Goal: Task Accomplishment & Management: Manage account settings

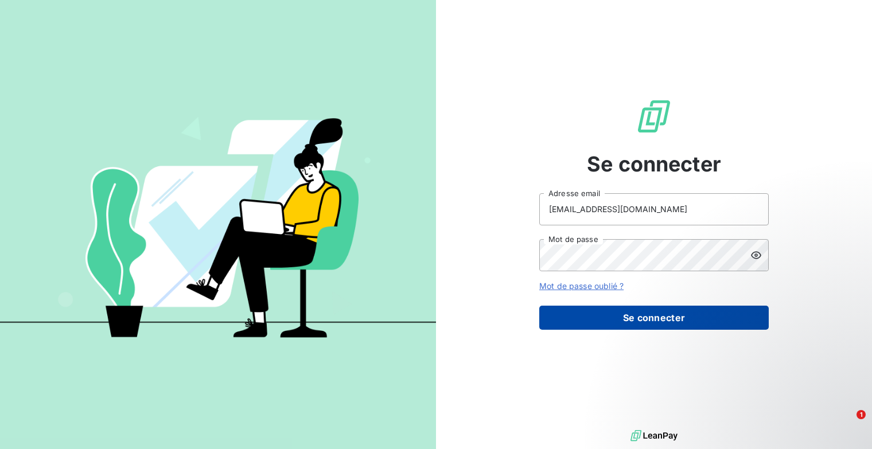
click at [667, 321] on button "Se connecter" at bounding box center [653, 318] width 229 height 24
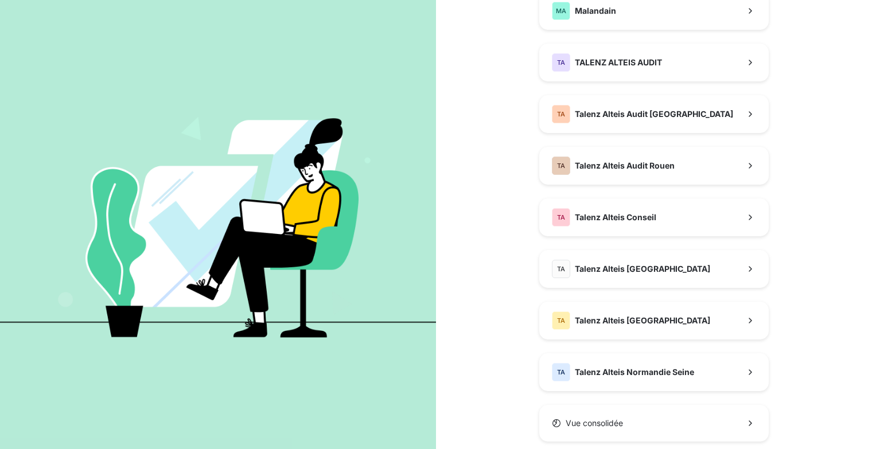
scroll to position [319, 0]
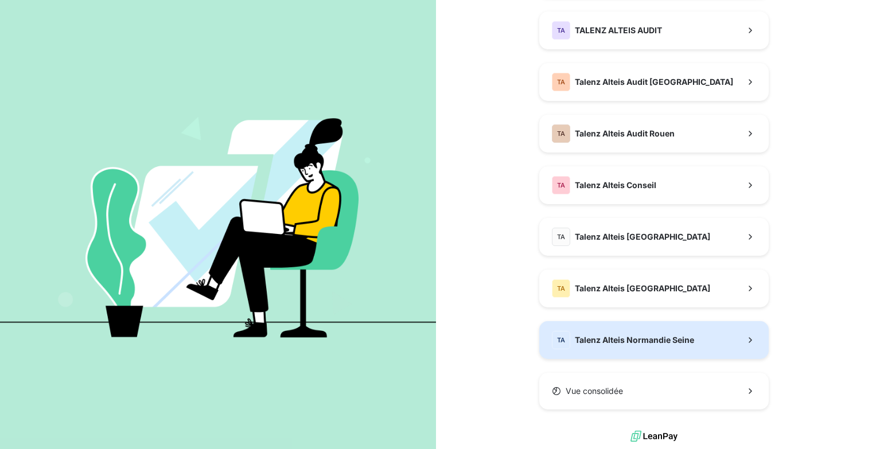
click at [620, 345] on div "TA Talenz Alteis Normandie Seine" at bounding box center [623, 340] width 142 height 18
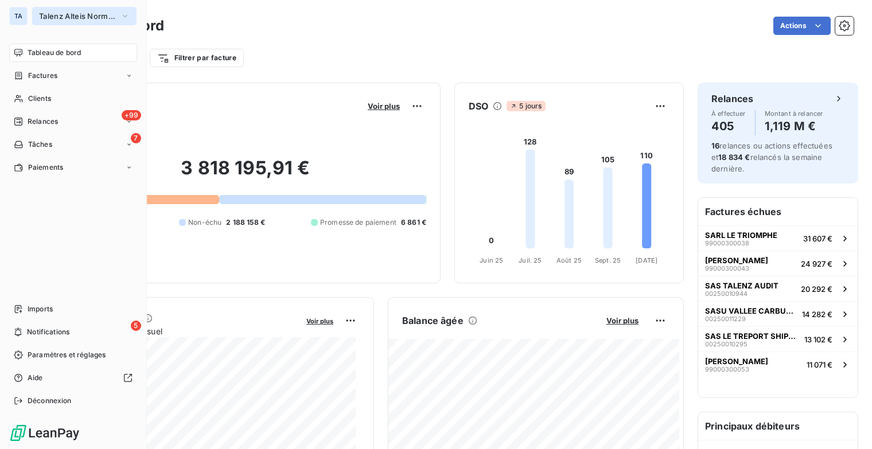
click at [115, 16] on span "Talenz Alteis Normandie Seine" at bounding box center [77, 15] width 77 height 9
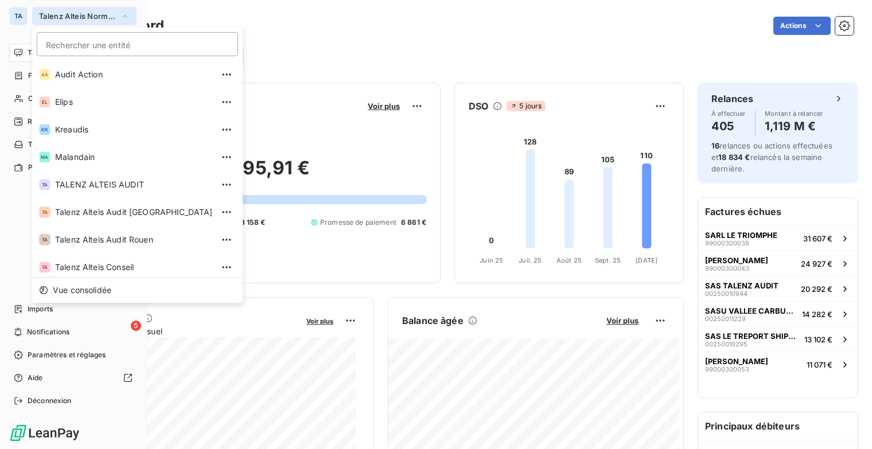
scroll to position [86, 0]
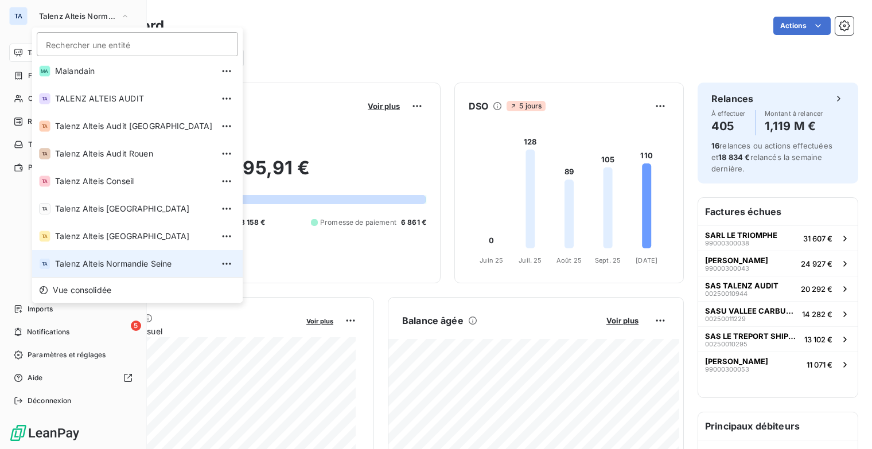
click at [143, 266] on span "Talenz Alteis Normandie Seine" at bounding box center [134, 263] width 158 height 11
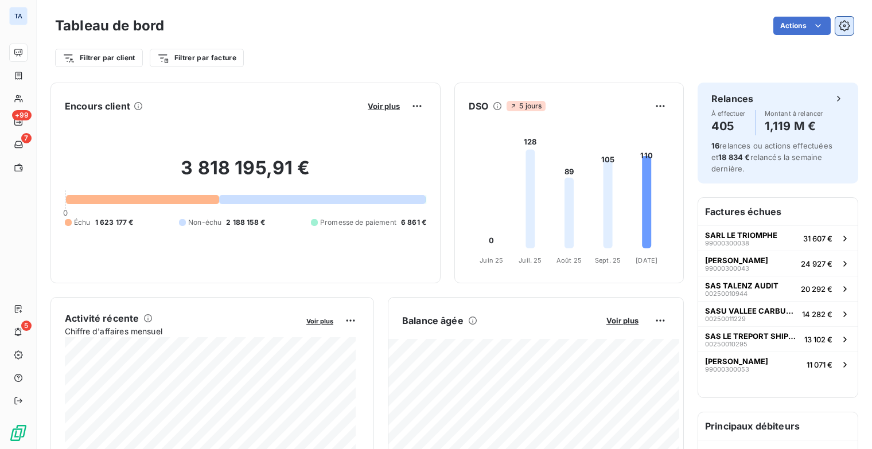
click at [839, 27] on icon "button" at bounding box center [844, 25] width 11 height 11
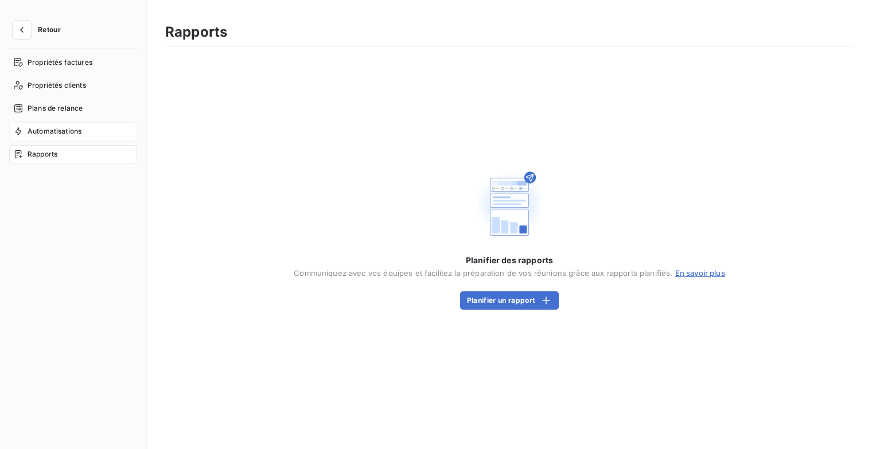
click at [61, 130] on span "Automatisations" at bounding box center [55, 131] width 54 height 10
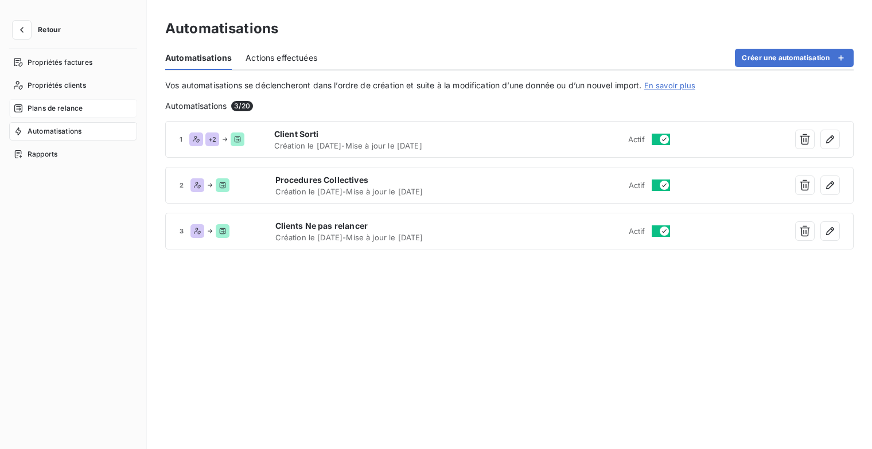
click at [72, 105] on span "Plans de relance" at bounding box center [55, 108] width 55 height 10
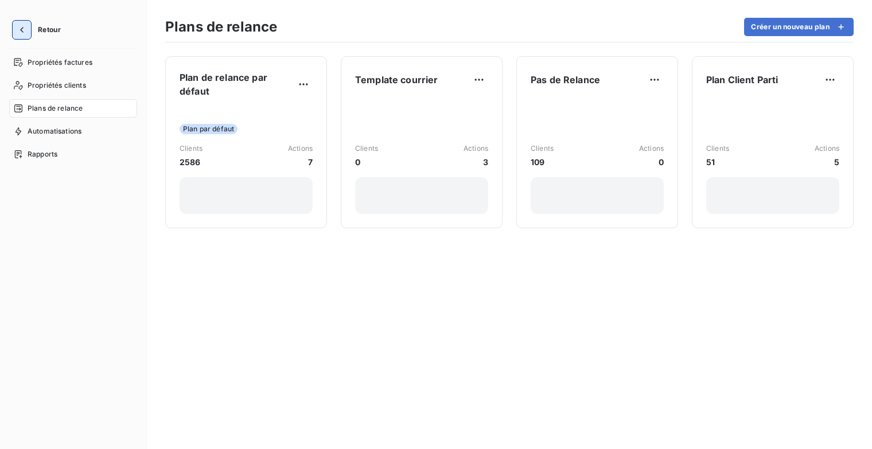
click at [23, 33] on icon "button" at bounding box center [21, 29] width 11 height 11
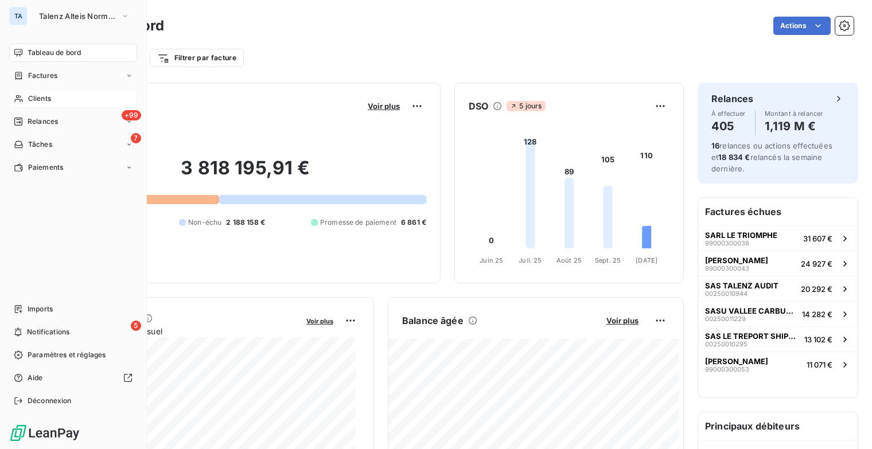
click at [46, 93] on span "Clients" at bounding box center [39, 98] width 23 height 10
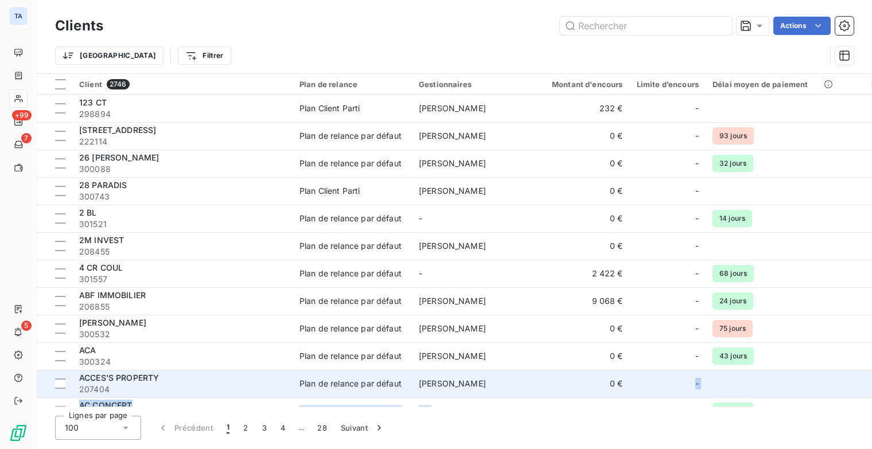
drag, startPoint x: 432, startPoint y: 407, endPoint x: 625, endPoint y: 391, distance: 194.0
click at [625, 391] on div "Clients Actions Trier Filtrer Client 2746 Plan de relance Gestionnaires Montant…" at bounding box center [454, 224] width 835 height 449
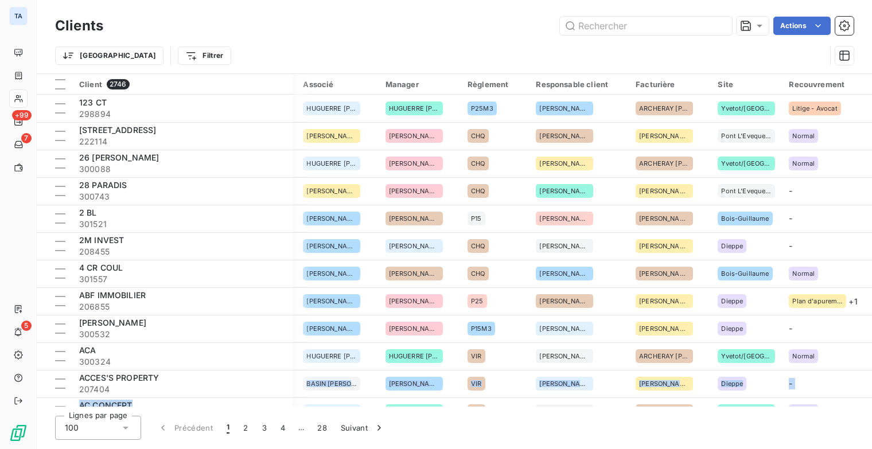
scroll to position [0, 688]
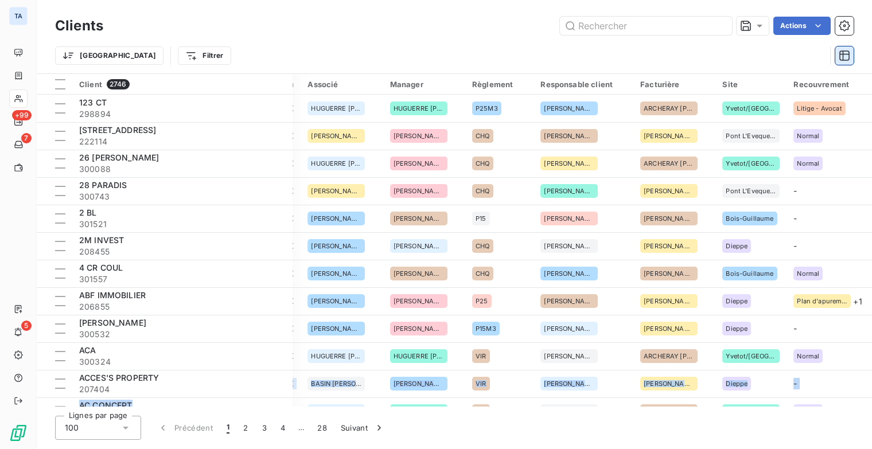
click at [849, 53] on icon "button" at bounding box center [844, 55] width 11 height 11
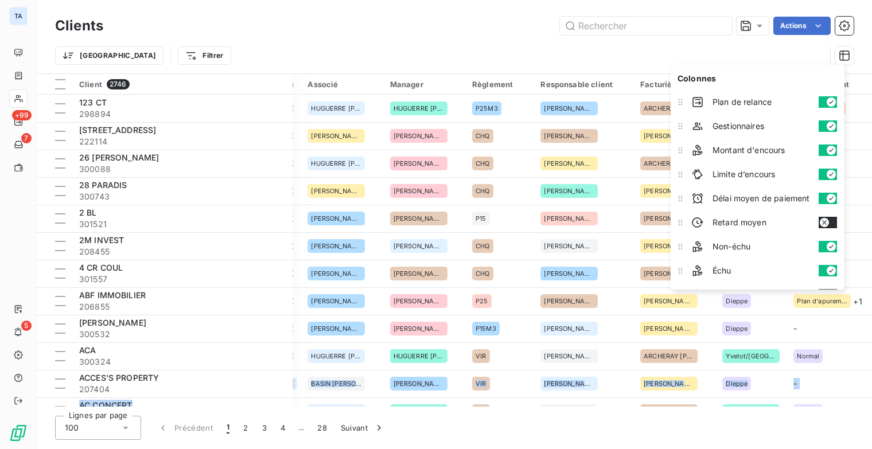
click at [826, 196] on button "button" at bounding box center [827, 198] width 18 height 11
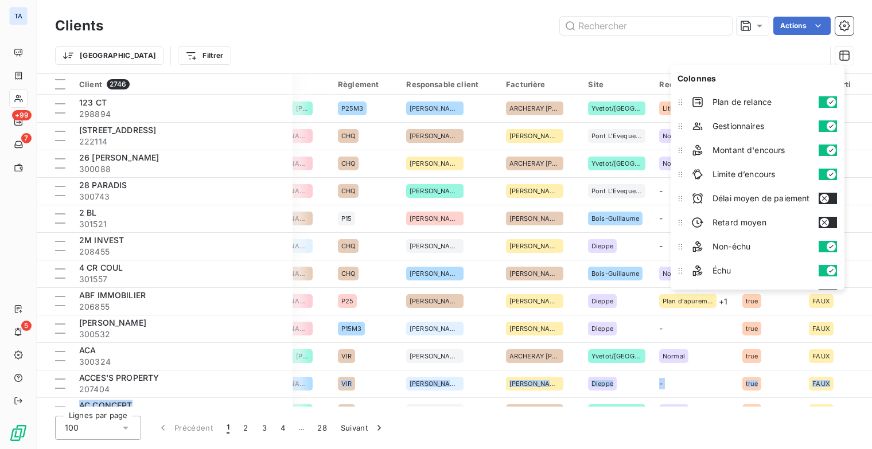
scroll to position [0, 684]
click at [817, 171] on div "Limite d’encours" at bounding box center [764, 174] width 154 height 23
drag, startPoint x: 821, startPoint y: 170, endPoint x: 821, endPoint y: 154, distance: 16.1
click at [822, 170] on button "button" at bounding box center [827, 174] width 18 height 11
click at [821, 147] on button "button" at bounding box center [827, 150] width 18 height 11
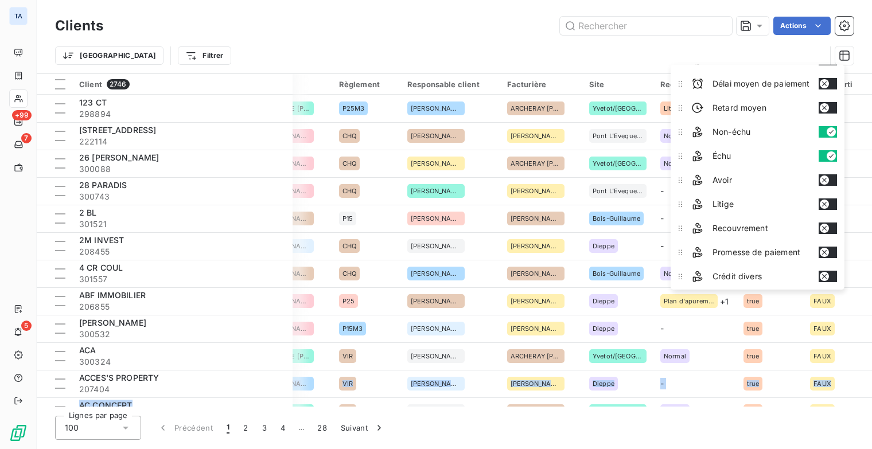
scroll to position [172, 0]
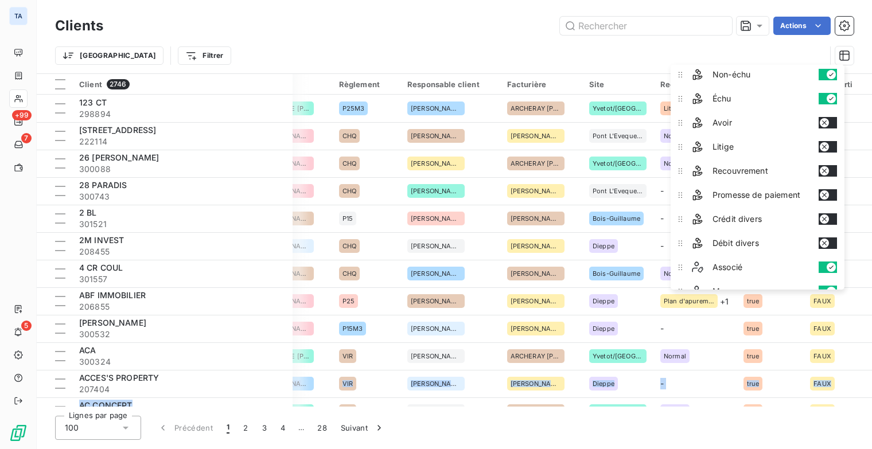
click at [833, 166] on button "button" at bounding box center [827, 170] width 18 height 11
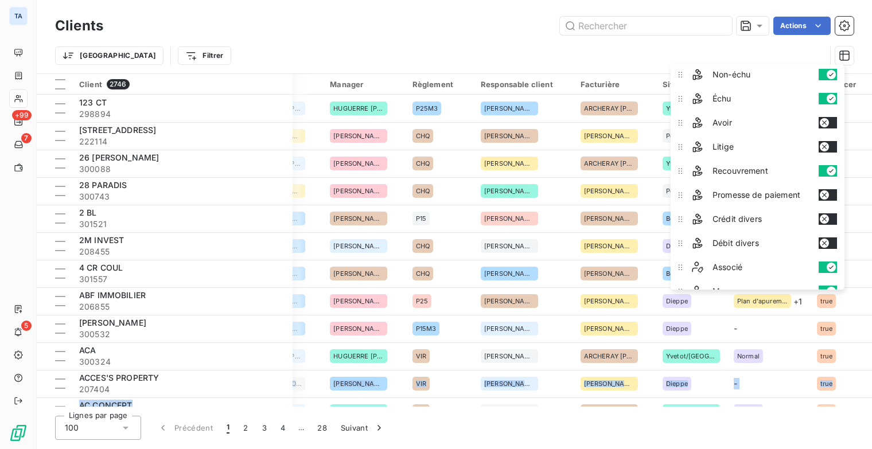
scroll to position [229, 0]
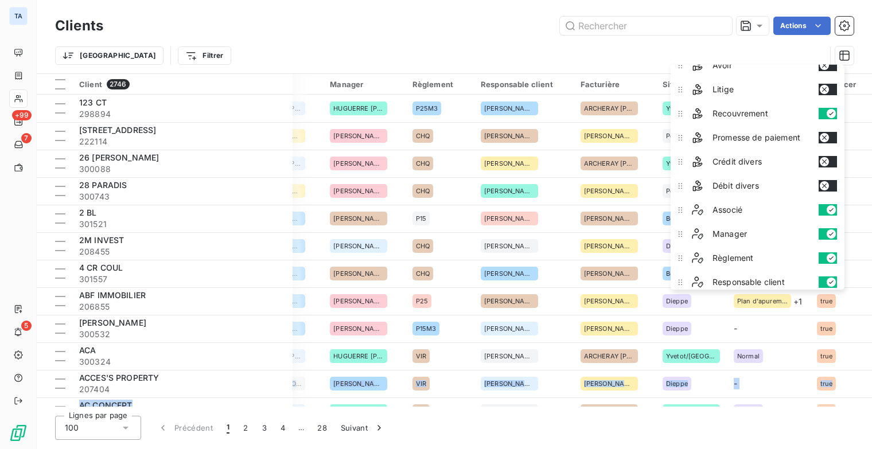
click at [825, 206] on button "button" at bounding box center [827, 209] width 18 height 11
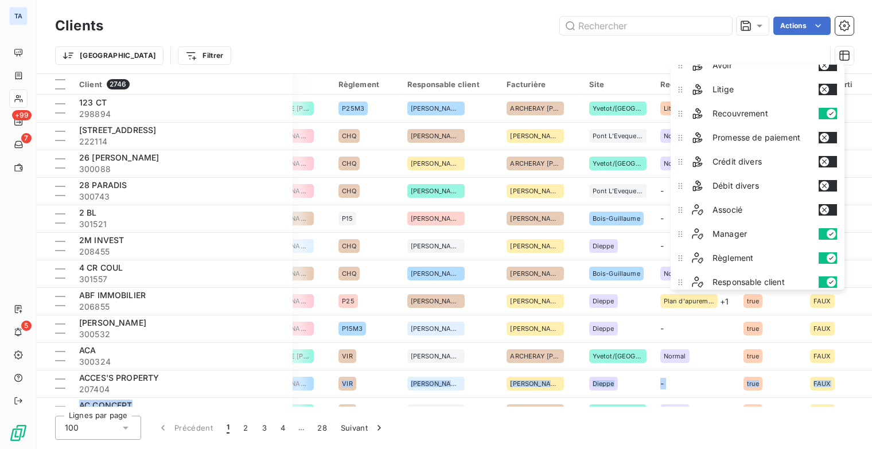
click at [821, 235] on button "button" at bounding box center [827, 233] width 18 height 11
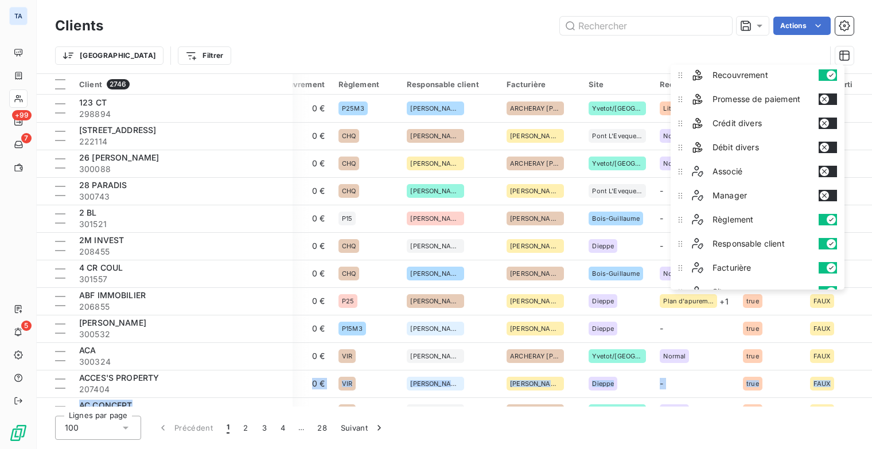
scroll to position [287, 0]
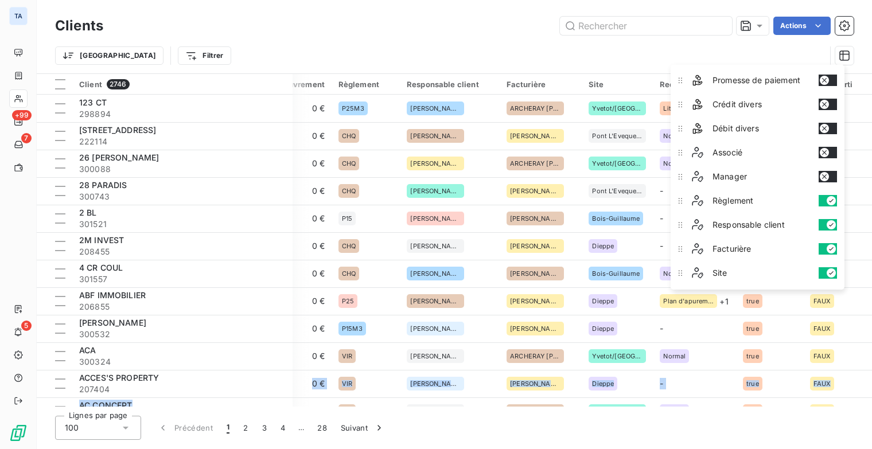
click at [824, 222] on button "button" at bounding box center [827, 224] width 18 height 11
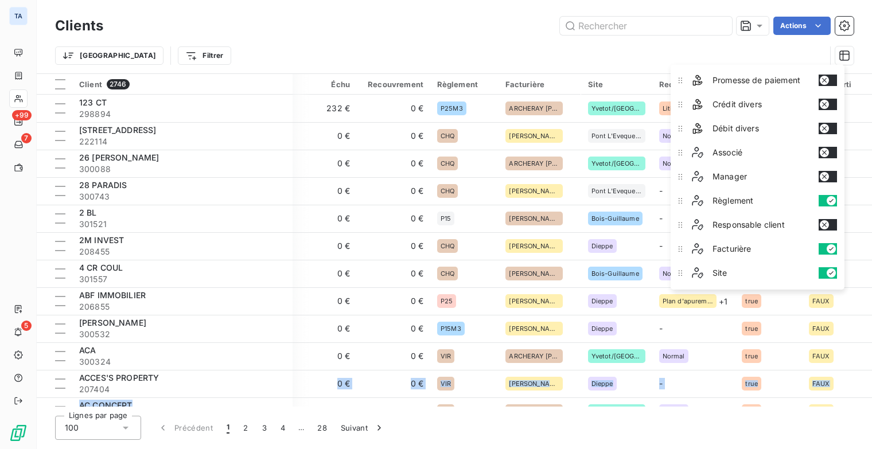
click at [820, 245] on button "button" at bounding box center [827, 248] width 18 height 11
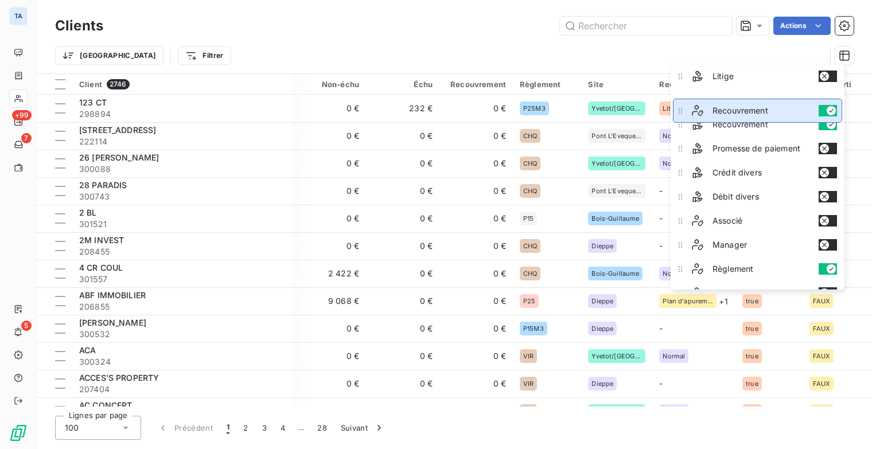
scroll to position [240, 0]
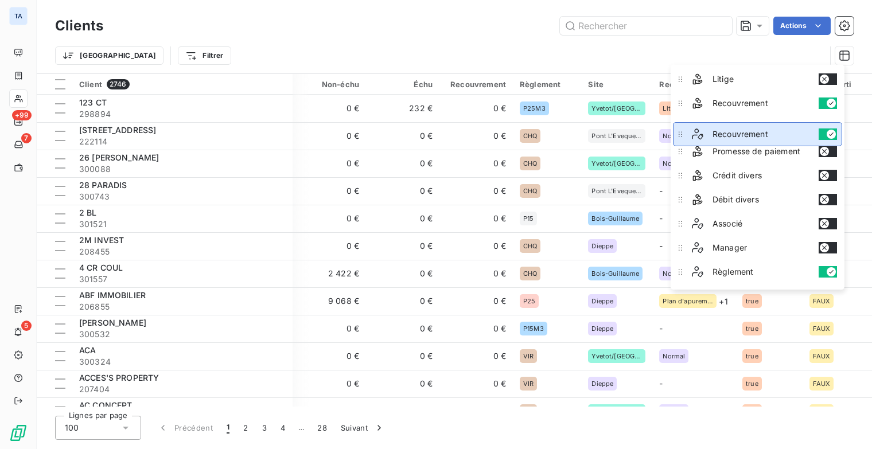
drag, startPoint x: 681, startPoint y: 233, endPoint x: 710, endPoint y: 135, distance: 102.7
click at [710, 135] on li "Recouvrement" at bounding box center [757, 134] width 169 height 24
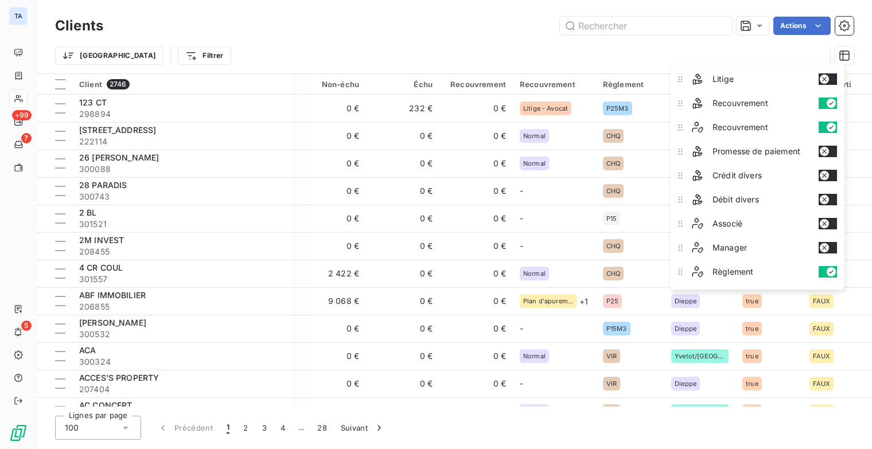
click at [823, 99] on button "button" at bounding box center [827, 103] width 18 height 11
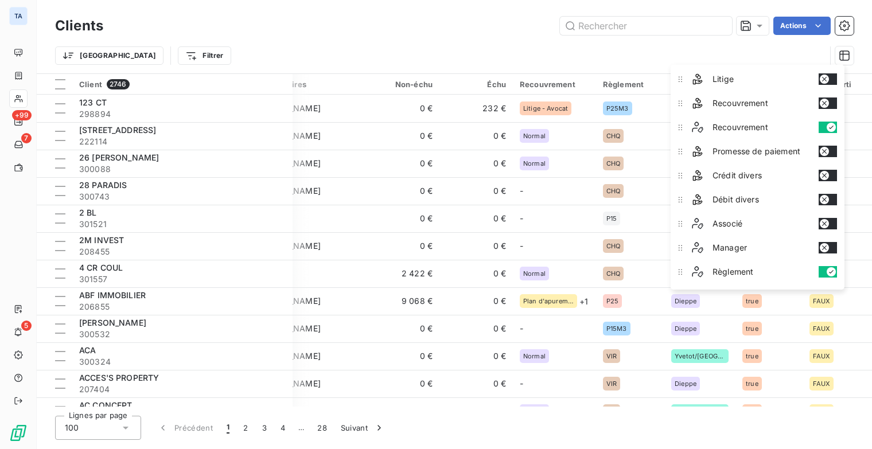
scroll to position [0, 166]
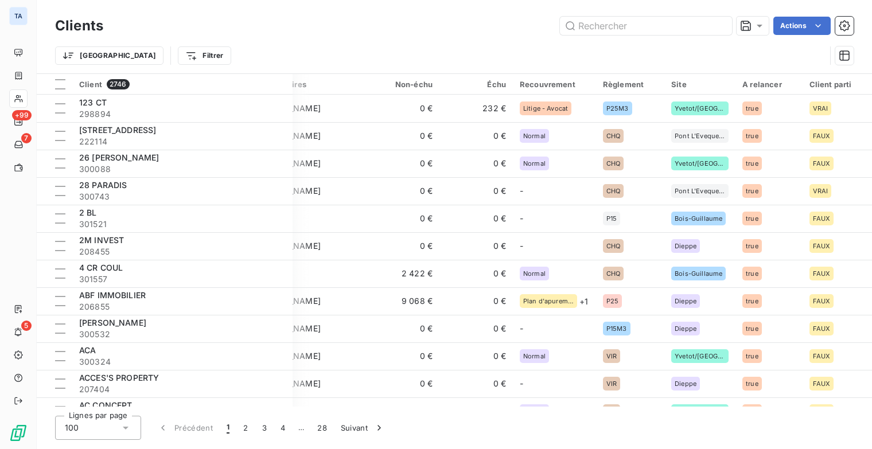
click at [759, 414] on div "Clients Actions Trier Filtrer Client 2746 Plan de relance Gestionnaires Non-éch…" at bounding box center [454, 224] width 835 height 449
click at [843, 60] on icon "button" at bounding box center [844, 55] width 11 height 11
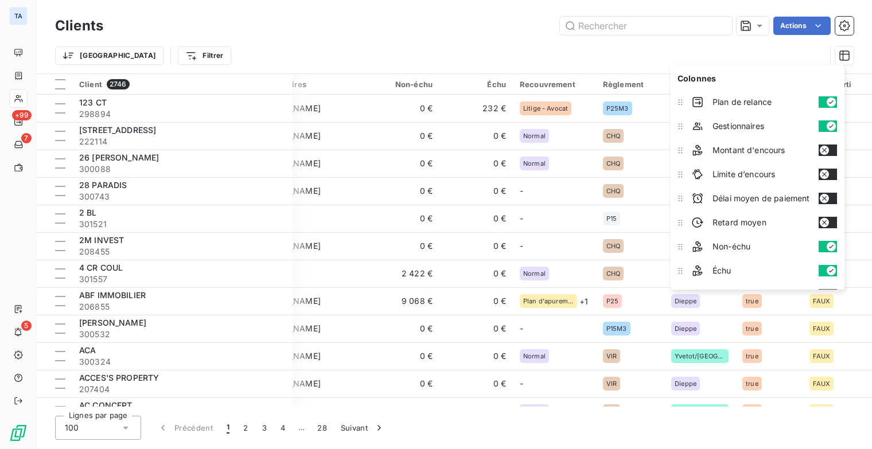
drag, startPoint x: 761, startPoint y: 100, endPoint x: 759, endPoint y: 129, distance: 28.8
click at [759, 129] on div "Colonnes Plan de relance Gestionnaires Montant d'encours Limite d’encours Délai…" at bounding box center [757, 177] width 174 height 225
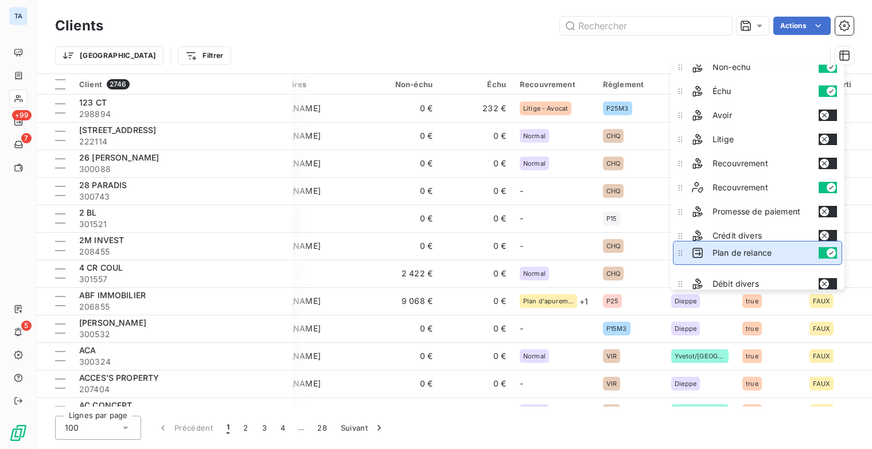
scroll to position [167, 0]
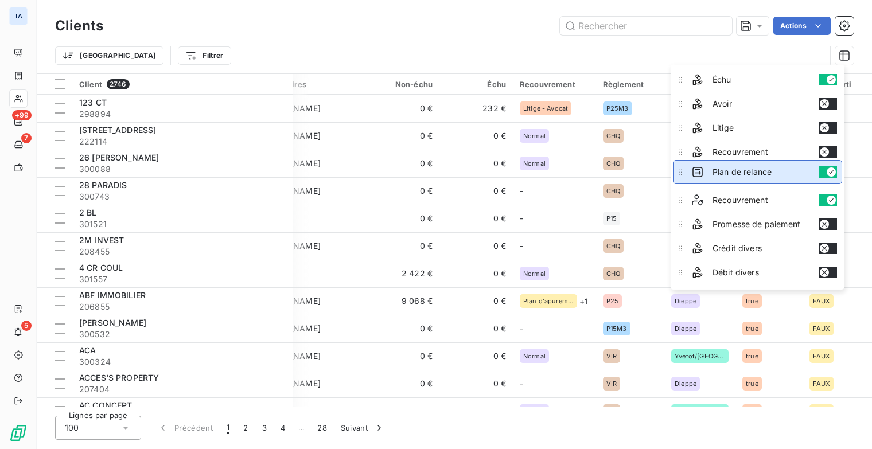
drag, startPoint x: 681, startPoint y: 100, endPoint x: 692, endPoint y: 170, distance: 70.7
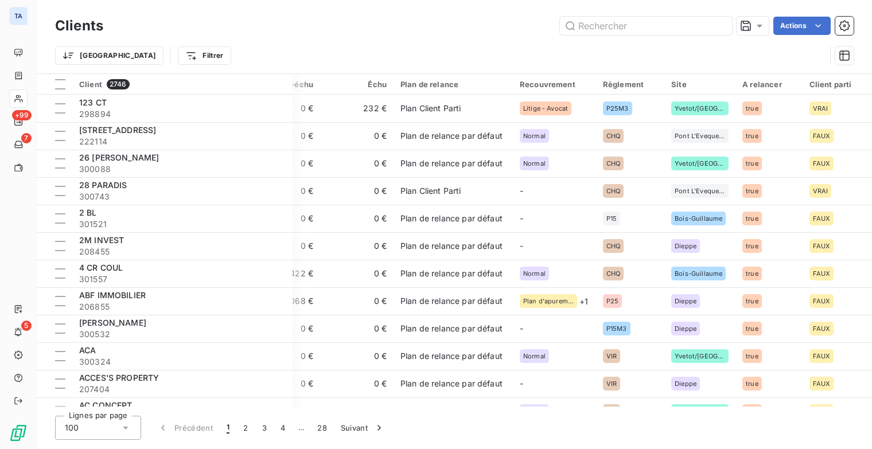
click at [532, 41] on div "Trier Filtrer" at bounding box center [454, 56] width 798 height 36
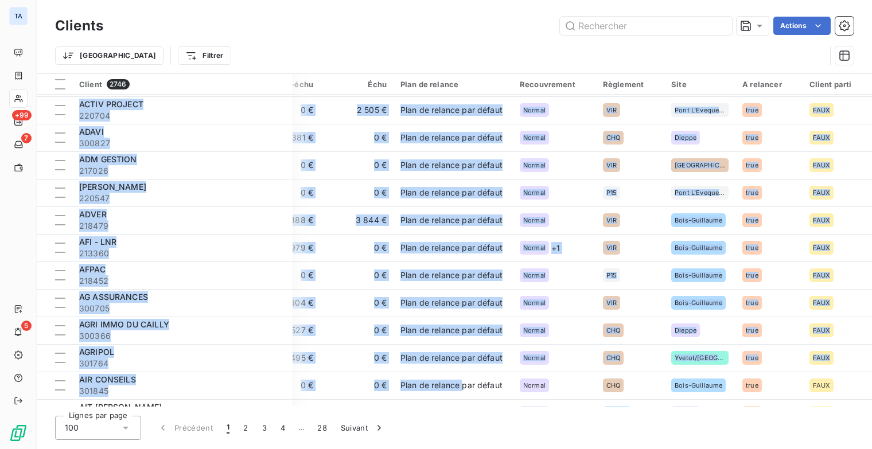
drag, startPoint x: 491, startPoint y: 401, endPoint x: 463, endPoint y: 404, distance: 27.7
click at [463, 404] on div "Client 2746 Gestionnaires Non-échu Échu Plan de relance Recouvrement Règlement …" at bounding box center [454, 240] width 835 height 333
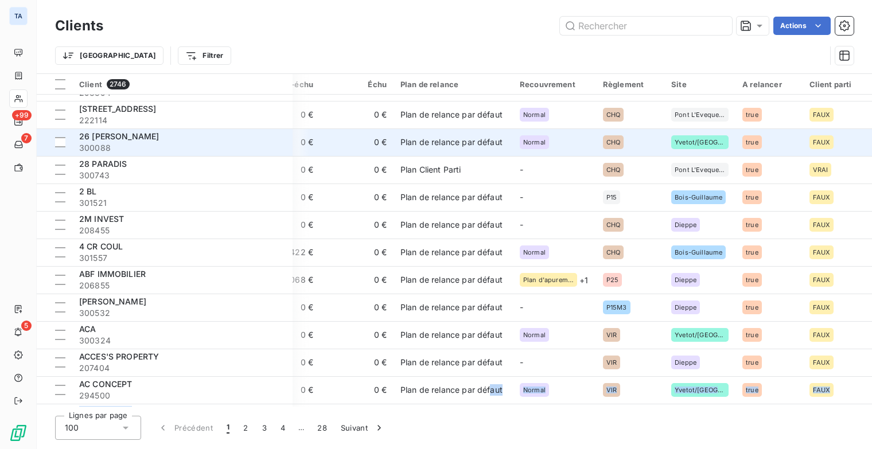
scroll to position [0, 166]
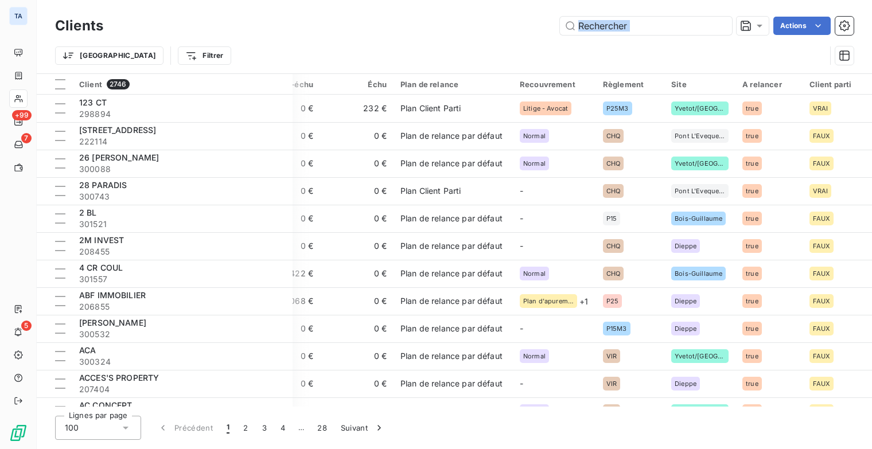
click at [459, 37] on div "Clients Actions Trier Filtrer" at bounding box center [454, 44] width 798 height 60
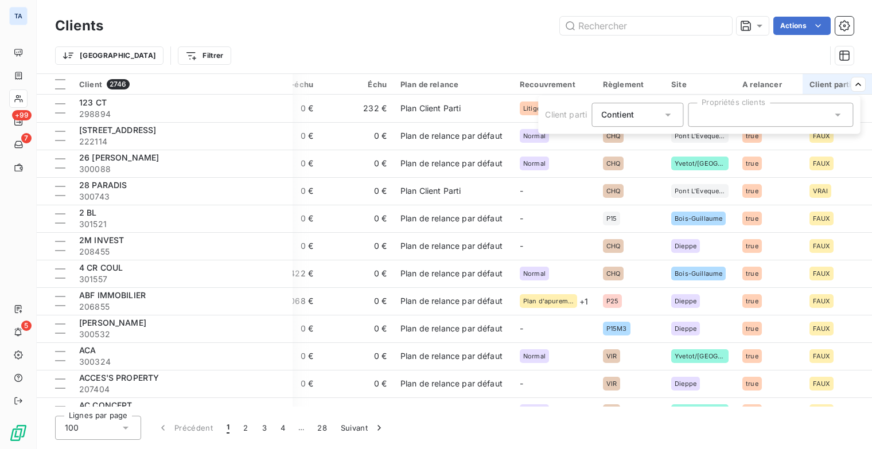
click at [763, 116] on div at bounding box center [770, 115] width 165 height 24
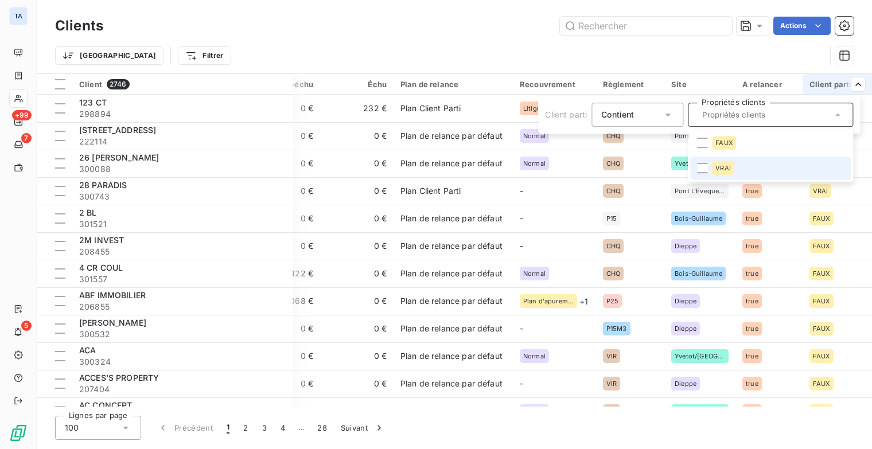
drag, startPoint x: 701, startPoint y: 168, endPoint x: 701, endPoint y: 162, distance: 5.8
click at [702, 168] on div at bounding box center [702, 168] width 10 height 10
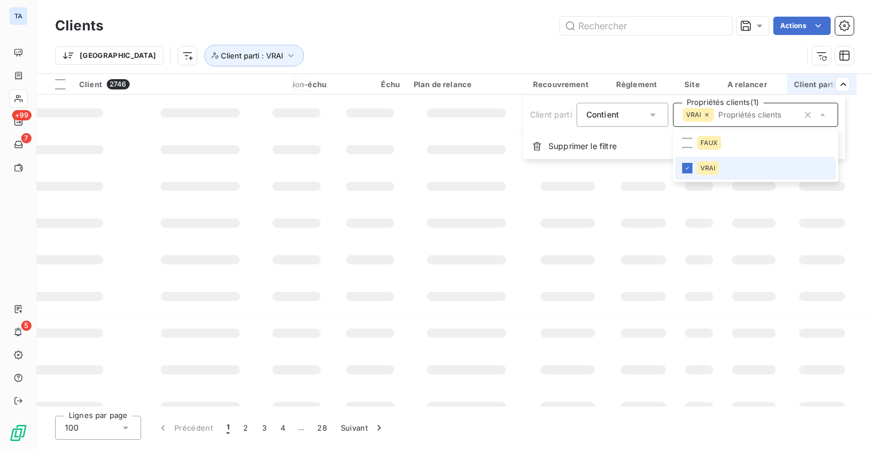
scroll to position [0, 151]
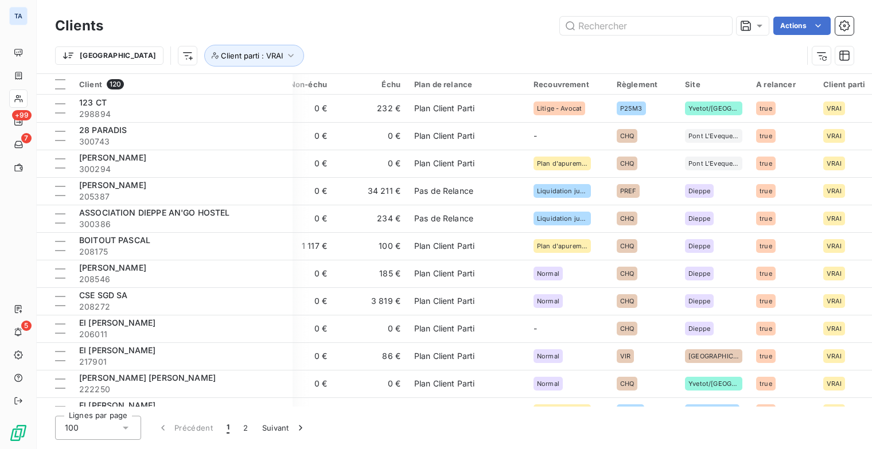
click at [701, 61] on html "TA +99 7 5 Clients Actions Trier Client parti : VRAI Client 120 Gestionnaires N…" at bounding box center [436, 224] width 872 height 449
click at [702, 120] on div at bounding box center [716, 115] width 165 height 24
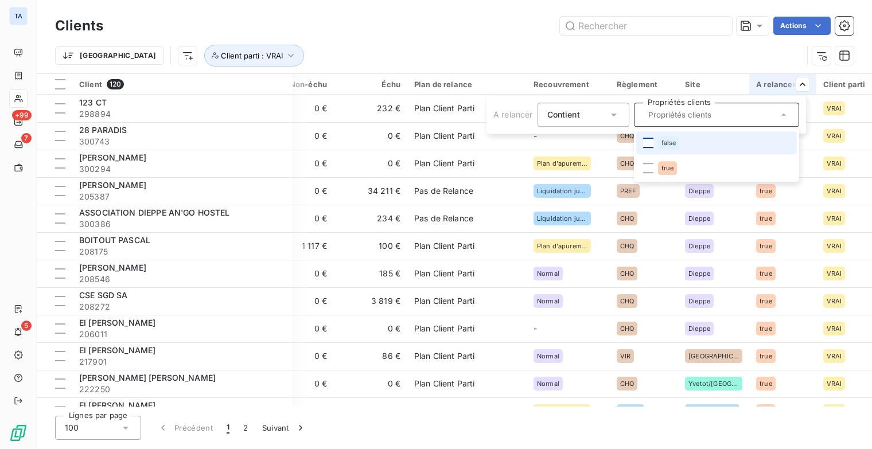
click at [649, 143] on div at bounding box center [648, 143] width 10 height 10
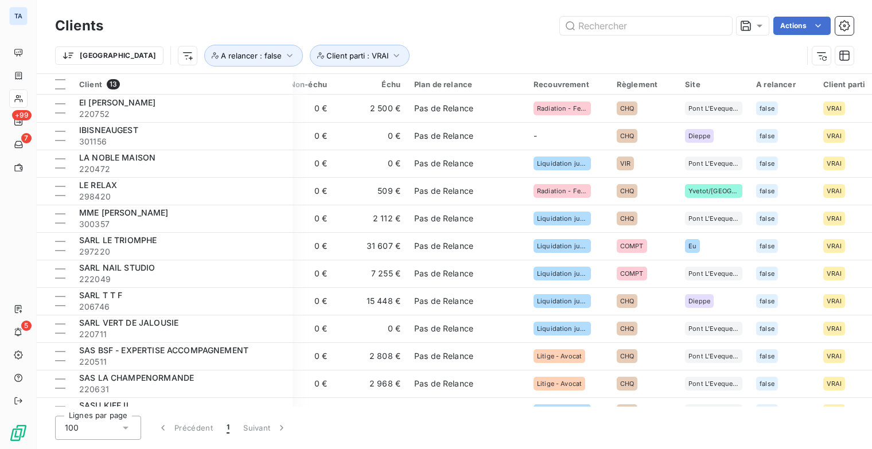
click at [714, 50] on html "TA +99 7 5 Clients Actions Trier A relancer : false Client parti : VRAI Client …" at bounding box center [436, 224] width 872 height 449
click at [505, 114] on div at bounding box center [454, 115] width 115 height 24
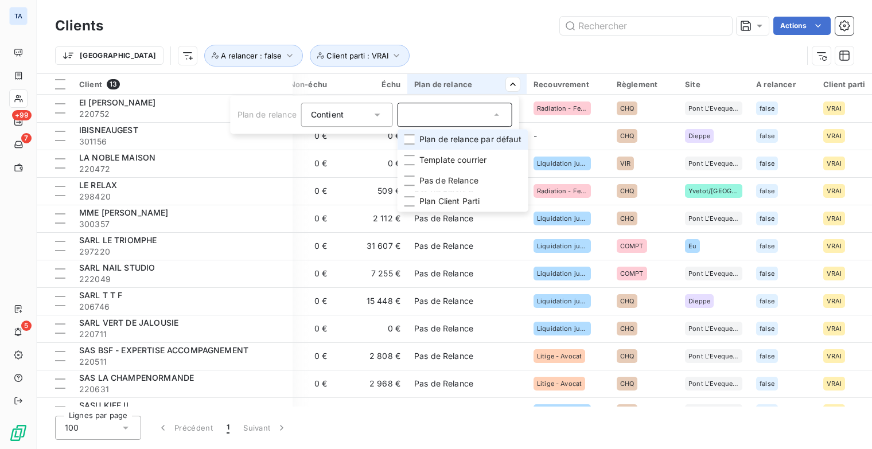
click at [601, 58] on html "TA +99 7 5 Clients Actions Trier A relancer : false Client parti : VRAI Client …" at bounding box center [436, 224] width 872 height 449
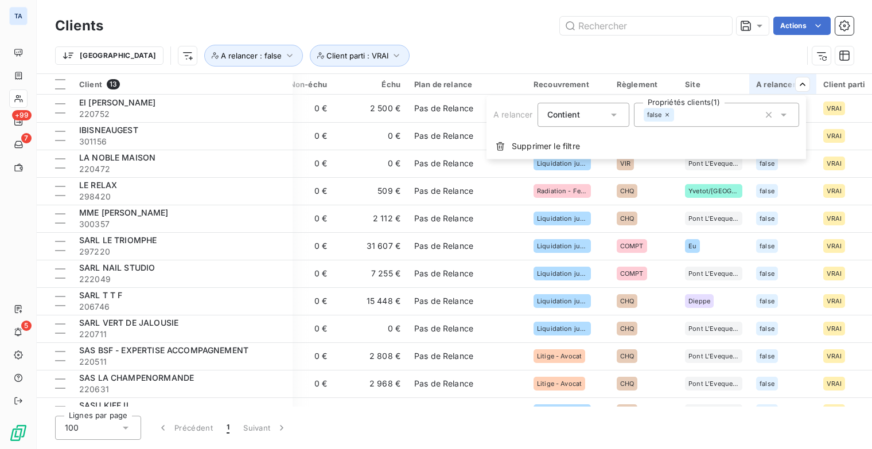
click at [785, 115] on icon at bounding box center [783, 114] width 11 height 11
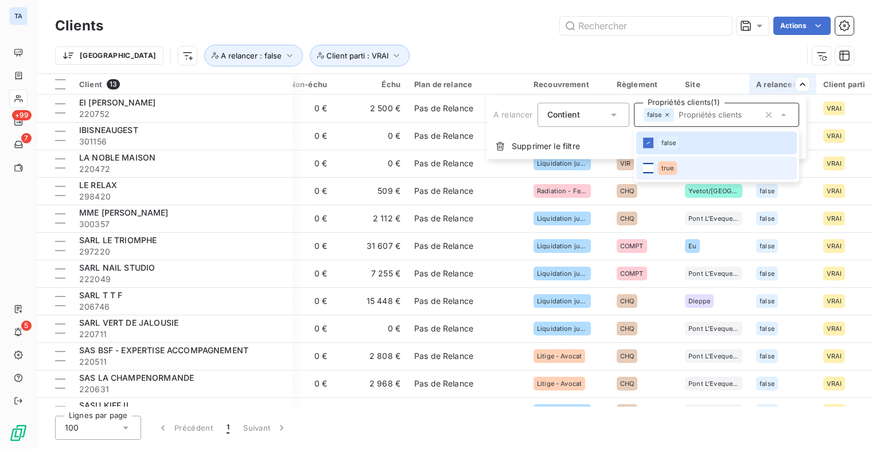
click at [648, 171] on div at bounding box center [648, 168] width 10 height 10
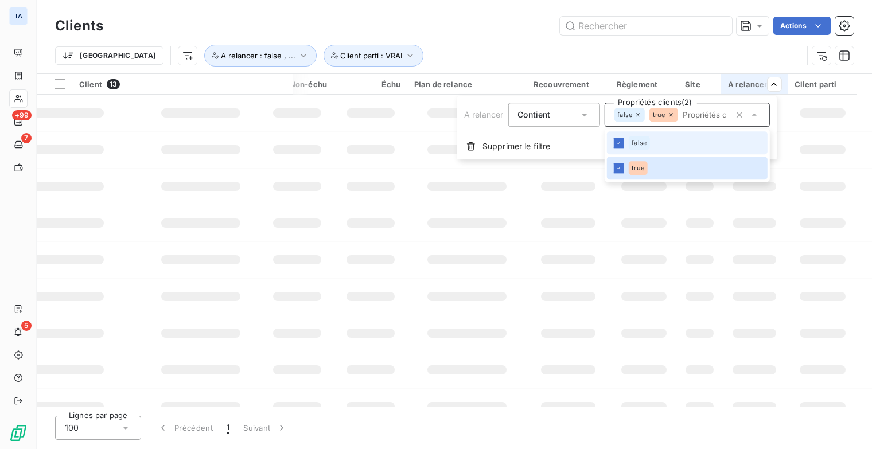
click at [624, 142] on li "false" at bounding box center [686, 142] width 161 height 23
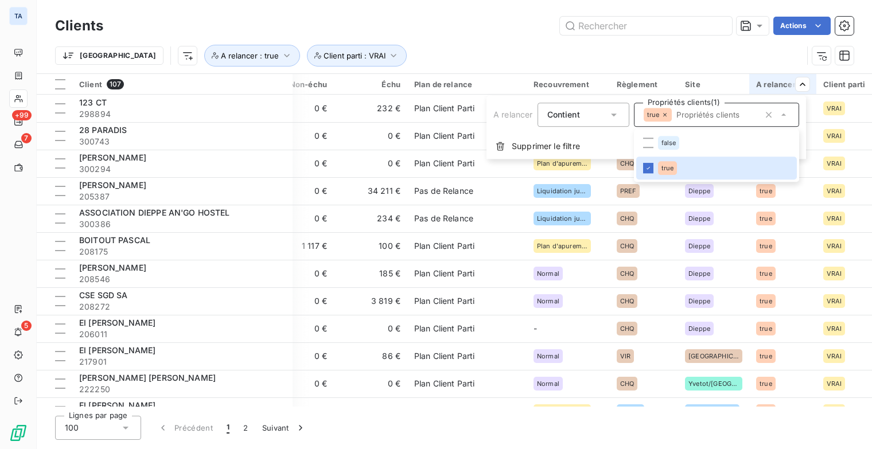
click at [689, 52] on html "TA +99 7 5 Clients Actions Trier A relancer : true Client parti : VRAI Client 1…" at bounding box center [436, 224] width 872 height 449
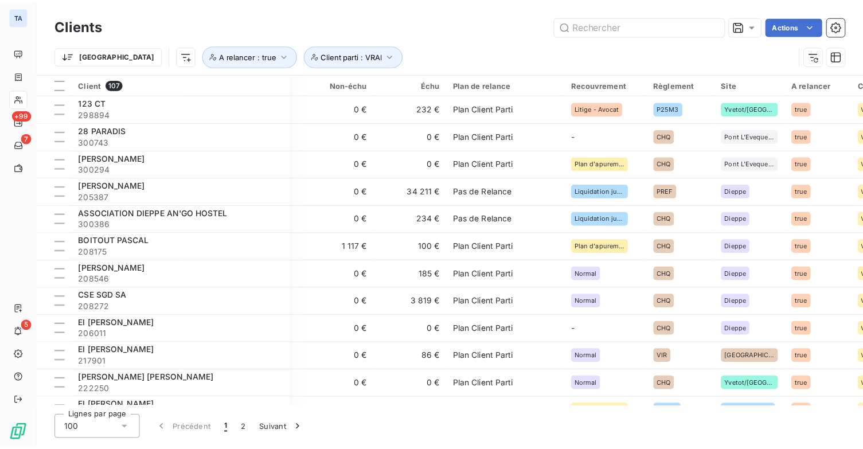
scroll to position [0, 166]
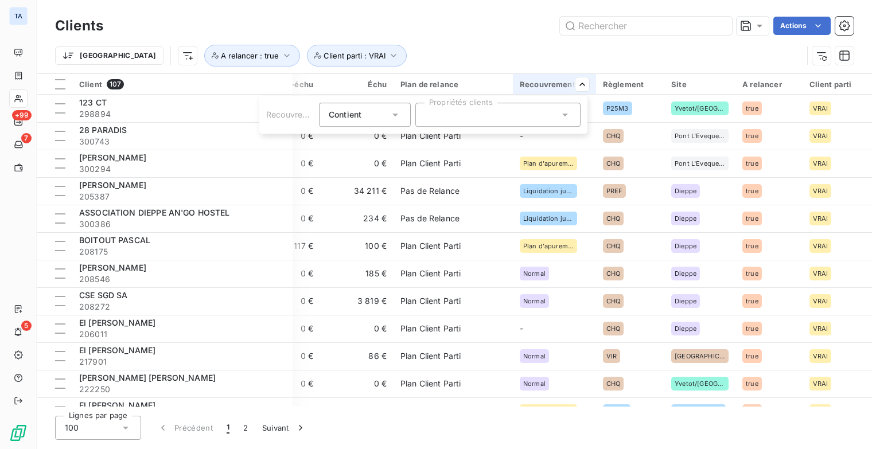
click at [536, 64] on html "TA +99 7 5 Clients Actions Trier A relancer : true Client parti : VRAI Client 1…" at bounding box center [436, 224] width 872 height 449
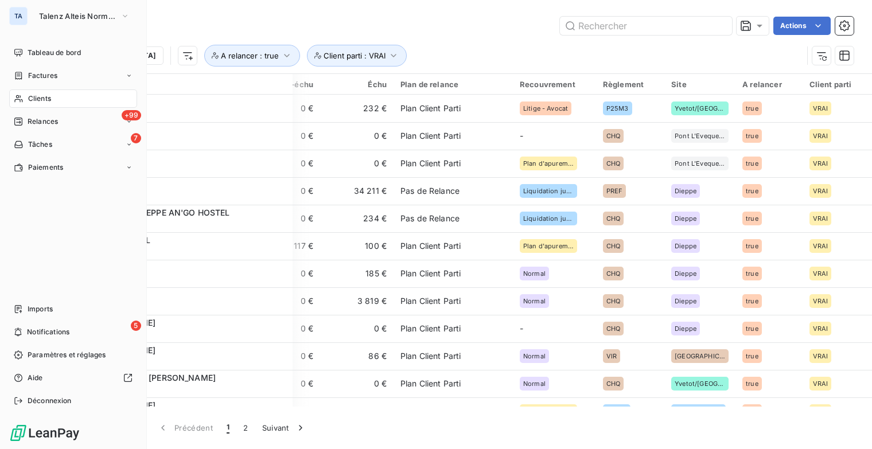
click at [39, 91] on div "Clients" at bounding box center [73, 98] width 128 height 18
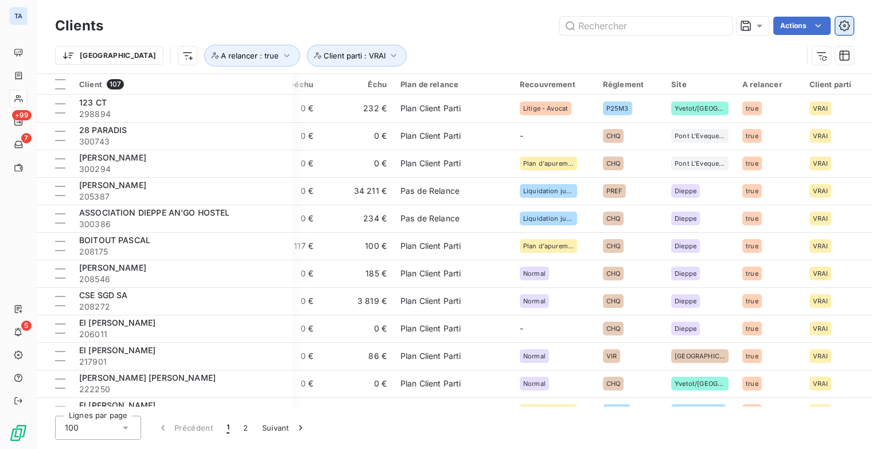
click at [842, 24] on icon "button" at bounding box center [844, 25] width 11 height 11
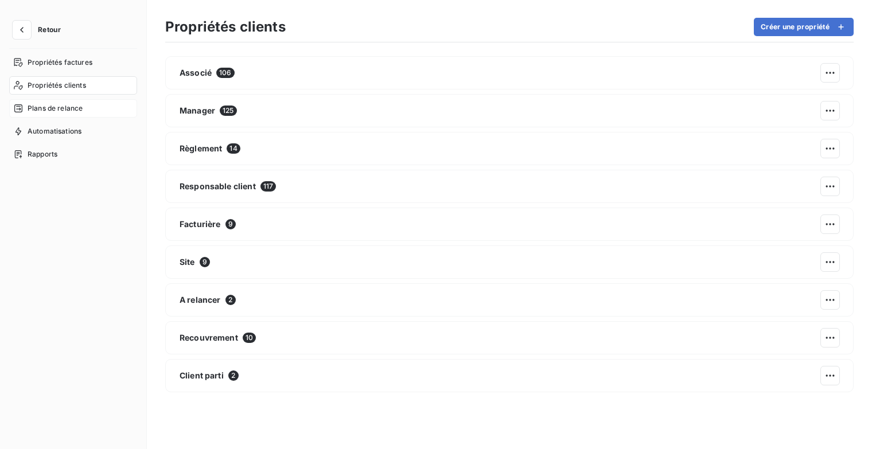
click at [83, 103] on div "Plans de relance" at bounding box center [73, 108] width 128 height 18
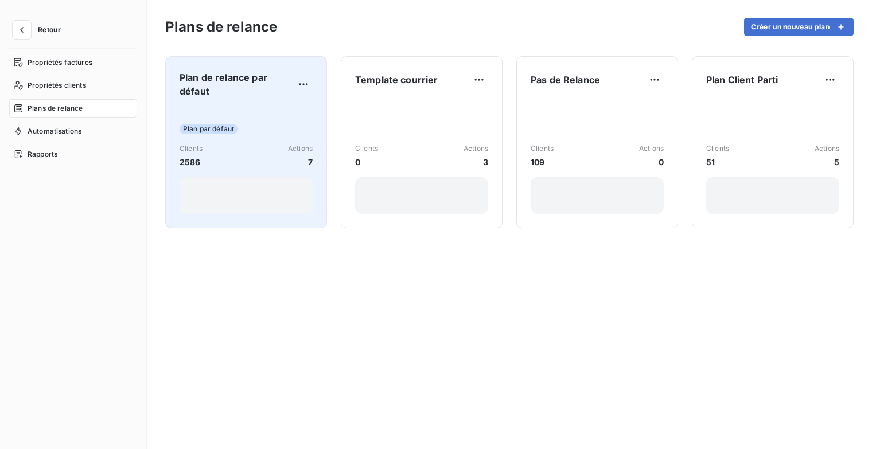
click at [286, 103] on div "Plan de relance par défaut Plan par défaut Clients 2586 Actions 7" at bounding box center [246, 142] width 133 height 143
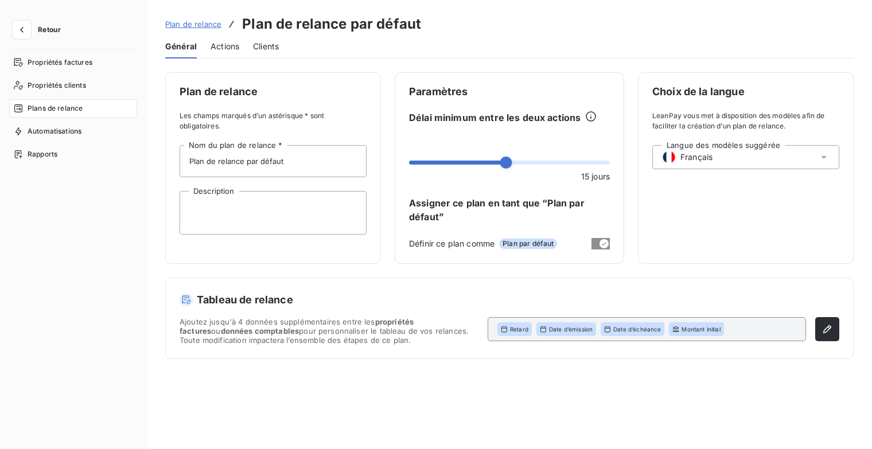
click at [228, 47] on span "Actions" at bounding box center [224, 46] width 29 height 11
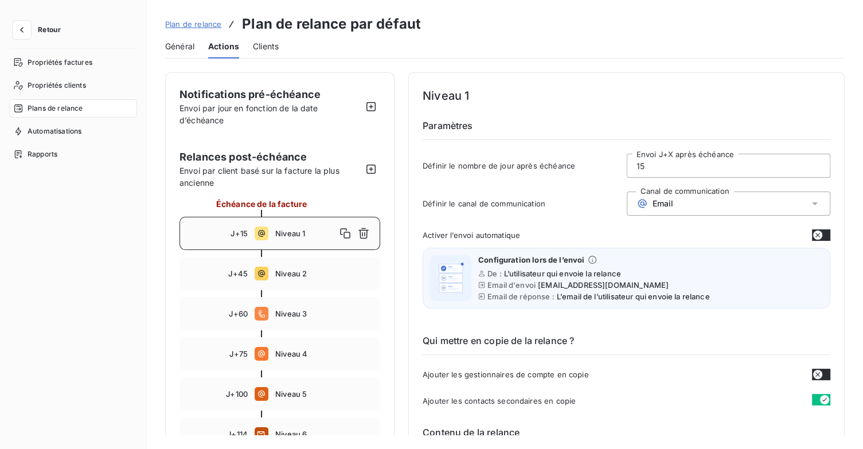
click at [180, 44] on span "Général" at bounding box center [179, 46] width 29 height 11
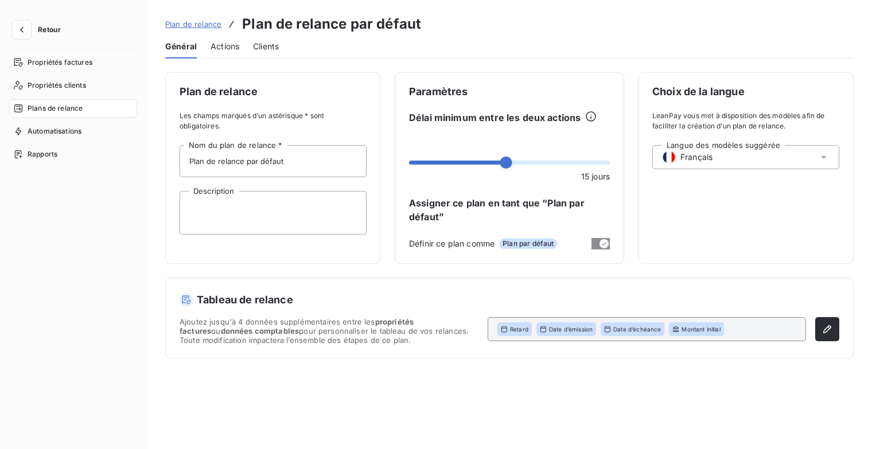
click at [232, 37] on div "Actions" at bounding box center [224, 46] width 29 height 24
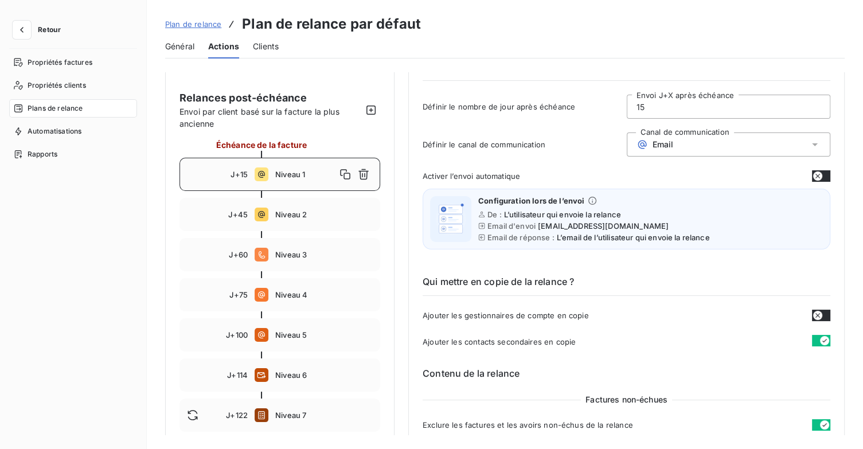
scroll to position [57, 0]
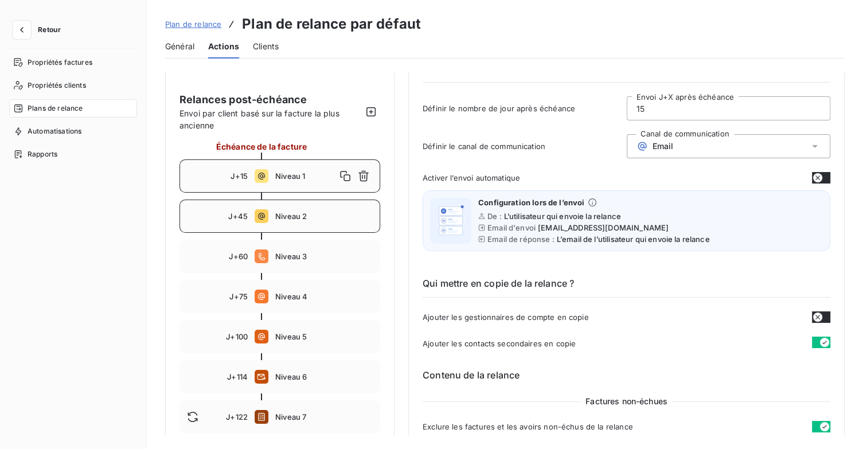
click at [311, 213] on span "Niveau 2" at bounding box center [324, 216] width 98 height 9
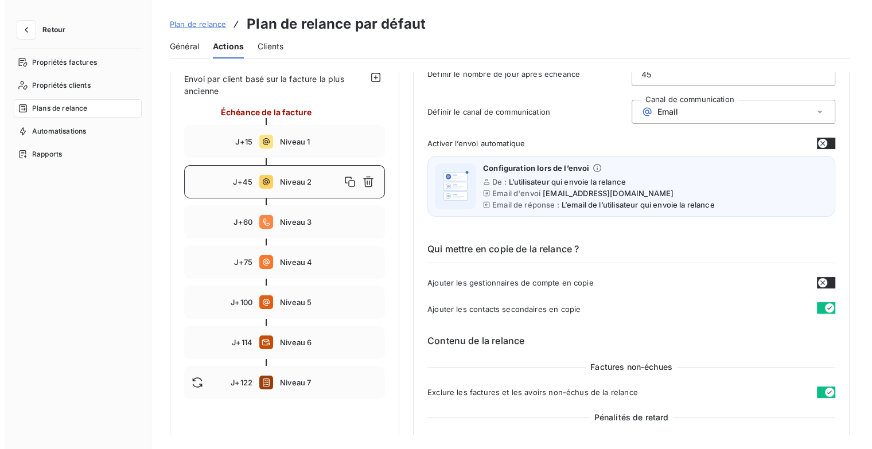
scroll to position [0, 0]
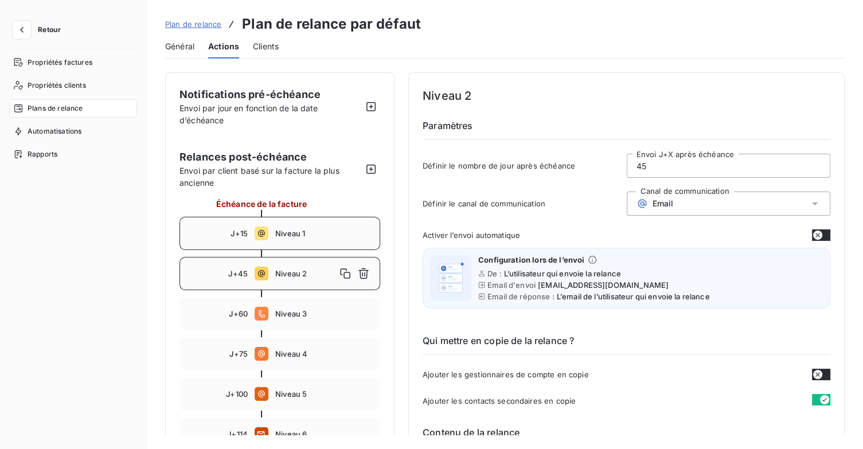
click at [297, 245] on div "J+15 Niveau 1" at bounding box center [280, 233] width 201 height 33
type input "15"
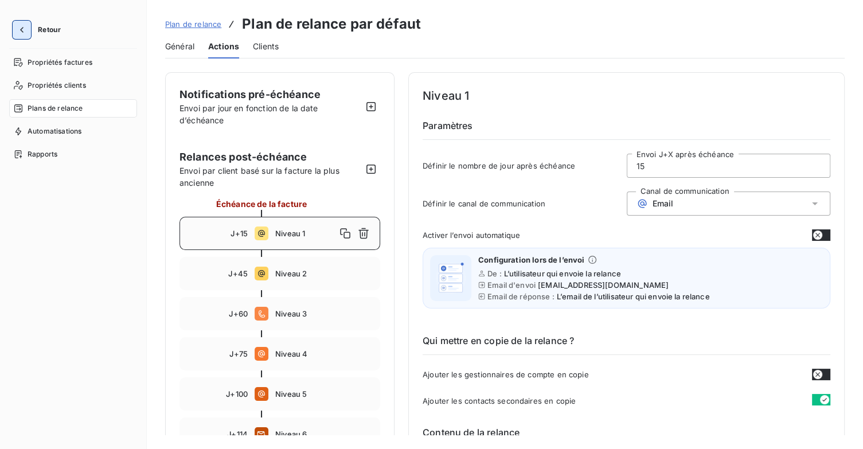
click at [25, 25] on icon "button" at bounding box center [21, 29] width 11 height 11
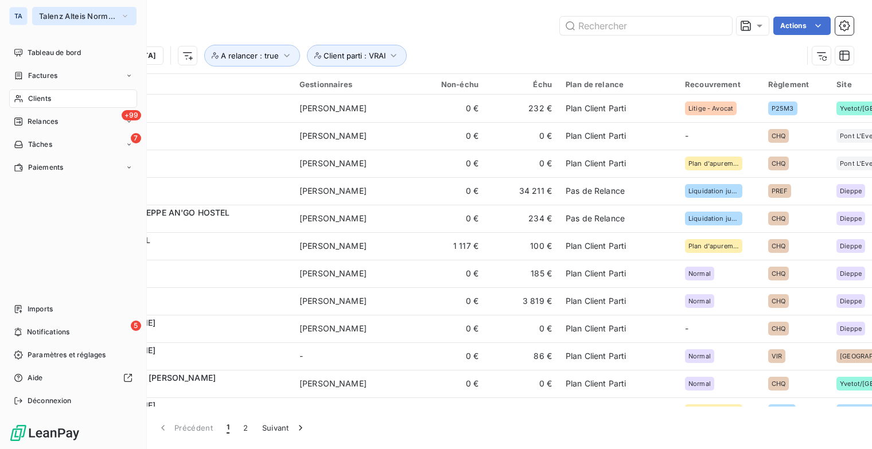
click at [118, 15] on button "Talenz Alteis Normandie Seine" at bounding box center [84, 16] width 104 height 18
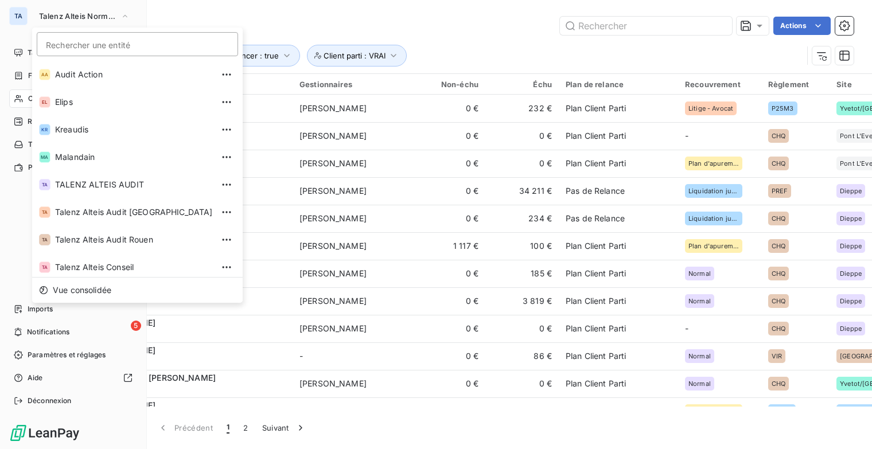
scroll to position [86, 0]
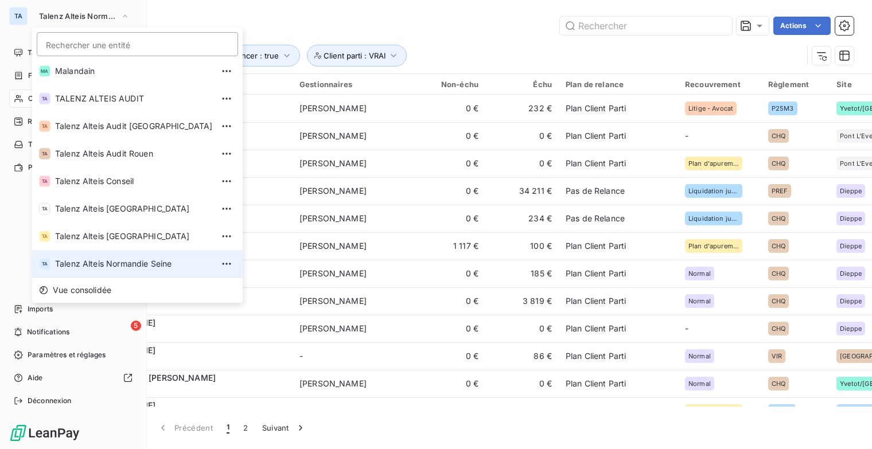
click at [151, 266] on span "Talenz Alteis Normandie Seine" at bounding box center [134, 263] width 158 height 11
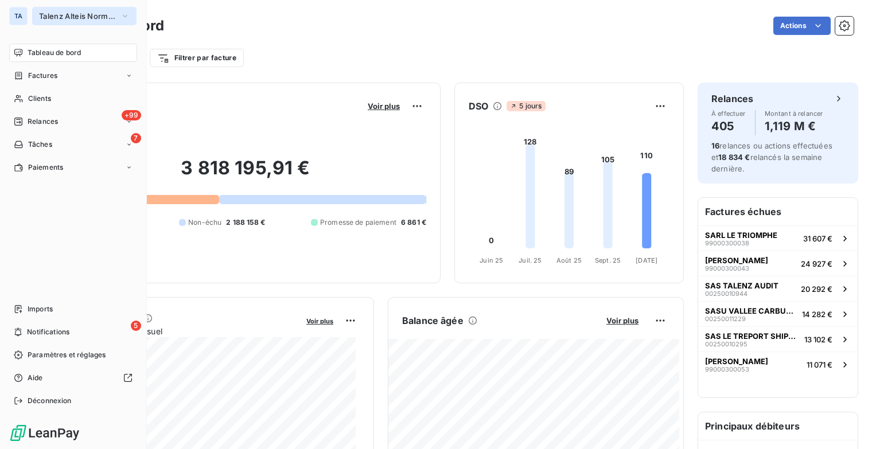
click at [128, 17] on icon "button" at bounding box center [124, 15] width 9 height 11
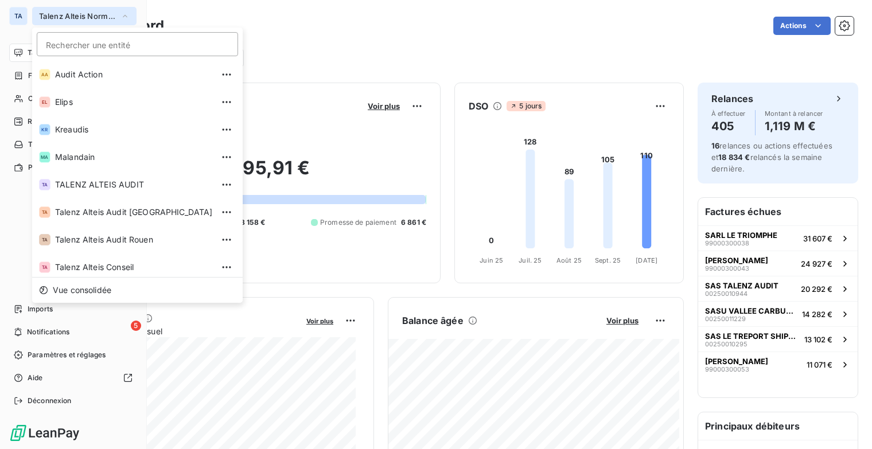
scroll to position [86, 0]
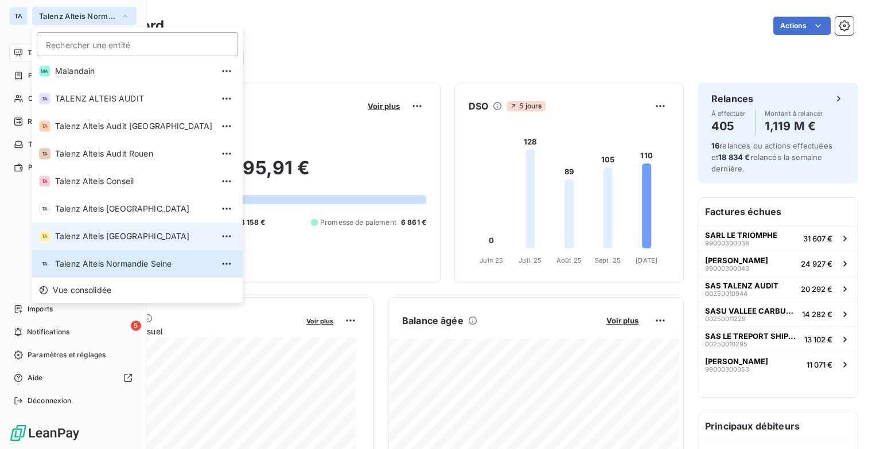
click at [151, 239] on span "Talenz Alteis [GEOGRAPHIC_DATA]" at bounding box center [134, 236] width 158 height 11
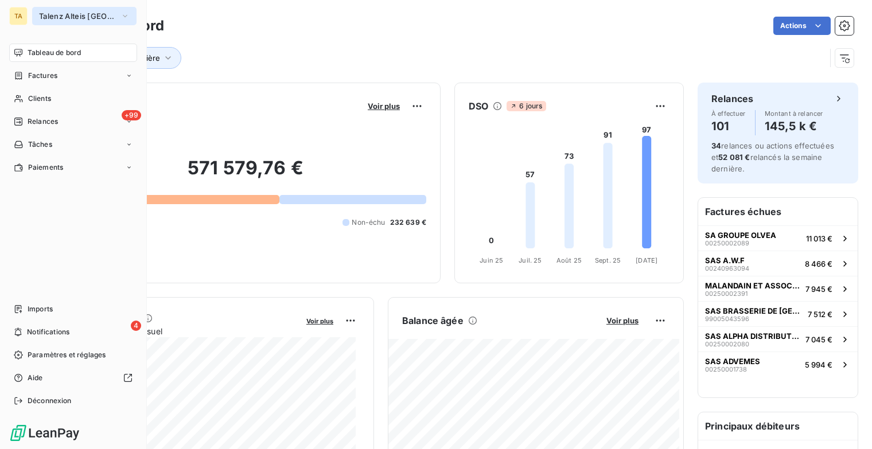
click at [115, 20] on span "Talenz Alteis [GEOGRAPHIC_DATA]" at bounding box center [77, 15] width 77 height 9
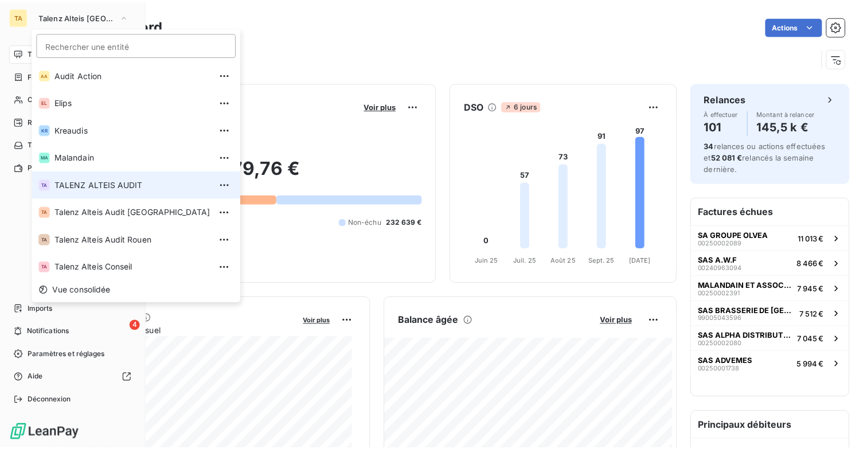
scroll to position [59, 0]
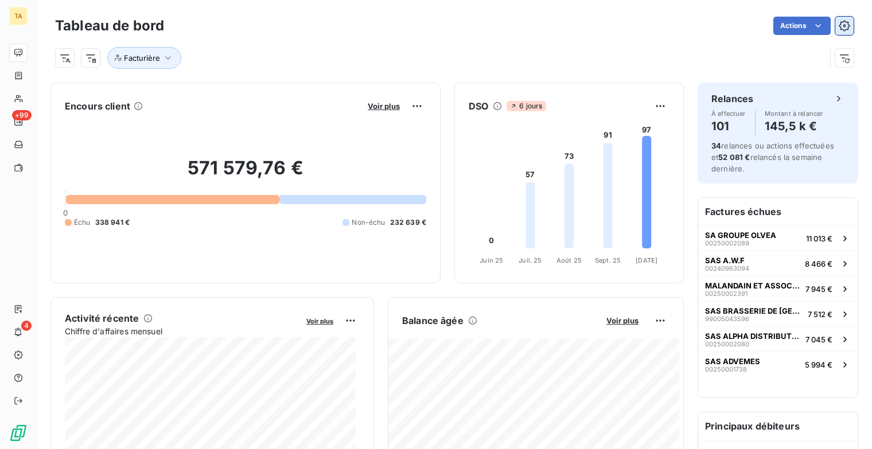
click at [839, 24] on icon "button" at bounding box center [844, 25] width 11 height 11
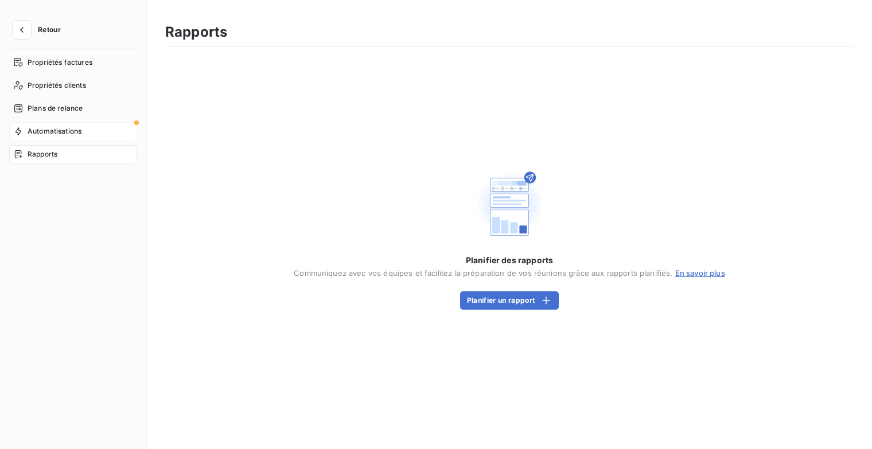
click at [67, 129] on span "Automatisations" at bounding box center [55, 131] width 54 height 10
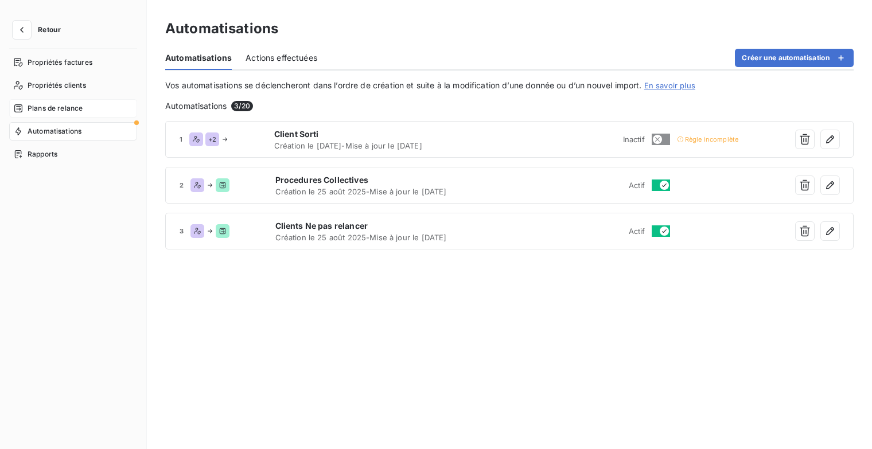
click at [69, 109] on span "Plans de relance" at bounding box center [55, 108] width 55 height 10
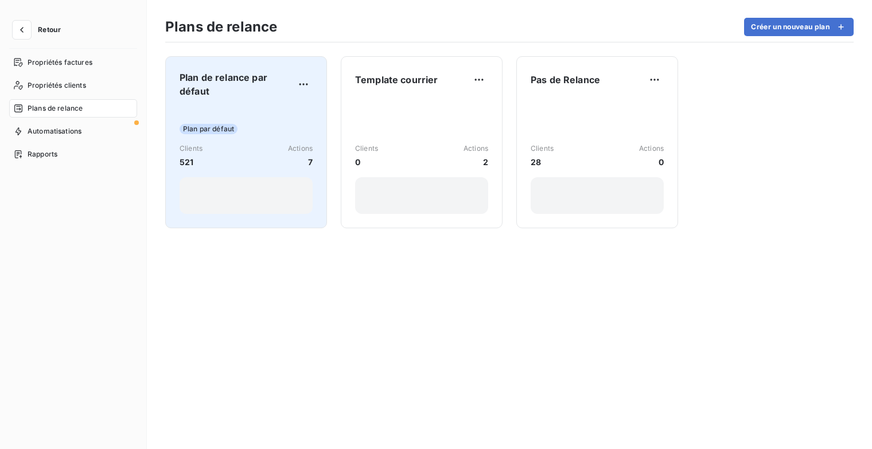
click at [260, 93] on span "Plan de relance par défaut" at bounding box center [237, 85] width 115 height 28
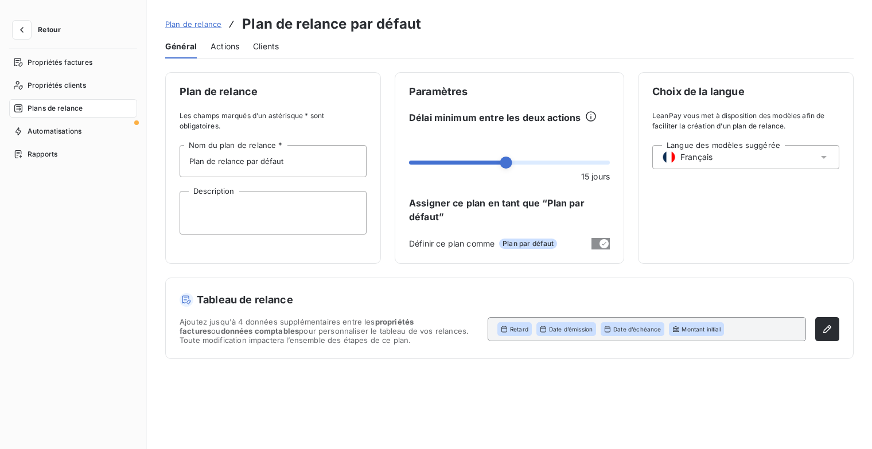
click at [229, 47] on span "Actions" at bounding box center [224, 46] width 29 height 11
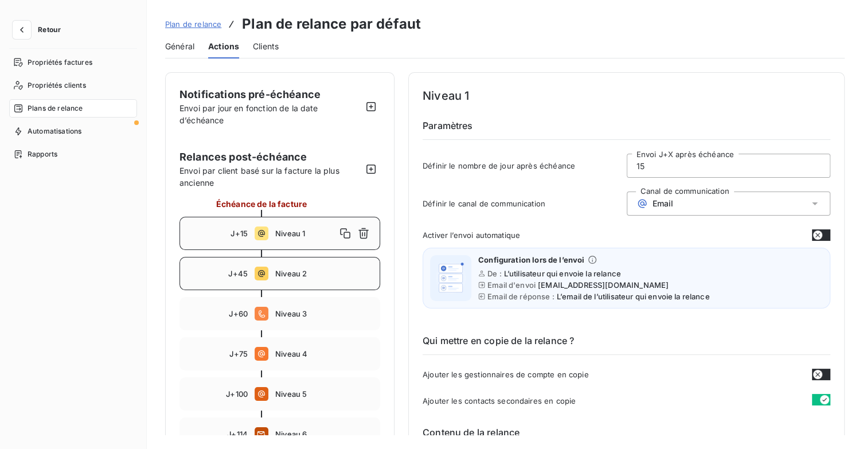
click at [305, 270] on span "Niveau 2" at bounding box center [324, 273] width 98 height 9
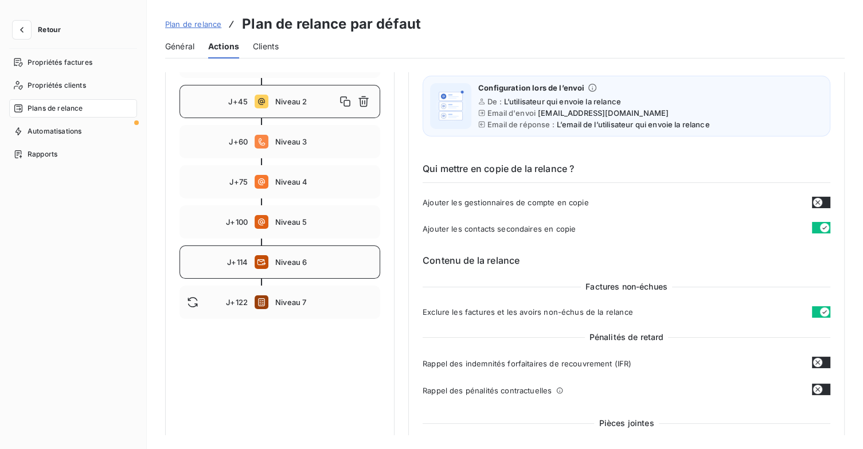
scroll to position [172, 0]
click at [331, 174] on div "J+75 Niveau 4" at bounding box center [280, 181] width 201 height 33
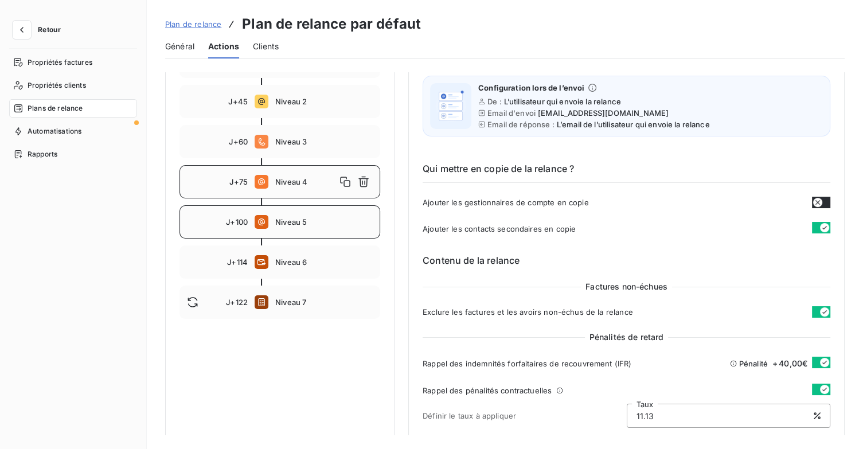
click at [323, 213] on div "J+100 Niveau 5" at bounding box center [280, 221] width 201 height 33
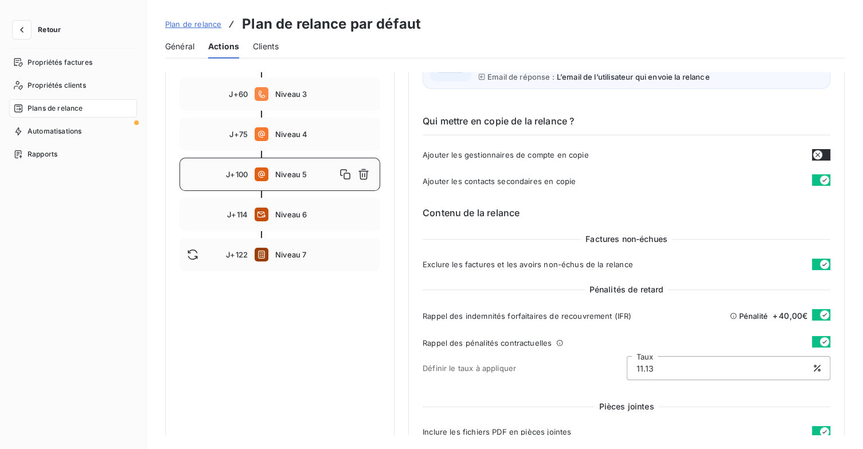
scroll to position [149, 0]
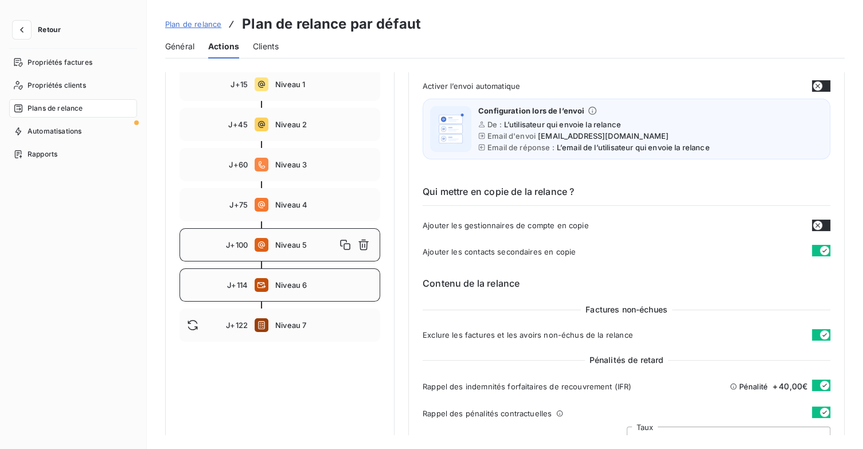
click at [341, 284] on span "Niveau 6" at bounding box center [324, 284] width 98 height 9
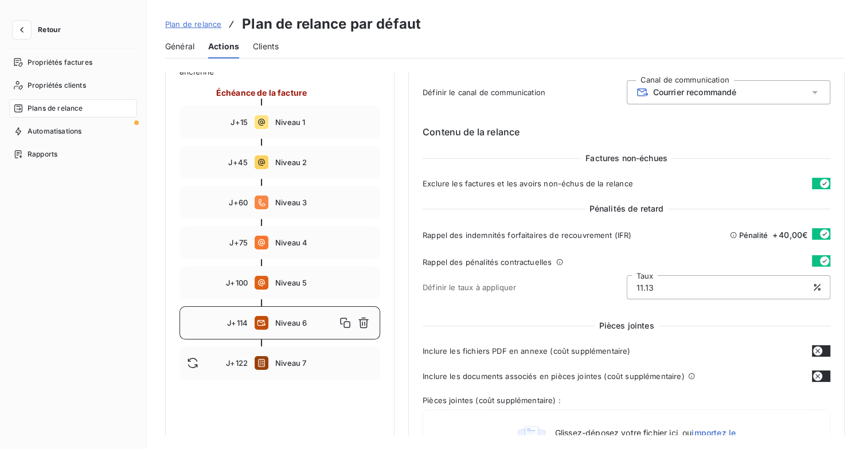
scroll to position [63, 0]
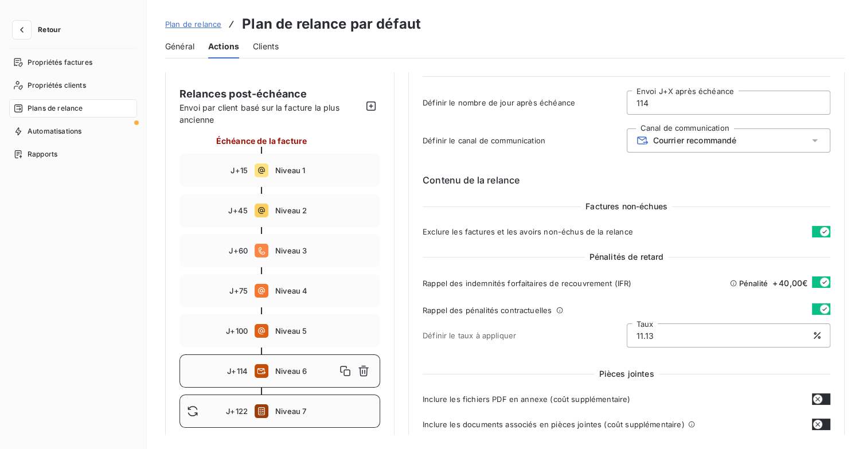
click at [288, 407] on span "Niveau 7" at bounding box center [324, 411] width 98 height 9
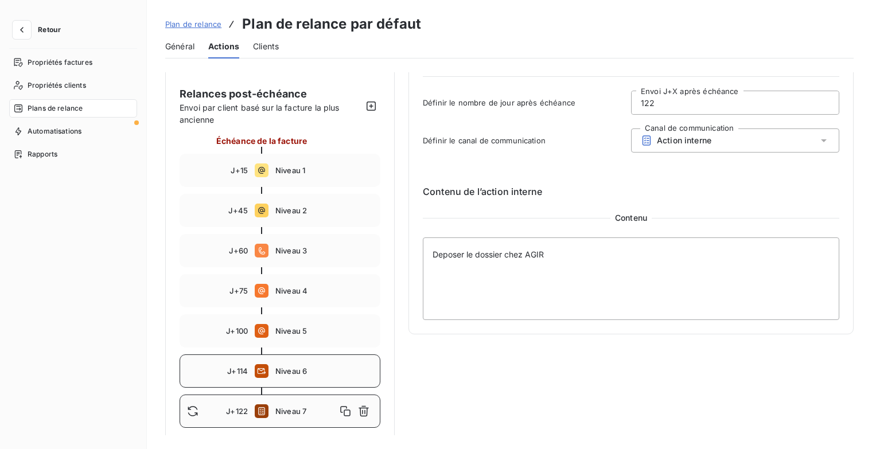
click at [298, 376] on div "J+114 Niveau 6" at bounding box center [280, 370] width 201 height 33
type input "114"
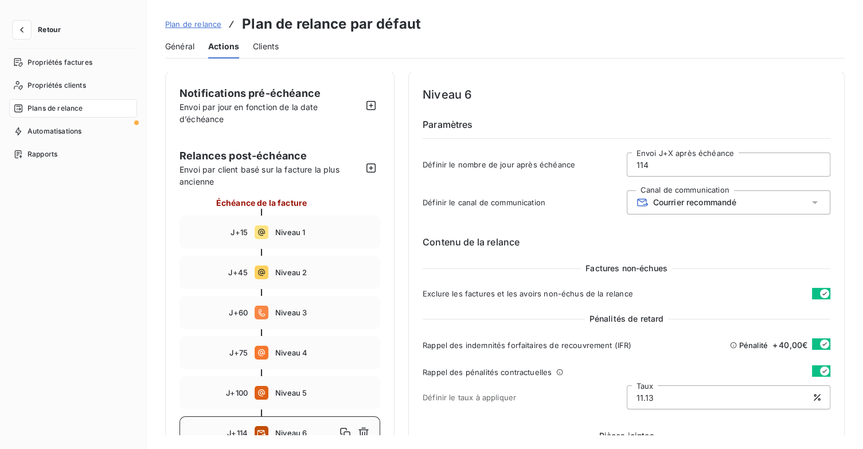
scroll to position [0, 0]
click at [80, 108] on span "Plans de relance" at bounding box center [55, 108] width 55 height 10
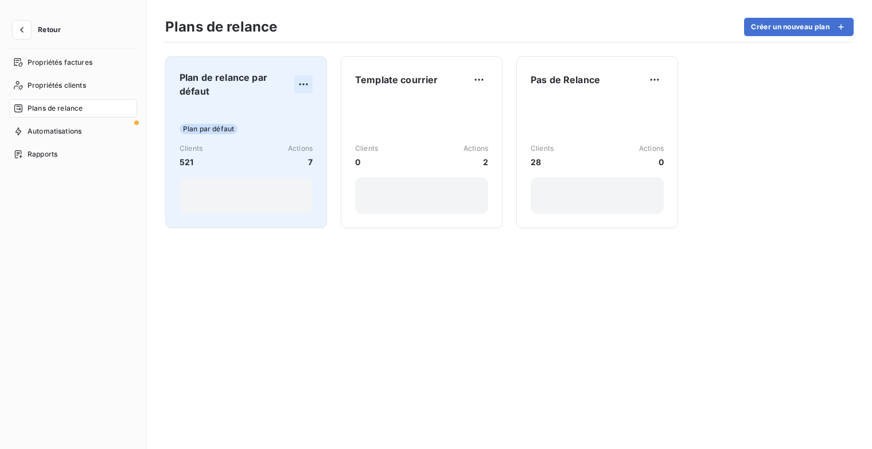
click at [303, 82] on html "Retour Propriétés factures Propriétés clients Plans de relance Automatisations …" at bounding box center [436, 224] width 872 height 449
click at [299, 110] on div "Dupliquer" at bounding box center [274, 109] width 66 height 18
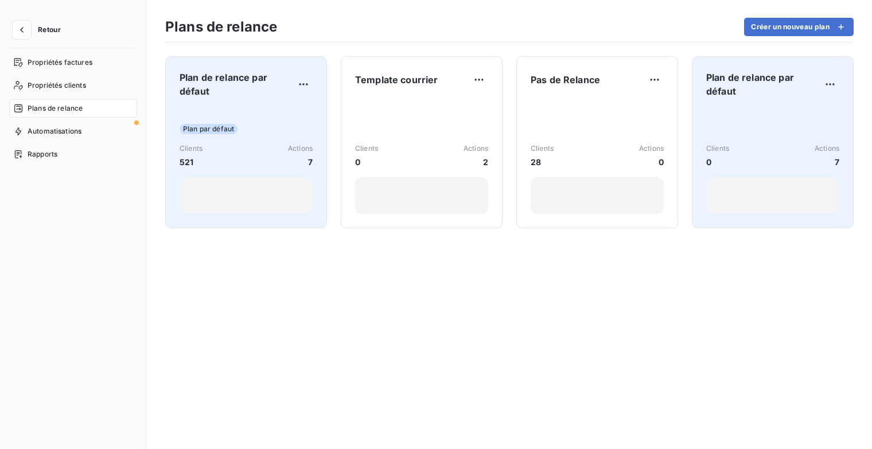
click at [782, 85] on span "Plan de relance par défaut" at bounding box center [763, 85] width 115 height 28
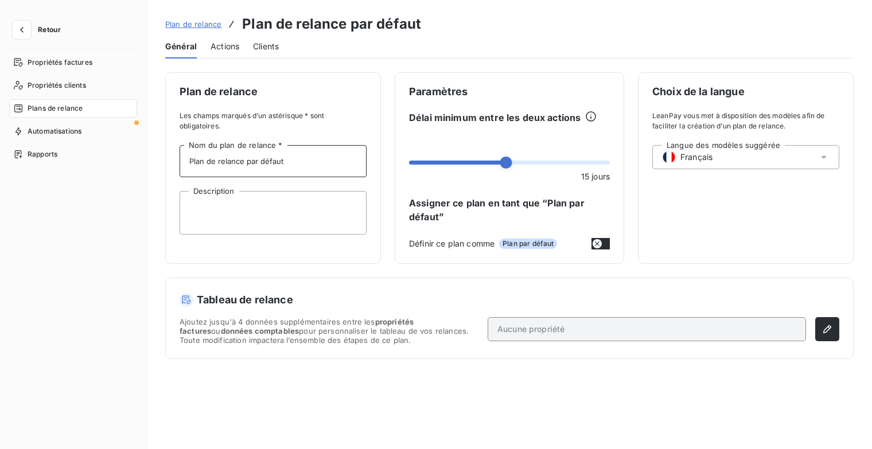
click at [286, 170] on input "Plan de relance par défaut" at bounding box center [273, 161] width 187 height 32
drag, startPoint x: 291, startPoint y: 160, endPoint x: 184, endPoint y: 161, distance: 107.3
click at [184, 161] on input "Plan de relance par défaut" at bounding box center [273, 161] width 187 height 32
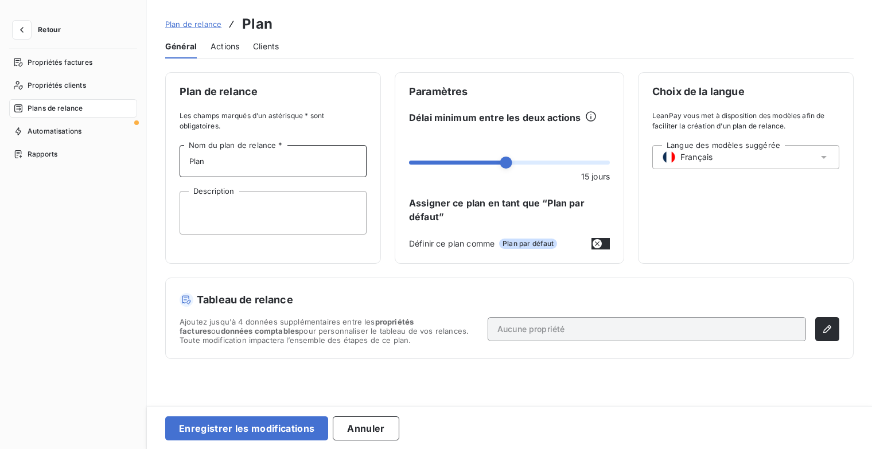
type input "Plan Client Parti"
click at [821, 327] on button "button" at bounding box center [827, 329] width 24 height 24
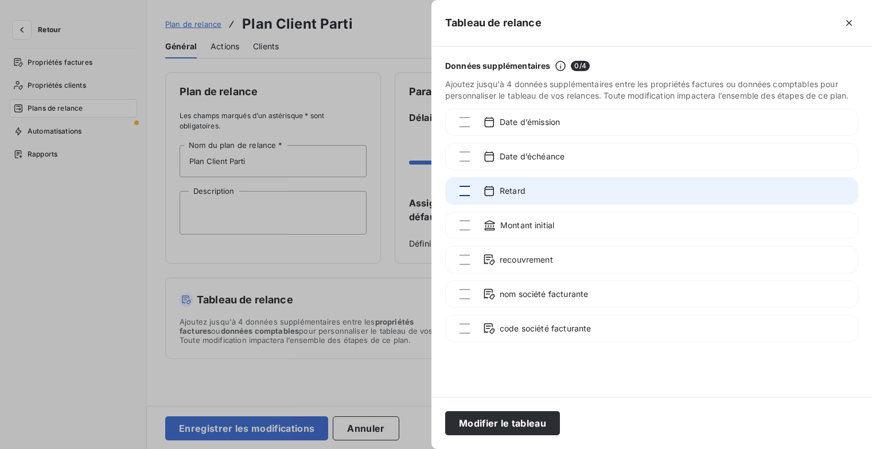
click at [466, 192] on div at bounding box center [464, 191] width 10 height 10
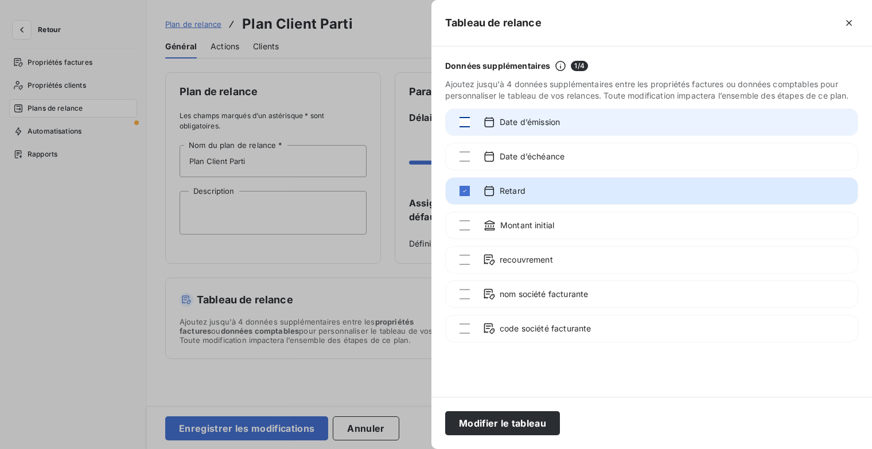
click at [466, 124] on div at bounding box center [464, 122] width 10 height 10
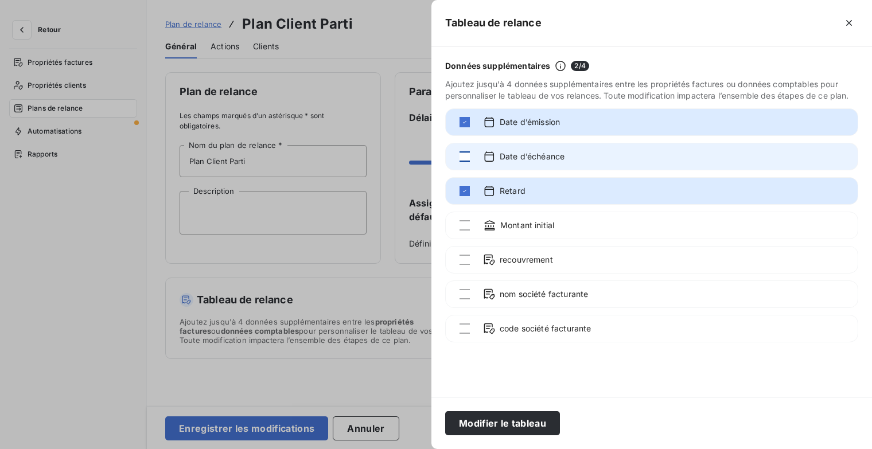
click at [462, 159] on div at bounding box center [464, 156] width 10 height 10
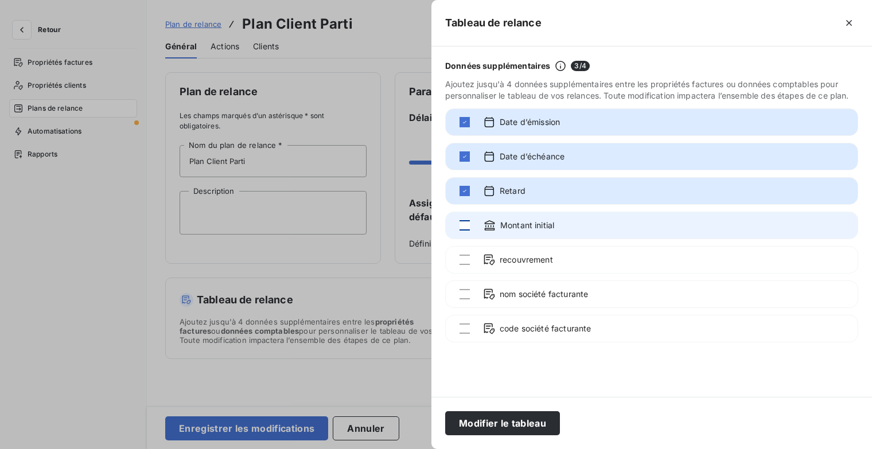
click at [463, 222] on div at bounding box center [464, 225] width 10 height 10
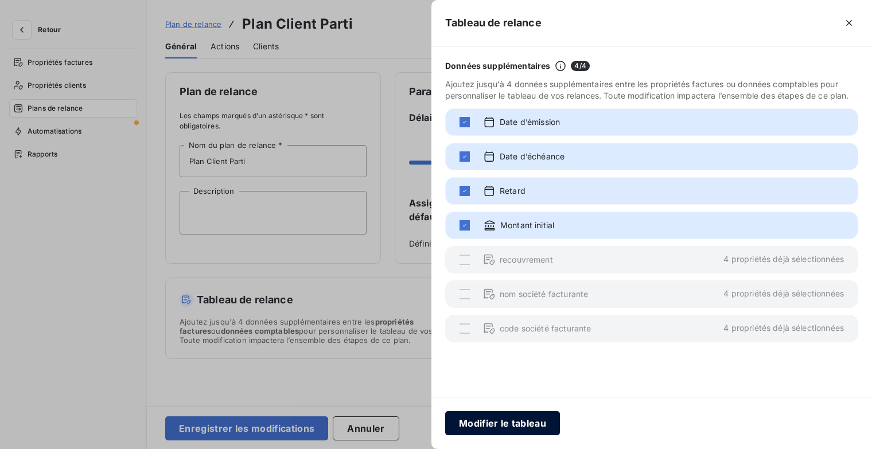
click at [529, 423] on button "Modifier le tableau" at bounding box center [502, 423] width 115 height 24
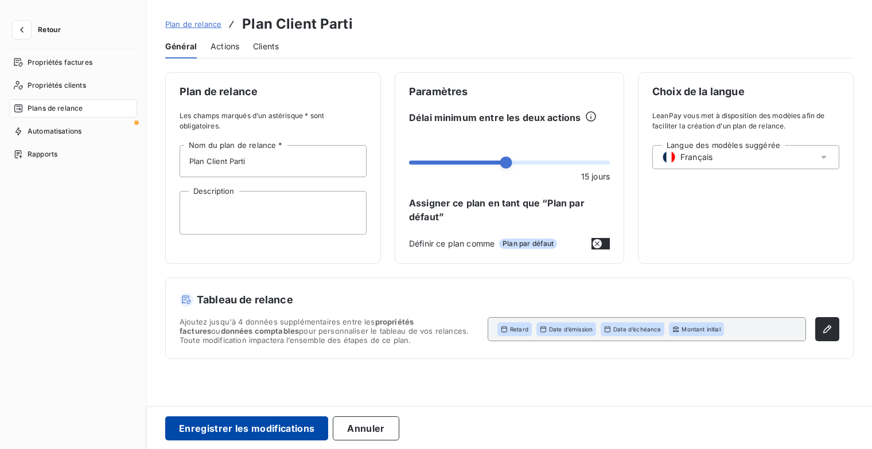
click at [310, 424] on button "Enregistrer les modifications" at bounding box center [246, 428] width 163 height 24
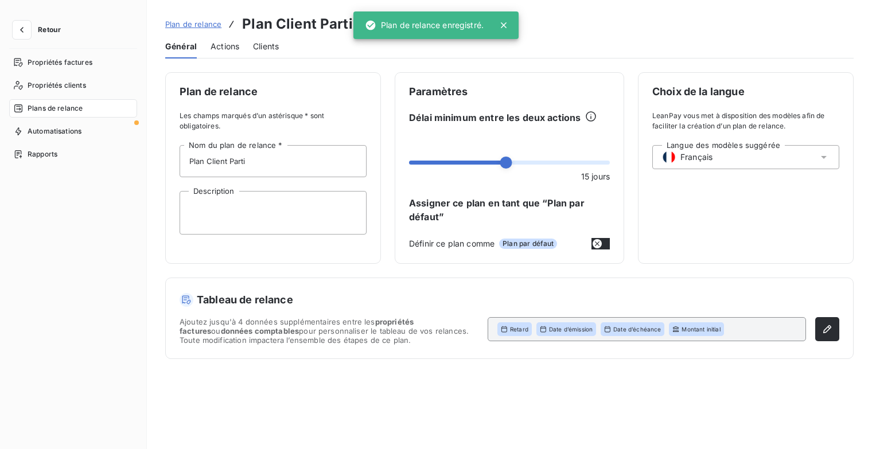
click at [228, 52] on div "Actions" at bounding box center [224, 46] width 29 height 24
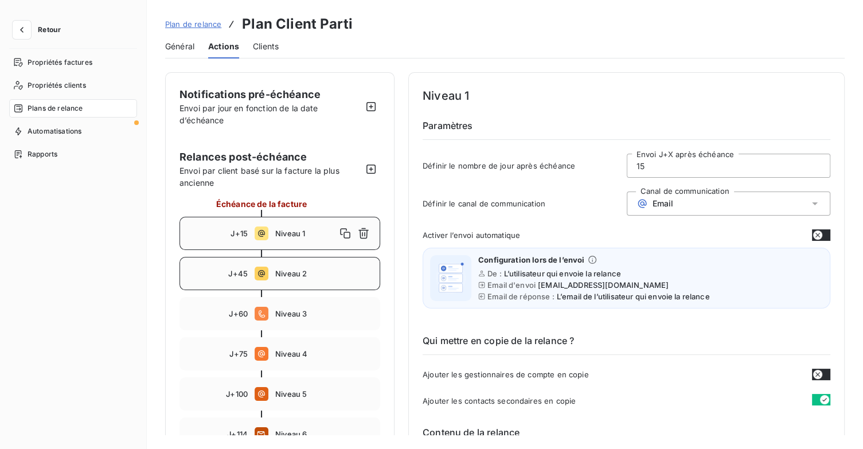
click at [344, 274] on span "Niveau 2" at bounding box center [324, 273] width 98 height 9
click at [335, 238] on div "J+15 Niveau 1" at bounding box center [280, 233] width 201 height 33
click at [359, 273] on span "Niveau 2" at bounding box center [324, 273] width 98 height 9
type input "45"
click at [366, 274] on icon "button" at bounding box center [363, 273] width 11 height 11
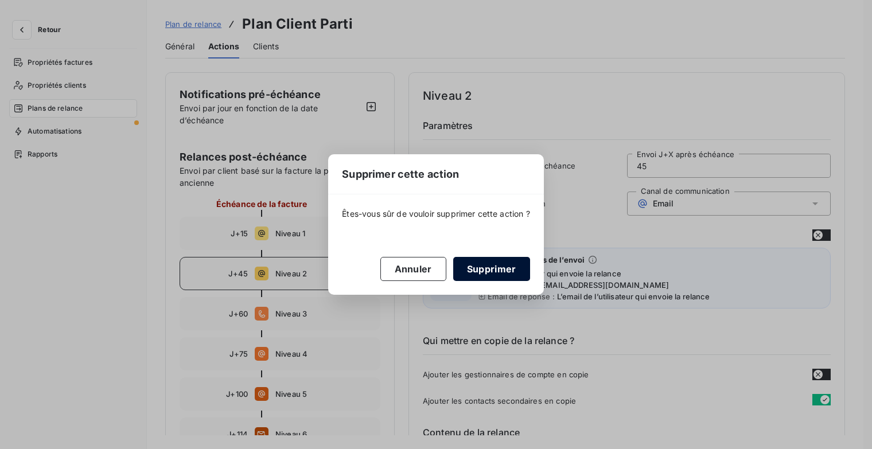
click at [500, 264] on button "Supprimer" at bounding box center [491, 269] width 77 height 24
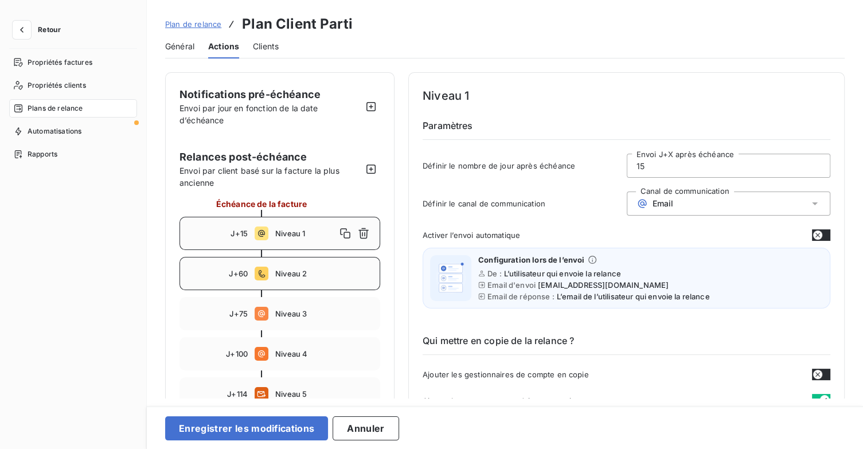
click at [333, 280] on div "J+60 Niveau 2" at bounding box center [280, 273] width 201 height 33
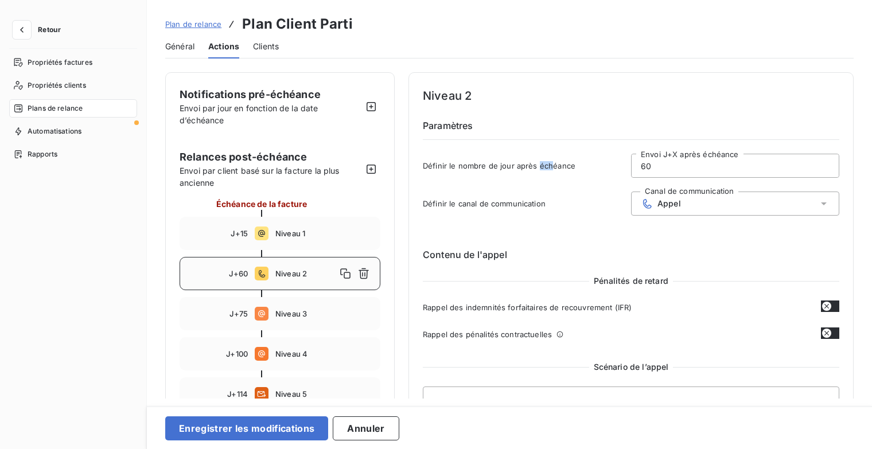
click at [536, 169] on span "Définir le nombre de jour après échéance" at bounding box center [527, 165] width 208 height 9
drag, startPoint x: 664, startPoint y: 169, endPoint x: 600, endPoint y: 170, distance: 64.2
click at [600, 170] on div "Définir le nombre de jour après échéance 60 Envoi J+X après échéance" at bounding box center [631, 169] width 416 height 31
drag, startPoint x: 235, startPoint y: 415, endPoint x: 260, endPoint y: 410, distance: 25.8
click at [236, 415] on div "Enregistrer les modifications Annuler" at bounding box center [509, 427] width 725 height 43
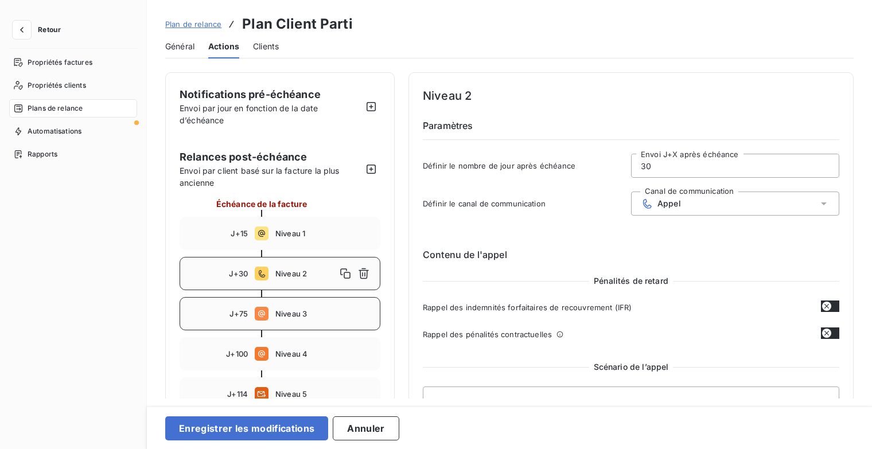
click at [324, 317] on span "Niveau 3" at bounding box center [324, 313] width 98 height 9
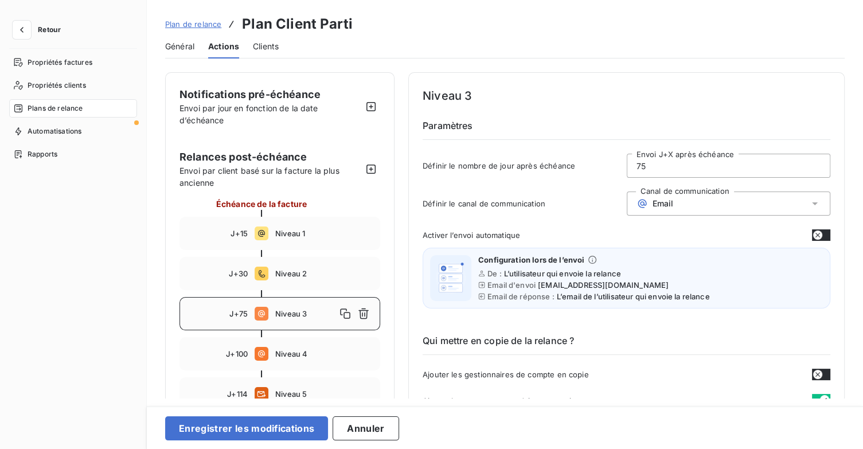
drag, startPoint x: 647, startPoint y: 167, endPoint x: 582, endPoint y: 181, distance: 66.8
click at [582, 181] on div "Définir le nombre de jour après échéance 75 Envoi J+X après échéance" at bounding box center [627, 169] width 408 height 31
type input "45"
click at [666, 334] on h6 "Qui mettre en copie de la relance ?" at bounding box center [627, 344] width 408 height 21
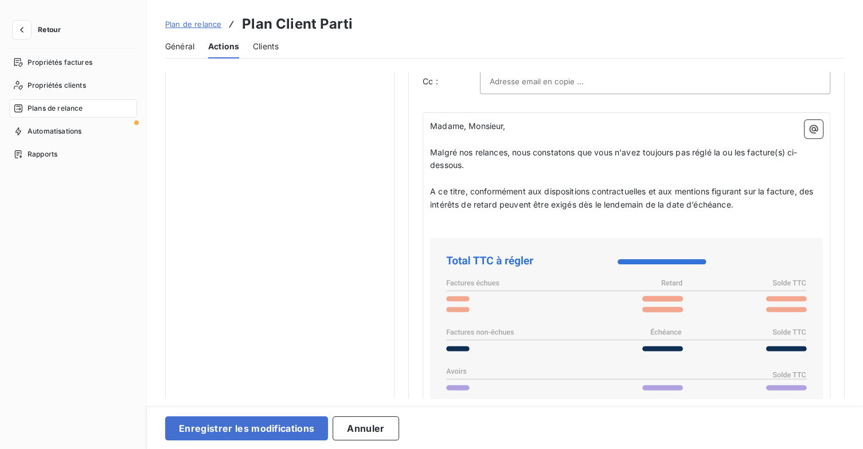
scroll to position [746, 0]
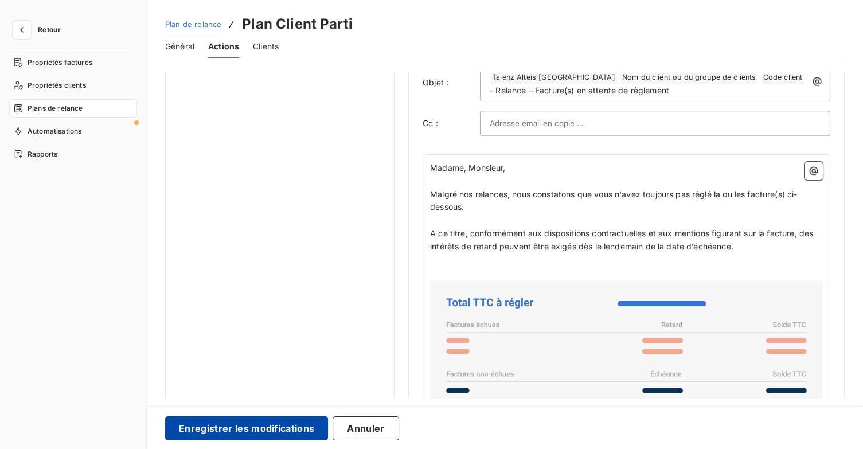
click at [270, 422] on button "Enregistrer les modifications" at bounding box center [246, 428] width 163 height 24
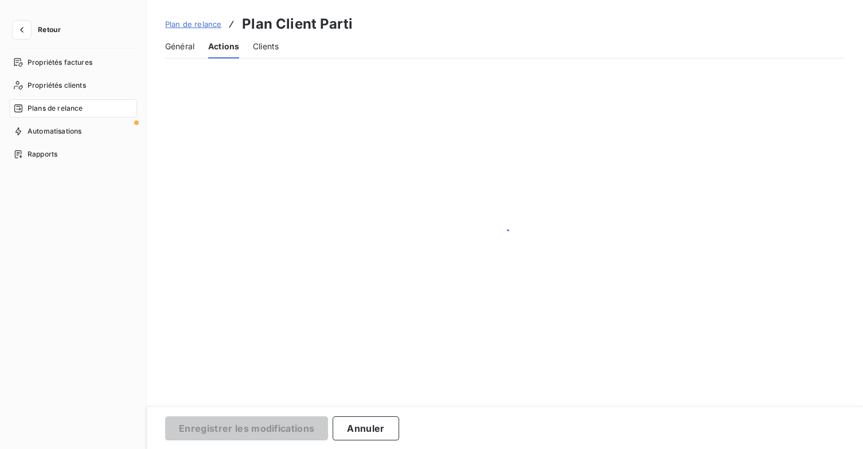
scroll to position [66, 0]
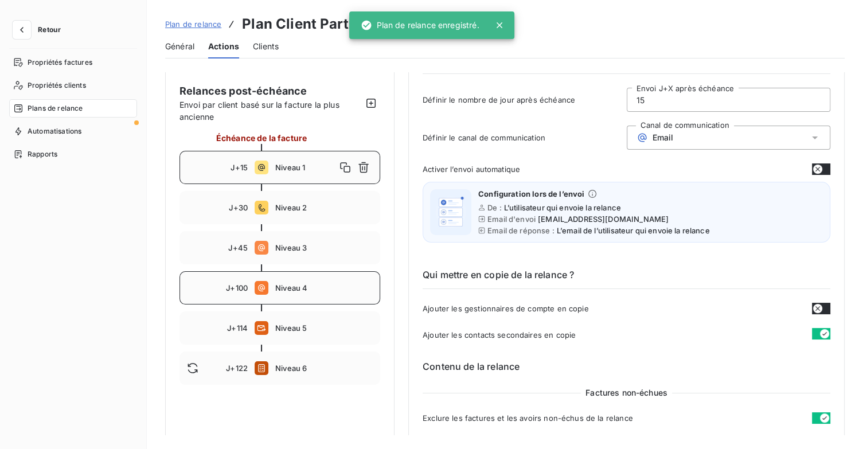
click at [341, 290] on span "Niveau 4" at bounding box center [324, 287] width 98 height 9
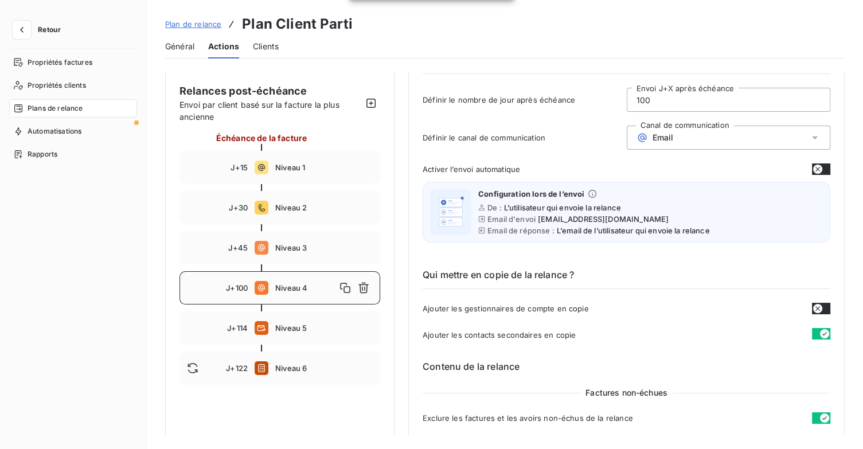
drag, startPoint x: 612, startPoint y: 102, endPoint x: 588, endPoint y: 105, distance: 23.8
click at [588, 105] on div "Définir le nombre de jour après échéance 100 Envoi J+X après échéance" at bounding box center [627, 103] width 408 height 31
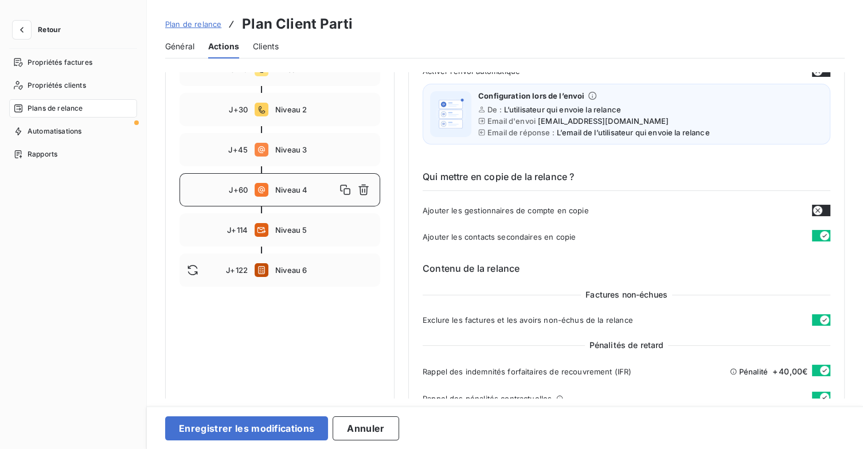
scroll to position [295, 0]
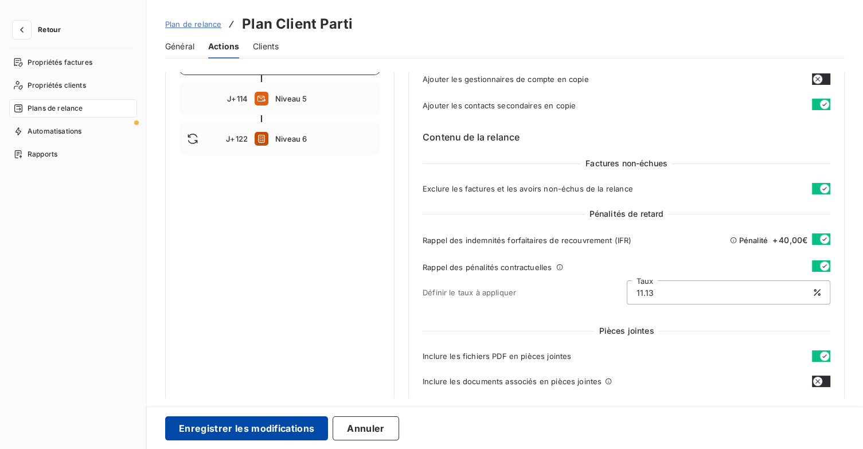
type input "60"
click at [278, 428] on button "Enregistrer les modifications" at bounding box center [246, 428] width 163 height 24
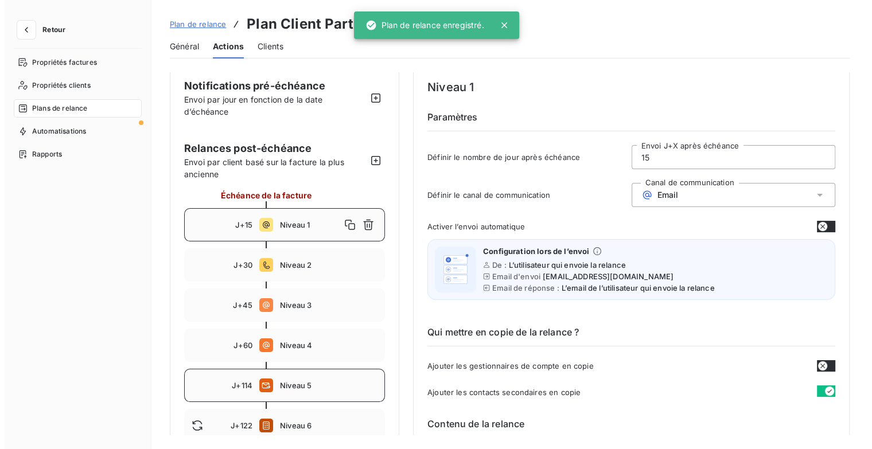
scroll to position [66, 0]
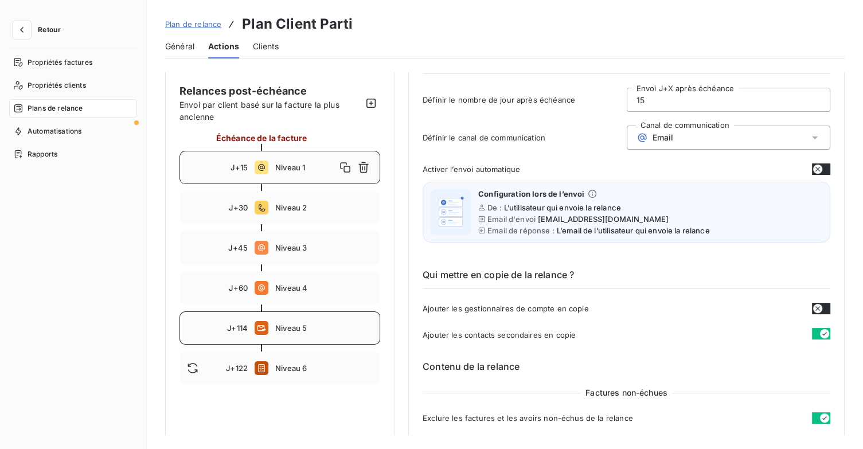
click at [342, 329] on span "Niveau 5" at bounding box center [324, 327] width 98 height 9
type input "114"
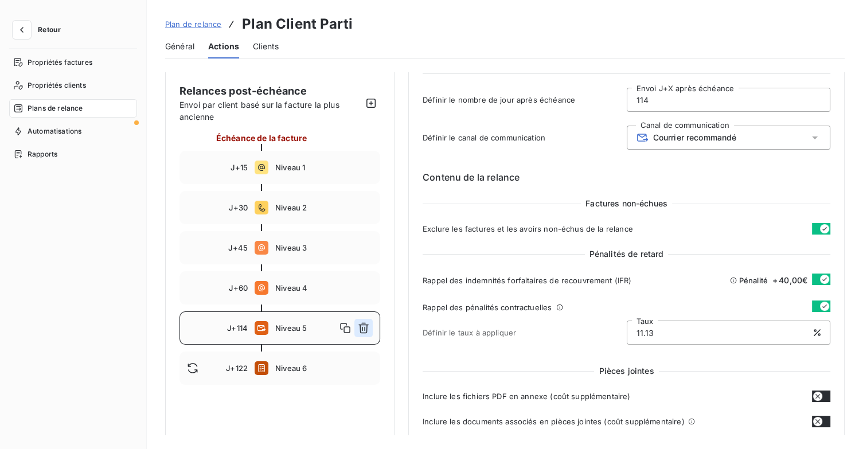
click at [364, 329] on icon "button" at bounding box center [363, 327] width 11 height 11
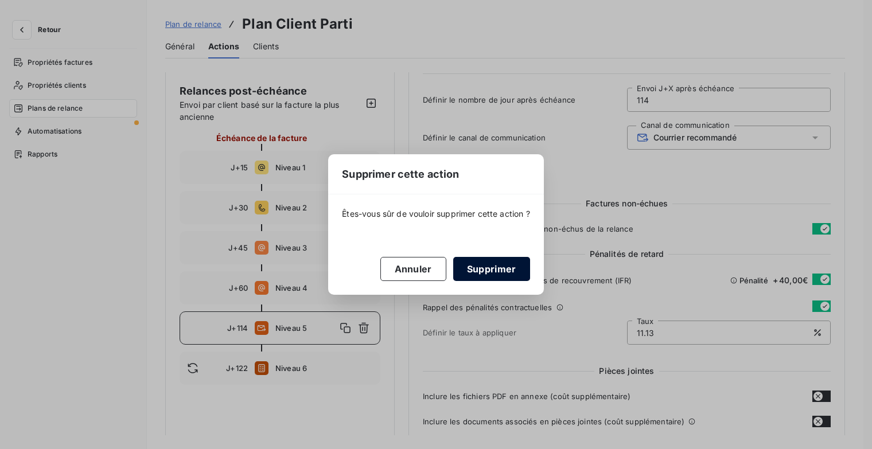
click at [477, 274] on button "Supprimer" at bounding box center [491, 269] width 77 height 24
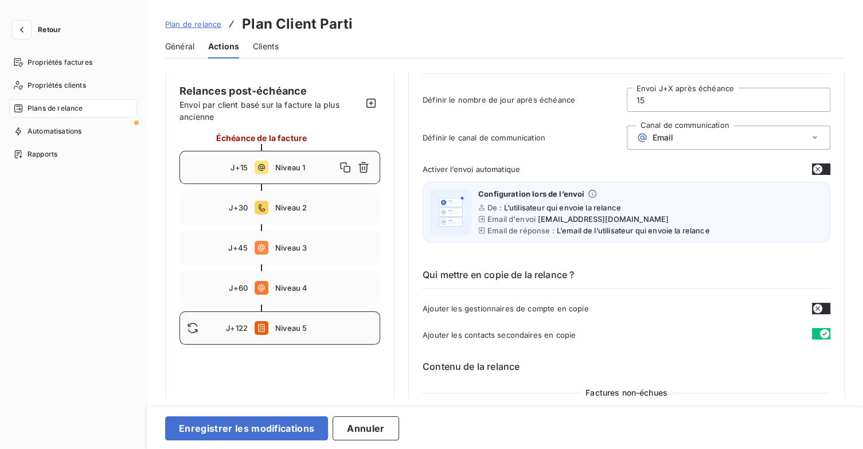
click at [344, 323] on span "Niveau 5" at bounding box center [324, 327] width 98 height 9
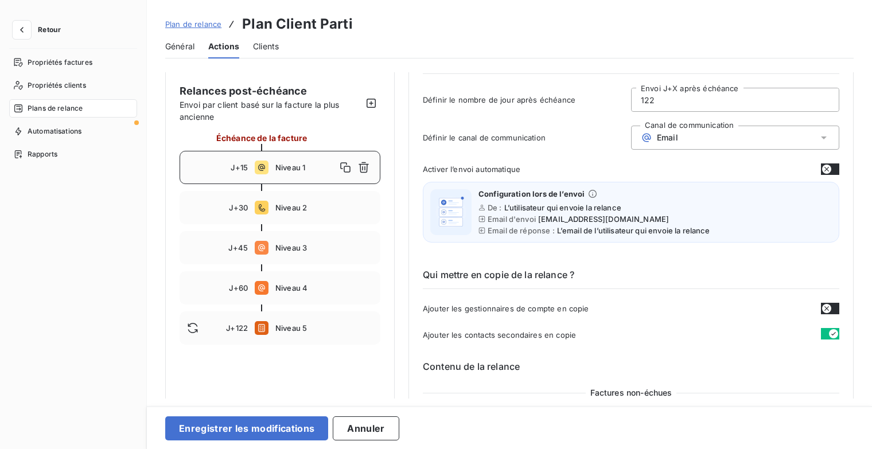
scroll to position [25, 0]
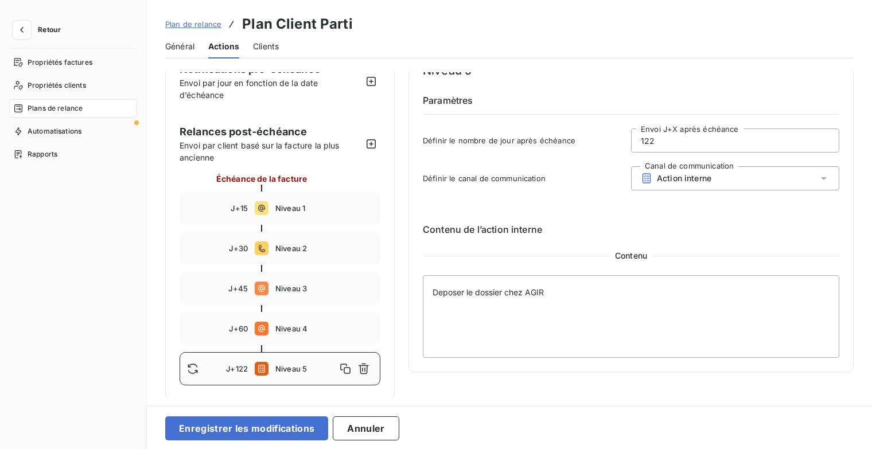
drag, startPoint x: 654, startPoint y: 142, endPoint x: 617, endPoint y: 154, distance: 38.5
click at [617, 152] on div "Définir le nombre de jour après échéance 122 Envoi J+X après échéance" at bounding box center [631, 143] width 416 height 31
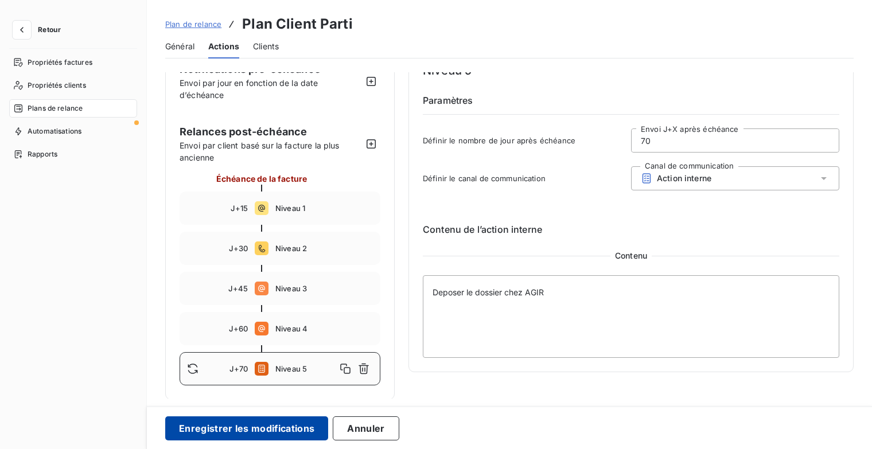
type input "70"
click at [239, 431] on button "Enregistrer les modifications" at bounding box center [246, 428] width 163 height 24
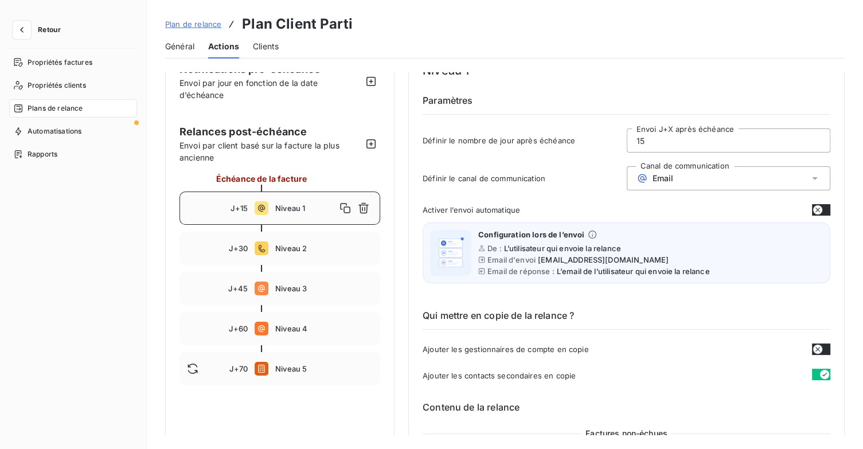
click at [50, 33] on span "Retour" at bounding box center [49, 29] width 23 height 7
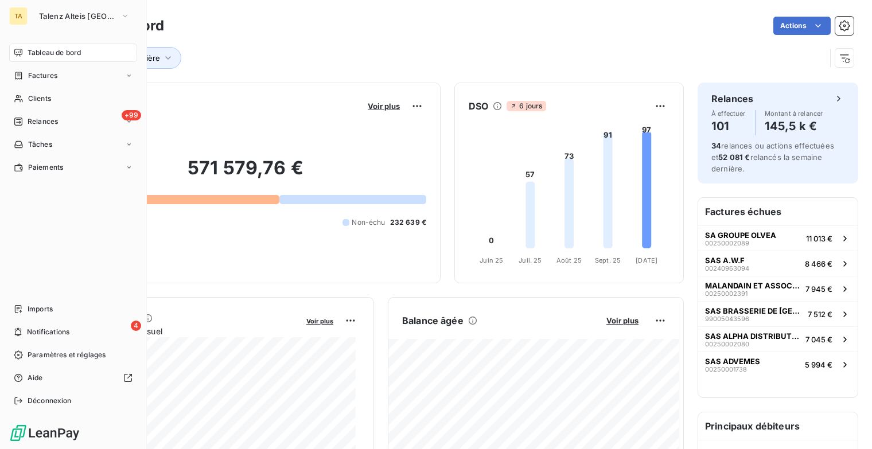
click at [25, 22] on div "TA" at bounding box center [18, 16] width 18 height 18
click at [124, 13] on icon "button" at bounding box center [124, 15] width 9 height 11
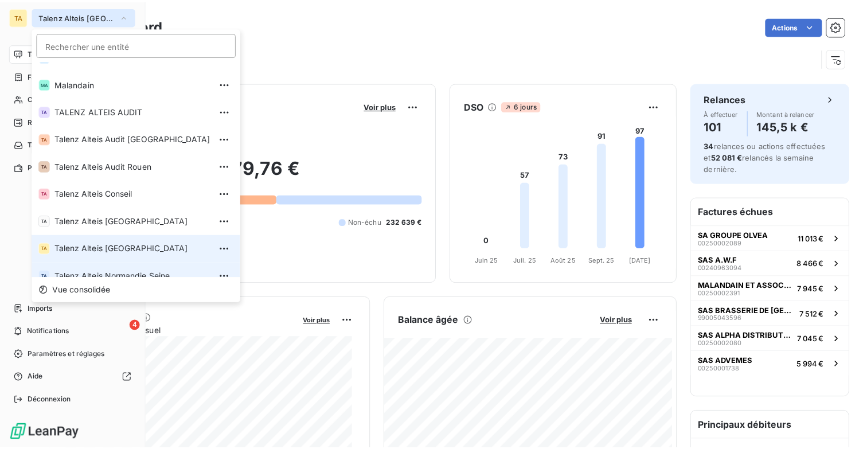
scroll to position [86, 0]
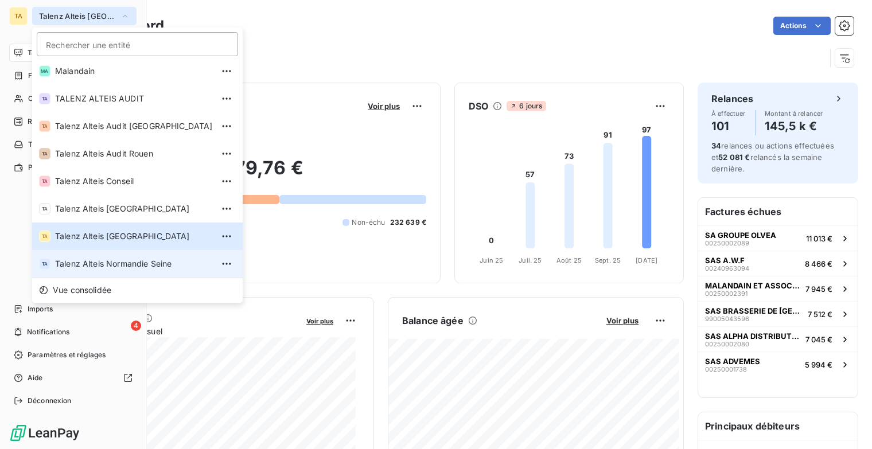
click at [126, 259] on span "Talenz Alteis Normandie Seine" at bounding box center [134, 263] width 158 height 11
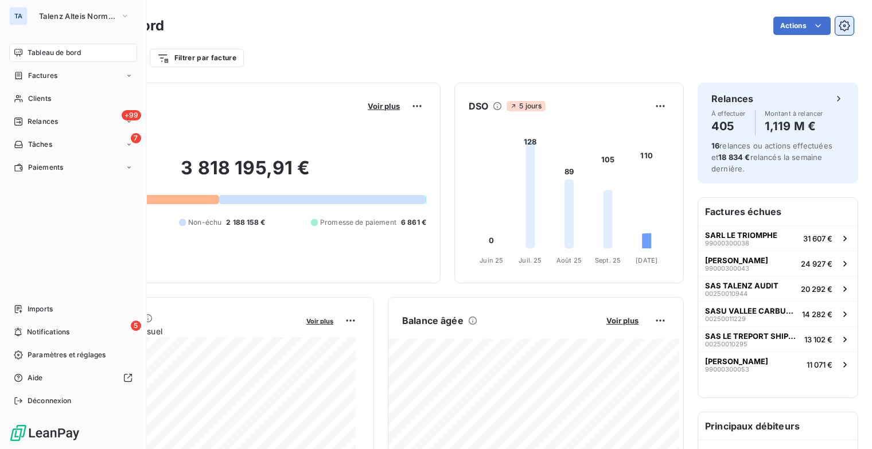
click at [843, 27] on icon "button" at bounding box center [844, 26] width 3 height 3
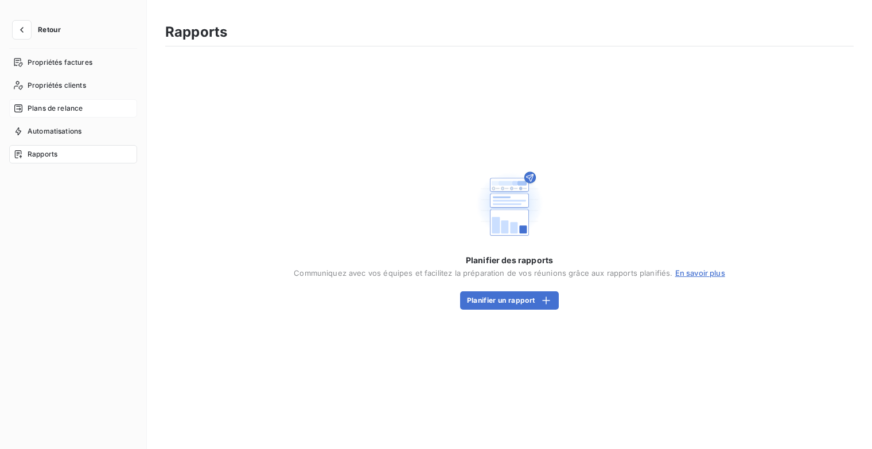
click at [90, 114] on div "Plans de relance" at bounding box center [73, 108] width 128 height 18
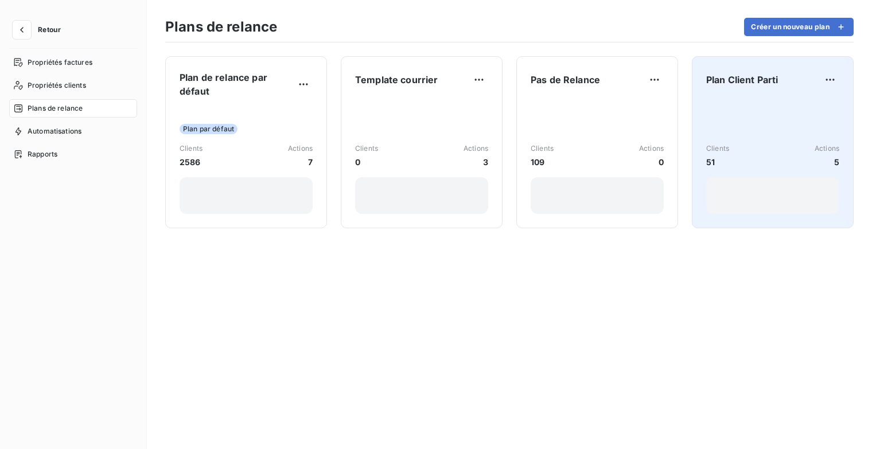
click at [732, 99] on div "Clients 51 Actions 5" at bounding box center [772, 156] width 133 height 116
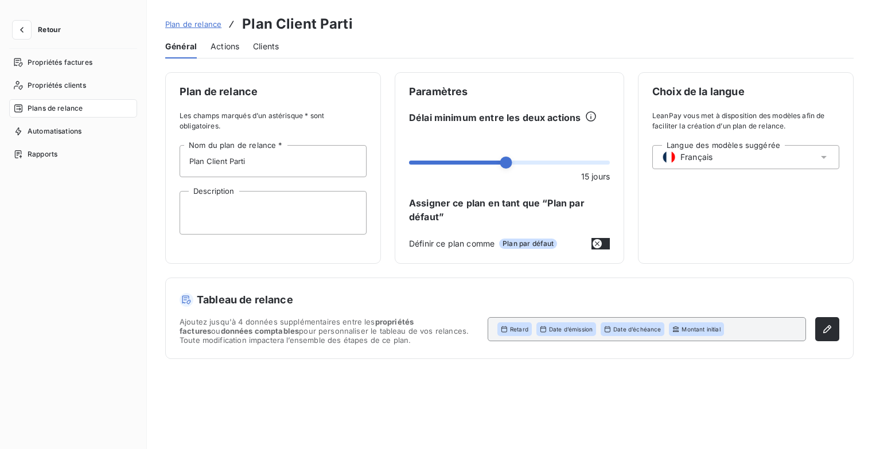
click at [226, 48] on span "Actions" at bounding box center [224, 46] width 29 height 11
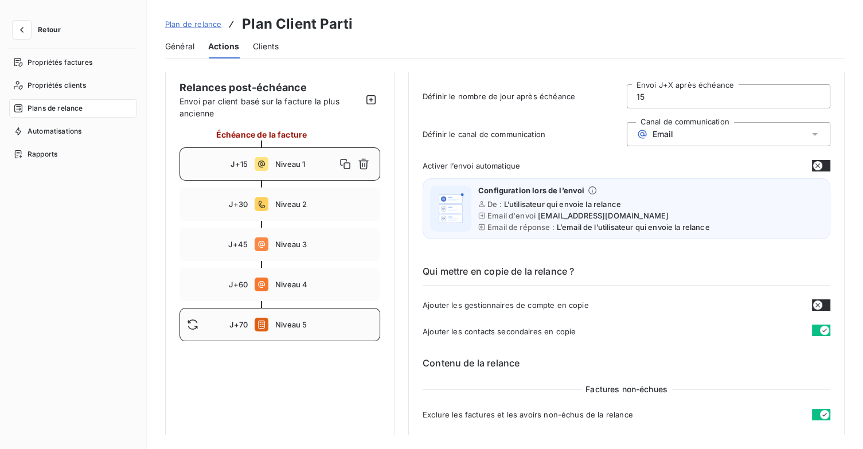
scroll to position [172, 0]
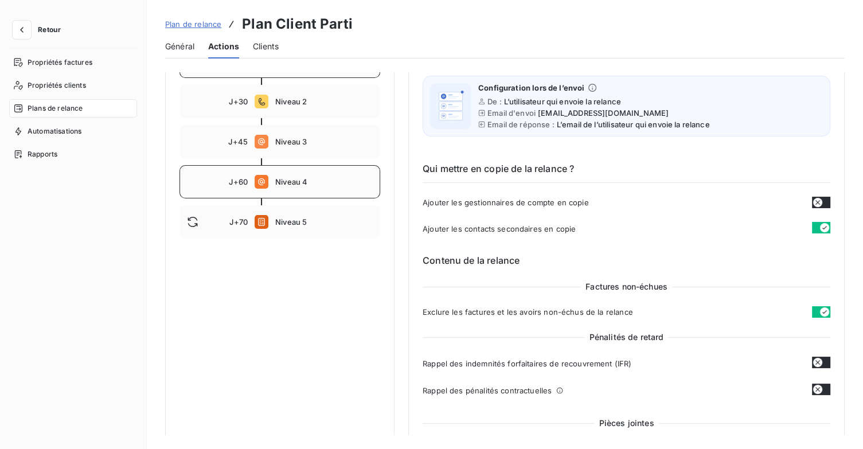
click at [307, 188] on div "J+60 Niveau 4" at bounding box center [280, 181] width 201 height 33
type input "60"
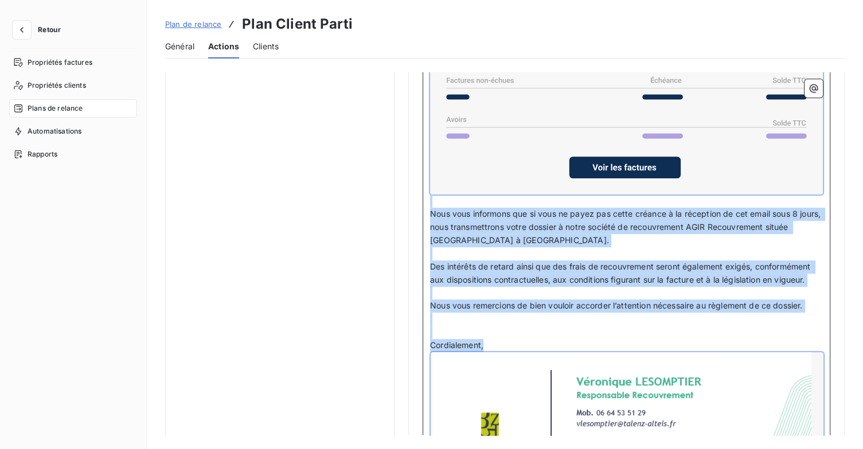
scroll to position [1000, 0]
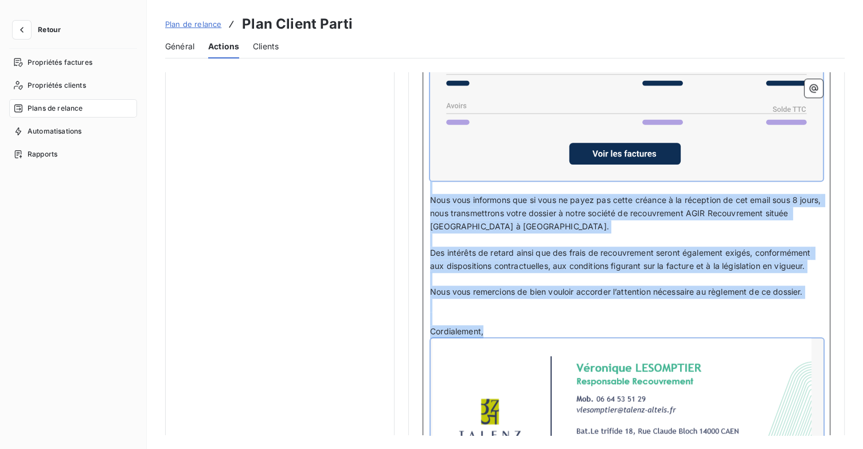
drag, startPoint x: 432, startPoint y: 166, endPoint x: 691, endPoint y: 389, distance: 342.0
click at [691, 389] on div "Madame, Monsieur, ﻿ Malgré nos différentes relances, nous n'avons toujours pas …" at bounding box center [626, 204] width 393 height 595
copy div "Madame, Monsieur, ﻿ Malgré nos différentes relances, nous n'avons toujours pas …"
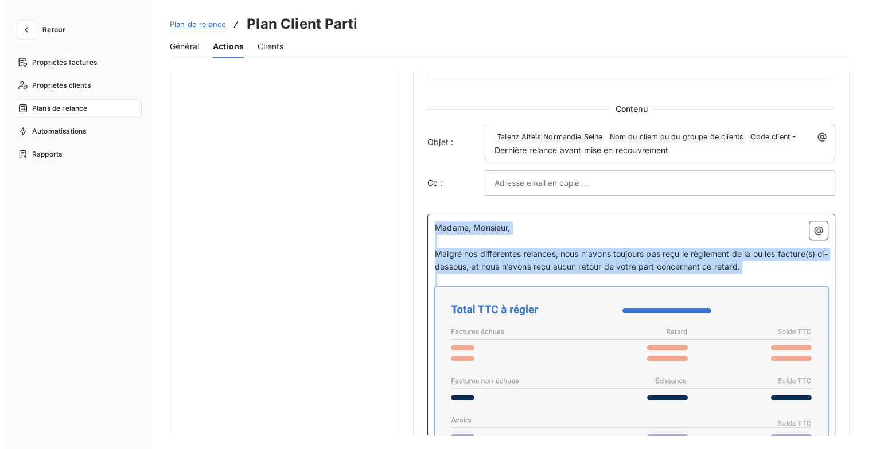
scroll to position [599, 0]
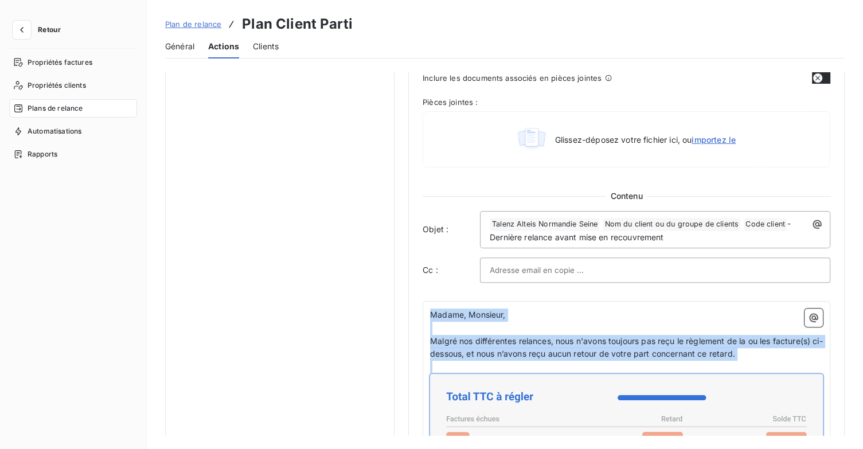
click at [42, 33] on span "Retour" at bounding box center [49, 29] width 23 height 7
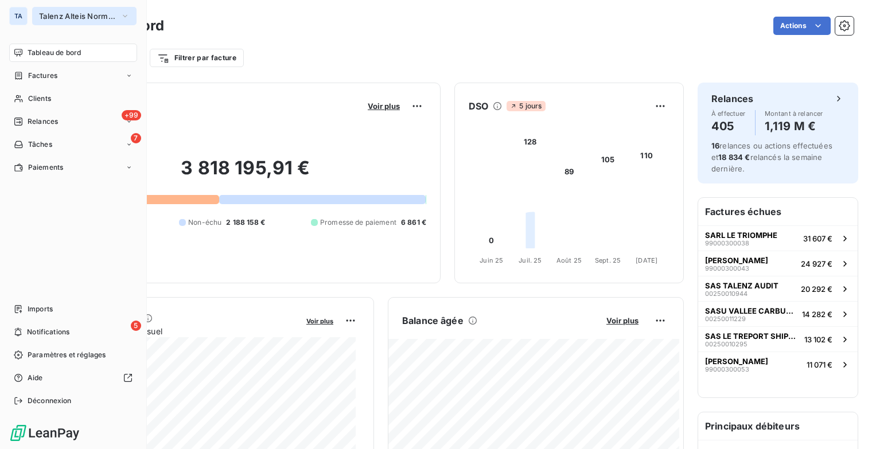
click at [78, 15] on span "Talenz Alteis Normandie Seine" at bounding box center [77, 15] width 77 height 9
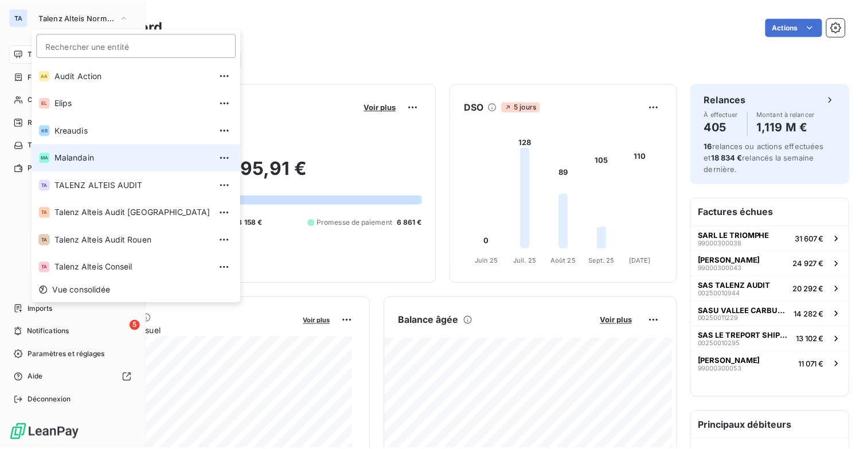
scroll to position [86, 0]
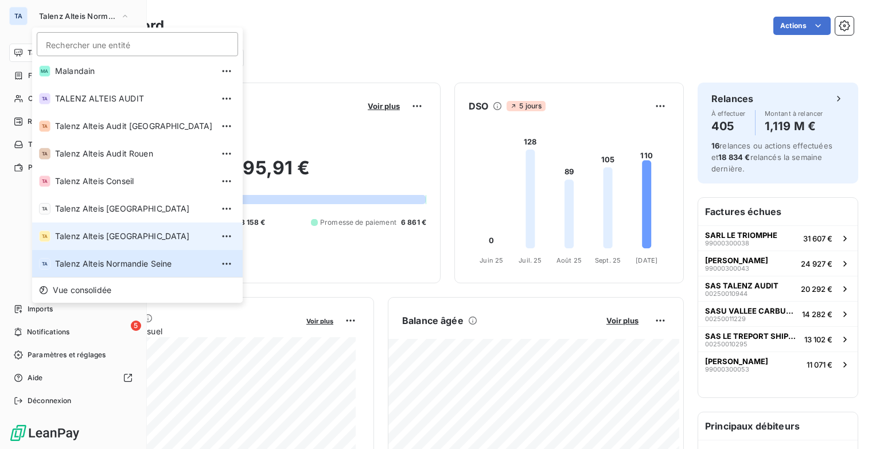
click at [118, 234] on span "Talenz Alteis [GEOGRAPHIC_DATA]" at bounding box center [134, 236] width 158 height 11
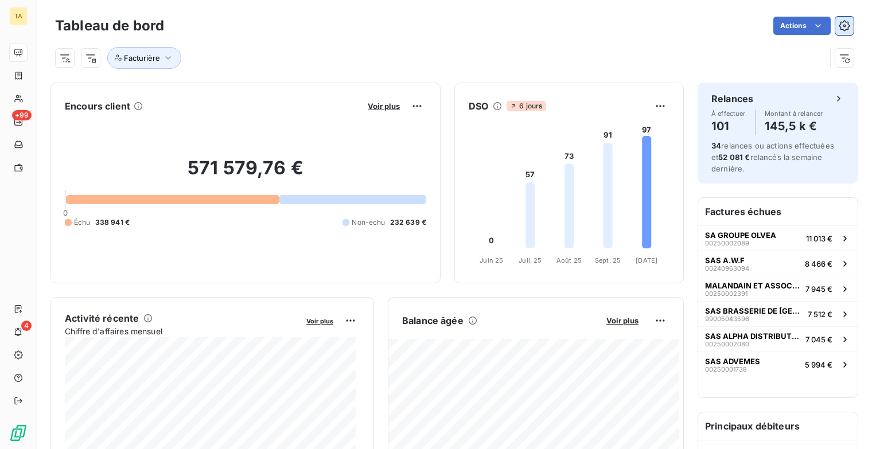
click at [840, 18] on button "button" at bounding box center [844, 26] width 18 height 18
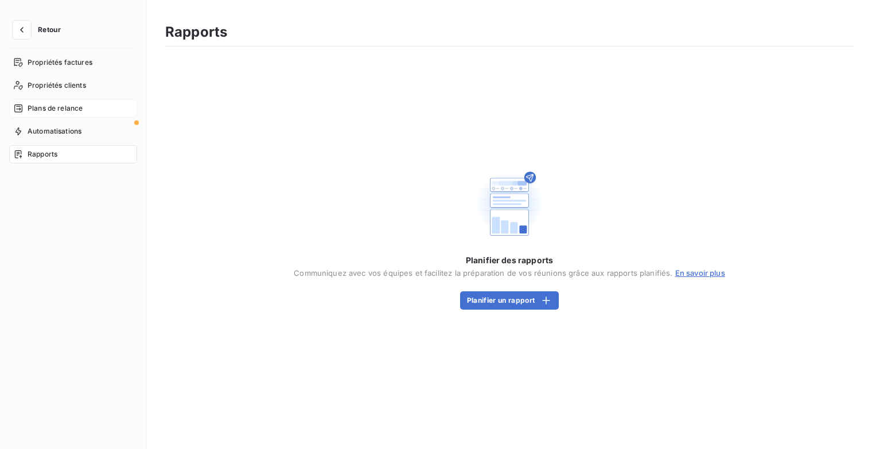
click at [76, 107] on span "Plans de relance" at bounding box center [55, 108] width 55 height 10
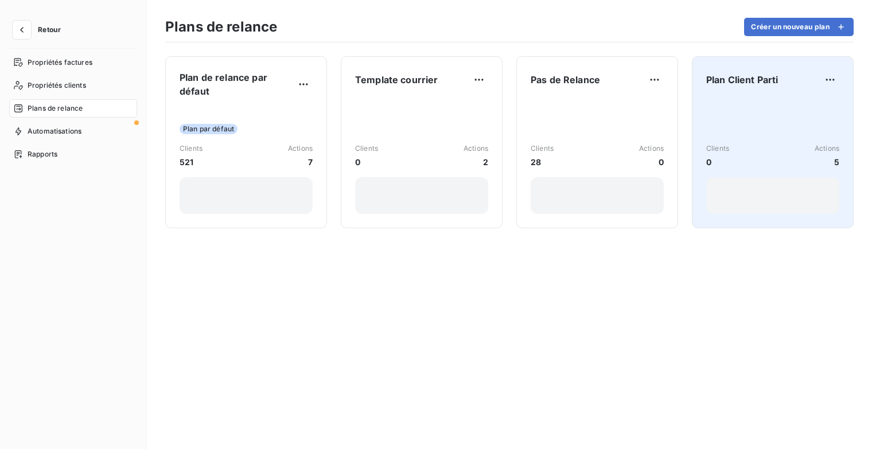
click at [723, 116] on div "Clients 0 Actions 5" at bounding box center [772, 156] width 133 height 116
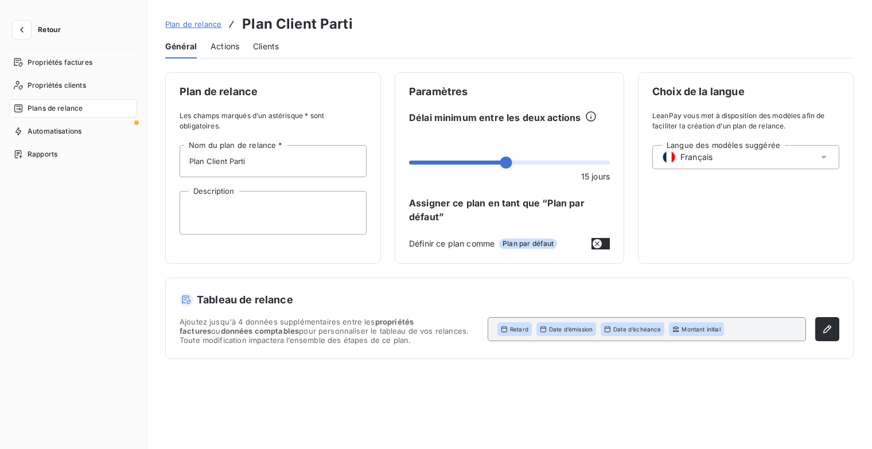
click at [225, 53] on div "Actions" at bounding box center [224, 46] width 29 height 24
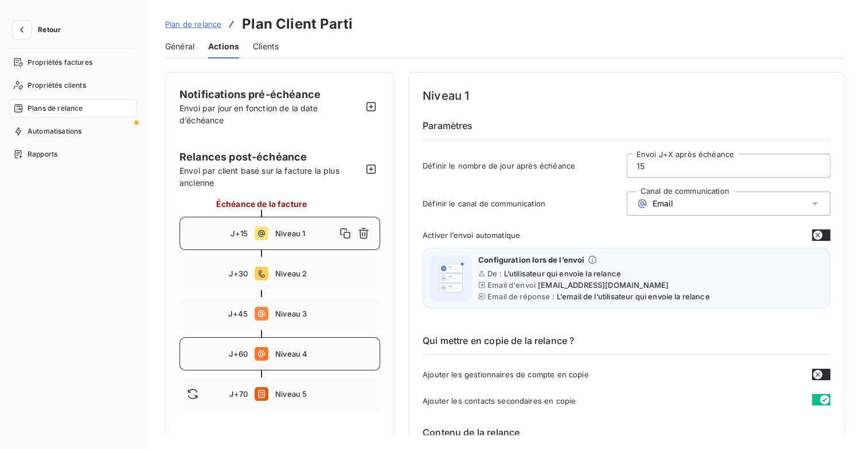
click at [312, 360] on div "J+60 Niveau 4" at bounding box center [280, 353] width 201 height 33
type input "60"
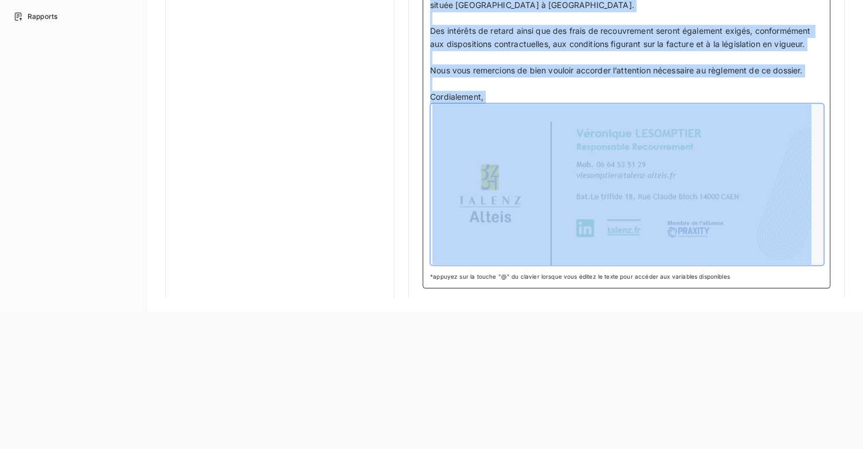
scroll to position [260, 0]
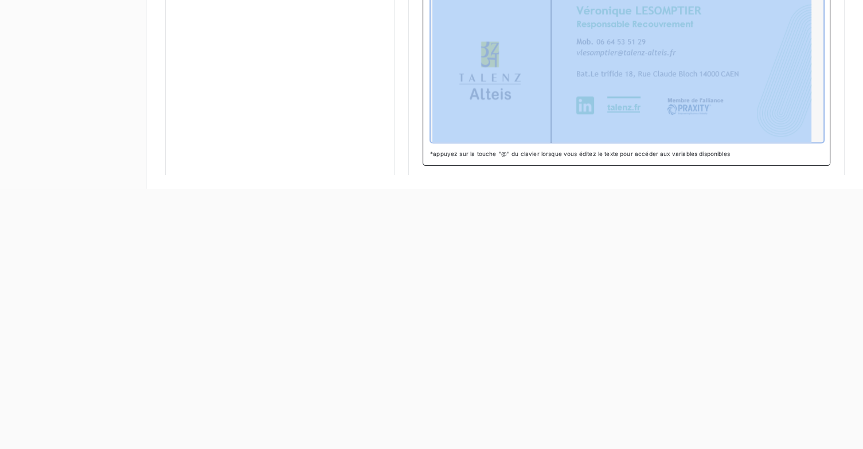
drag, startPoint x: 430, startPoint y: 291, endPoint x: 678, endPoint y: 300, distance: 249.1
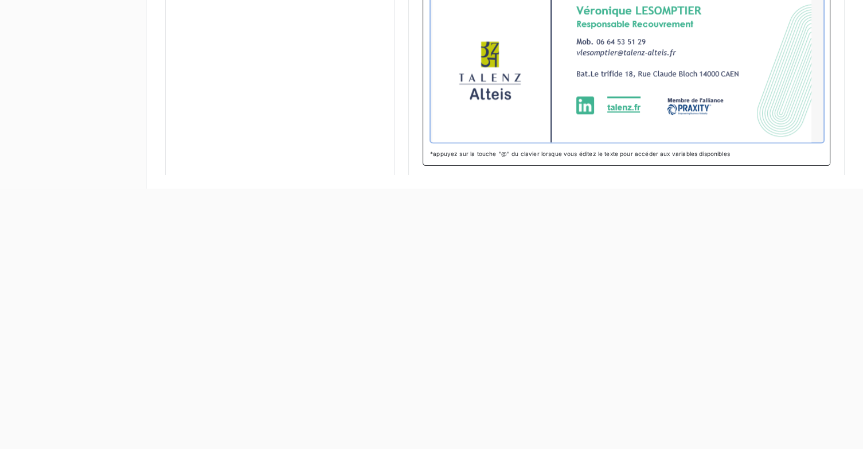
scroll to position [260, 0]
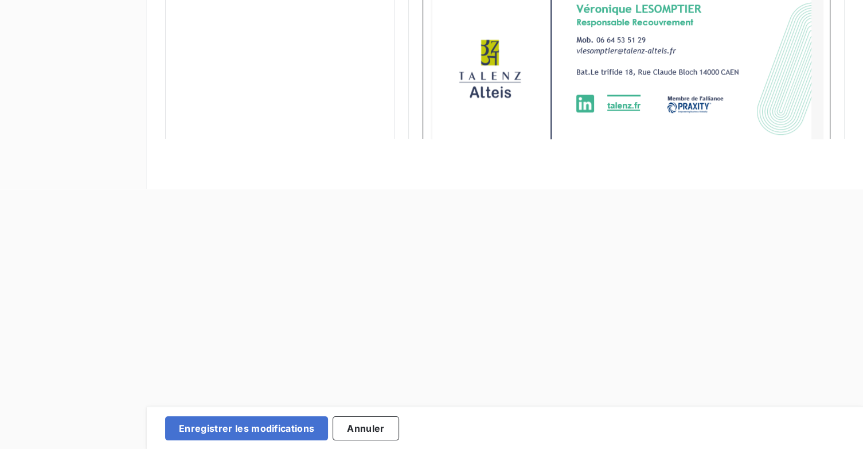
click at [698, 89] on div at bounding box center [627, 59] width 393 height 161
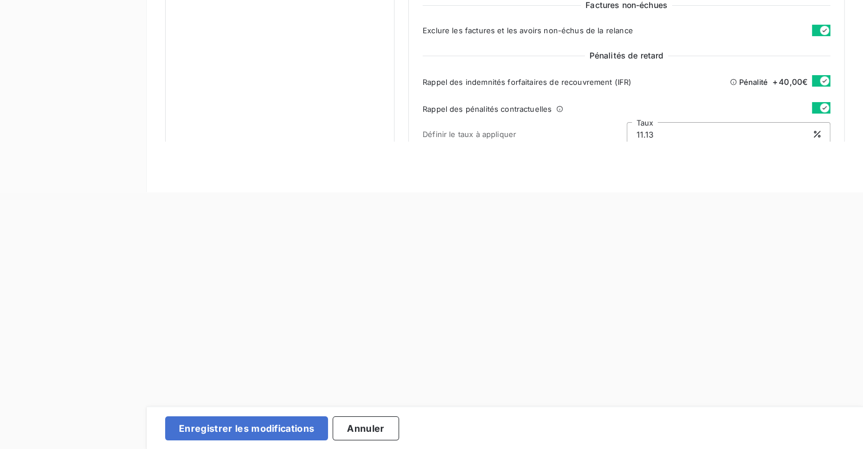
scroll to position [203, 0]
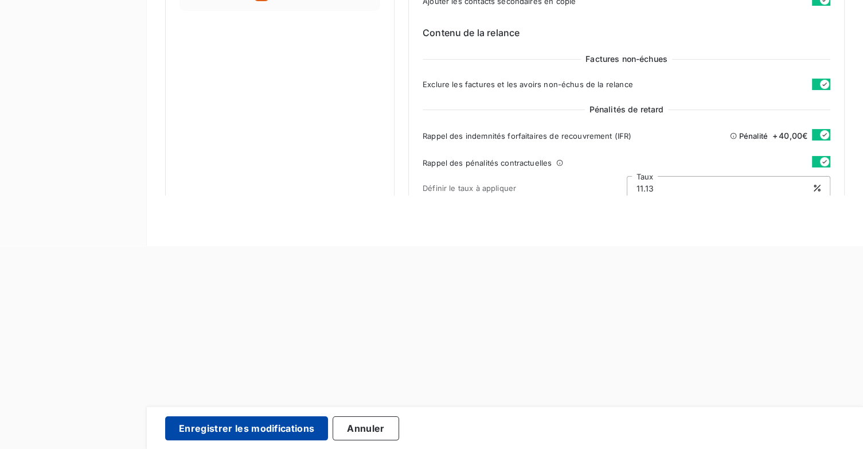
click at [266, 423] on button "Enregistrer les modifications" at bounding box center [246, 428] width 163 height 24
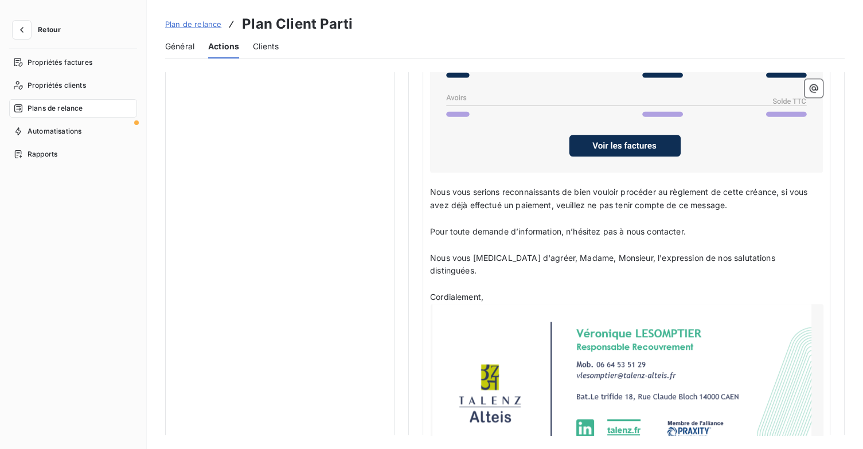
scroll to position [1027, 0]
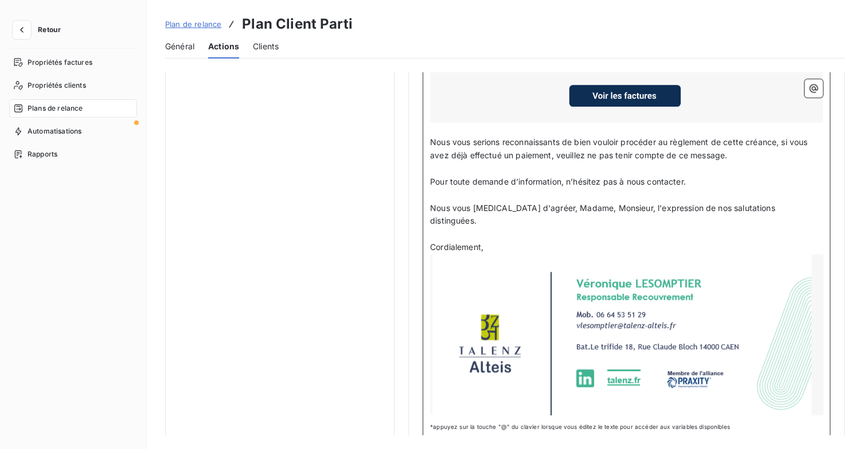
click at [771, 288] on div at bounding box center [627, 334] width 393 height 161
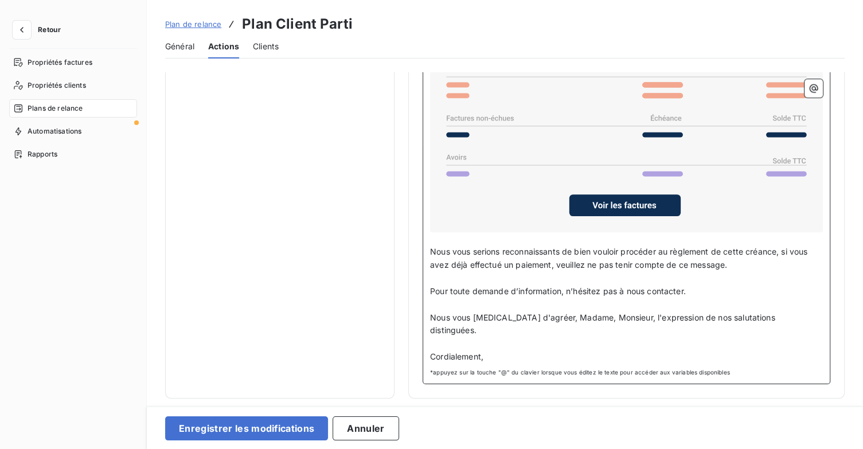
scroll to position [899, 0]
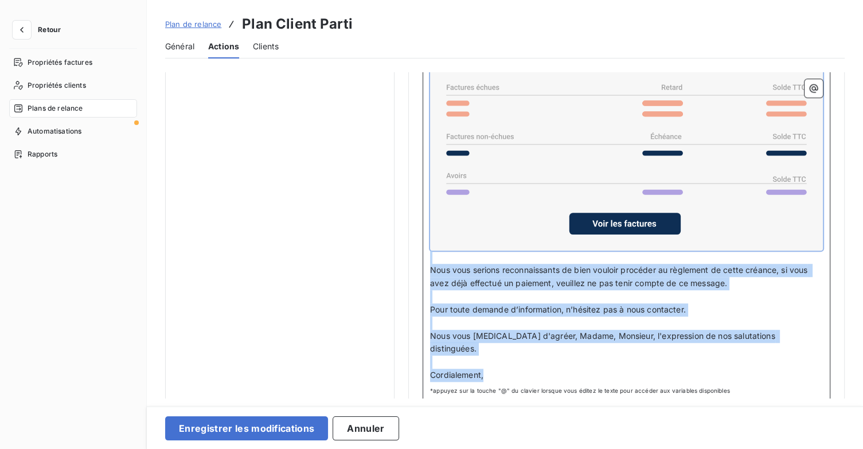
drag, startPoint x: 521, startPoint y: 361, endPoint x: 403, endPoint y: 133, distance: 256.3
click at [458, 96] on div "Madame, Monsieur, ﻿ Nous vous informons qu’un retard de 15 jours est observé su…" at bounding box center [626, 179] width 393 height 405
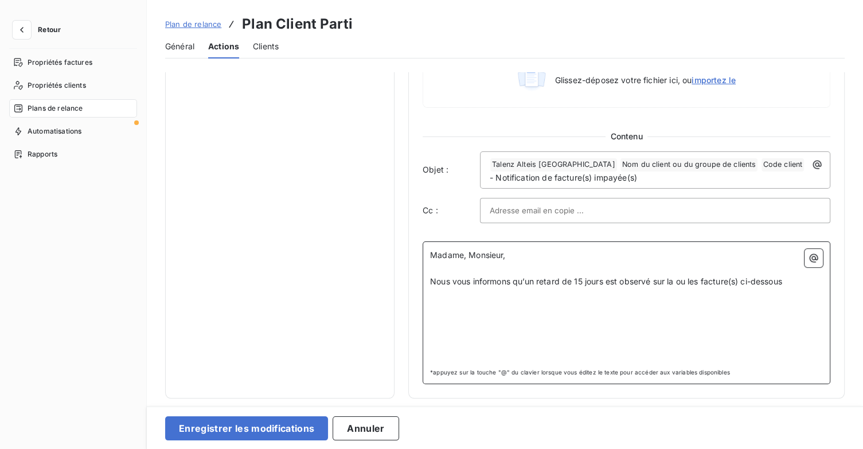
scroll to position [588, 0]
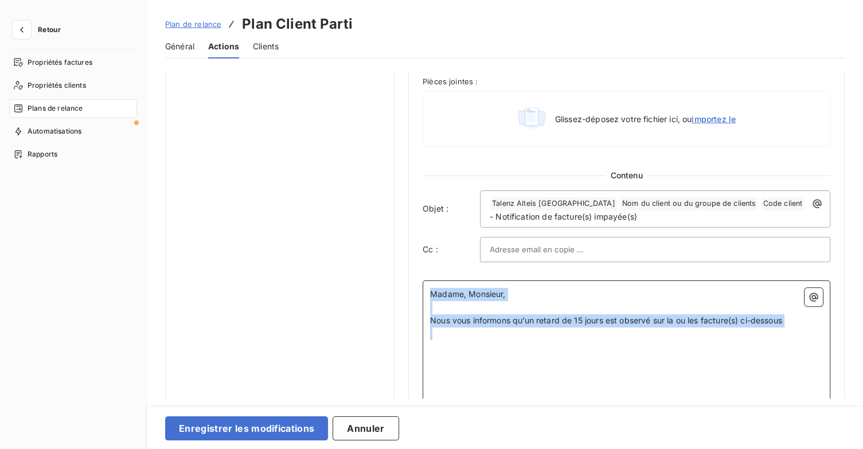
drag, startPoint x: 465, startPoint y: 344, endPoint x: 428, endPoint y: 287, distance: 67.6
click at [428, 287] on div "Madame, Monsieur, ﻿ Nous vous informons qu’un retard de 15 jours est observé su…" at bounding box center [627, 351] width 408 height 143
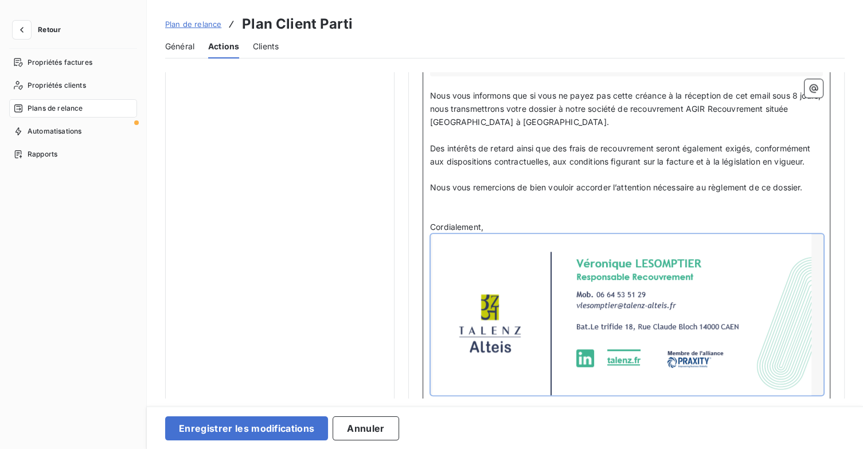
scroll to position [1014, 0]
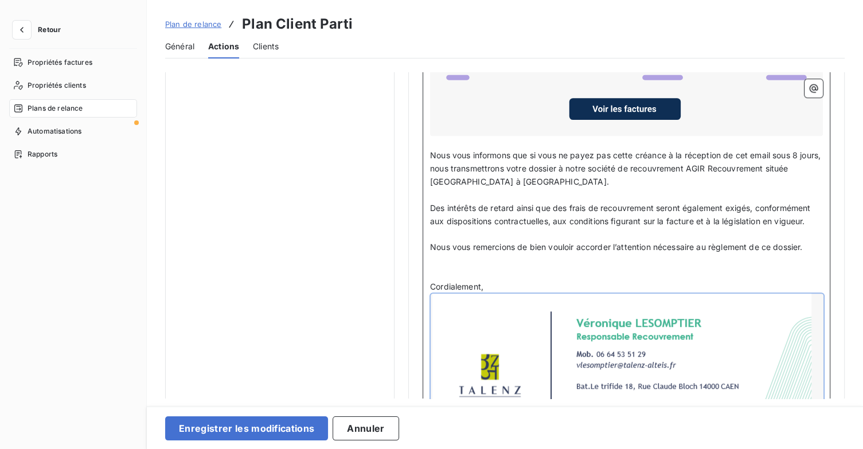
click at [639, 259] on p "﻿" at bounding box center [626, 260] width 393 height 13
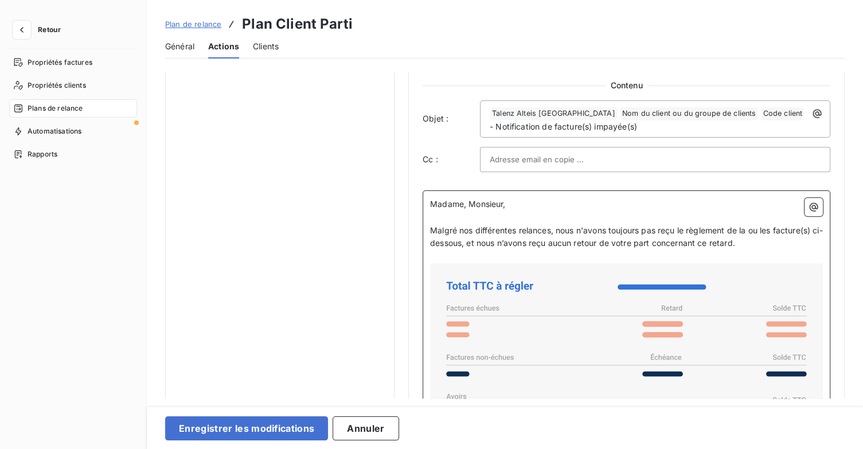
scroll to position [670, 0]
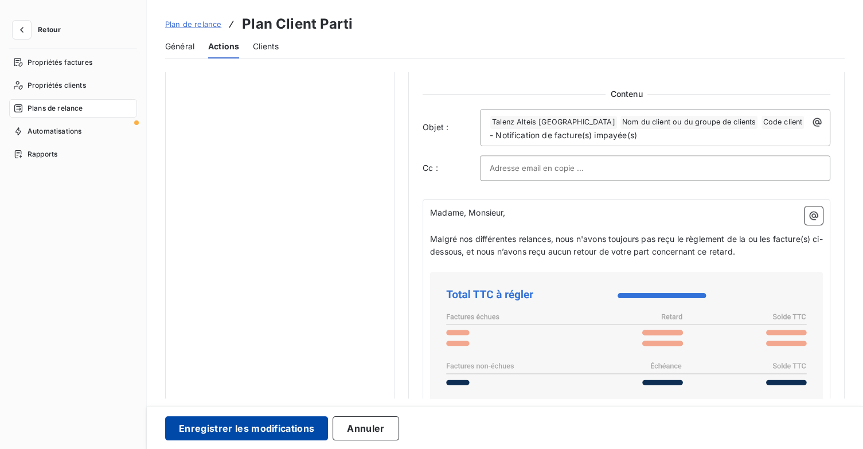
click at [294, 425] on button "Enregistrer les modifications" at bounding box center [246, 428] width 163 height 24
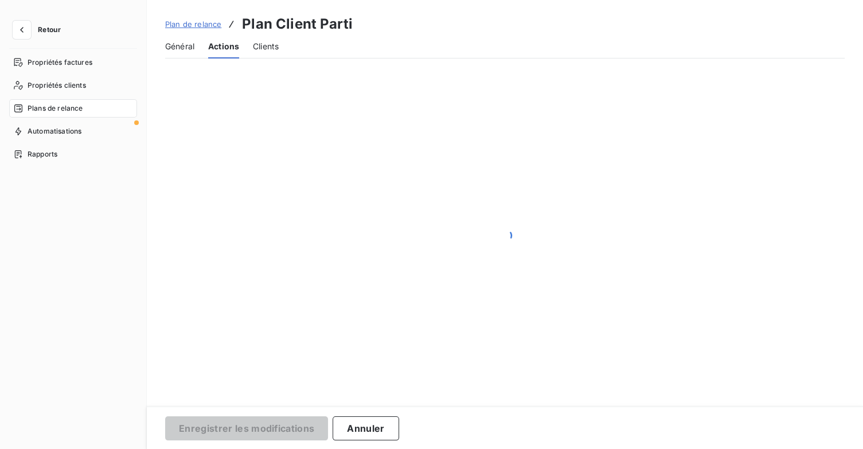
scroll to position [25, 0]
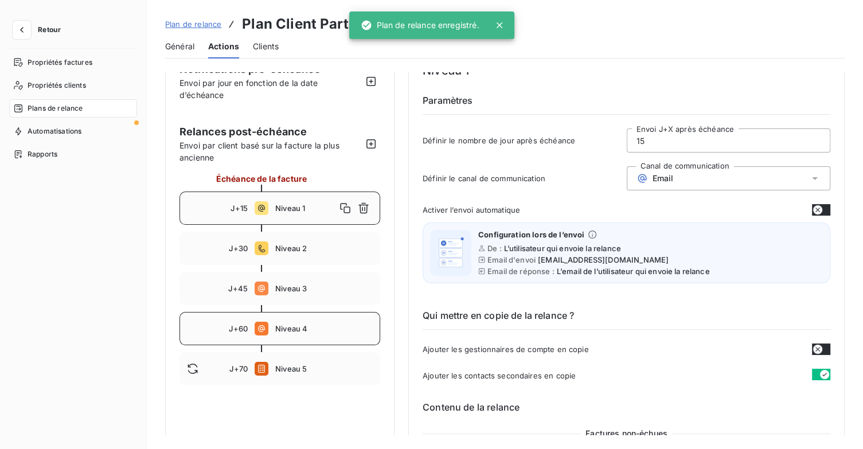
click at [318, 340] on div "J+60 Niveau 4" at bounding box center [280, 328] width 201 height 33
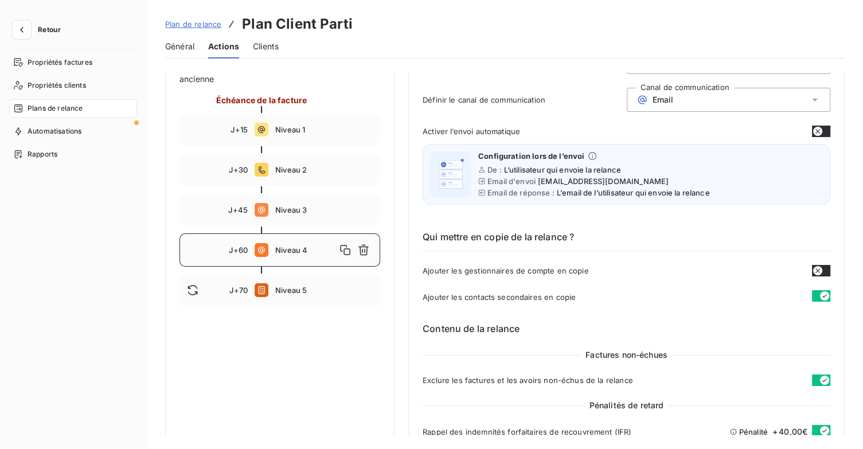
scroll to position [103, 0]
click at [325, 218] on div "J+45 Niveau 3" at bounding box center [280, 210] width 201 height 33
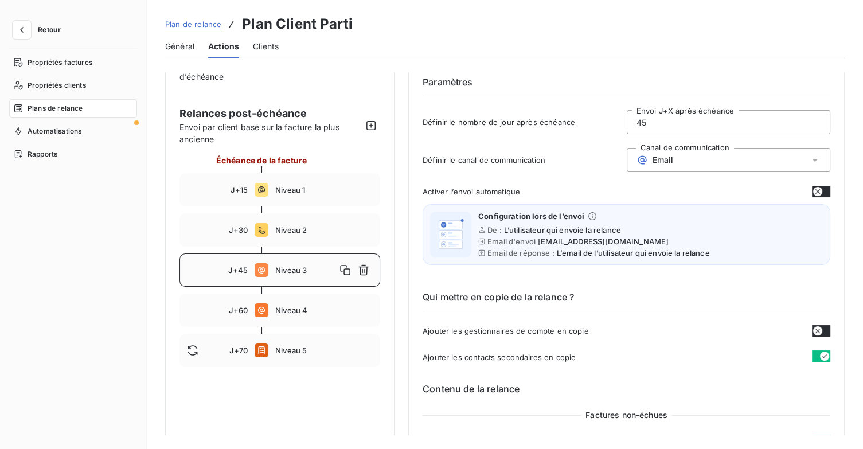
scroll to position [0, 0]
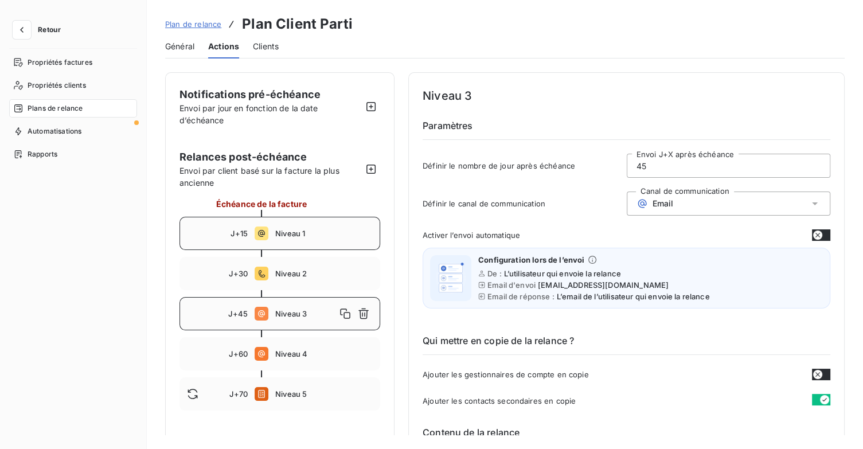
click at [323, 240] on div "J+15 Niveau 1" at bounding box center [280, 233] width 201 height 33
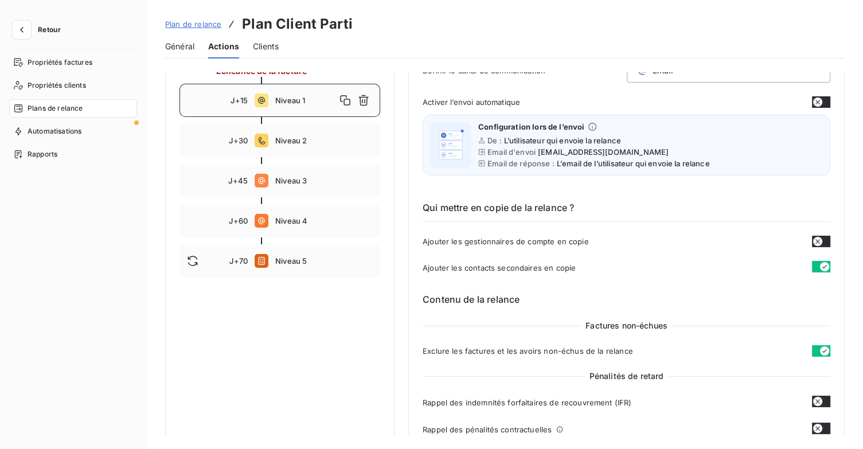
scroll to position [115, 0]
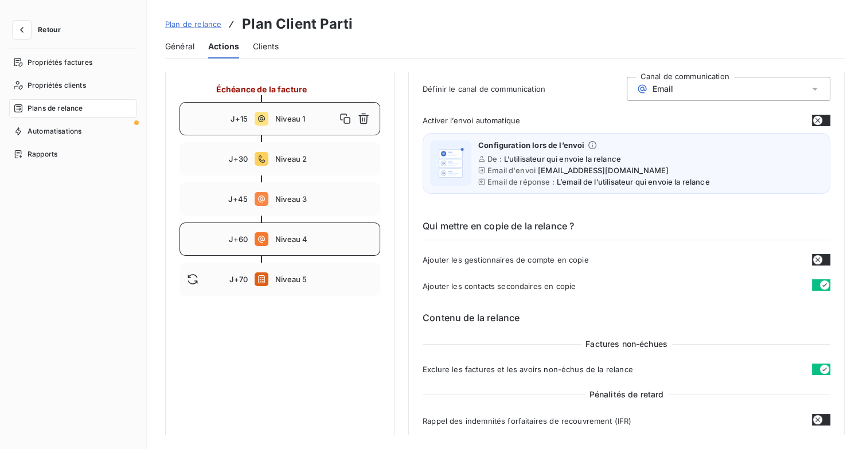
click at [330, 242] on span "Niveau 4" at bounding box center [324, 239] width 98 height 9
type input "60"
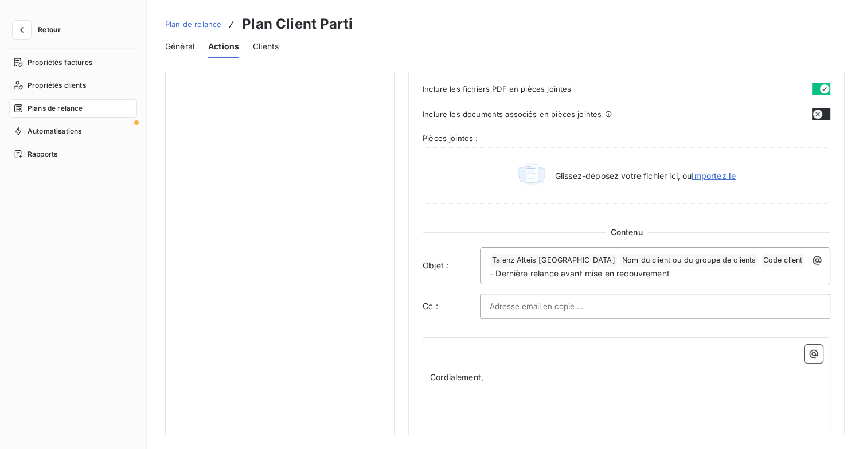
scroll to position [619, 0]
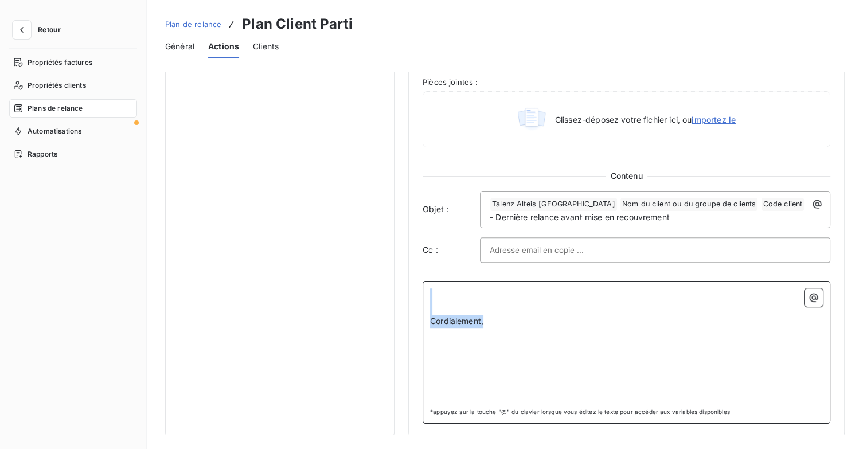
drag, startPoint x: 468, startPoint y: 317, endPoint x: 432, endPoint y: 295, distance: 41.4
click at [432, 295] on div "﻿ ﻿ Cordialement," at bounding box center [626, 345] width 393 height 115
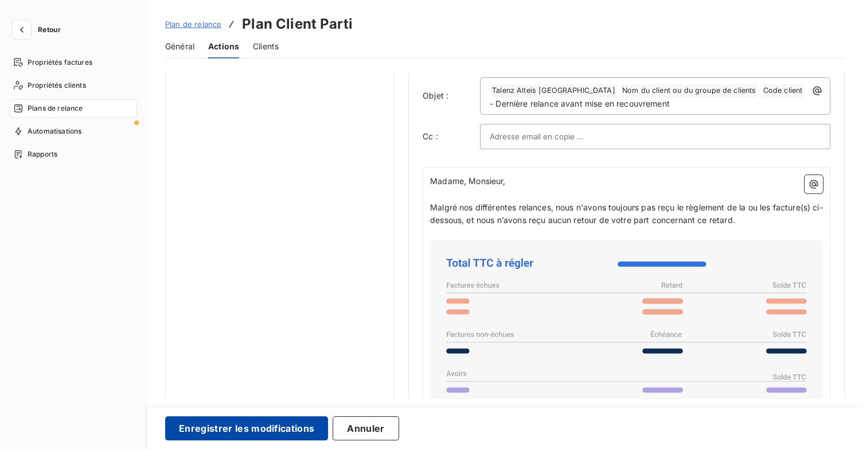
click at [279, 427] on button "Enregistrer les modifications" at bounding box center [246, 428] width 163 height 24
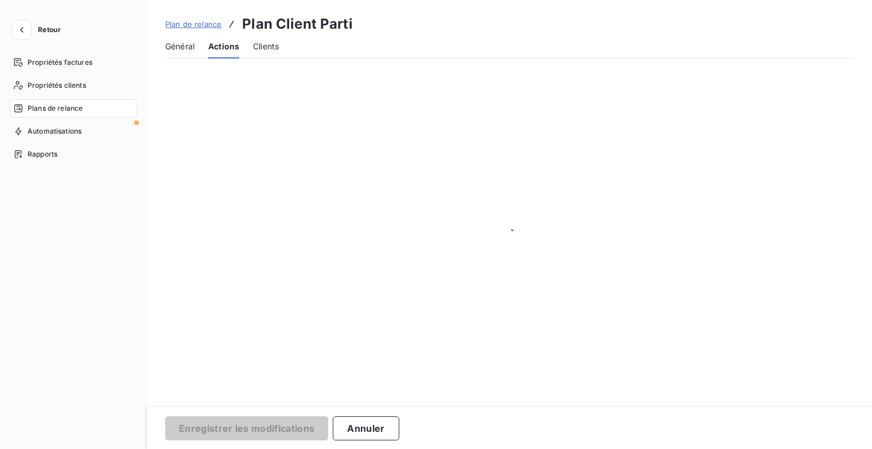
scroll to position [25, 0]
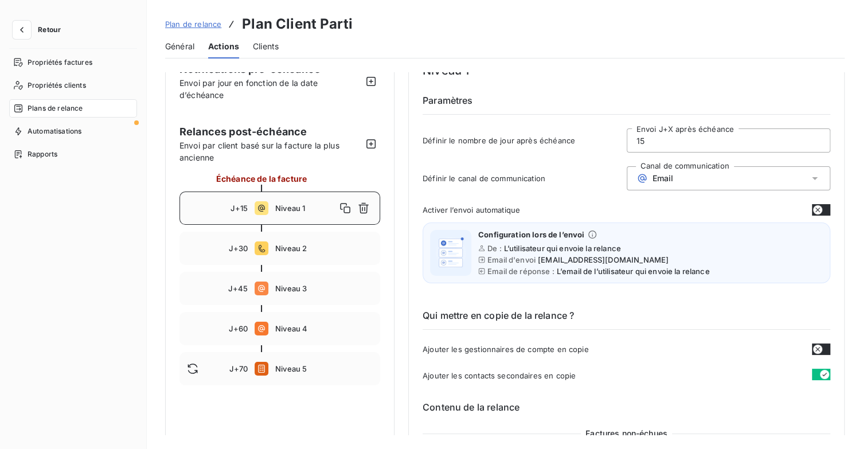
click at [46, 28] on span "Retour" at bounding box center [49, 29] width 23 height 7
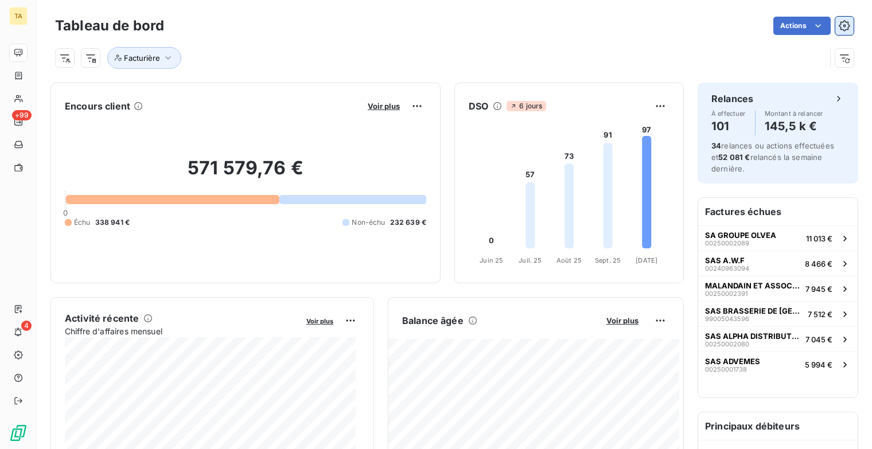
click at [839, 25] on icon "button" at bounding box center [844, 25] width 11 height 11
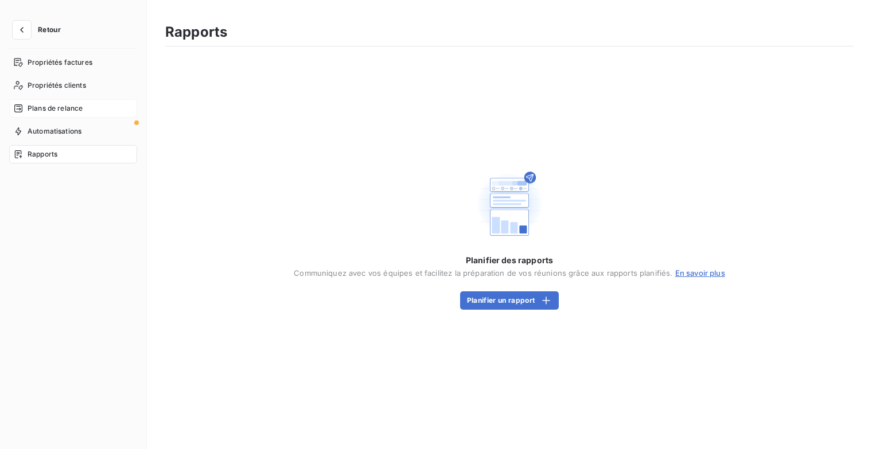
click at [67, 109] on span "Plans de relance" at bounding box center [55, 108] width 55 height 10
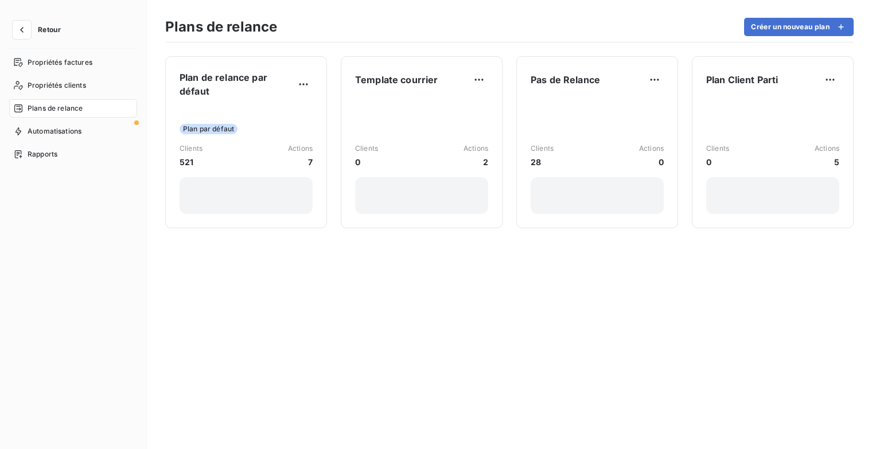
click at [44, 33] on span "Retour" at bounding box center [49, 29] width 23 height 7
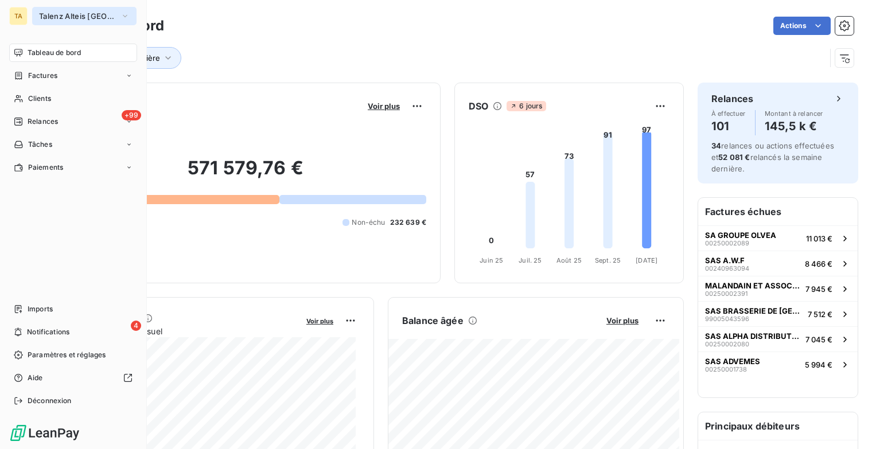
click at [49, 17] on span "Talenz Alteis [GEOGRAPHIC_DATA]" at bounding box center [77, 15] width 77 height 9
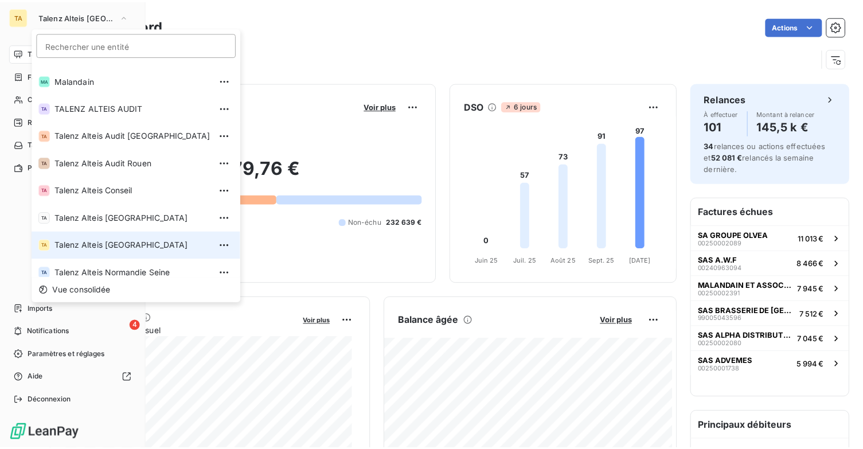
scroll to position [86, 0]
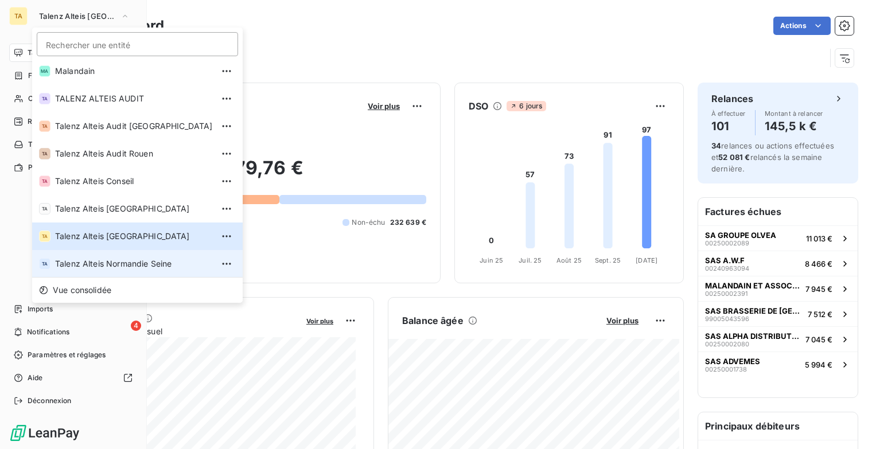
click at [142, 265] on span "Talenz Alteis Normandie Seine" at bounding box center [134, 263] width 158 height 11
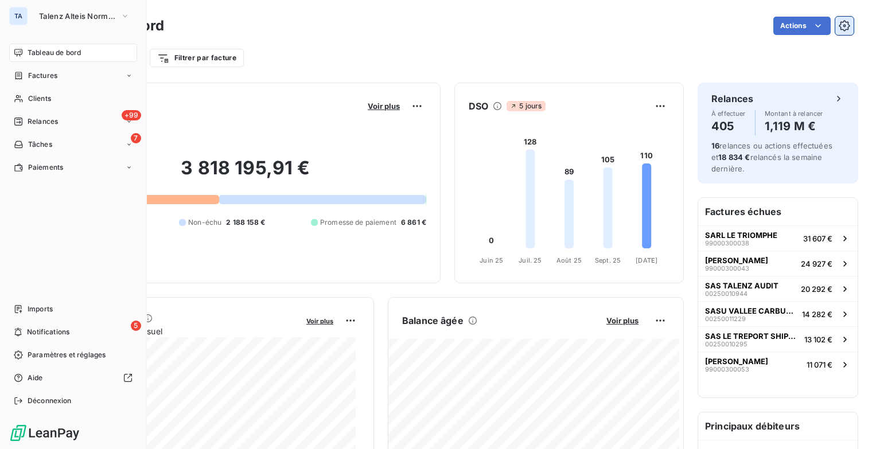
click at [838, 20] on button "button" at bounding box center [844, 26] width 18 height 18
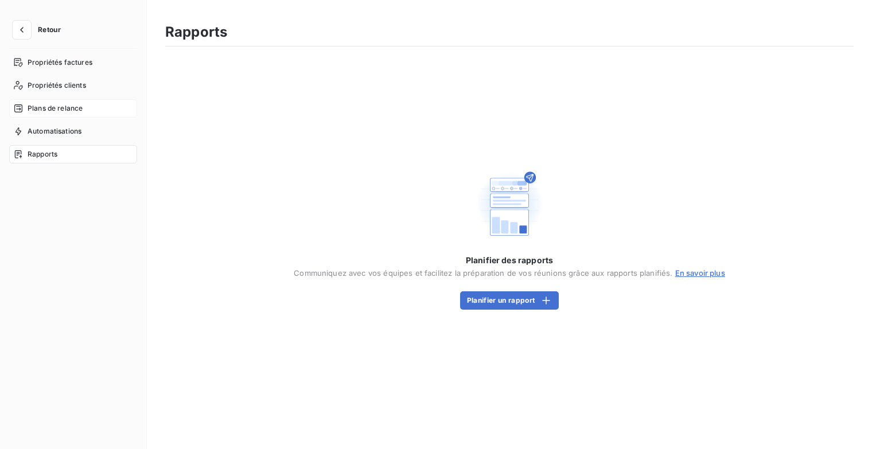
click at [102, 105] on div "Plans de relance" at bounding box center [73, 108] width 128 height 18
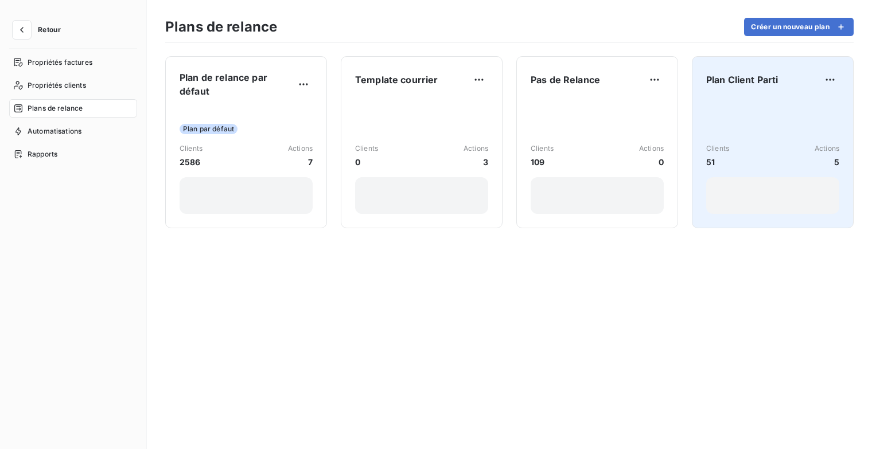
click at [757, 124] on div "Clients 51 Actions 5" at bounding box center [772, 156] width 133 height 116
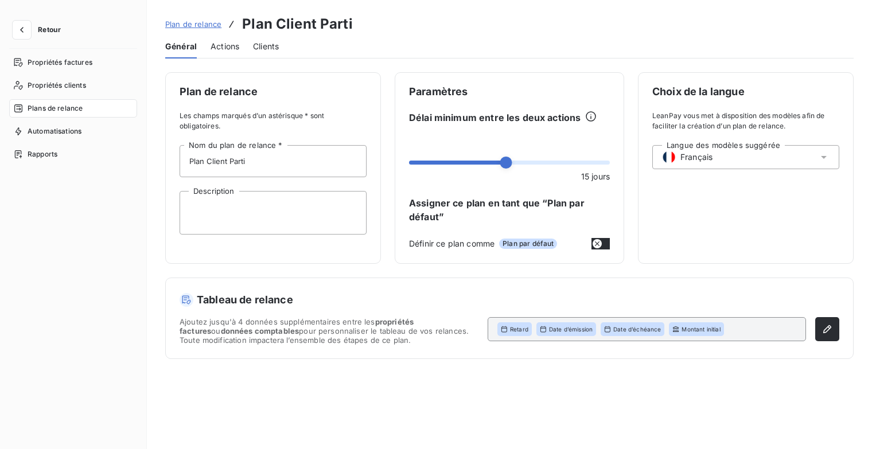
click at [248, 34] on h3 "Plan Client Parti" at bounding box center [297, 24] width 111 height 21
click at [212, 52] on div "Actions" at bounding box center [224, 46] width 29 height 24
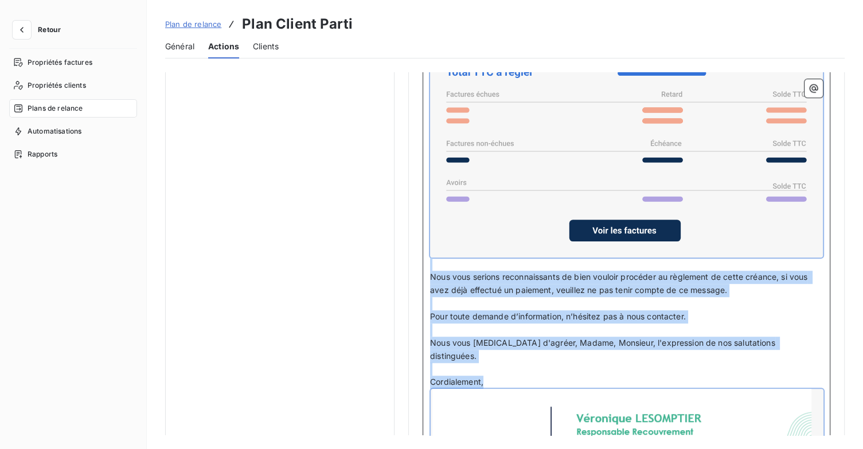
scroll to position [914, 0]
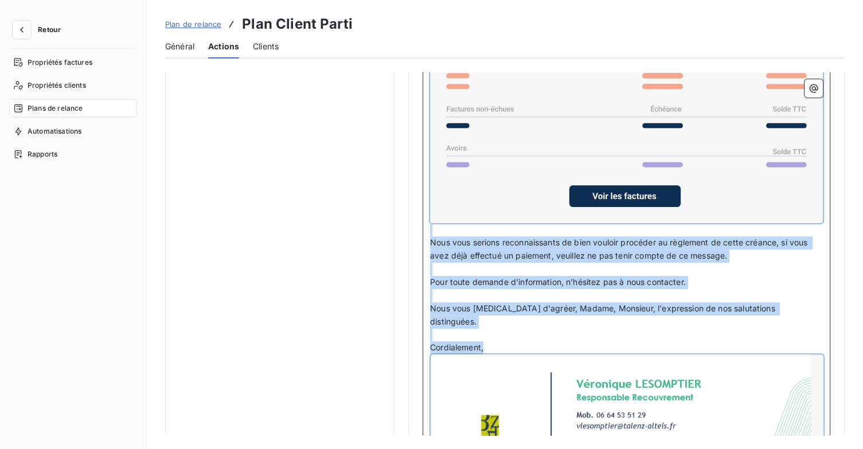
drag, startPoint x: 430, startPoint y: 271, endPoint x: 606, endPoint y: 416, distance: 227.7
click at [606, 416] on div "Madame, Monsieur, ﻿ Nous vous informons qu’un retard de 15 jours est observé su…" at bounding box center [626, 241] width 393 height 556
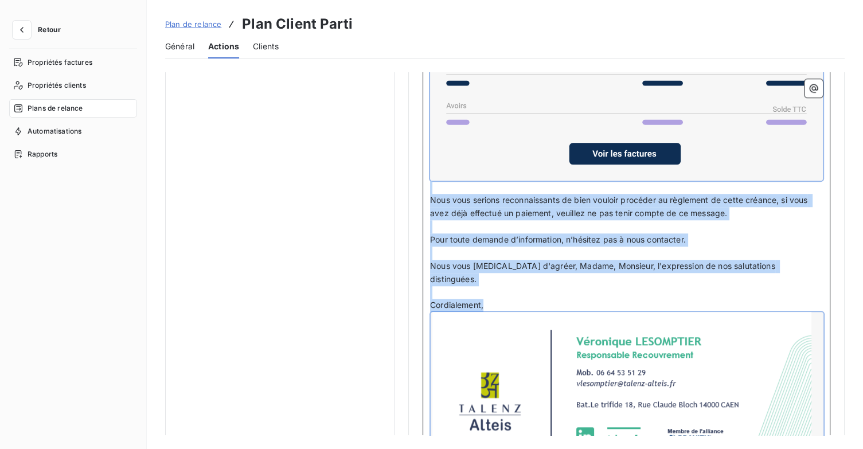
scroll to position [1014, 0]
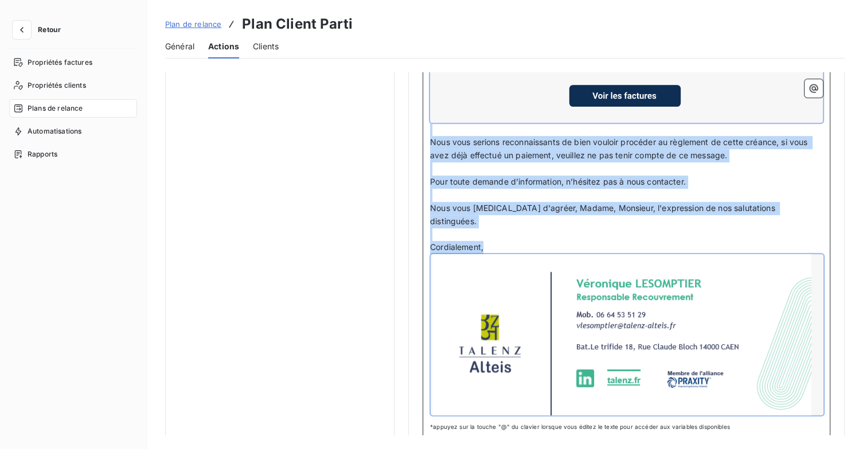
copy div "Madame, Monsieur, ﻿ Nous vous informons qu’un retard de 15 jours est observé su…"
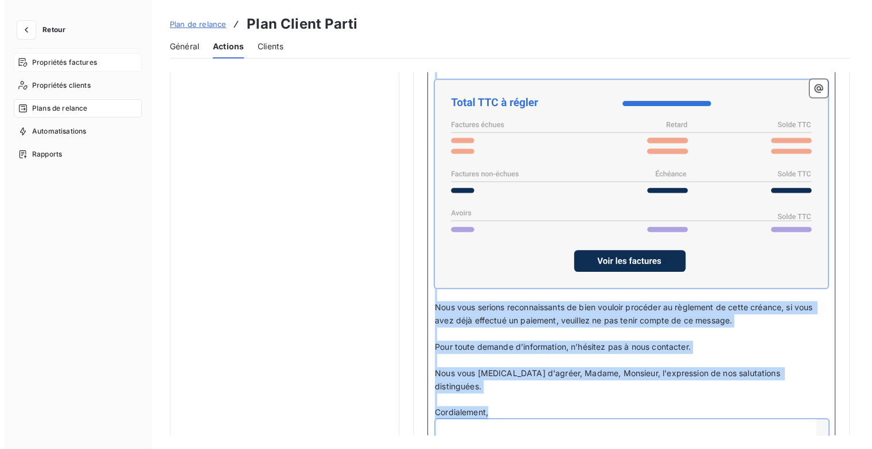
scroll to position [842, 0]
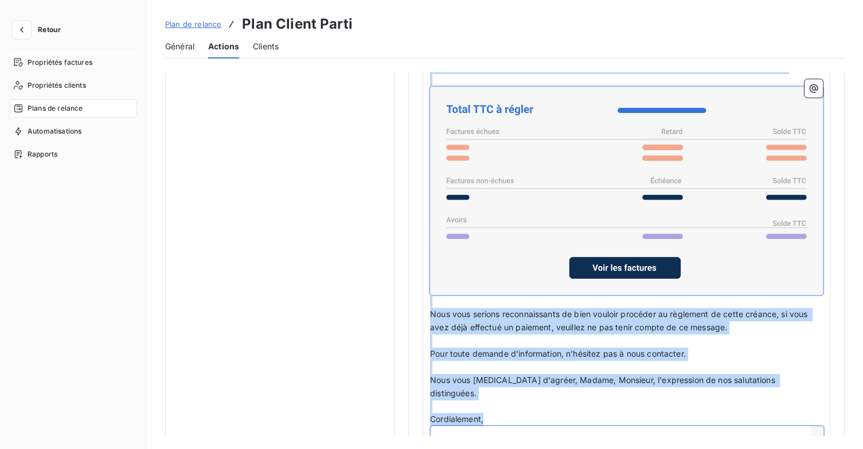
click at [41, 27] on span "Retour" at bounding box center [49, 29] width 23 height 7
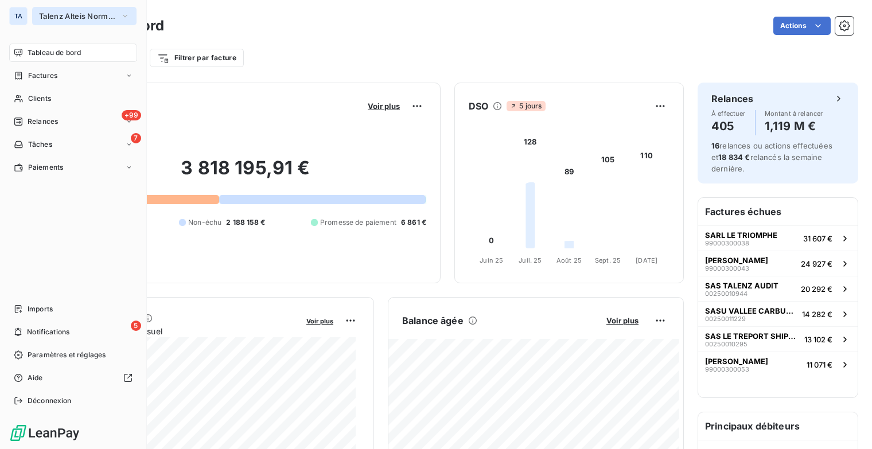
click at [64, 15] on span "Talenz Alteis Normandie Seine" at bounding box center [77, 15] width 77 height 9
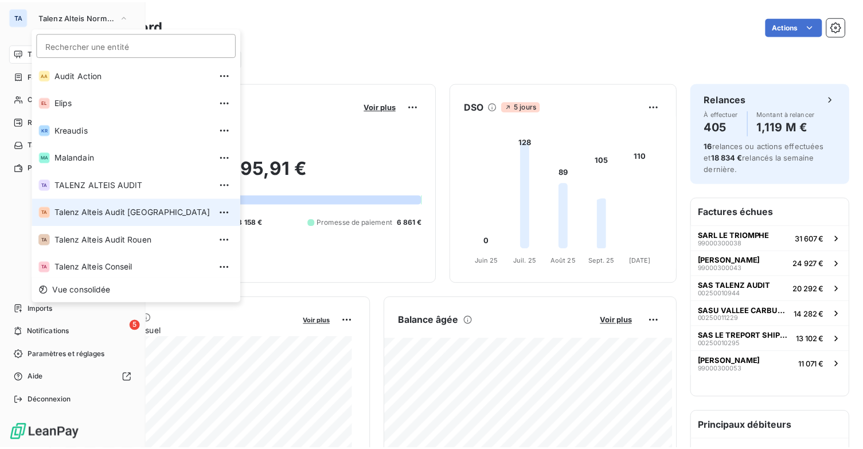
scroll to position [86, 0]
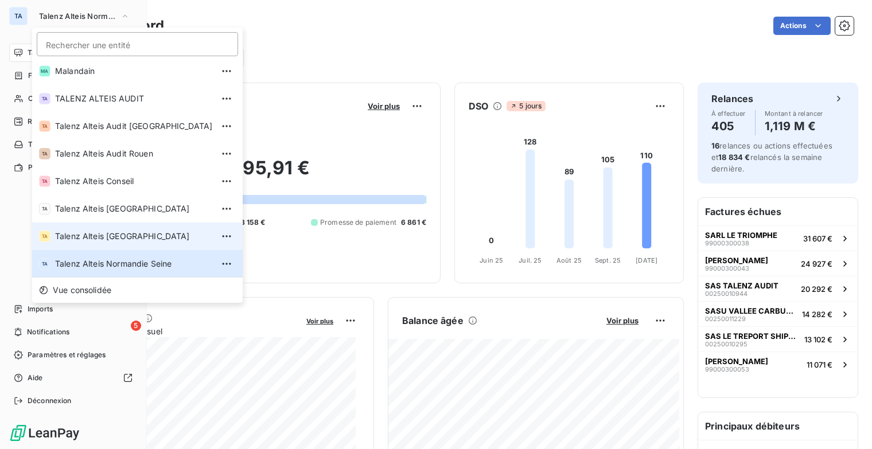
click at [115, 231] on span "Talenz Alteis [GEOGRAPHIC_DATA]" at bounding box center [134, 236] width 158 height 11
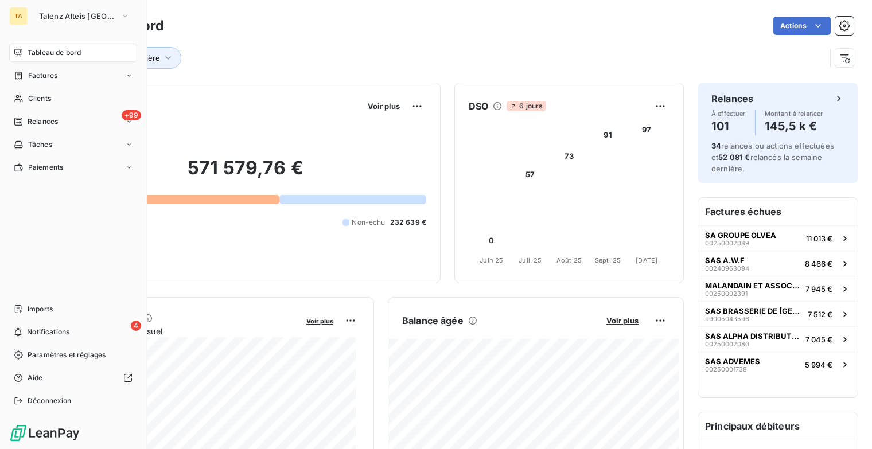
click at [847, 26] on div "Tableau de bord Actions Facturière" at bounding box center [454, 38] width 835 height 76
click at [840, 24] on icon "button" at bounding box center [844, 25] width 11 height 11
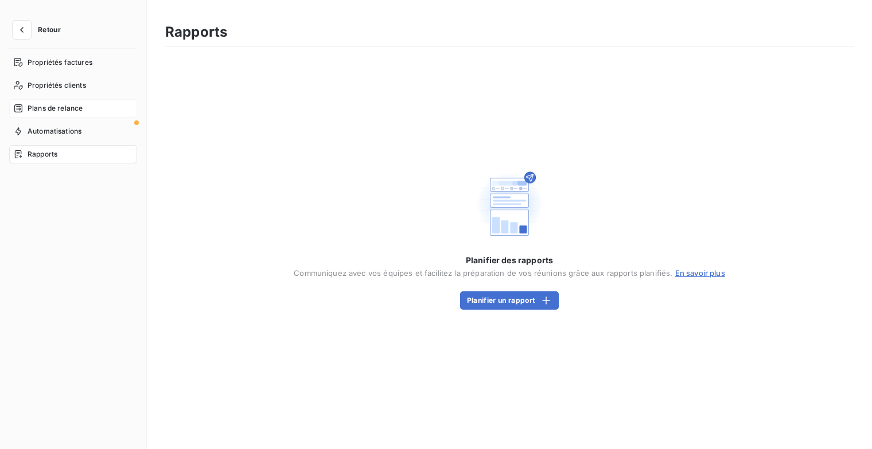
click at [78, 114] on div "Plans de relance" at bounding box center [73, 108] width 128 height 18
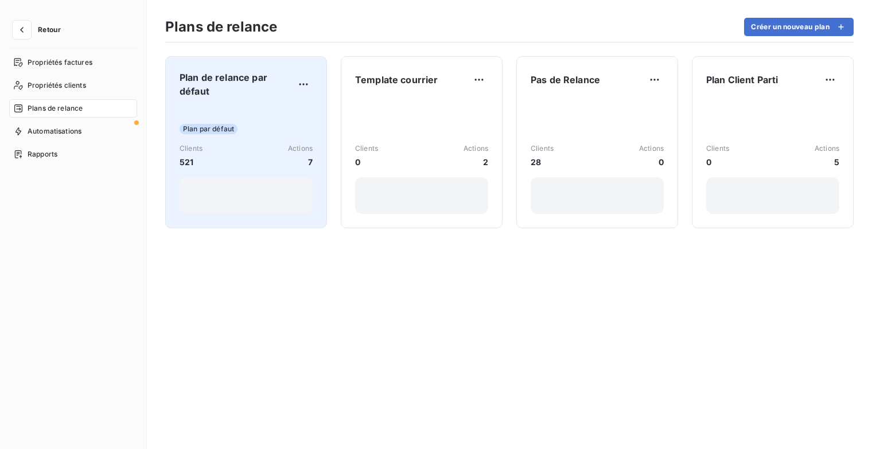
click at [263, 72] on span "Plan de relance par défaut" at bounding box center [237, 85] width 115 height 28
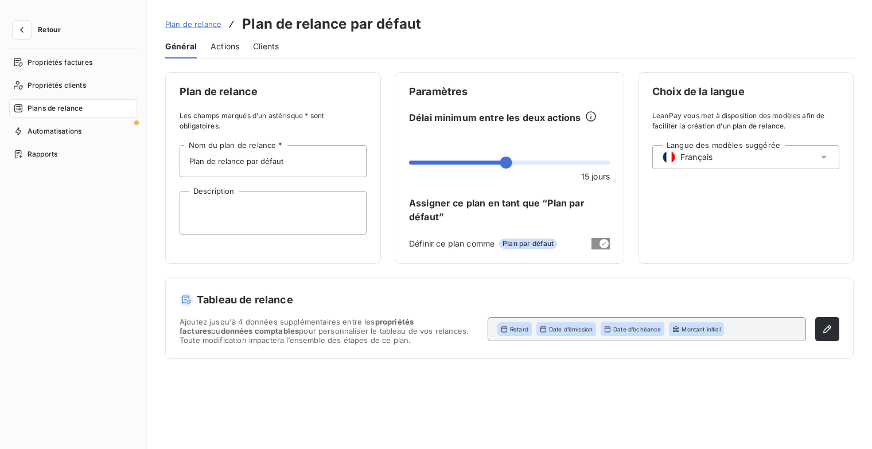
click at [223, 45] on span "Actions" at bounding box center [224, 46] width 29 height 11
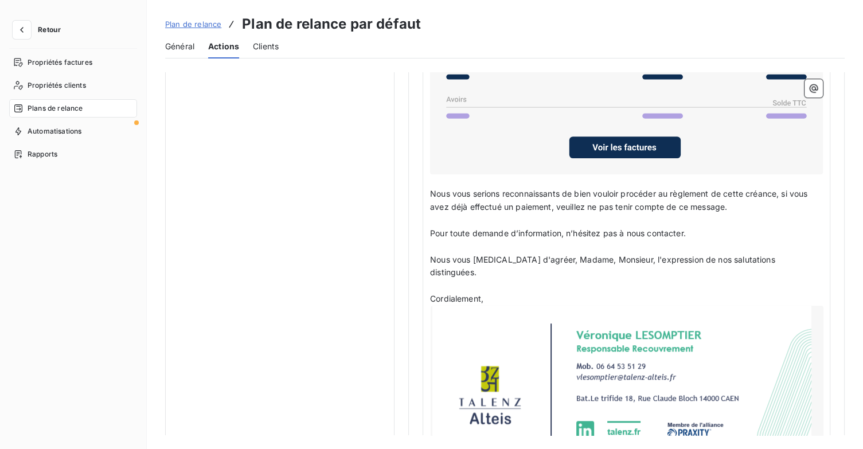
scroll to position [1027, 0]
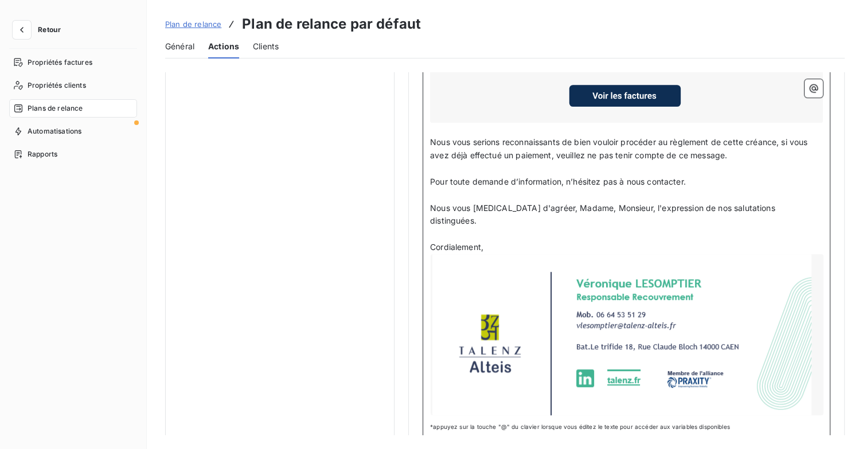
click at [739, 282] on div at bounding box center [627, 334] width 393 height 161
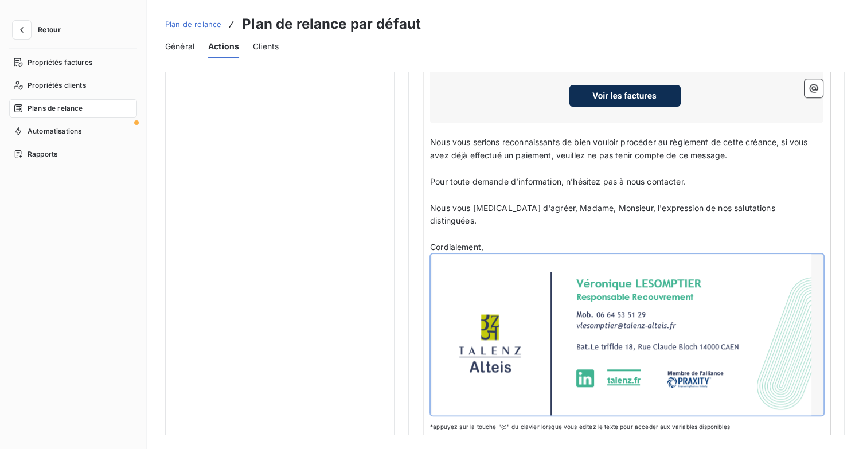
click at [528, 228] on p "﻿" at bounding box center [626, 234] width 393 height 13
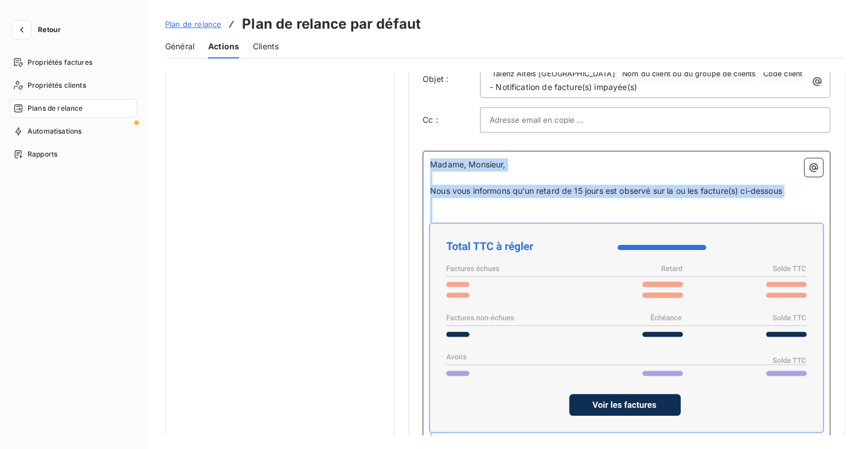
drag, startPoint x: 399, startPoint y: 220, endPoint x: 415, endPoint y: 78, distance: 142.6
click at [415, 78] on div "Niveau 1 Paramètres Définir le nombre de jour après échéance 15 Envoi J+X après…" at bounding box center [626, 58] width 436 height 1408
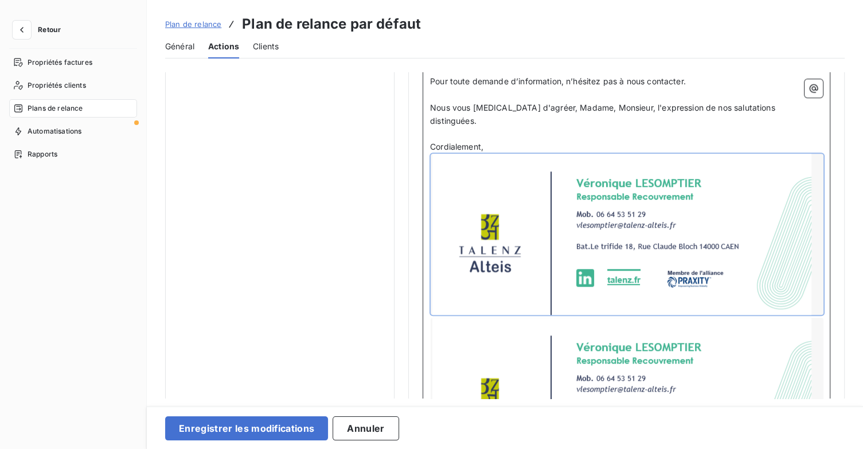
scroll to position [1120, 0]
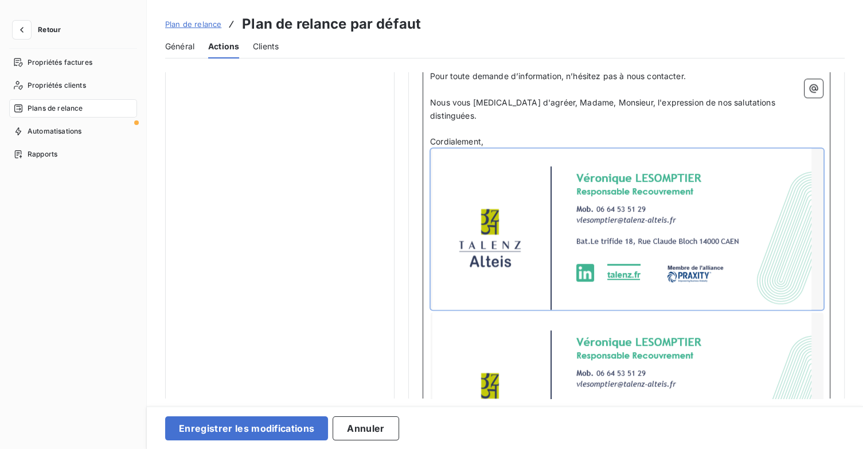
click at [564, 229] on div at bounding box center [627, 229] width 393 height 161
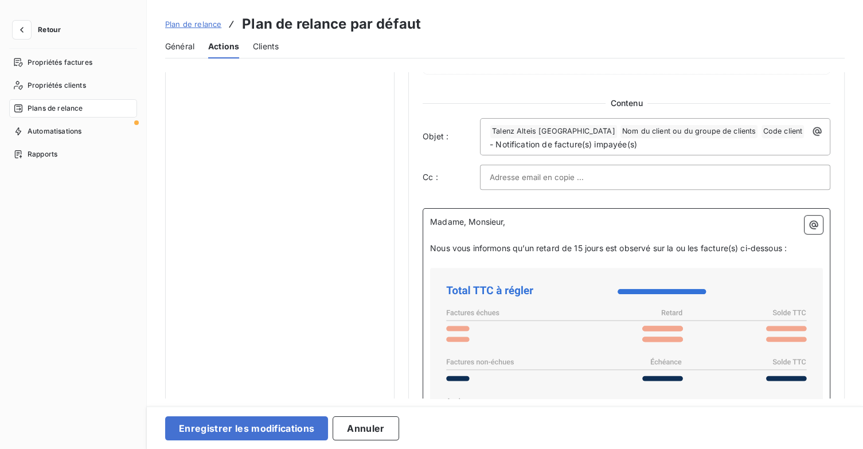
scroll to position [605, 0]
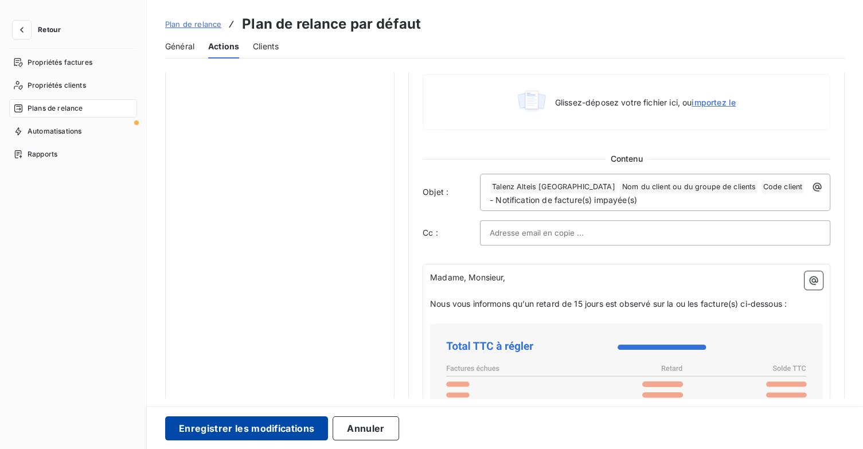
click at [314, 428] on button "Enregistrer les modifications" at bounding box center [246, 428] width 163 height 24
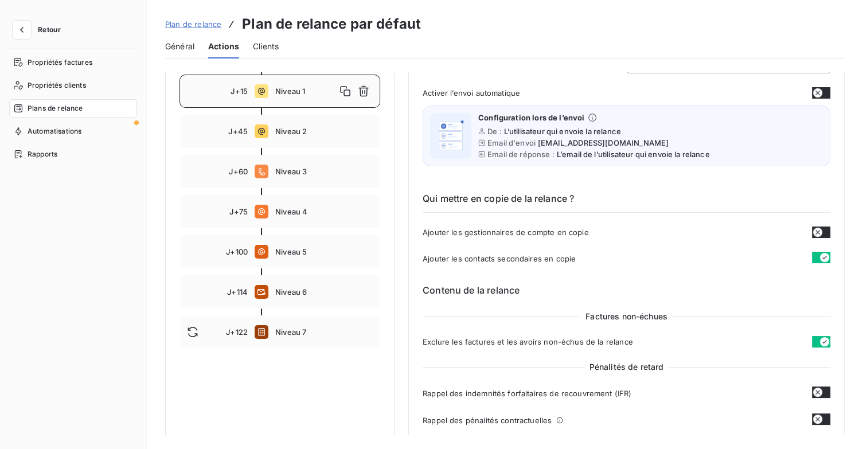
scroll to position [48, 0]
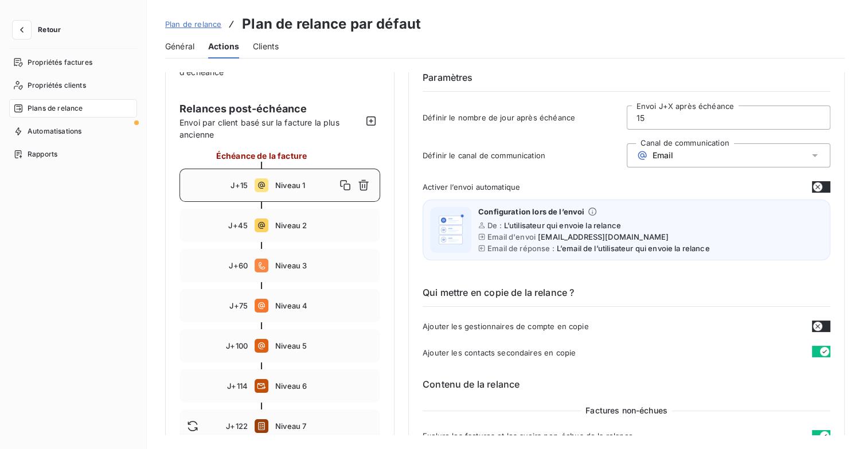
click at [193, 25] on span "Plan de relance" at bounding box center [193, 24] width 56 height 9
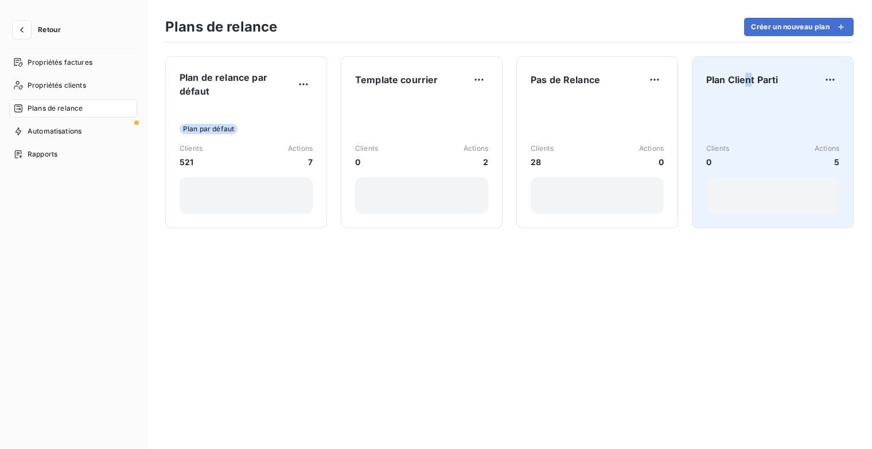
click at [749, 85] on span "Plan Client Parti" at bounding box center [742, 80] width 72 height 14
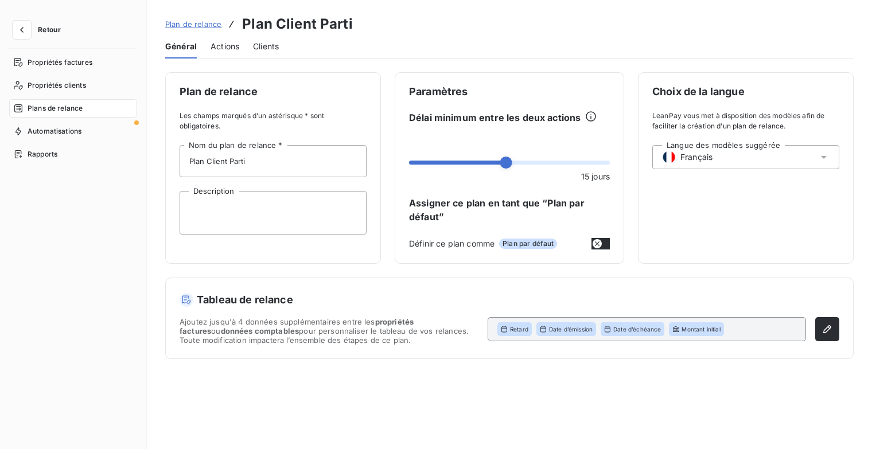
click at [225, 41] on span "Actions" at bounding box center [224, 46] width 29 height 11
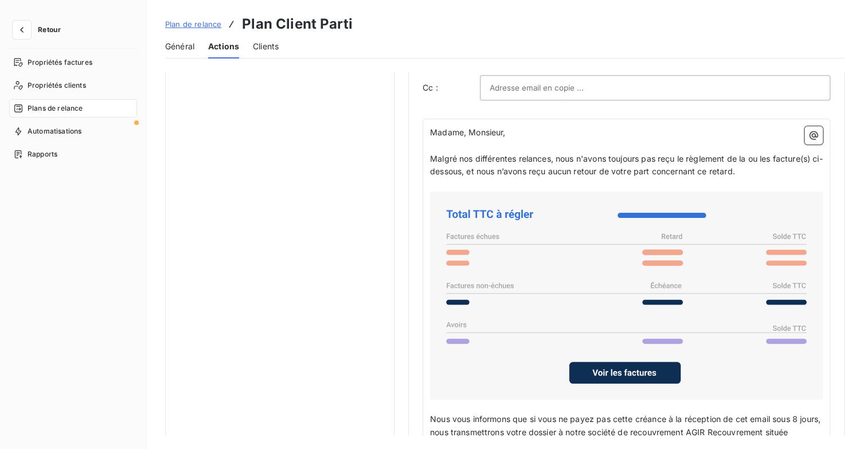
scroll to position [918, 0]
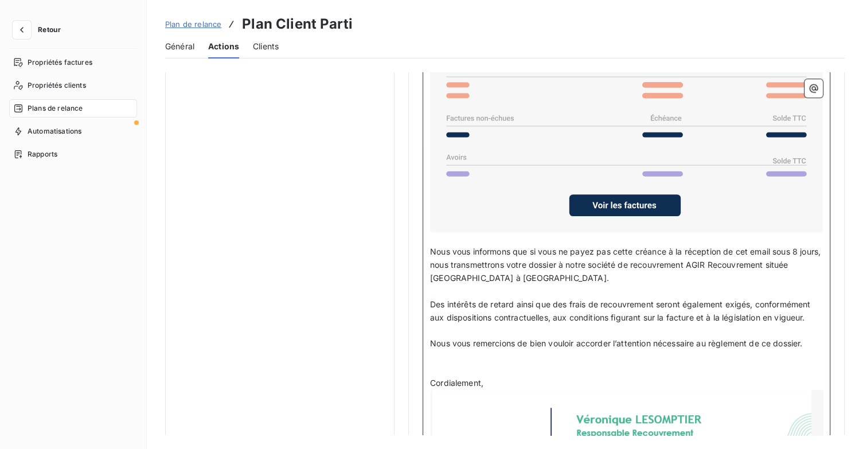
click at [527, 381] on p "Cordialement," at bounding box center [626, 383] width 393 height 13
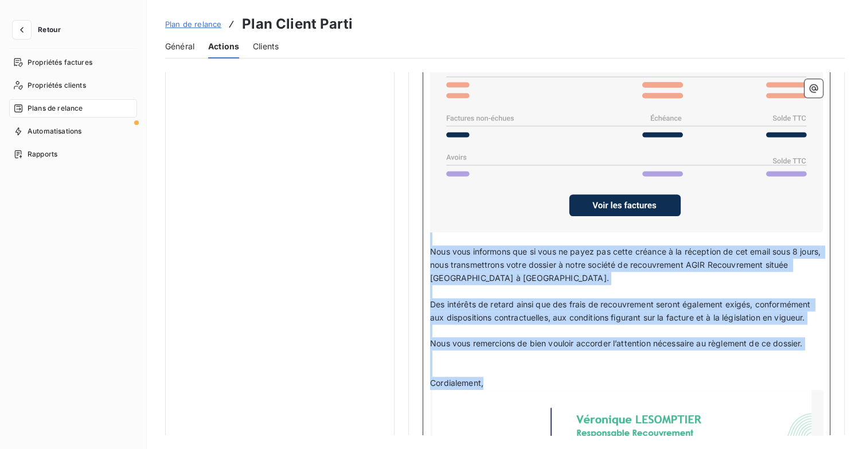
drag, startPoint x: 525, startPoint y: 373, endPoint x: 439, endPoint y: 153, distance: 236.2
click at [439, 153] on div "Madame, Monsieur, ﻿ Malgré nos différentes relances, nous n'avons toujours pas …" at bounding box center [626, 270] width 393 height 622
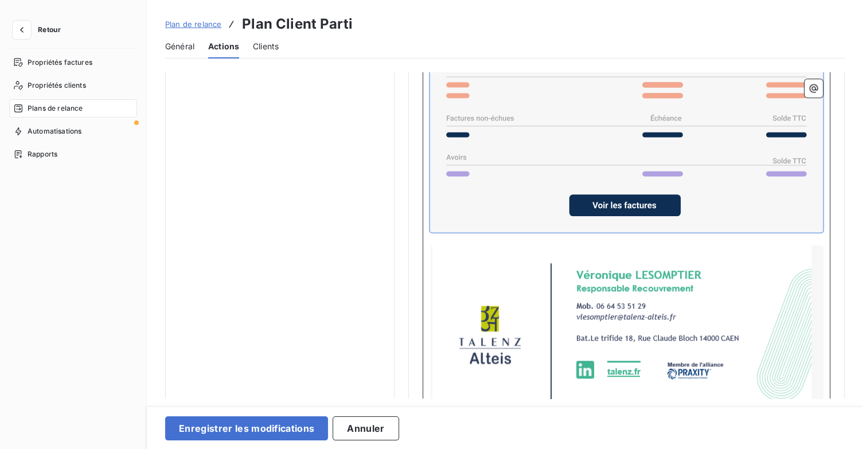
drag, startPoint x: 482, startPoint y: 231, endPoint x: 476, endPoint y: 55, distance: 176.2
click at [469, 53] on div "Plan de relance Plan Client Parti Général Actions Clients Notifications pré-éch…" at bounding box center [505, 224] width 716 height 449
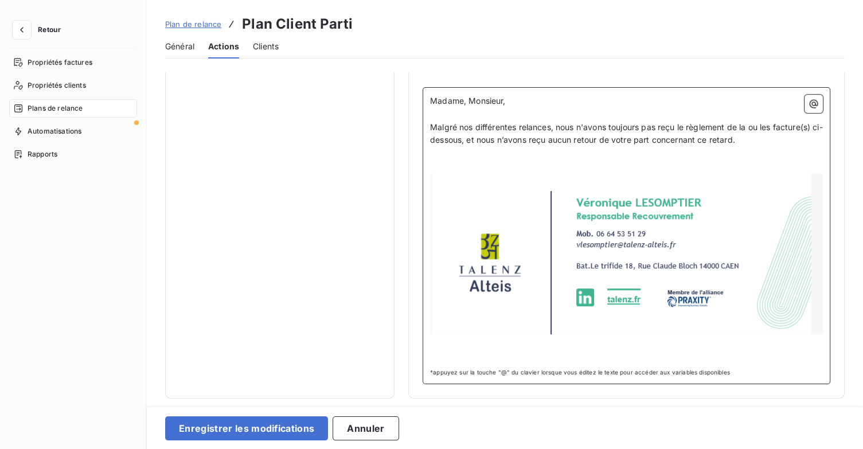
scroll to position [711, 0]
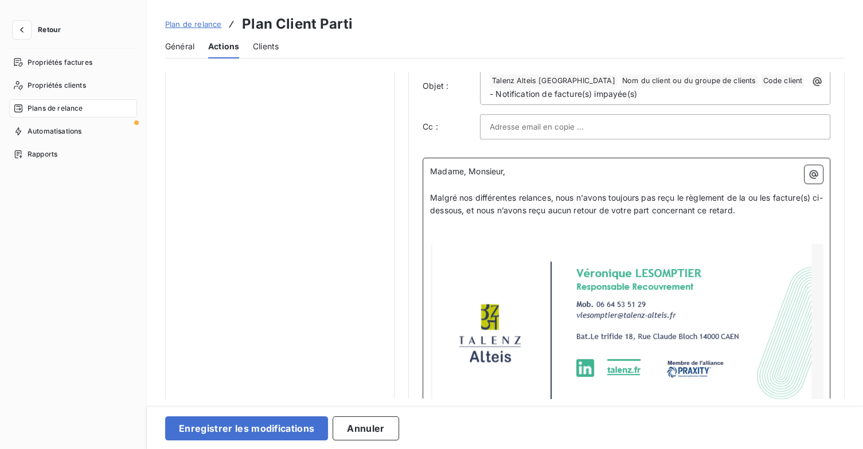
click at [755, 275] on div at bounding box center [627, 324] width 393 height 161
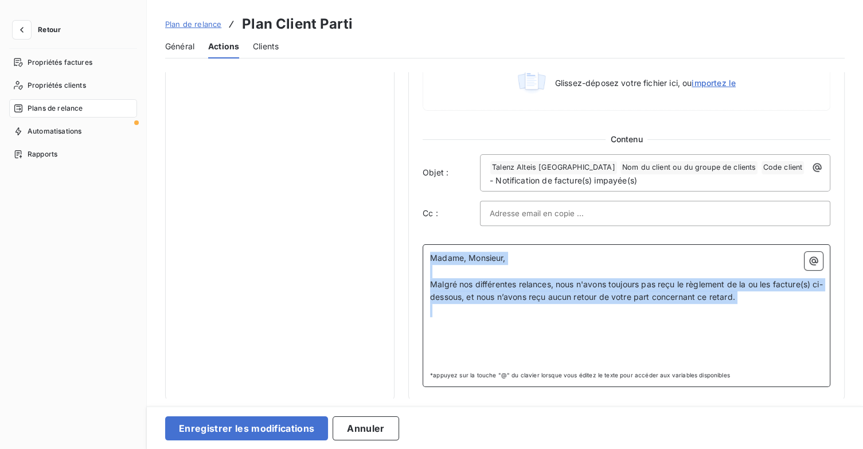
drag, startPoint x: 463, startPoint y: 327, endPoint x: 409, endPoint y: 242, distance: 100.6
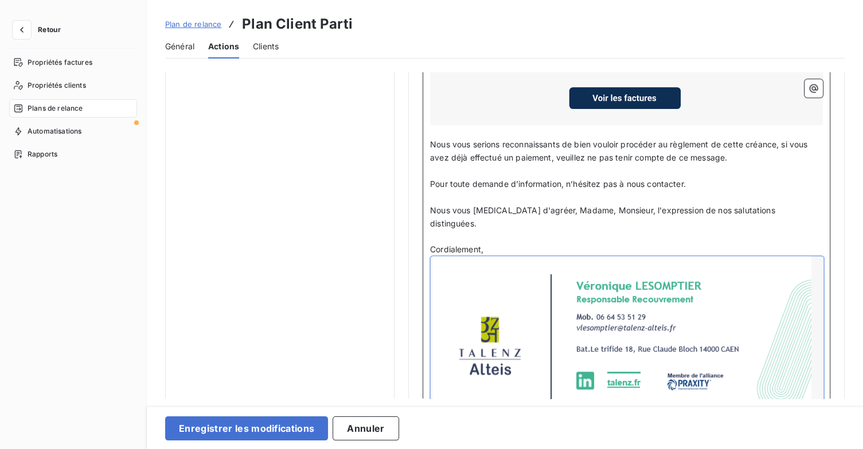
scroll to position [918, 0]
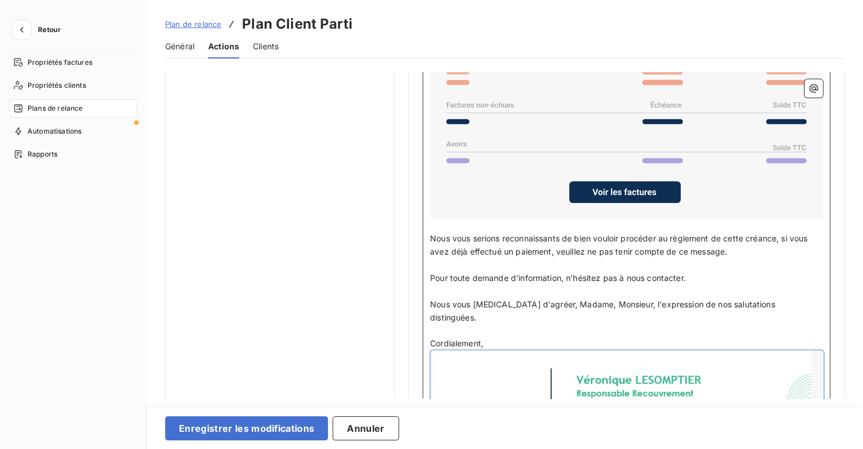
click at [516, 337] on p "Cordialement," at bounding box center [626, 343] width 393 height 13
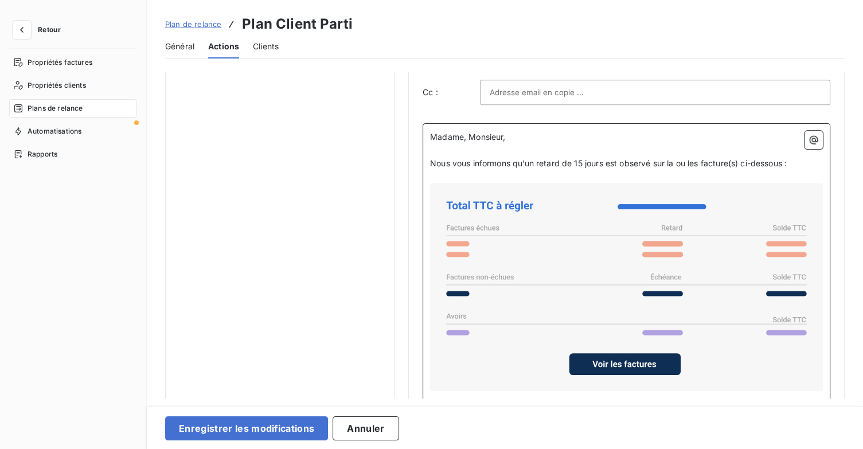
scroll to position [631, 0]
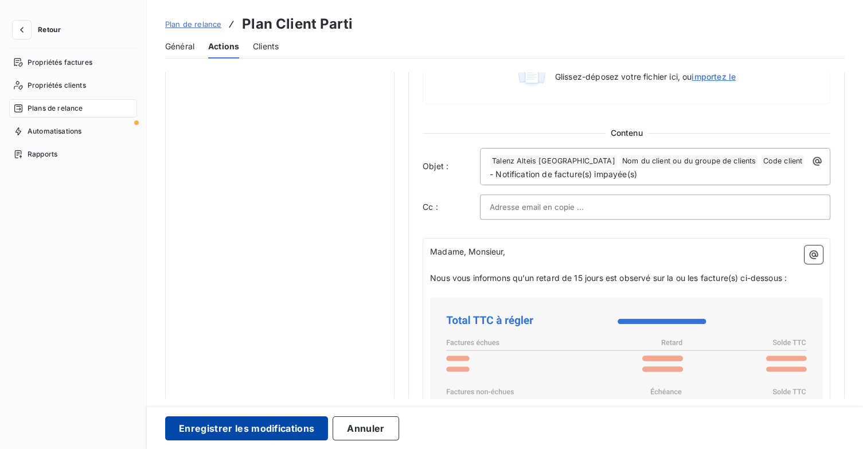
click at [309, 426] on button "Enregistrer les modifications" at bounding box center [246, 428] width 163 height 24
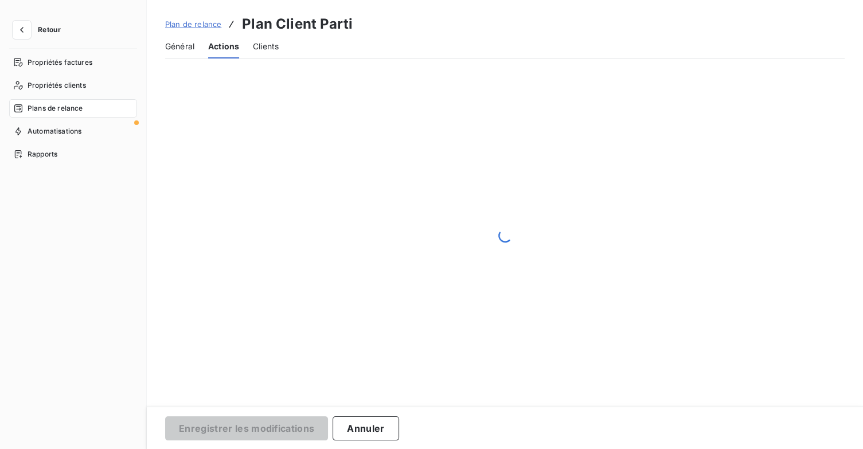
scroll to position [25, 0]
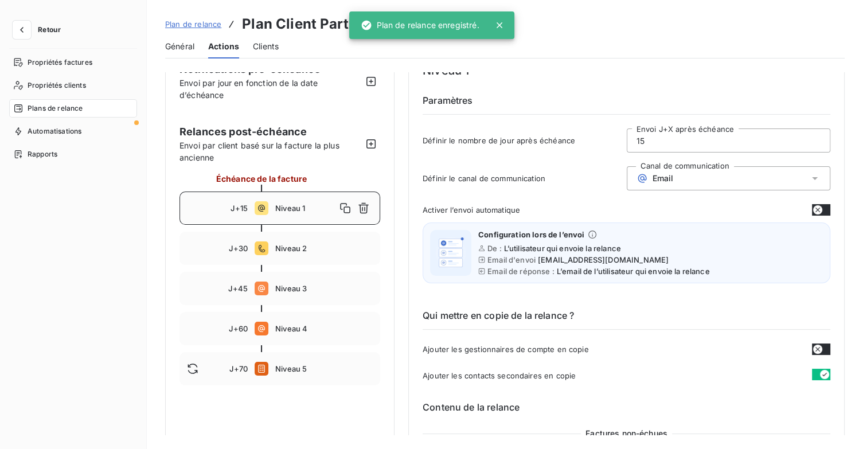
click at [205, 22] on span "Plan de relance" at bounding box center [193, 24] width 56 height 9
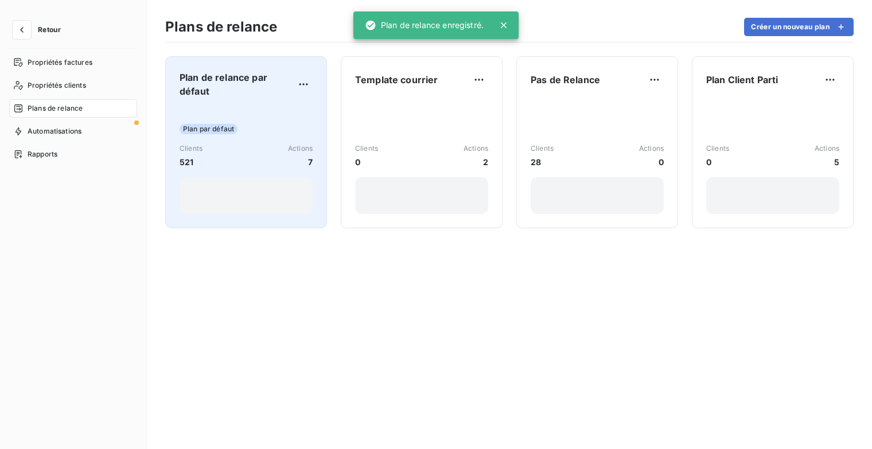
click at [239, 96] on span "Plan de relance par défaut" at bounding box center [237, 85] width 115 height 28
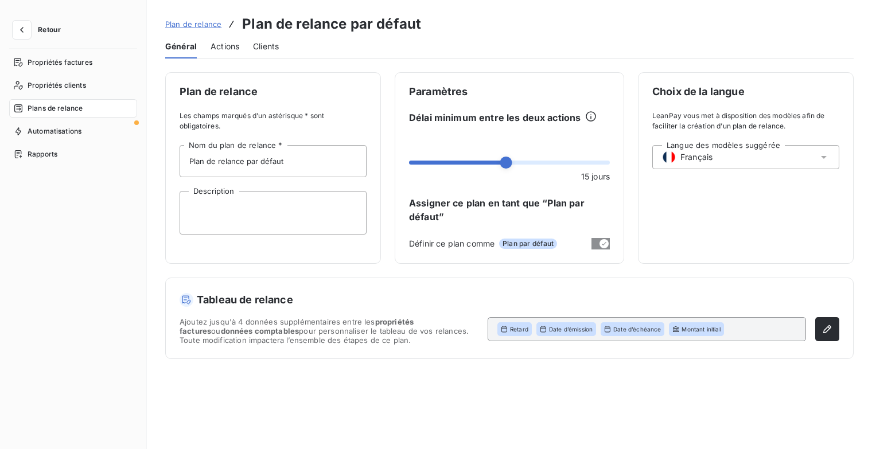
drag, startPoint x: 224, startPoint y: 44, endPoint x: 264, endPoint y: 41, distance: 39.7
click at [225, 44] on span "Actions" at bounding box center [224, 46] width 29 height 11
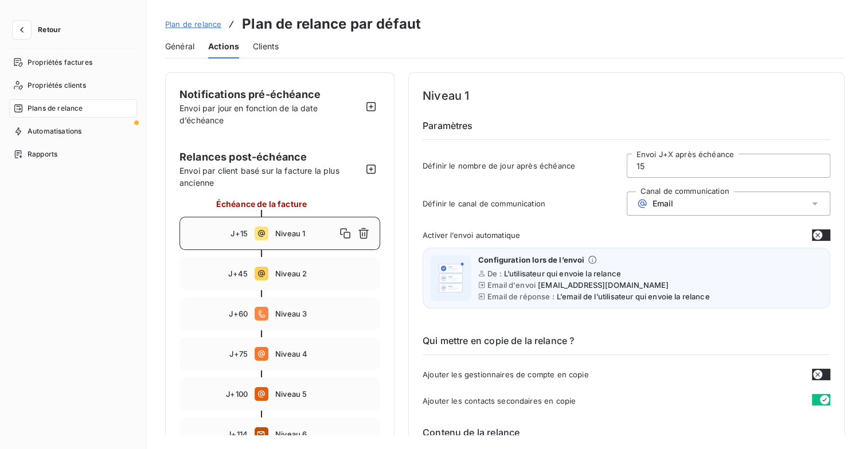
click at [210, 22] on span "Plan de relance" at bounding box center [193, 24] width 56 height 9
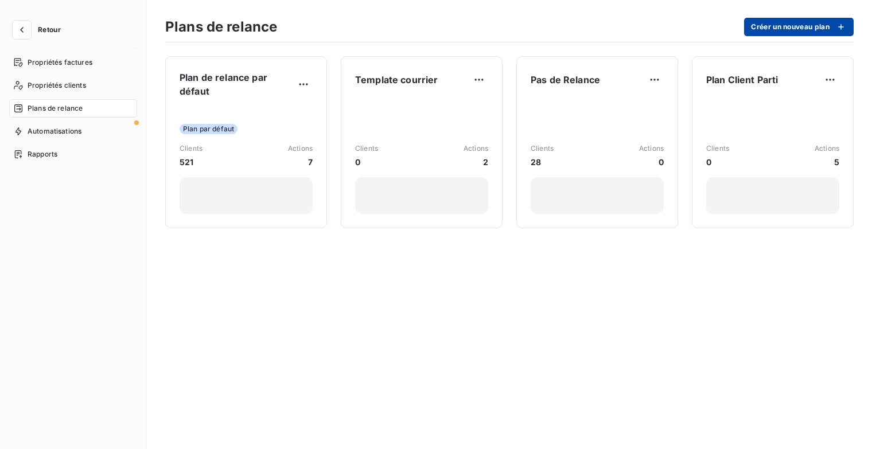
click at [813, 32] on button "Créer un nouveau plan" at bounding box center [799, 27] width 110 height 18
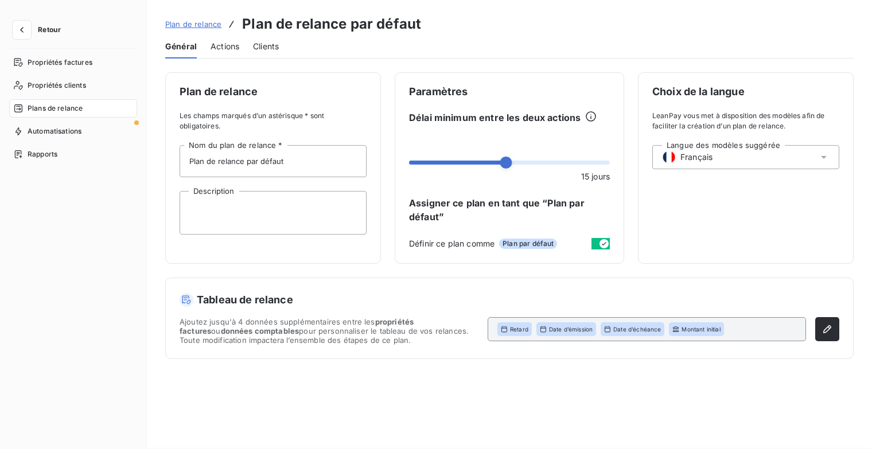
type input "Nouveau plan"
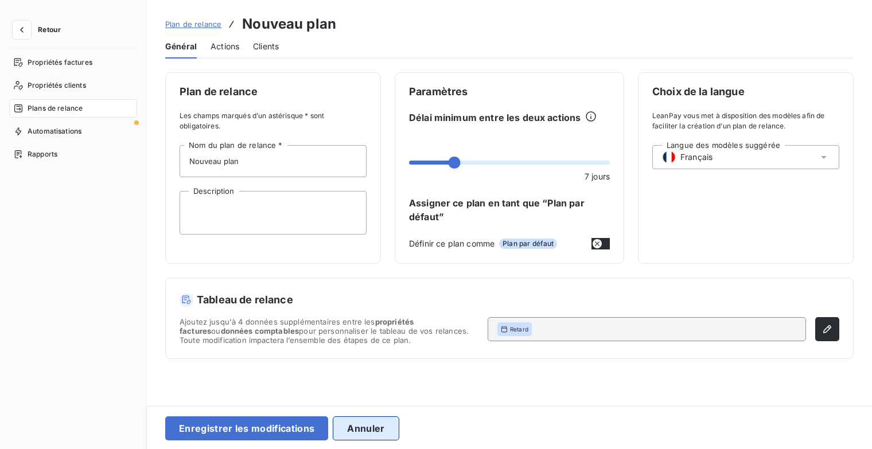
click at [371, 438] on button "Annuler" at bounding box center [366, 428] width 66 height 24
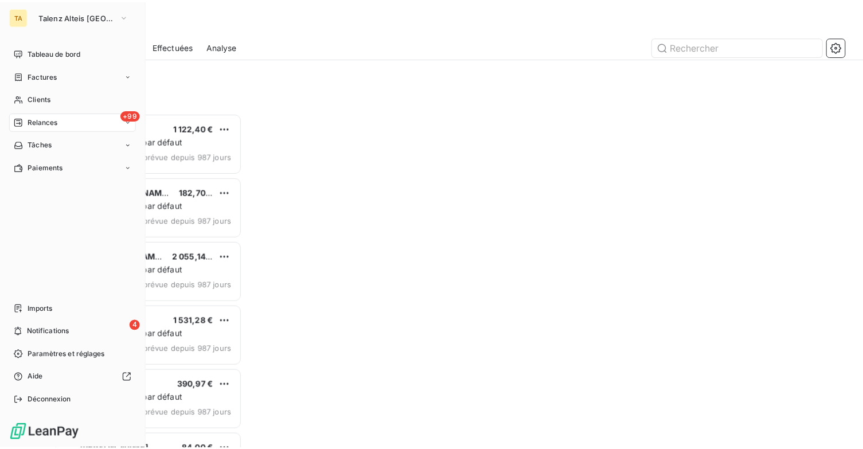
scroll to position [328, 180]
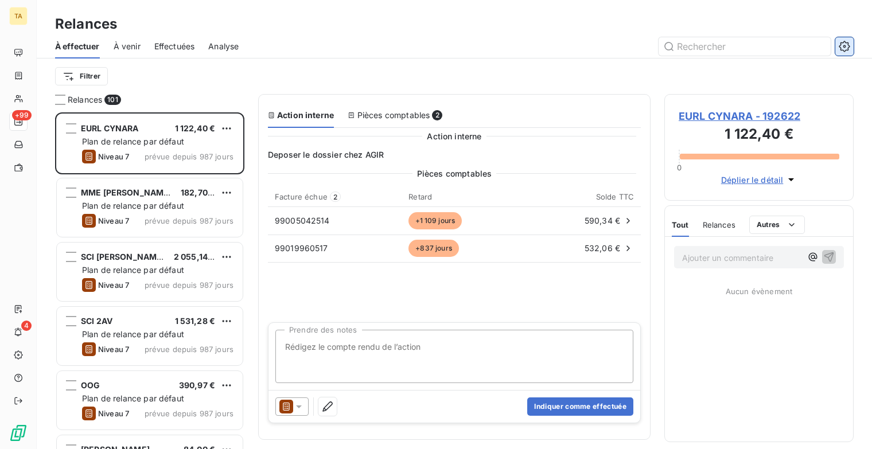
click at [842, 42] on icon "button" at bounding box center [844, 46] width 11 height 11
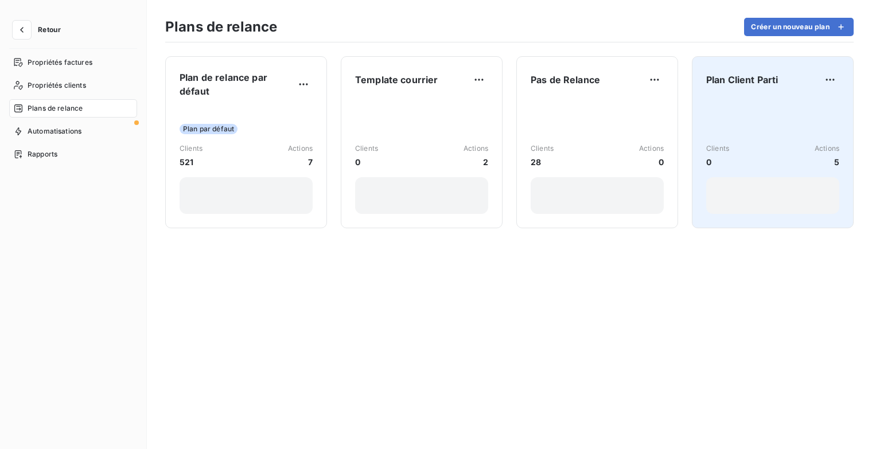
click at [801, 120] on div "Clients 0 Actions 5" at bounding box center [772, 156] width 133 height 116
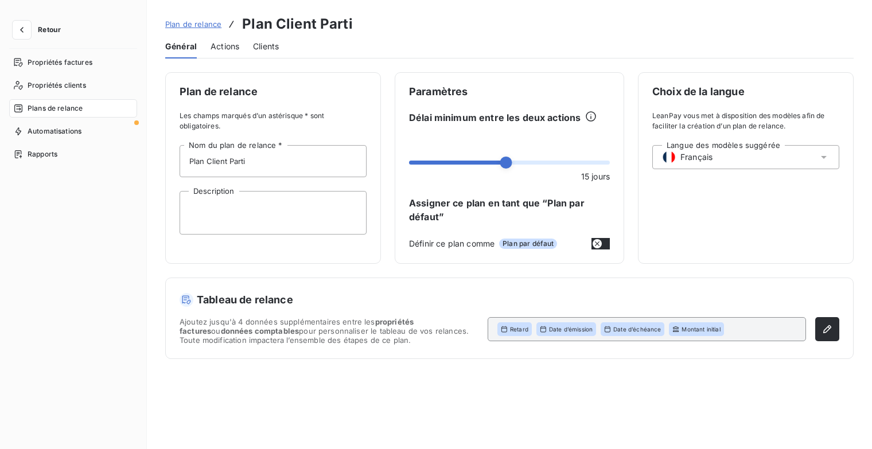
click at [231, 43] on span "Actions" at bounding box center [224, 46] width 29 height 11
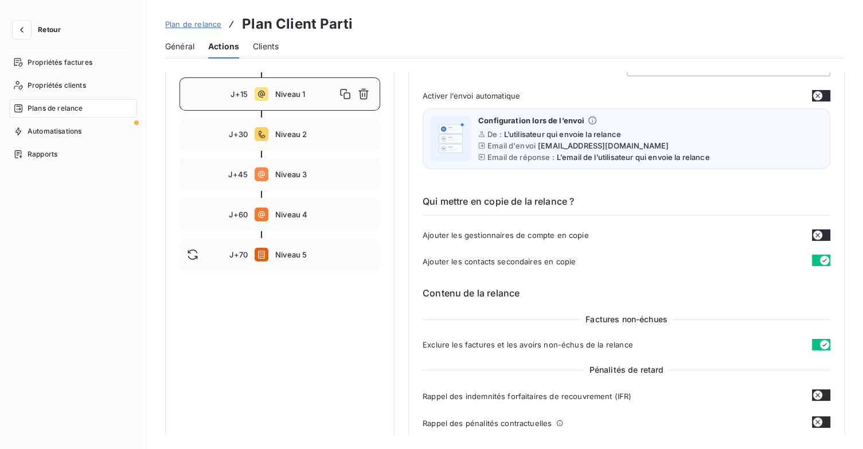
scroll to position [57, 0]
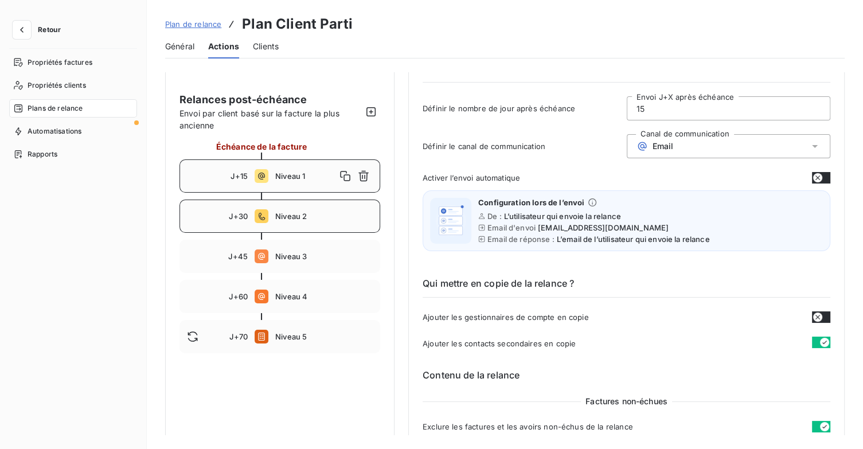
click at [323, 219] on span "Niveau 2" at bounding box center [324, 216] width 98 height 9
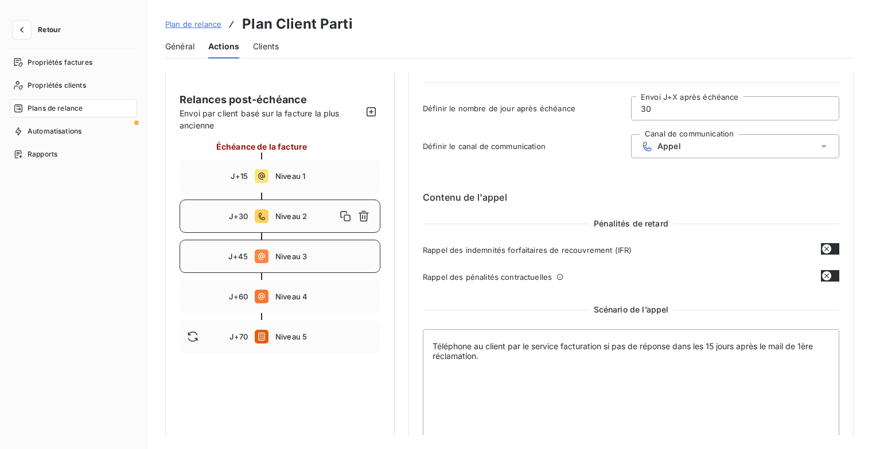
click at [323, 257] on span "Niveau 3" at bounding box center [324, 256] width 98 height 9
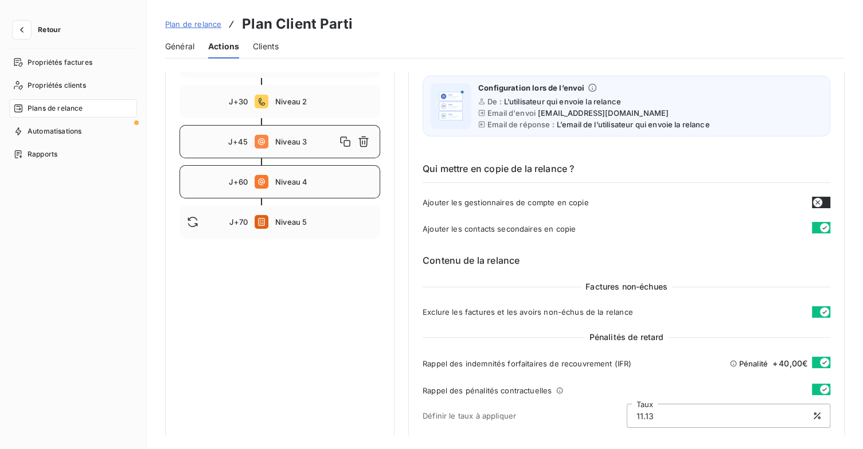
click at [314, 171] on div "J+60 Niveau 4" at bounding box center [280, 181] width 201 height 33
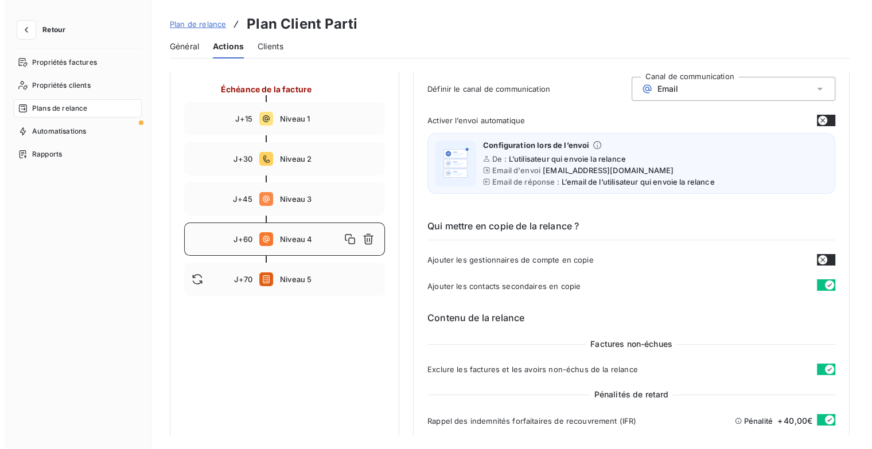
scroll to position [0, 0]
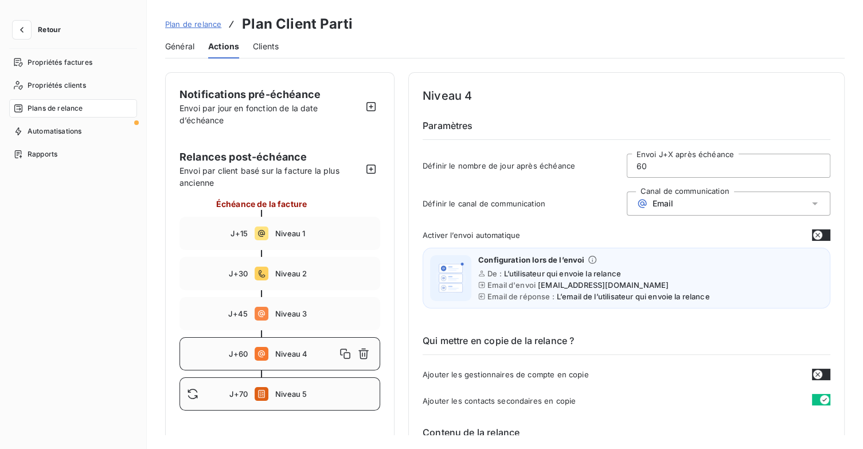
drag, startPoint x: 293, startPoint y: 399, endPoint x: 330, endPoint y: 388, distance: 39.4
click at [294, 399] on div "J+70 Niveau 5" at bounding box center [280, 393] width 201 height 33
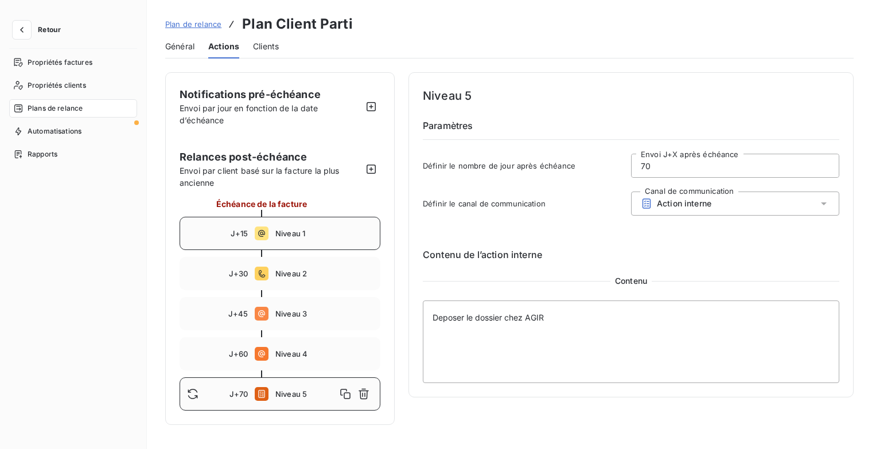
click at [303, 236] on span "Niveau 1" at bounding box center [324, 233] width 98 height 9
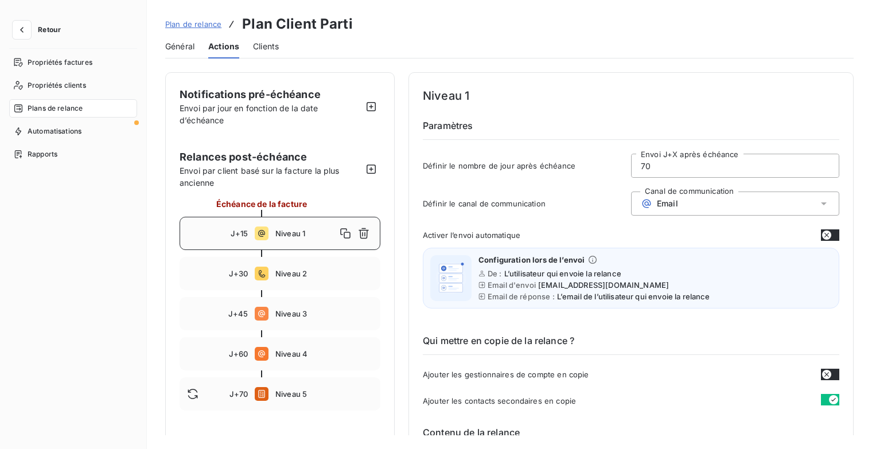
type input "15"
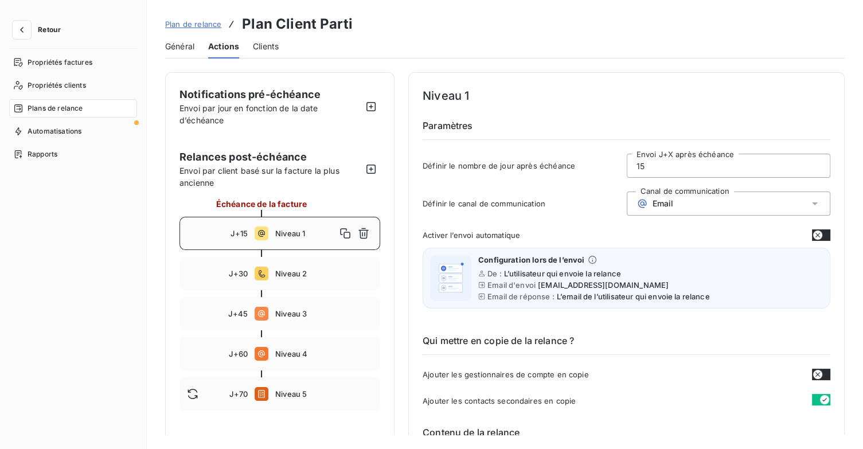
click at [188, 20] on span "Plan de relance" at bounding box center [193, 24] width 56 height 9
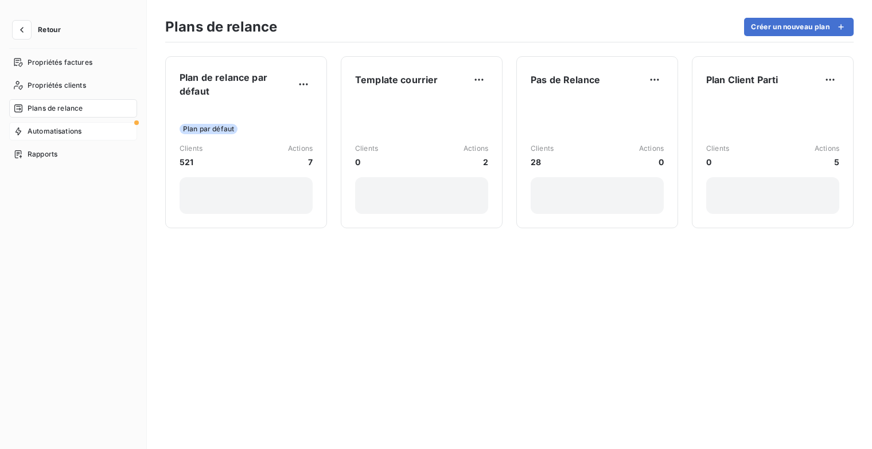
click at [83, 130] on div "Automatisations" at bounding box center [73, 131] width 128 height 18
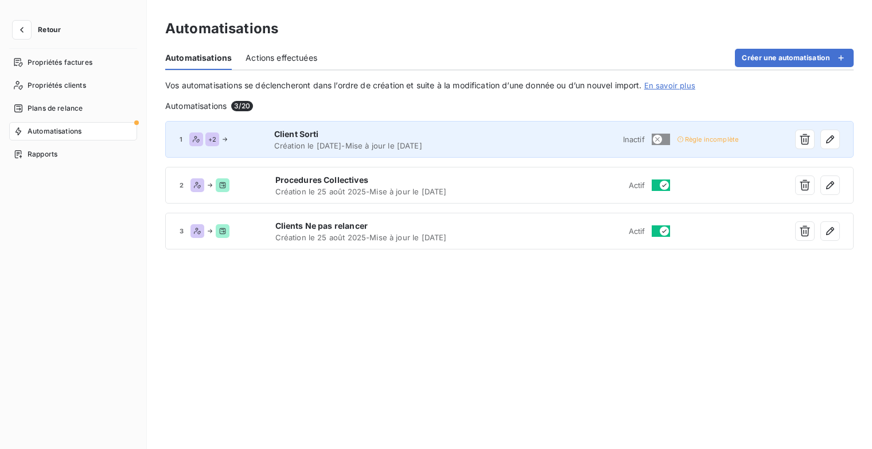
click at [567, 145] on div "1 + 2 Client Sorti Création le 13 oct. 2025 - Mise à jour le 13 oct. 2025 Inact…" at bounding box center [509, 139] width 688 height 37
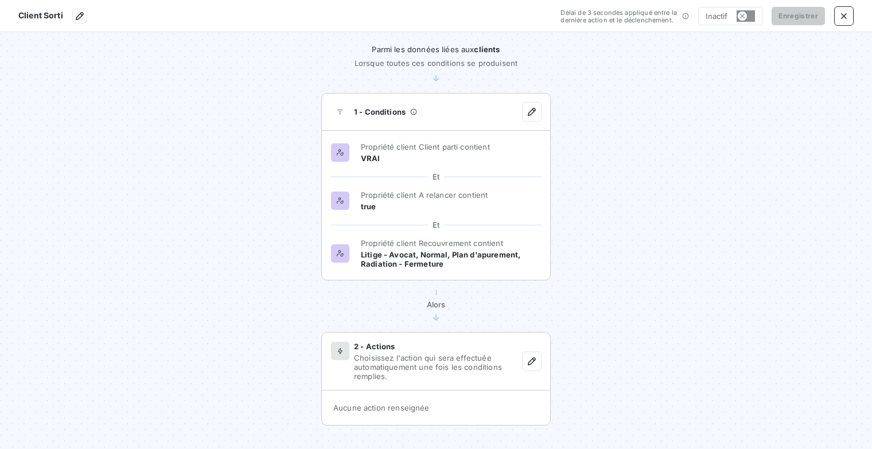
scroll to position [37, 0]
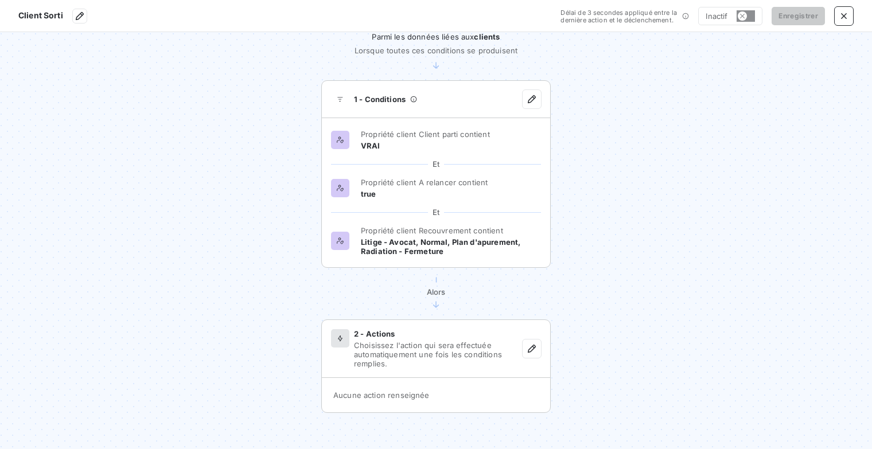
click at [426, 349] on span "Choisissez l'action qui sera effectuée automatiquement une fois les conditions …" at bounding box center [438, 355] width 169 height 28
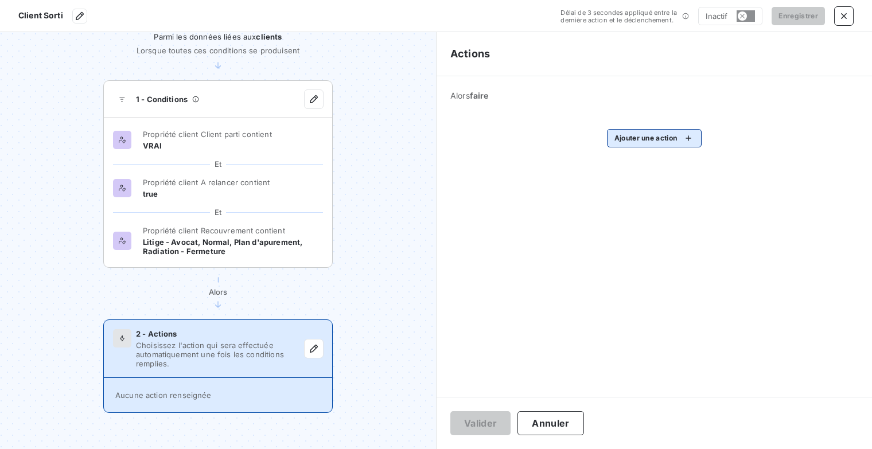
click at [689, 139] on html "Client Sorti Délai de 3 secondes appliqué entre la dernière action et le déclen…" at bounding box center [436, 224] width 872 height 449
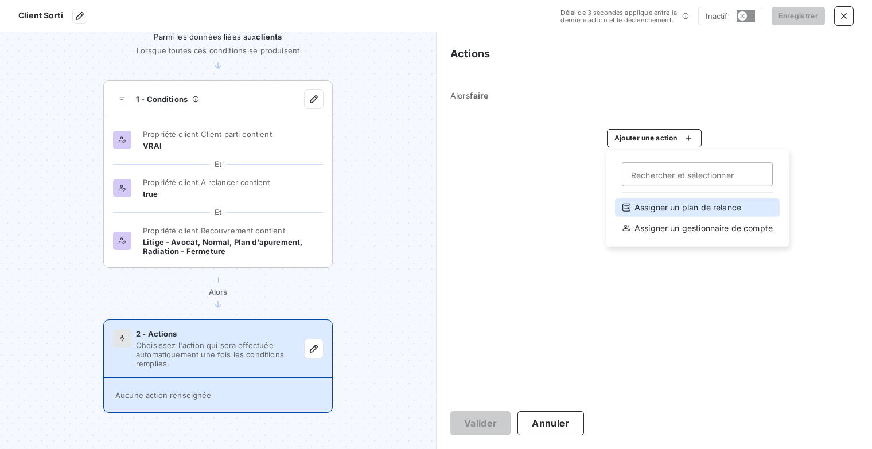
click at [703, 206] on div "Assigner un plan de relance" at bounding box center [697, 207] width 165 height 18
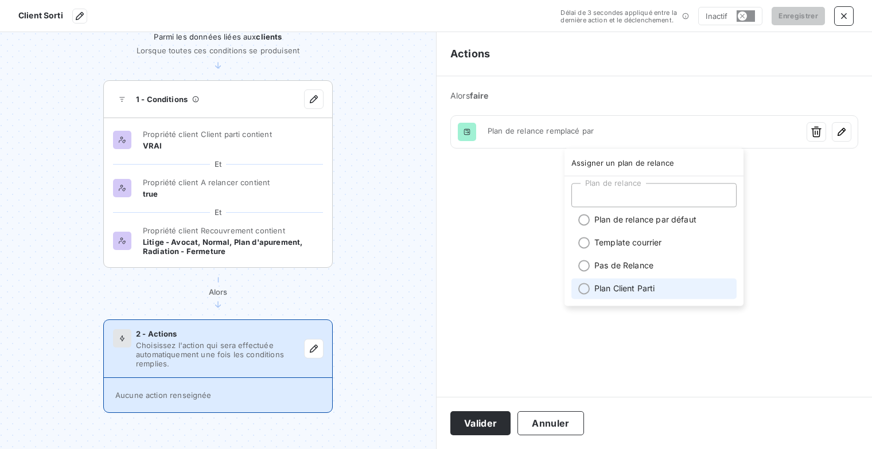
click at [619, 288] on li "Plan Client Parti" at bounding box center [653, 288] width 165 height 21
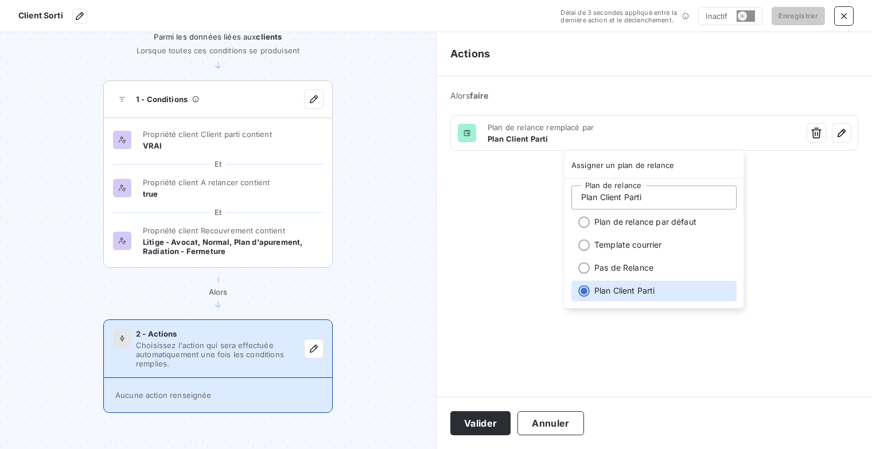
click at [496, 419] on html "Client Sorti Délai de 3 secondes appliqué entre la dernière action et le déclen…" at bounding box center [436, 224] width 872 height 449
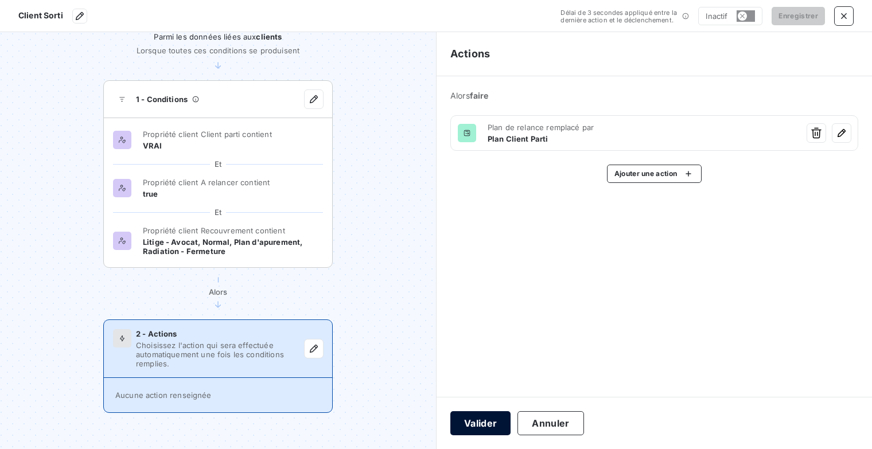
click at [496, 420] on button "Valider" at bounding box center [480, 423] width 60 height 24
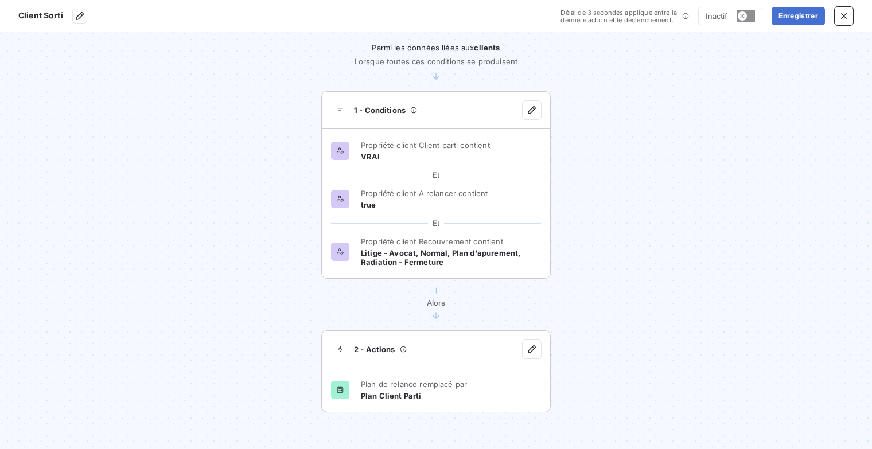
scroll to position [25, 0]
click at [810, 18] on button "Enregistrer" at bounding box center [797, 16] width 53 height 18
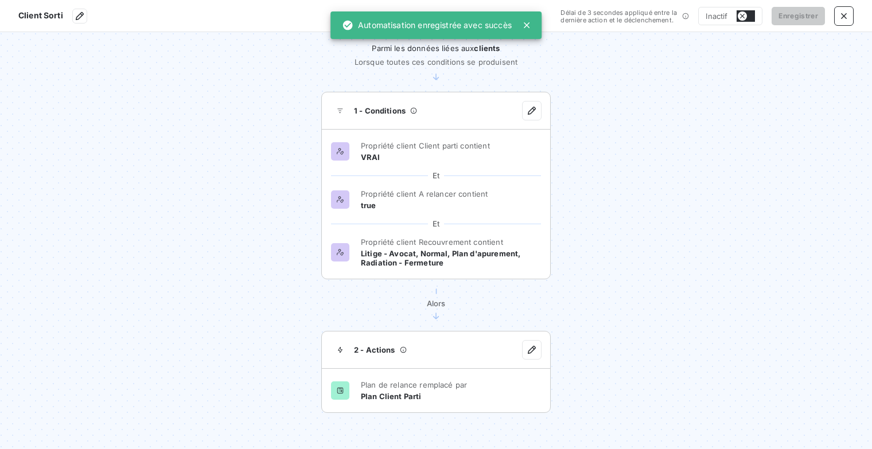
click at [751, 14] on button "button" at bounding box center [745, 15] width 18 height 11
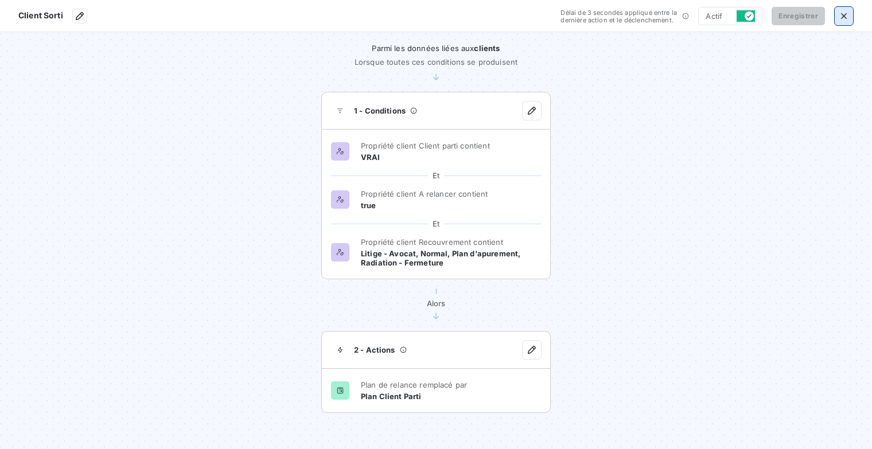
click at [843, 13] on icon "button" at bounding box center [843, 15] width 11 height 11
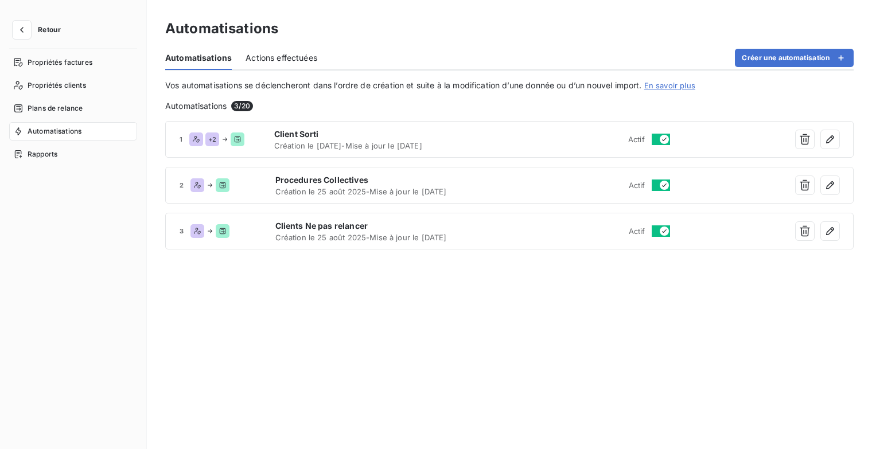
click at [49, 30] on span "Retour" at bounding box center [49, 29] width 23 height 7
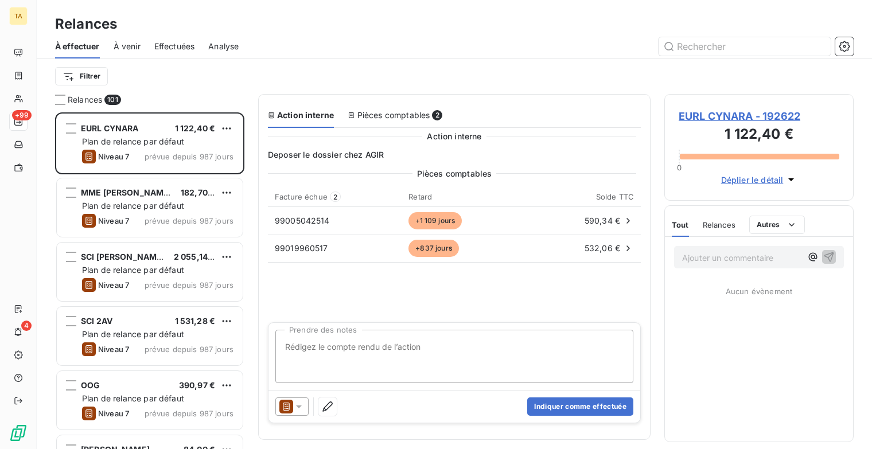
scroll to position [328, 180]
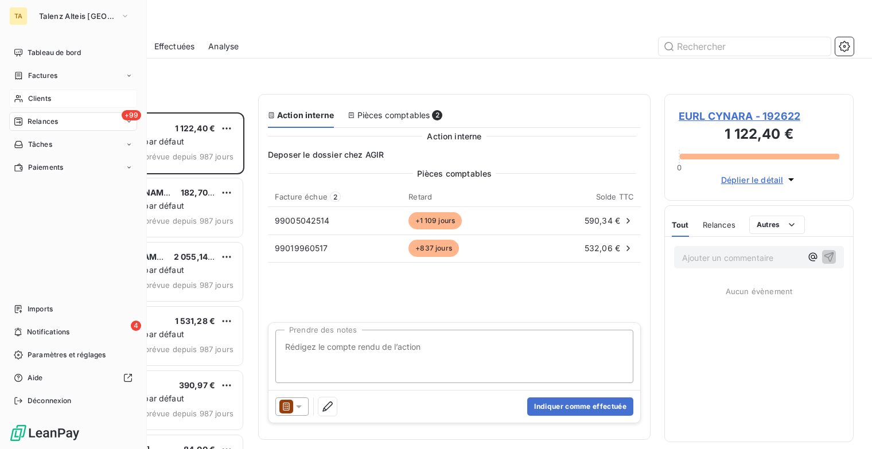
drag, startPoint x: 32, startPoint y: 98, endPoint x: 38, endPoint y: 98, distance: 6.9
click at [32, 98] on span "Clients" at bounding box center [39, 98] width 23 height 10
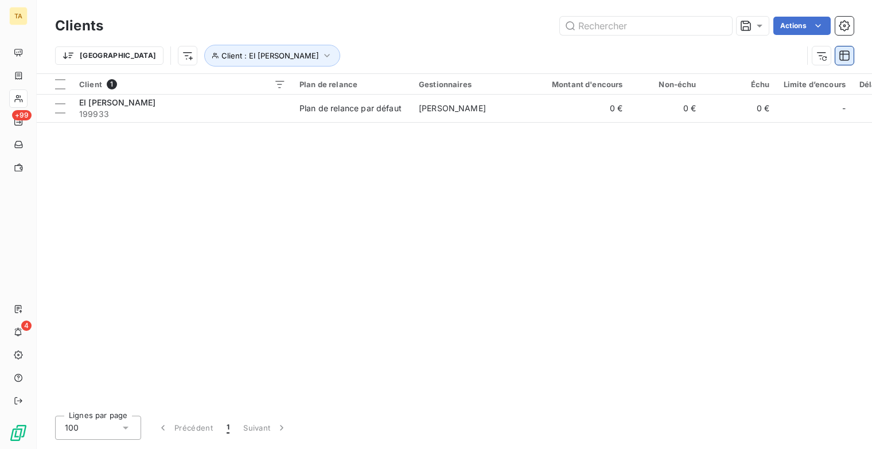
click at [846, 57] on icon "button" at bounding box center [844, 55] width 11 height 11
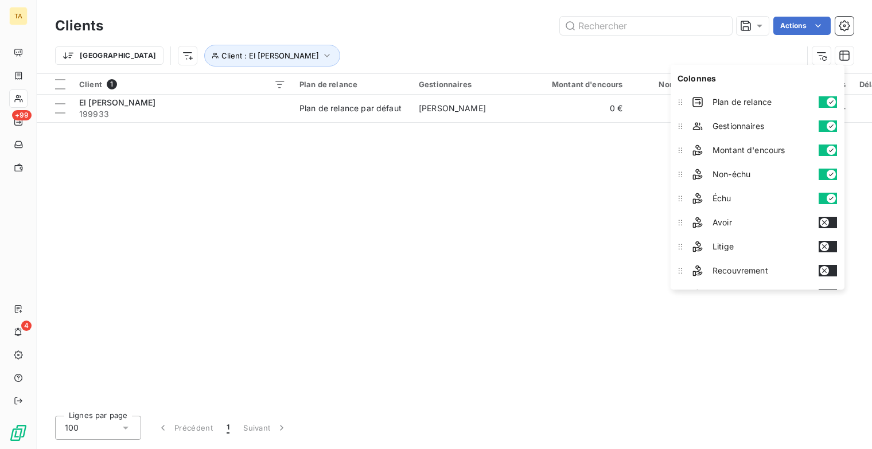
click at [824, 170] on button "button" at bounding box center [827, 174] width 18 height 11
click at [821, 147] on button "button" at bounding box center [827, 150] width 18 height 11
click at [824, 197] on button "button" at bounding box center [827, 198] width 18 height 11
click at [821, 126] on button "button" at bounding box center [827, 125] width 18 height 11
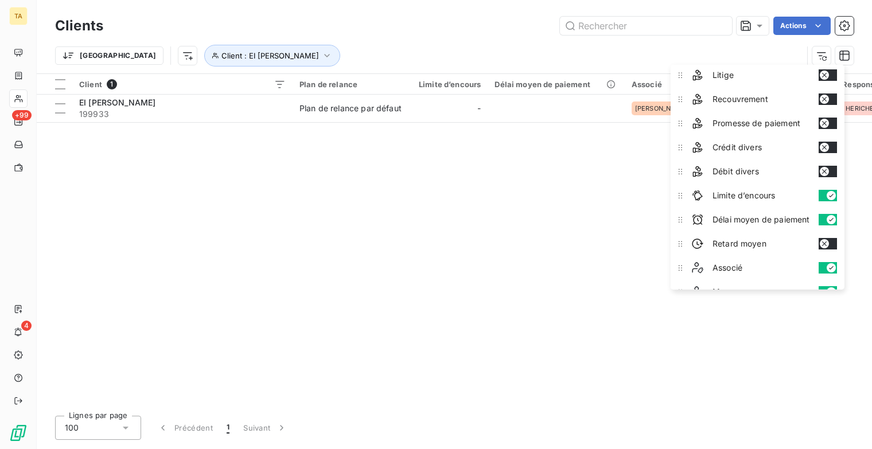
scroll to position [172, 0]
click at [821, 194] on button "button" at bounding box center [827, 194] width 18 height 11
click at [824, 216] on button "button" at bounding box center [827, 218] width 18 height 11
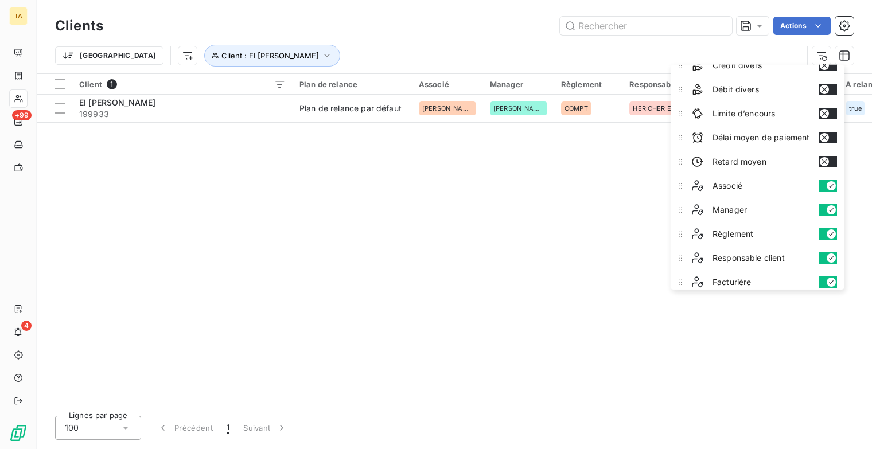
scroll to position [287, 0]
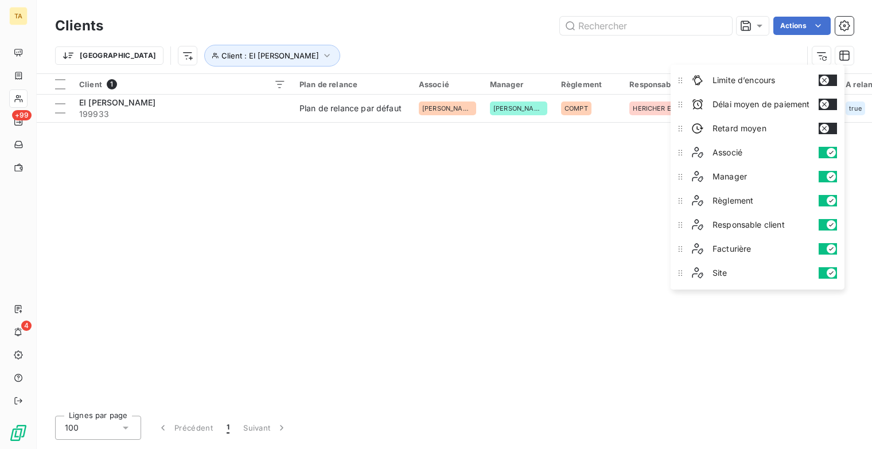
click at [824, 149] on button "button" at bounding box center [827, 152] width 18 height 11
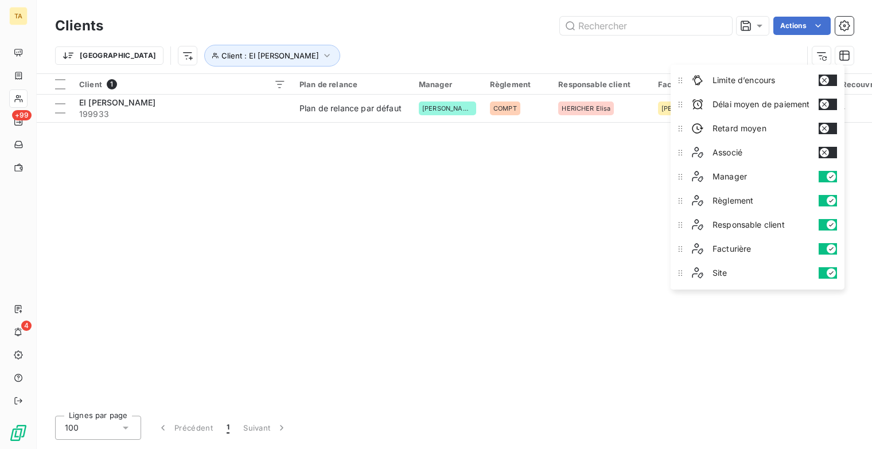
click at [821, 174] on button "button" at bounding box center [827, 176] width 18 height 11
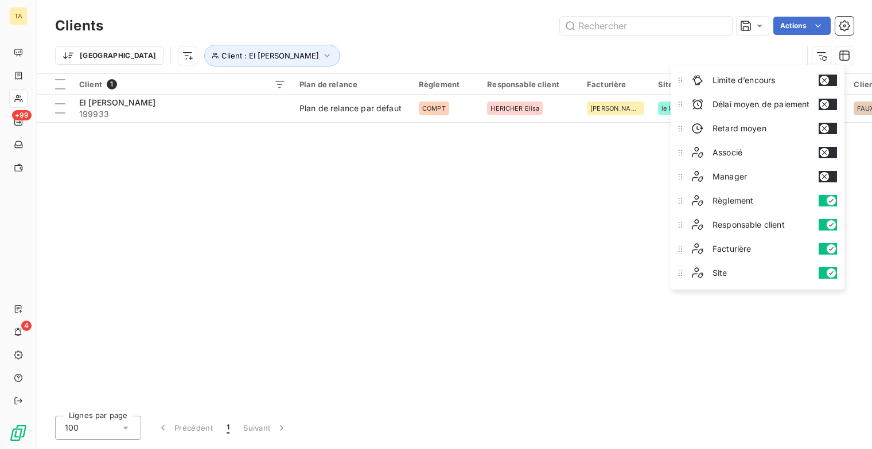
click at [822, 190] on div "Règlement" at bounding box center [764, 200] width 154 height 23
click at [824, 195] on button "button" at bounding box center [827, 200] width 18 height 11
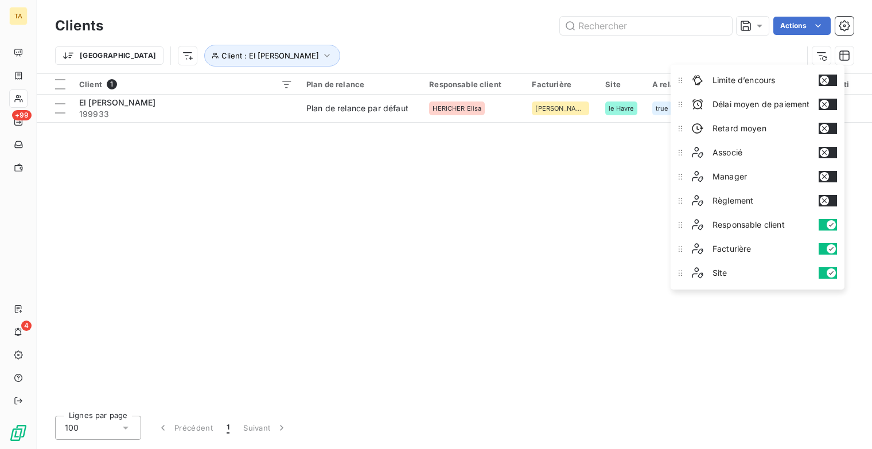
click at [826, 221] on button "button" at bounding box center [827, 224] width 18 height 11
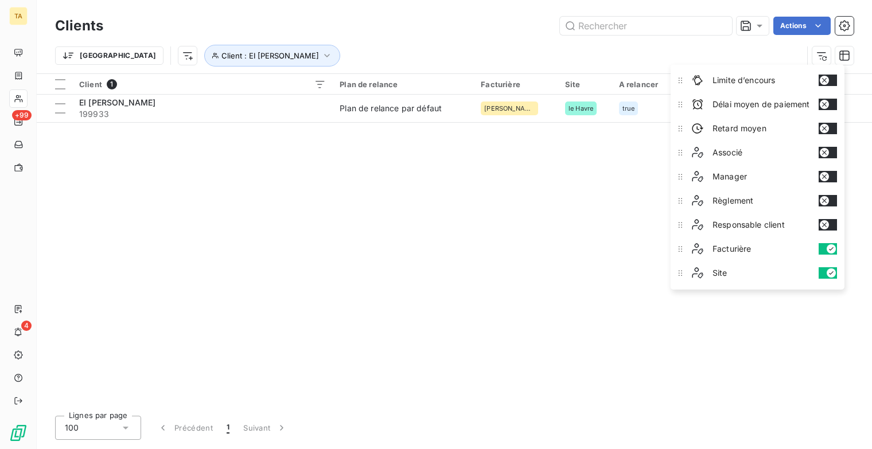
click at [825, 244] on button "button" at bounding box center [827, 248] width 18 height 11
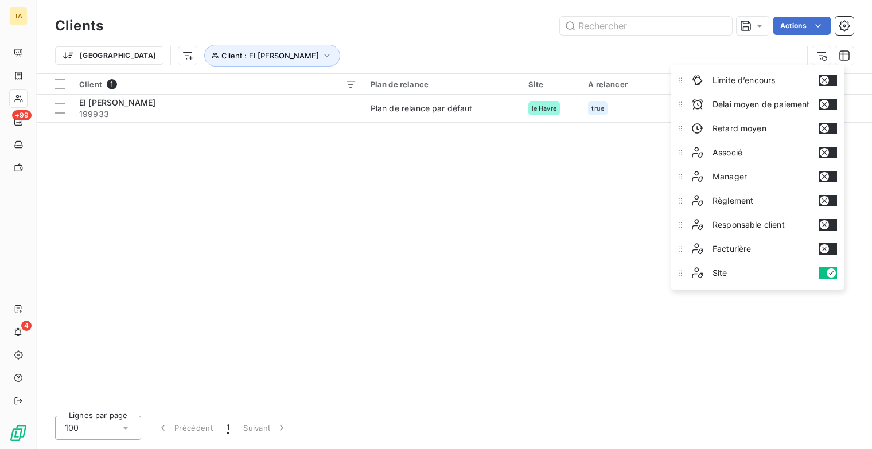
click at [825, 270] on button "button" at bounding box center [827, 272] width 18 height 11
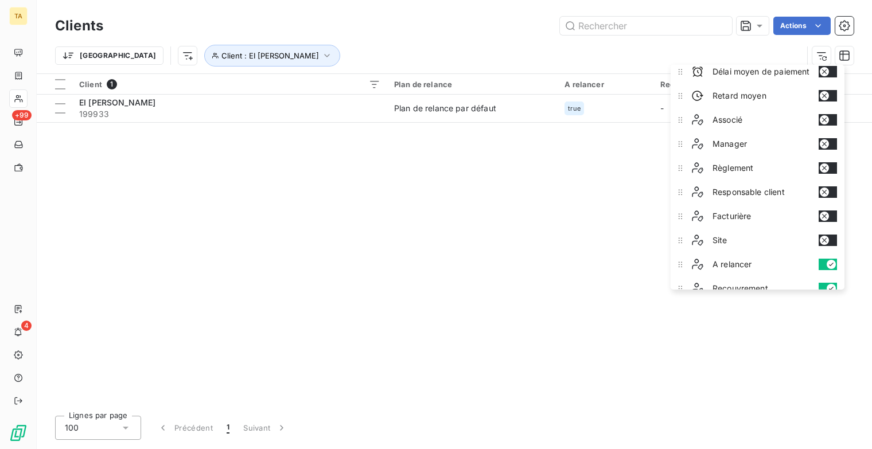
scroll to position [351, 0]
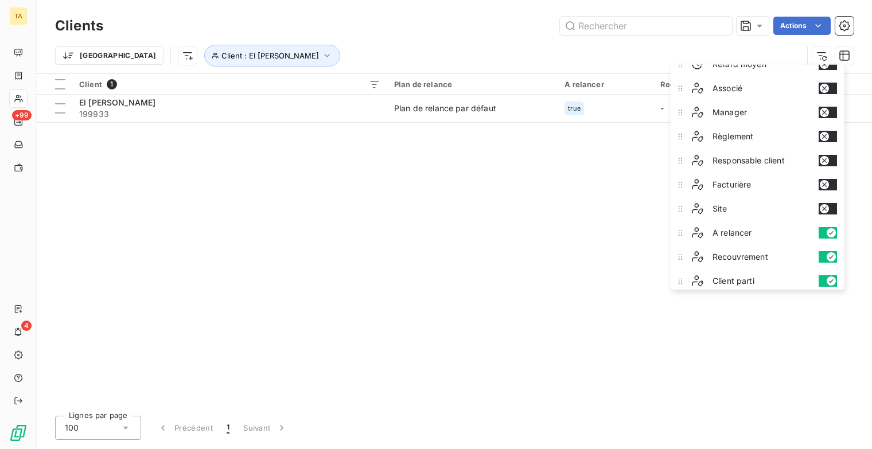
click at [802, 353] on div "Client 1 Plan de relance A relancer Recouvrement Client parti EI SIMONT VINCENT…" at bounding box center [454, 240] width 835 height 333
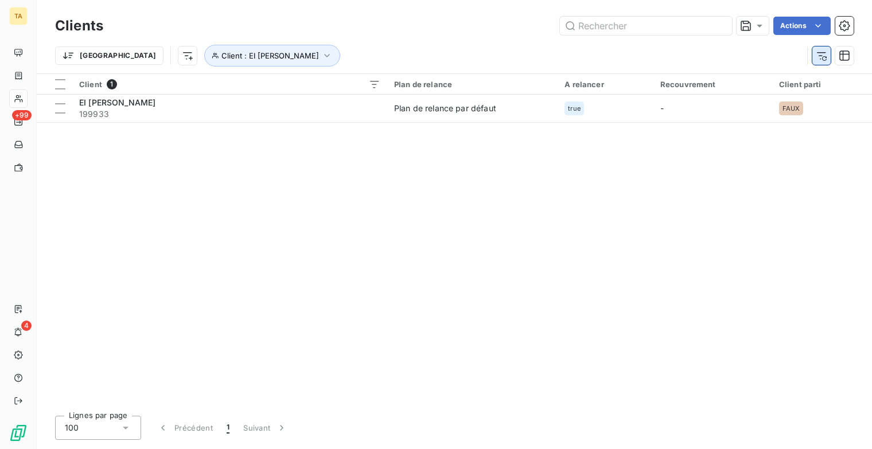
click at [817, 55] on icon "button" at bounding box center [821, 55] width 11 height 11
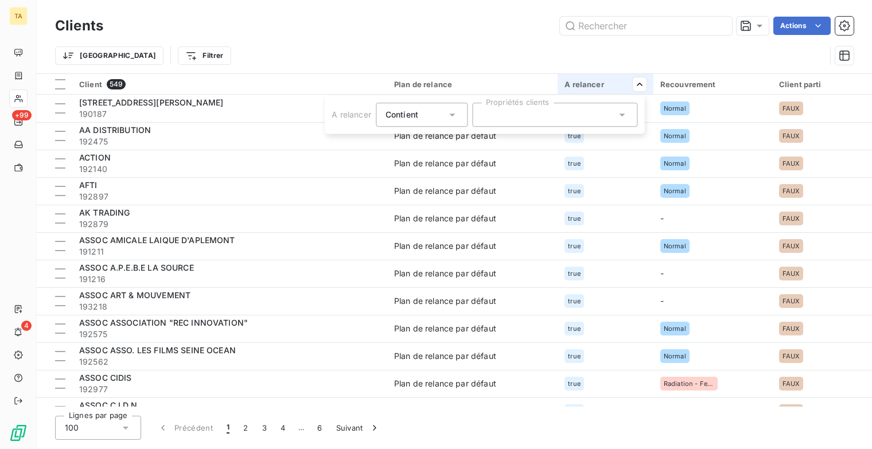
click at [550, 115] on div at bounding box center [554, 115] width 165 height 24
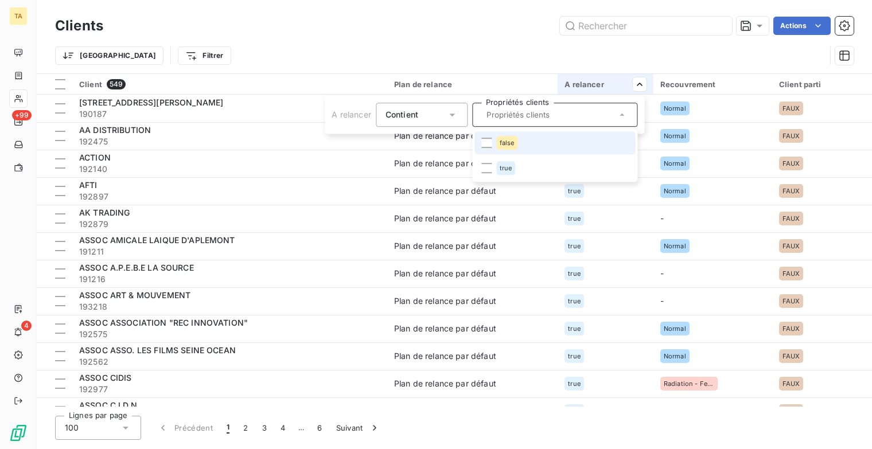
click at [506, 146] on span "false" at bounding box center [507, 142] width 15 height 7
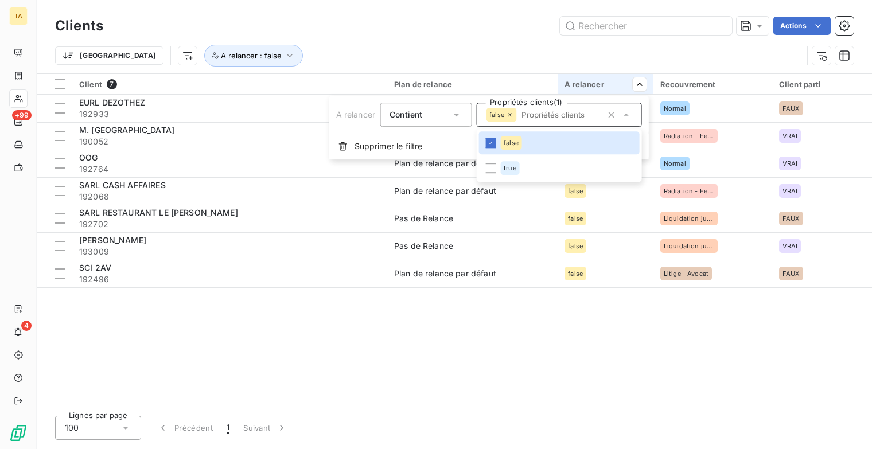
click at [496, 320] on html "TA +99 4 Clients Actions Trier A relancer : false Client 7 Plan de relance A re…" at bounding box center [436, 224] width 872 height 449
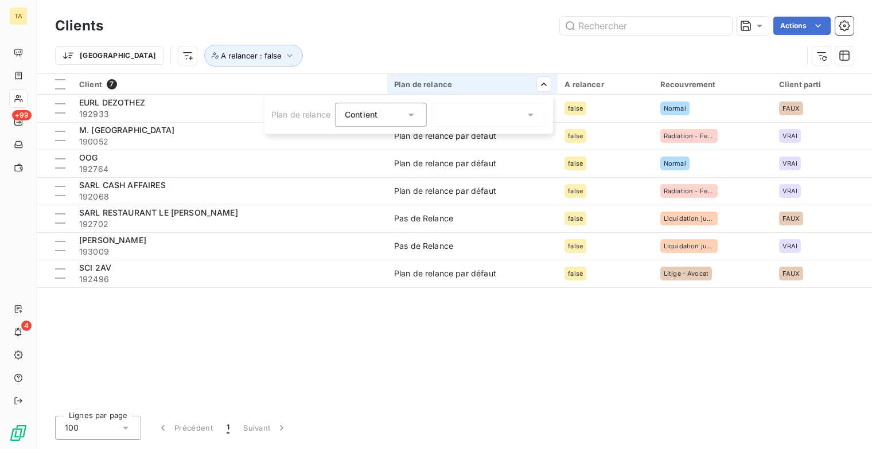
click at [53, 84] on html "TA +99 4 Clients Actions Trier A relancer : false Client 7 Plan de relance A re…" at bounding box center [436, 224] width 872 height 449
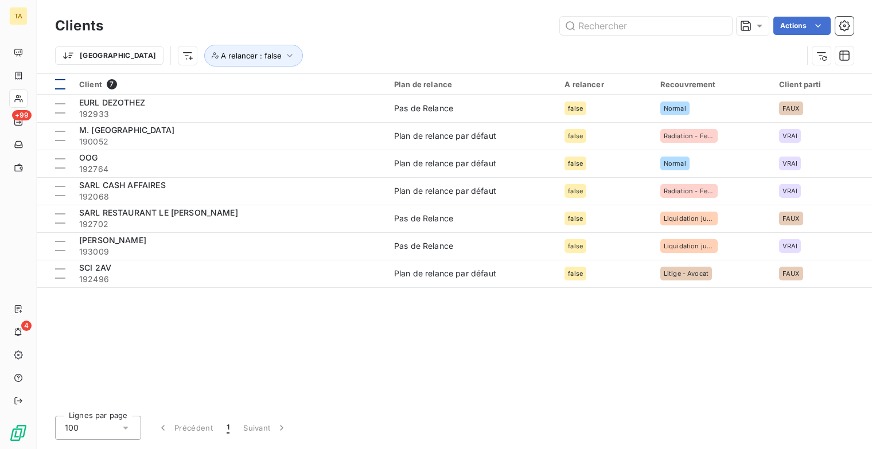
click at [62, 82] on div at bounding box center [60, 84] width 10 height 10
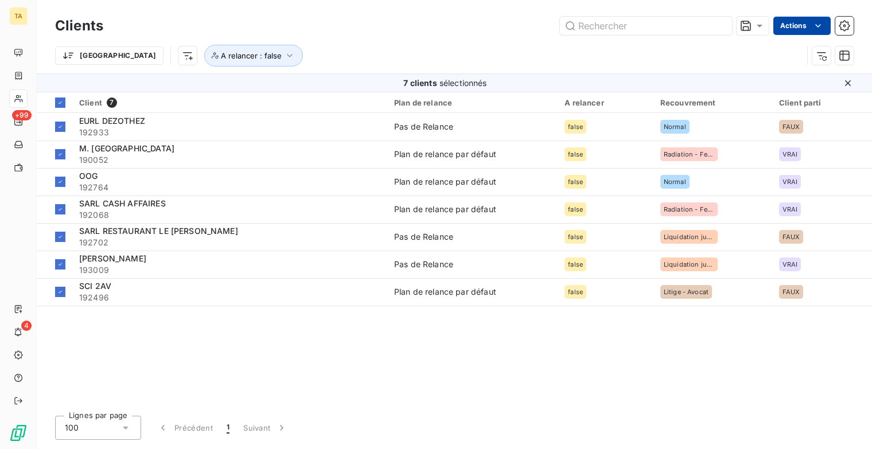
click at [807, 25] on html "TA +99 4 Clients Actions Trier A relancer : false 7 clients sélectionnés Client…" at bounding box center [436, 224] width 872 height 449
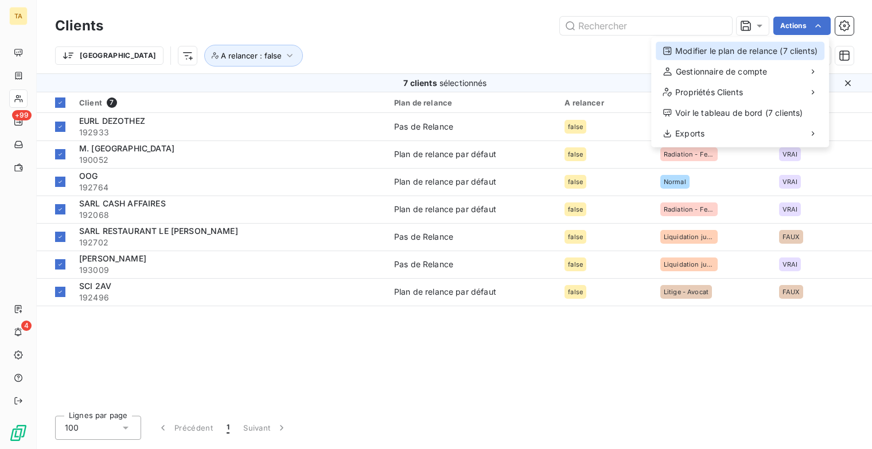
click at [762, 50] on div "Modifier le plan de relance (7 clients)" at bounding box center [740, 51] width 169 height 18
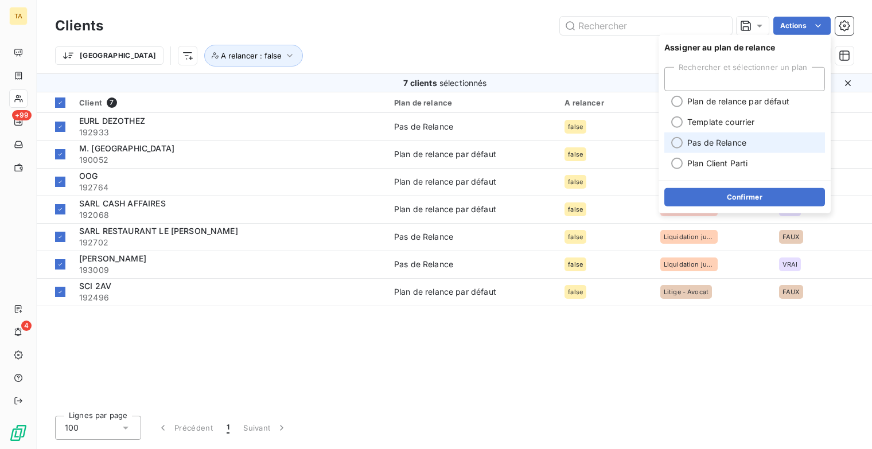
click at [684, 142] on li "Pas de Relance" at bounding box center [744, 142] width 161 height 21
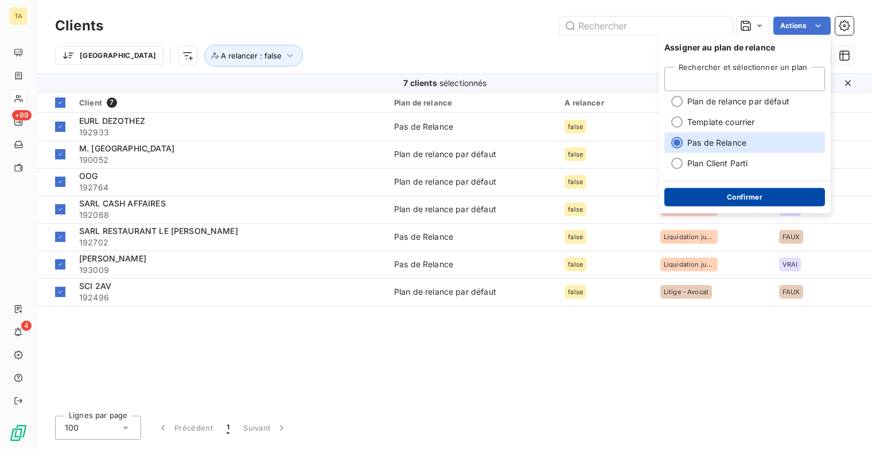
click at [755, 194] on button "Confirmer" at bounding box center [744, 197] width 161 height 18
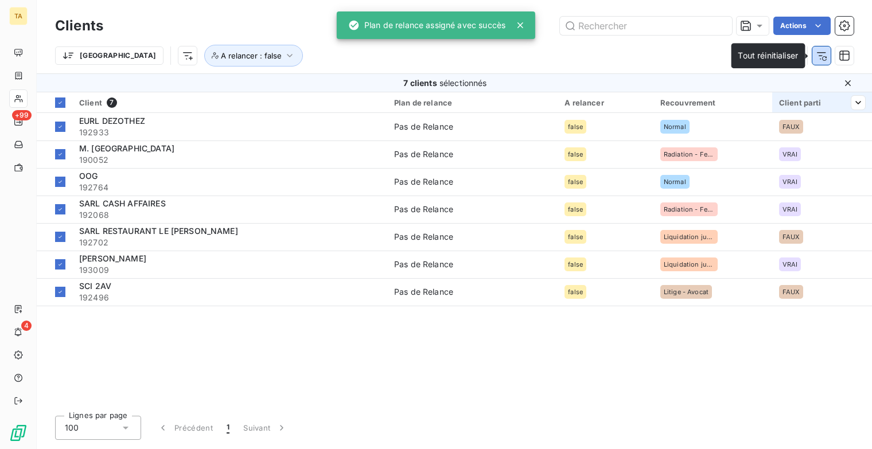
drag, startPoint x: 822, startPoint y: 56, endPoint x: 794, endPoint y: 93, distance: 47.0
click at [820, 60] on icon "button" at bounding box center [821, 55] width 11 height 11
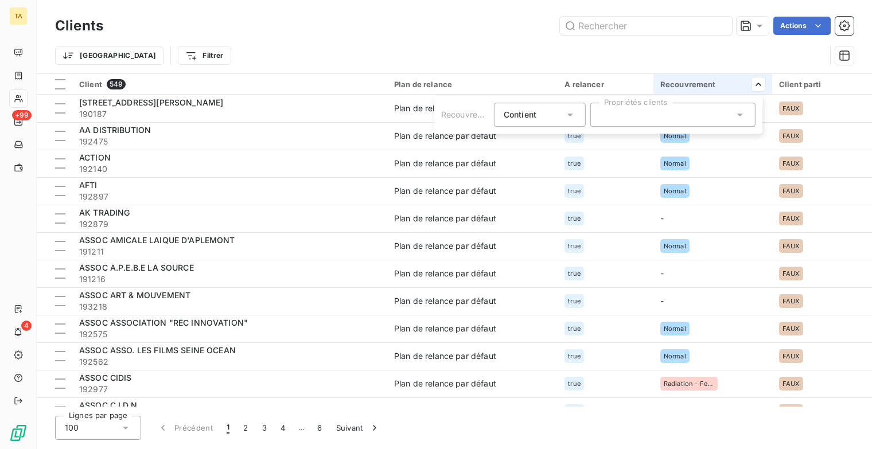
click at [745, 109] on div at bounding box center [672, 115] width 165 height 24
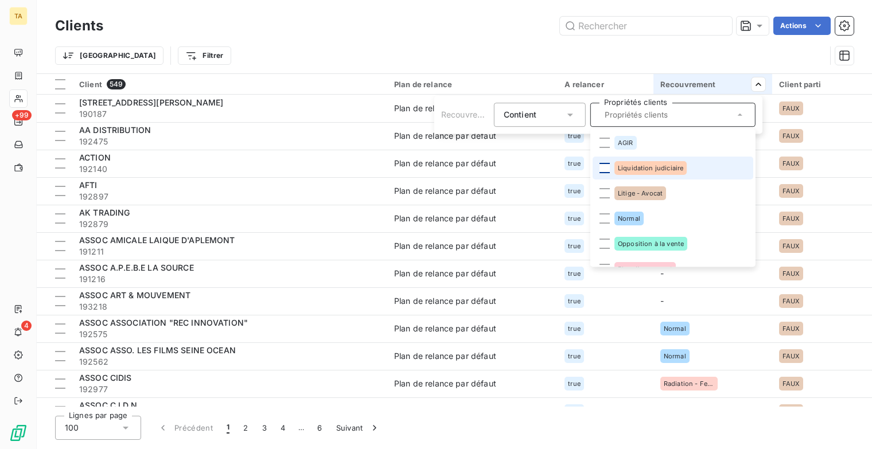
click at [606, 168] on div at bounding box center [604, 168] width 10 height 10
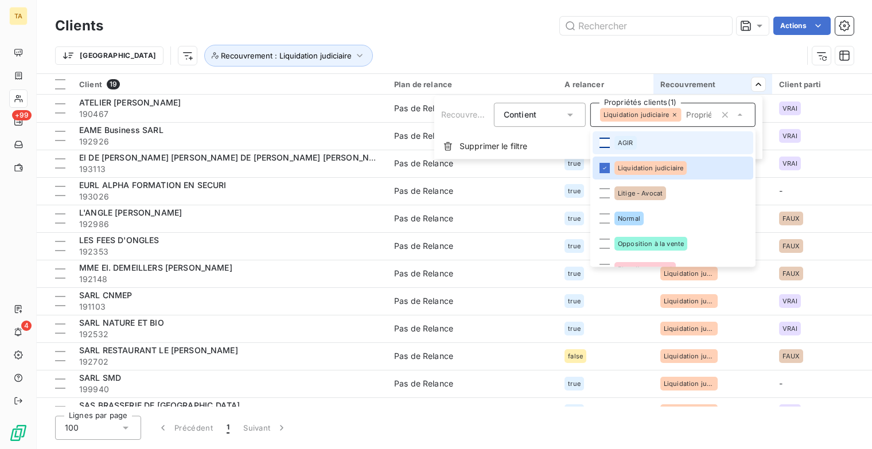
click at [606, 144] on div at bounding box center [604, 143] width 10 height 10
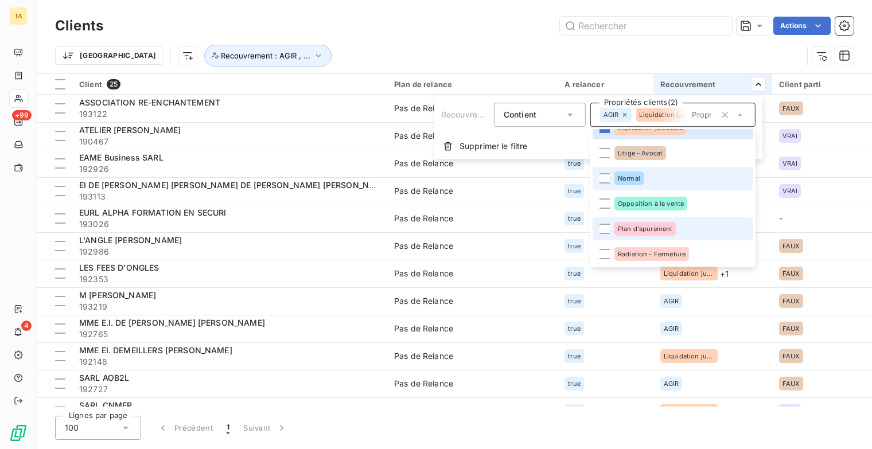
scroll to position [57, 0]
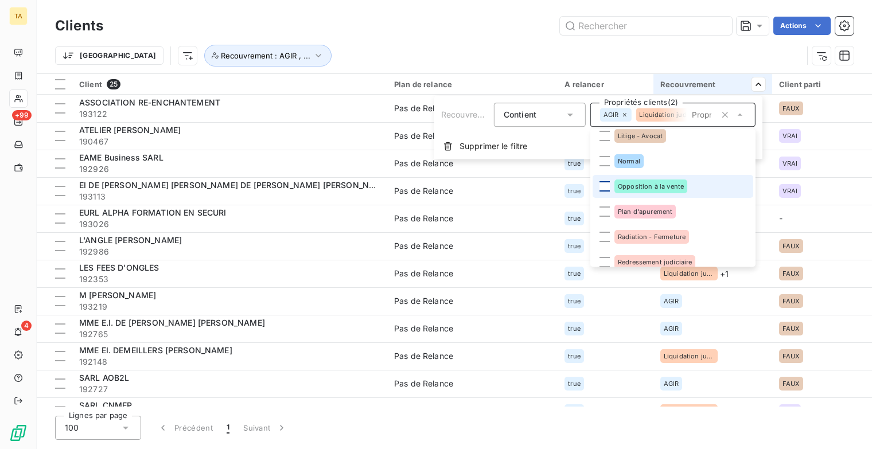
click at [607, 190] on div at bounding box center [604, 186] width 10 height 10
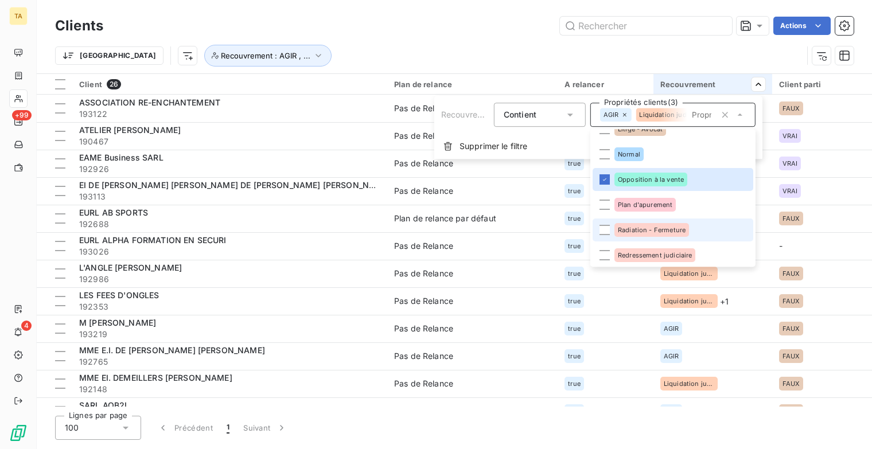
scroll to position [67, 0]
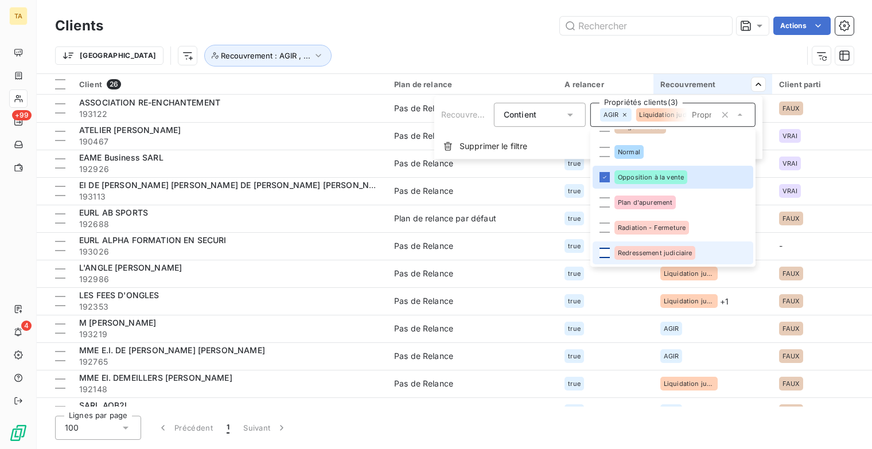
click at [604, 254] on div at bounding box center [604, 253] width 10 height 10
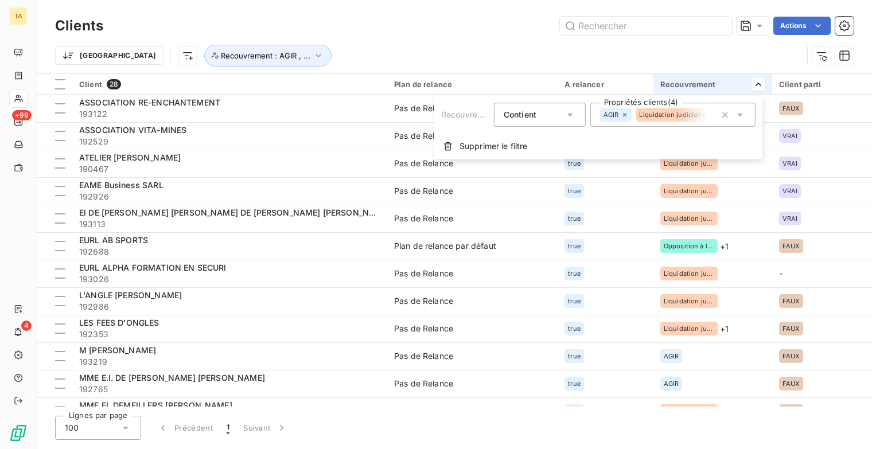
click at [480, 59] on html "TA +99 4 Clients Actions Trier Recouvrement : AGIR , ... Client 28 Plan de rela…" at bounding box center [436, 224] width 872 height 449
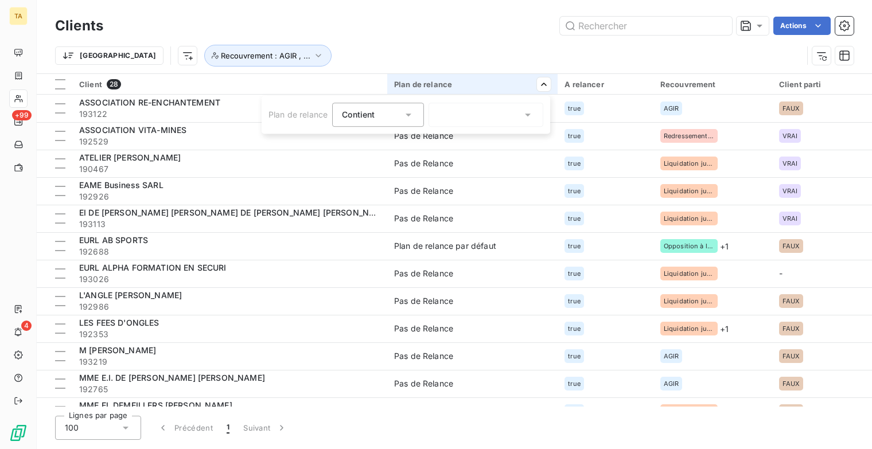
click at [518, 116] on div at bounding box center [485, 115] width 115 height 24
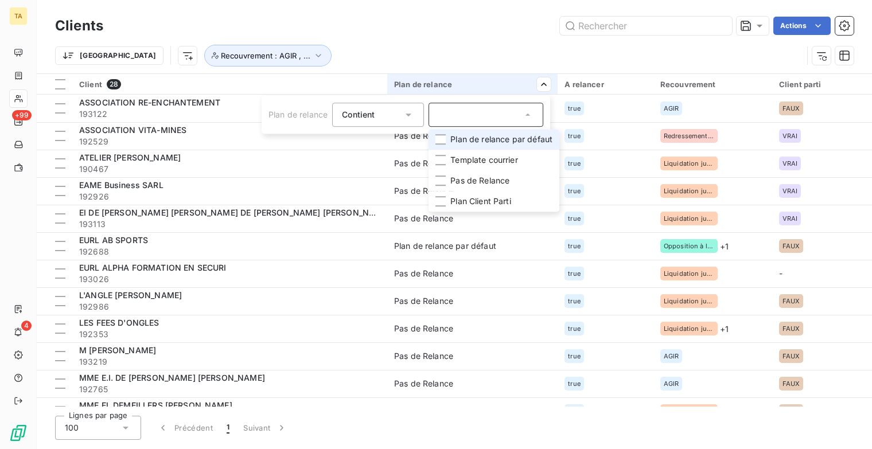
click at [493, 44] on html "TA +99 4 Clients Actions Trier Recouvrement : AGIR , ... Client 28 Plan de rela…" at bounding box center [436, 224] width 872 height 449
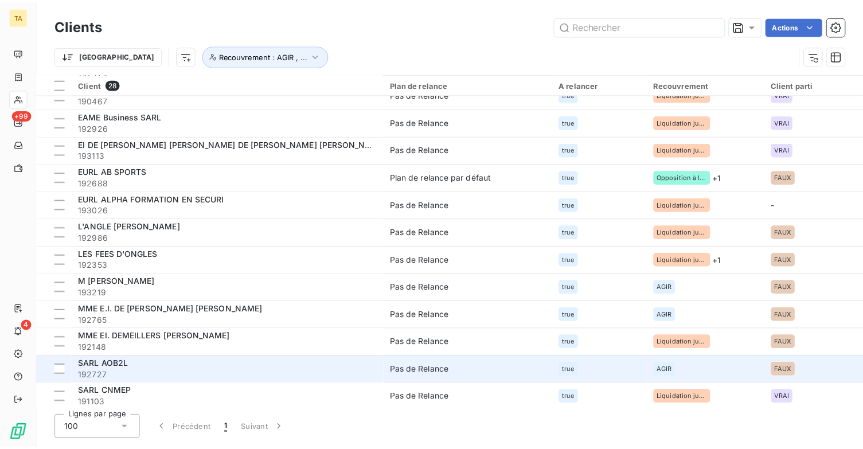
scroll to position [0, 0]
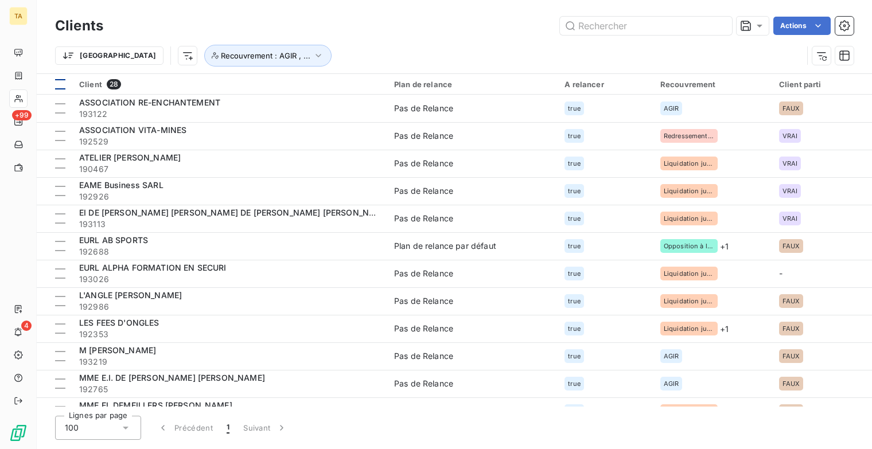
click at [63, 84] on div at bounding box center [60, 84] width 10 height 10
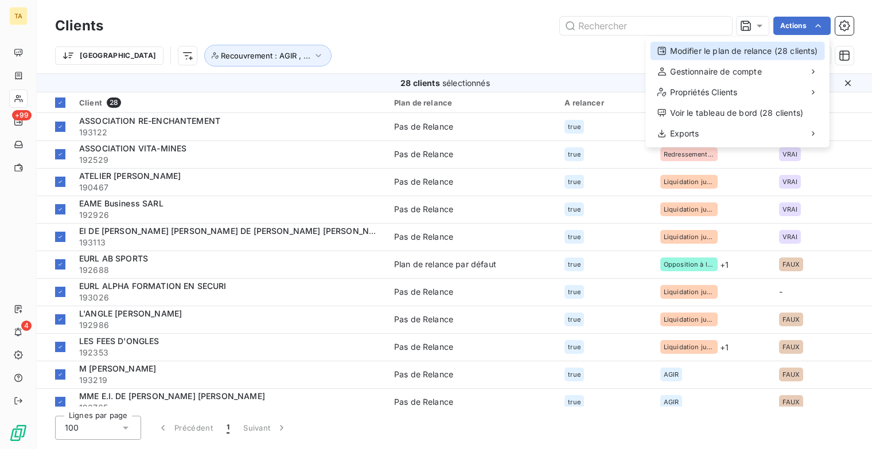
click at [752, 50] on div "Modifier le plan de relance (28 clients)" at bounding box center [737, 51] width 174 height 18
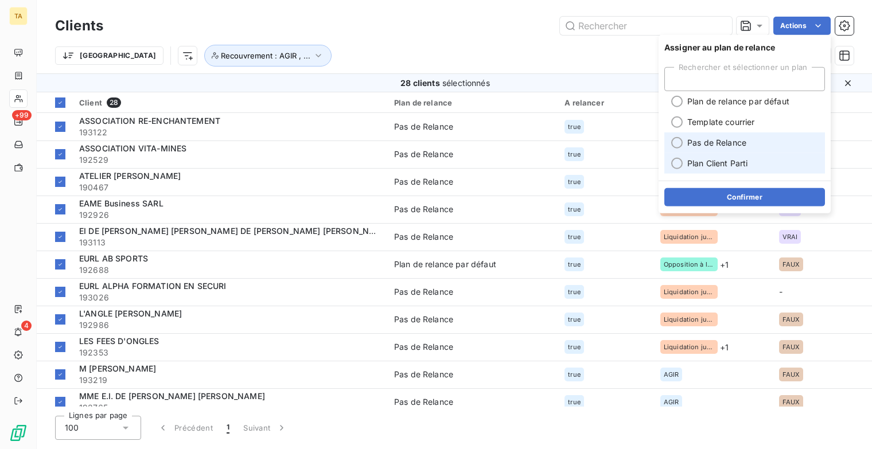
drag, startPoint x: 677, startPoint y: 149, endPoint x: 686, endPoint y: 158, distance: 12.2
click at [678, 149] on li "Pas de Relance" at bounding box center [744, 142] width 161 height 21
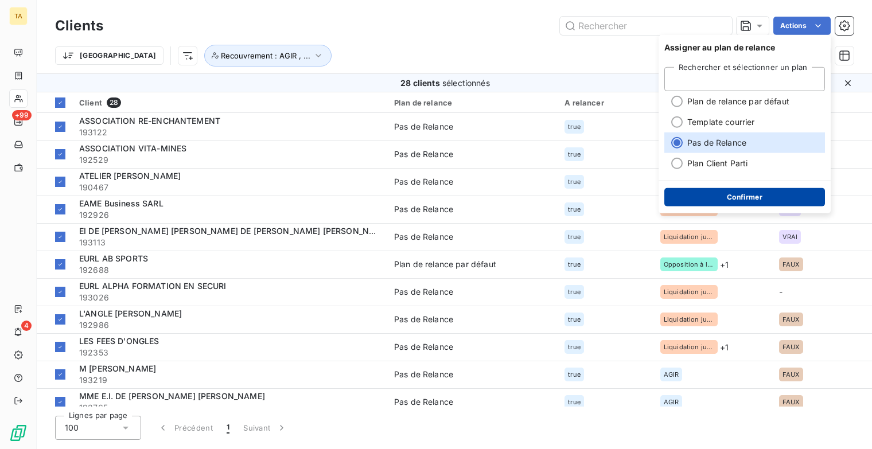
drag, startPoint x: 741, startPoint y: 200, endPoint x: 805, endPoint y: 196, distance: 63.8
click at [741, 200] on button "Confirmer" at bounding box center [744, 197] width 161 height 18
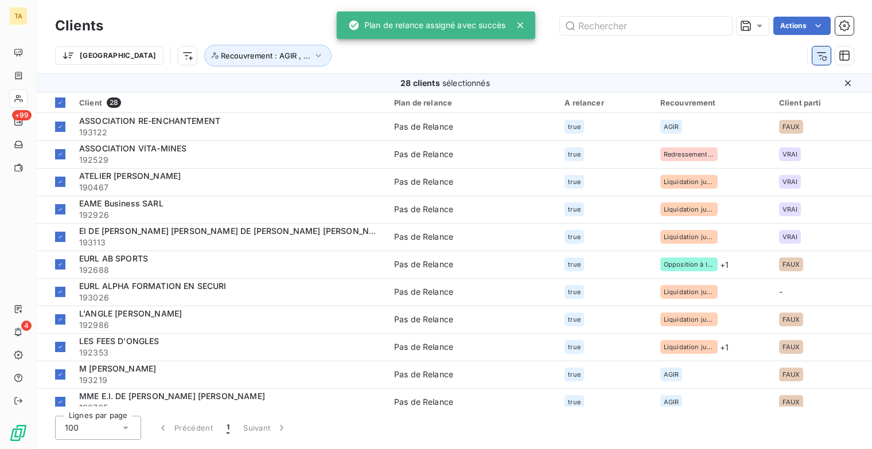
click at [824, 59] on icon "button" at bounding box center [821, 55] width 11 height 11
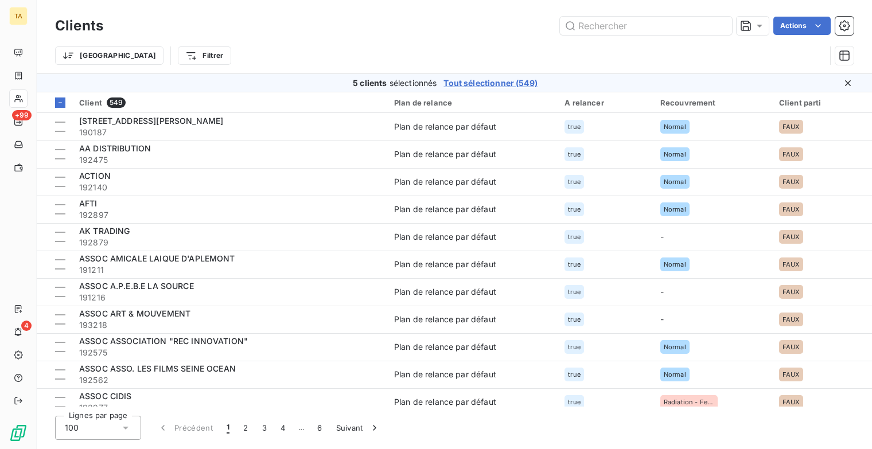
click at [852, 80] on icon at bounding box center [847, 82] width 11 height 11
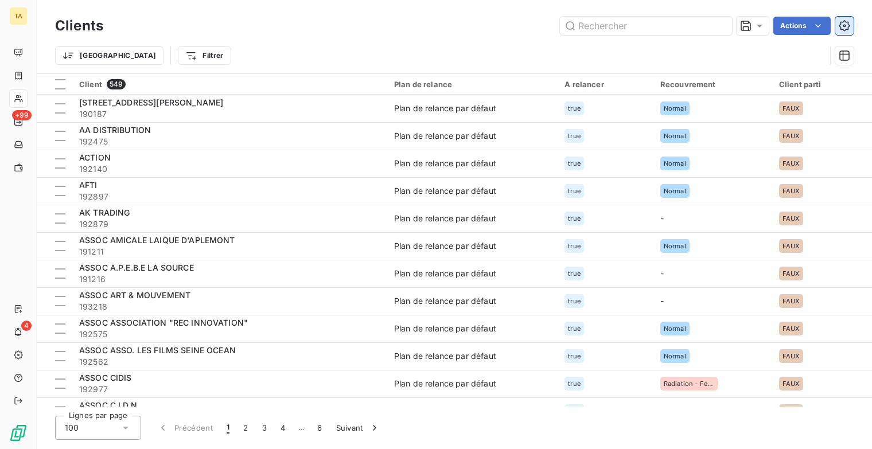
click at [846, 31] on icon "button" at bounding box center [844, 25] width 11 height 11
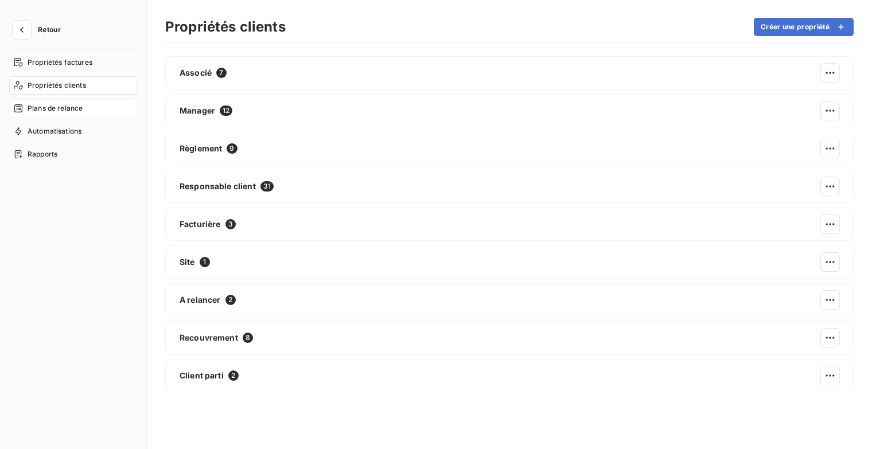
click at [81, 108] on span "Plans de relance" at bounding box center [55, 108] width 55 height 10
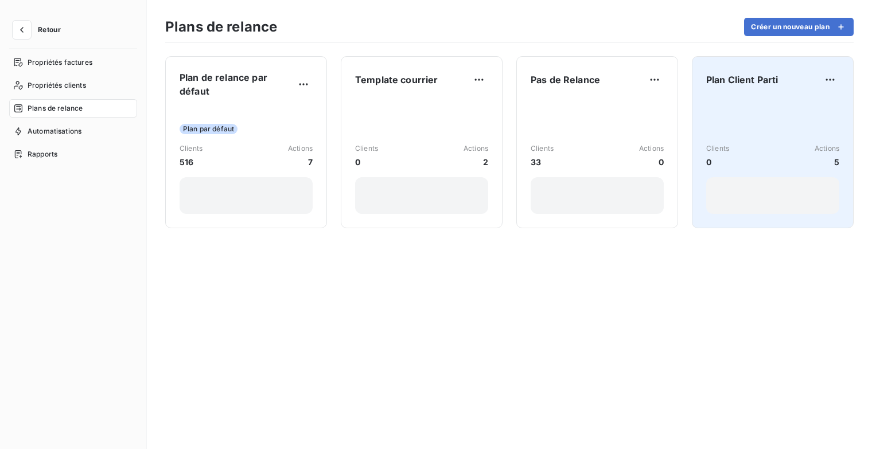
click at [783, 118] on div "Clients 0 Actions 5" at bounding box center [772, 156] width 133 height 116
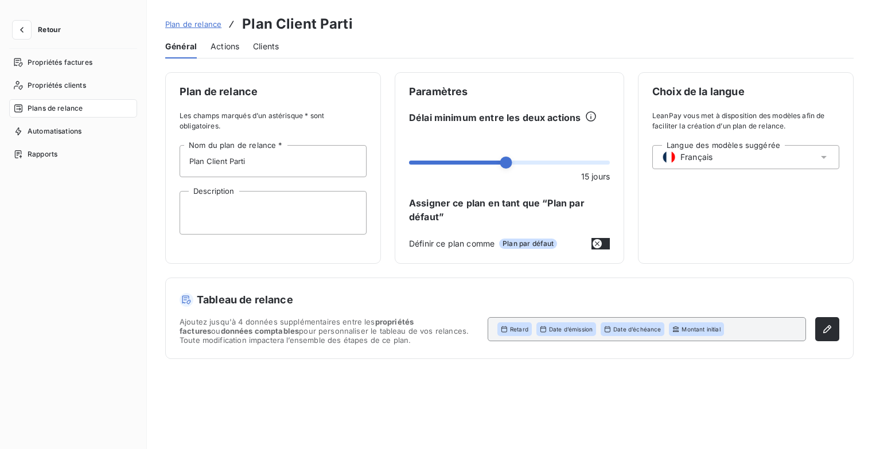
click at [232, 45] on span "Actions" at bounding box center [224, 46] width 29 height 11
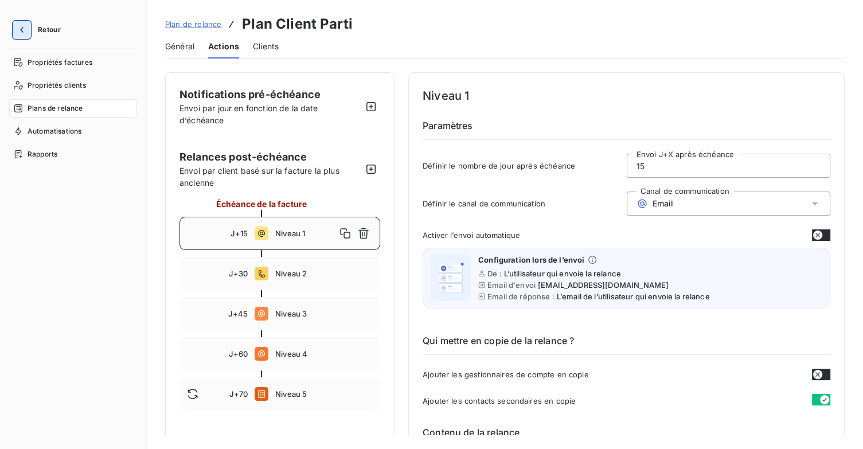
click at [23, 29] on icon "button" at bounding box center [21, 29] width 11 height 11
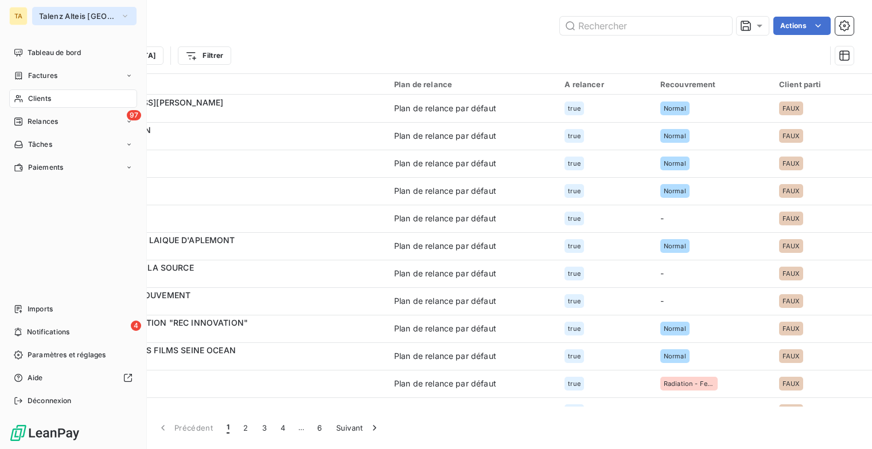
click at [126, 13] on icon "button" at bounding box center [124, 15] width 9 height 11
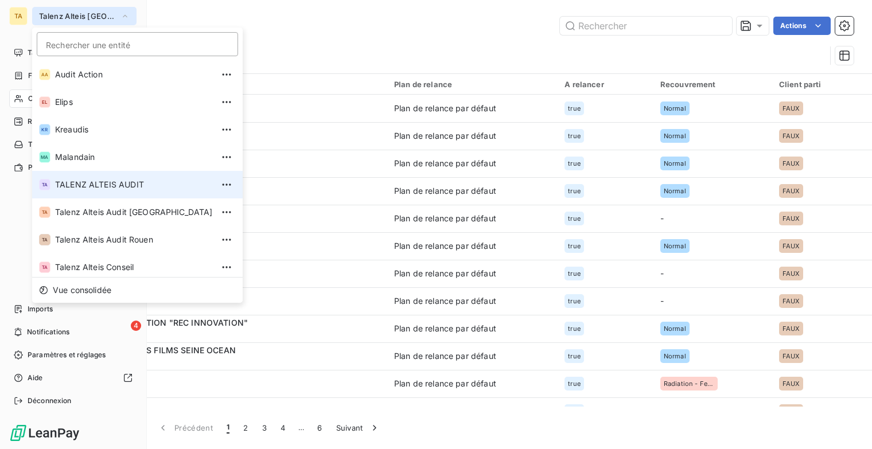
scroll to position [59, 0]
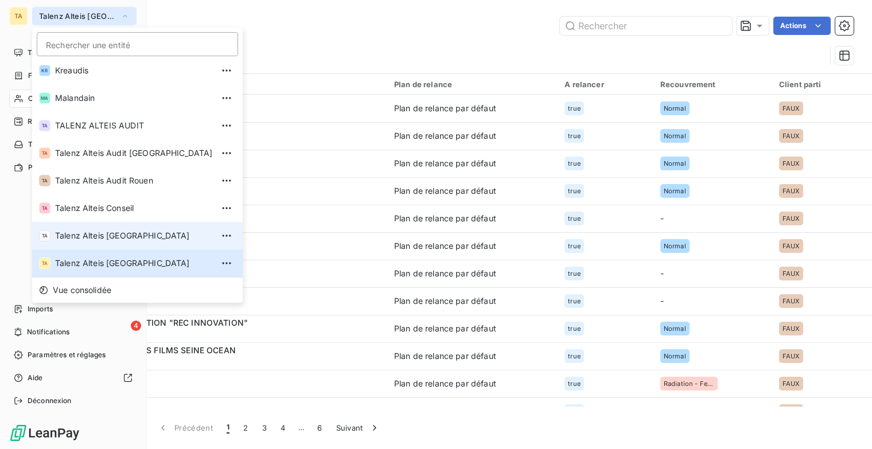
click at [144, 240] on span "Talenz Alteis [GEOGRAPHIC_DATA]" at bounding box center [134, 235] width 158 height 11
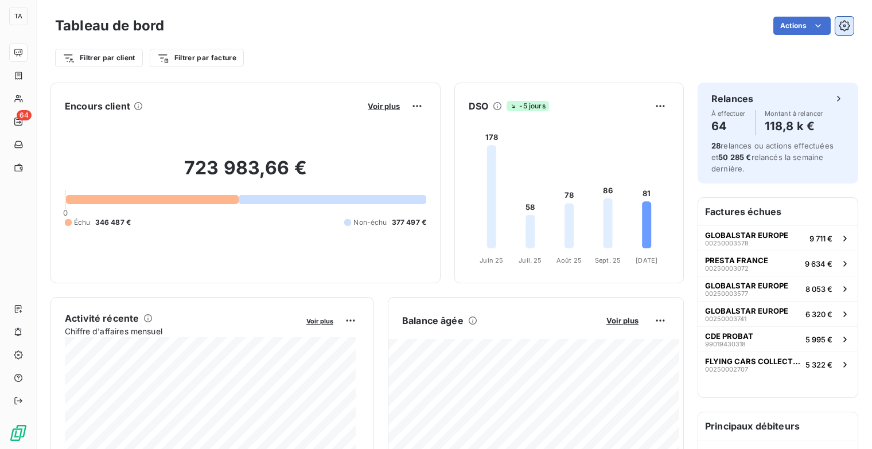
click at [839, 31] on icon "button" at bounding box center [844, 25] width 11 height 11
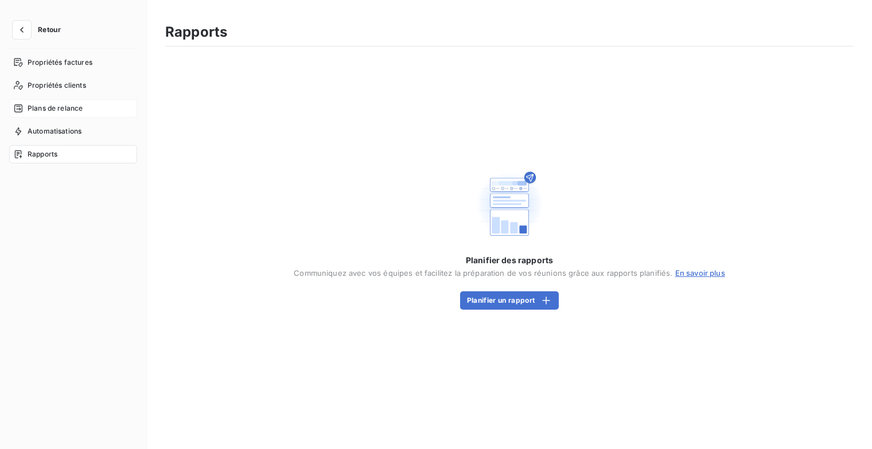
click at [62, 107] on span "Plans de relance" at bounding box center [55, 108] width 55 height 10
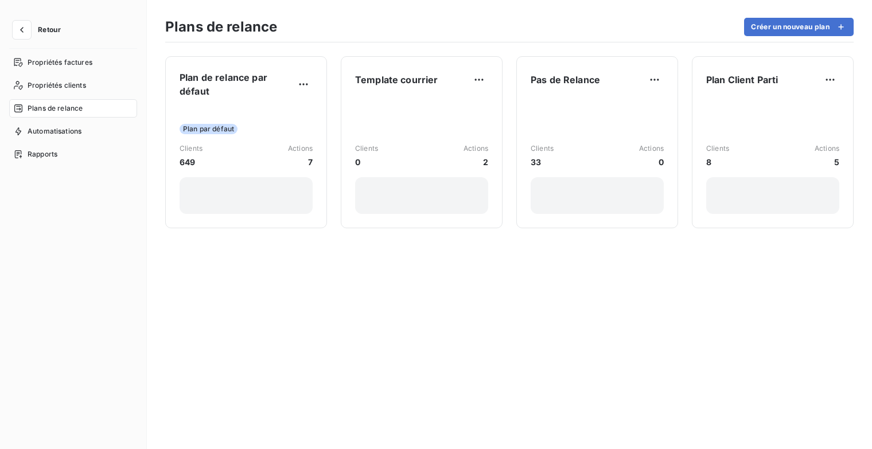
click at [758, 112] on div "Clients 8 Actions 5" at bounding box center [772, 156] width 133 height 116
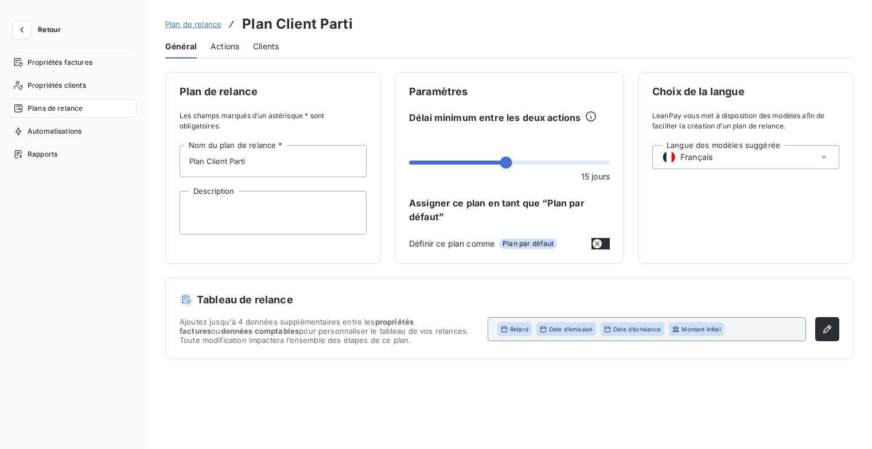
click at [220, 43] on span "Actions" at bounding box center [224, 46] width 29 height 11
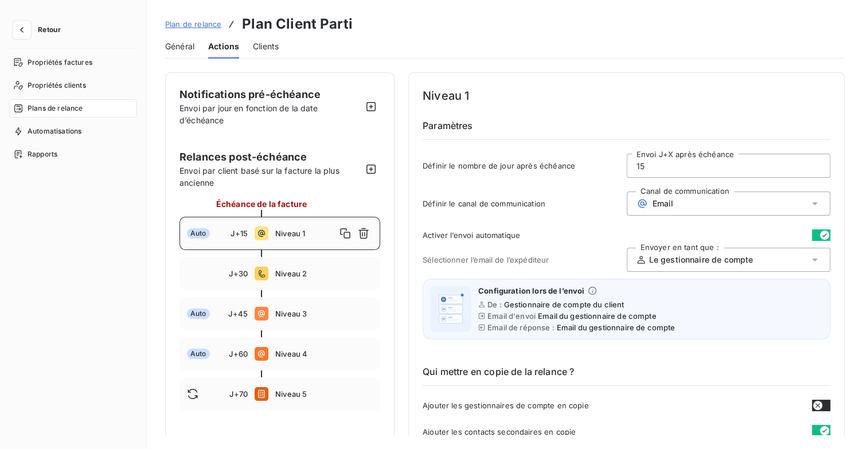
click at [39, 28] on span "Retour" at bounding box center [49, 29] width 23 height 7
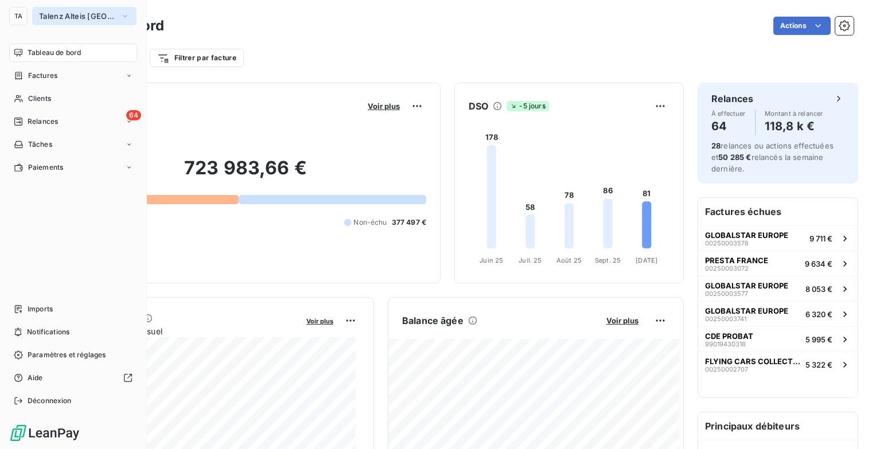
click at [120, 17] on icon "button" at bounding box center [124, 15] width 9 height 11
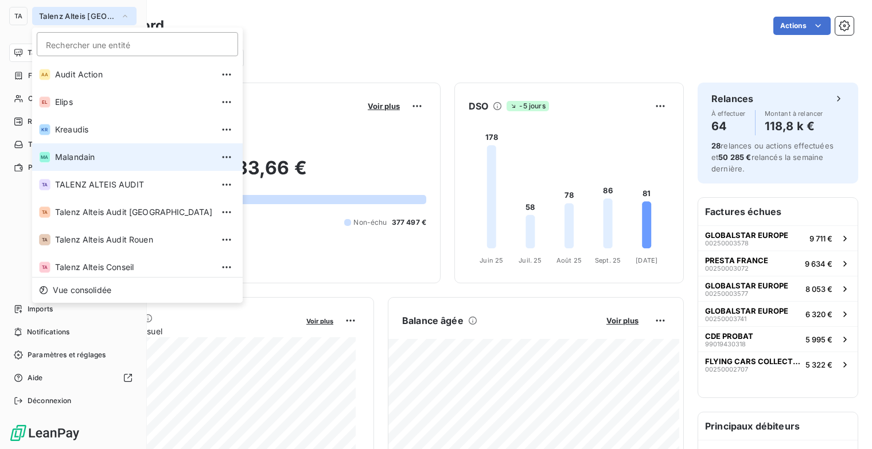
scroll to position [32, 0]
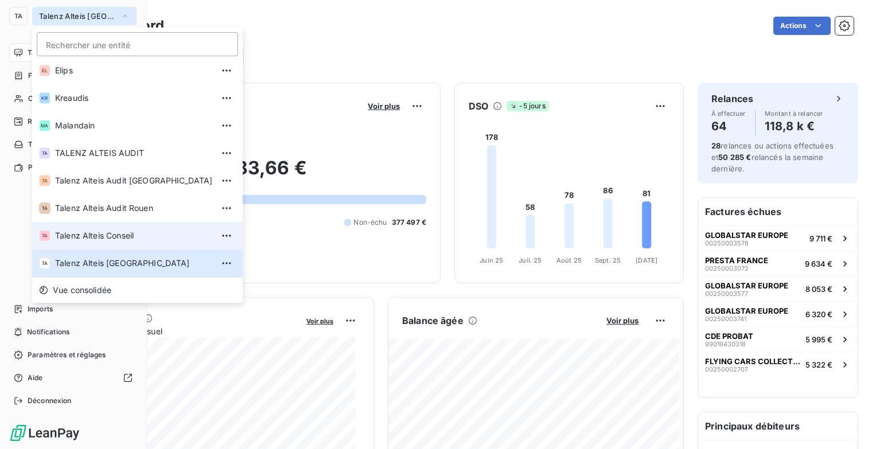
click at [135, 235] on span "Talenz Alteis Conseil" at bounding box center [134, 235] width 158 height 11
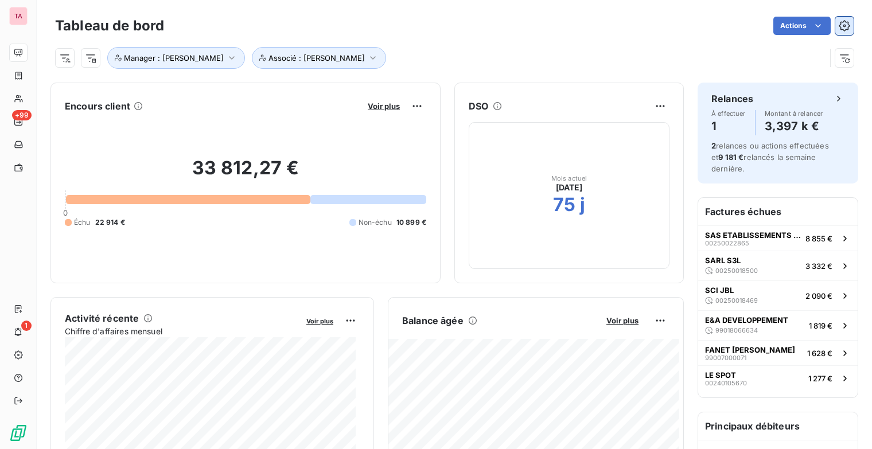
click at [840, 27] on icon "button" at bounding box center [844, 25] width 11 height 11
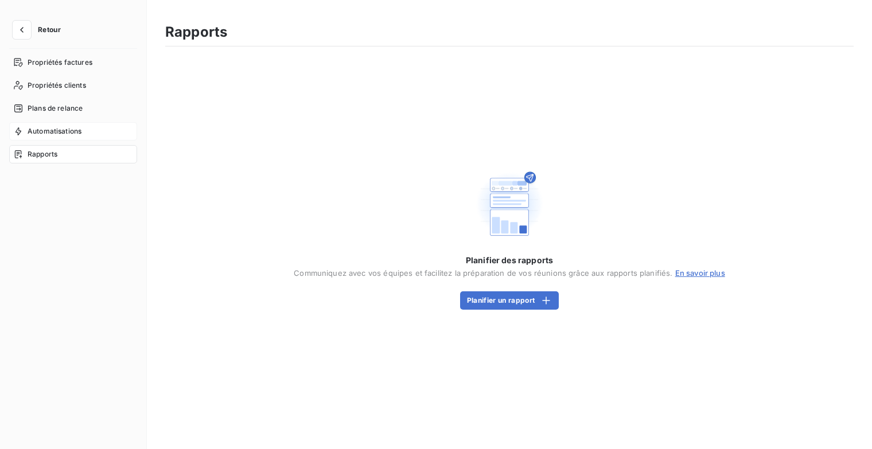
click at [71, 128] on span "Automatisations" at bounding box center [55, 131] width 54 height 10
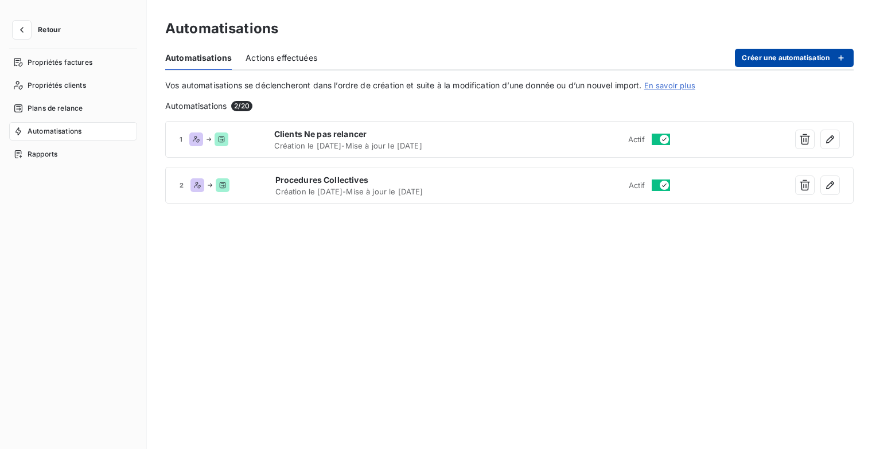
click at [824, 61] on button "Créer une automatisation" at bounding box center [794, 58] width 119 height 18
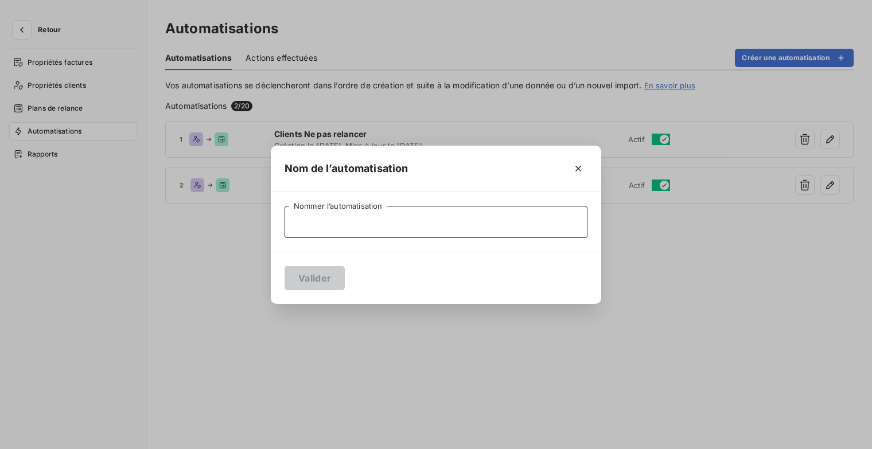
click at [350, 225] on input "Nommer l’automatisation" at bounding box center [435, 222] width 303 height 32
type input "Client Sorti"
click at [323, 279] on button "Valider" at bounding box center [314, 278] width 60 height 24
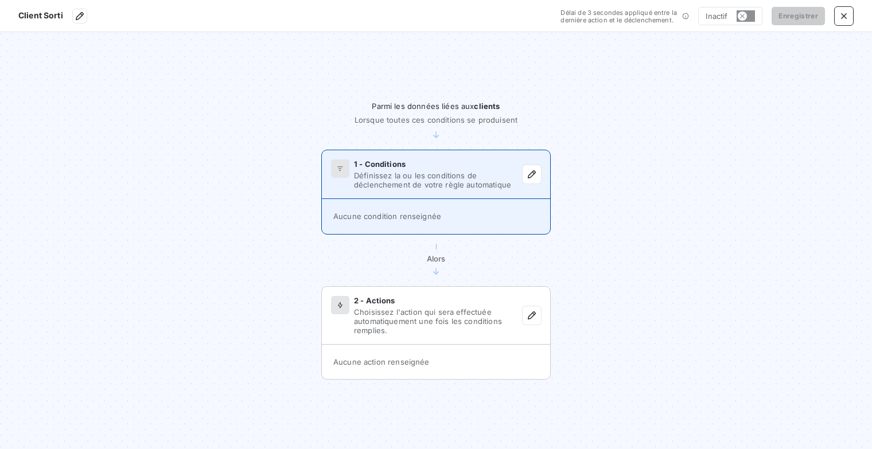
click at [517, 173] on span "Définissez la ou les conditions de déclenchement de votre règle automatique" at bounding box center [438, 180] width 169 height 18
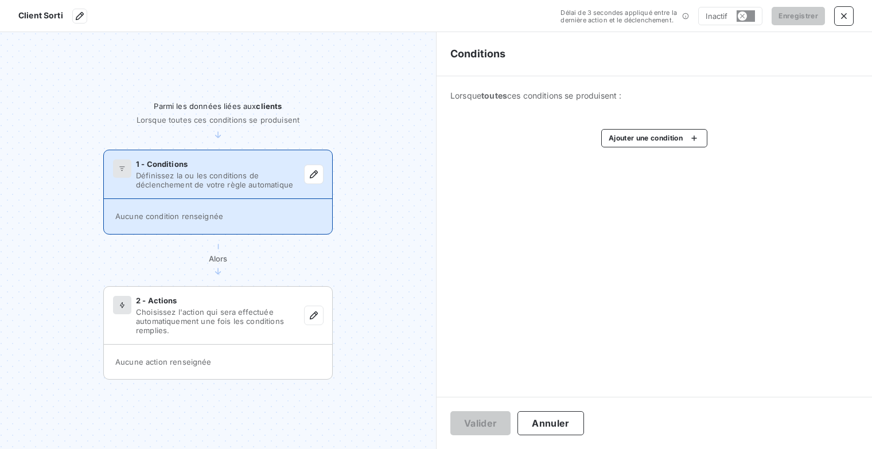
click at [711, 134] on div "Ajouter une condition" at bounding box center [654, 138] width 408 height 18
click at [690, 137] on html "Client Sorti Délai de 3 secondes appliqué entre la dernière action et le déclen…" at bounding box center [436, 224] width 872 height 449
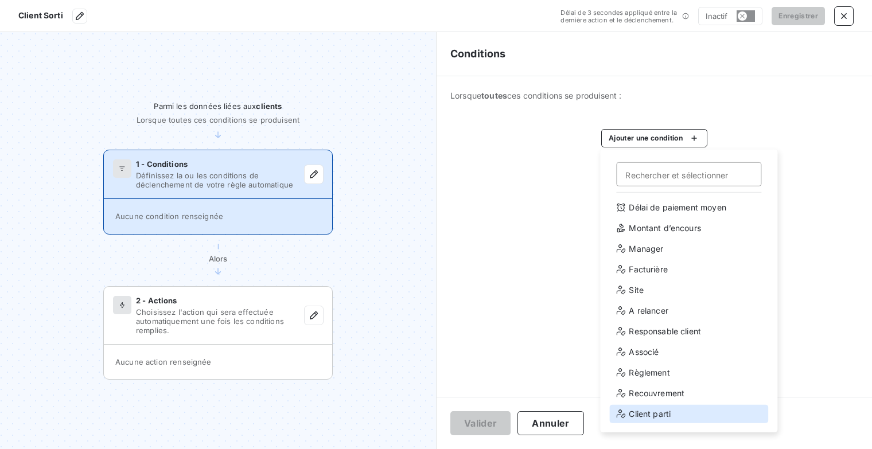
click at [653, 412] on div "Client parti" at bounding box center [688, 414] width 159 height 18
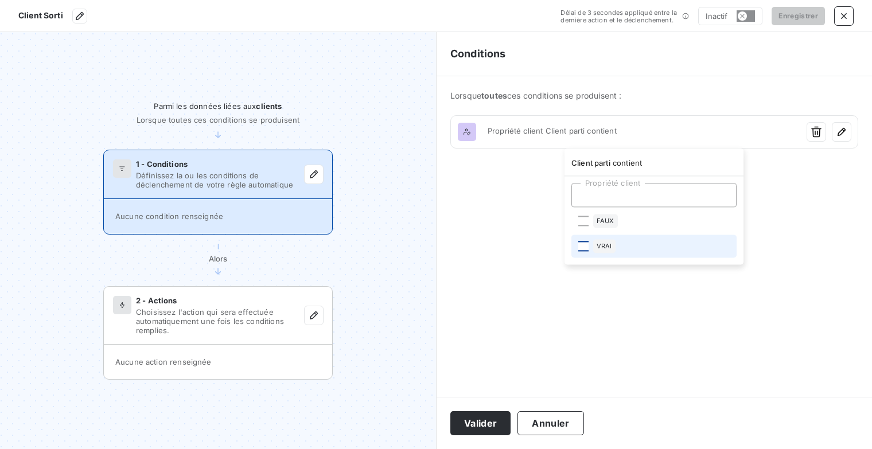
click at [587, 242] on div at bounding box center [583, 246] width 10 height 10
click at [802, 186] on html "Client Sorti Délai de 3 secondes appliqué entre la dernière action et le déclen…" at bounding box center [436, 224] width 872 height 449
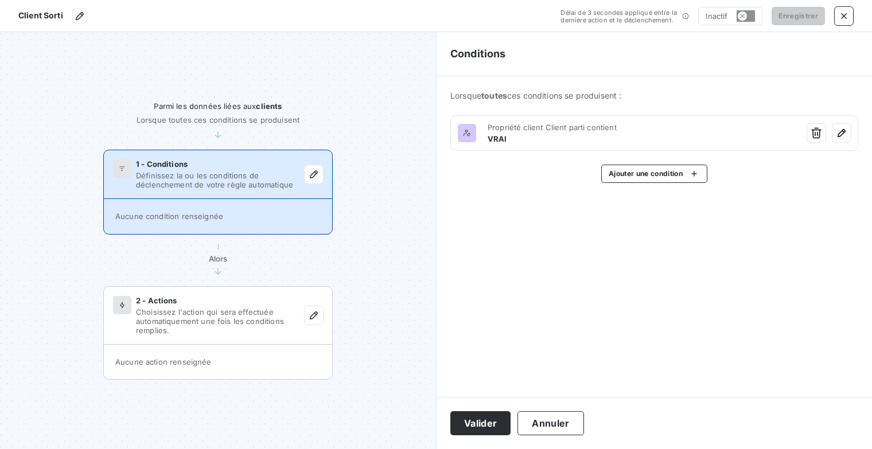
click at [624, 189] on div "Lorsque toutes ces conditions se produisent : Propriété client Client parti con…" at bounding box center [653, 136] width 435 height 120
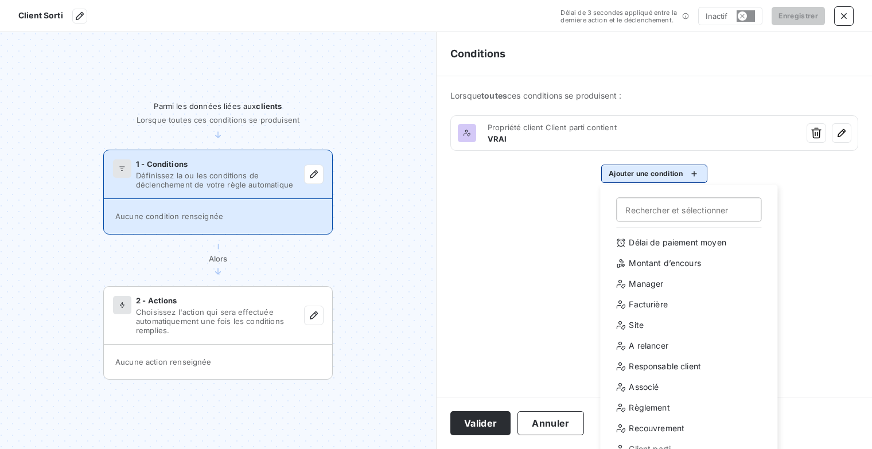
click at [630, 182] on html "Client Sorti Délai de 3 secondes appliqué entre la dernière action et le déclen…" at bounding box center [436, 224] width 872 height 449
click at [662, 356] on div "Délai de paiement moyen Montant d’encours Manager Facturière Site A relancer Re…" at bounding box center [688, 347] width 159 height 229
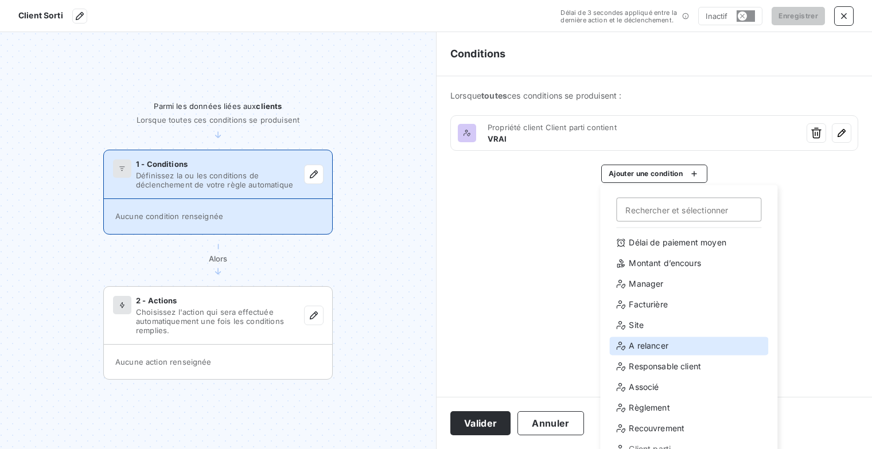
click at [663, 346] on div "A relancer" at bounding box center [688, 346] width 159 height 18
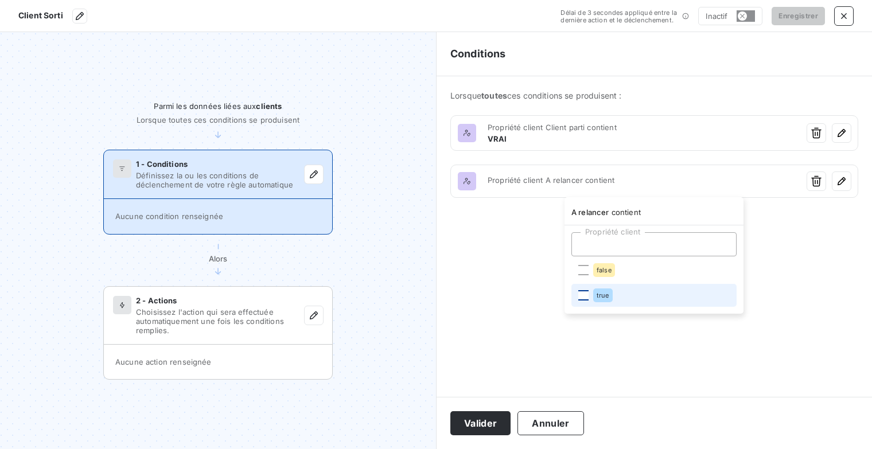
click at [578, 294] on li "true" at bounding box center [653, 295] width 165 height 23
click at [773, 252] on html "Client Sorti Délai de 3 secondes appliqué entre la dernière action et le déclen…" at bounding box center [436, 224] width 872 height 449
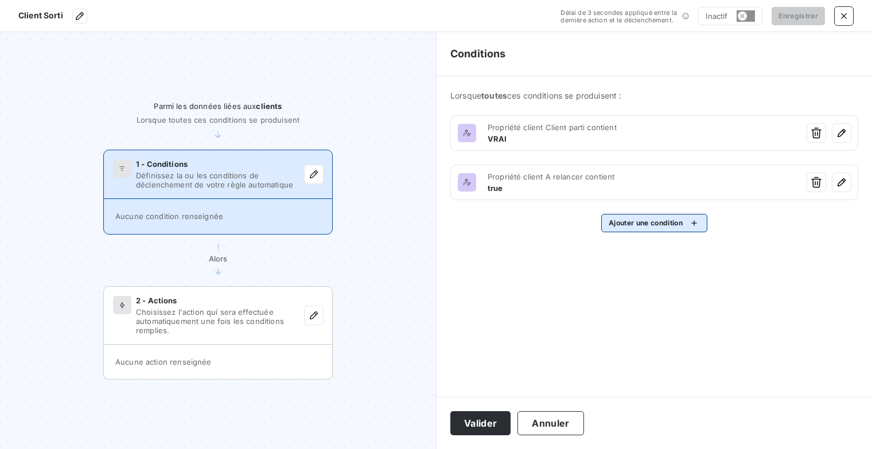
click at [697, 224] on html "Client Sorti Délai de 3 secondes appliqué entre la dernière action et le déclen…" at bounding box center [436, 224] width 872 height 449
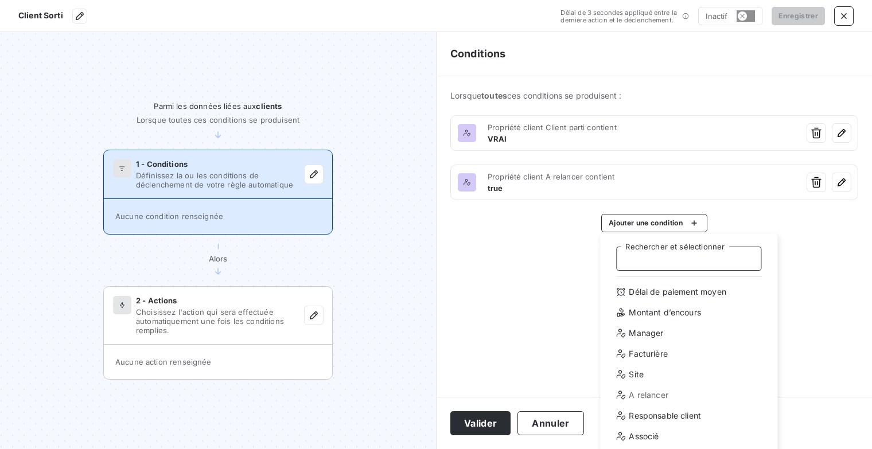
click at [658, 254] on input "Rechercher et sélectionner" at bounding box center [688, 259] width 145 height 24
type input "r"
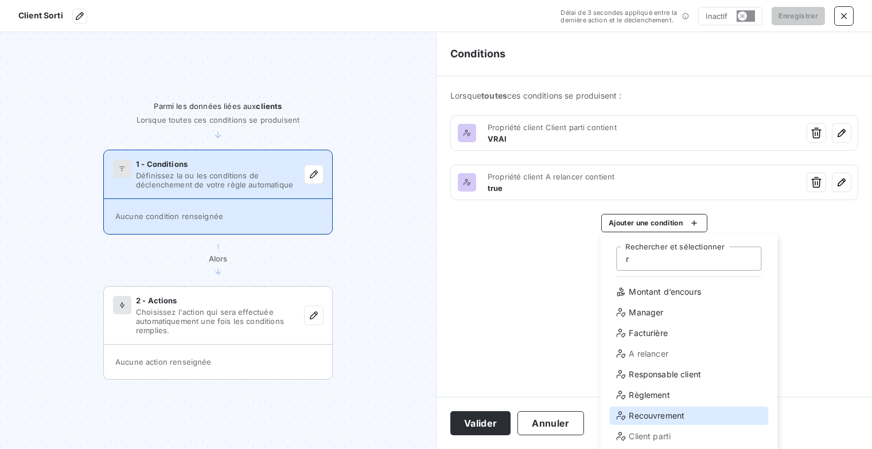
click at [672, 416] on div "Recouvrement" at bounding box center [688, 416] width 159 height 18
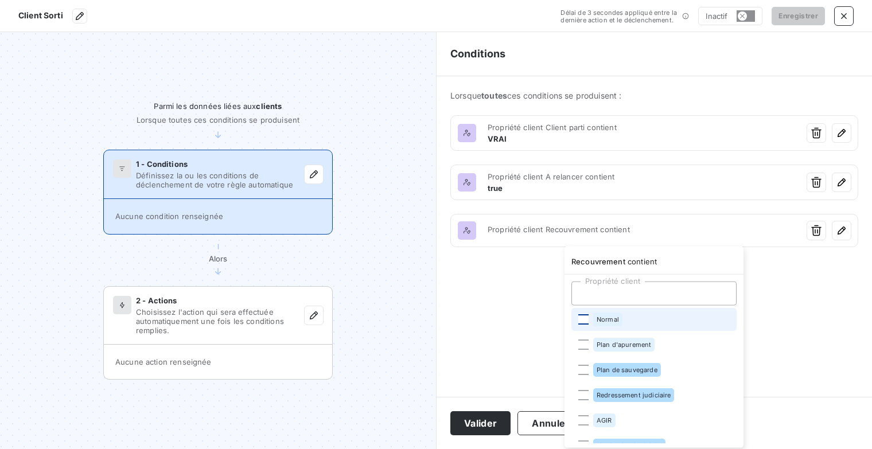
click at [580, 320] on div at bounding box center [583, 319] width 10 height 10
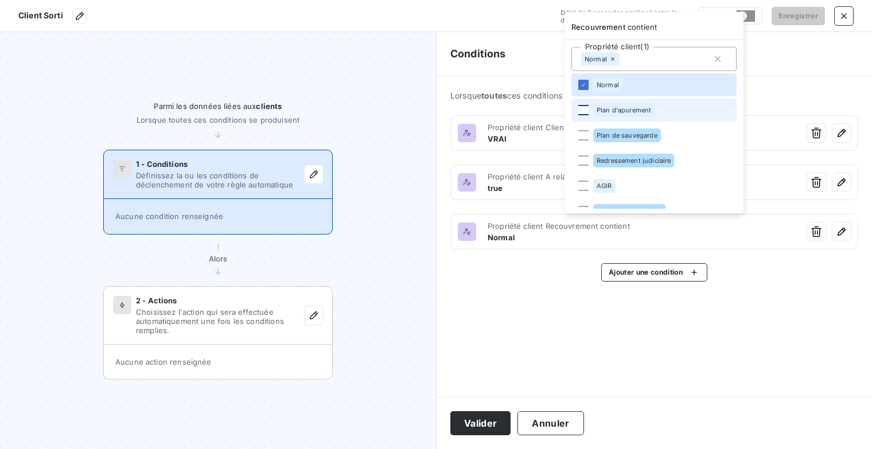
click at [587, 109] on div at bounding box center [583, 110] width 10 height 10
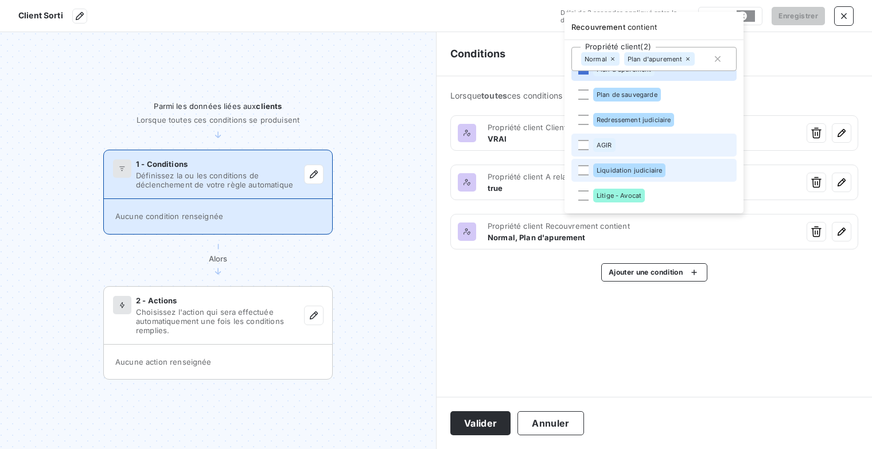
scroll to position [57, 0]
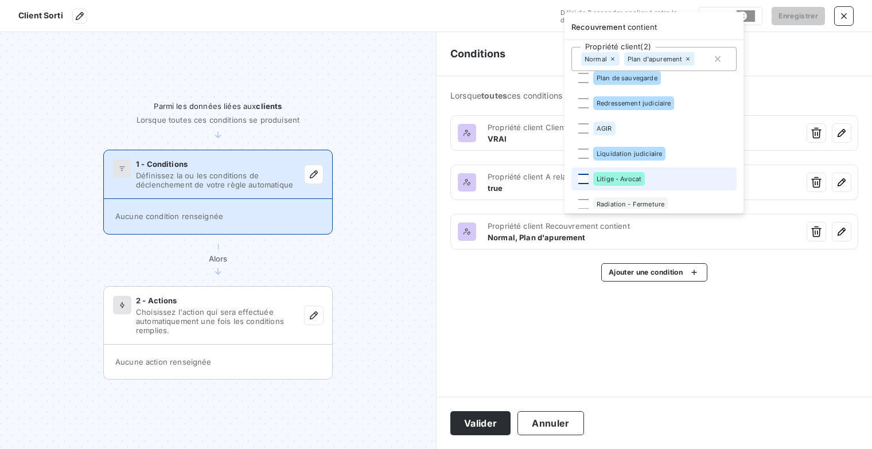
click at [585, 180] on div at bounding box center [583, 179] width 10 height 10
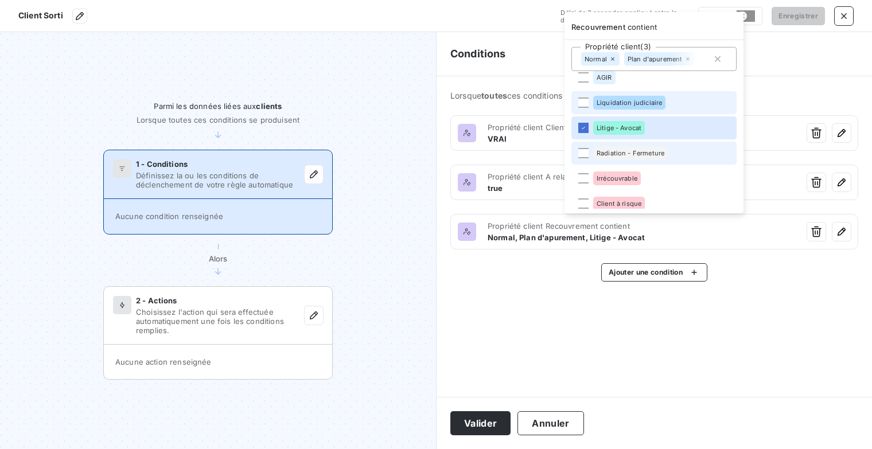
scroll to position [115, 0]
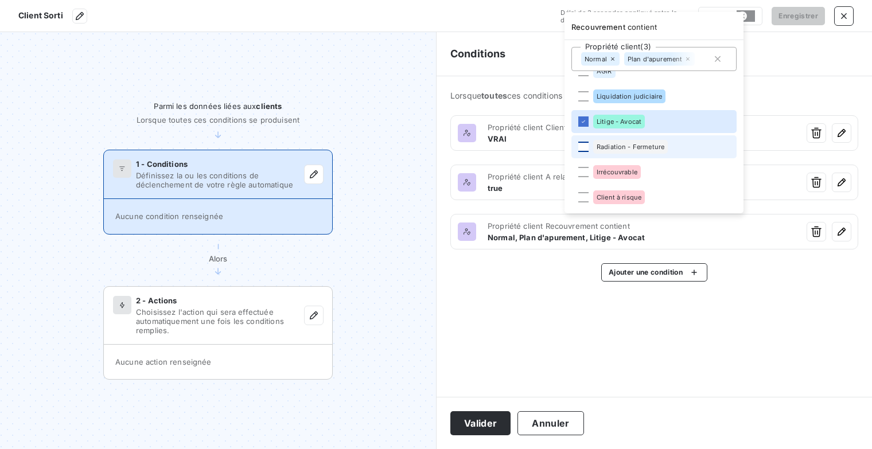
click at [579, 149] on div at bounding box center [583, 147] width 10 height 10
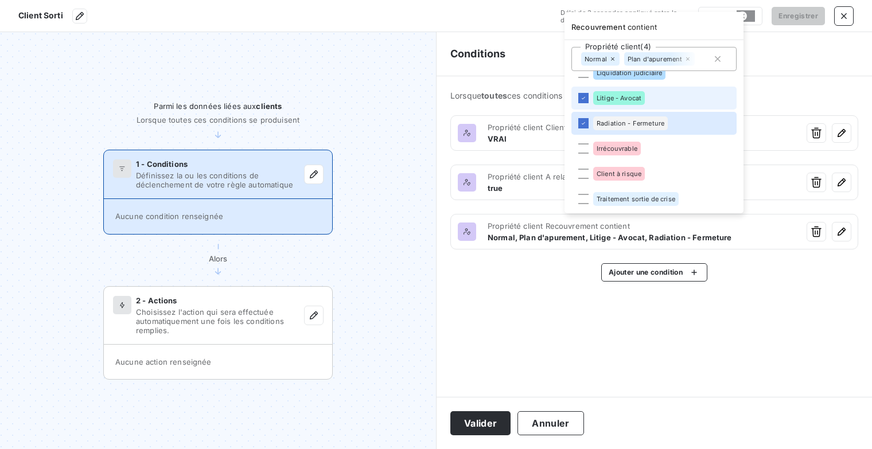
scroll to position [142, 0]
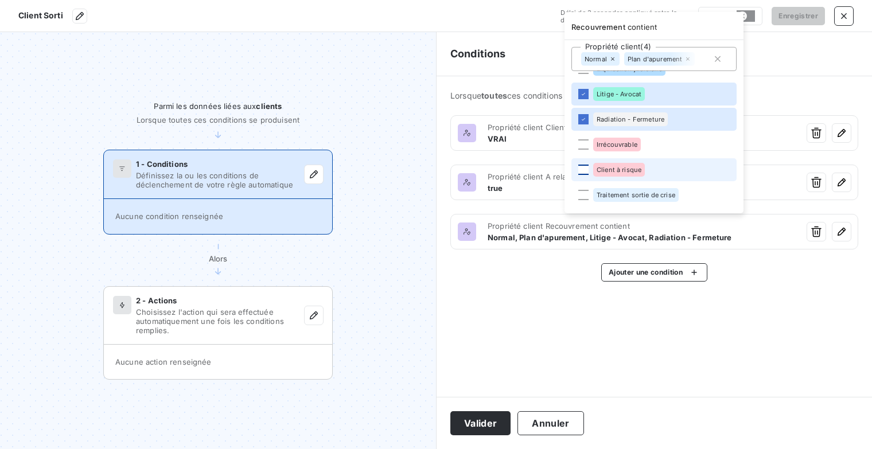
click at [582, 171] on div at bounding box center [583, 170] width 10 height 10
click at [564, 344] on html "Client Sorti Délai de 3 secondes appliqué entre la dernière action et le déclen…" at bounding box center [436, 224] width 872 height 449
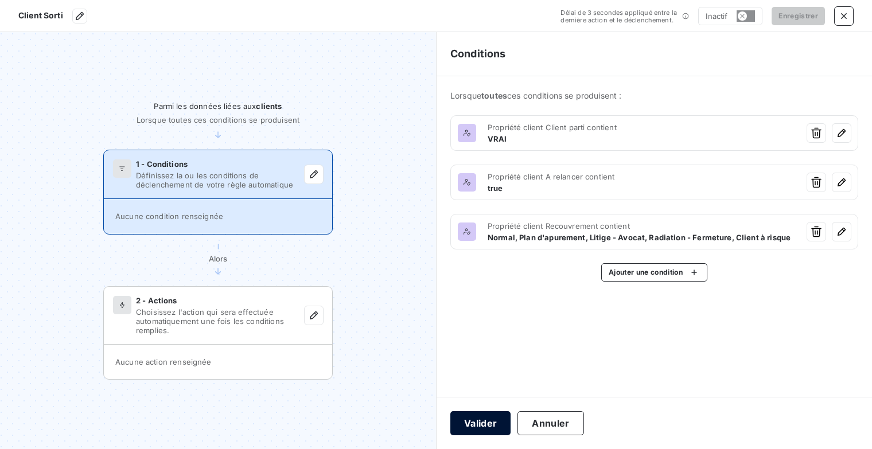
click at [477, 424] on button "Valider" at bounding box center [480, 423] width 60 height 24
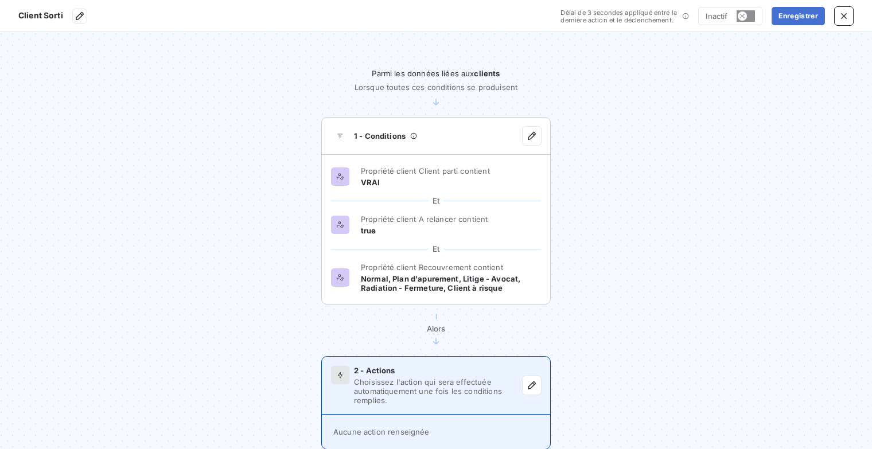
click at [461, 389] on span "Choisissez l'action qui sera effectuée automatiquement une fois les conditions …" at bounding box center [438, 391] width 169 height 28
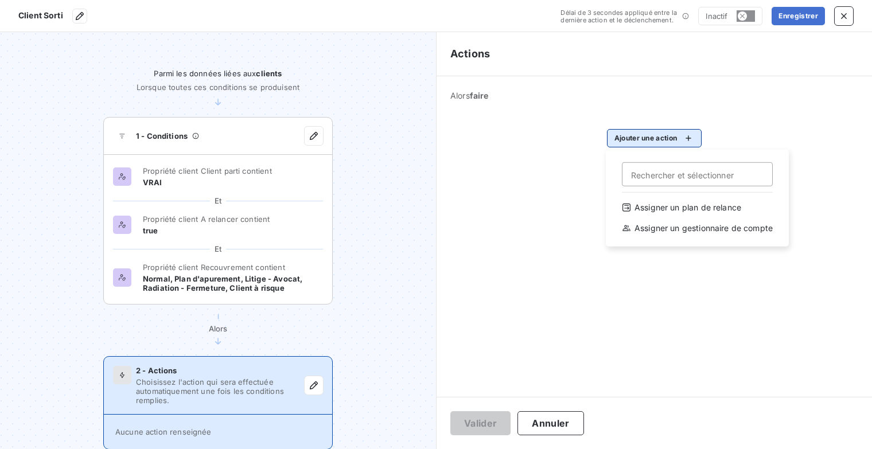
click at [684, 137] on html "Client Sorti Délai de 3 secondes appliqué entre la dernière action et le déclen…" at bounding box center [436, 224] width 872 height 449
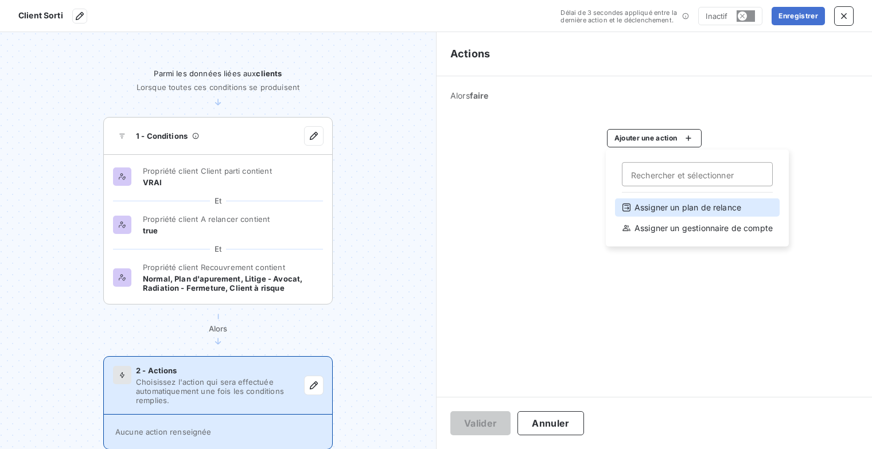
click at [684, 204] on div "Assigner un plan de relance" at bounding box center [697, 207] width 165 height 18
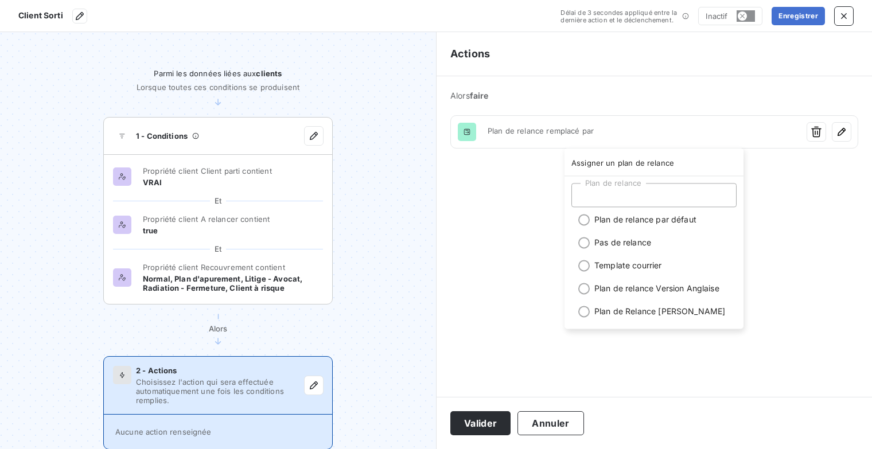
click at [771, 184] on html "Client Sorti Délai de 3 secondes appliqué entre la dernière action et le déclen…" at bounding box center [436, 224] width 872 height 449
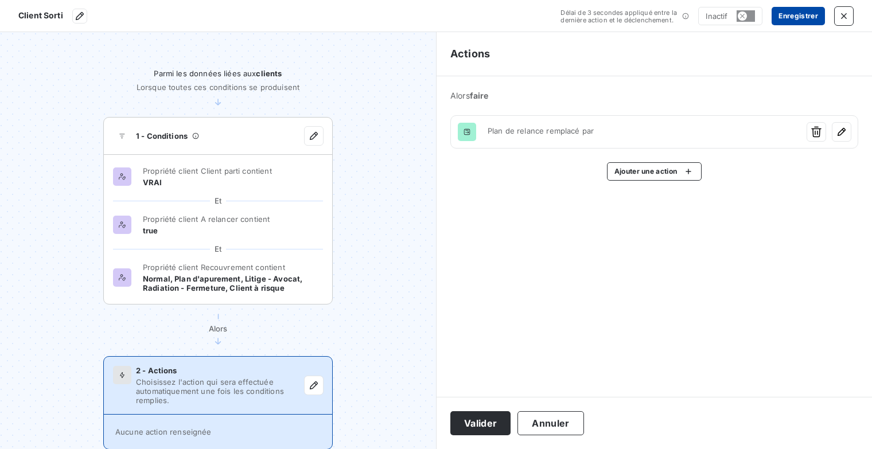
click at [808, 13] on button "Enregistrer" at bounding box center [797, 16] width 53 height 18
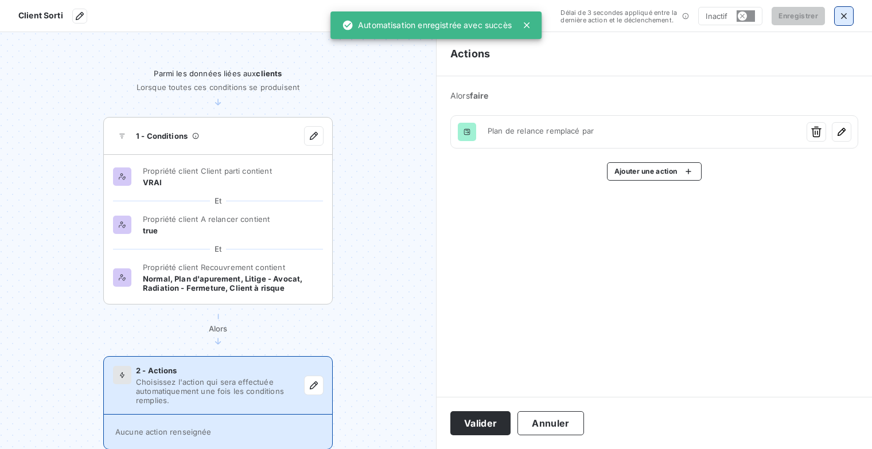
click at [848, 11] on icon "button" at bounding box center [843, 15] width 11 height 11
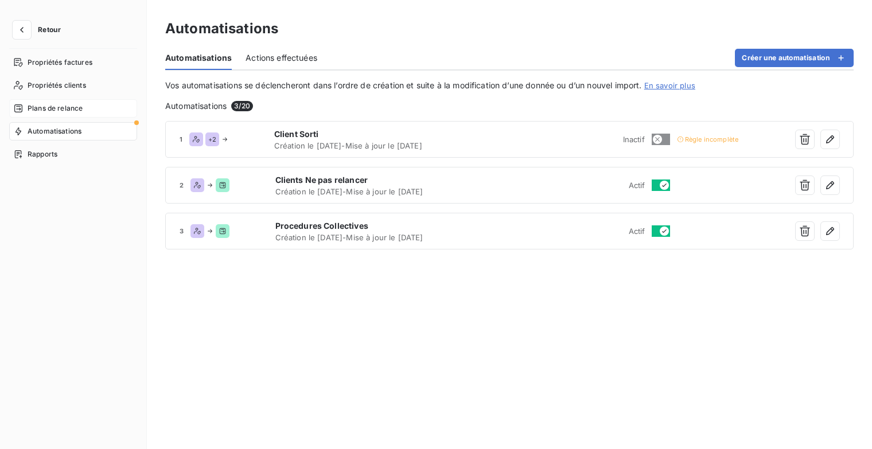
click at [73, 108] on span "Plans de relance" at bounding box center [55, 108] width 55 height 10
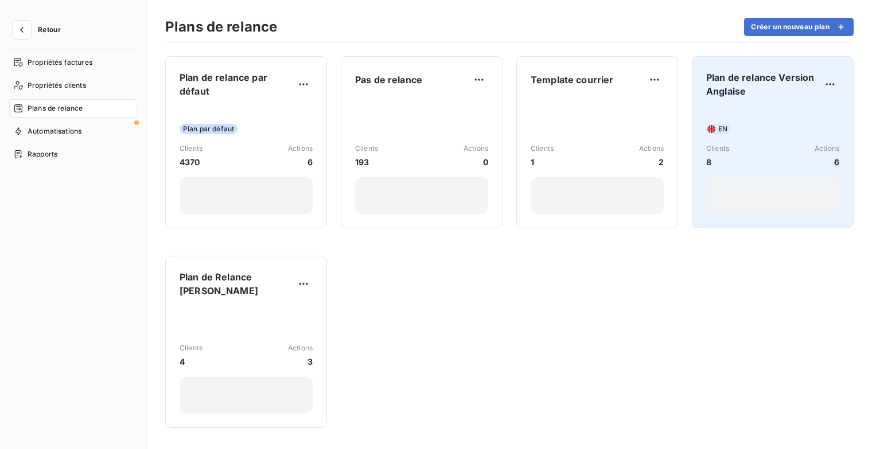
click at [796, 127] on div "EN" at bounding box center [772, 129] width 133 height 10
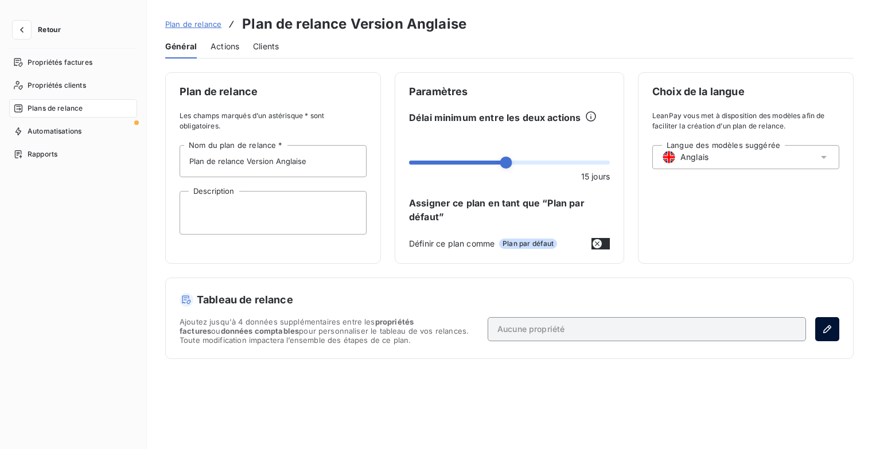
click at [829, 331] on icon "button" at bounding box center [826, 328] width 11 height 11
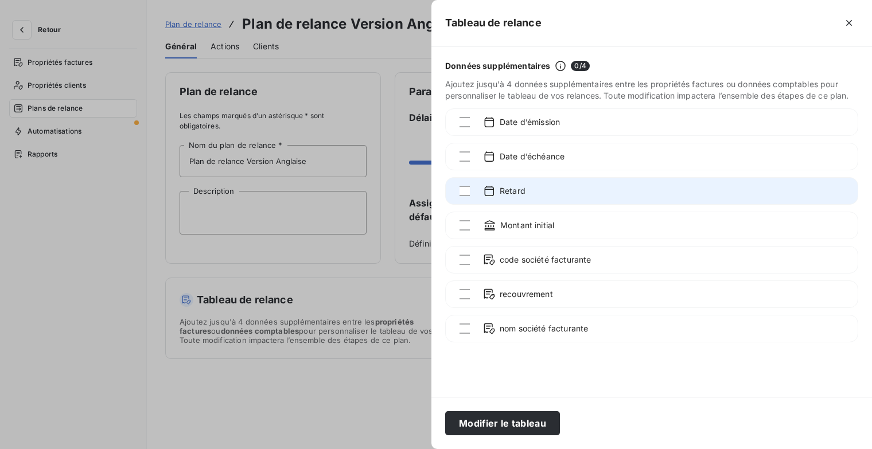
click at [497, 190] on div "Retard" at bounding box center [504, 191] width 42 height 13
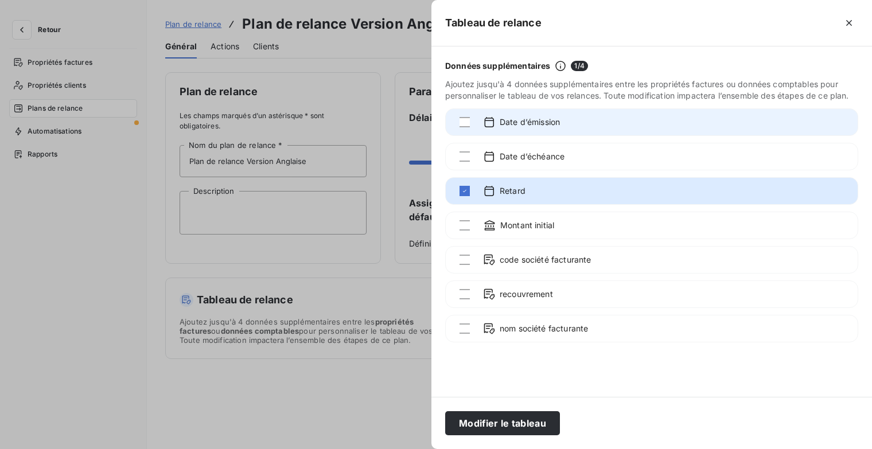
click at [522, 119] on span "Date d’émission" at bounding box center [530, 121] width 60 height 11
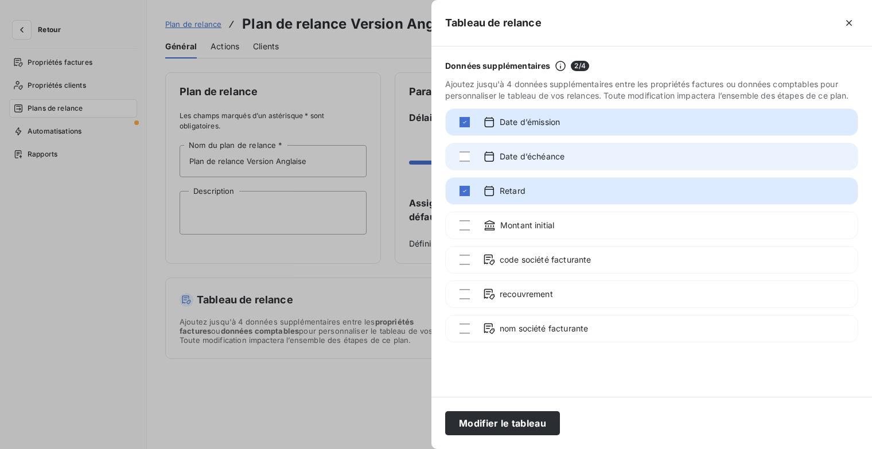
drag, startPoint x: 531, startPoint y: 158, endPoint x: 537, endPoint y: 169, distance: 12.3
click at [532, 158] on span "Date d’échéance" at bounding box center [532, 156] width 65 height 11
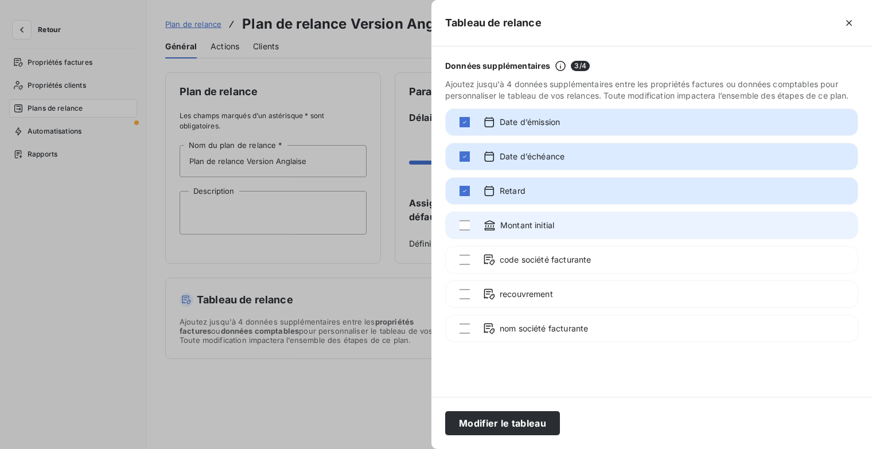
click at [532, 226] on span "Montant initial" at bounding box center [527, 225] width 54 height 11
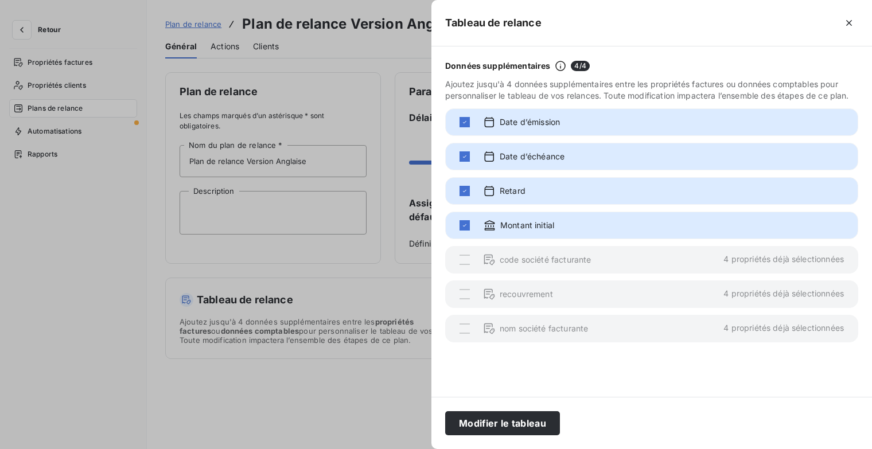
drag, startPoint x: 520, startPoint y: 426, endPoint x: 579, endPoint y: 385, distance: 71.7
click at [524, 424] on button "Modifier le tableau" at bounding box center [502, 423] width 115 height 24
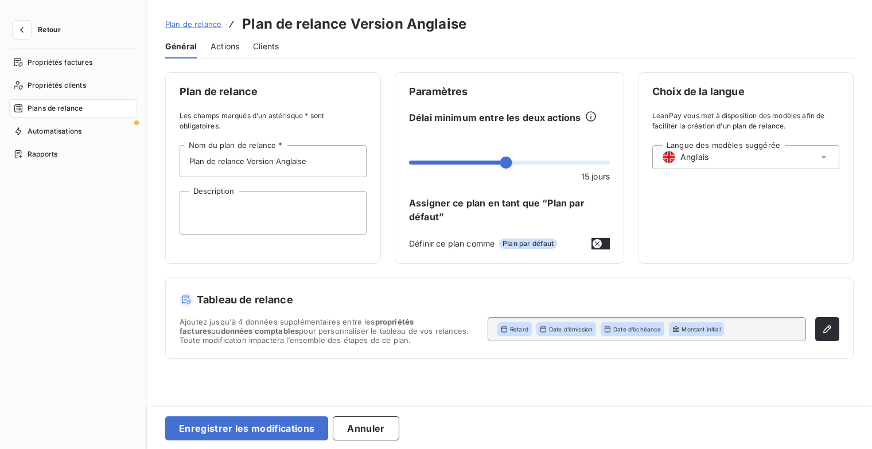
click at [233, 49] on span "Actions" at bounding box center [224, 46] width 29 height 11
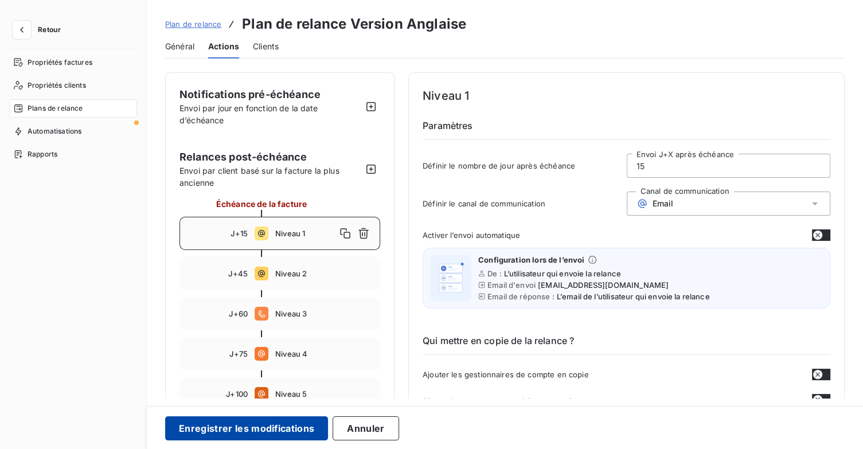
click at [307, 422] on button "Enregistrer les modifications" at bounding box center [246, 428] width 163 height 24
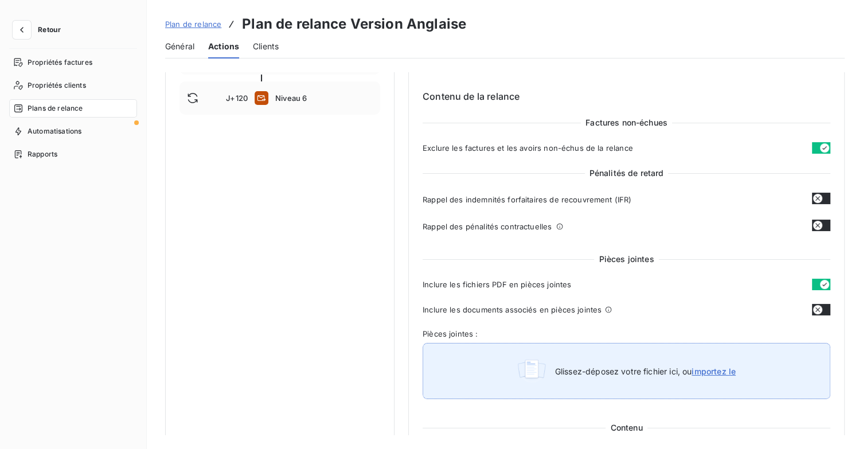
scroll to position [451, 0]
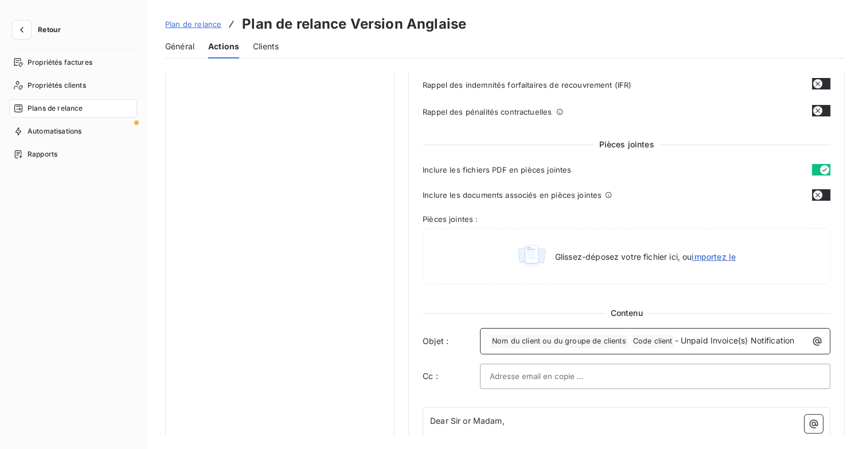
click at [491, 340] on span "Nom du client ou du groupe de clients ﻿" at bounding box center [559, 341] width 138 height 13
click at [486, 342] on div "﻿ Nom du client ou du groupe de clients ﻿ Code client ﻿ - Unpaid Invoice(s) Not…" at bounding box center [655, 340] width 342 height 16
click at [813, 338] on icon "button" at bounding box center [817, 341] width 9 height 9
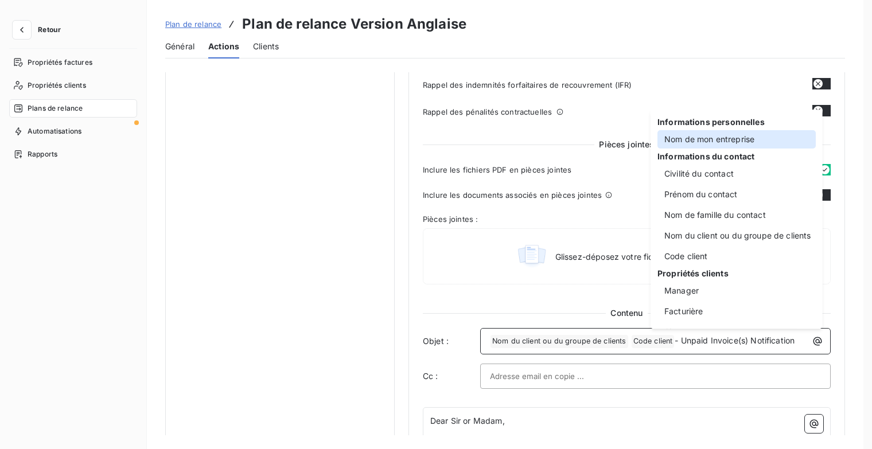
click at [713, 146] on div "Nom de mon entreprise" at bounding box center [736, 139] width 158 height 18
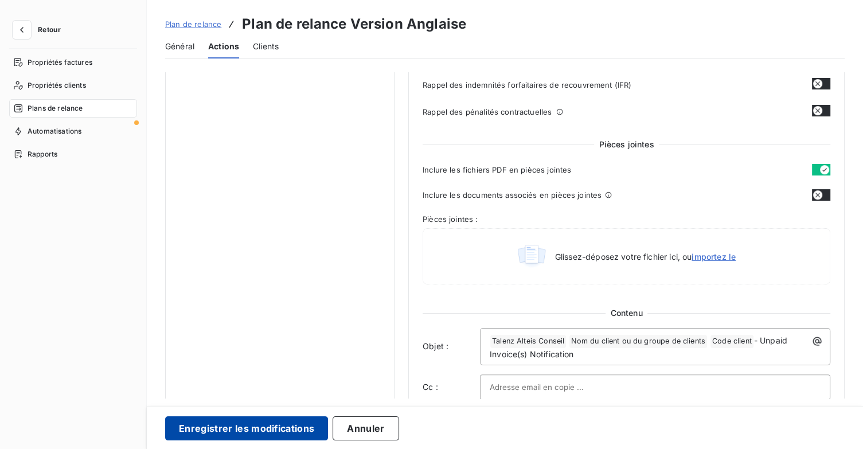
click at [243, 428] on button "Enregistrer les modifications" at bounding box center [246, 428] width 163 height 24
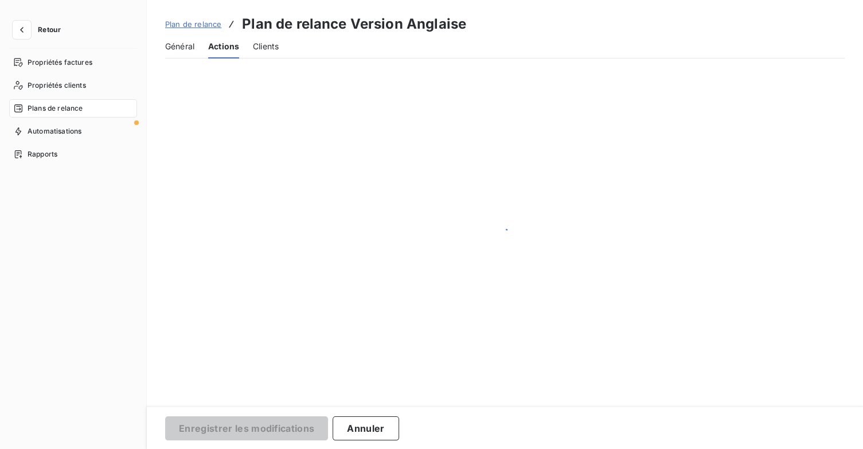
scroll to position [66, 0]
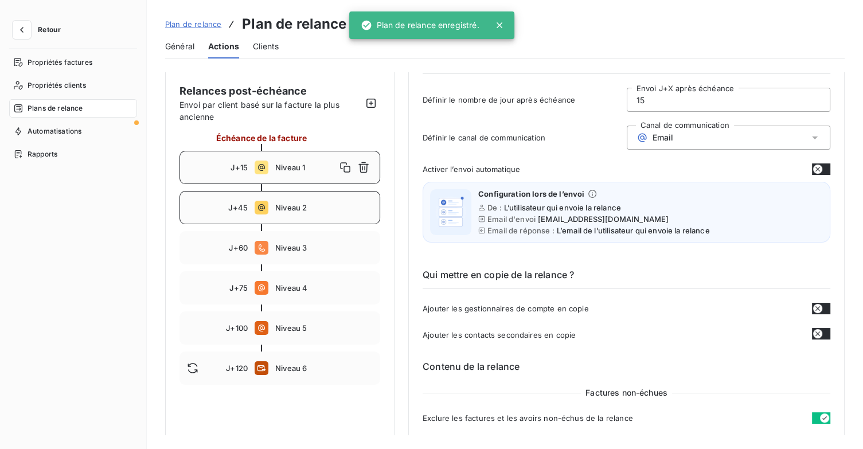
click at [289, 215] on div "J+45 Niveau 2" at bounding box center [280, 207] width 201 height 33
type input "45"
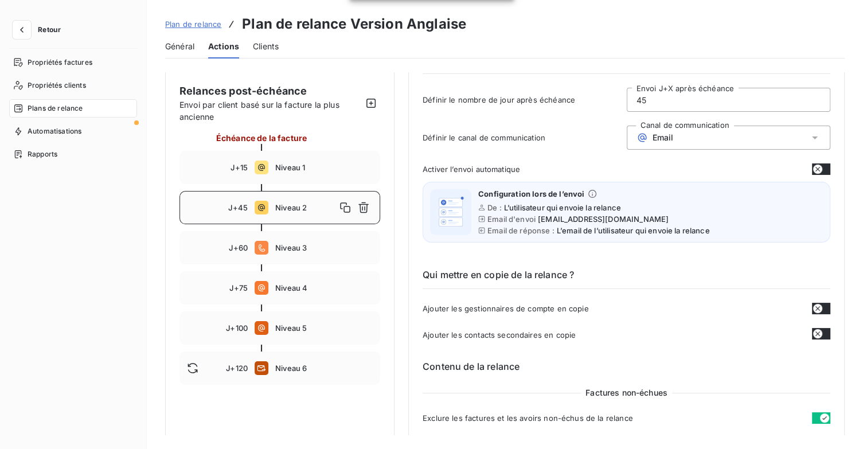
click at [296, 205] on span "Niveau 2" at bounding box center [305, 207] width 61 height 9
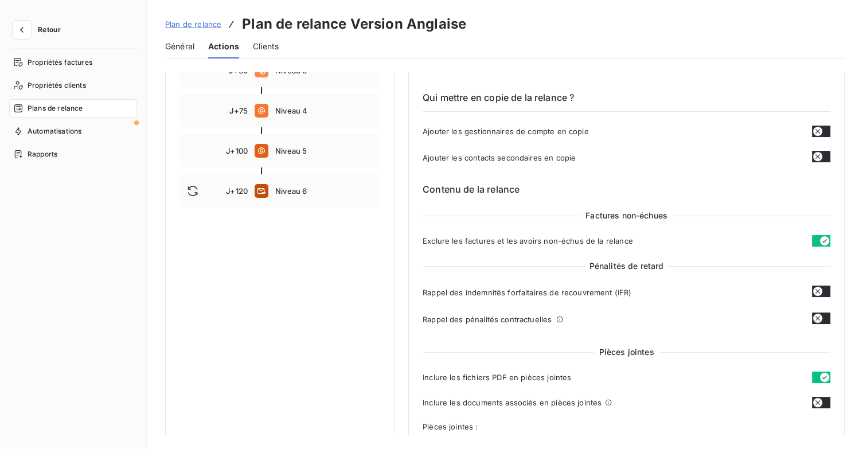
scroll to position [238, 0]
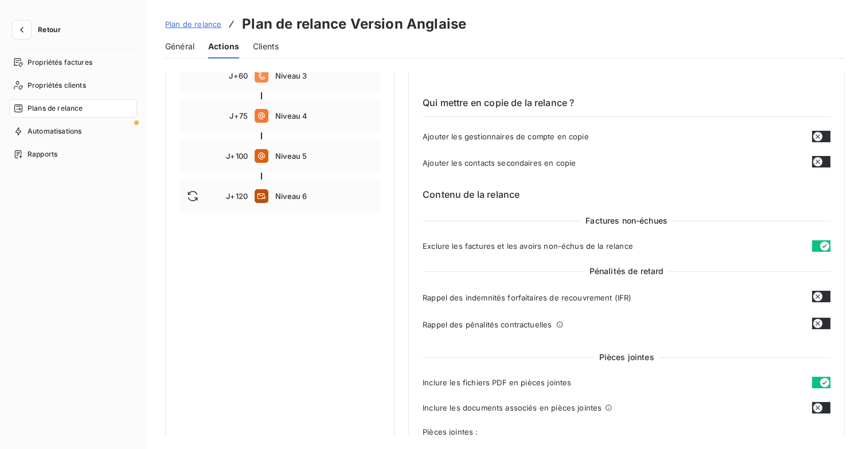
click at [824, 163] on button "button" at bounding box center [821, 161] width 18 height 11
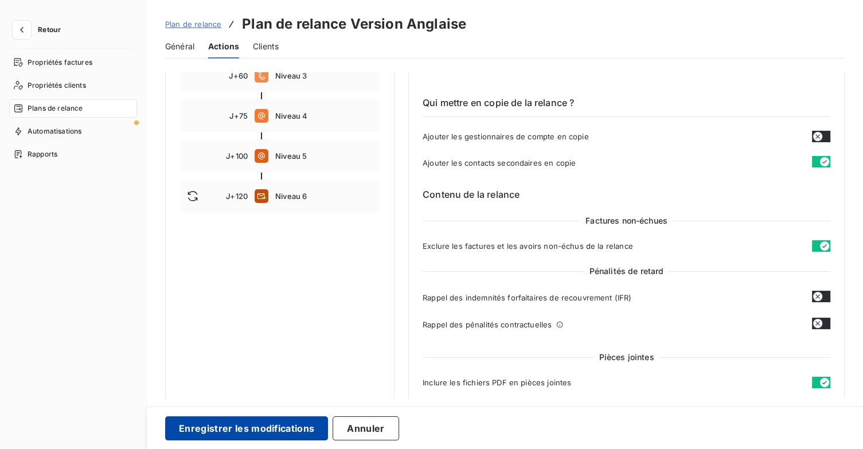
click at [250, 434] on button "Enregistrer les modifications" at bounding box center [246, 428] width 163 height 24
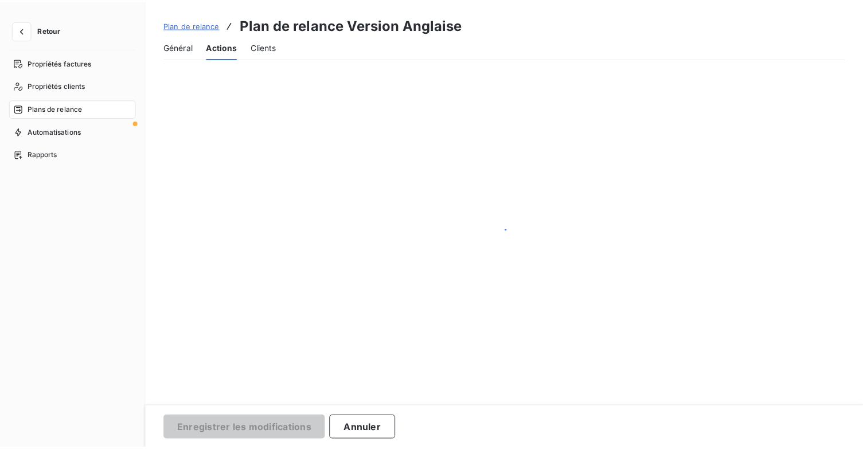
scroll to position [66, 0]
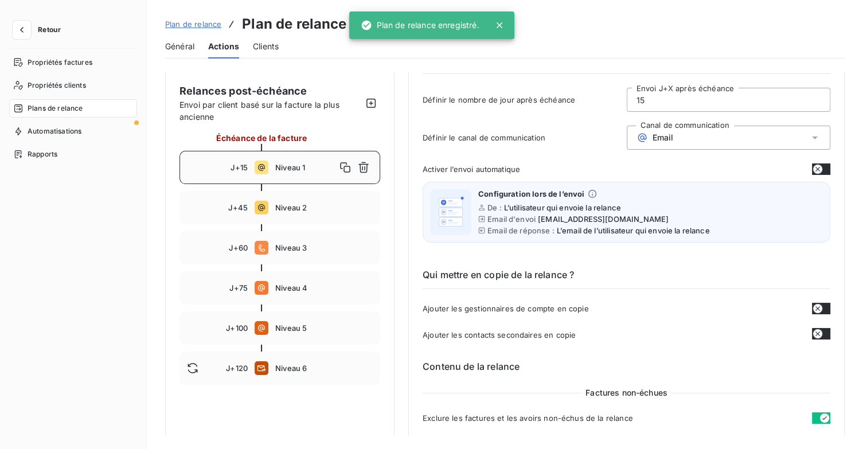
click at [294, 169] on span "Niveau 1" at bounding box center [305, 167] width 61 height 9
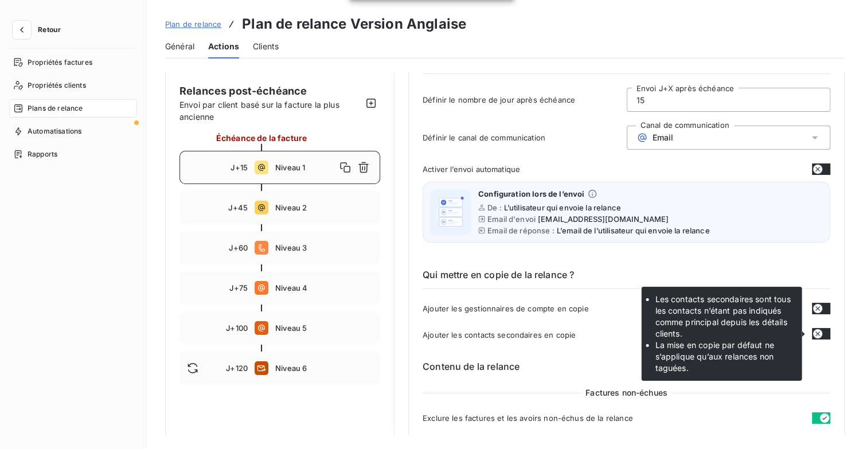
click at [818, 333] on button "button" at bounding box center [821, 333] width 18 height 11
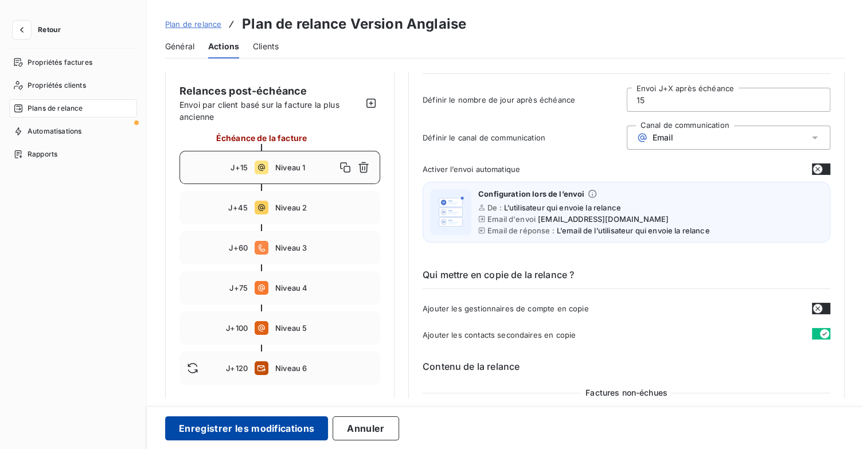
click at [294, 424] on button "Enregistrer les modifications" at bounding box center [246, 428] width 163 height 24
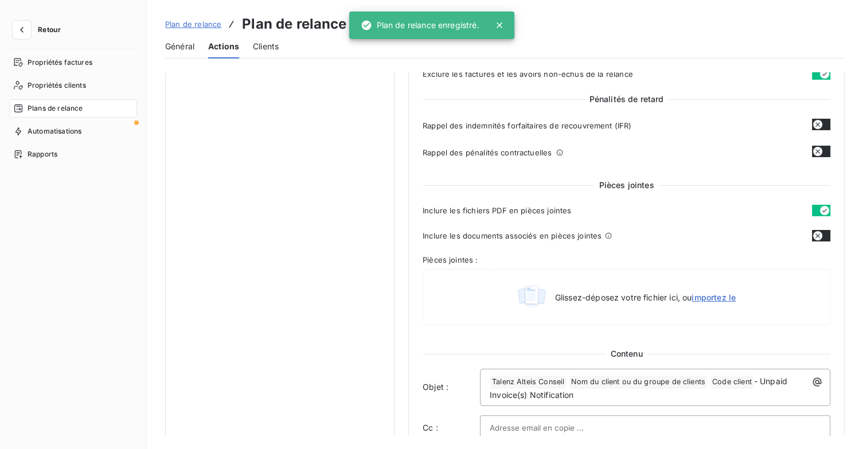
scroll to position [123, 0]
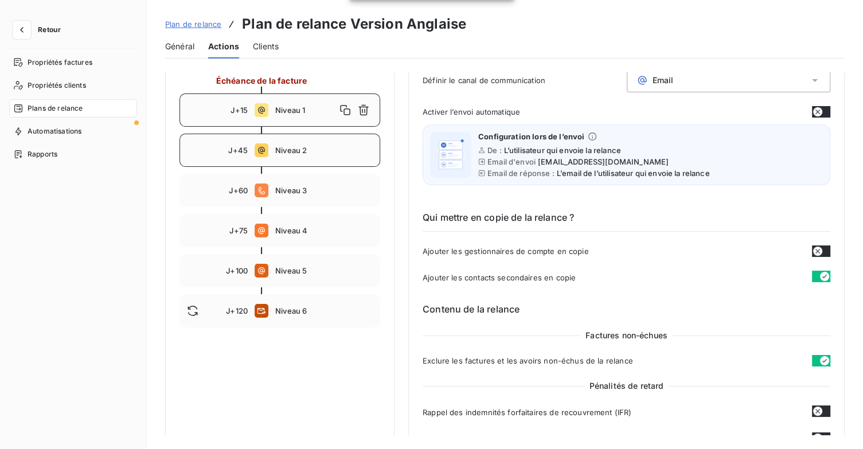
click at [319, 151] on span "Niveau 2" at bounding box center [324, 150] width 98 height 9
type input "45"
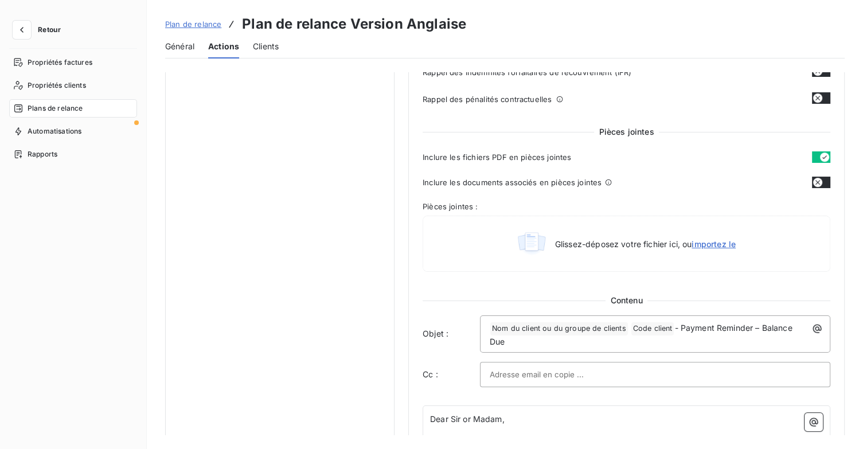
scroll to position [525, 0]
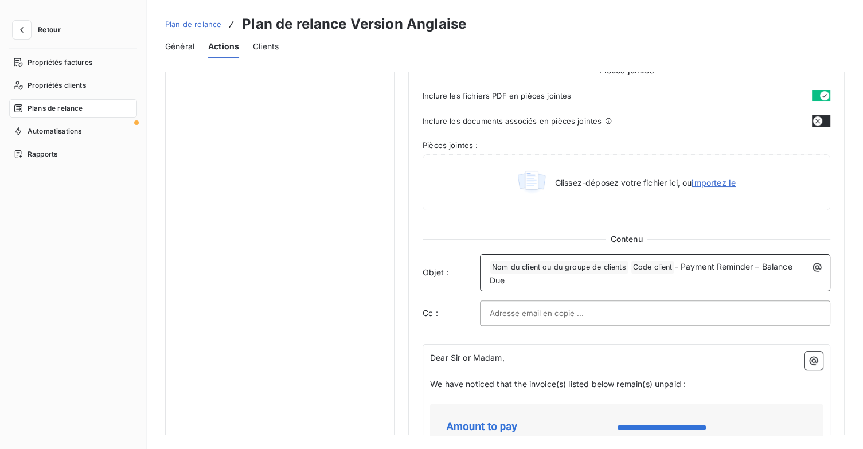
click at [488, 263] on div "﻿ Nom du client ou du groupe de clients ﻿ Code client ﻿ - Payment Reminder – Ba…" at bounding box center [655, 272] width 342 height 29
click at [815, 272] on button "button" at bounding box center [817, 267] width 18 height 18
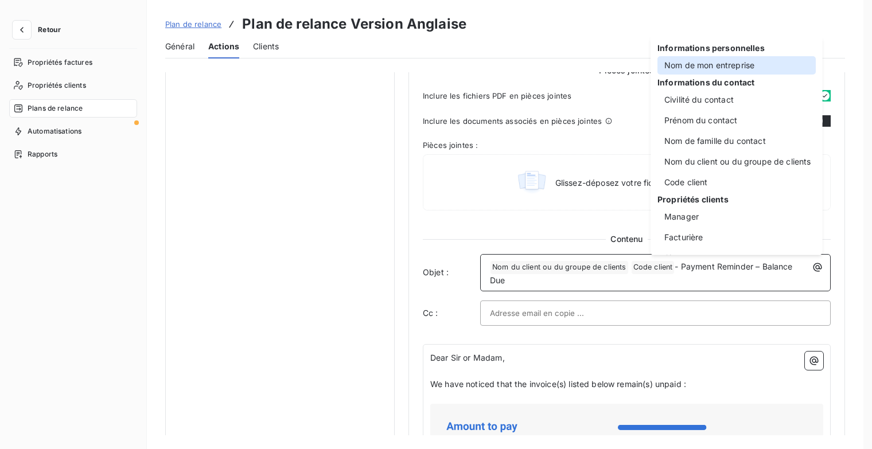
click at [716, 65] on div "Nom de mon entreprise" at bounding box center [736, 65] width 158 height 18
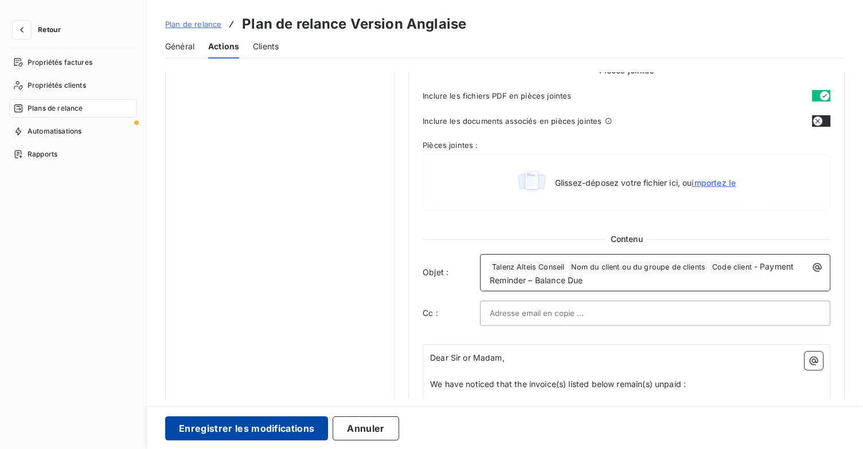
click at [290, 427] on button "Enregistrer les modifications" at bounding box center [246, 428] width 163 height 24
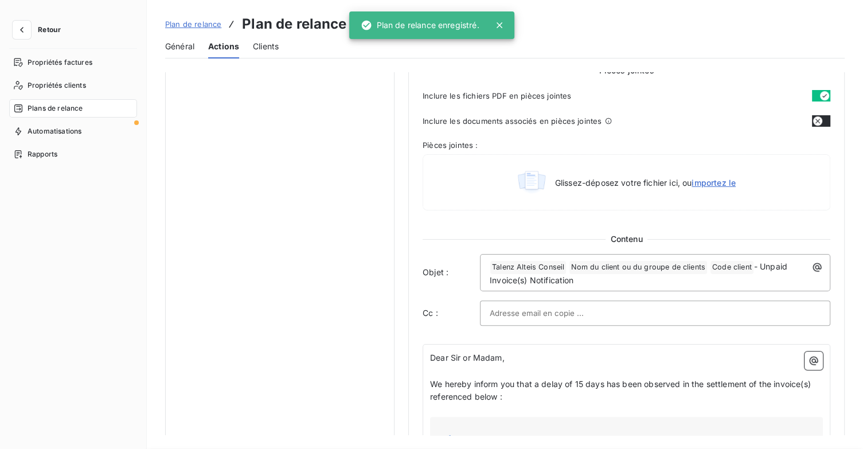
scroll to position [66, 0]
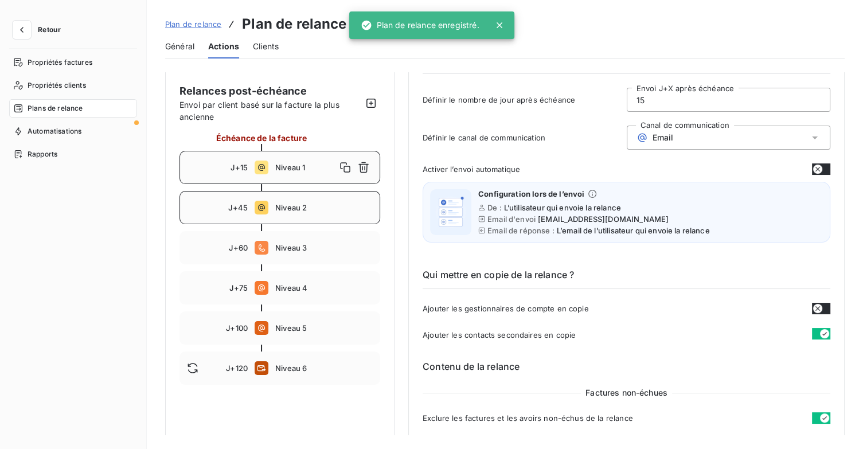
click at [332, 209] on span "Niveau 2" at bounding box center [324, 207] width 98 height 9
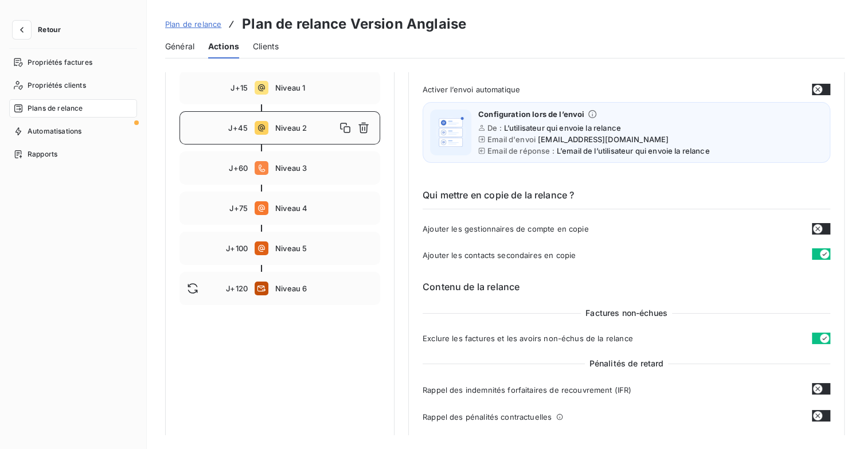
scroll to position [16, 0]
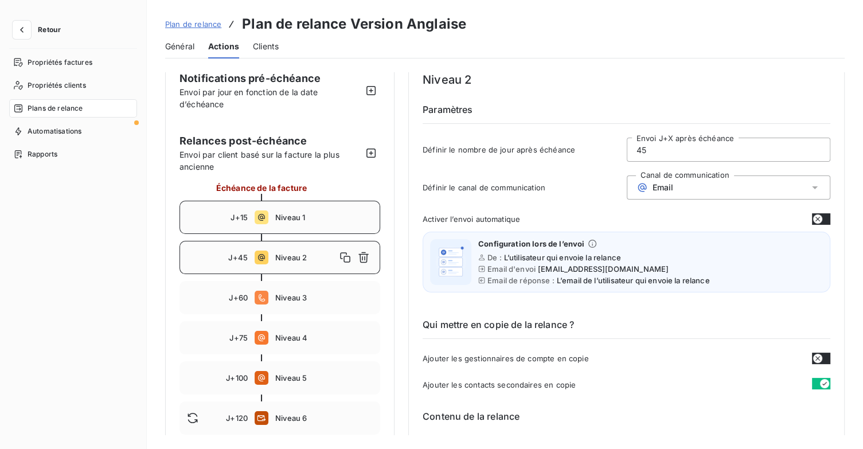
click at [303, 224] on div "J+15 Niveau 1" at bounding box center [280, 217] width 201 height 33
type input "15"
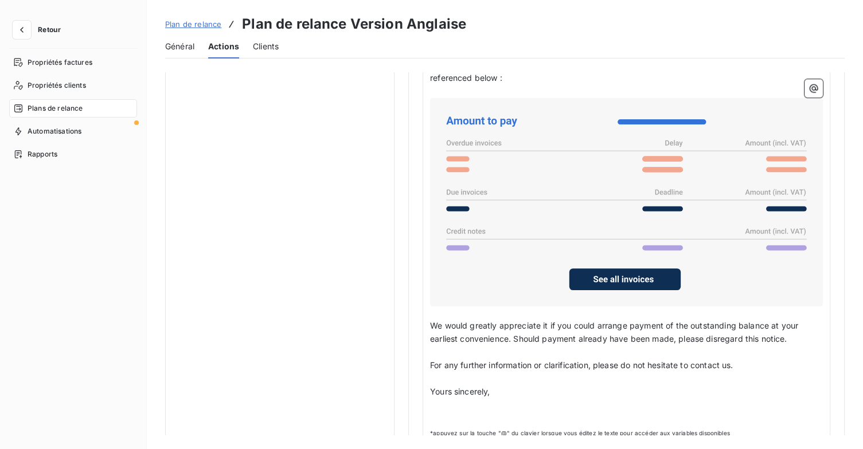
scroll to position [863, 0]
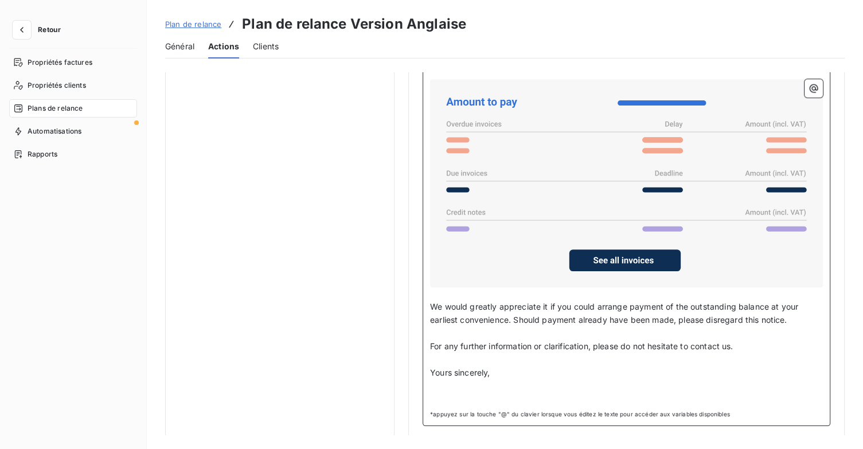
click at [469, 392] on p "﻿" at bounding box center [626, 398] width 393 height 13
click at [805, 84] on button "button" at bounding box center [814, 88] width 18 height 18
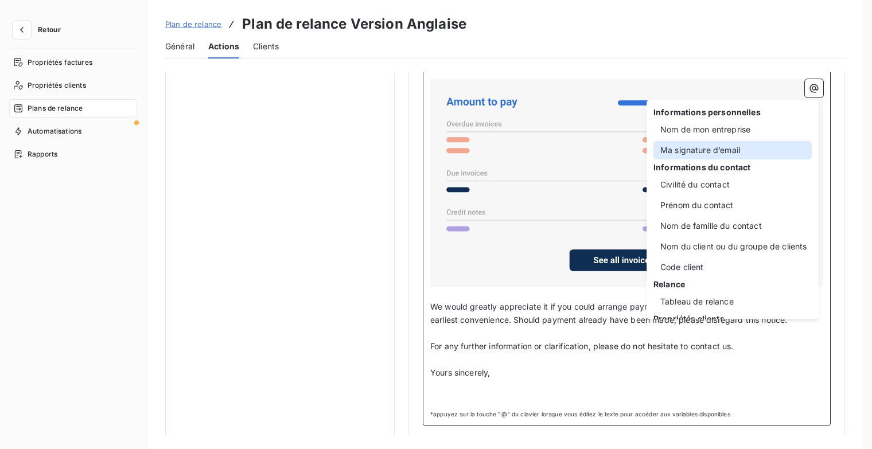
click at [744, 146] on div "Ma signature d’email" at bounding box center [732, 150] width 158 height 18
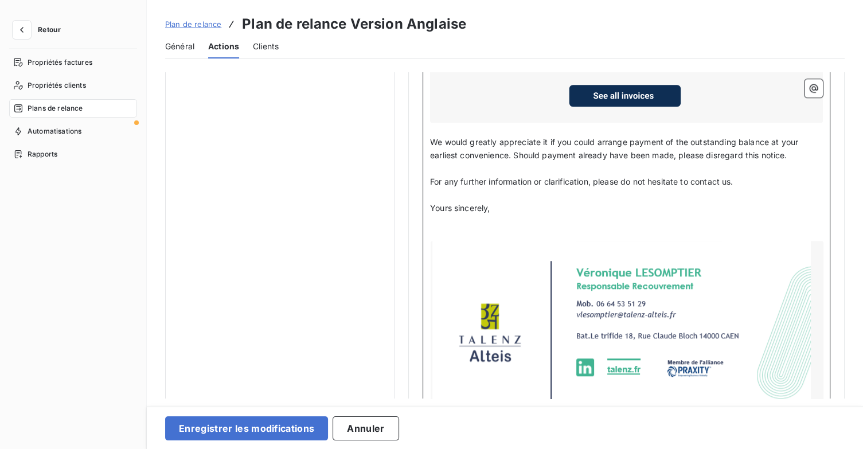
scroll to position [1035, 0]
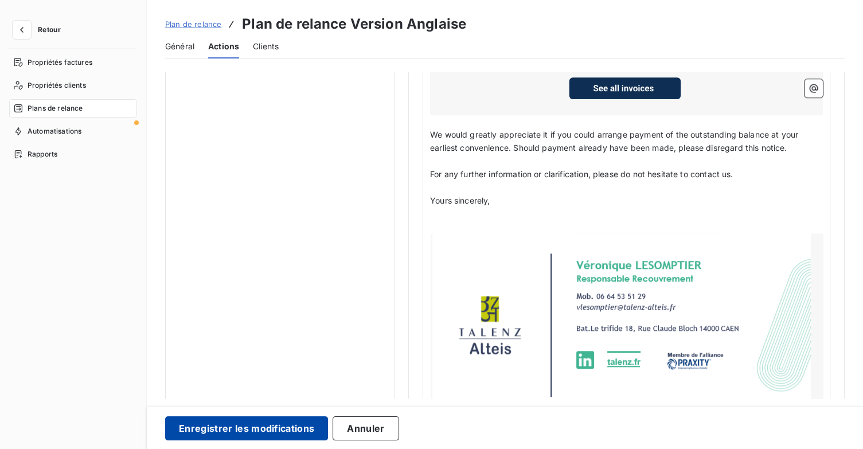
click at [259, 436] on button "Enregistrer les modifications" at bounding box center [246, 428] width 163 height 24
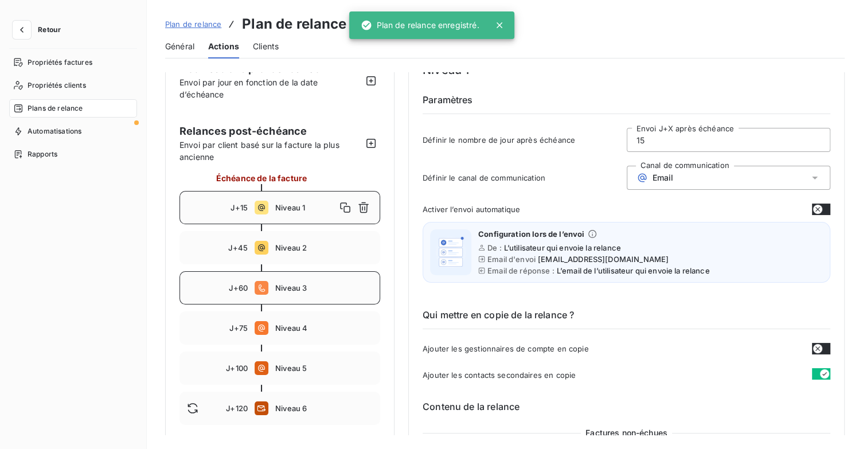
scroll to position [9, 0]
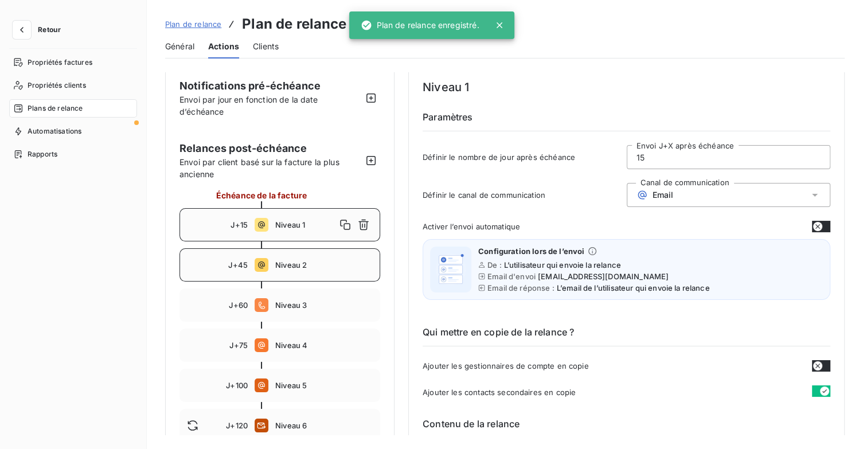
click at [323, 268] on span "Niveau 2" at bounding box center [324, 264] width 98 height 9
type input "45"
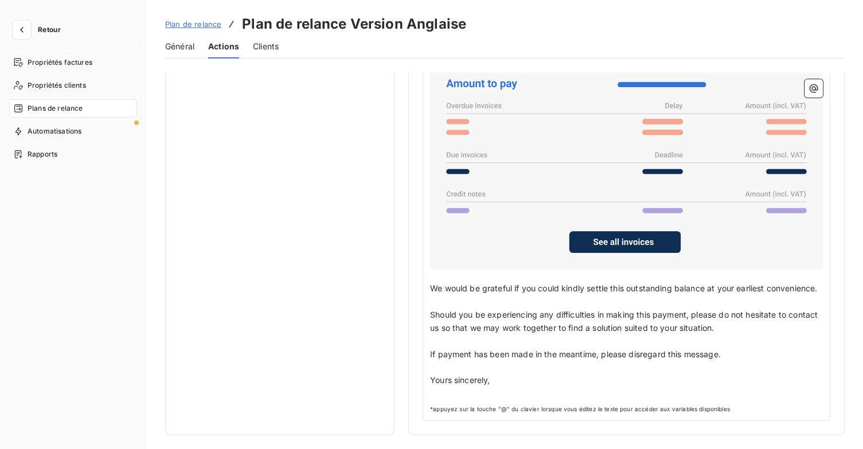
scroll to position [869, 0]
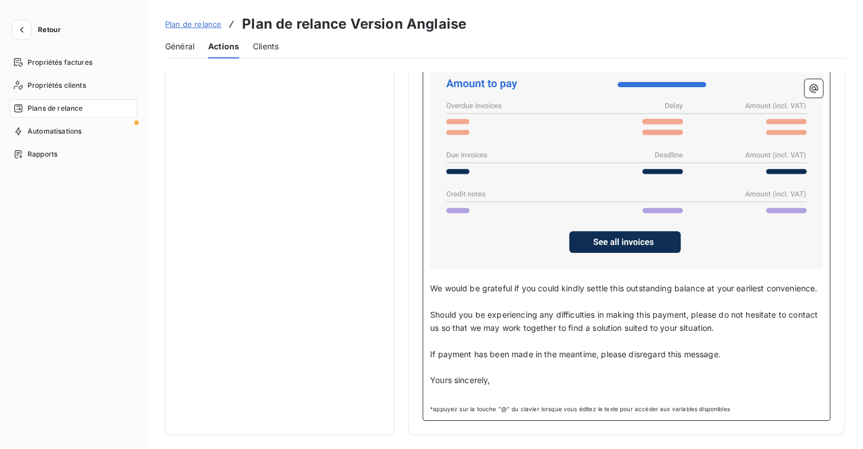
click at [448, 400] on p "﻿" at bounding box center [626, 393] width 393 height 13
click at [808, 89] on icon "button" at bounding box center [813, 88] width 11 height 11
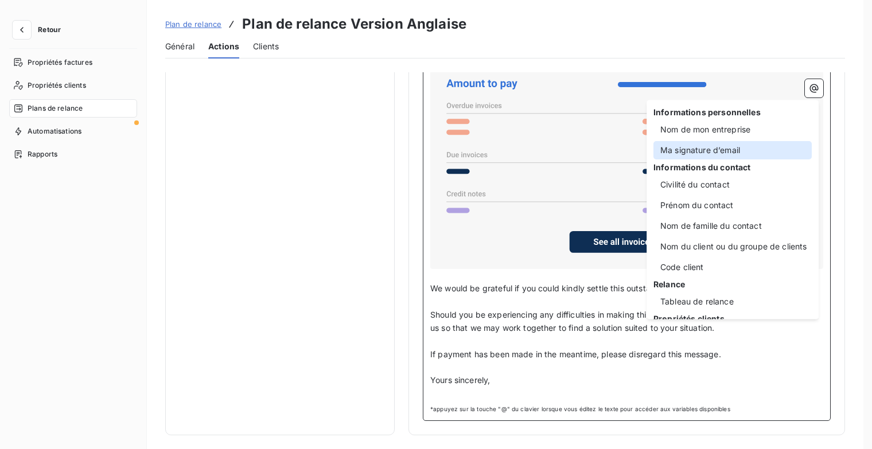
click at [716, 150] on div "Ma signature d’email" at bounding box center [732, 150] width 158 height 18
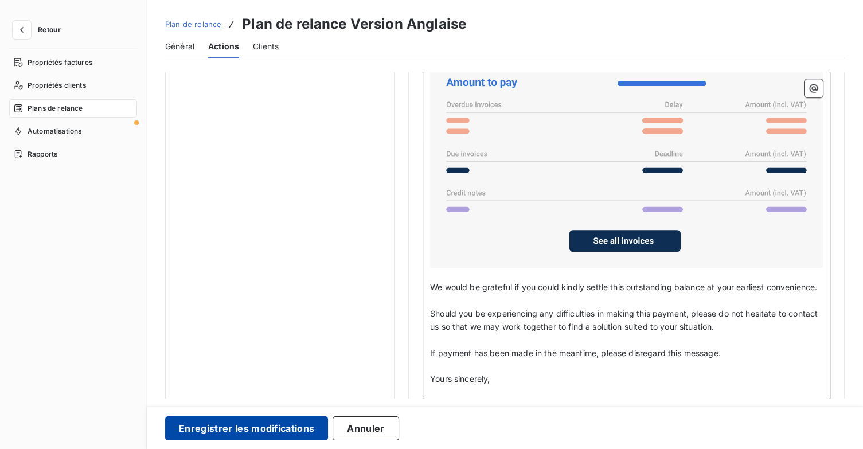
click at [295, 421] on button "Enregistrer les modifications" at bounding box center [246, 428] width 163 height 24
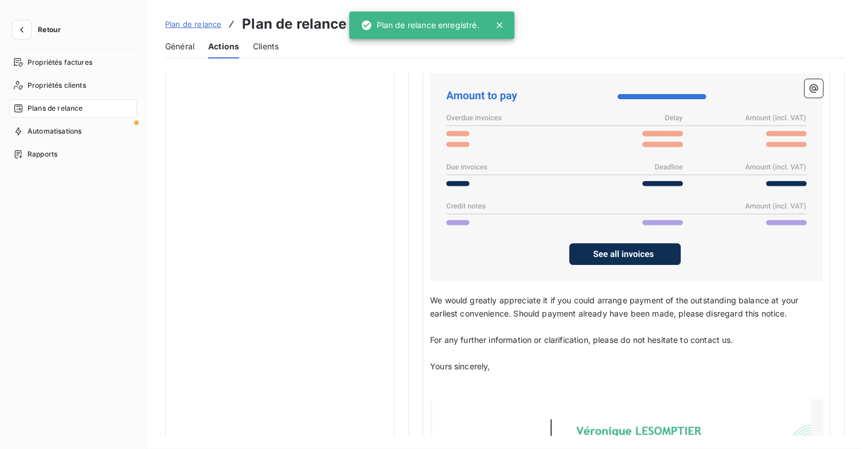
scroll to position [66, 0]
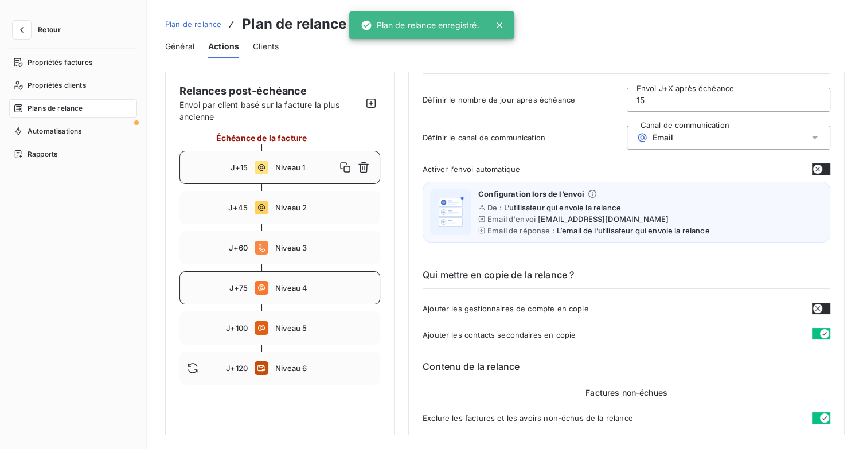
click at [333, 291] on span "Niveau 4" at bounding box center [324, 287] width 98 height 9
type input "75"
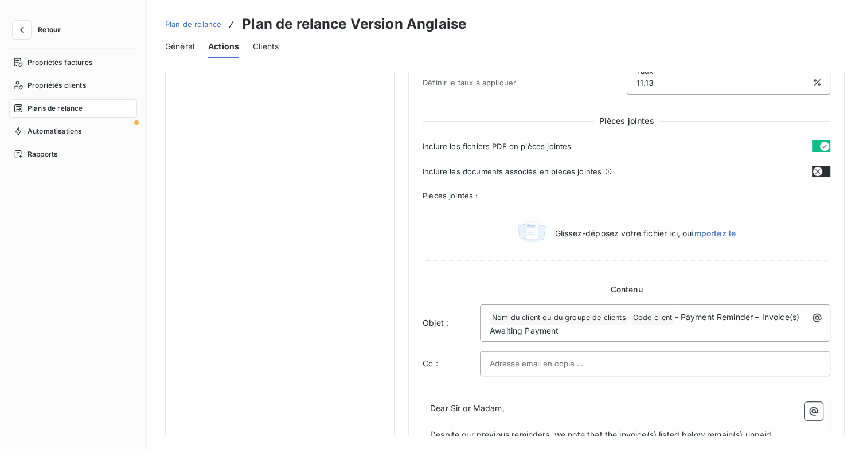
scroll to position [525, 0]
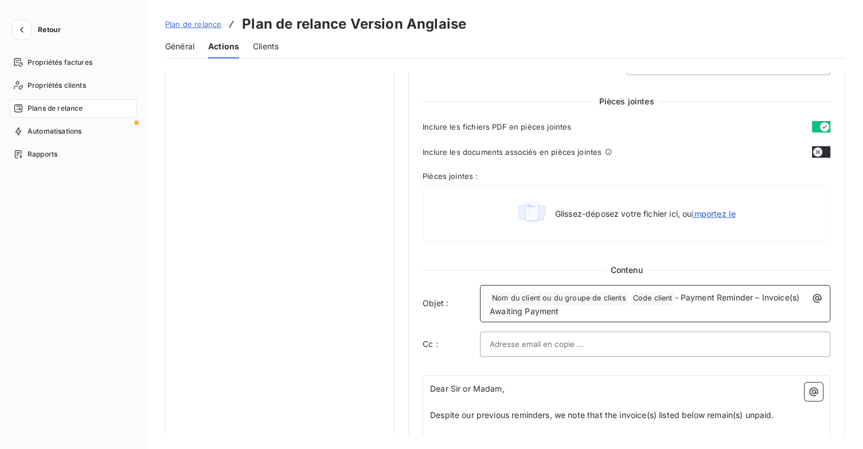
click at [488, 295] on div "﻿ Nom du client ou du groupe de clients ﻿ Code client ﻿ - Payment Reminder – In…" at bounding box center [655, 303] width 342 height 29
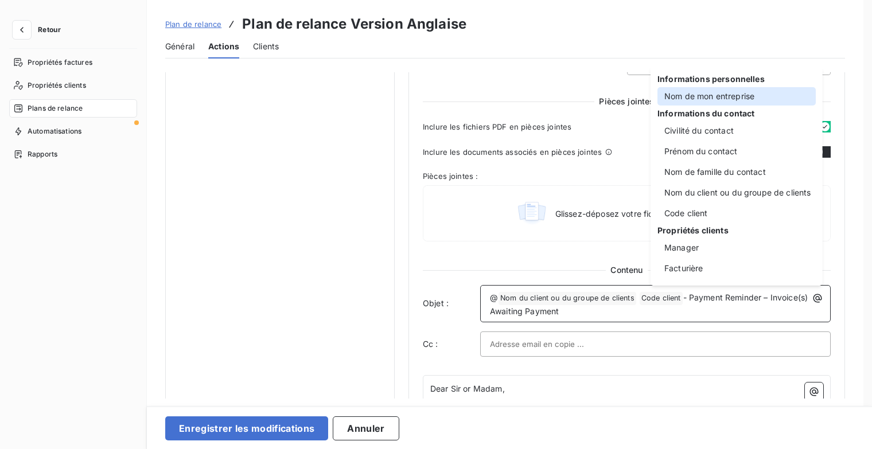
click at [734, 95] on div "Nom de mon entreprise" at bounding box center [736, 96] width 158 height 18
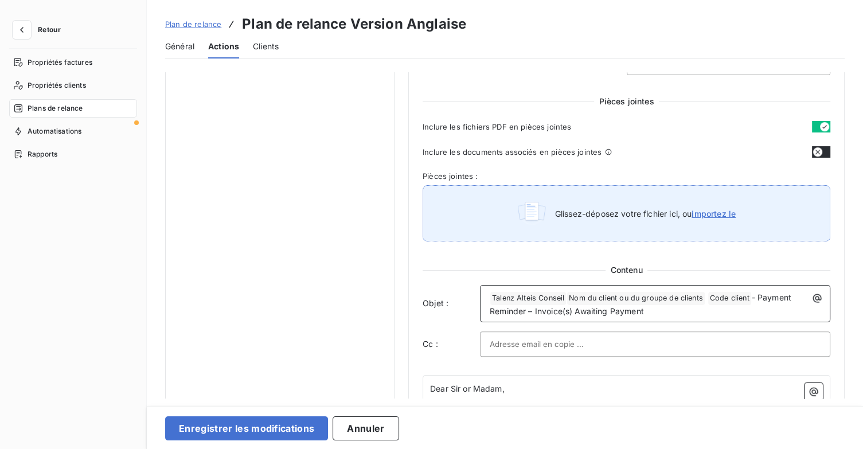
drag, startPoint x: 725, startPoint y: 109, endPoint x: 574, endPoint y: 239, distance: 199.3
click at [574, 239] on div "Glissez-déposez votre fichier ici, ou importez le" at bounding box center [627, 213] width 408 height 56
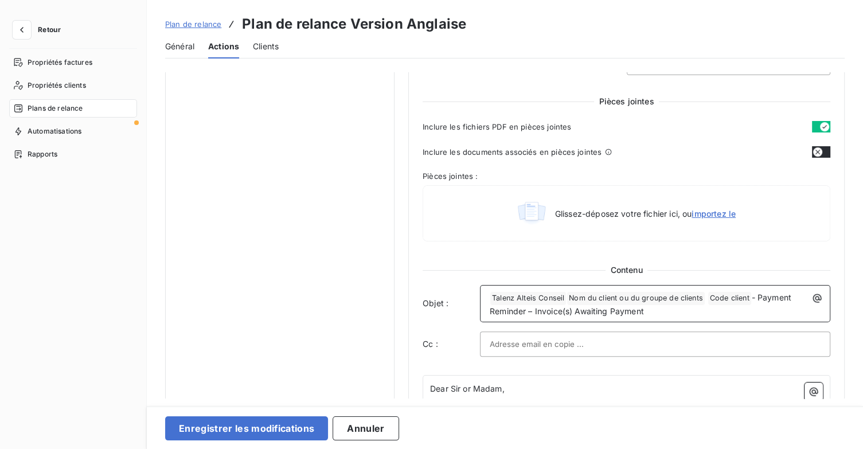
click at [566, 294] on span "Talenz Alteis Conseil ﻿" at bounding box center [528, 298] width 76 height 13
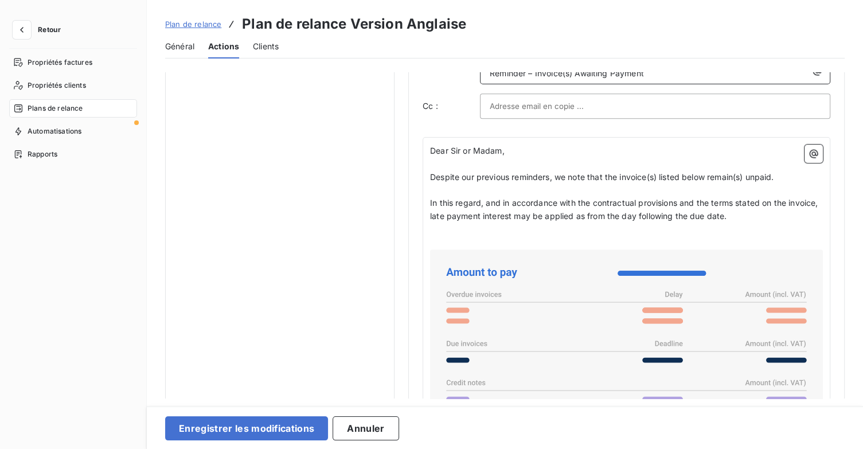
scroll to position [638, 0]
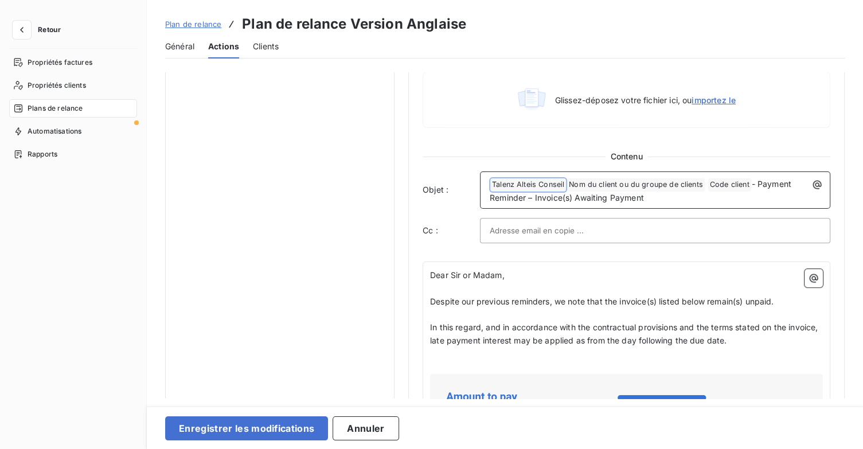
click at [569, 180] on span "Nom du client ou du groupe de clients ﻿" at bounding box center [636, 184] width 138 height 13
click at [549, 182] on span "Talenz Alteis Conseil ﻿" at bounding box center [528, 184] width 76 height 13
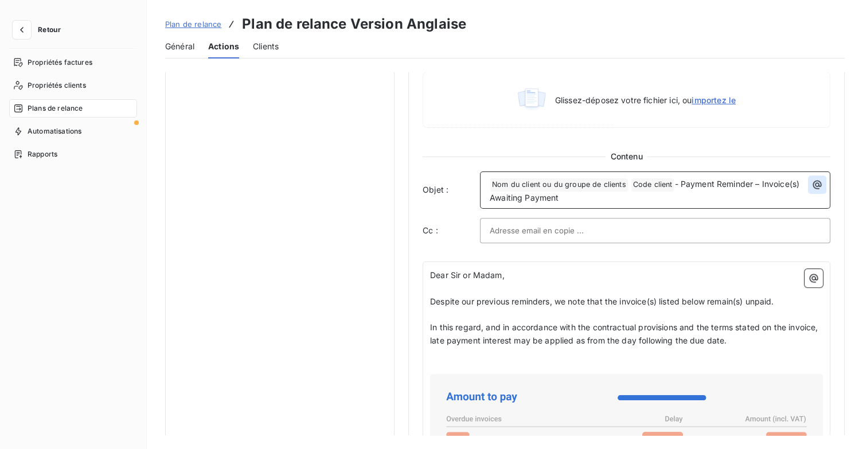
click at [817, 181] on icon "button" at bounding box center [817, 184] width 11 height 11
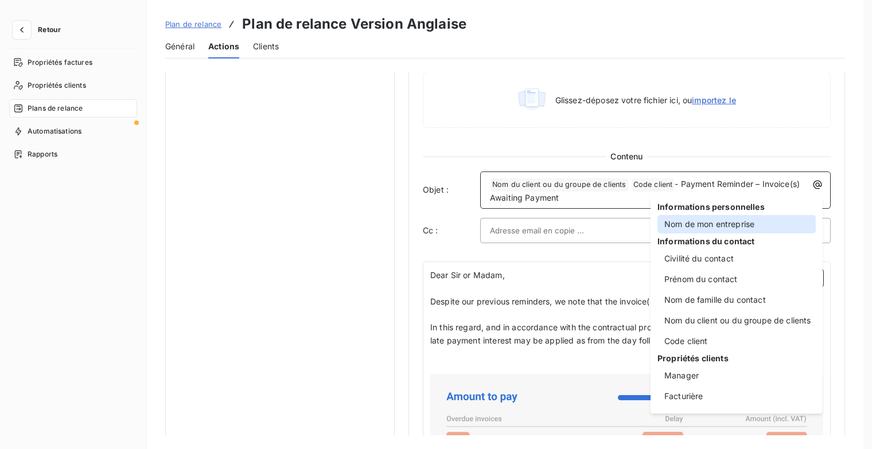
click at [745, 224] on div "Nom de mon entreprise" at bounding box center [736, 224] width 158 height 18
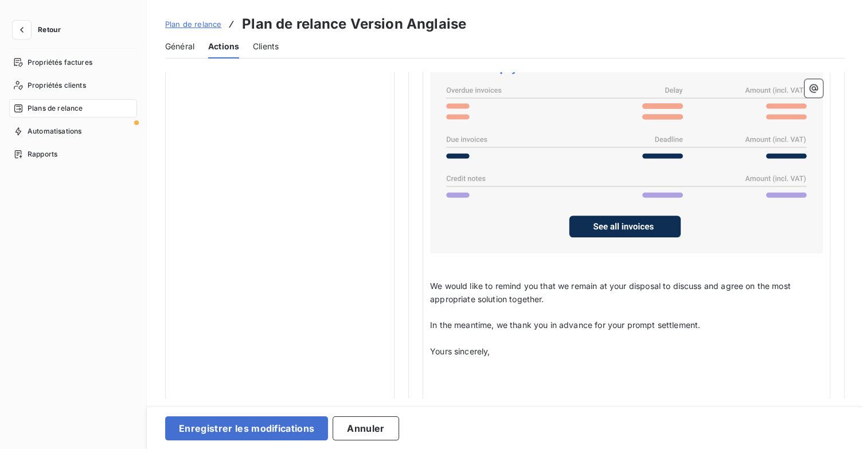
scroll to position [1009, 0]
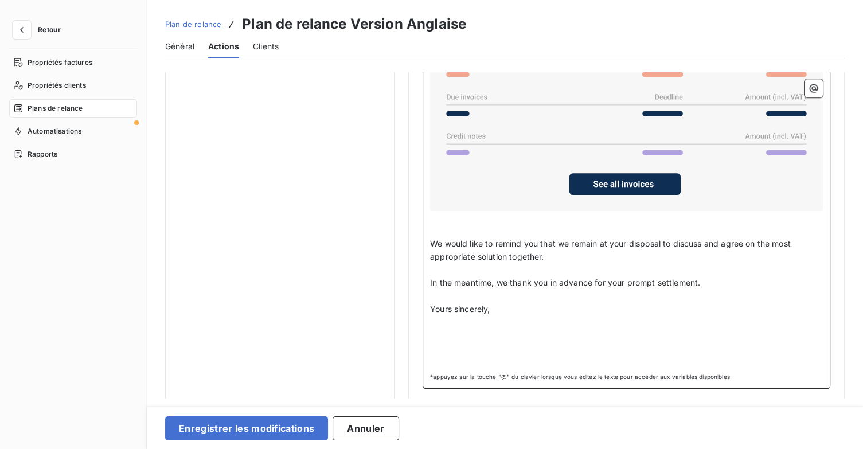
click at [456, 333] on p "﻿" at bounding box center [626, 335] width 393 height 13
click at [808, 85] on icon "button" at bounding box center [813, 88] width 11 height 11
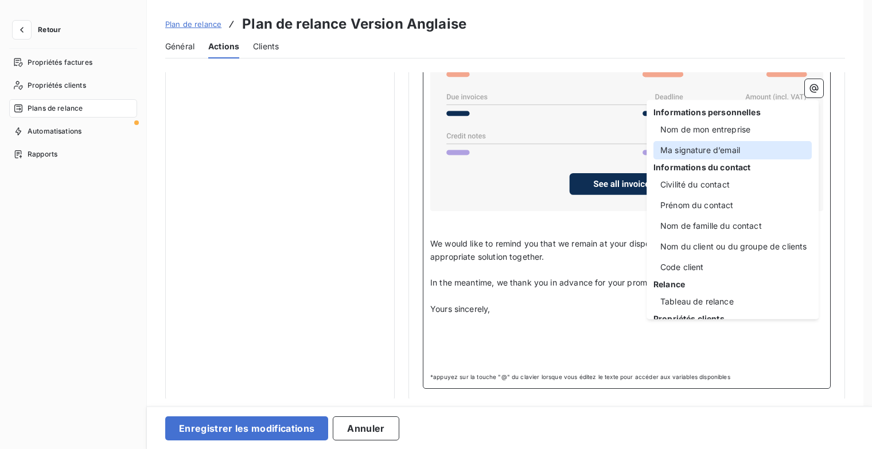
click at [743, 147] on div "Ma signature d’email" at bounding box center [732, 150] width 158 height 18
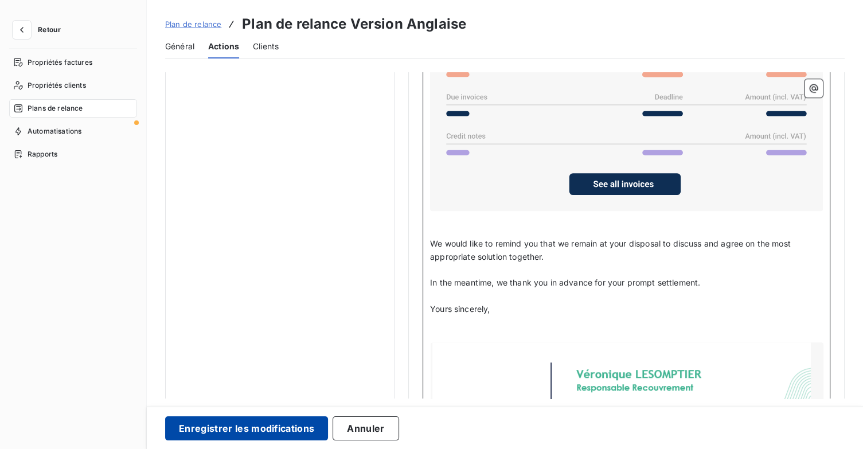
click at [284, 422] on button "Enregistrer les modifications" at bounding box center [246, 428] width 163 height 24
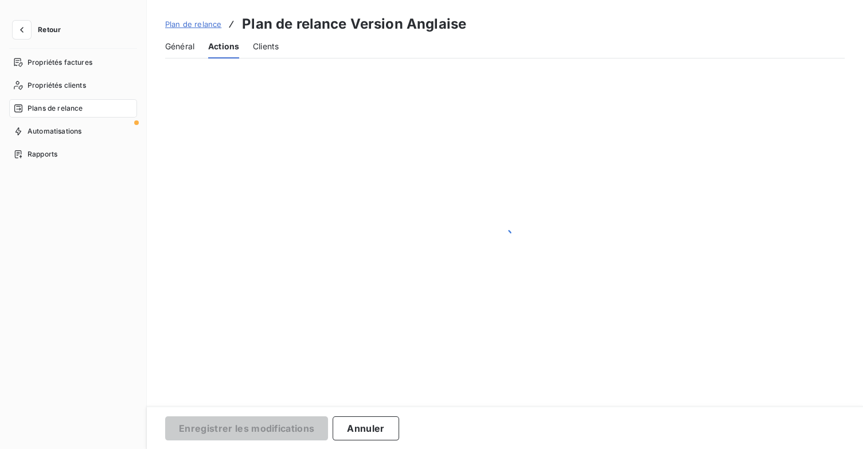
scroll to position [66, 0]
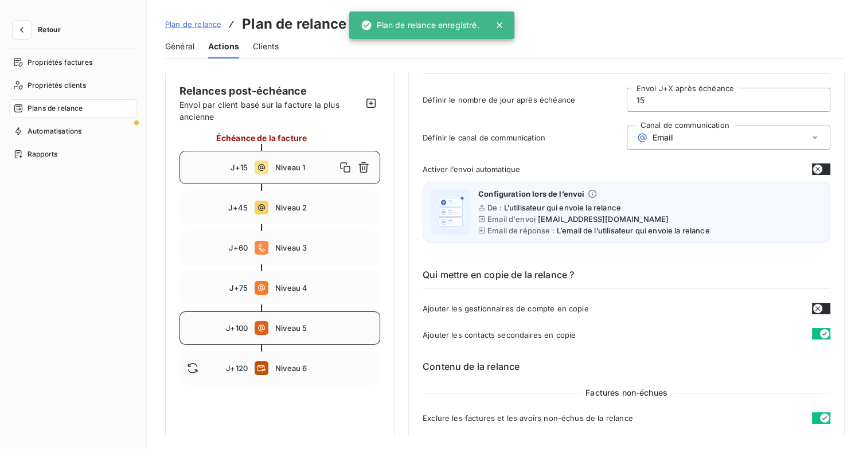
click at [323, 327] on span "Niveau 5" at bounding box center [324, 327] width 98 height 9
type input "100"
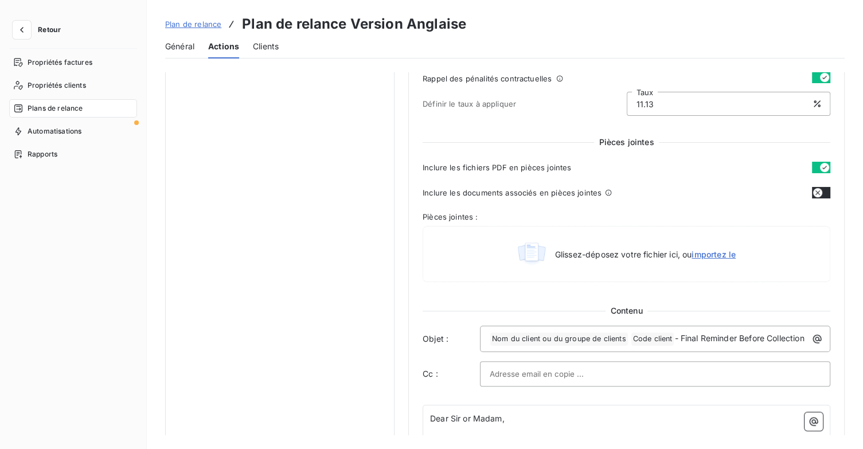
scroll to position [525, 0]
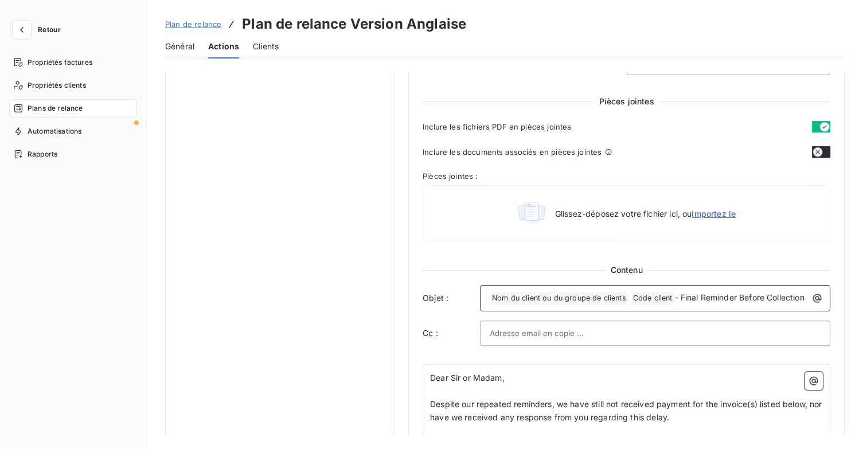
click at [490, 296] on p "﻿ Nom du client ou du groupe de clients ﻿ Code client ﻿ - Final Reminder Before…" at bounding box center [658, 298] width 337 height 14
click at [814, 298] on icon "button" at bounding box center [817, 298] width 9 height 9
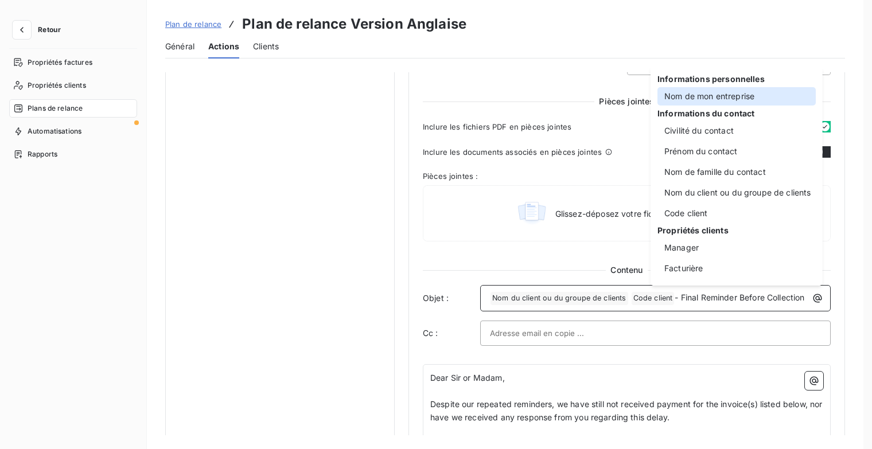
click at [746, 102] on div "Nom de mon entreprise" at bounding box center [736, 96] width 158 height 18
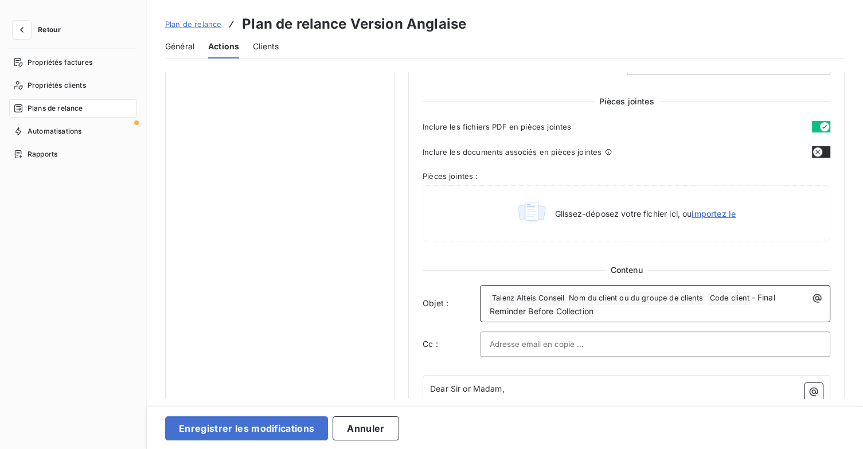
click at [665, 182] on div "Pièces jointes : Glissez-déposez votre fichier ici, ou importez le" at bounding box center [627, 206] width 408 height 70
click at [552, 297] on span "Talenz Alteis Conseil ﻿" at bounding box center [528, 298] width 76 height 13
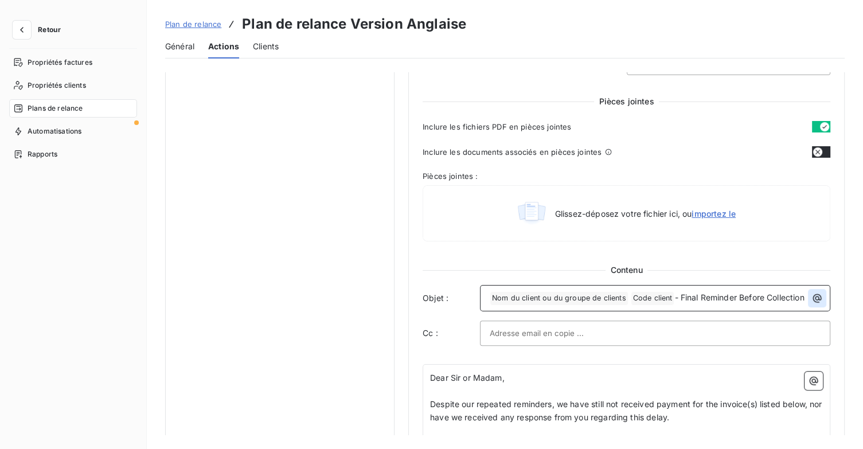
click at [817, 297] on icon "button" at bounding box center [817, 298] width 11 height 11
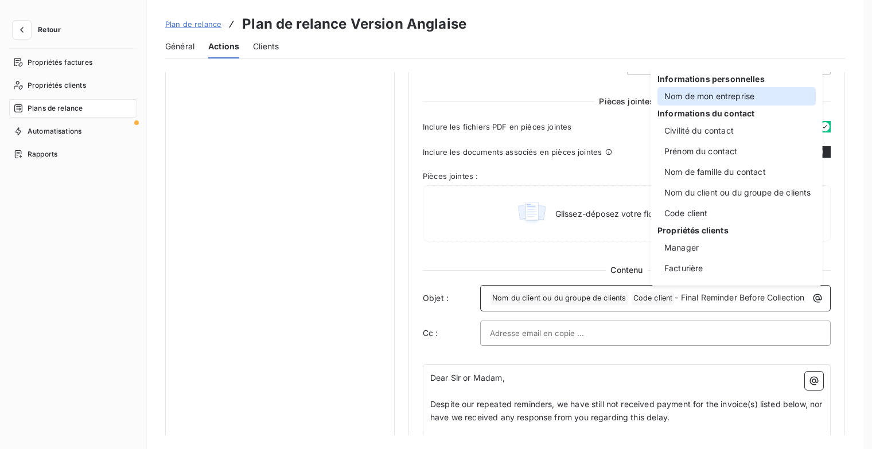
click at [742, 95] on div "Nom de mon entreprise" at bounding box center [736, 96] width 158 height 18
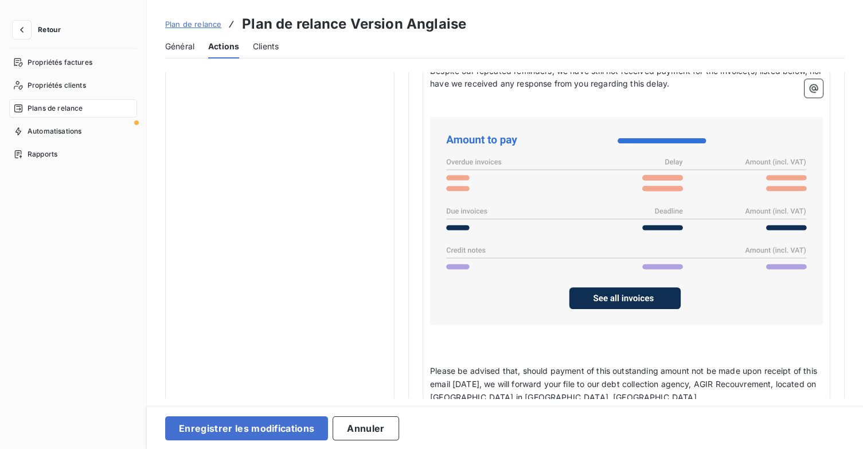
scroll to position [1009, 0]
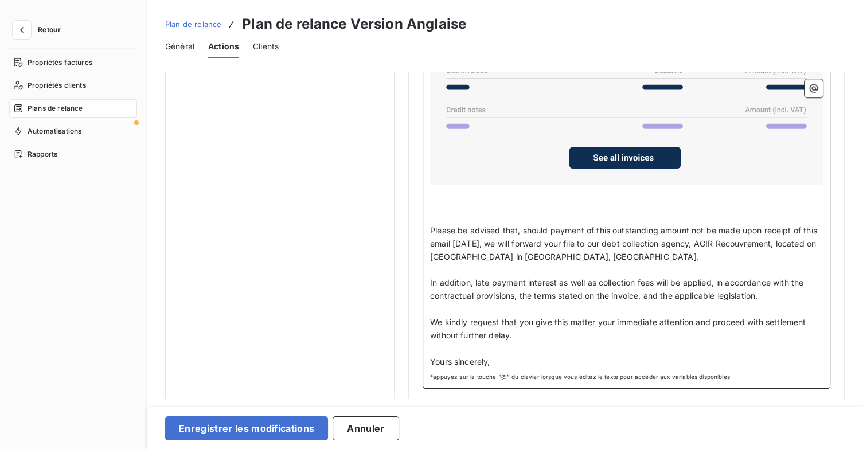
click at [524, 358] on p "Yours sincerely," at bounding box center [626, 362] width 393 height 13
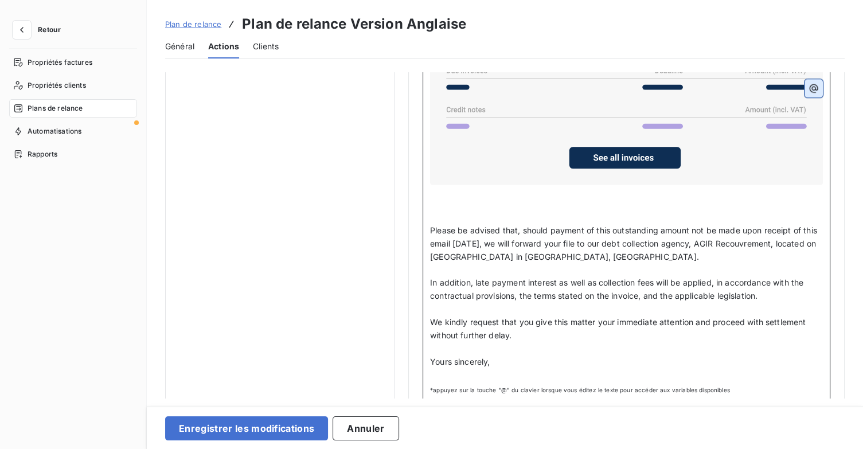
click at [811, 85] on icon "button" at bounding box center [814, 88] width 9 height 9
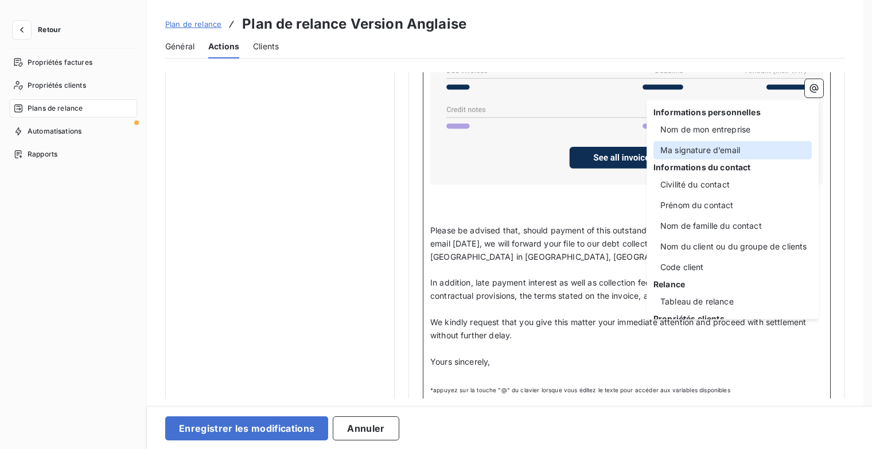
click at [727, 150] on div "Ma signature d’email" at bounding box center [732, 150] width 158 height 18
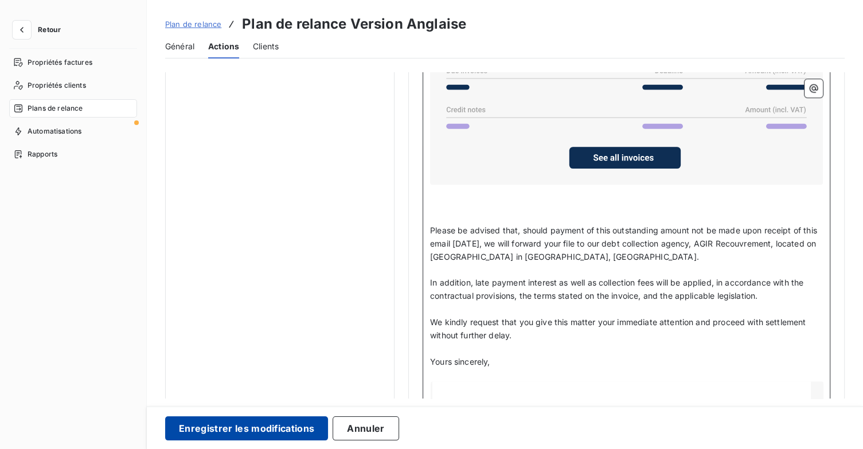
click at [301, 429] on button "Enregistrer les modifications" at bounding box center [246, 428] width 163 height 24
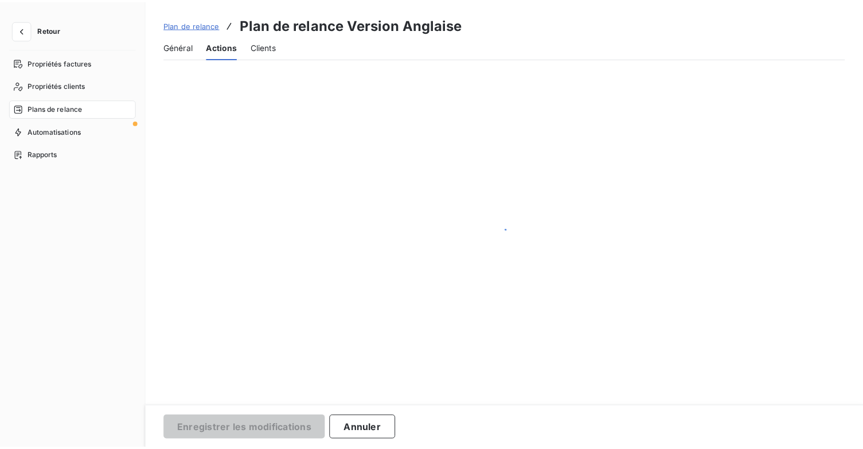
scroll to position [66, 0]
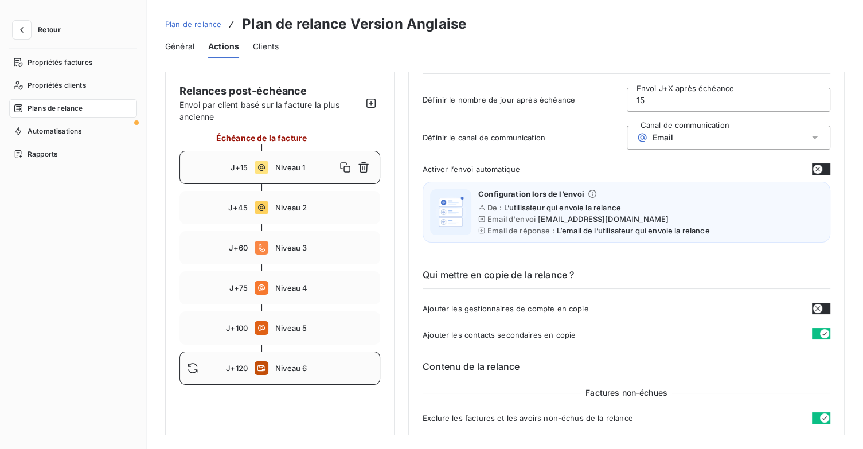
click at [323, 368] on span "Niveau 6" at bounding box center [324, 368] width 98 height 9
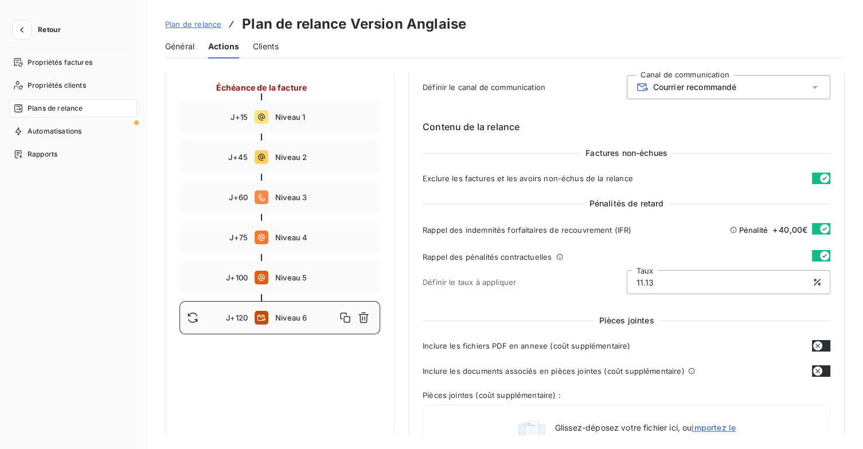
scroll to position [49, 0]
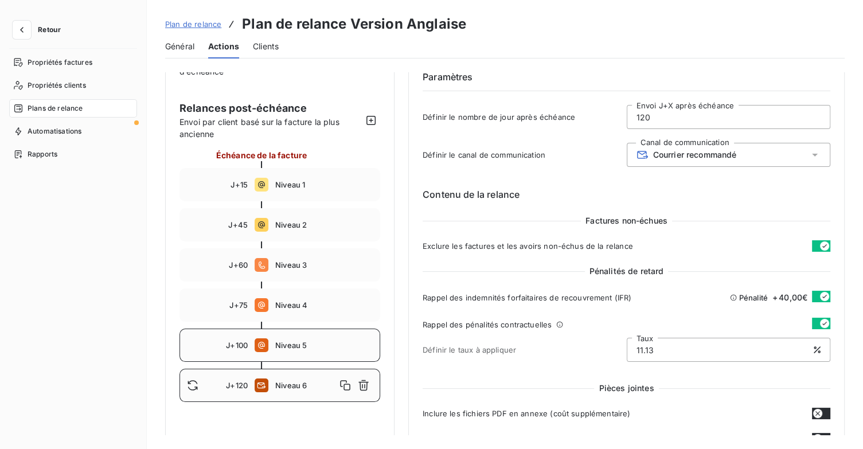
click at [305, 349] on span "Niveau 5" at bounding box center [324, 345] width 98 height 9
type input "100"
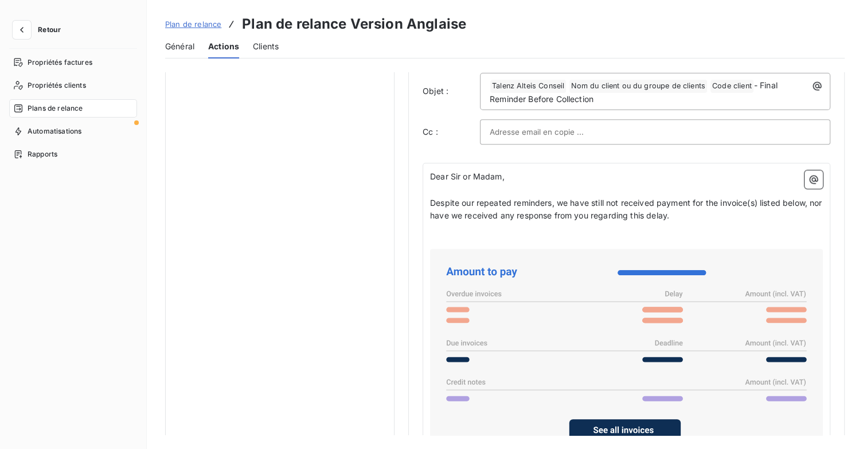
scroll to position [909, 0]
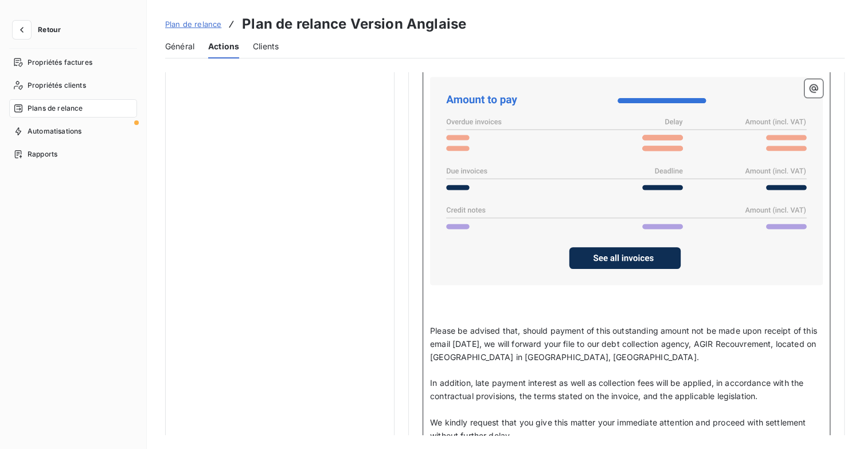
click at [498, 336] on span "Please be advised that, should payment of this outstanding amount not be made u…" at bounding box center [624, 344] width 389 height 36
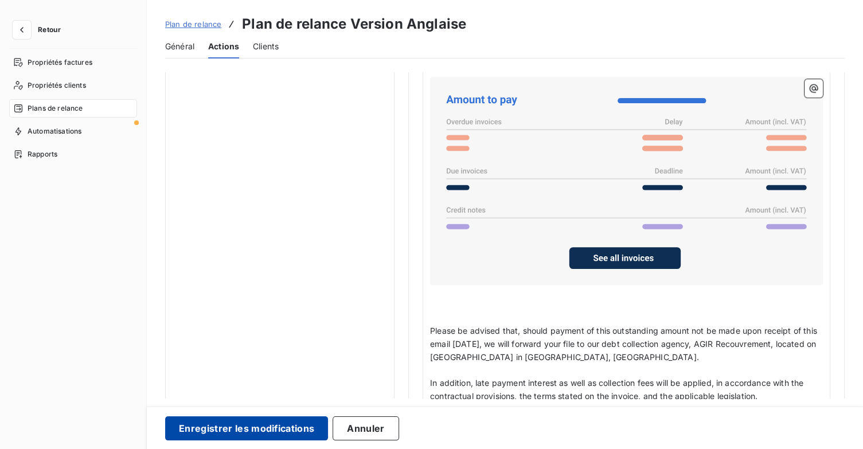
click at [305, 426] on button "Enregistrer les modifications" at bounding box center [246, 428] width 163 height 24
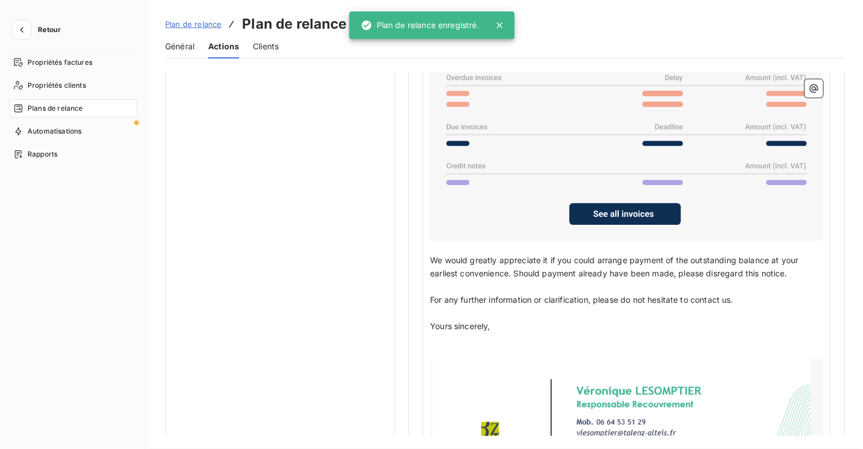
scroll to position [66, 0]
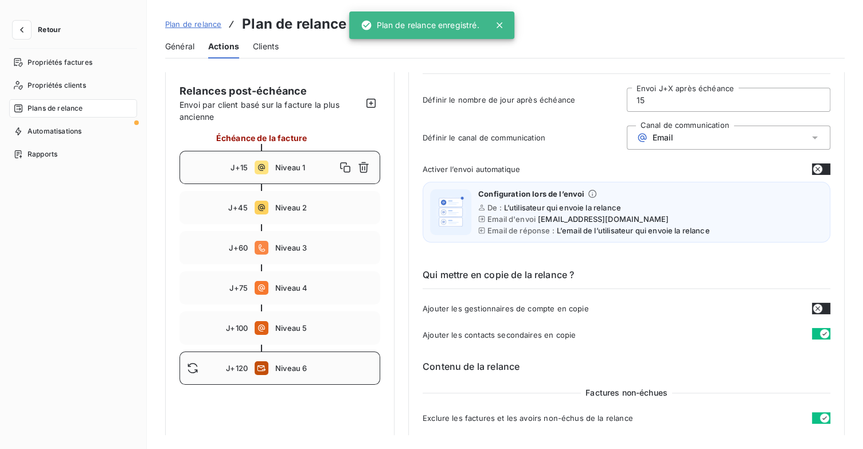
click at [312, 373] on div "J+120 Niveau 6" at bounding box center [280, 368] width 201 height 33
type input "120"
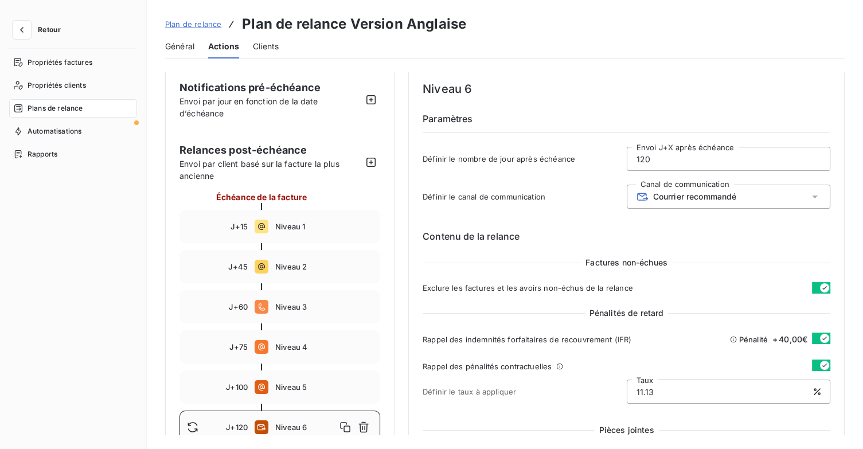
scroll to position [0, 0]
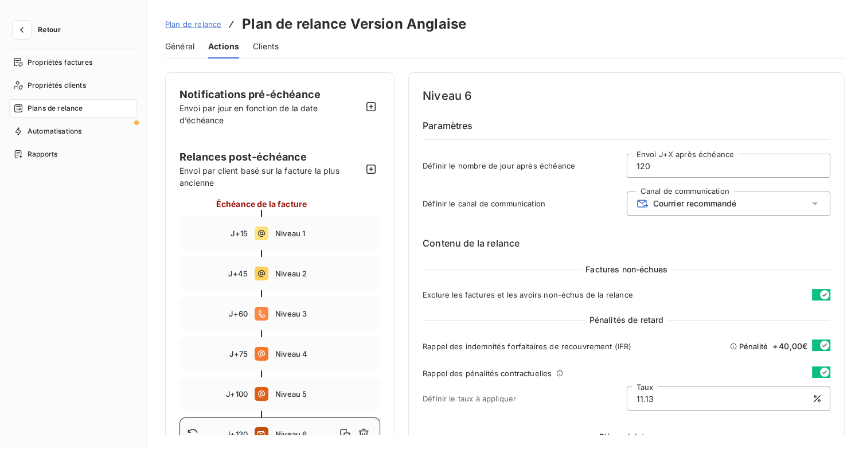
click at [190, 24] on span "Plan de relance" at bounding box center [193, 24] width 56 height 9
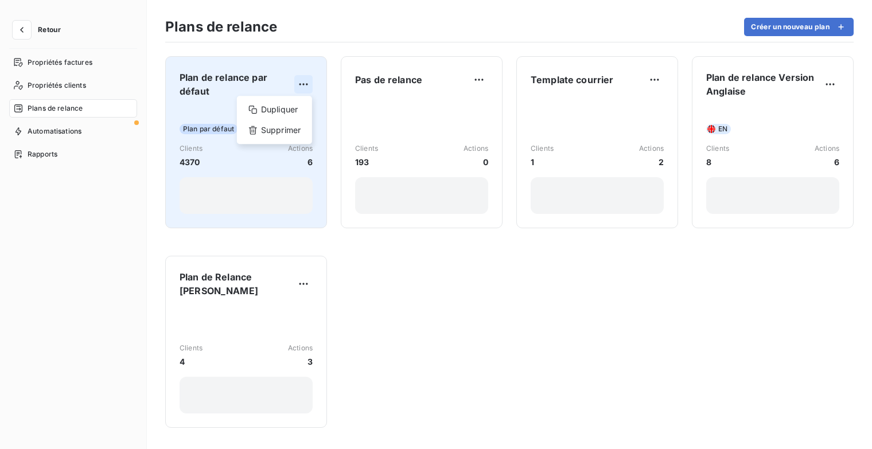
click at [302, 86] on html "Retour Propriétés factures Propriétés clients Plans de relance Automatisations …" at bounding box center [436, 224] width 872 height 449
click at [289, 105] on div "Dupliquer" at bounding box center [274, 109] width 66 height 18
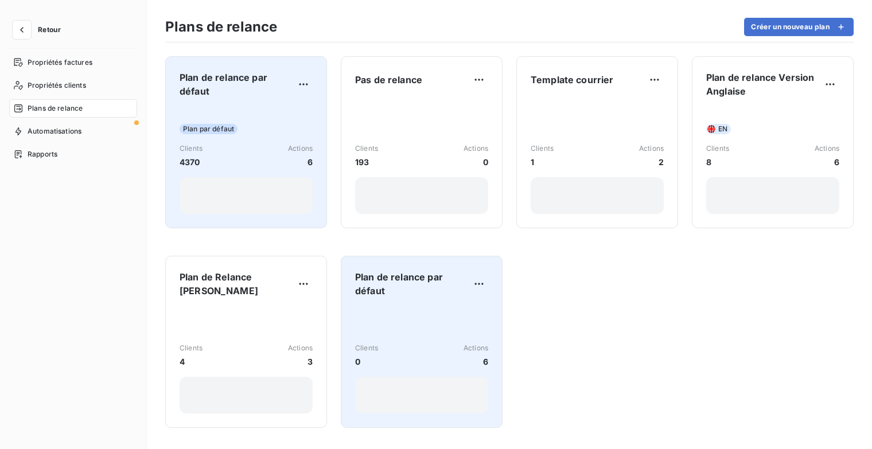
click at [430, 287] on span "Plan de relance par défaut" at bounding box center [412, 284] width 115 height 28
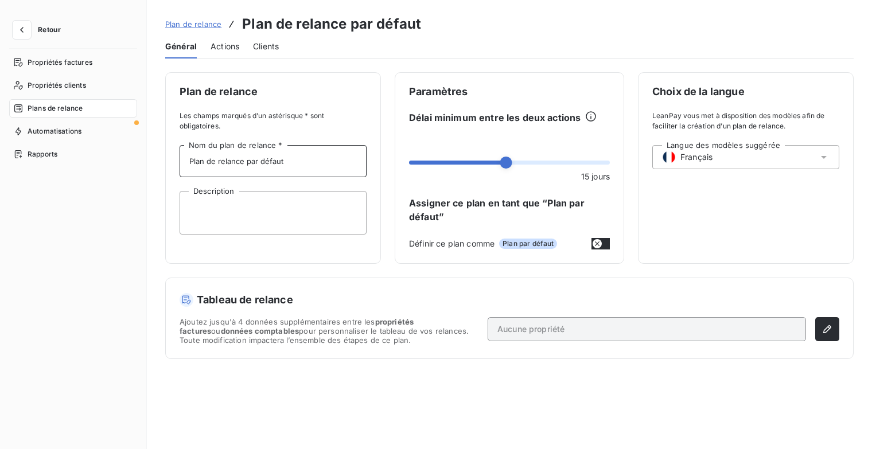
click at [302, 154] on input "Plan de relance par défaut" at bounding box center [273, 161] width 187 height 32
drag, startPoint x: 305, startPoint y: 157, endPoint x: 120, endPoint y: 171, distance: 185.2
click at [120, 171] on div "Retour Propriétés factures Propriétés clients Plans de relance Automatisations …" at bounding box center [436, 224] width 872 height 449
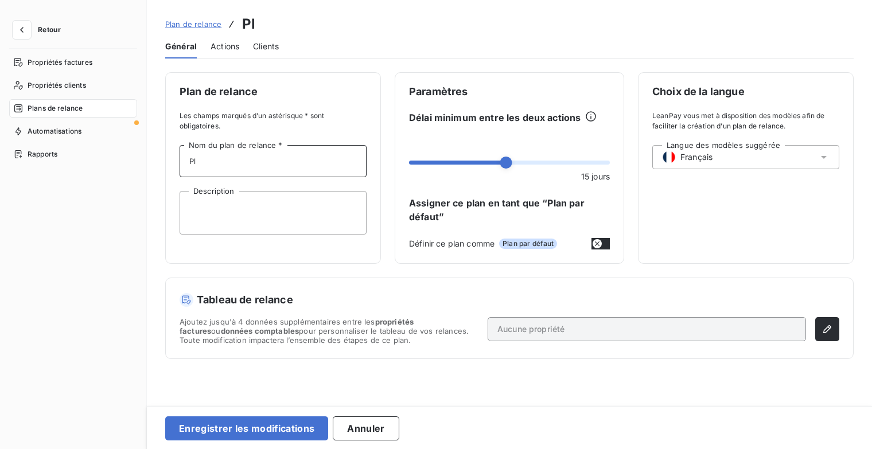
type input "Plan Client Parti"
click at [834, 325] on button "button" at bounding box center [827, 329] width 24 height 24
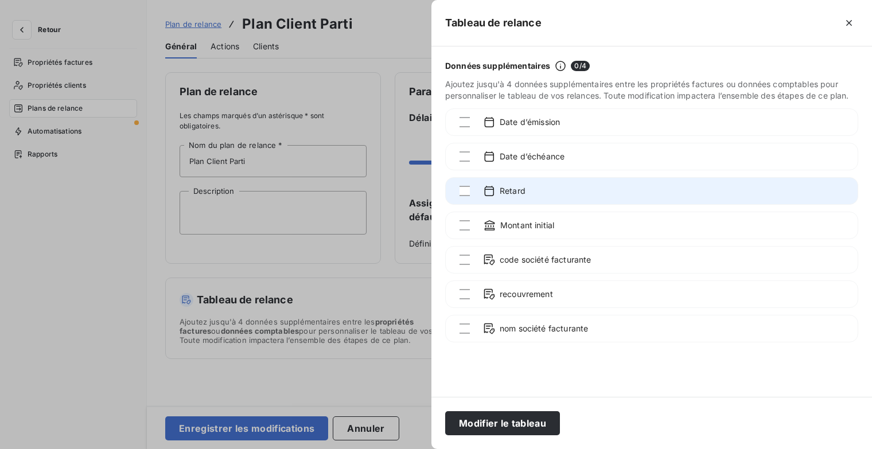
drag, startPoint x: 483, startPoint y: 192, endPoint x: 482, endPoint y: 183, distance: 8.8
click at [483, 192] on icon at bounding box center [488, 190] width 11 height 11
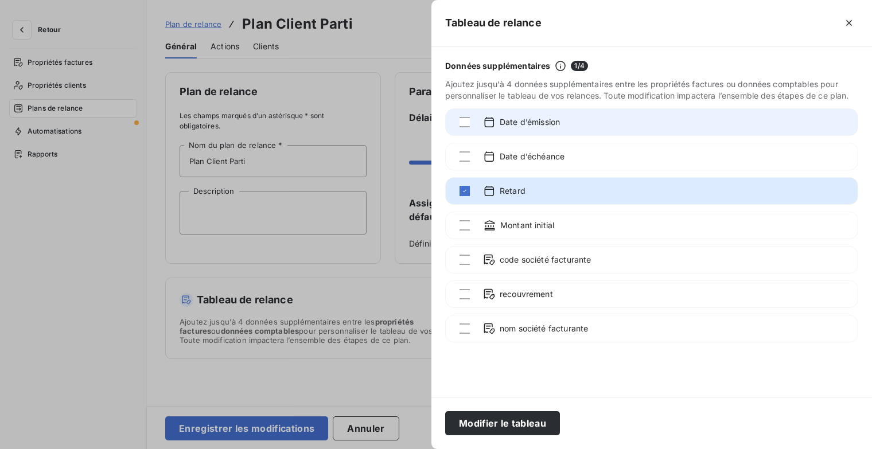
click at [501, 126] on span "Date d’émission" at bounding box center [530, 121] width 60 height 11
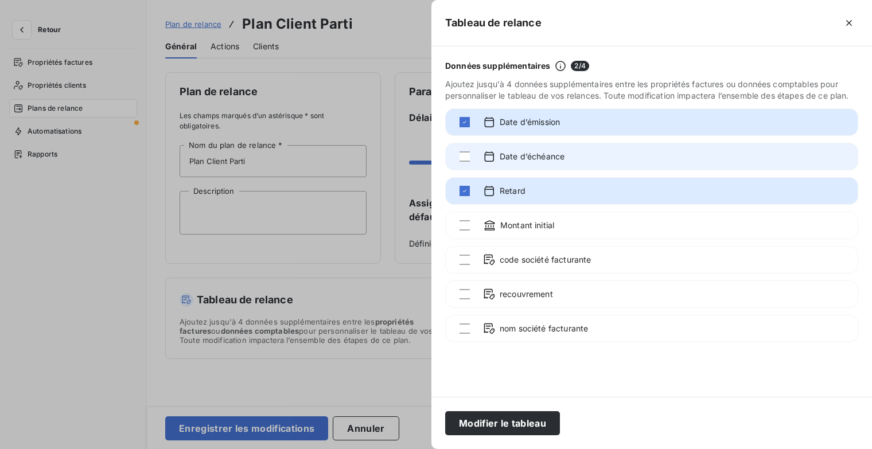
click at [502, 153] on span "Date d’échéance" at bounding box center [532, 156] width 65 height 11
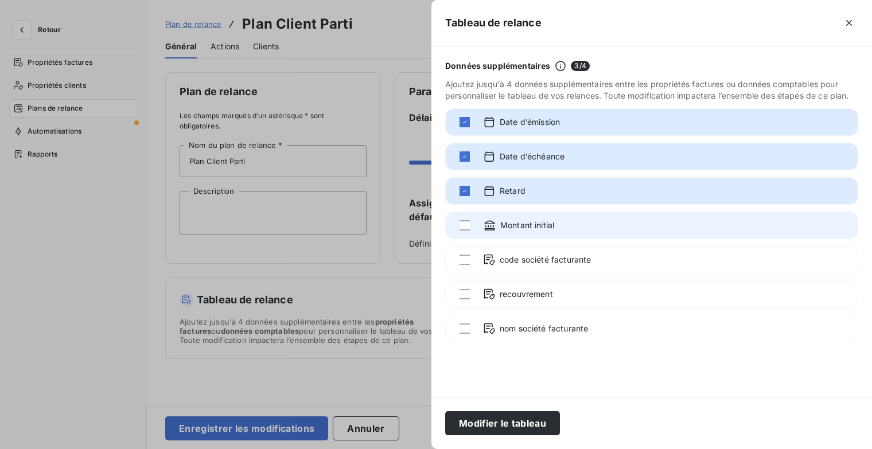
click at [512, 226] on span "Montant initial" at bounding box center [527, 225] width 54 height 11
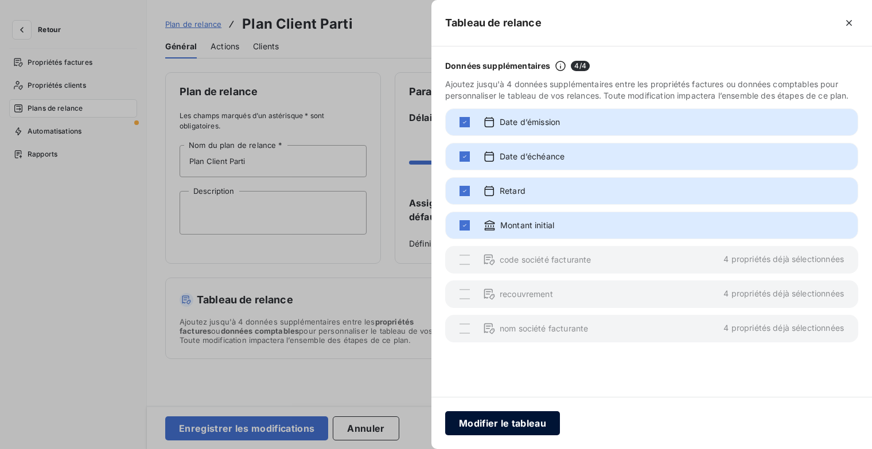
click at [524, 419] on button "Modifier le tableau" at bounding box center [502, 423] width 115 height 24
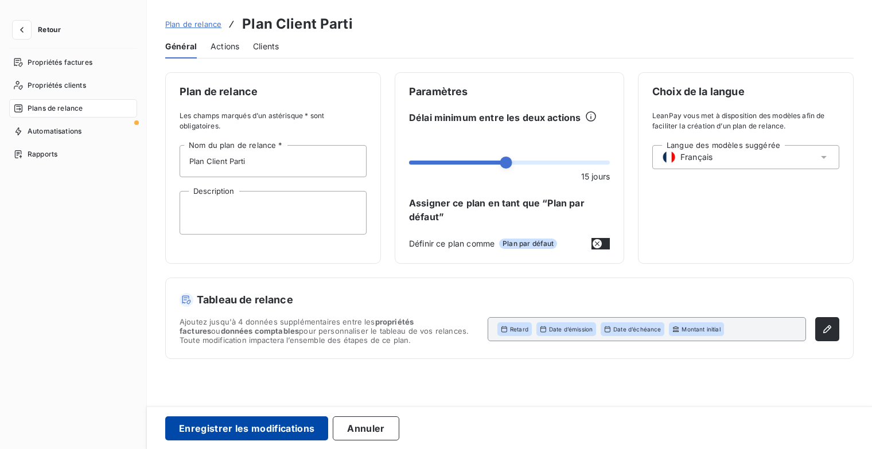
click at [308, 426] on button "Enregistrer les modifications" at bounding box center [246, 428] width 163 height 24
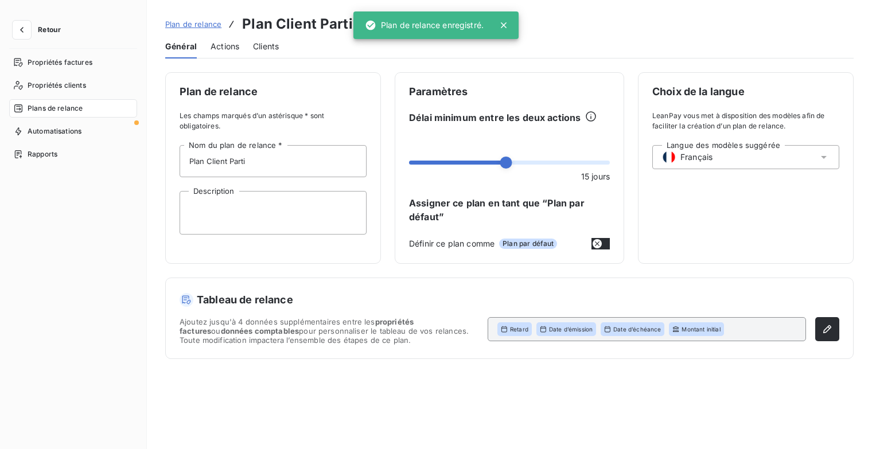
click at [234, 46] on span "Actions" at bounding box center [224, 46] width 29 height 11
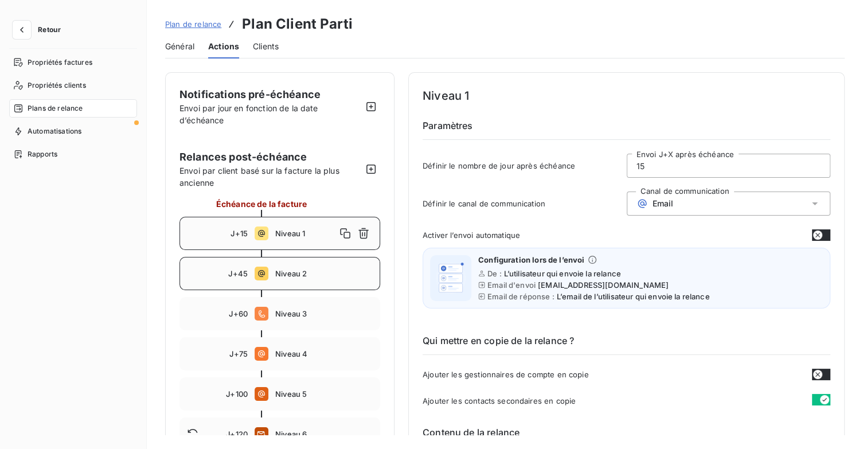
click at [345, 276] on span "Niveau 2" at bounding box center [324, 273] width 98 height 9
type input "45"
click at [368, 273] on icon "button" at bounding box center [363, 273] width 11 height 11
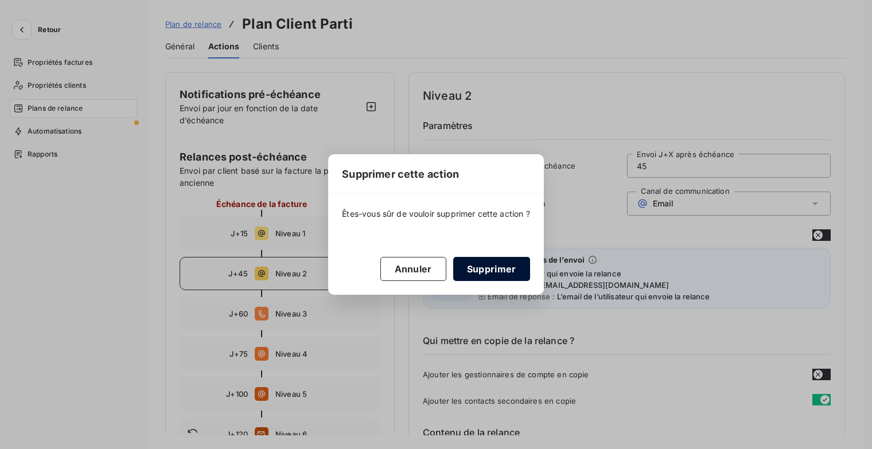
click at [493, 267] on button "Supprimer" at bounding box center [491, 269] width 77 height 24
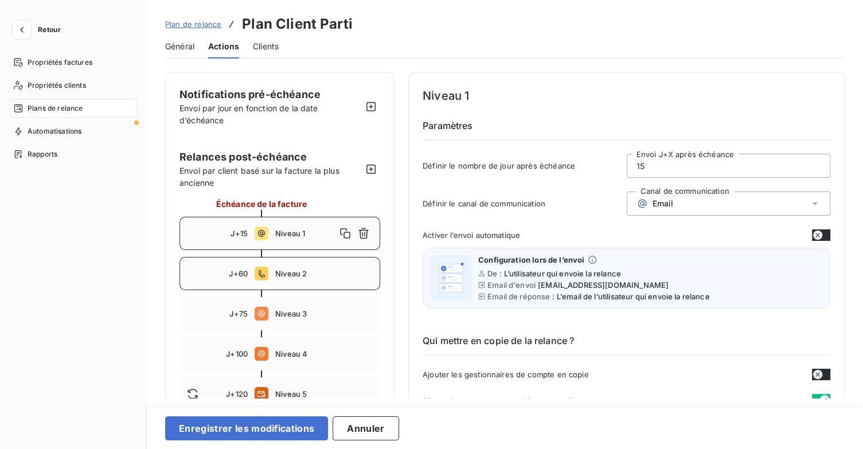
click at [339, 278] on div "J+60 Niveau 2" at bounding box center [280, 273] width 201 height 33
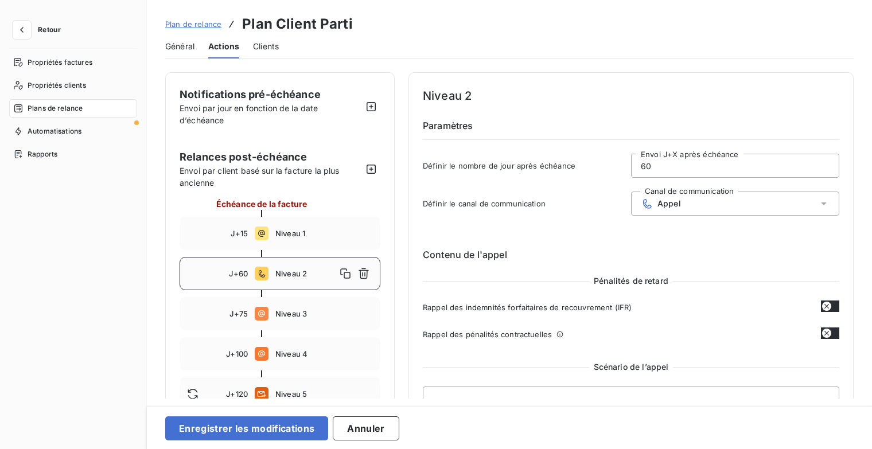
drag, startPoint x: 603, startPoint y: 176, endPoint x: 567, endPoint y: 181, distance: 37.0
click at [567, 180] on div "Définir le nombre de jour après échéance 60 Envoi J+X après échéance" at bounding box center [631, 169] width 416 height 31
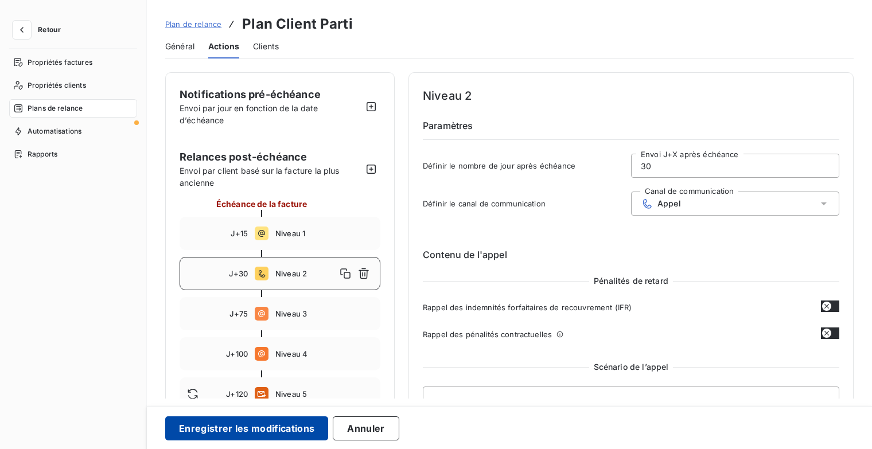
type input "30"
click at [268, 427] on button "Enregistrer les modifications" at bounding box center [246, 428] width 163 height 24
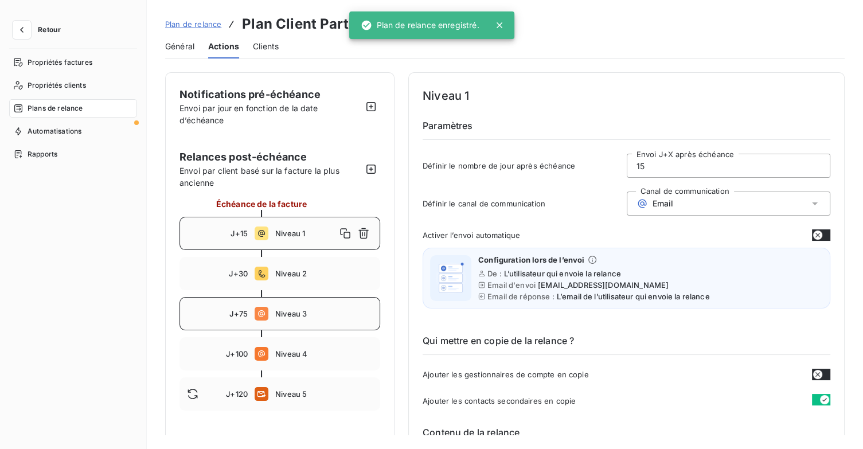
click at [323, 315] on span "Niveau 3" at bounding box center [324, 313] width 98 height 9
drag, startPoint x: 666, startPoint y: 160, endPoint x: 578, endPoint y: 172, distance: 89.7
click at [584, 171] on div "Définir le nombre de jour après échéance 75 Envoi J+X après échéance" at bounding box center [627, 169] width 408 height 31
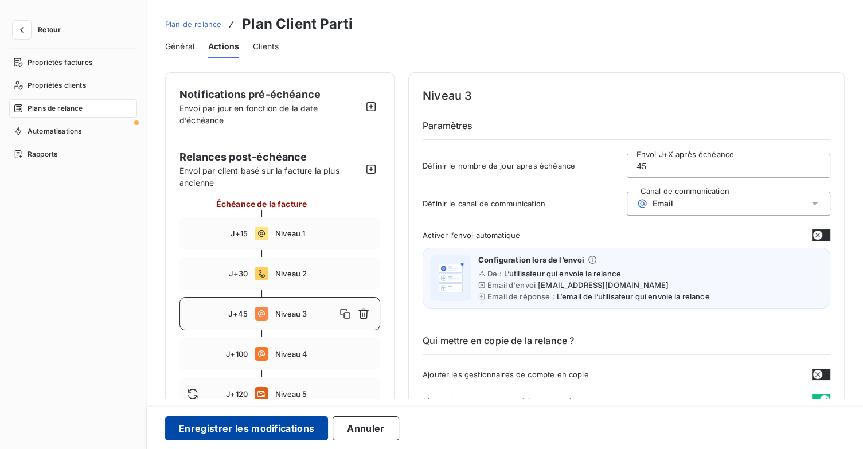
type input "45"
click at [260, 424] on button "Enregistrer les modifications" at bounding box center [246, 428] width 163 height 24
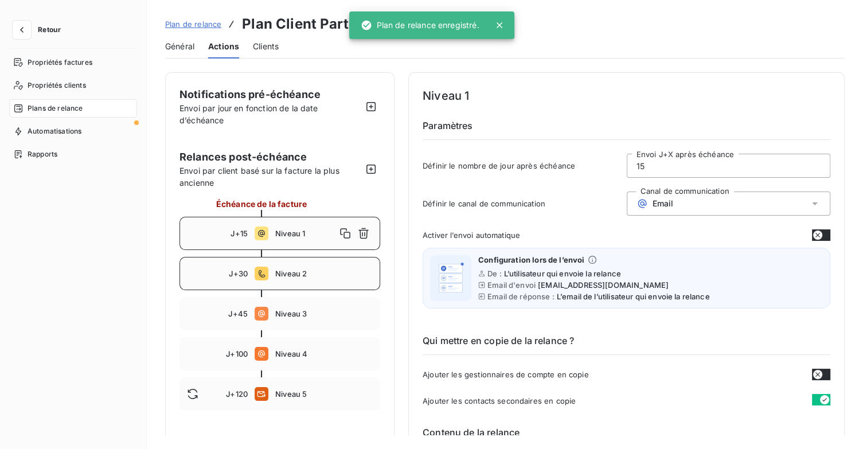
click at [333, 277] on span "Niveau 2" at bounding box center [324, 273] width 98 height 9
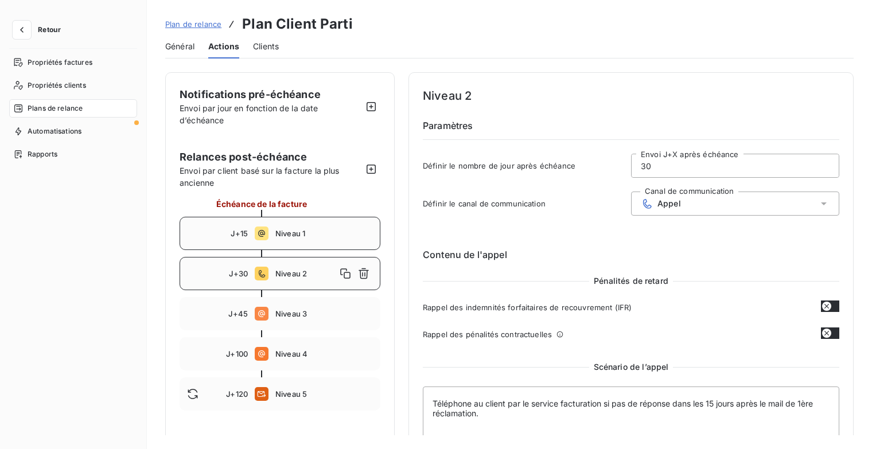
click at [313, 237] on span "Niveau 1" at bounding box center [324, 233] width 98 height 9
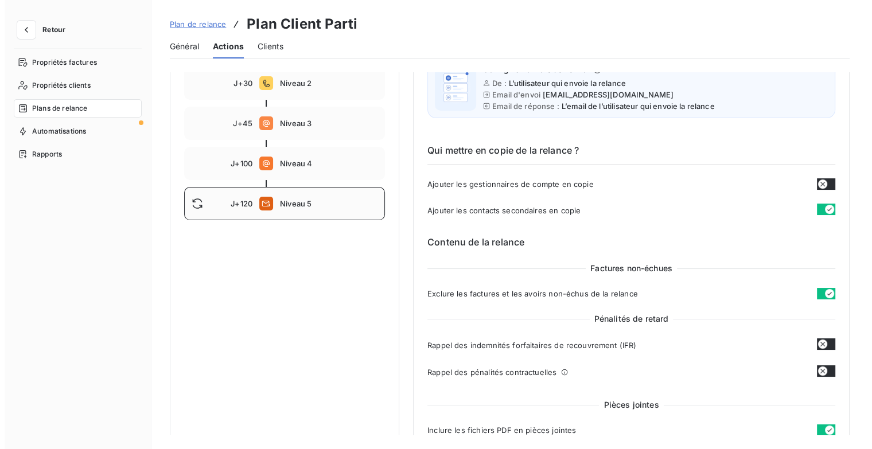
scroll to position [57, 0]
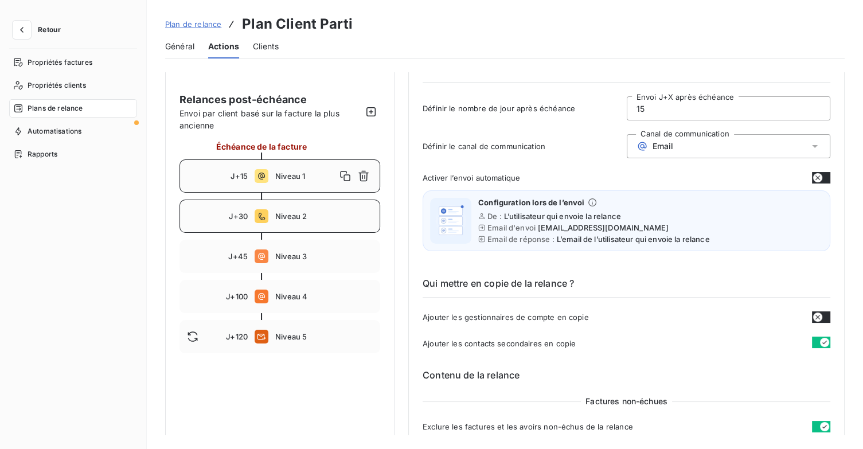
drag, startPoint x: 321, startPoint y: 220, endPoint x: 335, endPoint y: 219, distance: 13.8
click at [321, 219] on span "Niveau 2" at bounding box center [324, 216] width 98 height 9
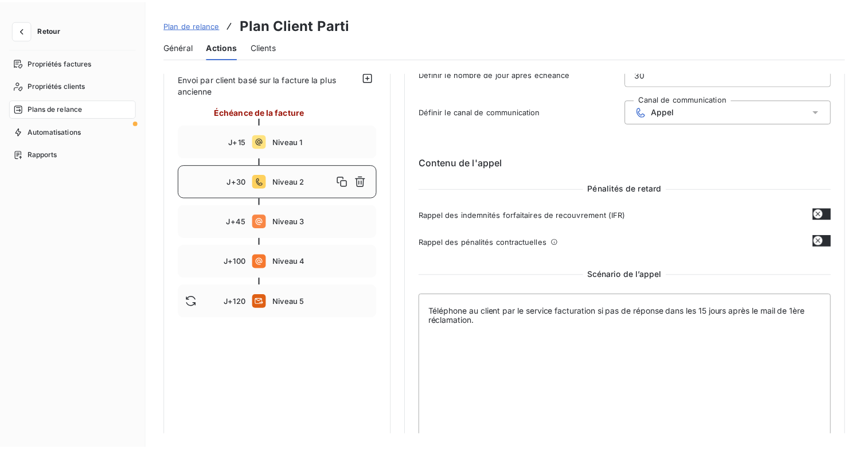
scroll to position [76, 0]
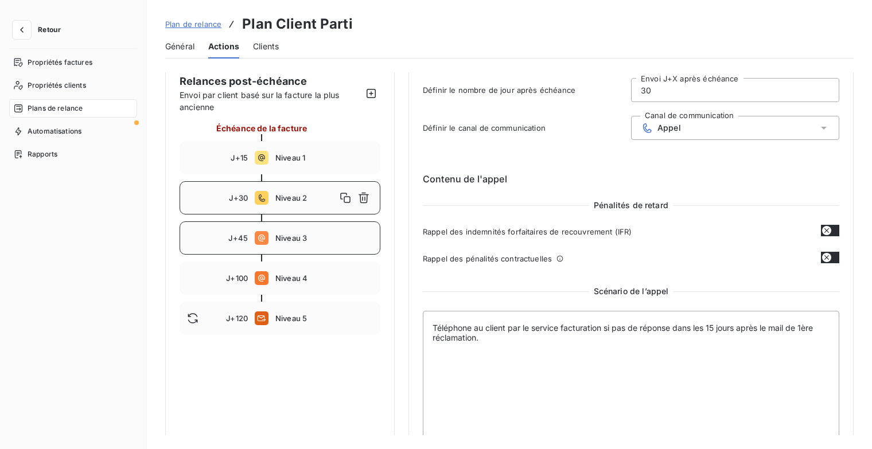
click at [330, 247] on div "J+45 Niveau 3" at bounding box center [280, 237] width 201 height 33
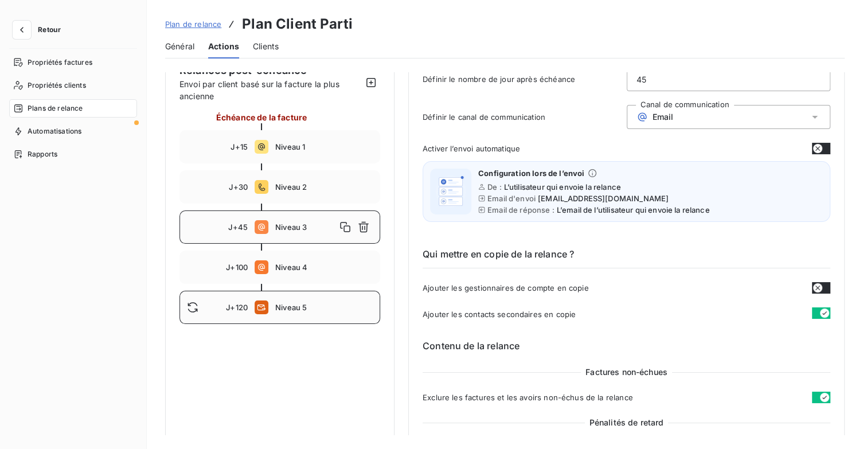
scroll to position [18, 0]
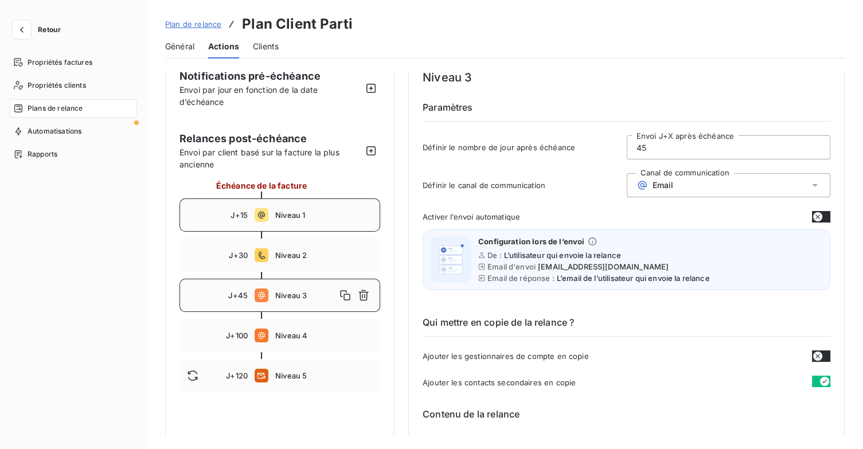
click at [326, 212] on span "Niveau 1" at bounding box center [324, 214] width 98 height 9
type input "15"
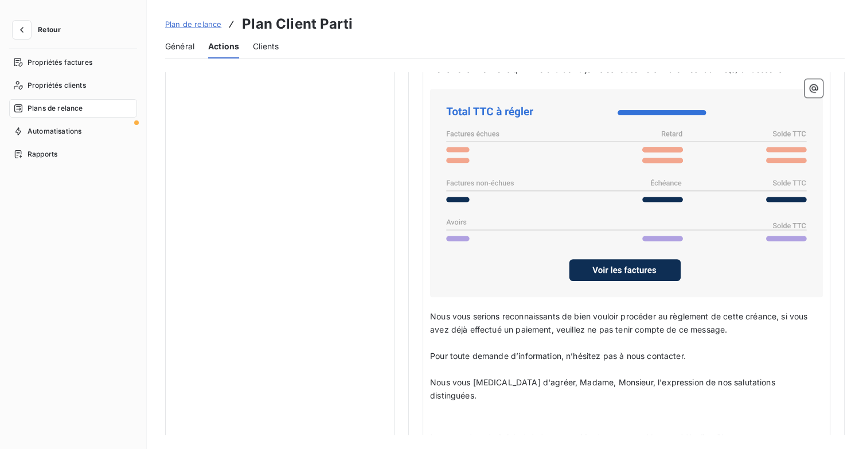
scroll to position [850, 0]
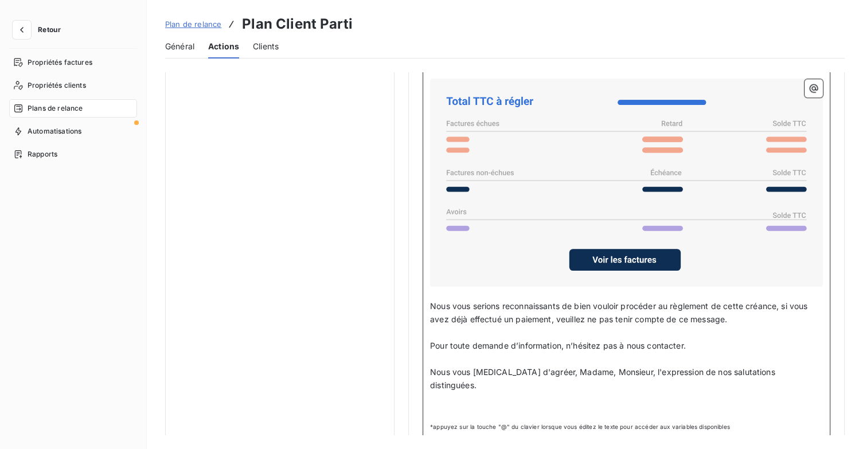
click at [501, 405] on p "﻿" at bounding box center [626, 411] width 393 height 13
click at [808, 92] on icon "button" at bounding box center [813, 88] width 11 height 11
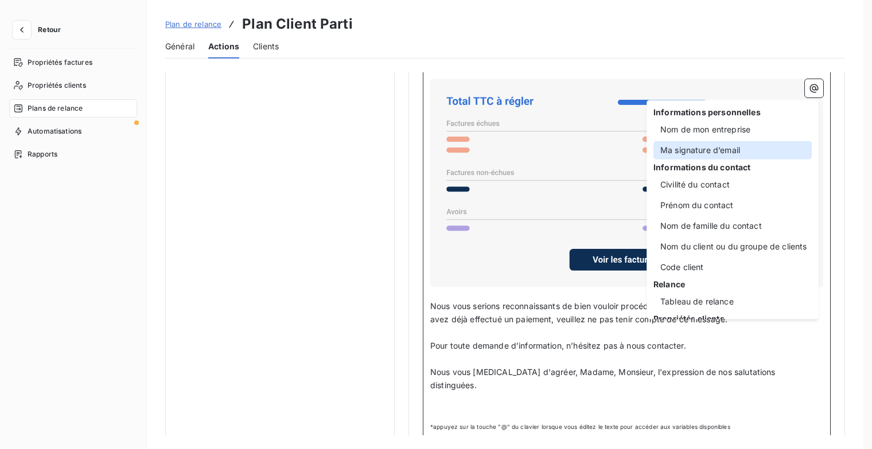
click at [723, 154] on div "Ma signature d’email" at bounding box center [732, 150] width 158 height 18
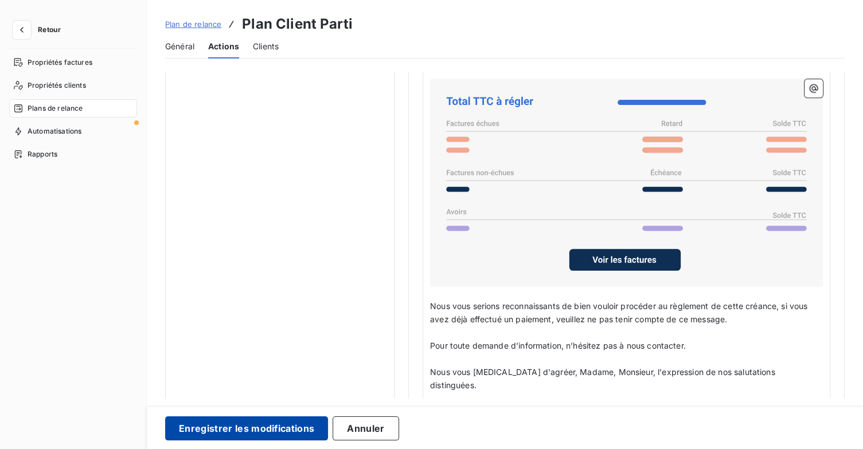
click at [239, 440] on div "Enregistrer les modifications Annuler" at bounding box center [505, 427] width 716 height 43
click at [240, 435] on button "Enregistrer les modifications" at bounding box center [246, 428] width 163 height 24
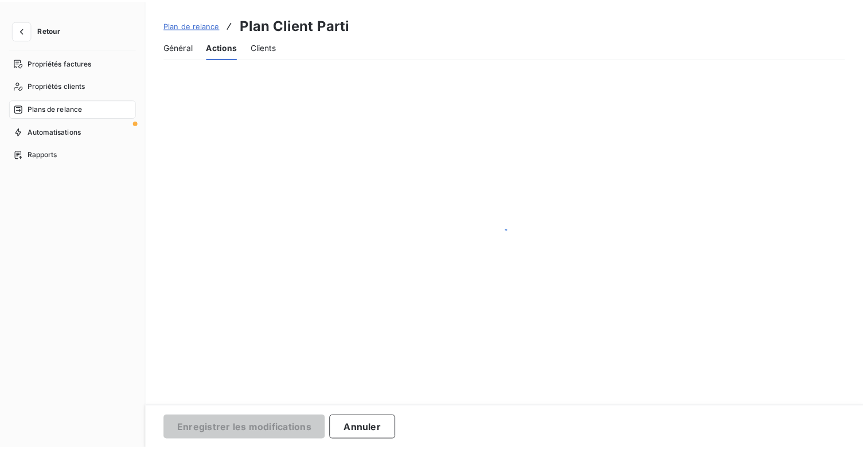
scroll to position [25, 0]
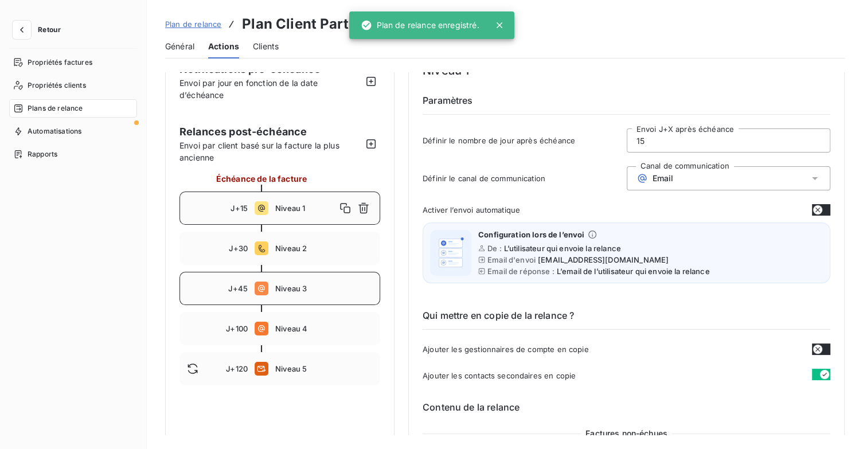
click at [305, 290] on span "Niveau 3" at bounding box center [324, 288] width 98 height 9
type input "45"
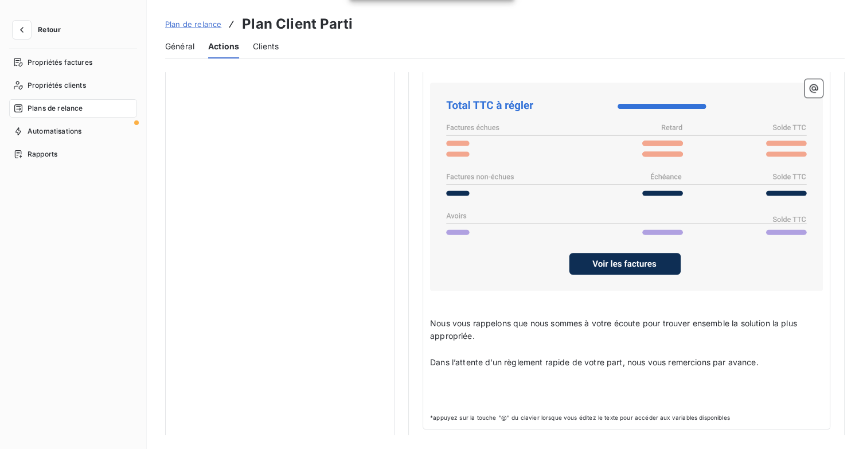
scroll to position [946, 0]
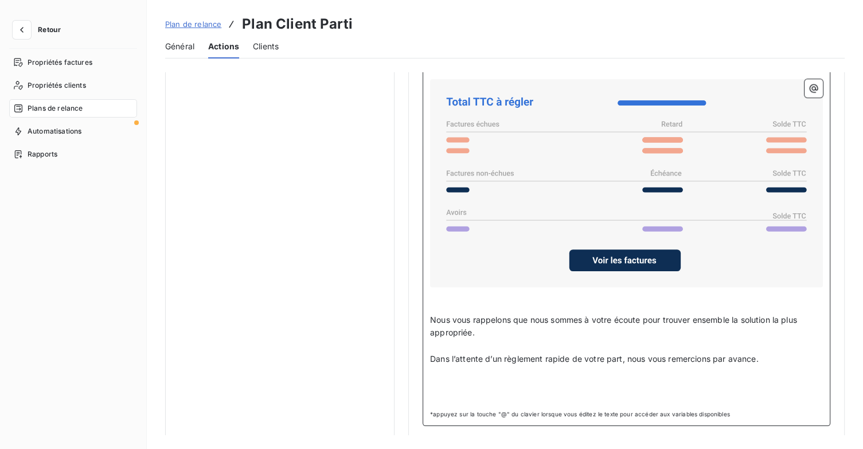
click at [465, 385] on p "﻿" at bounding box center [626, 385] width 393 height 13
click at [810, 87] on icon "button" at bounding box center [813, 88] width 11 height 11
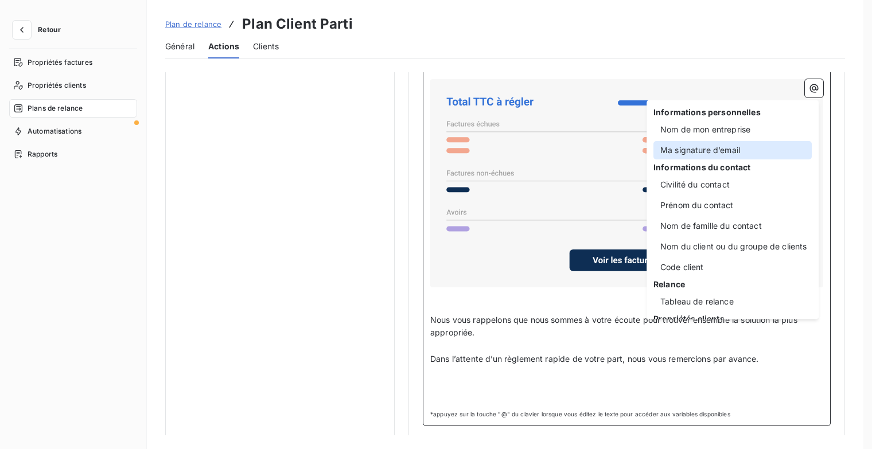
click at [756, 145] on div "Ma signature d’email" at bounding box center [732, 150] width 158 height 18
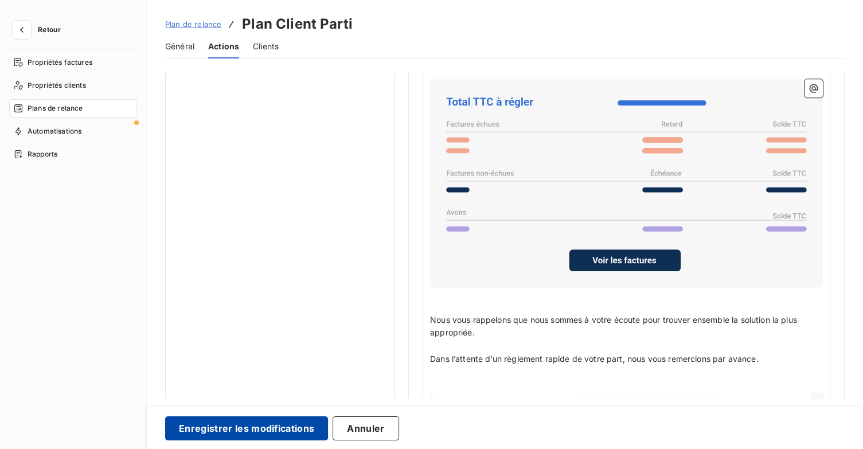
click at [259, 431] on button "Enregistrer les modifications" at bounding box center [246, 428] width 163 height 24
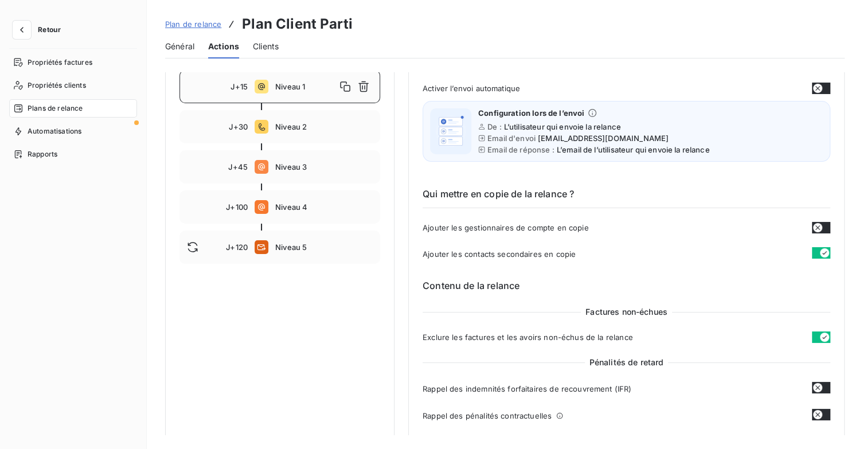
scroll to position [140, 0]
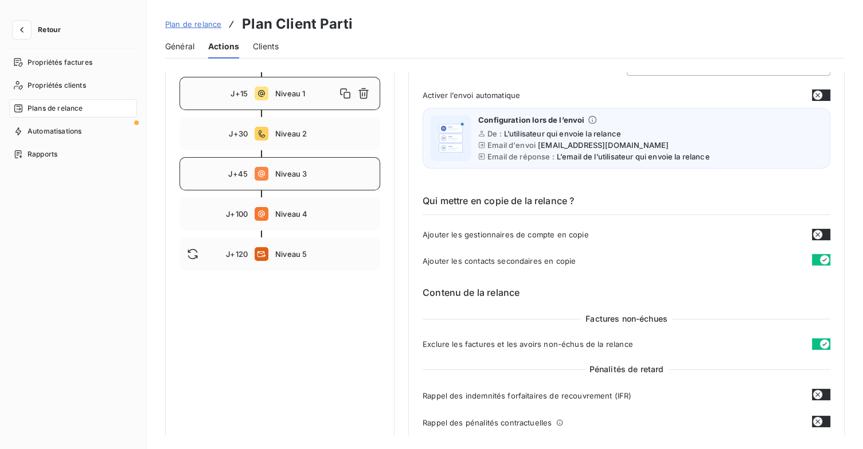
click at [327, 176] on span "Niveau 3" at bounding box center [324, 173] width 98 height 9
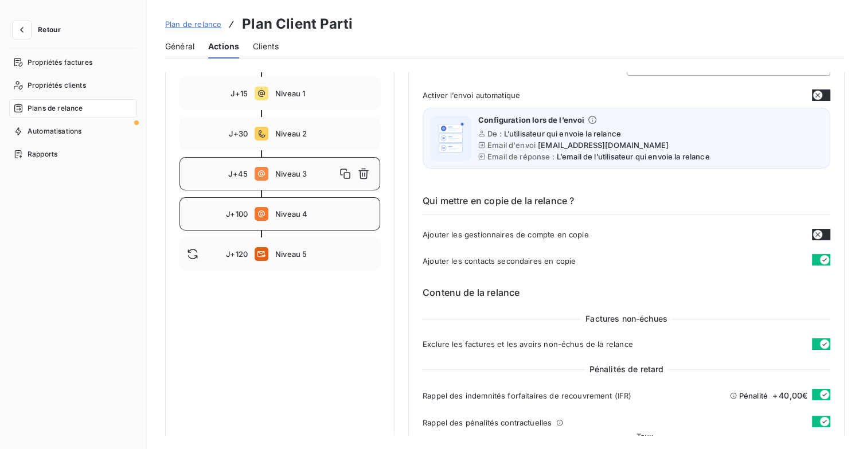
click at [295, 210] on span "Niveau 4" at bounding box center [324, 213] width 98 height 9
type input "100"
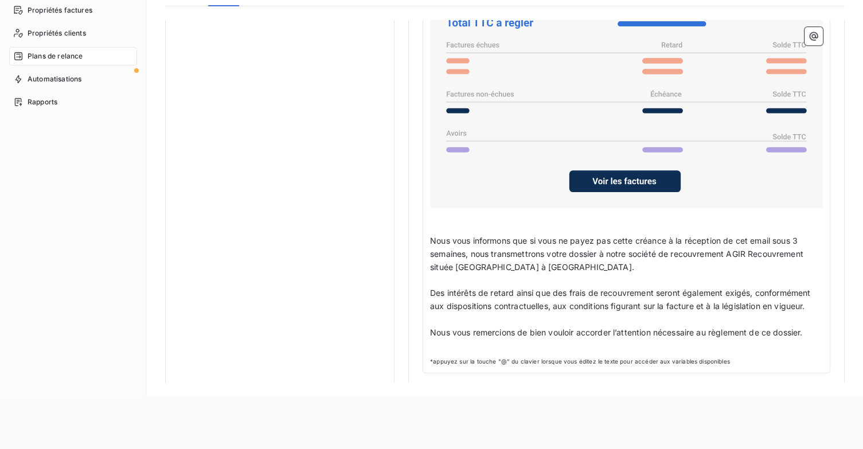
scroll to position [115, 0]
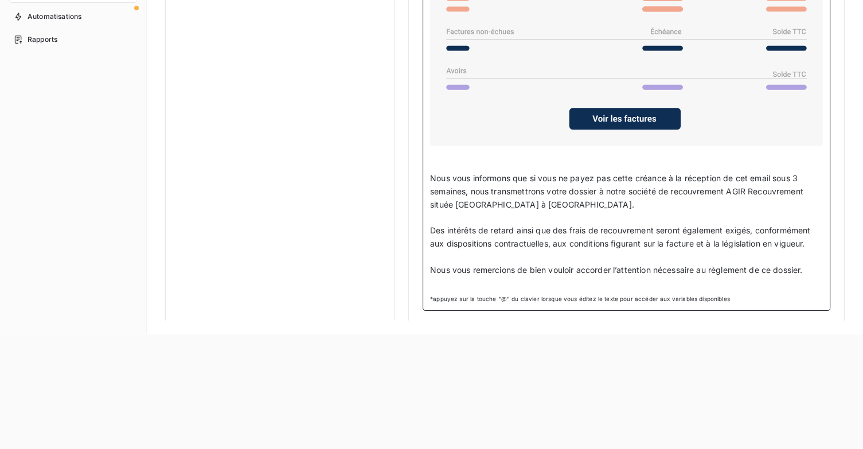
click at [478, 283] on p "﻿" at bounding box center [626, 283] width 393 height 13
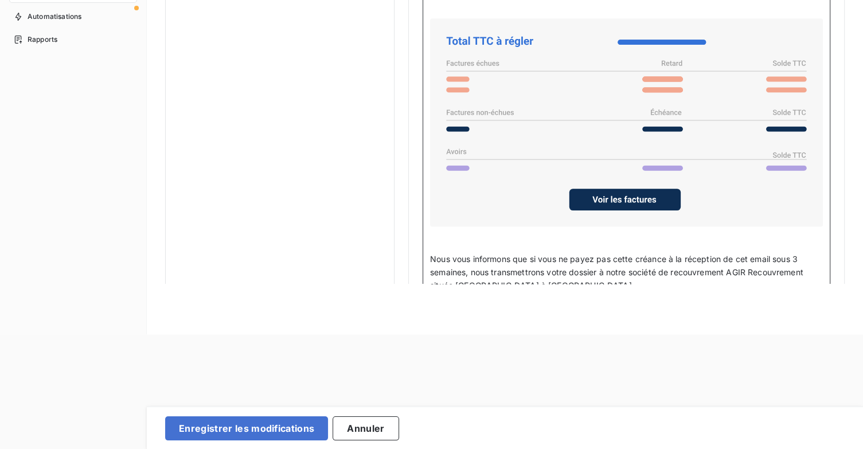
scroll to position [754, 0]
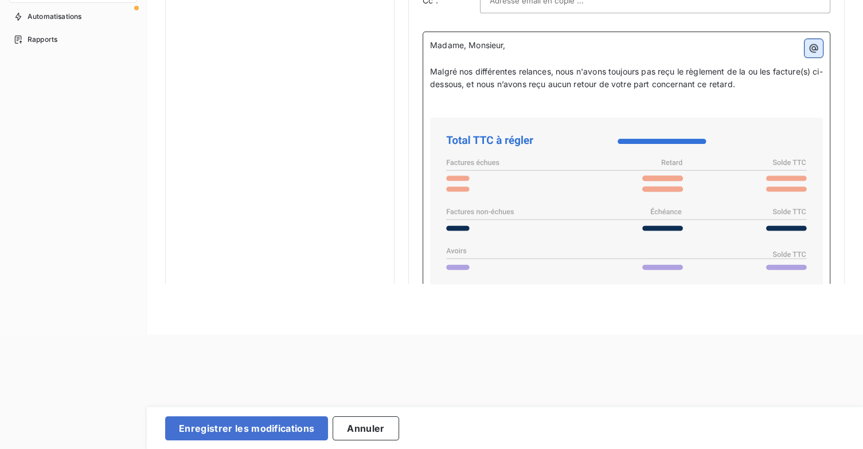
click at [813, 52] on button "button" at bounding box center [814, 48] width 18 height 18
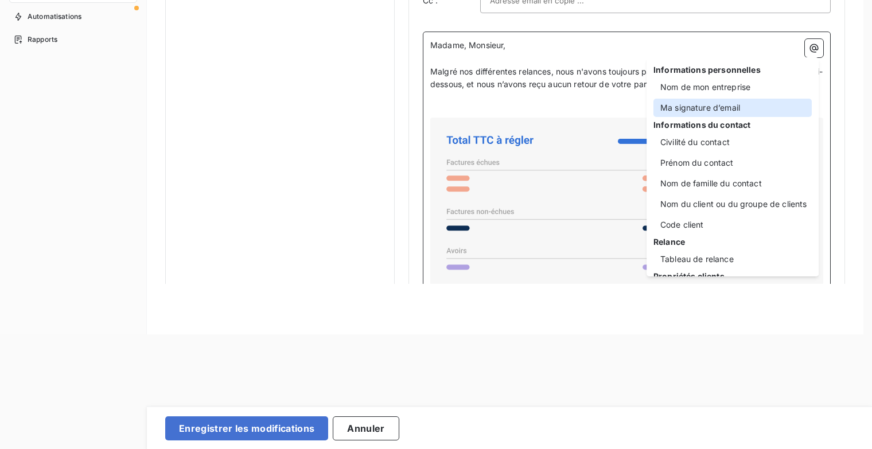
click at [752, 110] on div "Ma signature d’email" at bounding box center [732, 108] width 158 height 18
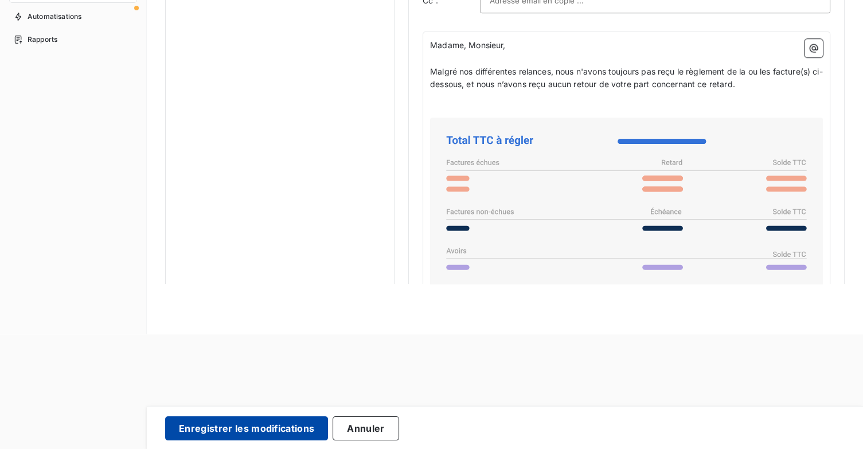
click at [296, 422] on button "Enregistrer les modifications" at bounding box center [246, 428] width 163 height 24
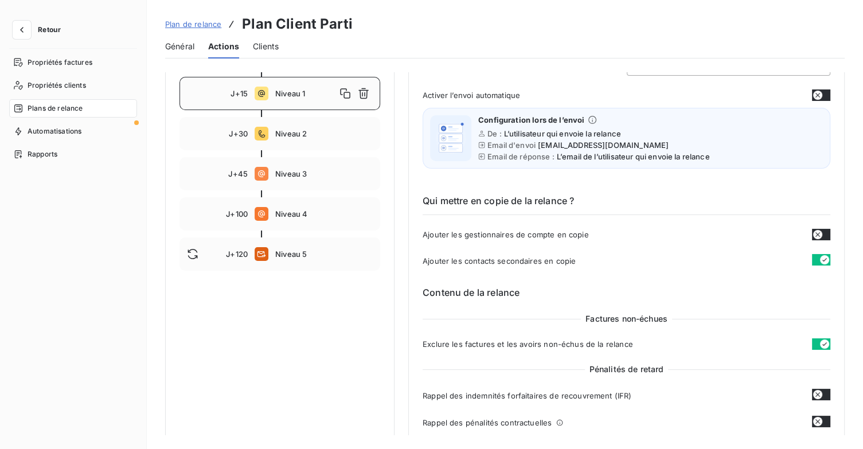
scroll to position [255, 0]
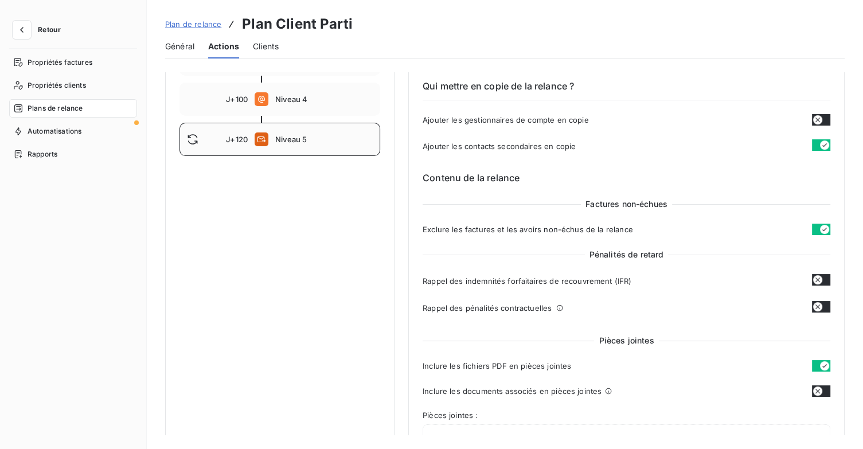
click at [310, 142] on span "Niveau 5" at bounding box center [324, 139] width 98 height 9
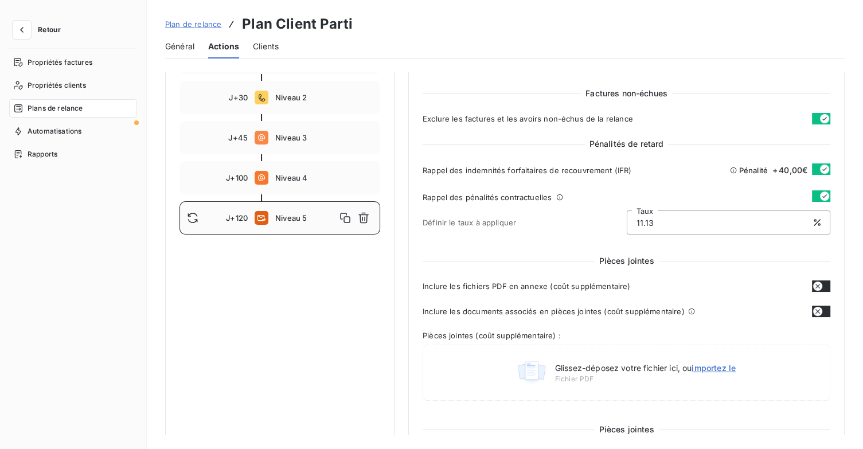
scroll to position [140, 0]
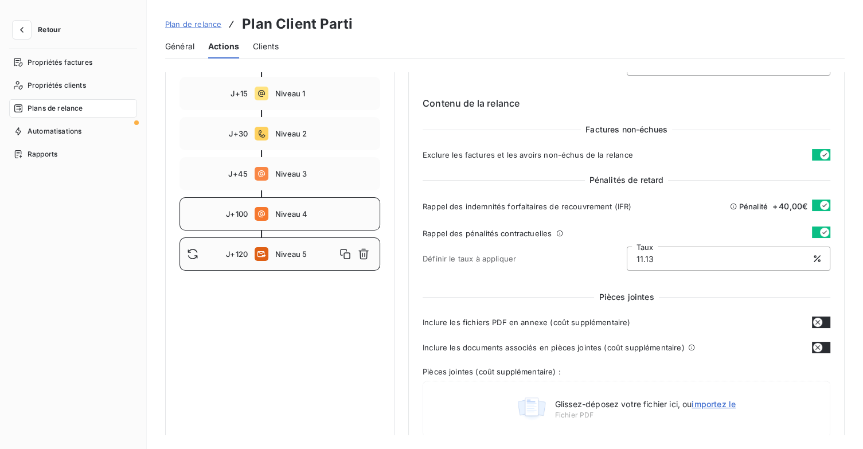
click at [295, 217] on span "Niveau 4" at bounding box center [324, 213] width 98 height 9
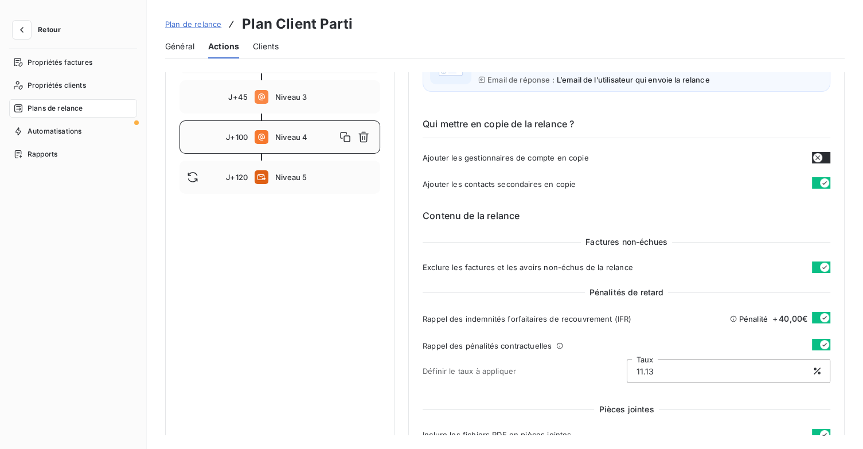
scroll to position [197, 0]
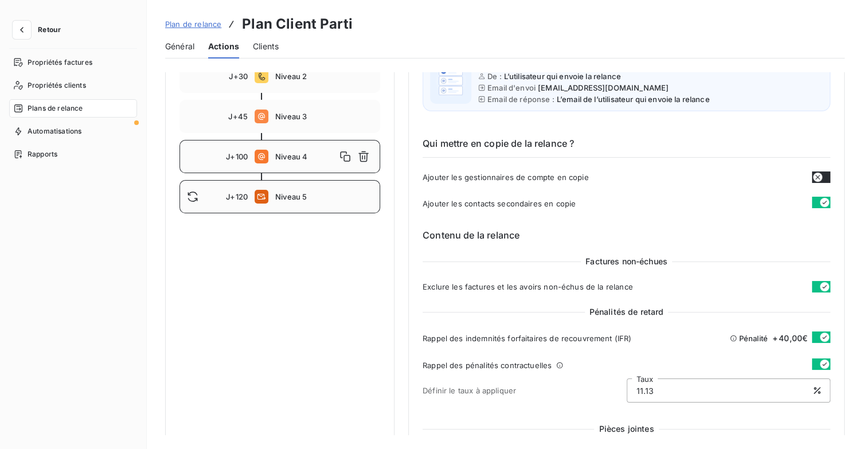
click at [302, 203] on div "J+120 Niveau 5" at bounding box center [280, 196] width 201 height 33
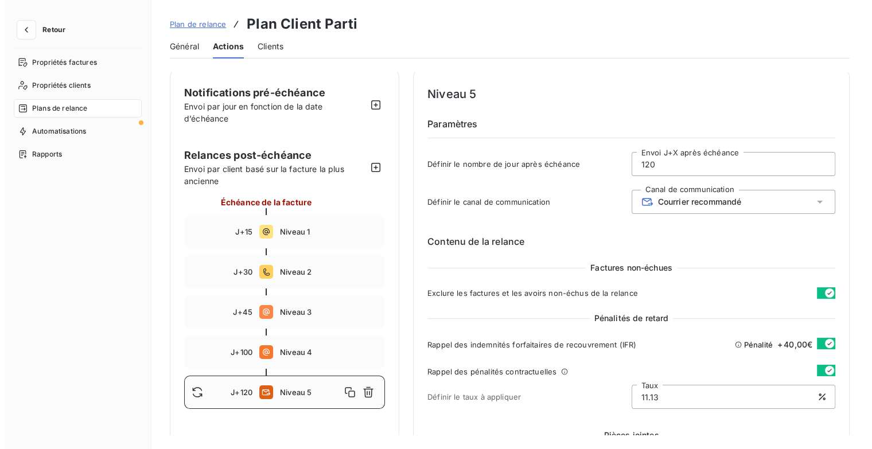
scroll to position [0, 0]
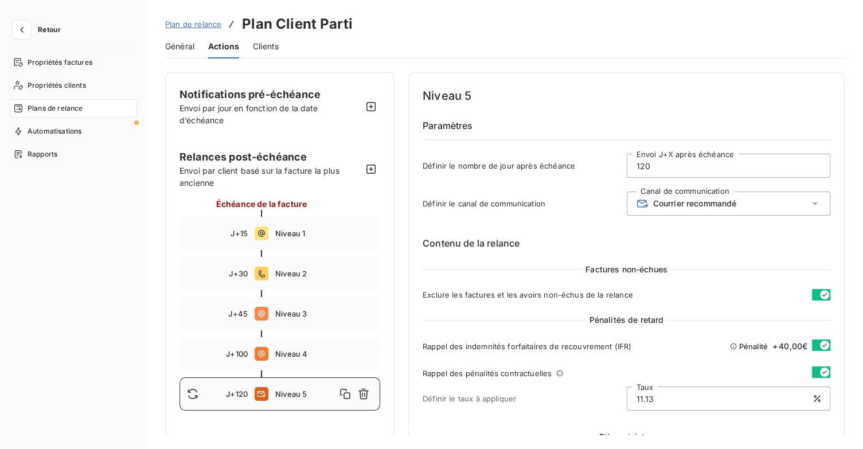
drag, startPoint x: 678, startPoint y: 168, endPoint x: 574, endPoint y: 168, distance: 105.0
click at [574, 168] on div "Définir le nombre de jour après échéance 120 Envoi J+X après échéance" at bounding box center [627, 169] width 408 height 31
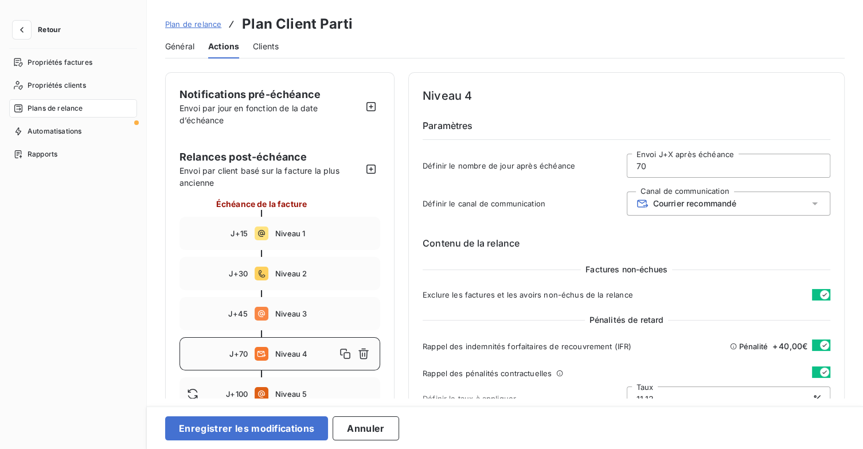
type input "70"
click at [810, 208] on div "Courrier recommandé" at bounding box center [729, 204] width 204 height 24
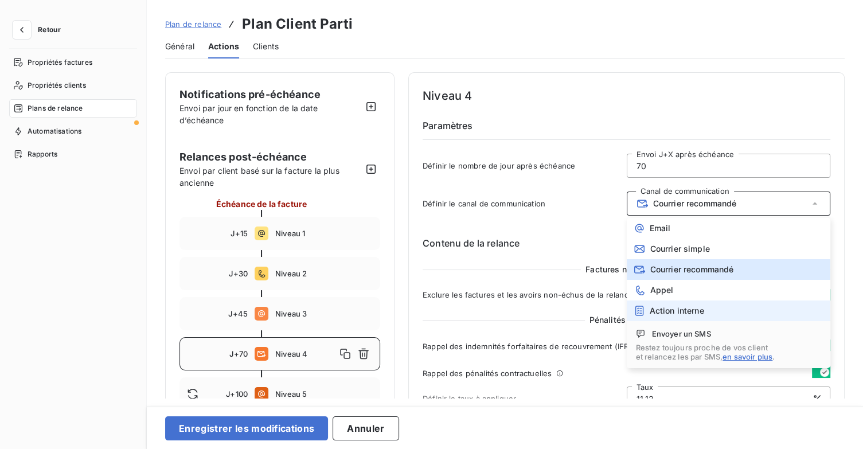
click at [709, 307] on li "Action interne" at bounding box center [729, 311] width 204 height 21
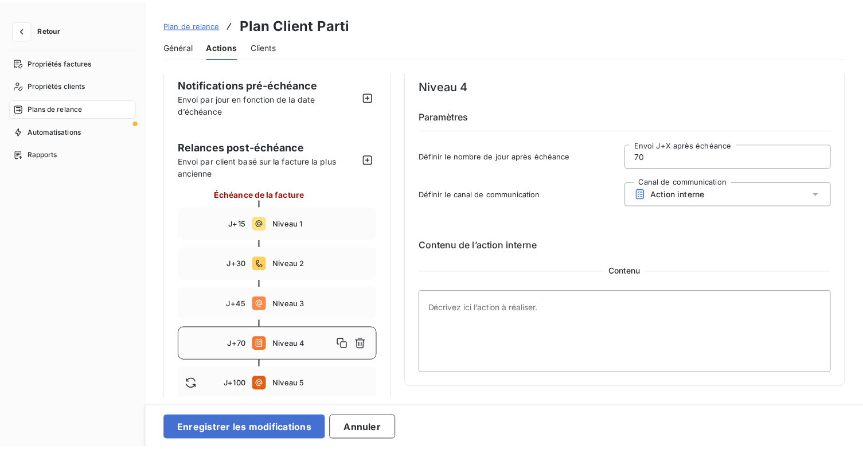
scroll to position [25, 0]
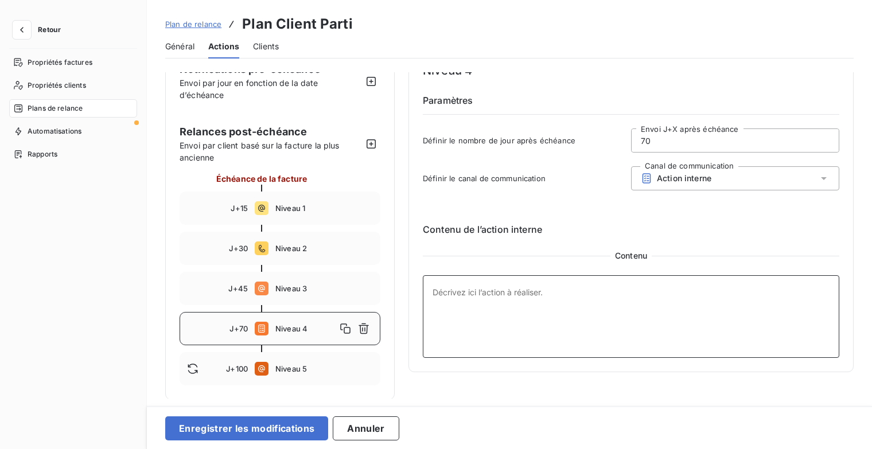
click at [489, 305] on textarea at bounding box center [631, 316] width 416 height 83
type textarea "deposer le dossier chez AGIR"
click at [337, 405] on div "Plan de relance Plan Client Parti Général Actions Clients Notifications pré-éch…" at bounding box center [509, 224] width 725 height 449
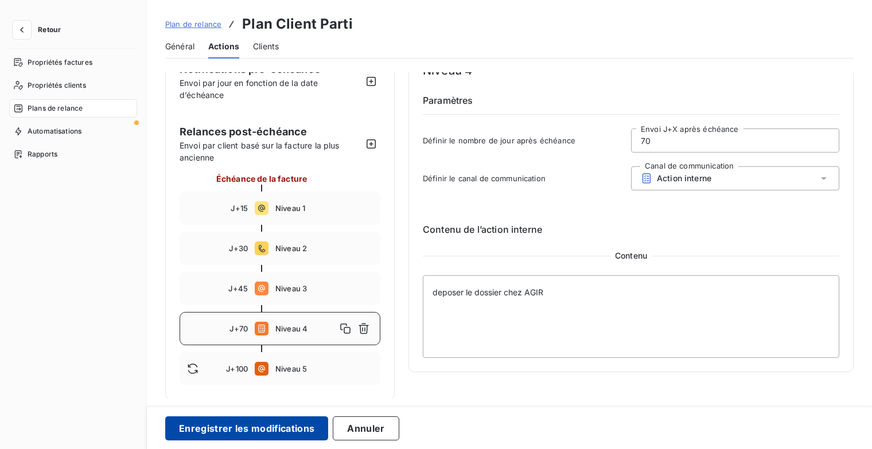
click at [314, 422] on button "Enregistrer les modifications" at bounding box center [246, 428] width 163 height 24
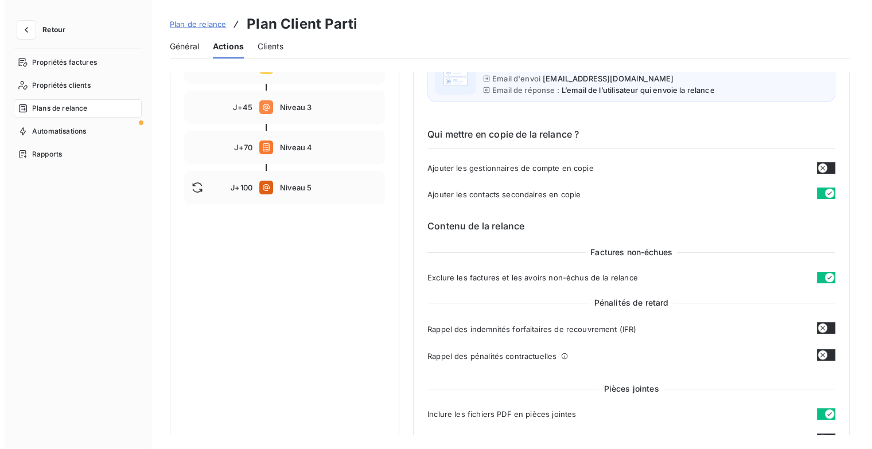
scroll to position [140, 0]
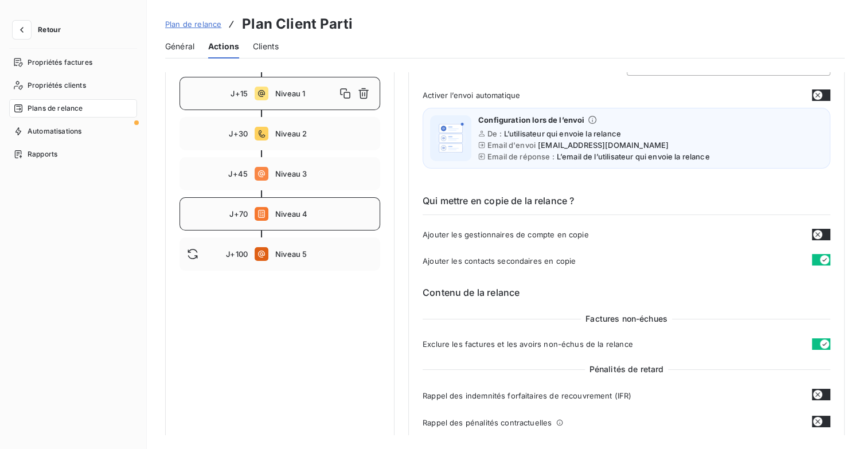
click at [323, 220] on div "J+70 Niveau 4" at bounding box center [280, 213] width 201 height 33
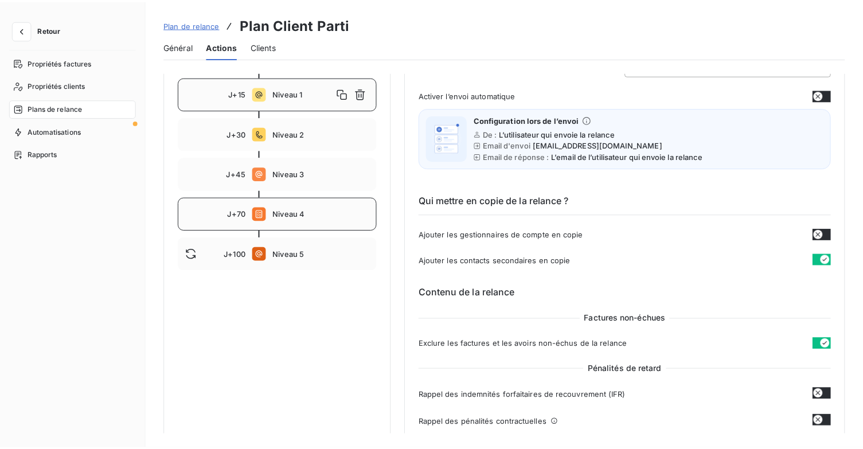
scroll to position [0, 0]
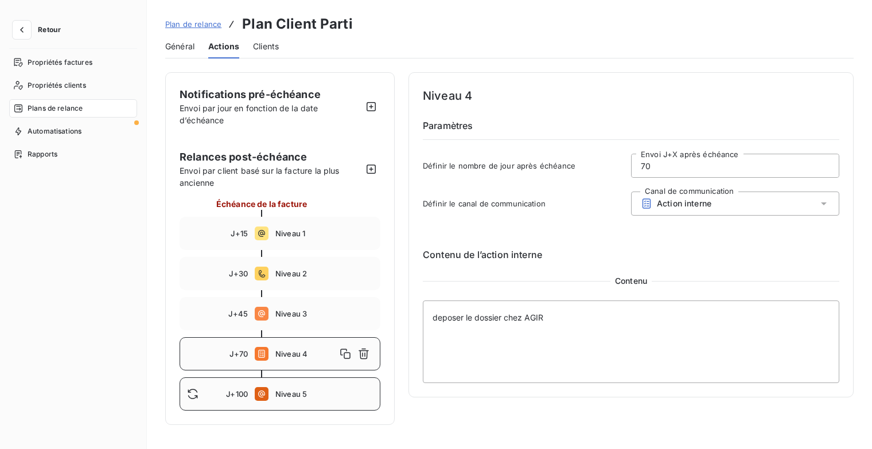
click at [317, 391] on span "Niveau 5" at bounding box center [324, 393] width 98 height 9
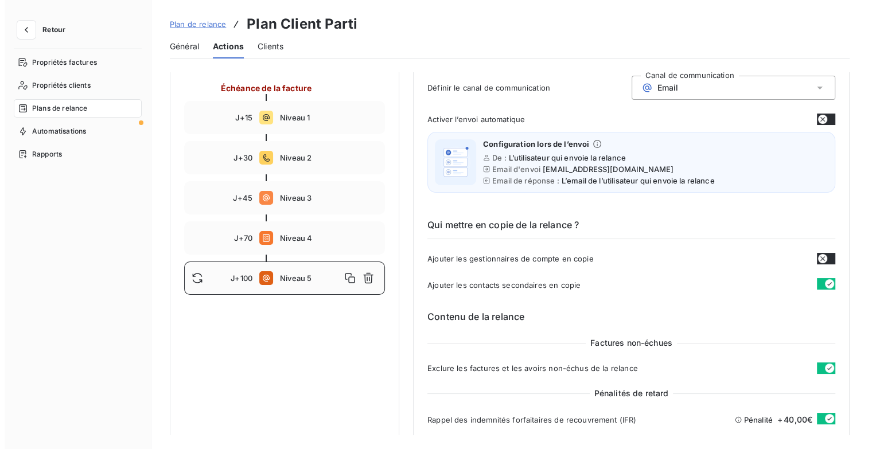
scroll to position [115, 0]
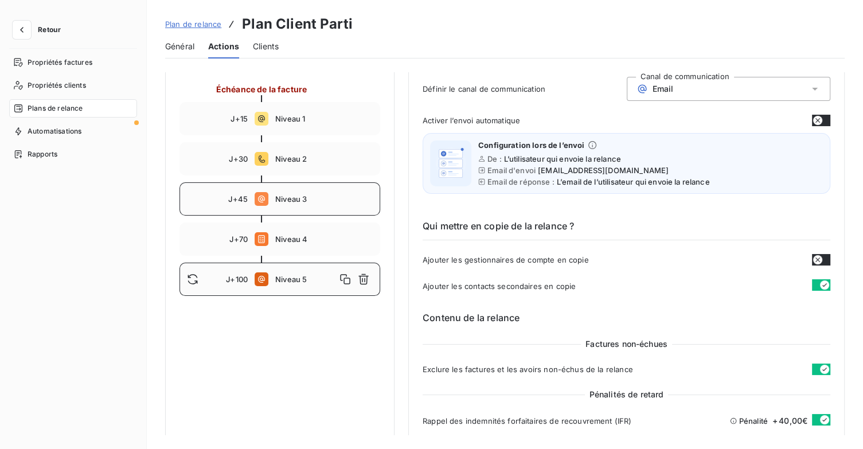
click at [323, 201] on span "Niveau 3" at bounding box center [324, 198] width 98 height 9
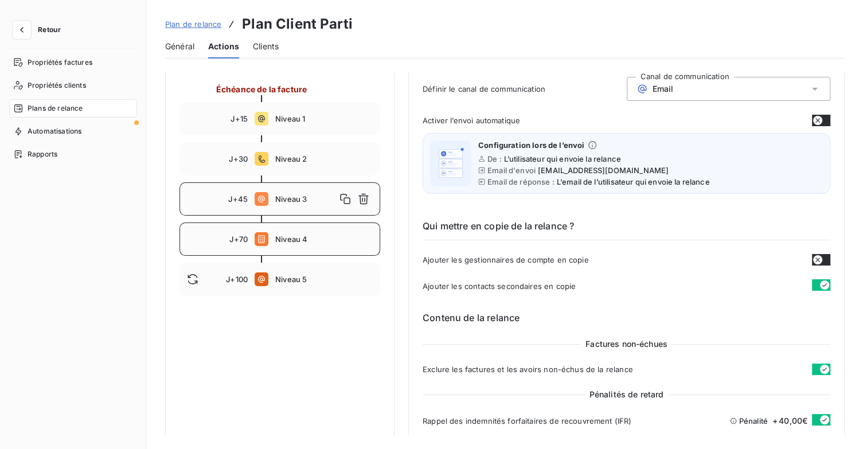
click at [323, 232] on div "J+70 Niveau 4" at bounding box center [280, 239] width 201 height 33
type input "70"
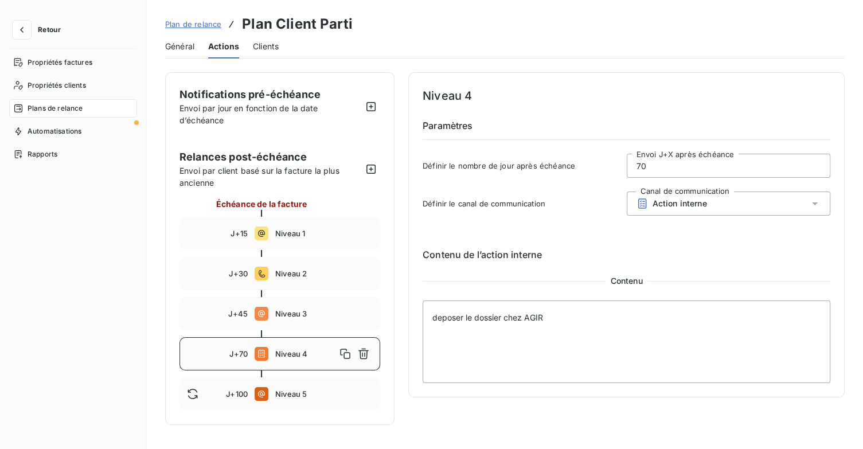
scroll to position [0, 0]
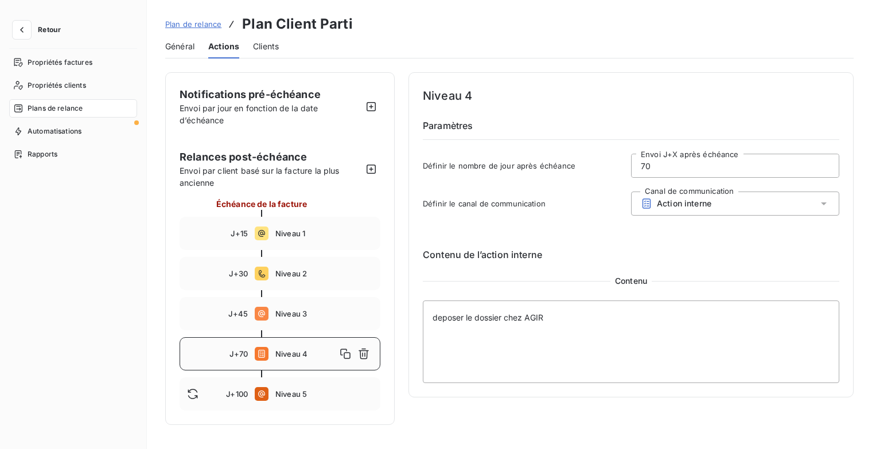
drag, startPoint x: 317, startPoint y: 353, endPoint x: 319, endPoint y: 362, distance: 8.9
click at [319, 362] on div "Niveau 4" at bounding box center [324, 354] width 98 height 18
click at [365, 357] on icon "button" at bounding box center [363, 353] width 11 height 11
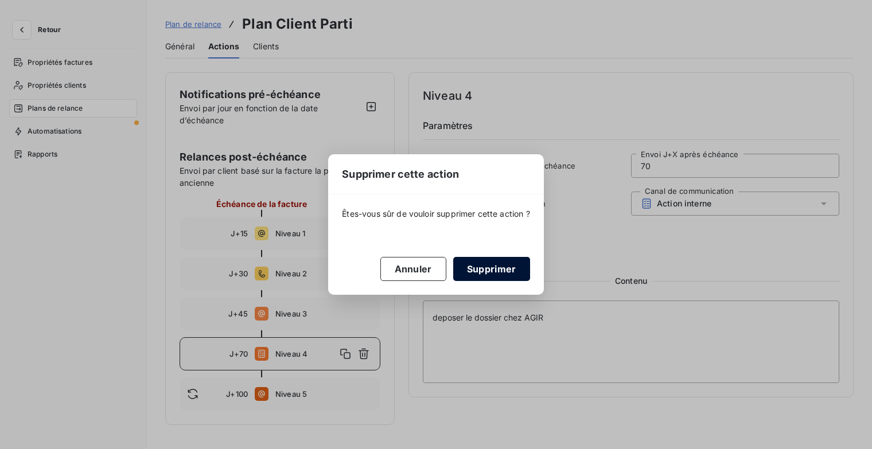
click at [482, 275] on button "Supprimer" at bounding box center [491, 269] width 77 height 24
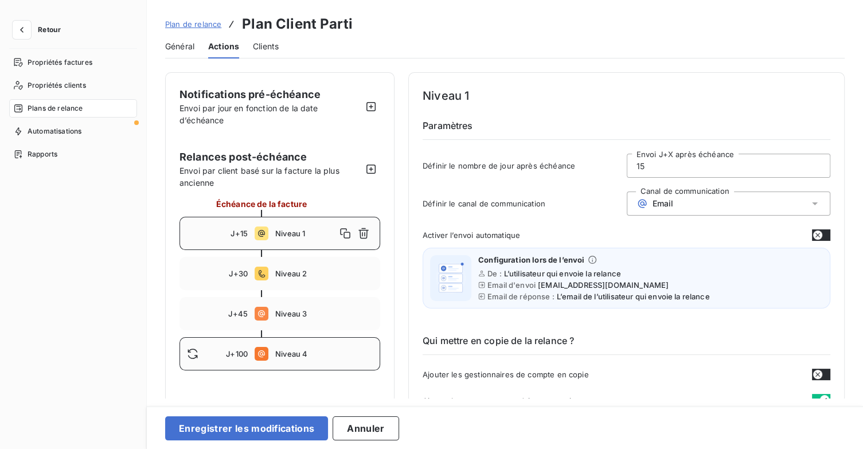
click at [330, 357] on span "Niveau 4" at bounding box center [324, 353] width 98 height 9
type input "100"
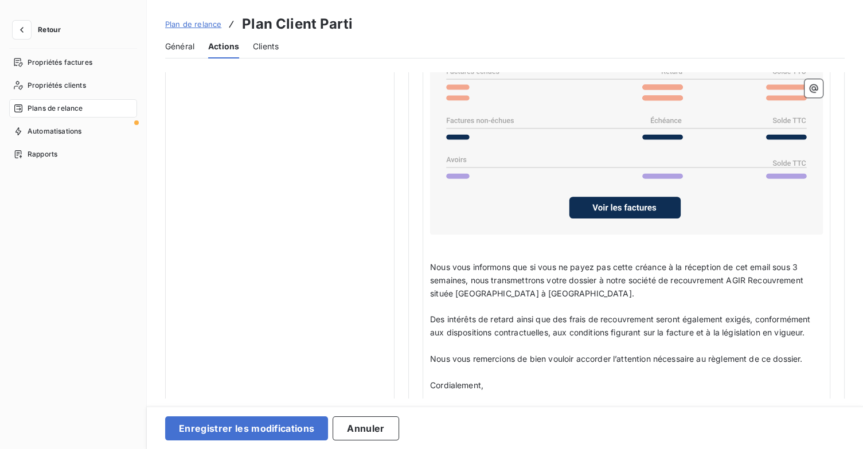
scroll to position [975, 0]
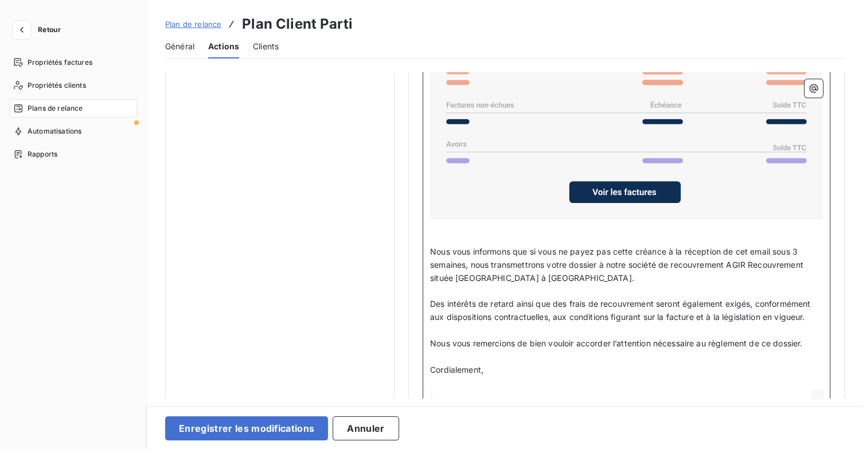
click at [803, 248] on span "Nous vous informons que si vous ne payez pas cette créance à la réception de ce…" at bounding box center [618, 265] width 376 height 36
click at [800, 247] on span "Nous vous informons que si vous ne payez pas cette créance à la réception de ce…" at bounding box center [618, 265] width 376 height 36
drag, startPoint x: 466, startPoint y: 259, endPoint x: 426, endPoint y: 261, distance: 40.2
click at [426, 261] on div "Madame, Monsieur, ﻿ Malgré nos différentes relances, nous n'avons toujours pas …" at bounding box center [627, 263] width 408 height 677
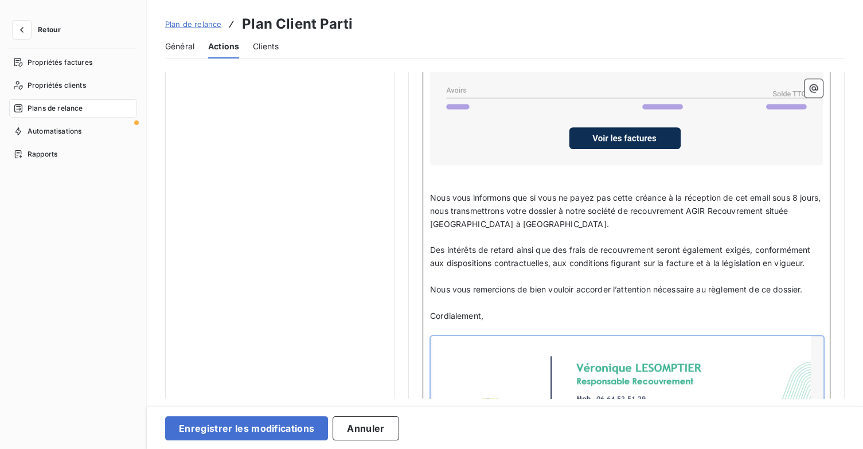
scroll to position [1090, 0]
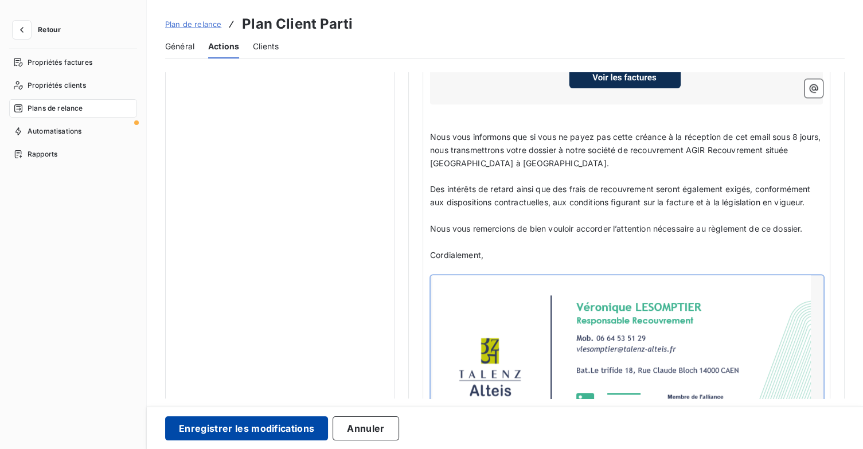
click at [266, 428] on button "Enregistrer les modifications" at bounding box center [246, 428] width 163 height 24
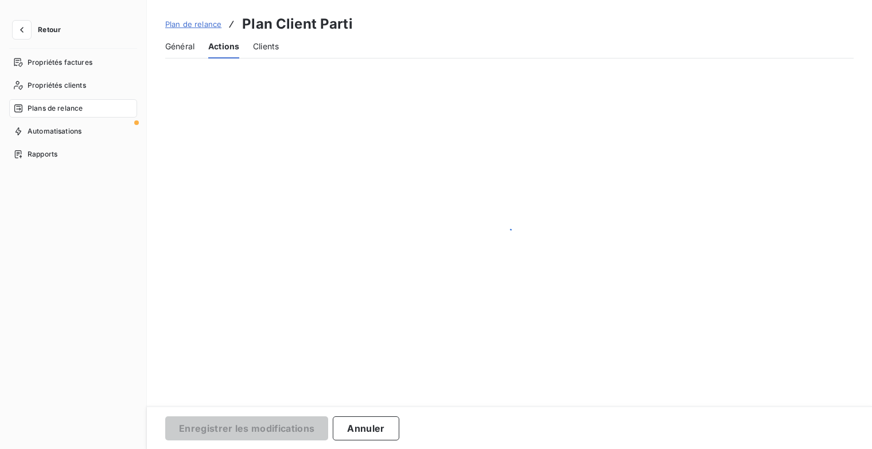
scroll to position [0, 0]
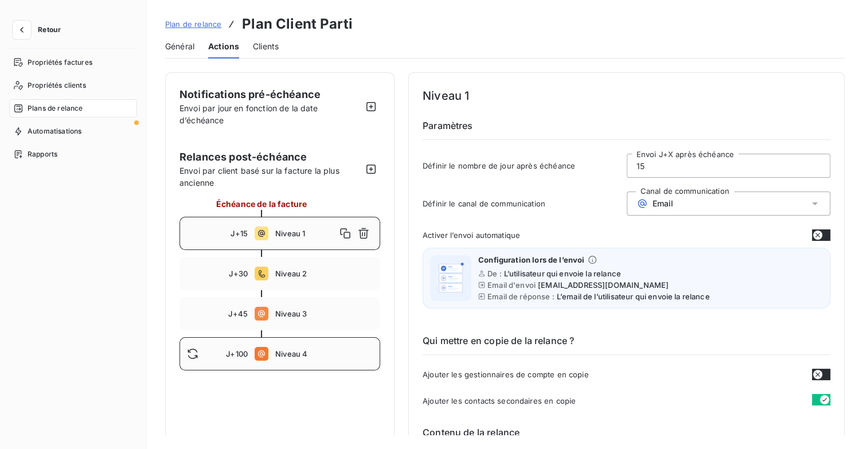
click at [321, 360] on div "J+100 Niveau 4" at bounding box center [280, 353] width 201 height 33
drag, startPoint x: 659, startPoint y: 159, endPoint x: 561, endPoint y: 163, distance: 98.2
click at [561, 163] on div "Définir le nombre de jour après échéance 100 Envoi J+X après échéance" at bounding box center [627, 169] width 408 height 31
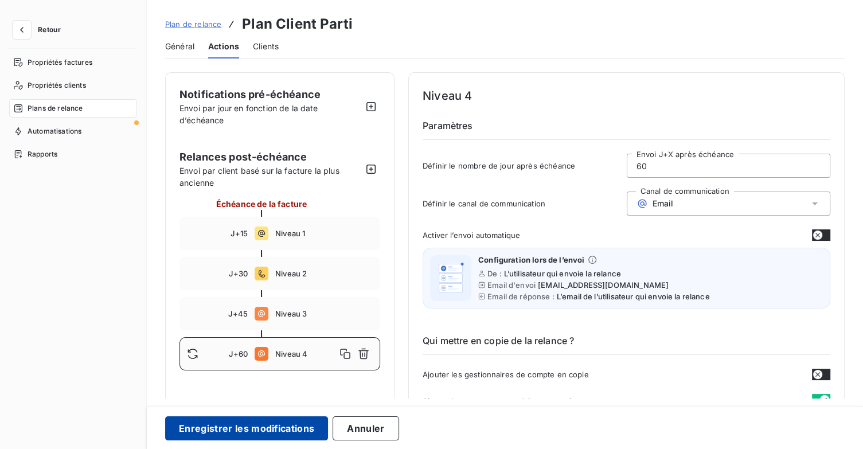
type input "60"
click at [301, 423] on button "Enregistrer les modifications" at bounding box center [246, 428] width 163 height 24
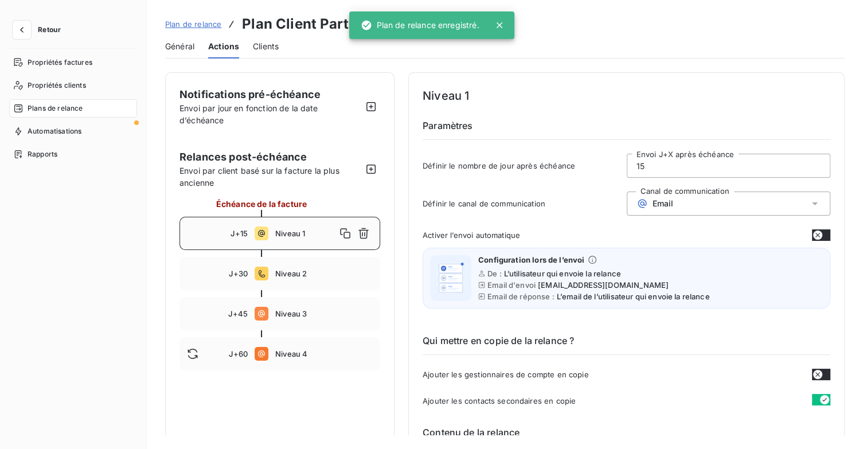
drag, startPoint x: 332, startPoint y: 376, endPoint x: 340, endPoint y: 365, distance: 13.9
click at [342, 358] on span "Niveau 4" at bounding box center [324, 353] width 98 height 9
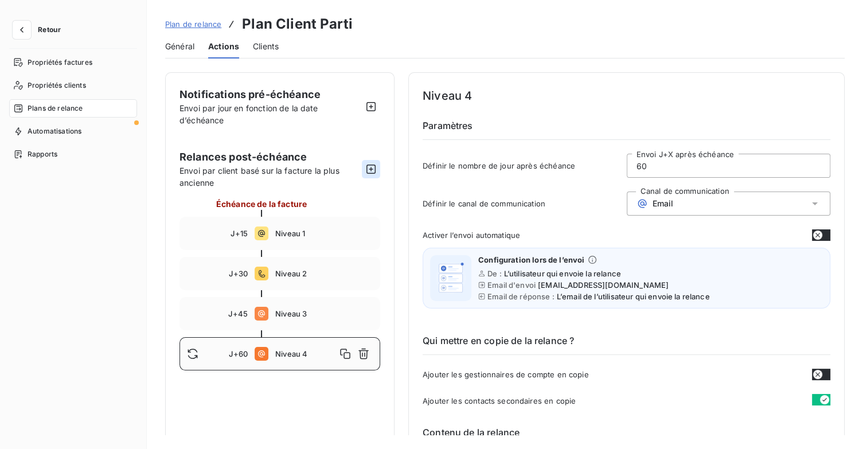
click at [373, 166] on icon "button" at bounding box center [370, 168] width 11 height 11
type input "70"
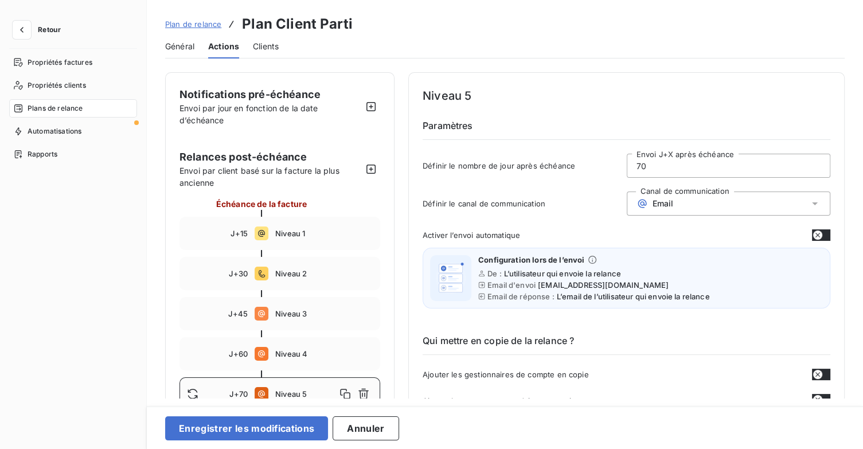
click at [679, 204] on div "Email" at bounding box center [729, 204] width 204 height 24
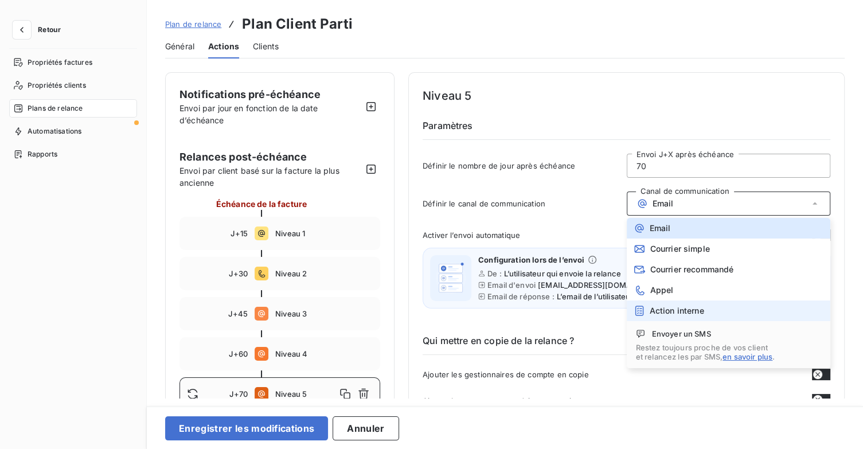
click at [693, 306] on span "Action interne" at bounding box center [677, 310] width 54 height 9
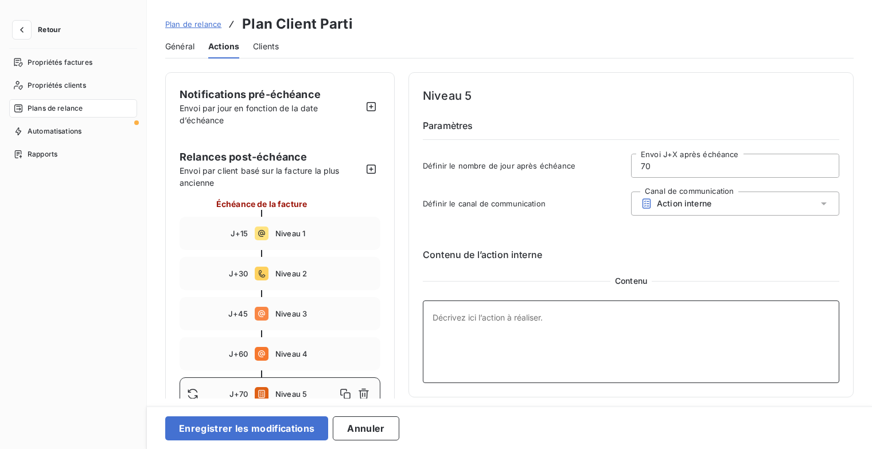
click at [492, 320] on textarea at bounding box center [631, 342] width 416 height 83
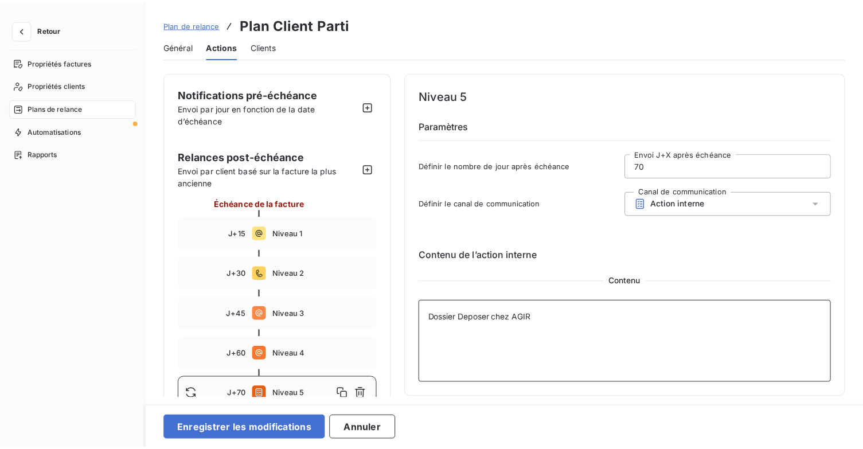
scroll to position [25, 0]
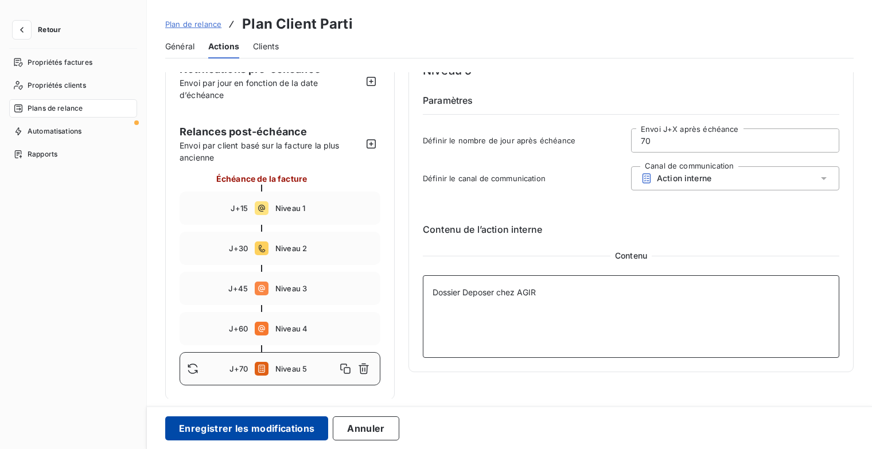
type textarea "Dossier Deposer chez AGIR"
click at [306, 426] on button "Enregistrer les modifications" at bounding box center [246, 428] width 163 height 24
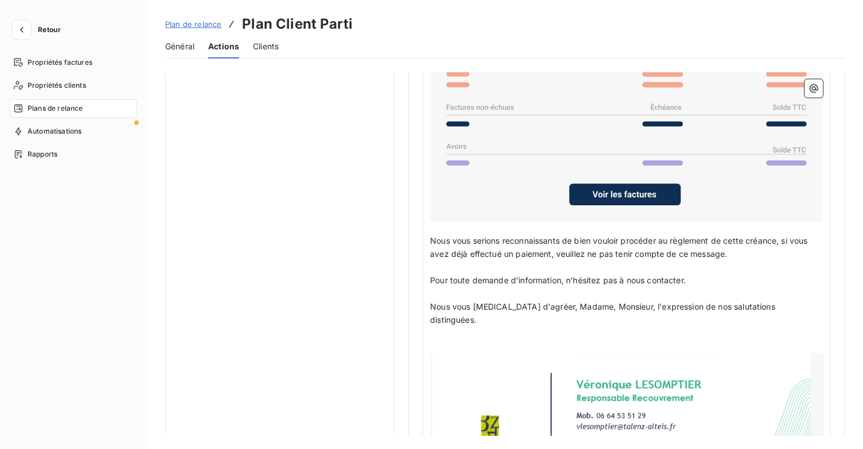
scroll to position [918, 0]
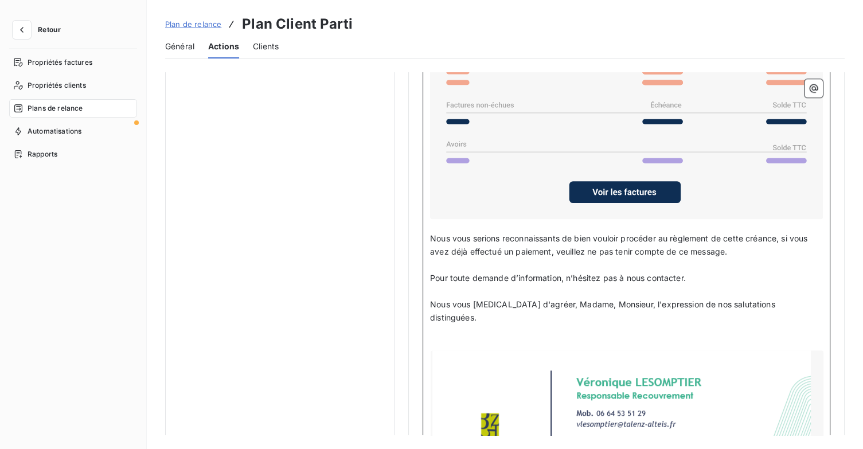
click at [453, 337] on p "﻿" at bounding box center [626, 343] width 393 height 13
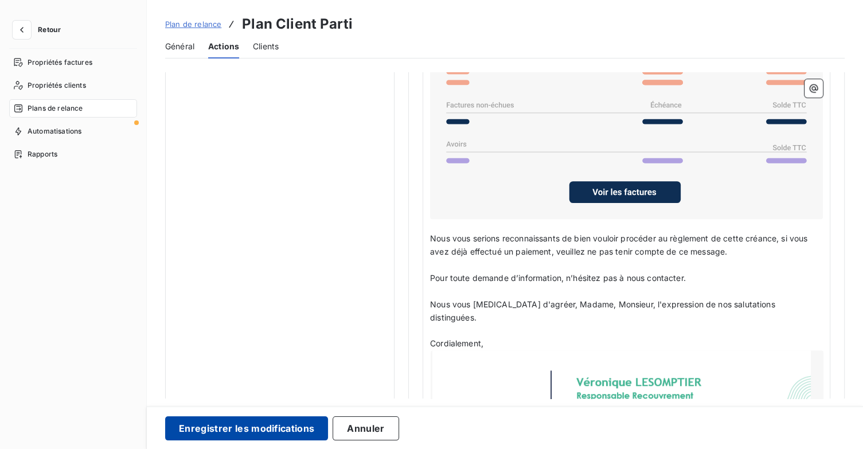
click at [301, 426] on button "Enregistrer les modifications" at bounding box center [246, 428] width 163 height 24
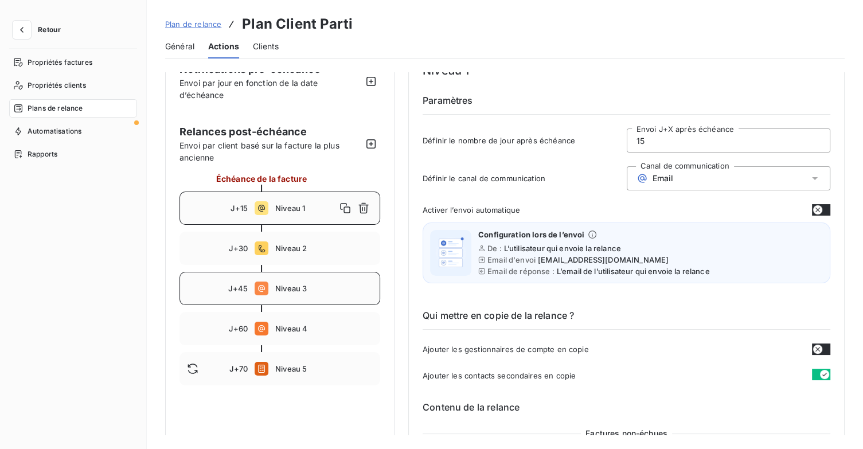
click at [322, 282] on div "J+45 Niveau 3" at bounding box center [280, 288] width 201 height 33
type input "45"
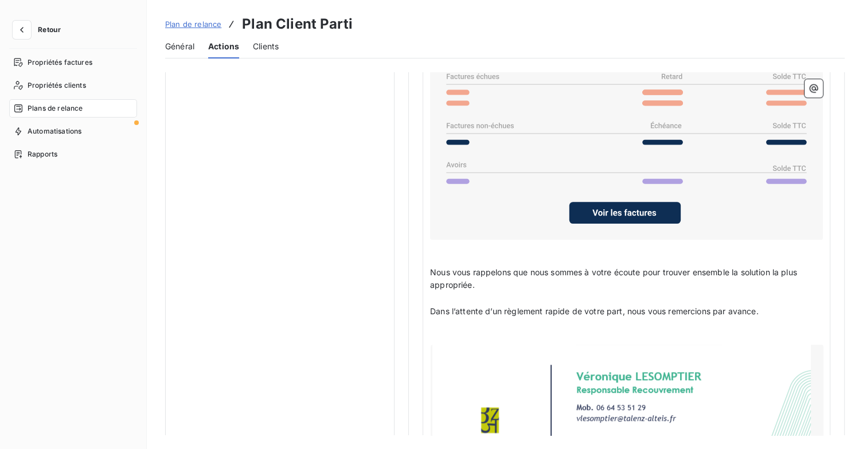
scroll to position [1000, 0]
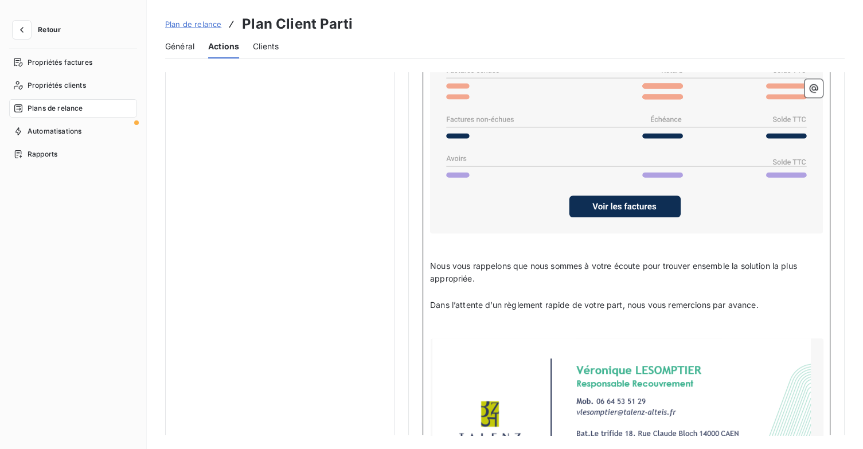
click at [492, 325] on p "﻿" at bounding box center [626, 331] width 393 height 13
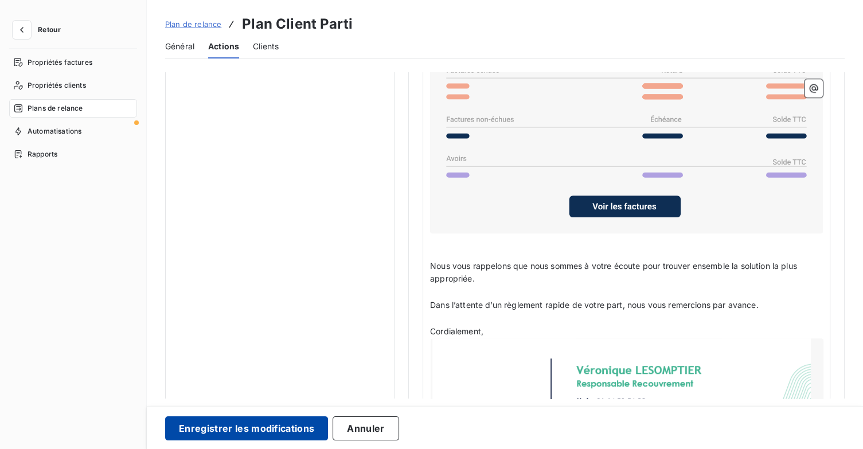
click at [282, 431] on button "Enregistrer les modifications" at bounding box center [246, 428] width 163 height 24
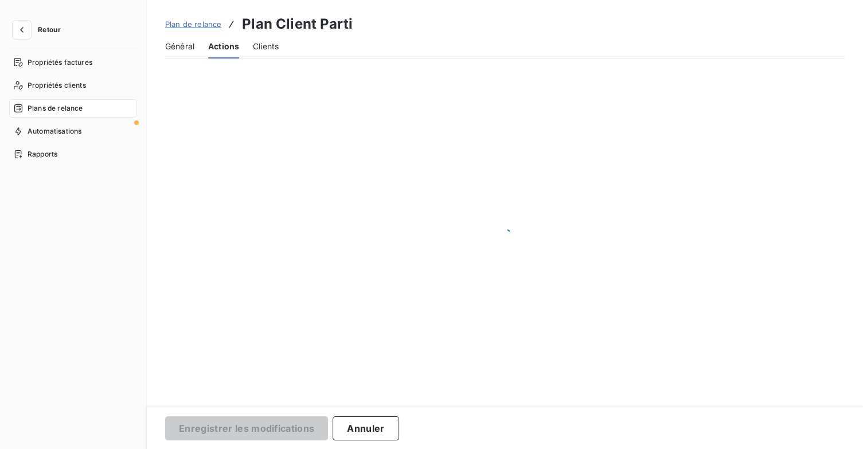
scroll to position [25, 0]
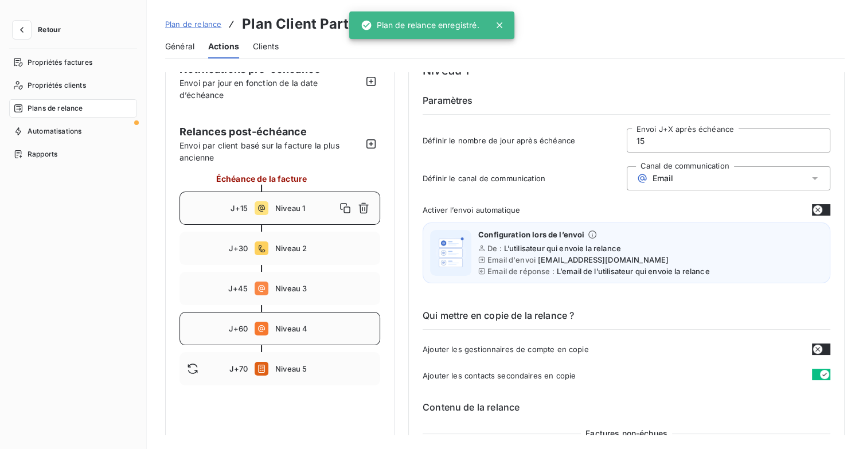
click at [330, 333] on div "J+60 Niveau 4" at bounding box center [280, 328] width 201 height 33
type input "60"
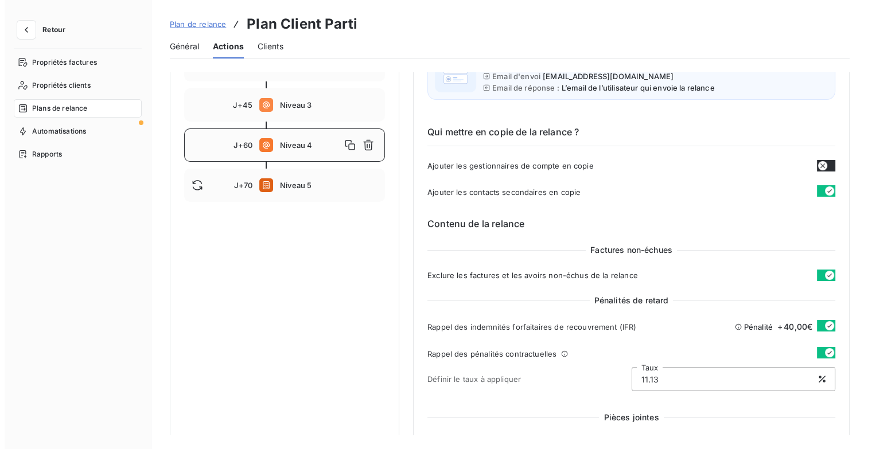
scroll to position [83, 0]
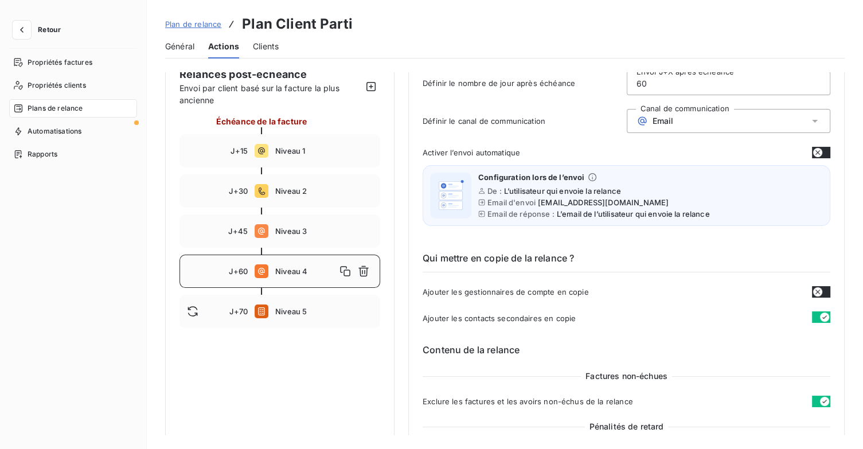
click at [50, 29] on span "Retour" at bounding box center [49, 29] width 23 height 7
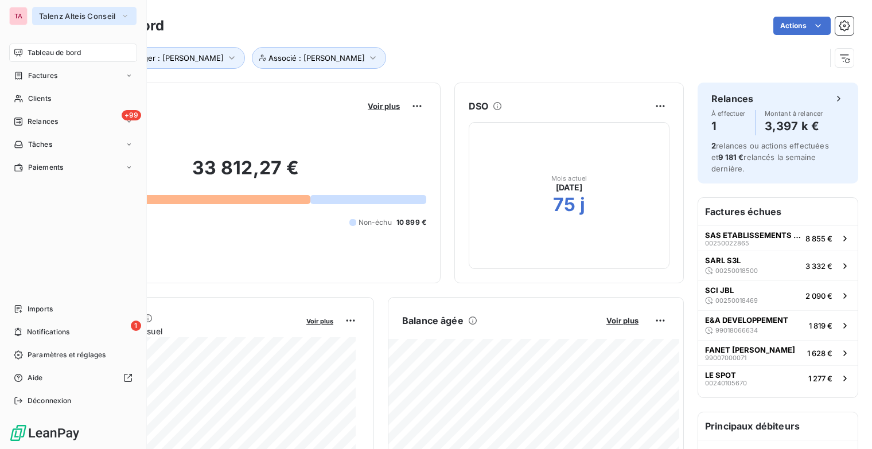
click at [118, 18] on button "Talenz Alteis Conseil" at bounding box center [84, 16] width 104 height 18
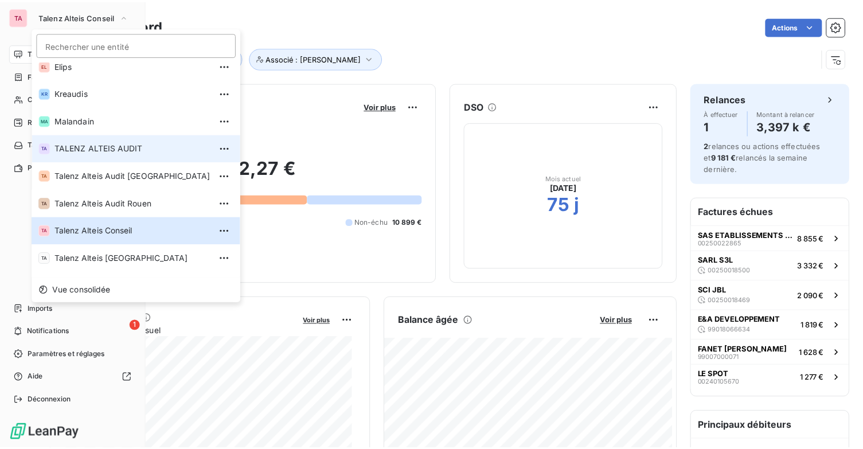
scroll to position [86, 0]
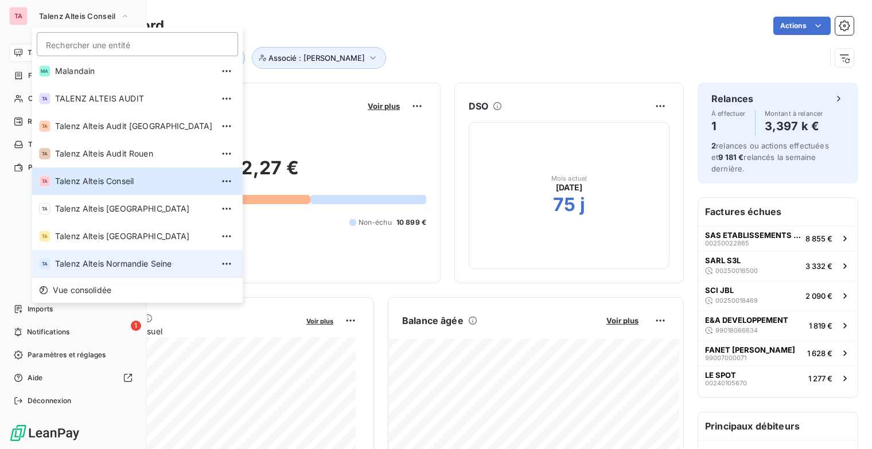
click at [153, 261] on span "Talenz Alteis Normandie Seine" at bounding box center [134, 263] width 158 height 11
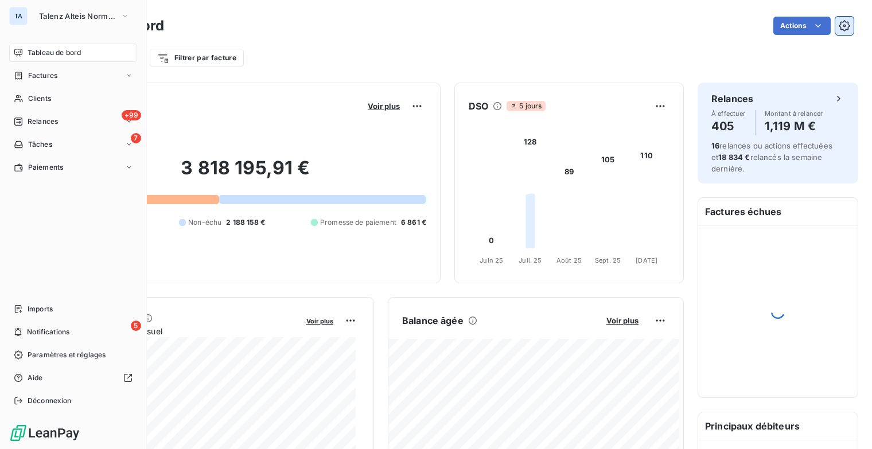
click at [839, 29] on icon "button" at bounding box center [844, 25] width 11 height 11
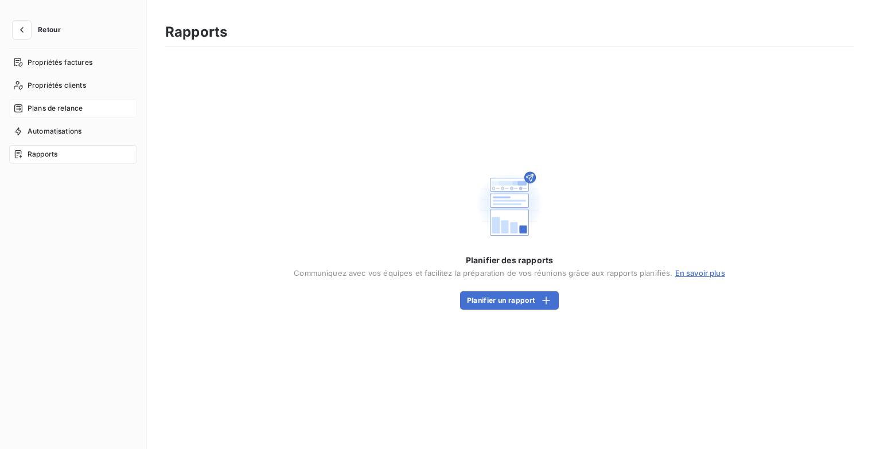
click at [92, 108] on div "Plans de relance" at bounding box center [73, 108] width 128 height 18
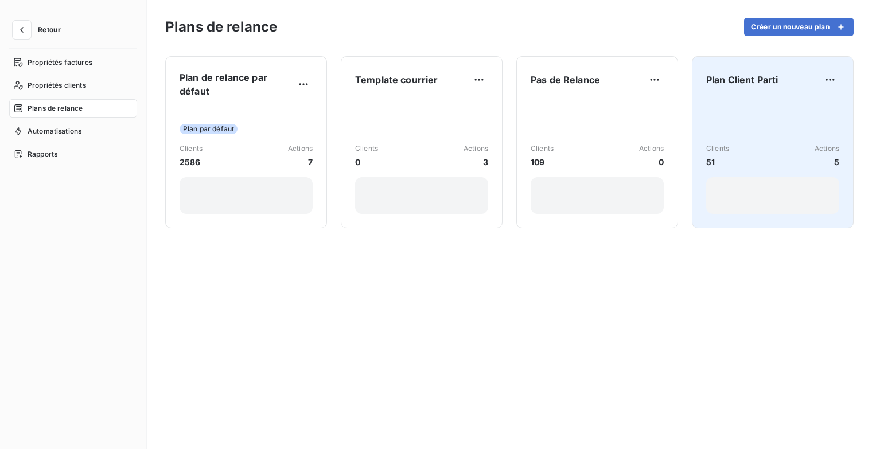
click at [730, 114] on div "Clients 51 Actions 5" at bounding box center [772, 156] width 133 height 116
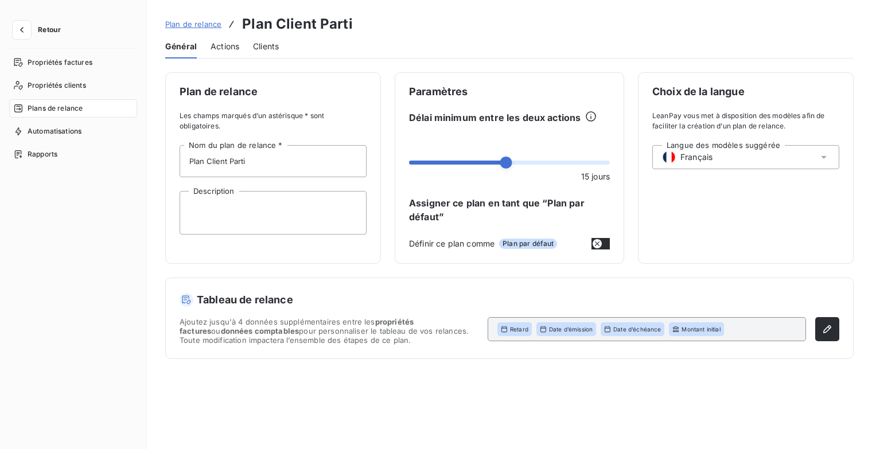
click at [222, 51] on span "Actions" at bounding box center [224, 46] width 29 height 11
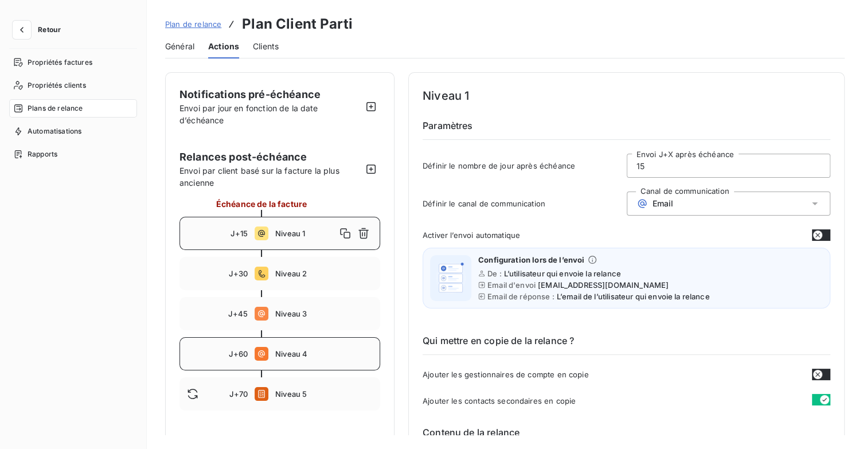
click at [317, 352] on span "Niveau 4" at bounding box center [324, 353] width 98 height 9
type input "60"
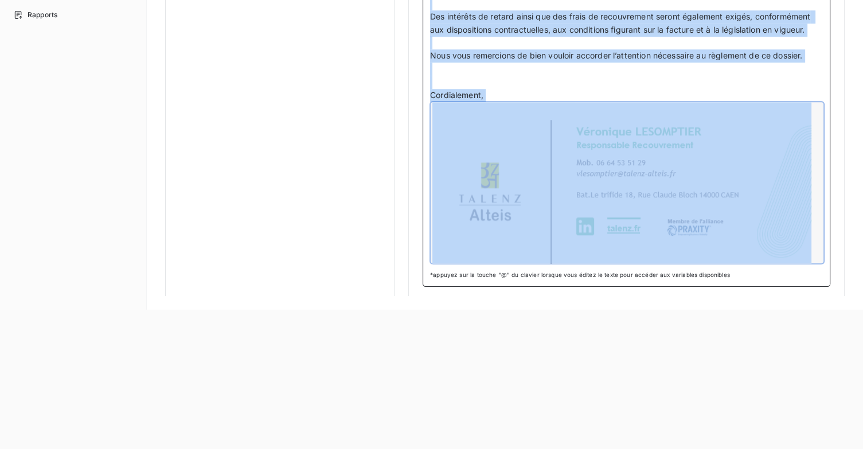
scroll to position [260, 0]
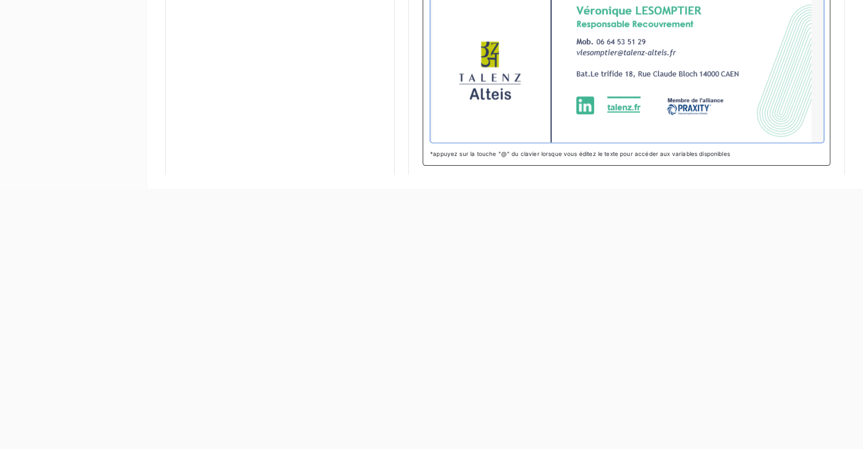
drag, startPoint x: 431, startPoint y: 166, endPoint x: 654, endPoint y: 136, distance: 225.1
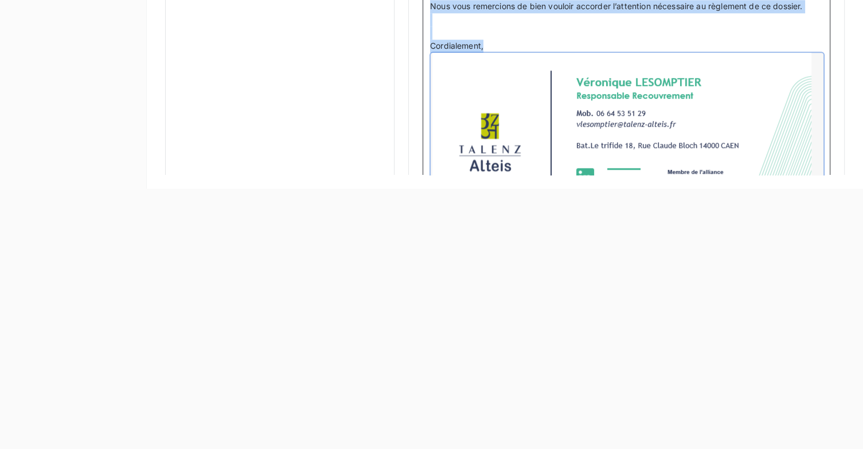
scroll to position [925, 0]
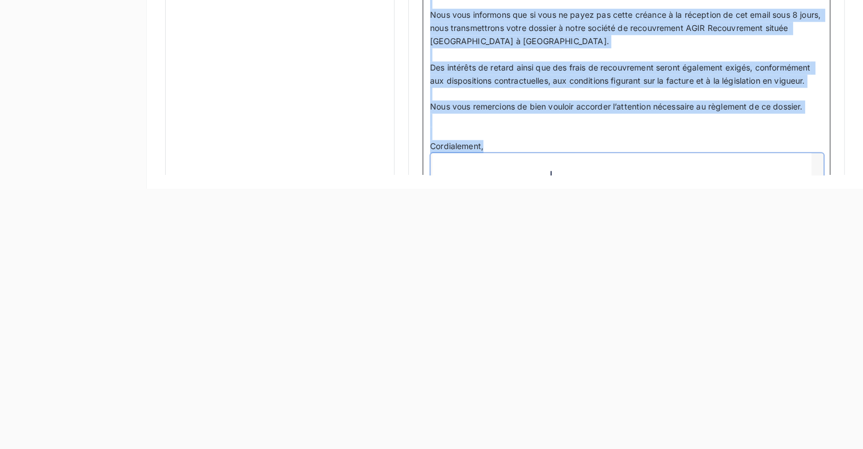
copy div "Madame, Monsieur, ﻿ Malgré nos différentes relances, nous n'avons toujours pas …"
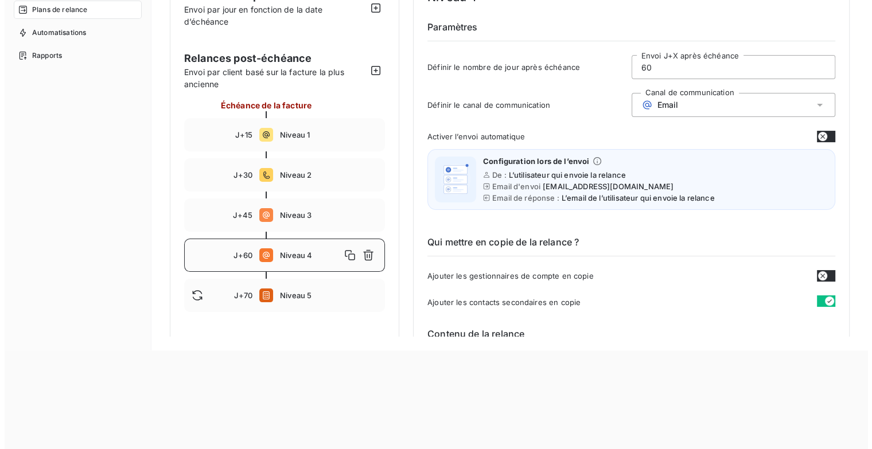
scroll to position [0, 0]
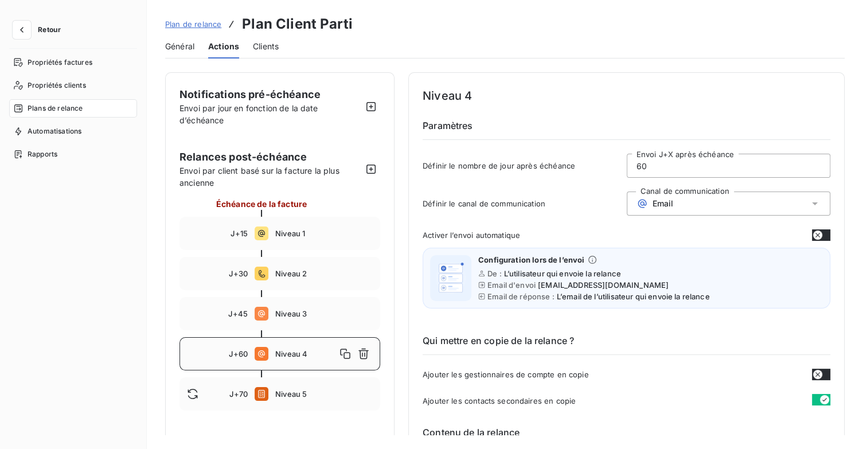
click at [55, 29] on span "Retour" at bounding box center [49, 29] width 23 height 7
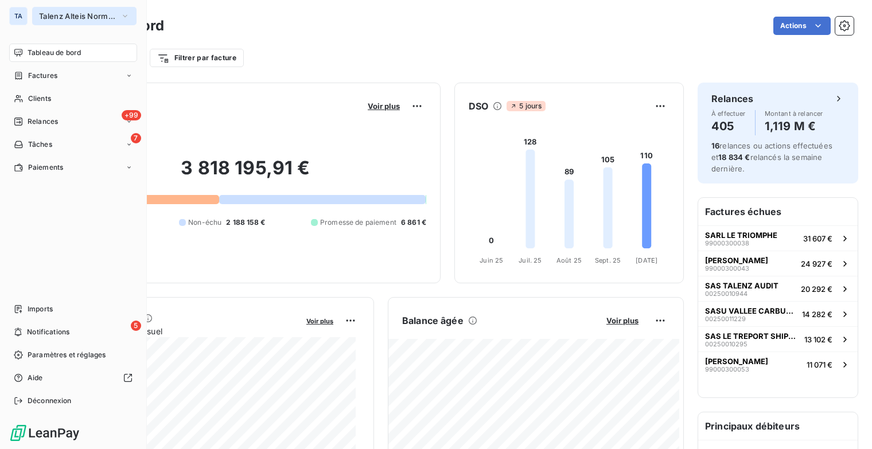
click at [112, 18] on span "Talenz Alteis Normandie Seine" at bounding box center [77, 15] width 77 height 9
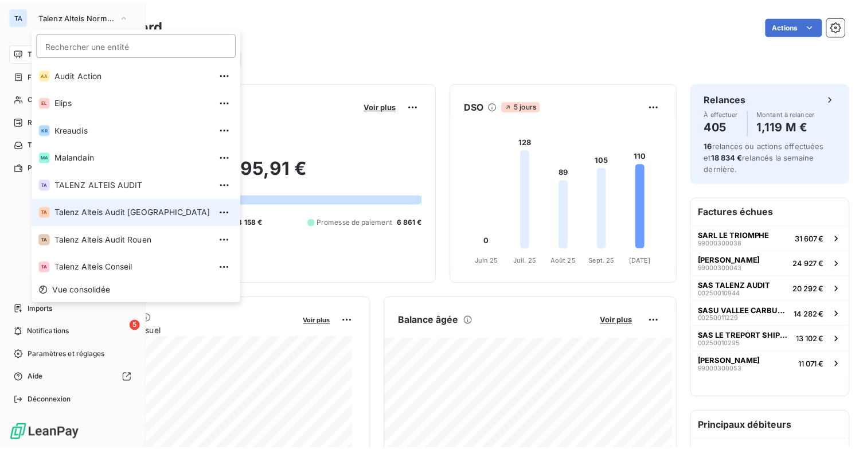
scroll to position [86, 0]
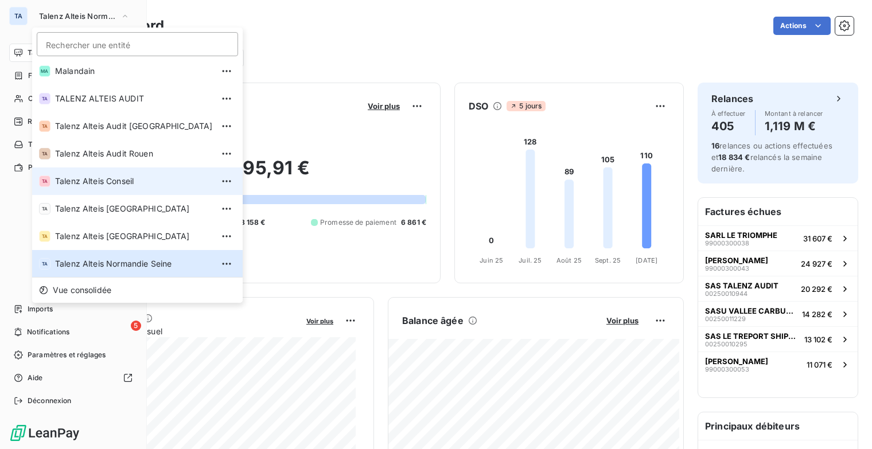
click at [119, 176] on span "Talenz Alteis Conseil" at bounding box center [134, 181] width 158 height 11
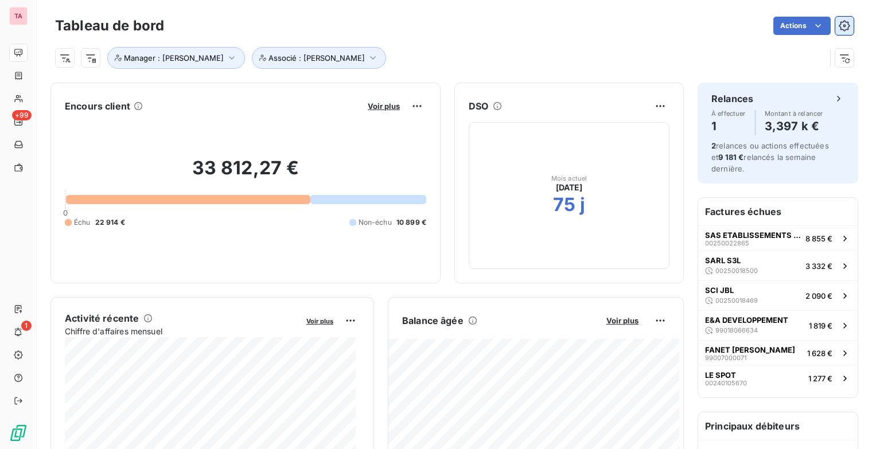
click at [839, 24] on icon "button" at bounding box center [844, 25] width 11 height 11
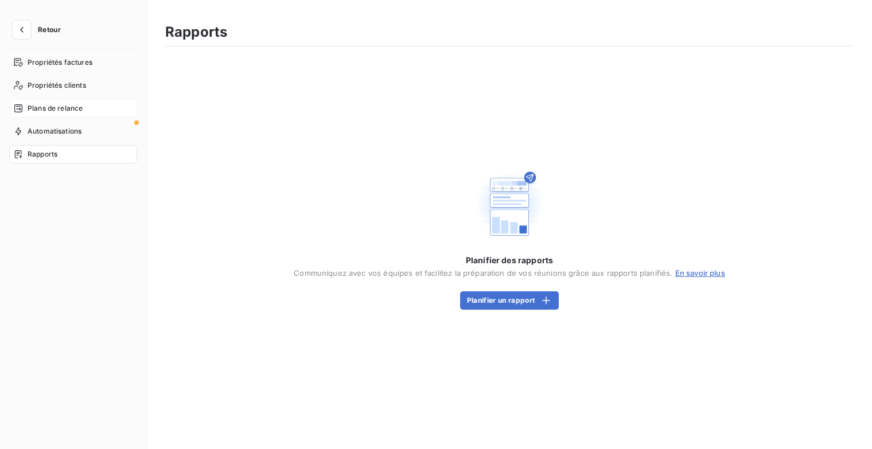
click at [81, 105] on span "Plans de relance" at bounding box center [55, 108] width 55 height 10
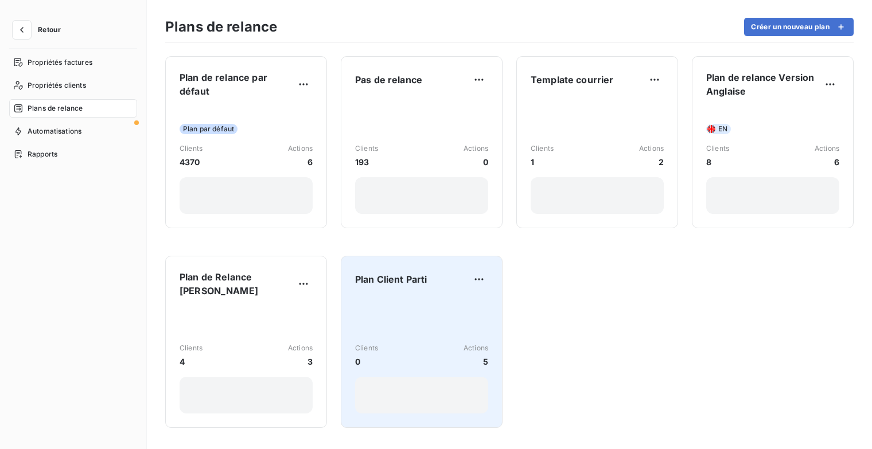
click at [422, 298] on div "Clients 0 Actions 5" at bounding box center [421, 356] width 133 height 116
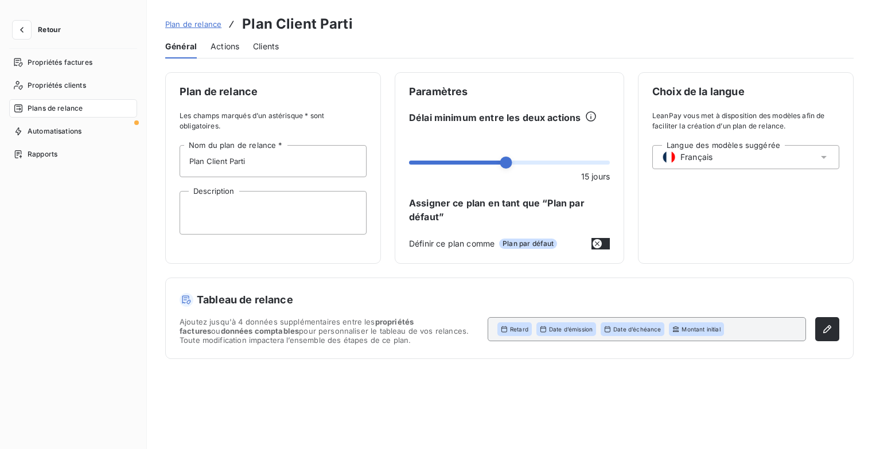
click at [223, 49] on span "Actions" at bounding box center [224, 46] width 29 height 11
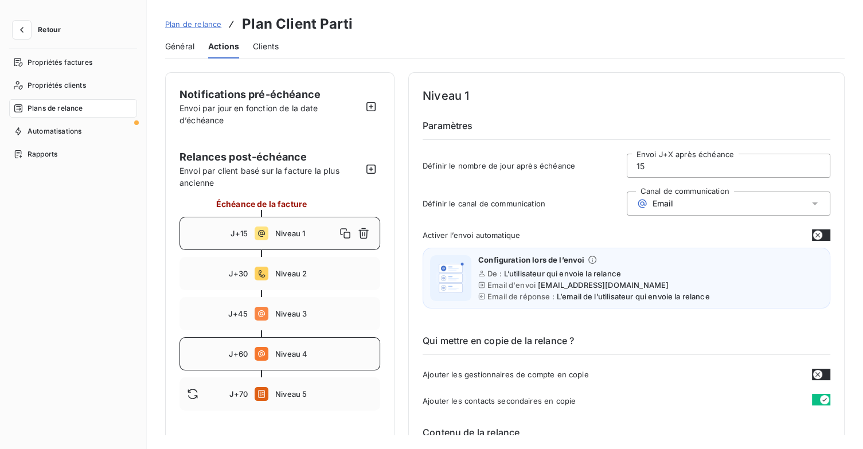
click at [307, 355] on span "Niveau 4" at bounding box center [324, 353] width 98 height 9
type input "60"
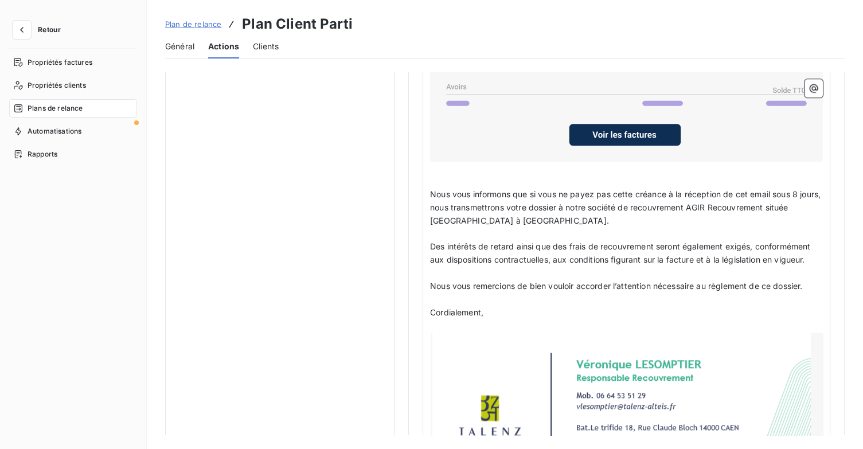
scroll to position [975, 0]
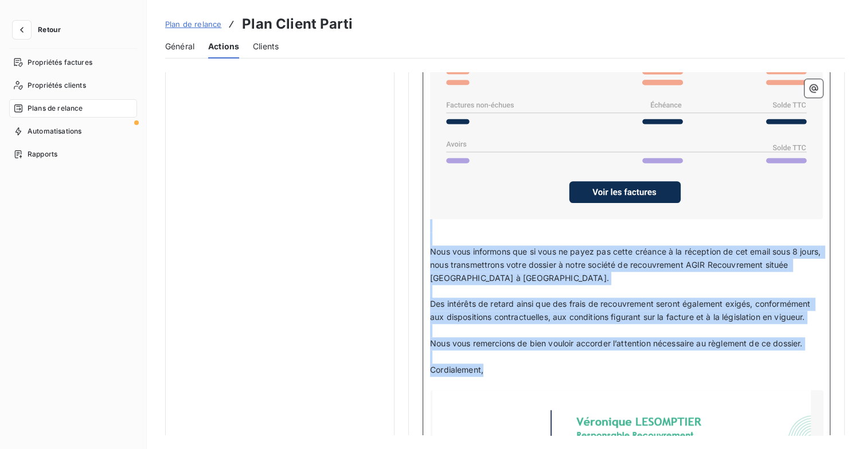
drag, startPoint x: 507, startPoint y: 362, endPoint x: 450, endPoint y: 198, distance: 173.8
click at [450, 198] on div "Madame, Monsieur, ﻿ Malgré nos différentes relances, nous n'avons toujours pas …" at bounding box center [626, 256] width 393 height 649
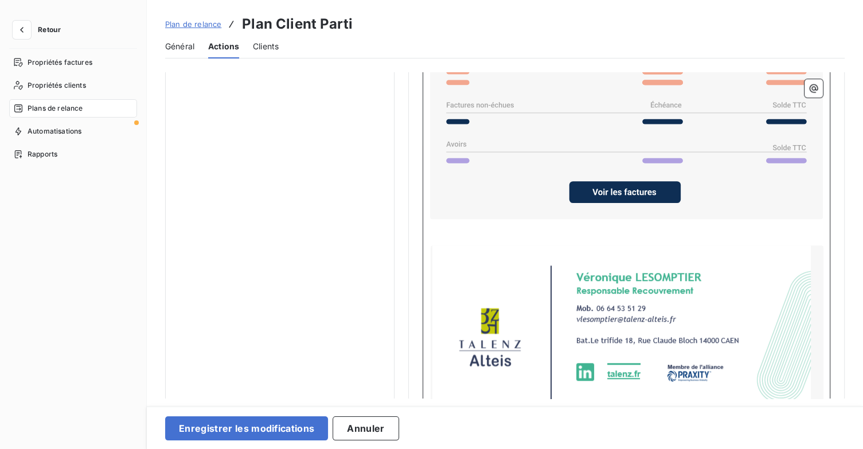
click at [482, 270] on div at bounding box center [627, 333] width 393 height 177
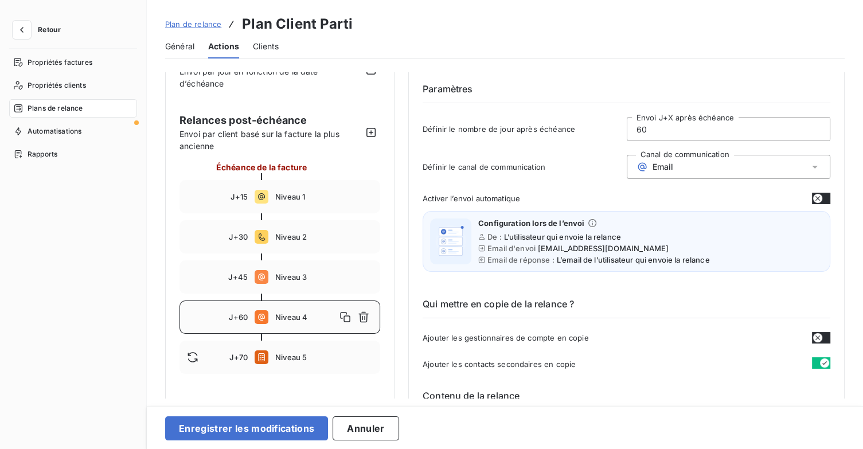
drag, startPoint x: 454, startPoint y: 339, endPoint x: 439, endPoint y: 327, distance: 18.8
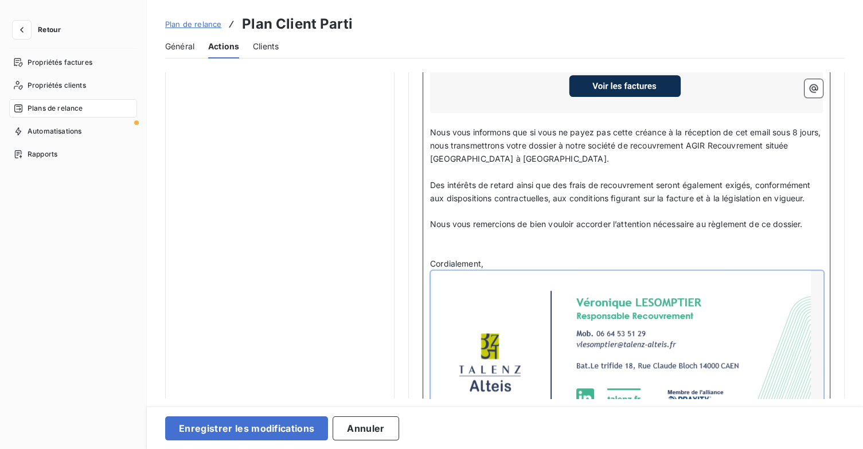
scroll to position [1069, 0]
click at [506, 259] on p "Cordialement," at bounding box center [626, 262] width 393 height 13
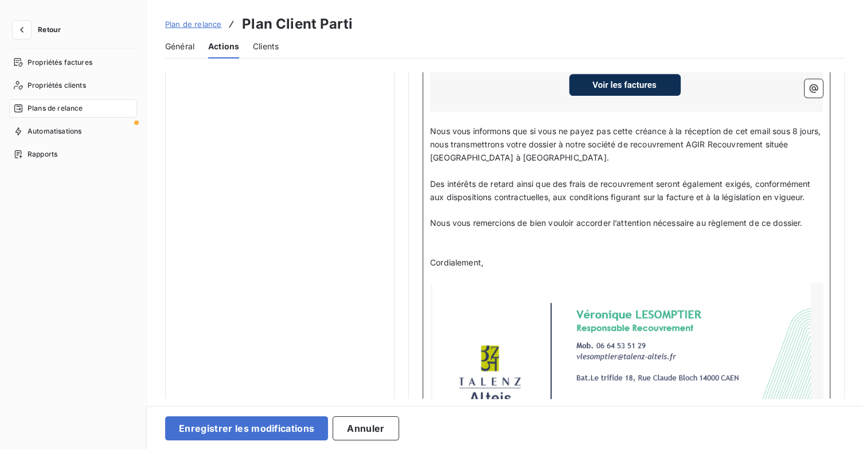
click at [474, 230] on p "﻿" at bounding box center [626, 236] width 393 height 13
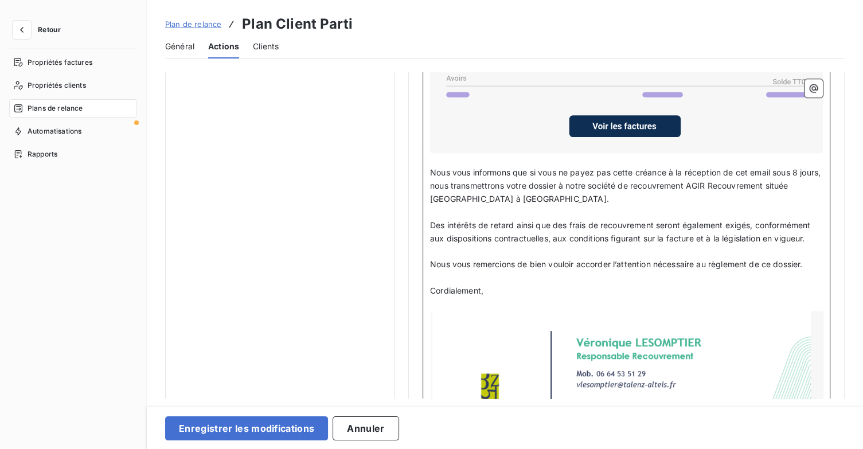
scroll to position [954, 0]
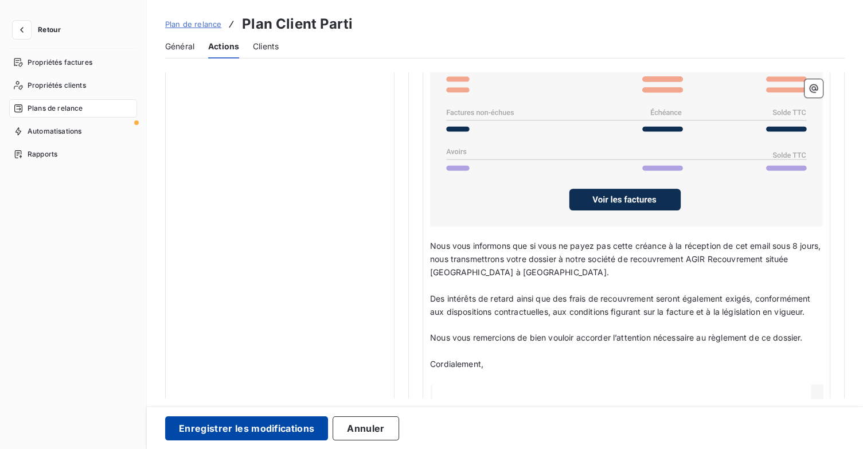
click at [284, 426] on button "Enregistrer les modifications" at bounding box center [246, 428] width 163 height 24
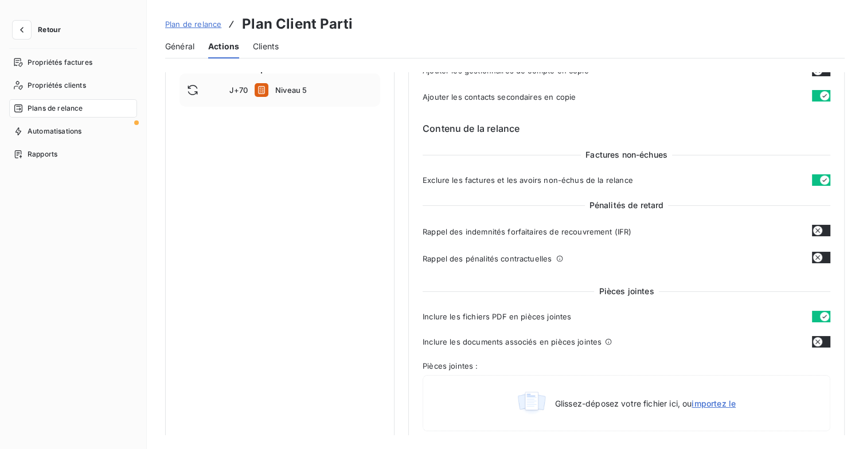
scroll to position [255, 0]
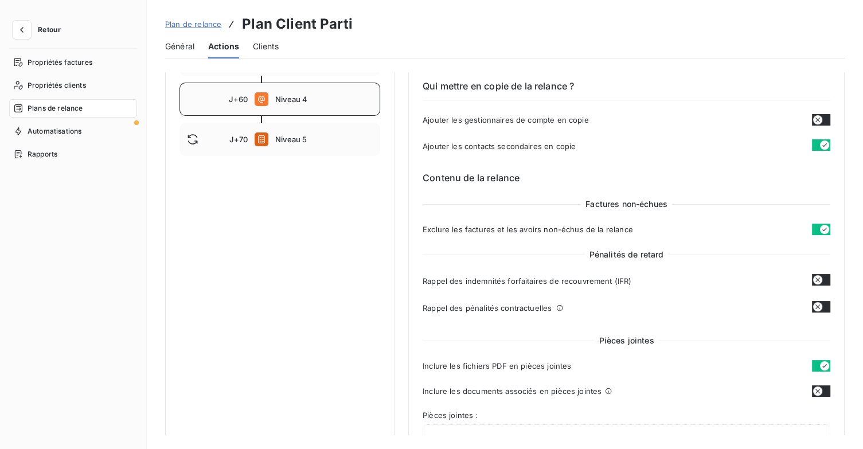
click at [286, 103] on span "Niveau 4" at bounding box center [324, 99] width 98 height 9
type input "60"
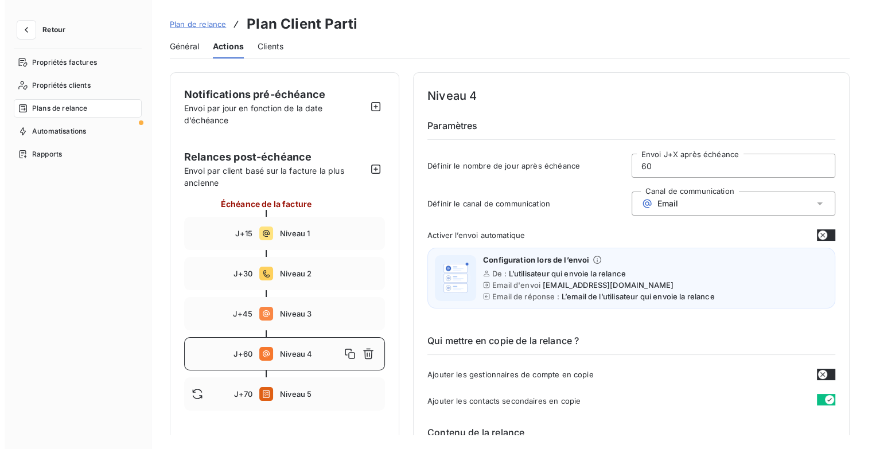
scroll to position [0, 0]
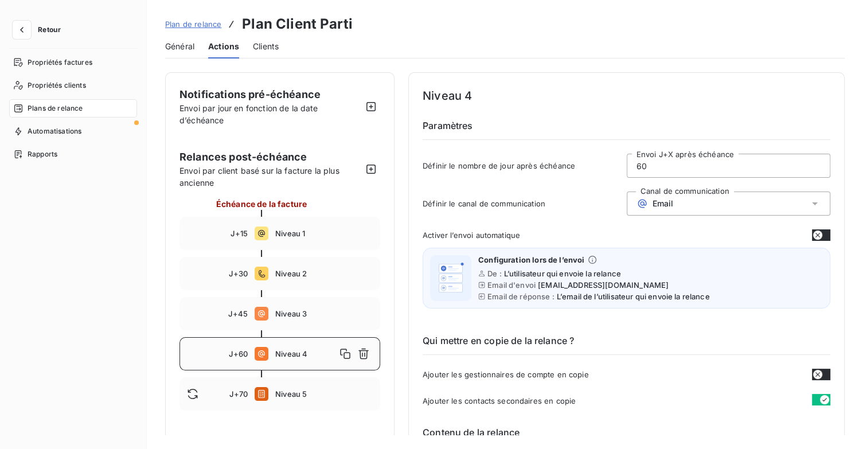
click at [180, 27] on span "Plan de relance" at bounding box center [193, 24] width 56 height 9
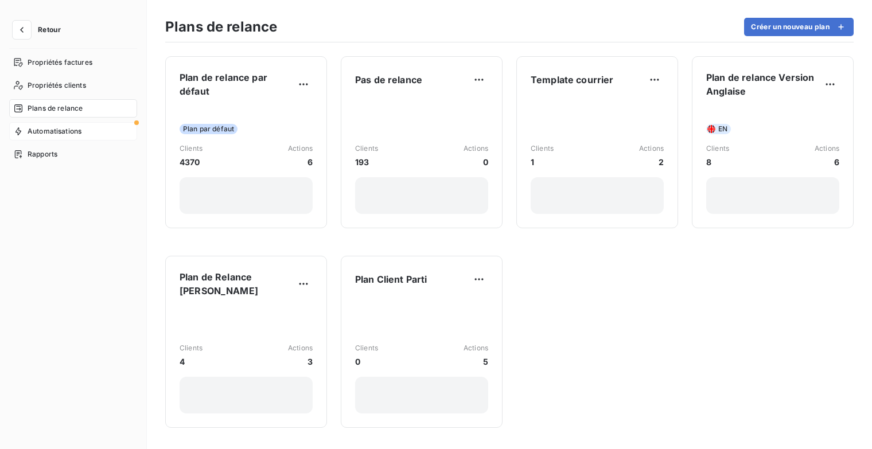
click at [77, 134] on span "Automatisations" at bounding box center [55, 131] width 54 height 10
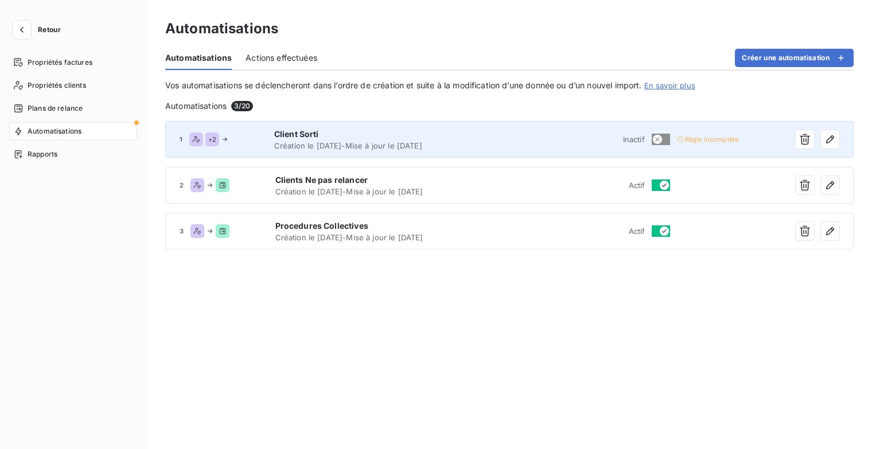
click at [729, 137] on span "Règle incomplète" at bounding box center [711, 139] width 53 height 7
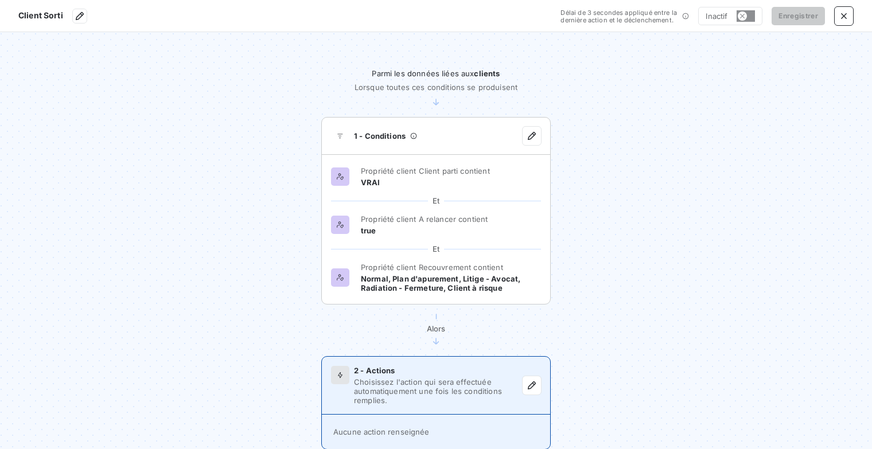
scroll to position [37, 0]
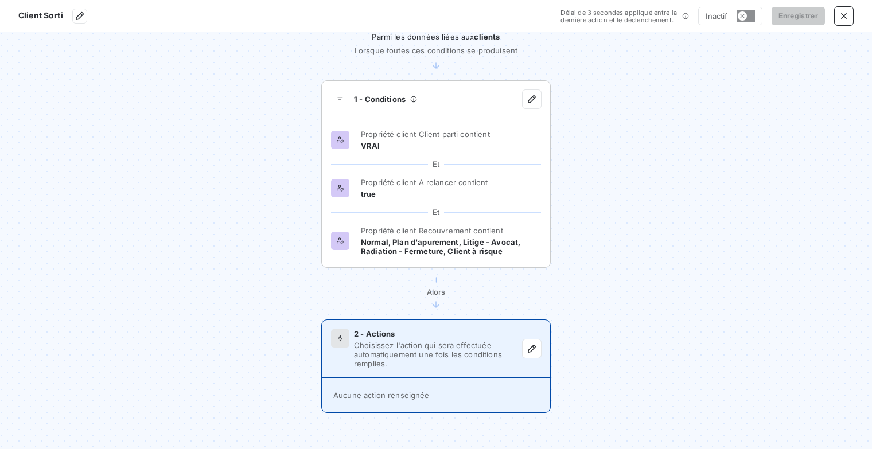
click at [501, 346] on span "Choisissez l'action qui sera effectuée automatiquement une fois les conditions …" at bounding box center [438, 355] width 169 height 28
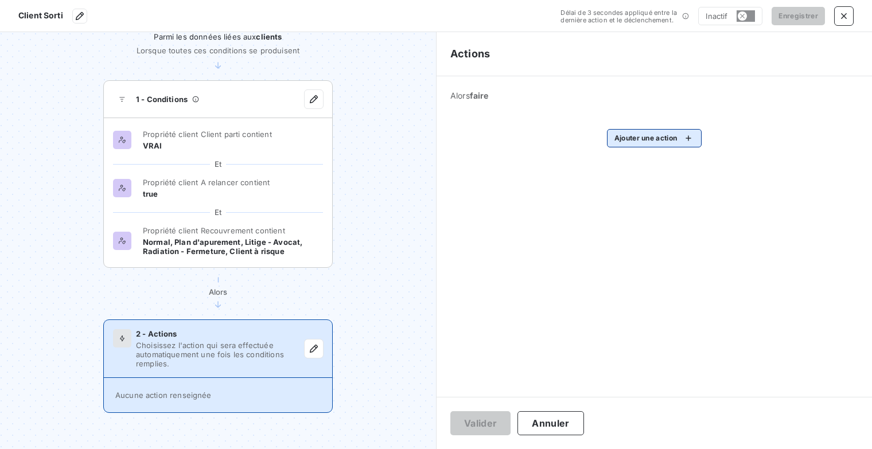
click at [688, 137] on html "Client Sorti Délai de 3 secondes appliqué entre la dernière action et le déclen…" at bounding box center [436, 224] width 872 height 449
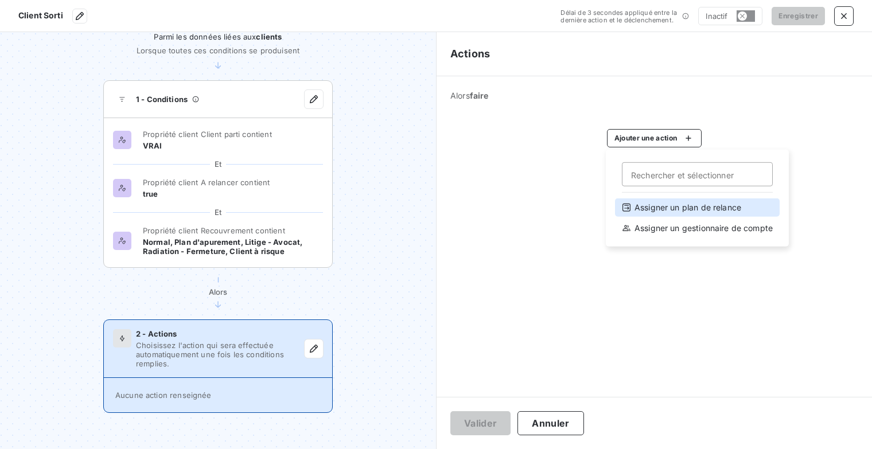
click at [694, 206] on div "Assigner un plan de relance" at bounding box center [697, 207] width 165 height 18
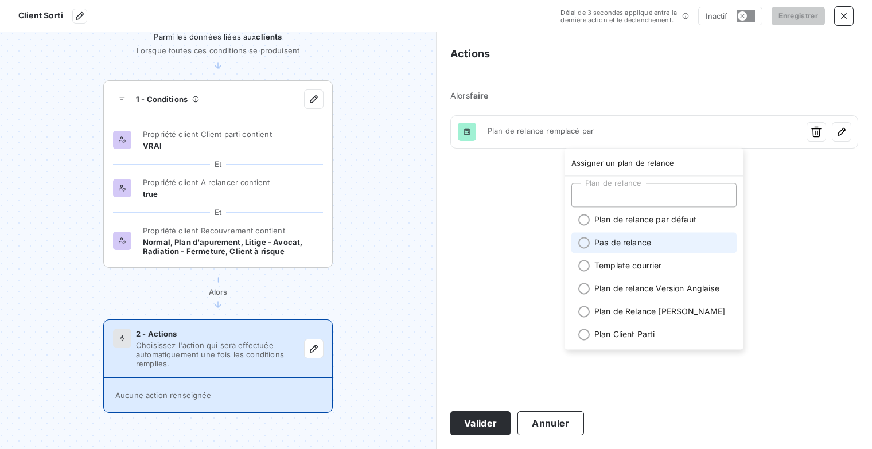
scroll to position [14, 0]
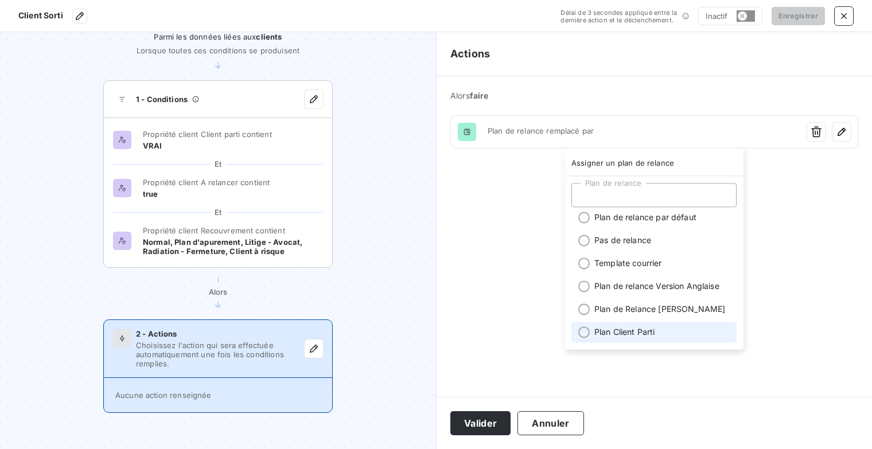
click at [615, 330] on li "Plan Client Parti" at bounding box center [653, 332] width 165 height 21
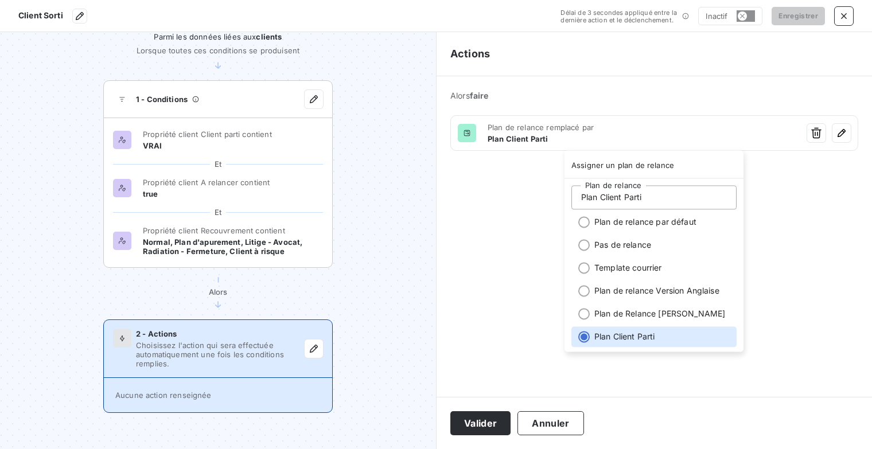
click at [502, 426] on html "Client Sorti Délai de 3 secondes appliqué entre la dernière action et le déclen…" at bounding box center [436, 224] width 872 height 449
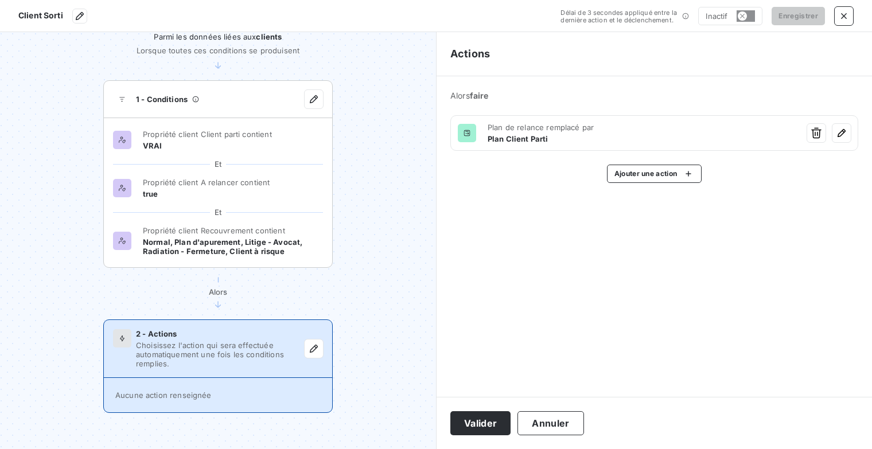
click at [502, 426] on button "Valider" at bounding box center [480, 423] width 60 height 24
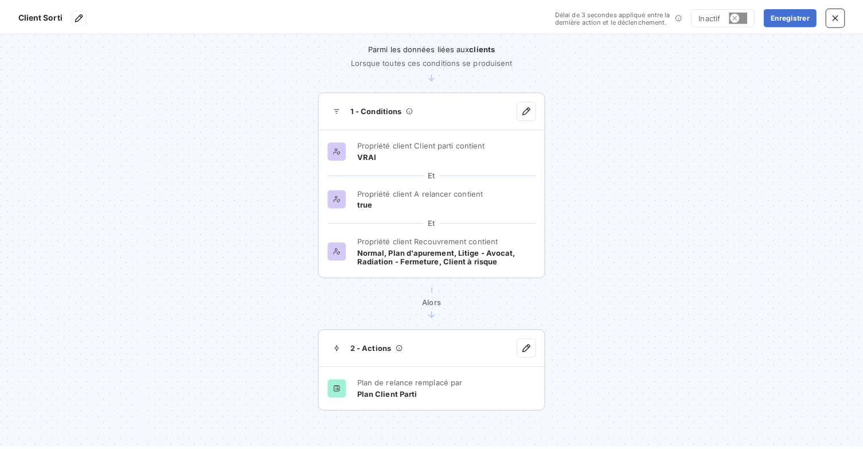
scroll to position [25, 0]
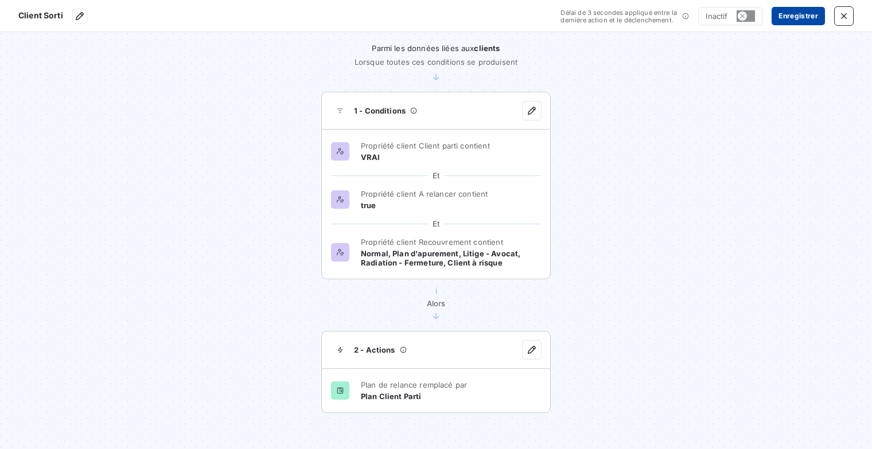
click at [812, 13] on button "Enregistrer" at bounding box center [797, 16] width 53 height 18
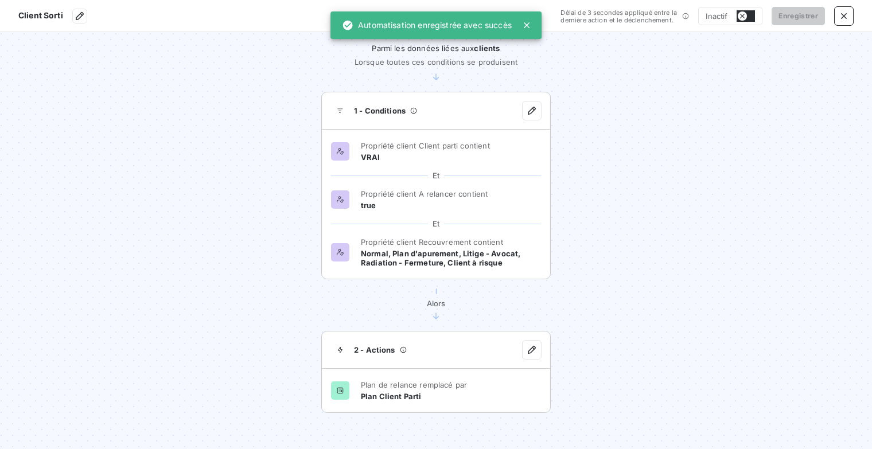
click at [752, 14] on button "button" at bounding box center [745, 15] width 18 height 11
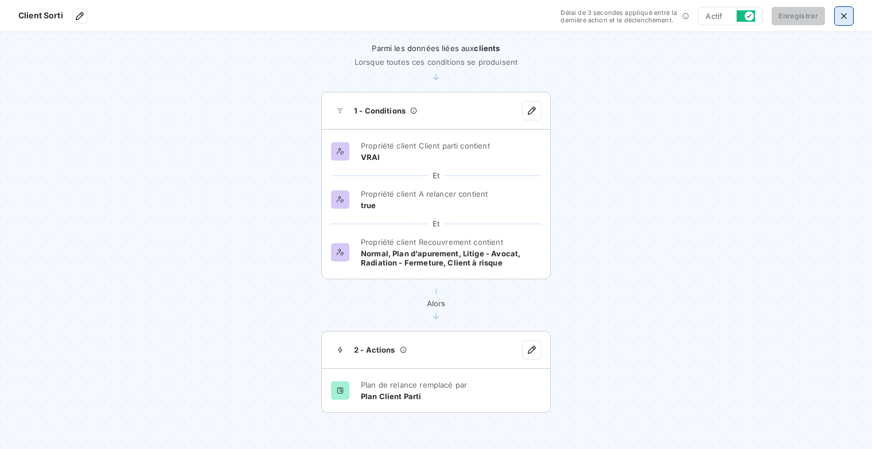
click at [845, 14] on icon "button" at bounding box center [843, 15] width 11 height 11
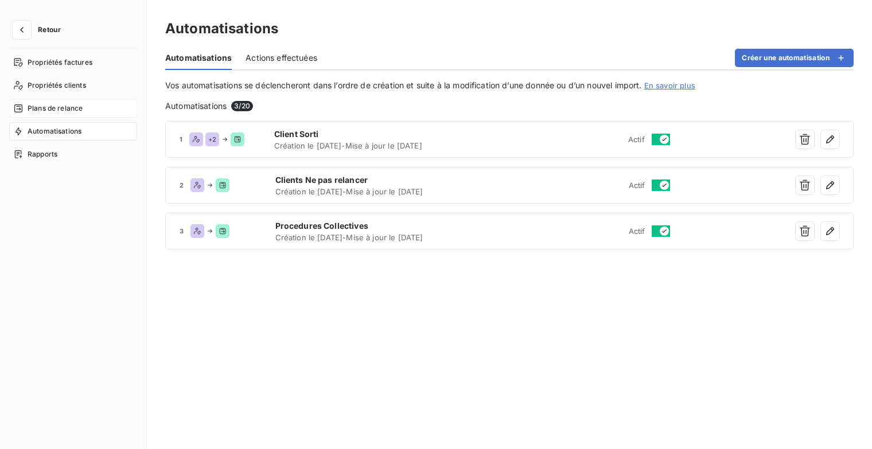
click at [67, 105] on span "Plans de relance" at bounding box center [55, 108] width 55 height 10
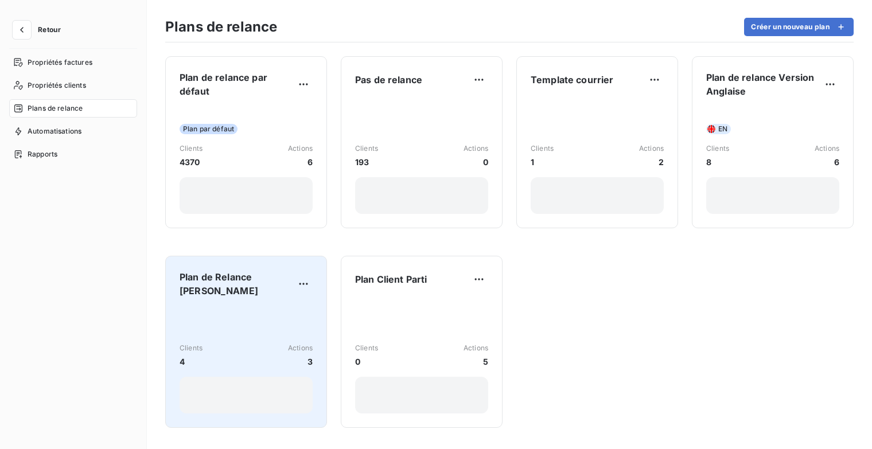
click at [275, 310] on div "Clients 4 Actions 3" at bounding box center [246, 360] width 133 height 107
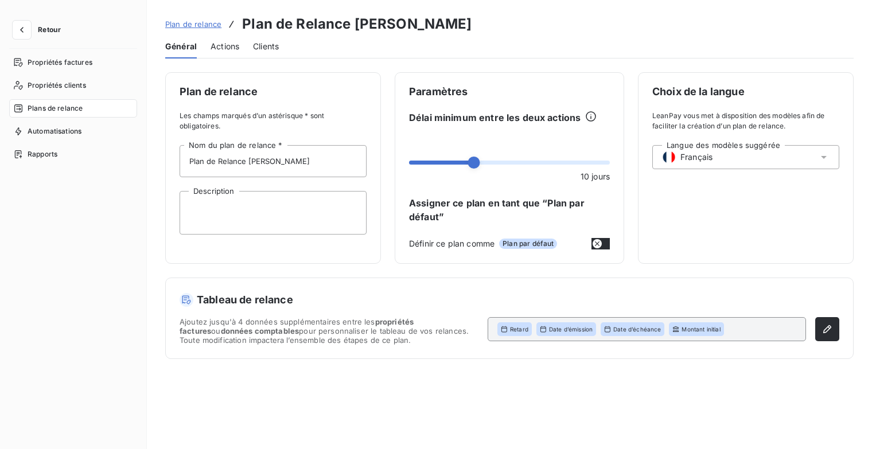
click at [228, 47] on span "Actions" at bounding box center [224, 46] width 29 height 11
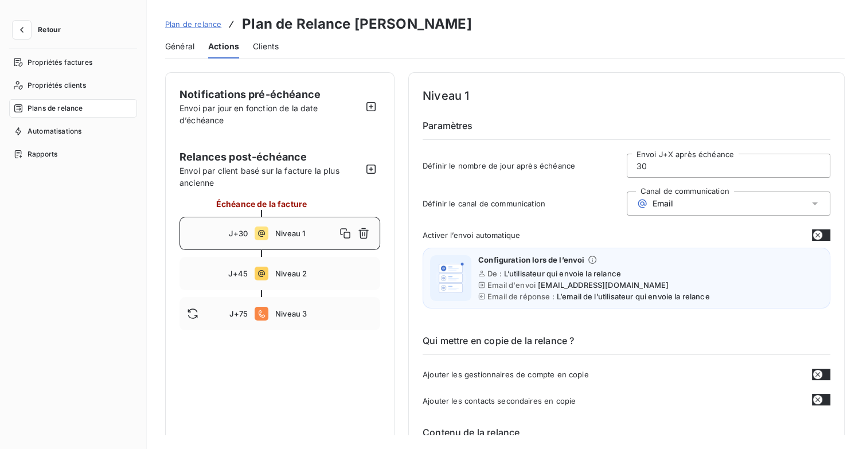
click at [195, 15] on div "Plan de relance Plan de Relance [PERSON_NAME]" at bounding box center [318, 24] width 307 height 21
click at [194, 24] on span "Plan de relance" at bounding box center [193, 24] width 56 height 9
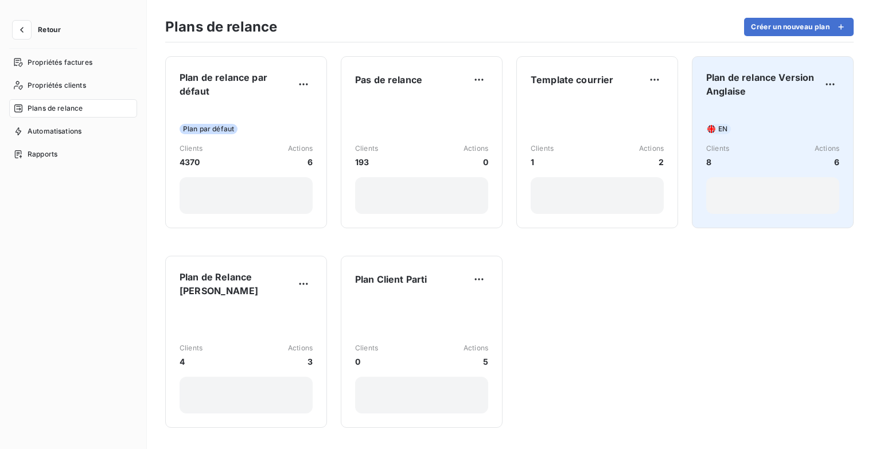
click at [747, 104] on div "Plan de relance Version Anglaise EN Clients 8 Actions 6" at bounding box center [772, 142] width 133 height 143
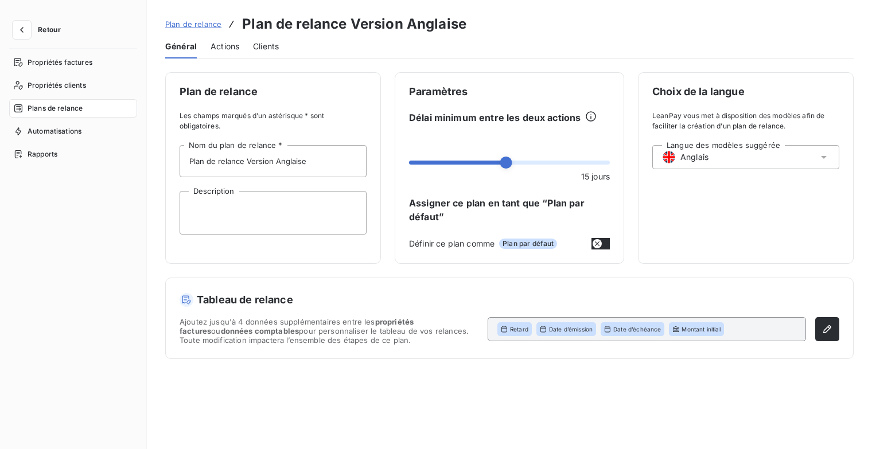
click at [188, 26] on span "Plan de relance" at bounding box center [193, 24] width 56 height 9
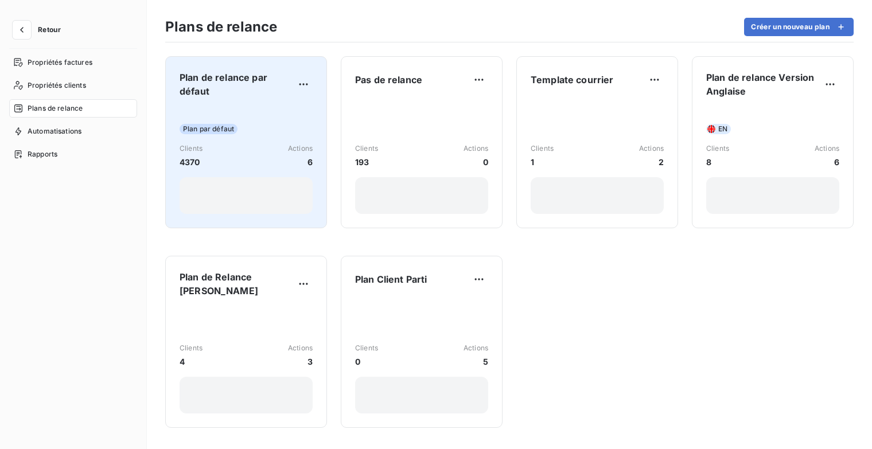
click at [216, 91] on span "Plan de relance par défaut" at bounding box center [237, 85] width 115 height 28
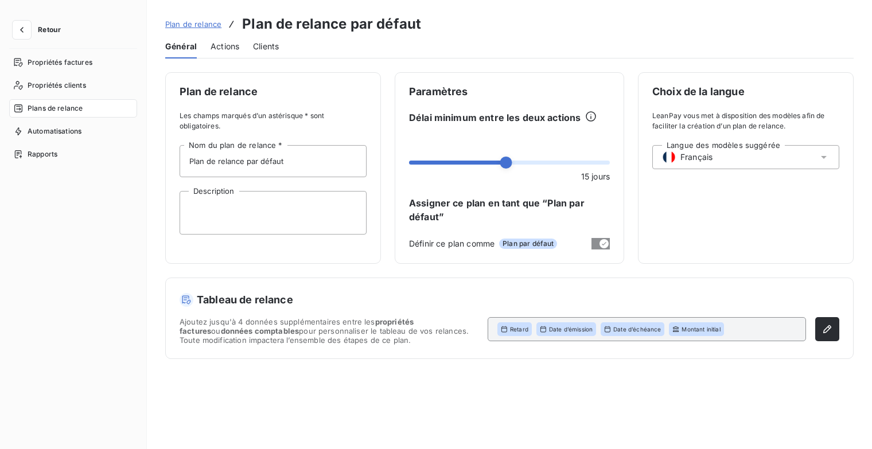
click at [190, 19] on link "Plan de relance" at bounding box center [193, 23] width 56 height 11
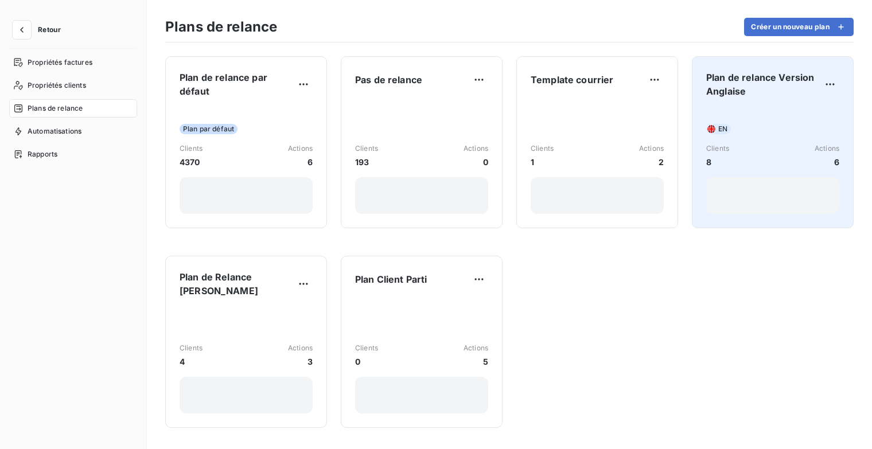
click at [736, 90] on span "Plan de relance Version Anglaise" at bounding box center [763, 85] width 115 height 28
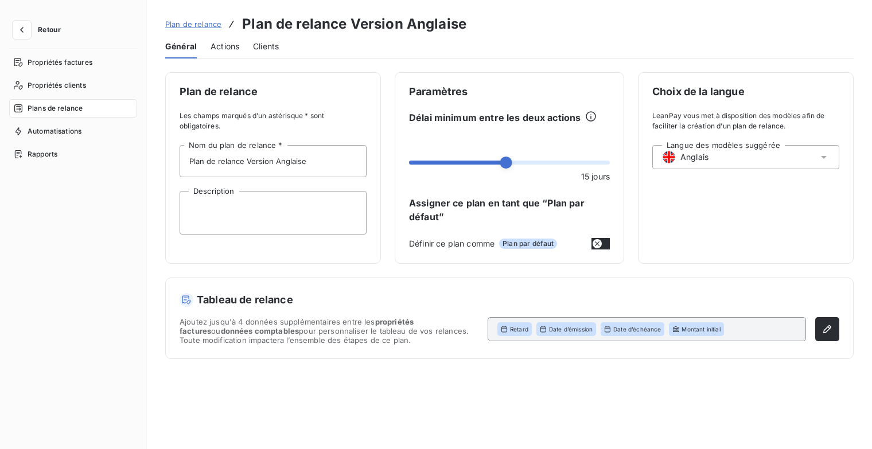
click at [187, 25] on span "Plan de relance" at bounding box center [193, 24] width 56 height 9
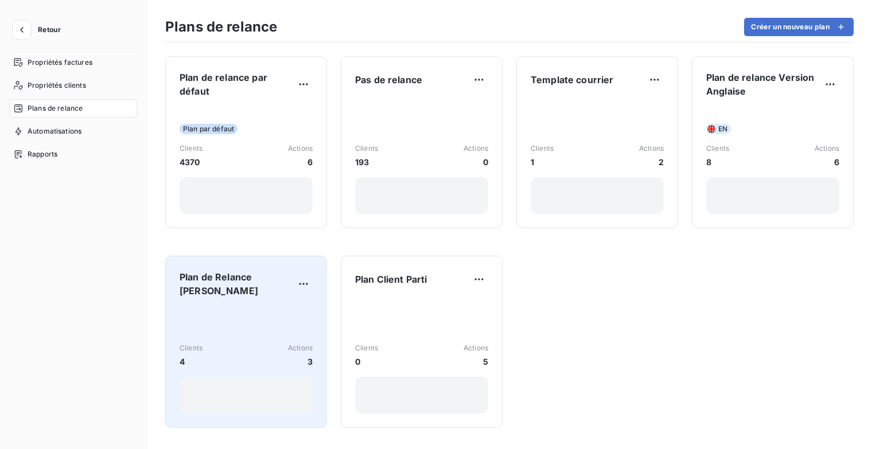
click at [269, 319] on div "Clients 4 Actions 3" at bounding box center [246, 360] width 133 height 107
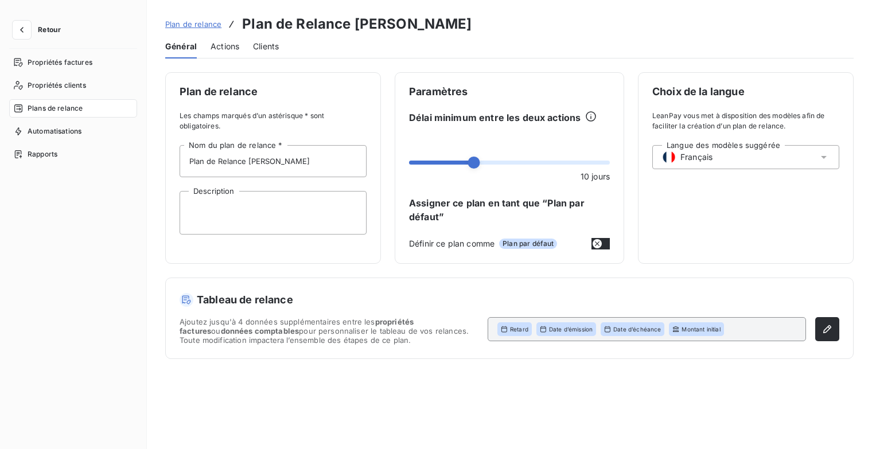
click at [188, 18] on div "Plan de relance Plan de Relance [PERSON_NAME]" at bounding box center [318, 24] width 307 height 21
click at [190, 24] on span "Plan de relance" at bounding box center [193, 24] width 56 height 9
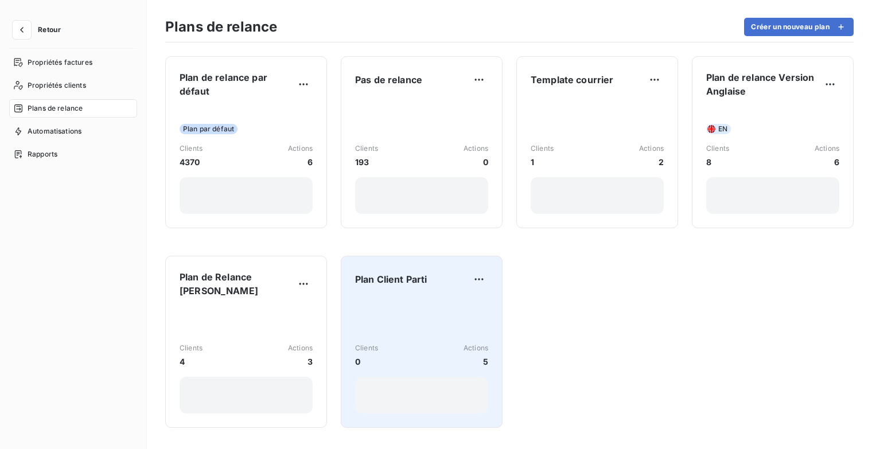
click at [416, 341] on div "Clients 0 Actions 5" at bounding box center [421, 356] width 133 height 116
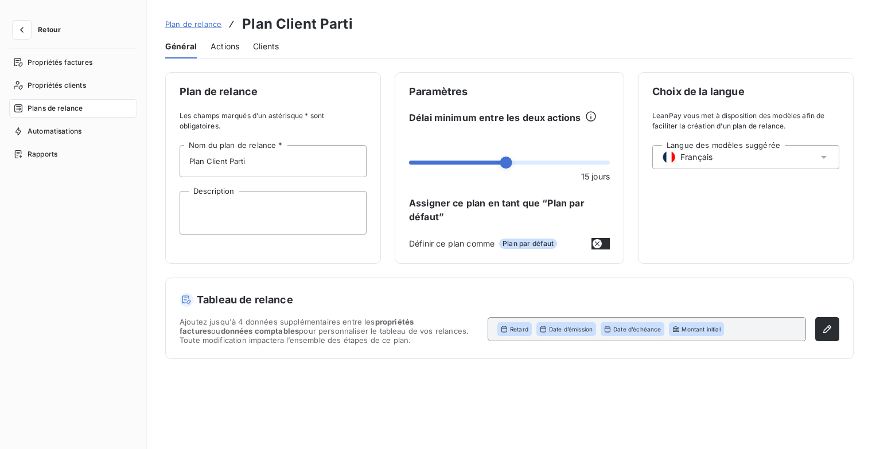
click at [221, 45] on span "Actions" at bounding box center [224, 46] width 29 height 11
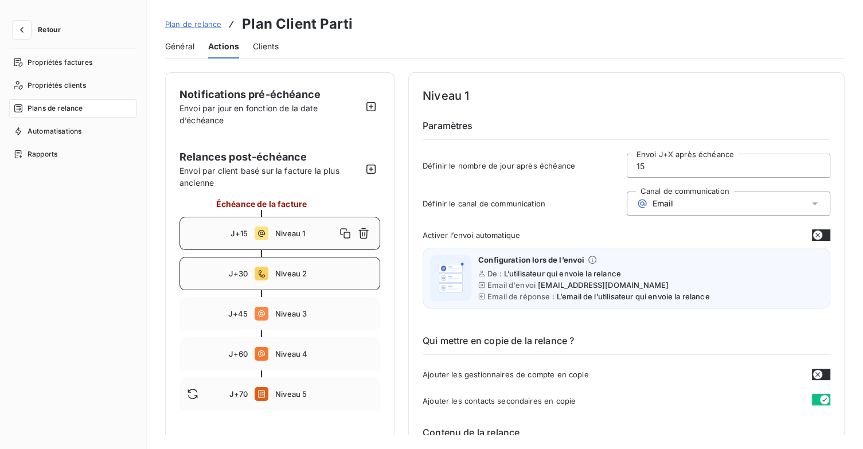
click at [311, 269] on span "Niveau 2" at bounding box center [324, 273] width 98 height 9
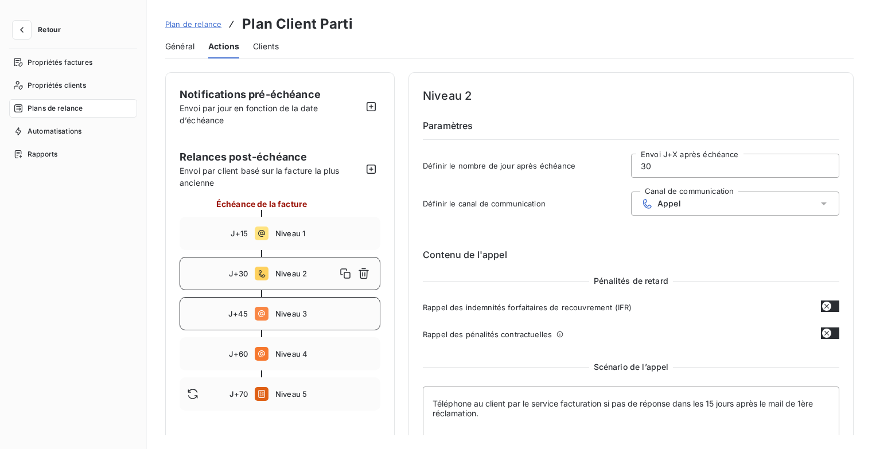
click at [306, 310] on span "Niveau 3" at bounding box center [324, 313] width 98 height 9
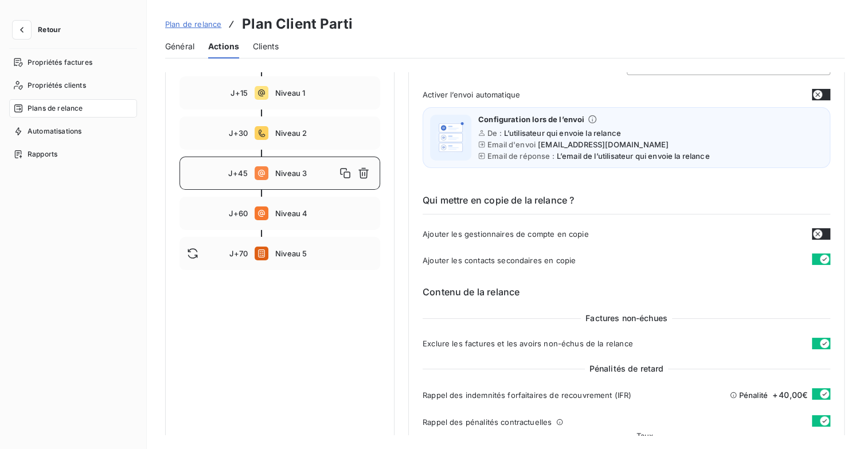
scroll to position [57, 0]
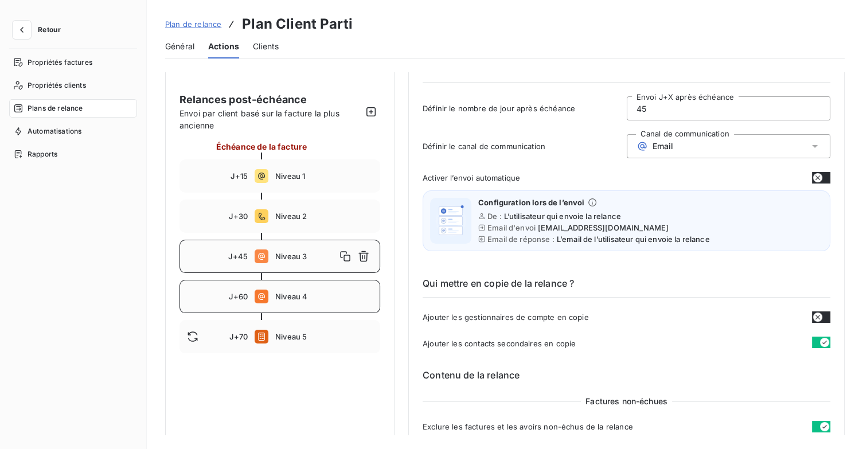
click at [321, 298] on span "Niveau 4" at bounding box center [324, 296] width 98 height 9
type input "60"
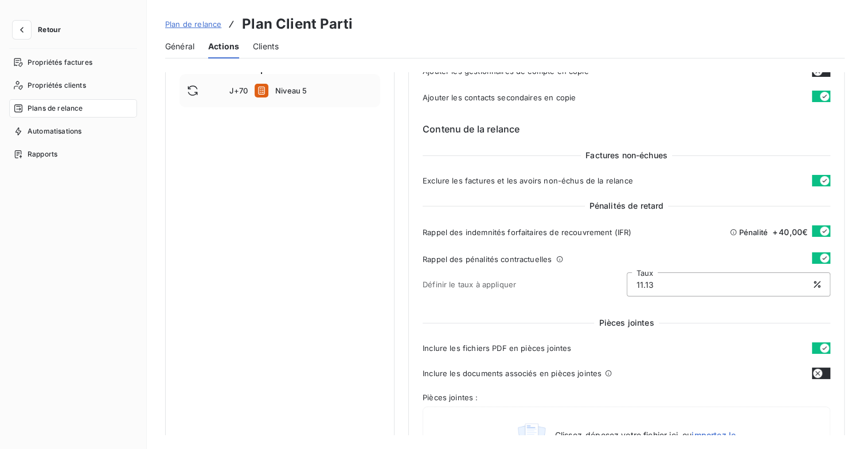
scroll to position [172, 0]
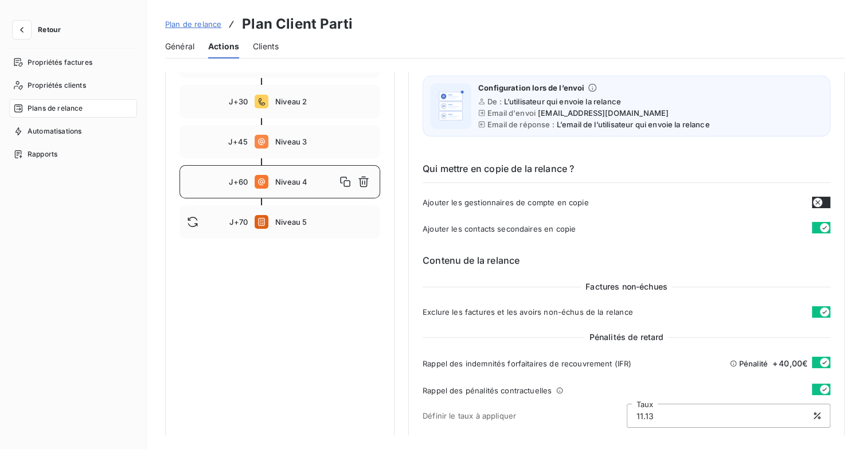
click at [206, 21] on span "Plan de relance" at bounding box center [193, 24] width 56 height 9
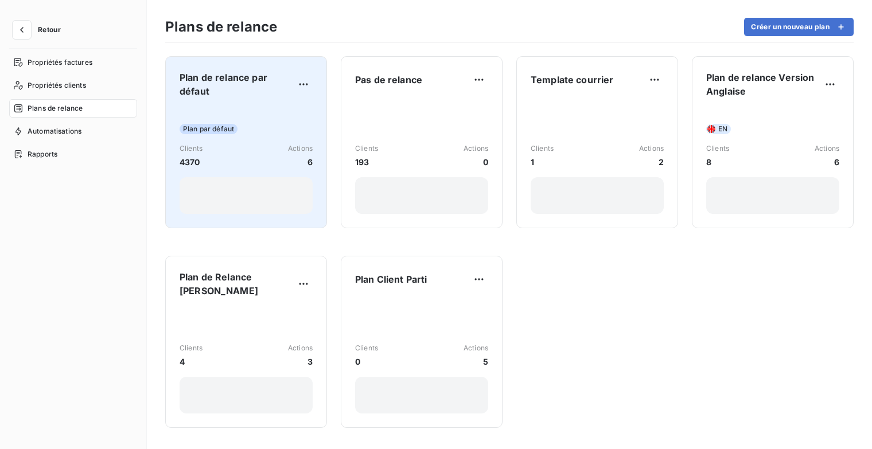
click at [229, 92] on span "Plan de relance par défaut" at bounding box center [237, 85] width 115 height 28
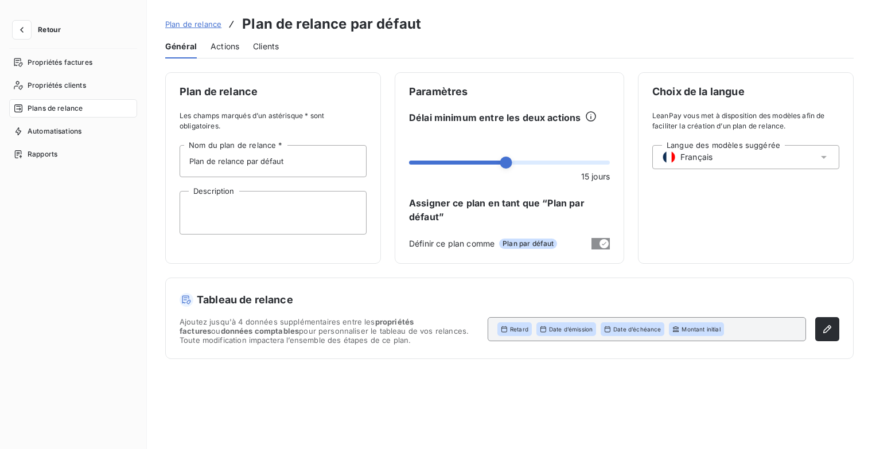
click at [226, 45] on span "Actions" at bounding box center [224, 46] width 29 height 11
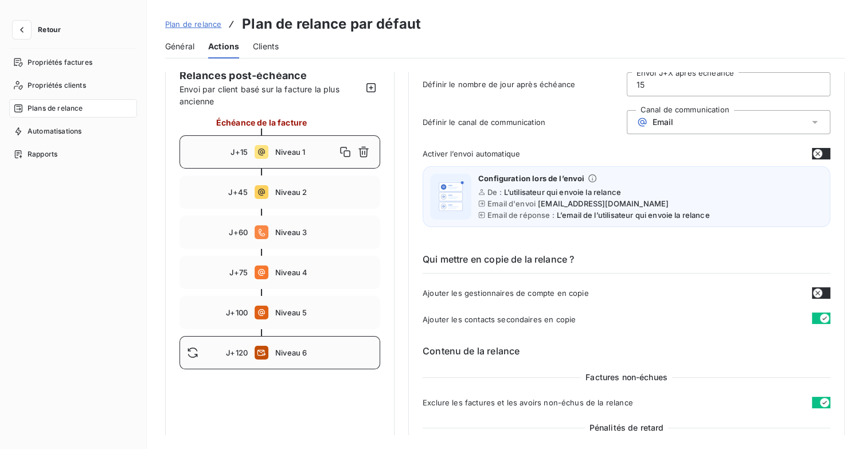
scroll to position [172, 0]
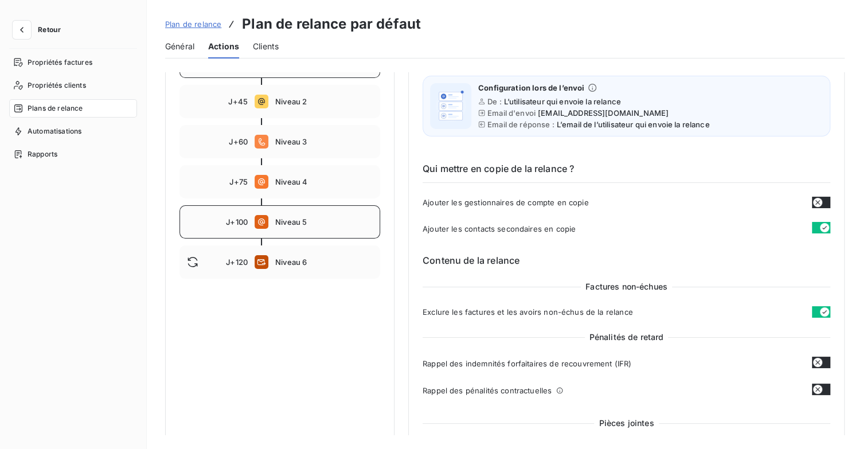
click at [317, 229] on div "J+100 Niveau 5" at bounding box center [280, 221] width 201 height 33
type input "100"
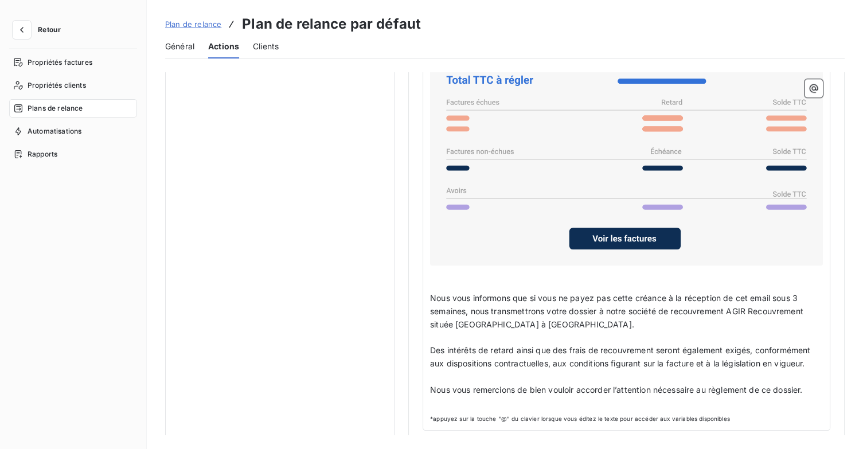
scroll to position [934, 0]
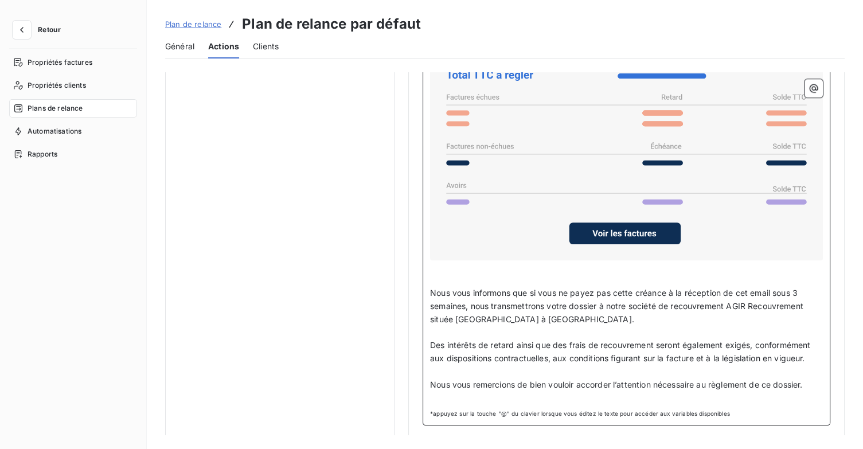
click at [802, 288] on span "Nous vous informons que si vous ne payez pas cette créance à la réception de ce…" at bounding box center [618, 306] width 376 height 36
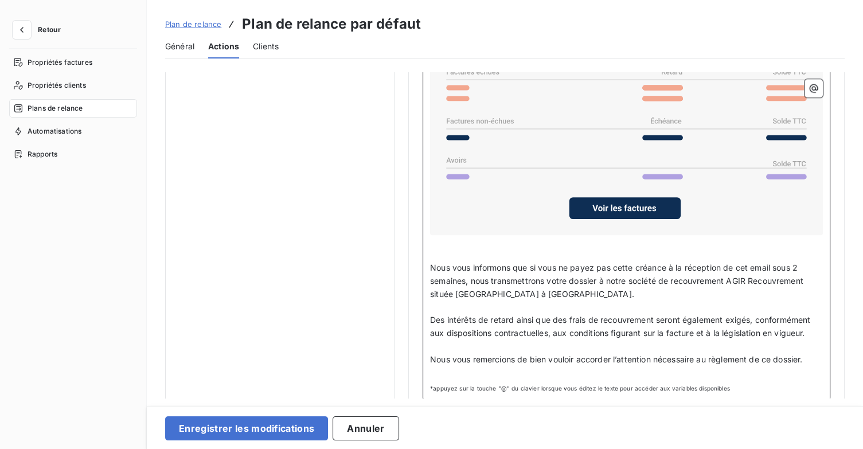
scroll to position [970, 0]
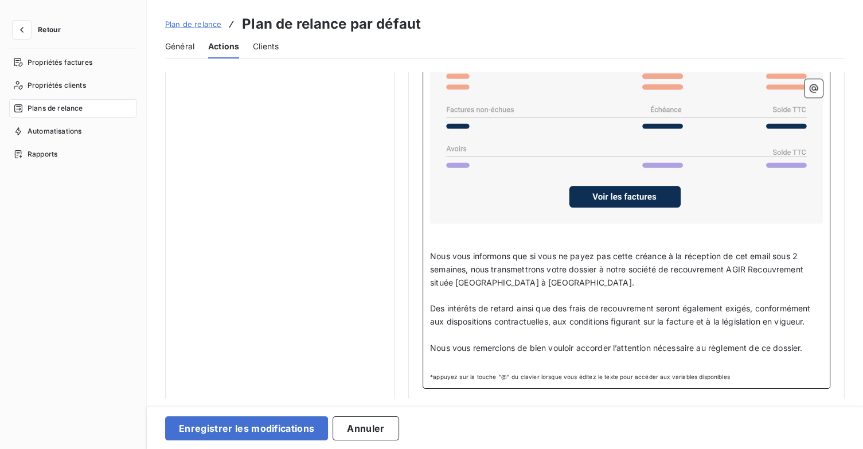
click at [814, 342] on p "Nous vous remercions de bien vouloir accorder l’attention nécessaire au règleme…" at bounding box center [626, 348] width 393 height 13
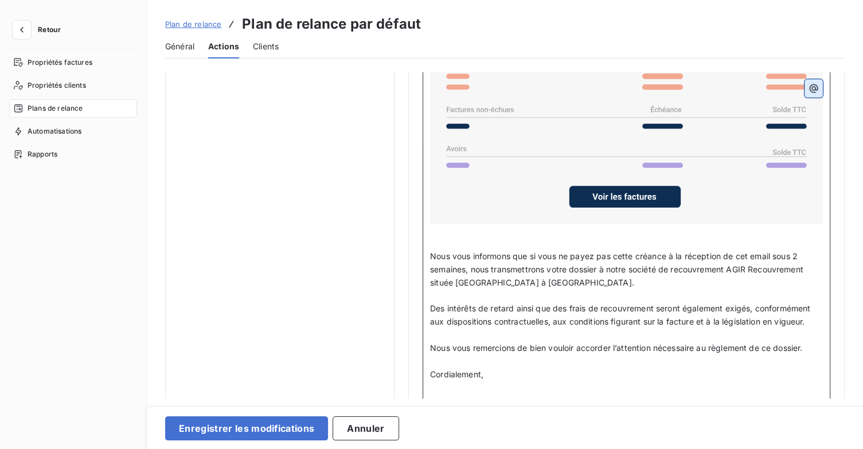
click at [810, 87] on icon "button" at bounding box center [814, 88] width 9 height 9
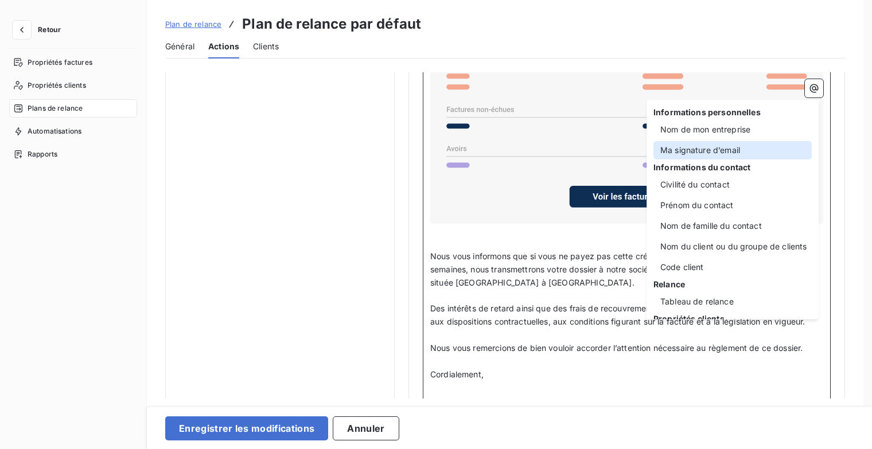
click at [750, 153] on div "Ma signature d’email" at bounding box center [732, 150] width 158 height 18
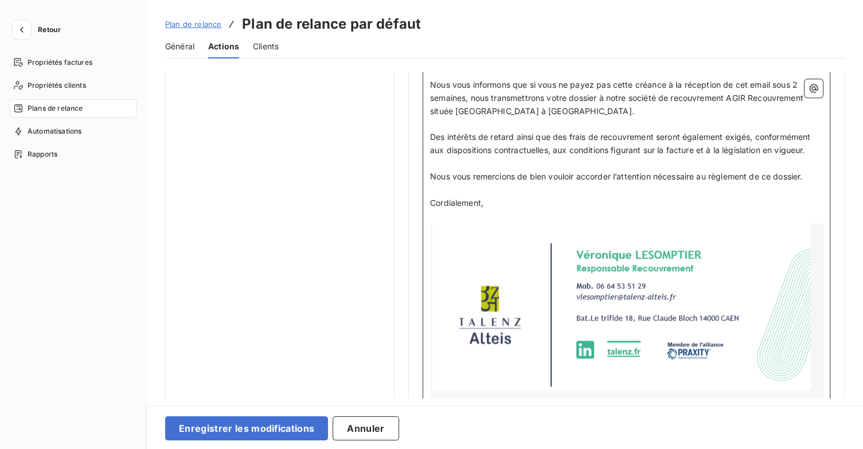
scroll to position [1142, 0]
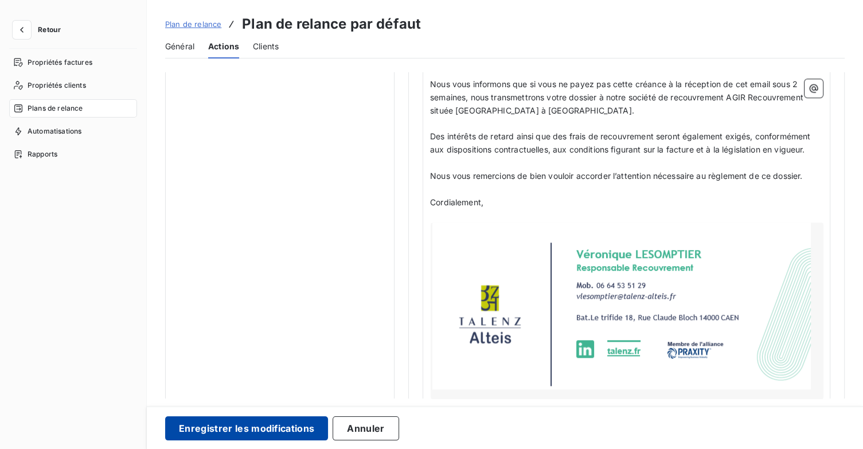
click at [289, 431] on button "Enregistrer les modifications" at bounding box center [246, 428] width 163 height 24
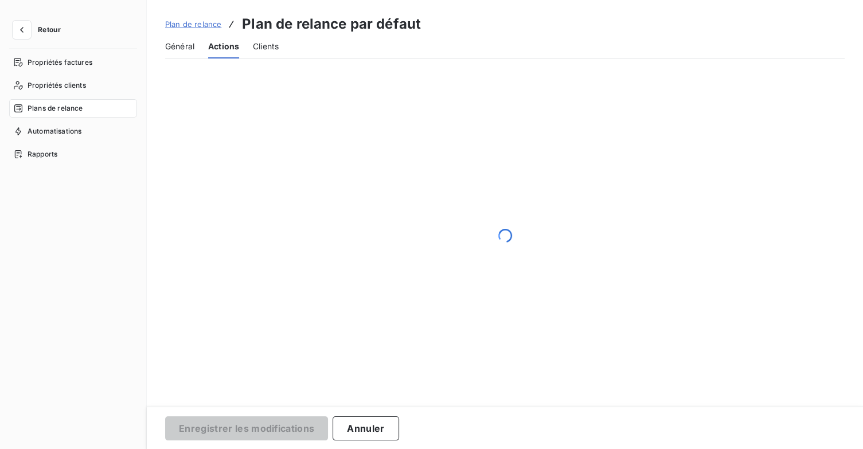
scroll to position [66, 0]
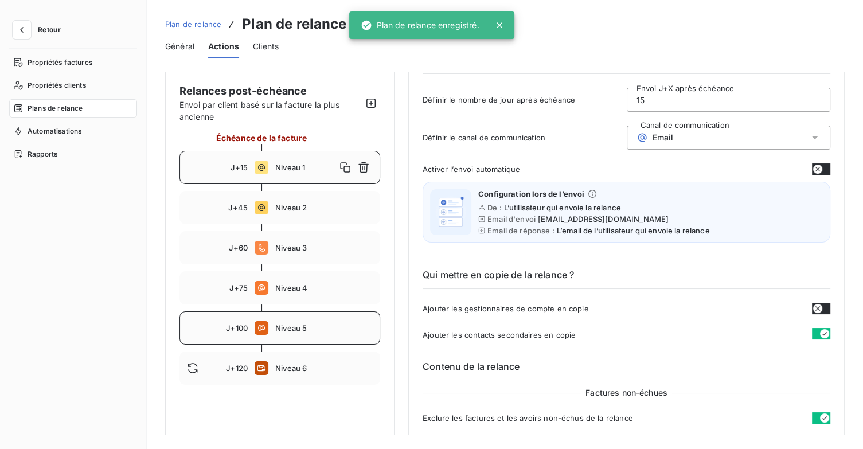
click at [323, 332] on span "Niveau 5" at bounding box center [324, 327] width 98 height 9
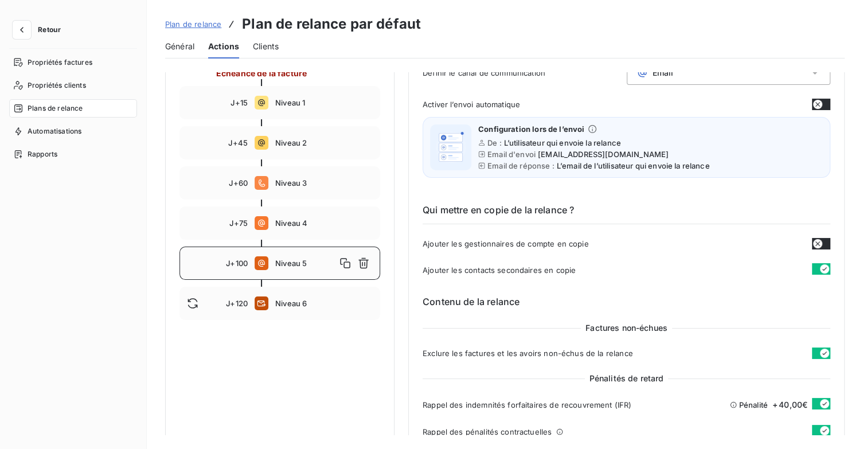
click at [294, 223] on span "Niveau 4" at bounding box center [324, 223] width 98 height 9
type input "75"
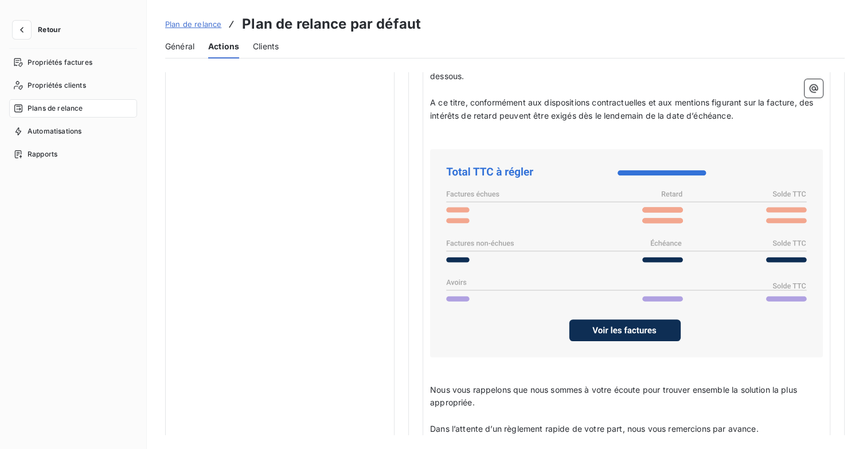
scroll to position [946, 0]
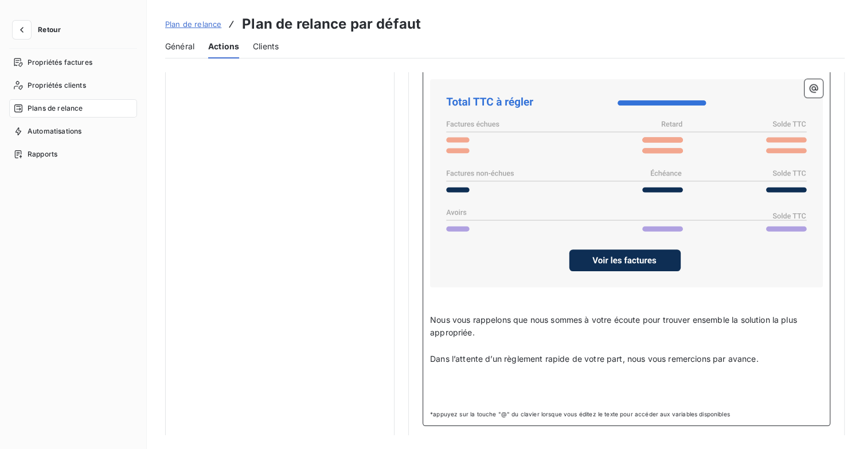
click at [471, 382] on p "﻿" at bounding box center [626, 385] width 393 height 13
click at [810, 89] on icon "button" at bounding box center [814, 88] width 9 height 9
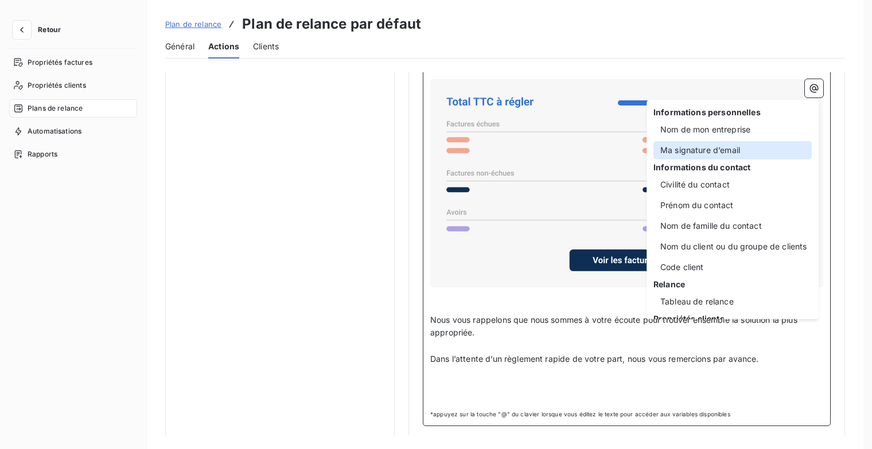
click at [734, 150] on div "Ma signature d’email" at bounding box center [732, 150] width 158 height 18
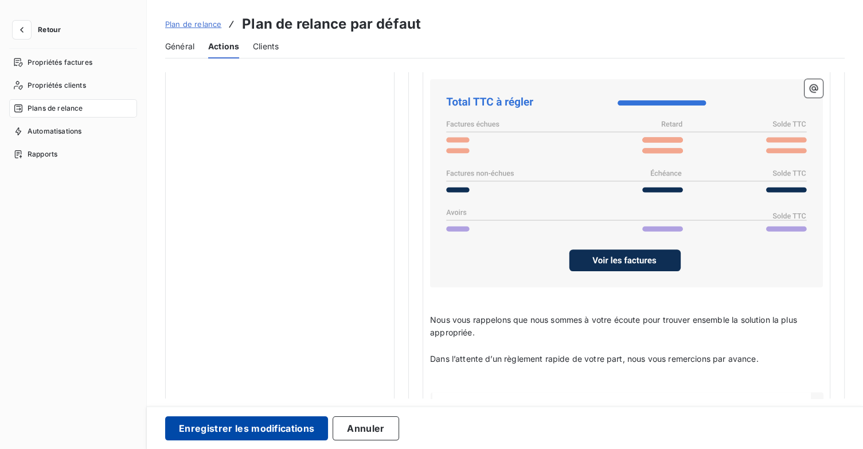
click at [254, 428] on button "Enregistrer les modifications" at bounding box center [246, 428] width 163 height 24
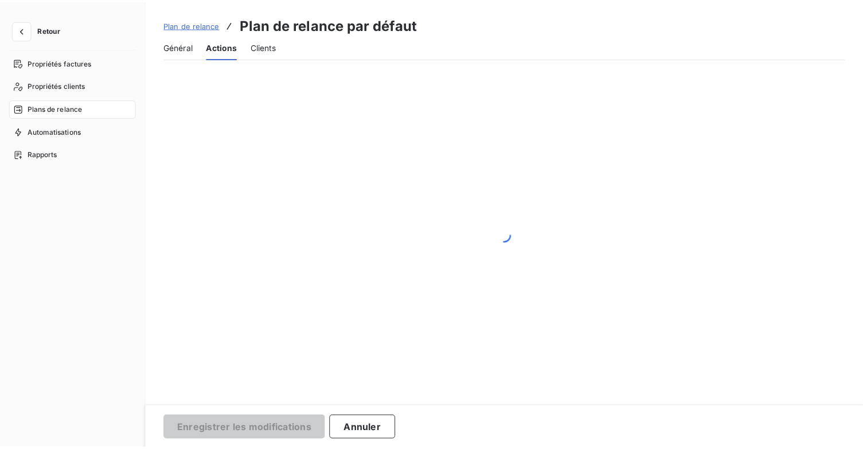
scroll to position [66, 0]
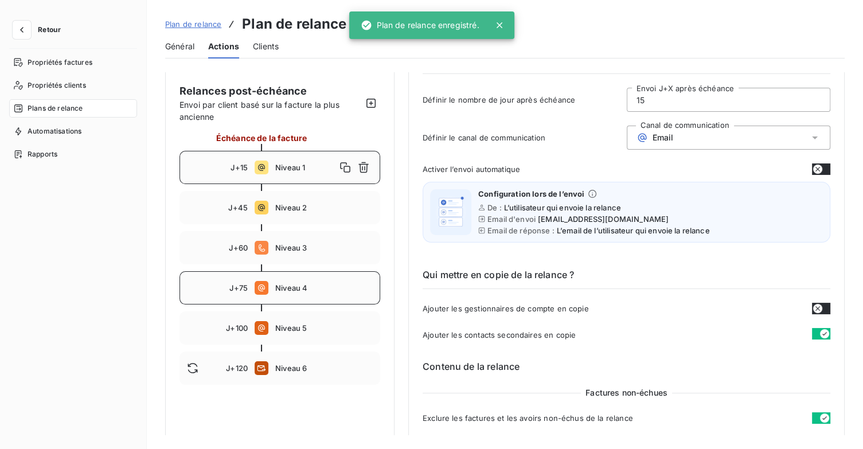
click at [311, 288] on span "Niveau 4" at bounding box center [324, 287] width 98 height 9
type input "75"
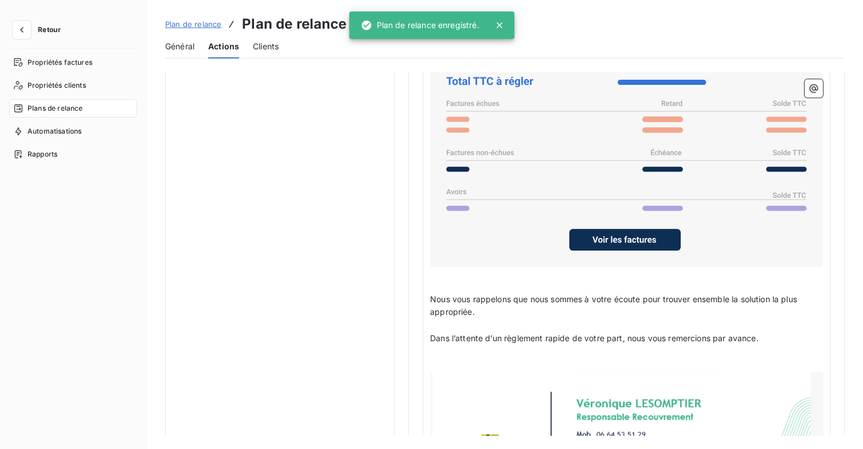
scroll to position [984, 0]
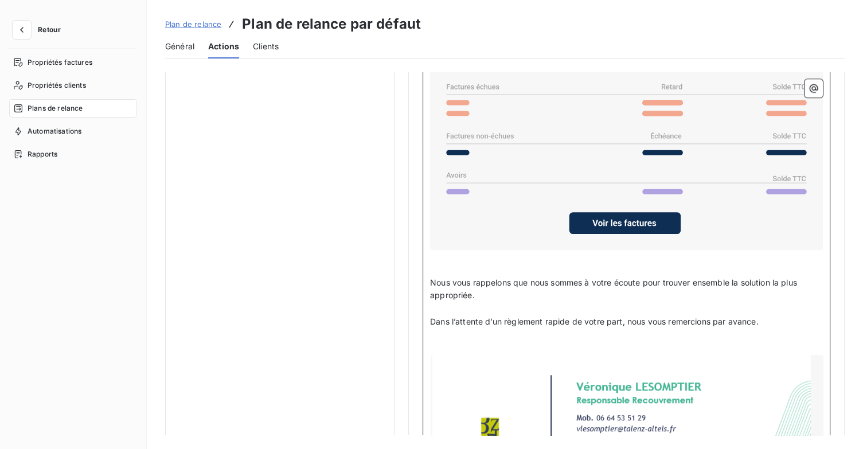
click at [475, 334] on p "﻿" at bounding box center [626, 335] width 393 height 13
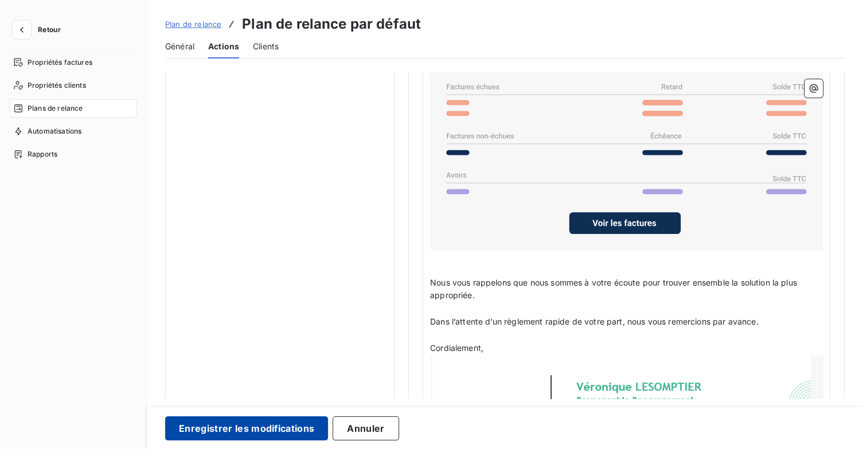
click at [298, 431] on button "Enregistrer les modifications" at bounding box center [246, 428] width 163 height 24
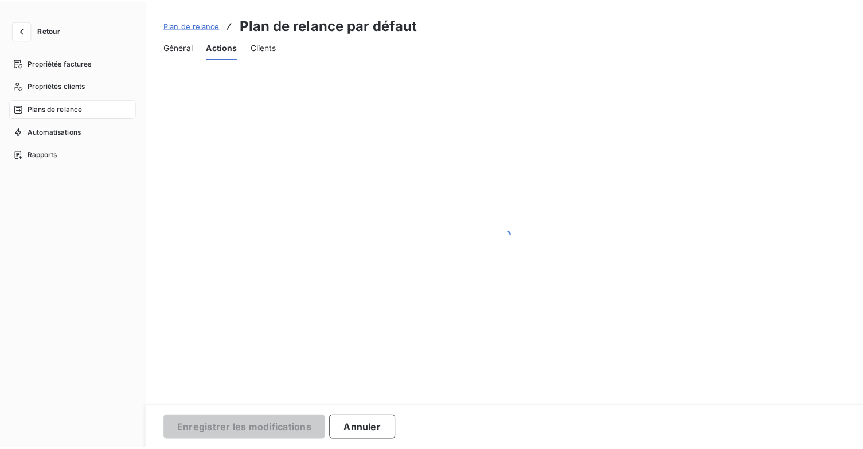
scroll to position [66, 0]
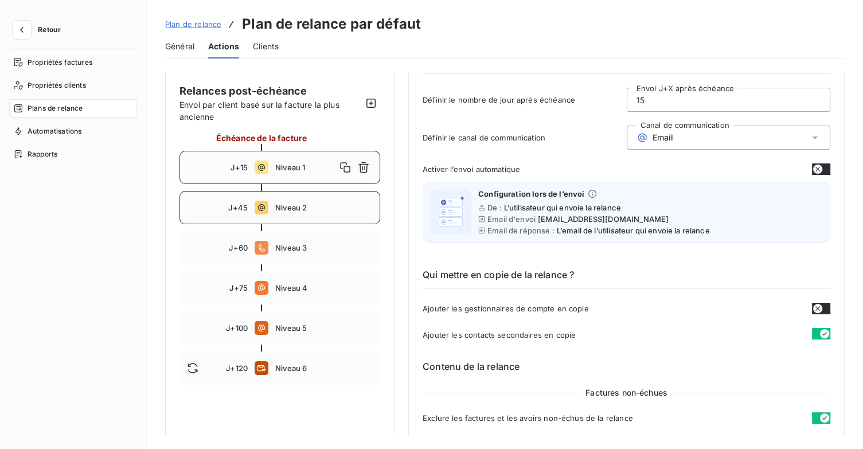
click at [302, 213] on div "J+45 Niveau 2" at bounding box center [280, 207] width 201 height 33
type input "45"
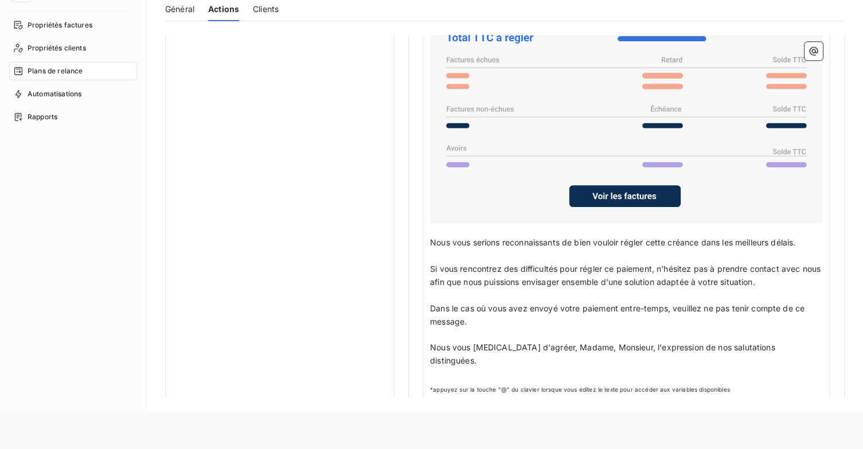
scroll to position [57, 0]
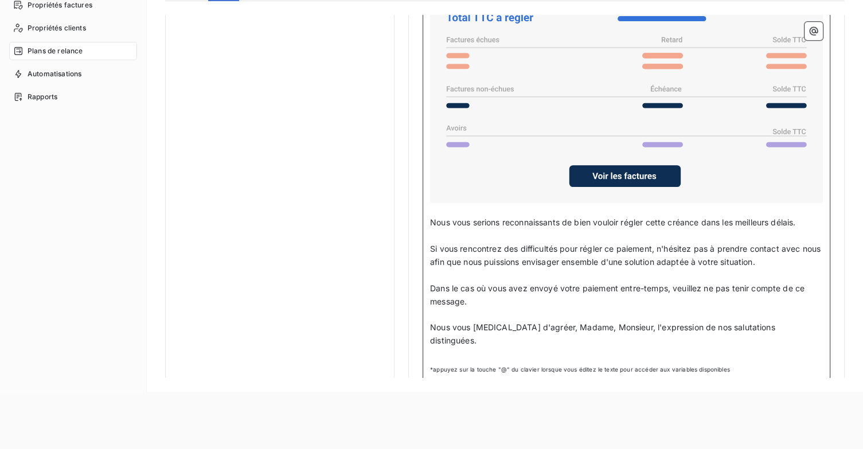
click at [504, 348] on p "﻿" at bounding box center [626, 354] width 393 height 13
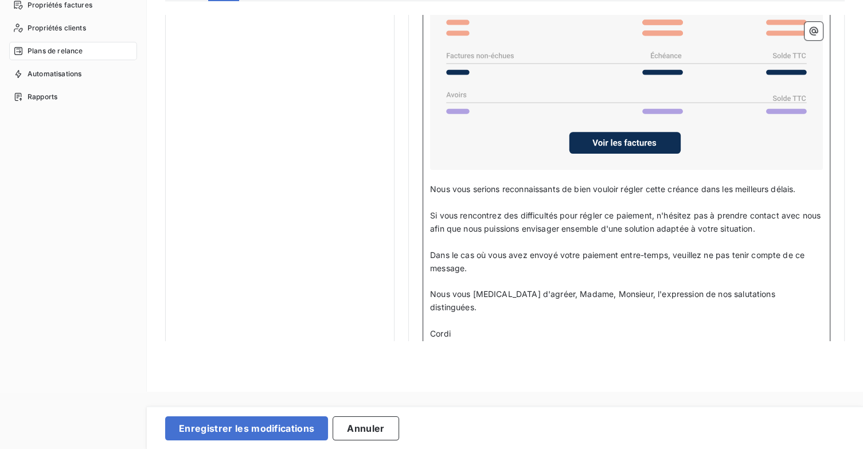
scroll to position [926, 0]
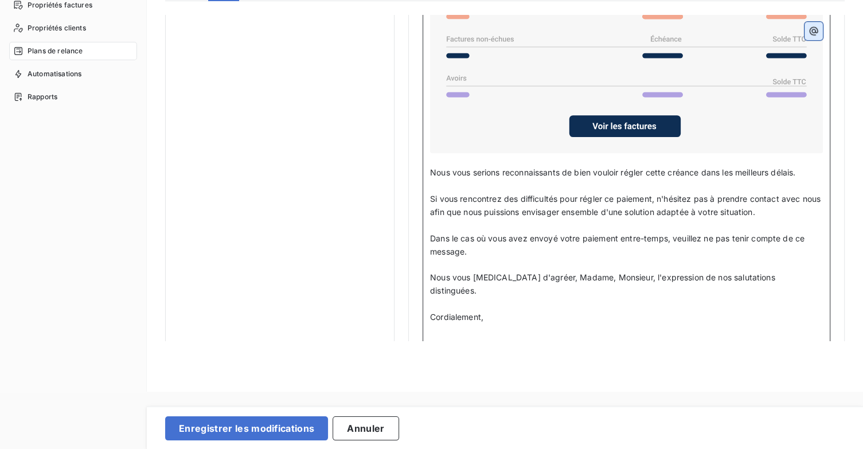
click at [808, 35] on icon "button" at bounding box center [813, 30] width 11 height 11
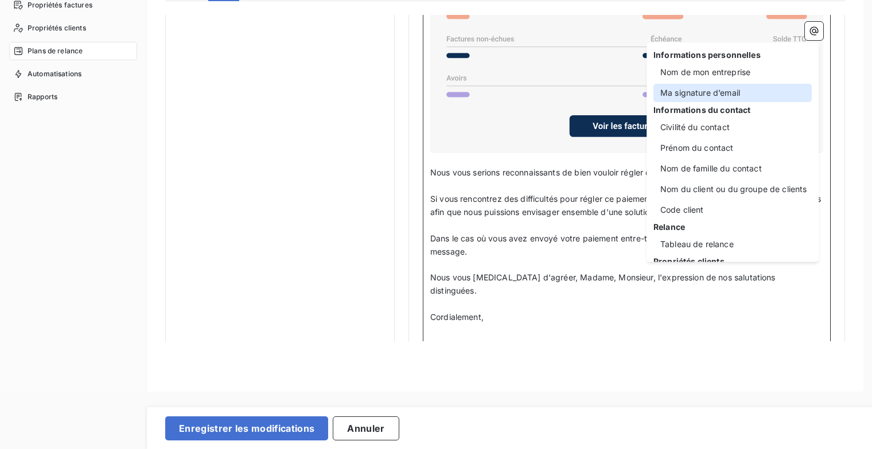
click at [760, 87] on div "Ma signature d’email" at bounding box center [732, 93] width 158 height 18
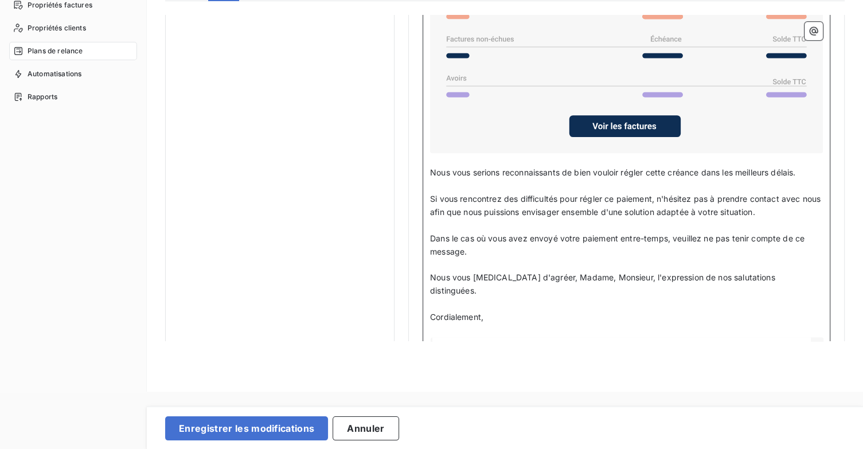
scroll to position [1041, 0]
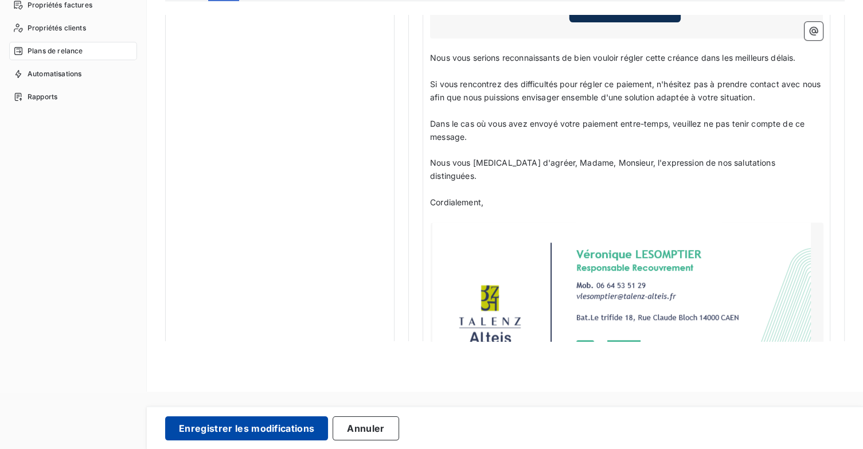
click at [289, 422] on button "Enregistrer les modifications" at bounding box center [246, 428] width 163 height 24
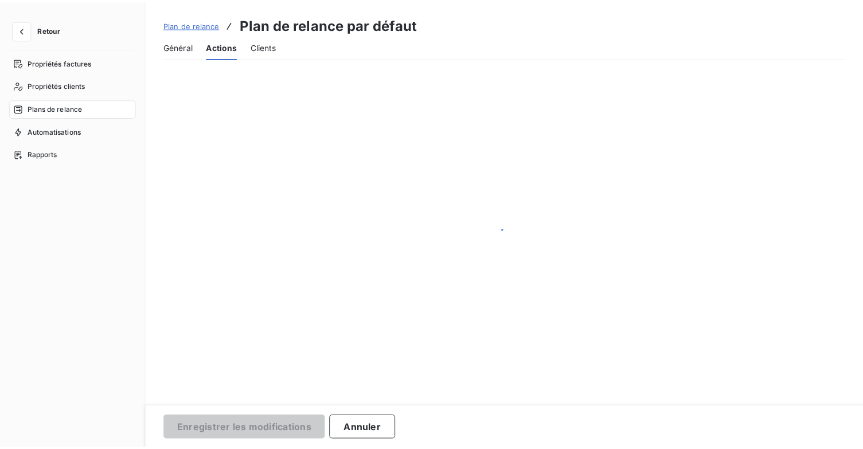
scroll to position [66, 0]
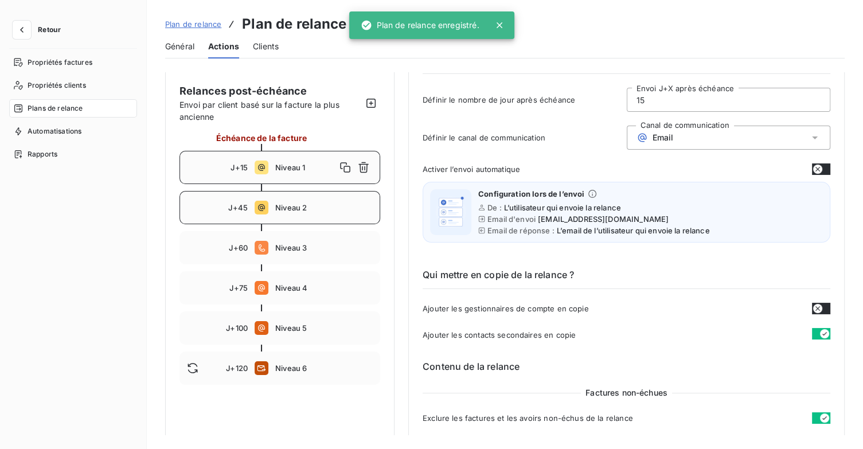
click at [314, 210] on span "Niveau 2" at bounding box center [324, 207] width 98 height 9
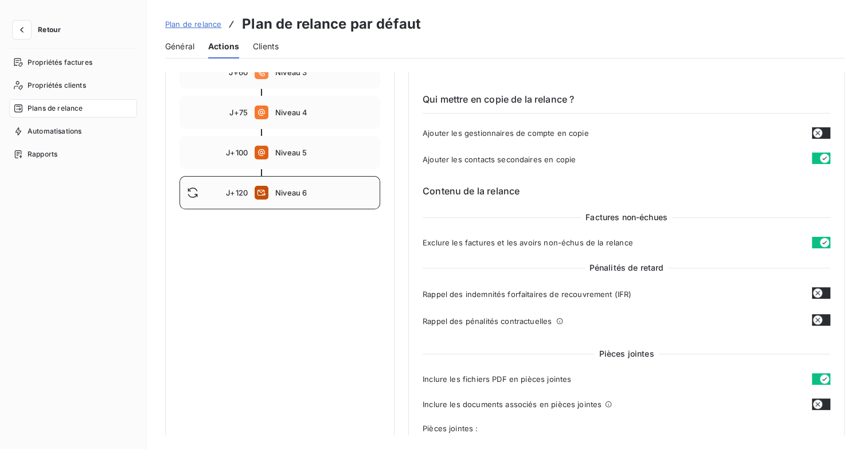
scroll to position [123, 0]
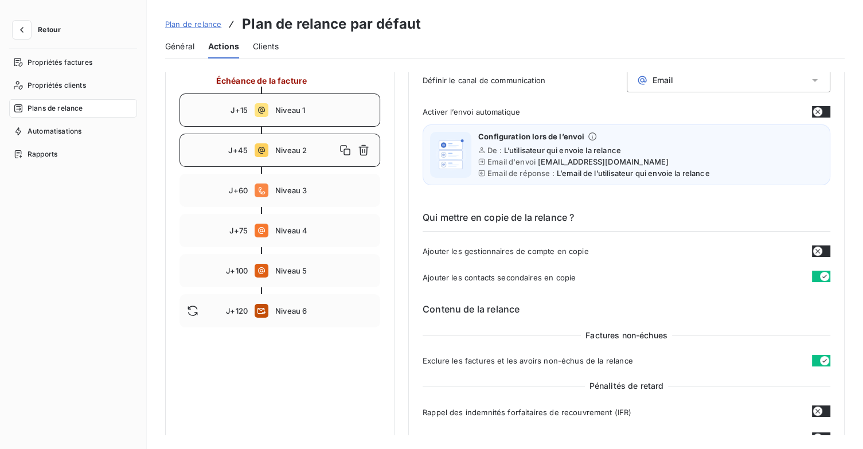
click at [305, 111] on span "Niveau 1" at bounding box center [324, 110] width 98 height 9
type input "15"
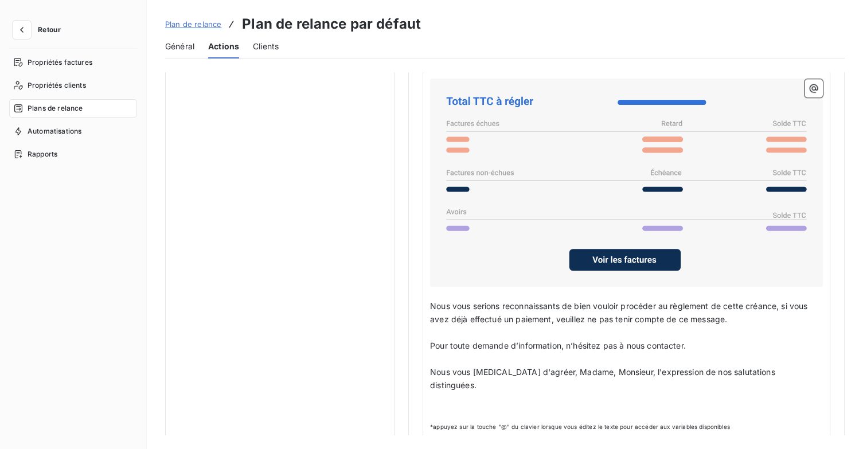
scroll to position [57, 0]
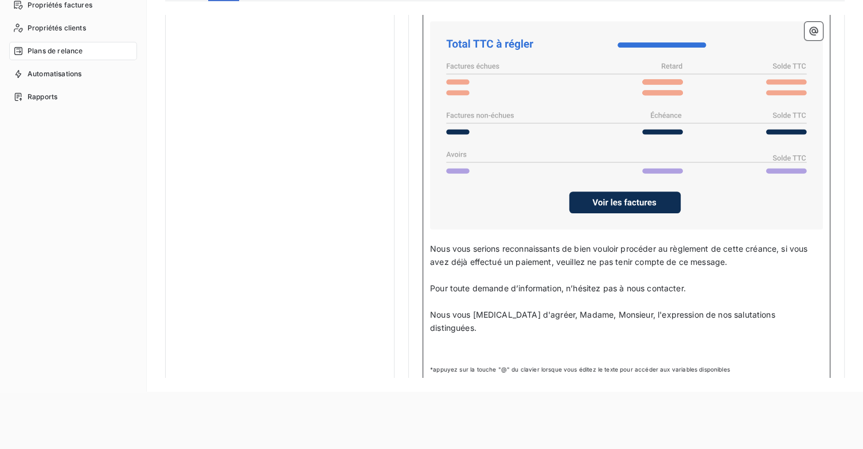
click at [485, 334] on p "﻿" at bounding box center [626, 340] width 393 height 13
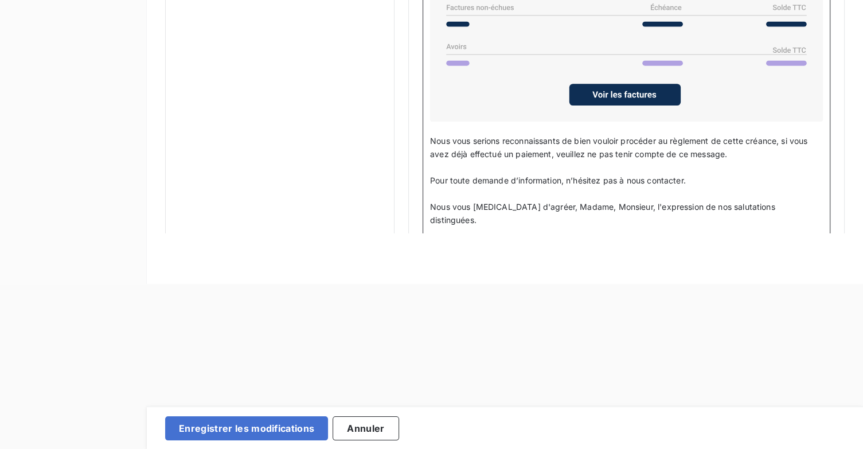
scroll to position [172, 0]
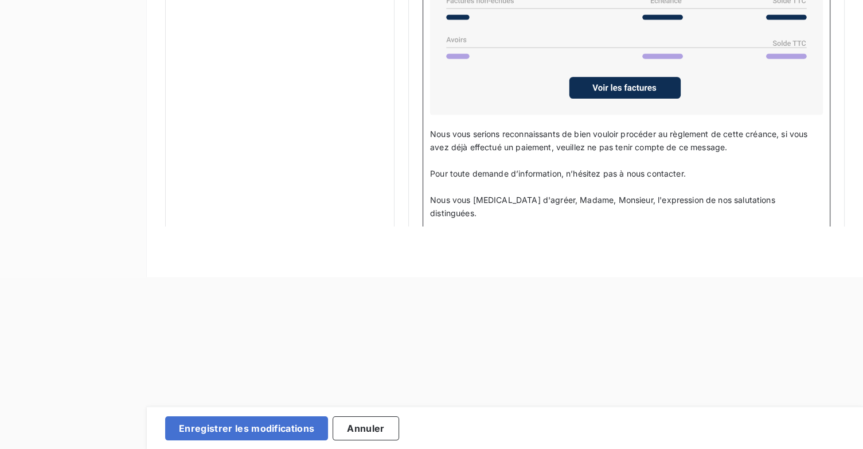
click at [498, 233] on p "Cordialement," at bounding box center [626, 239] width 393 height 13
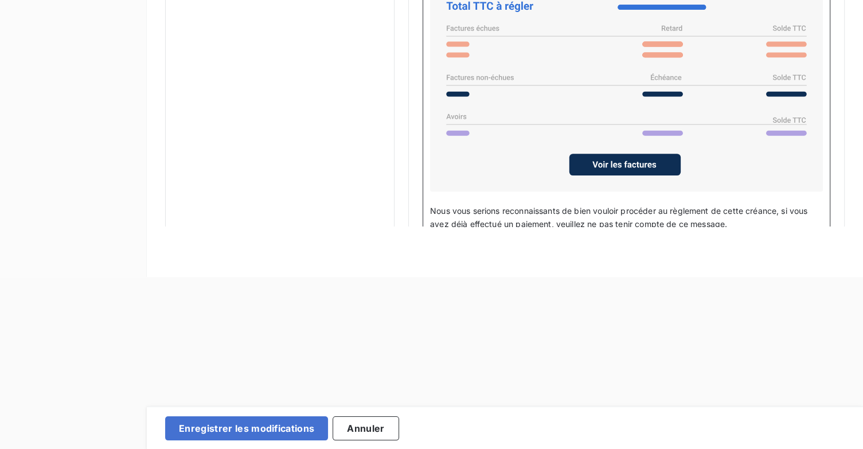
scroll to position [634, 0]
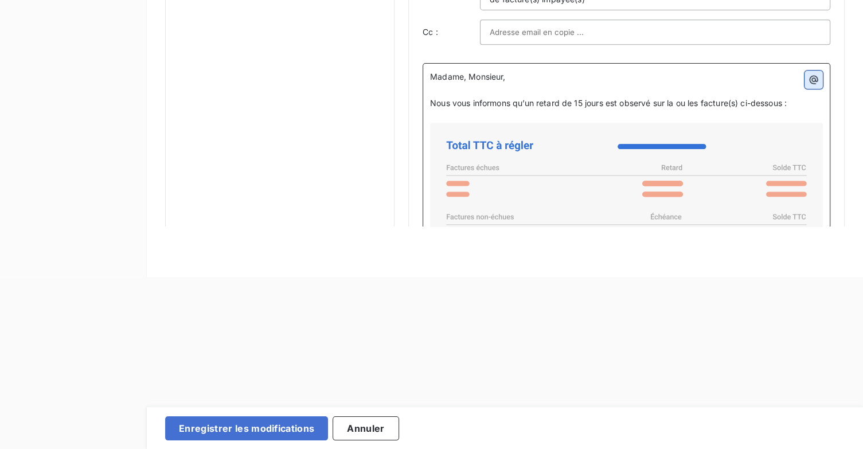
click at [814, 81] on icon "button" at bounding box center [813, 79] width 11 height 11
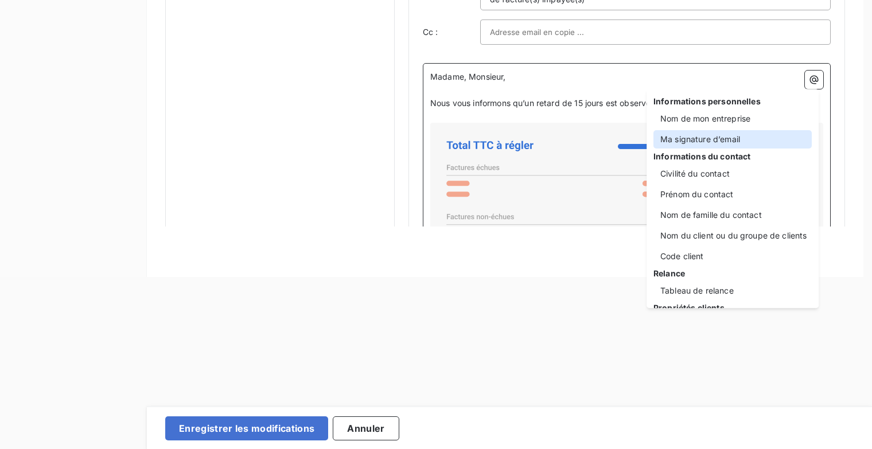
click at [754, 140] on div "Ma signature d’email" at bounding box center [732, 139] width 158 height 18
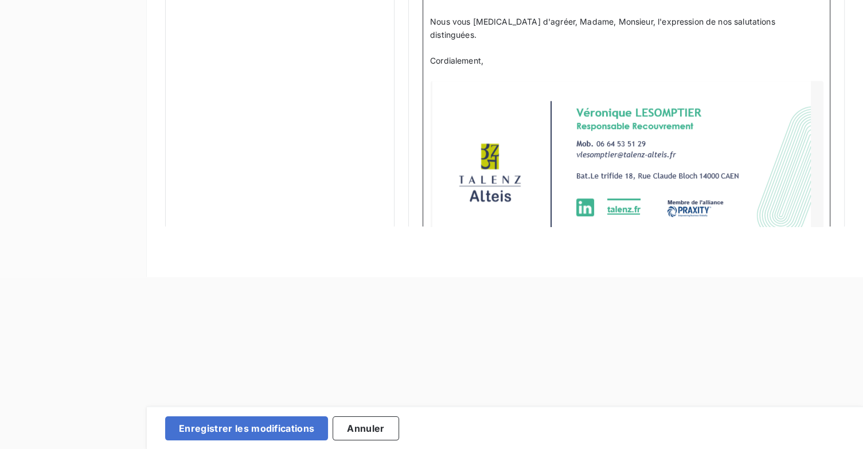
scroll to position [1046, 0]
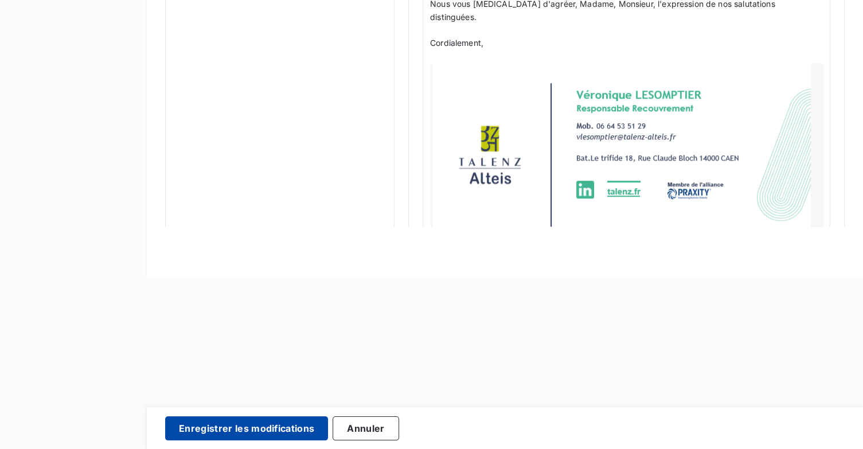
click at [289, 420] on button "Enregistrer les modifications" at bounding box center [246, 428] width 163 height 24
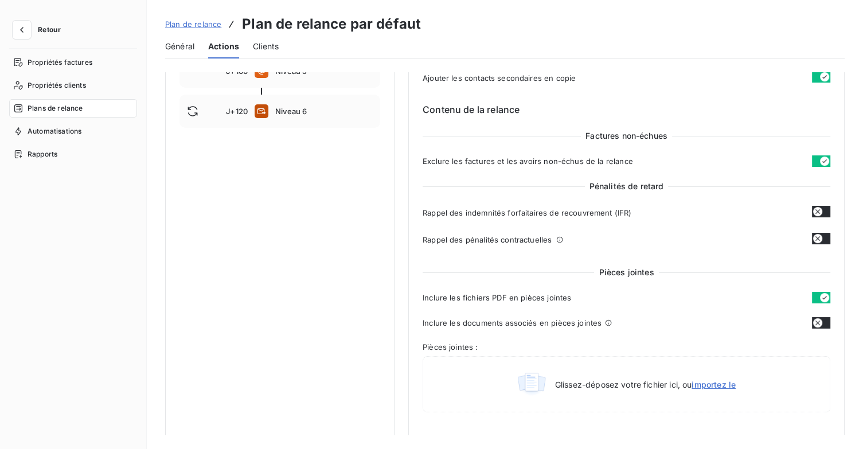
scroll to position [181, 0]
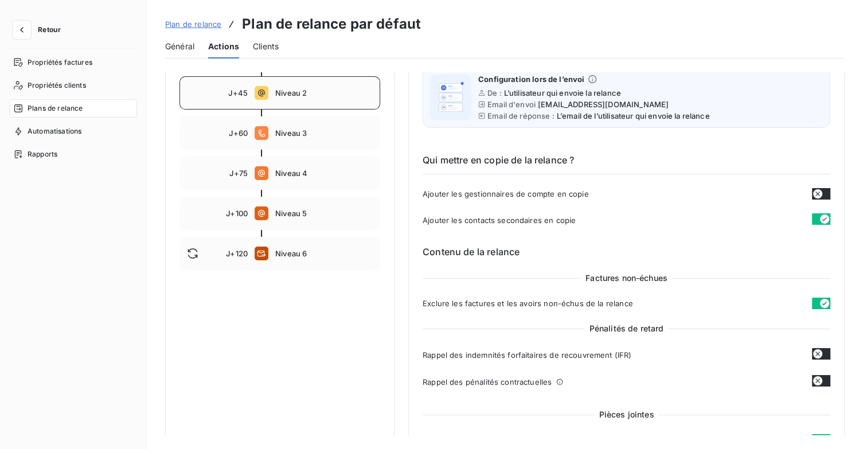
click at [297, 99] on div "J+45 Niveau 2" at bounding box center [280, 92] width 201 height 33
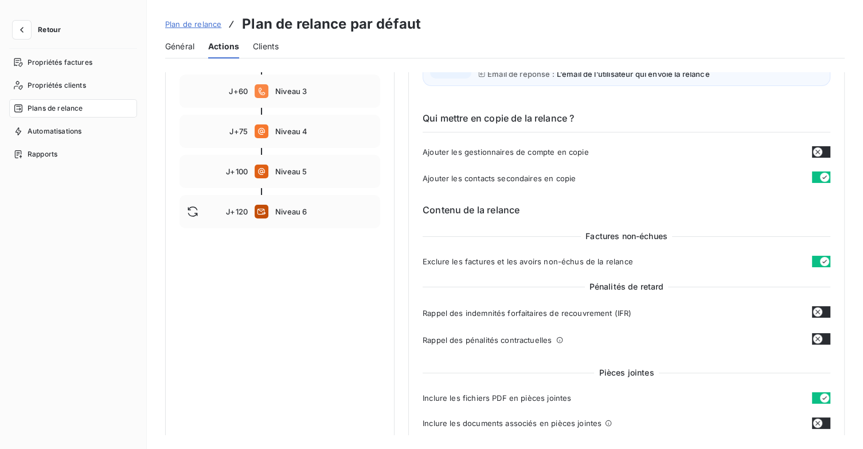
scroll to position [123, 0]
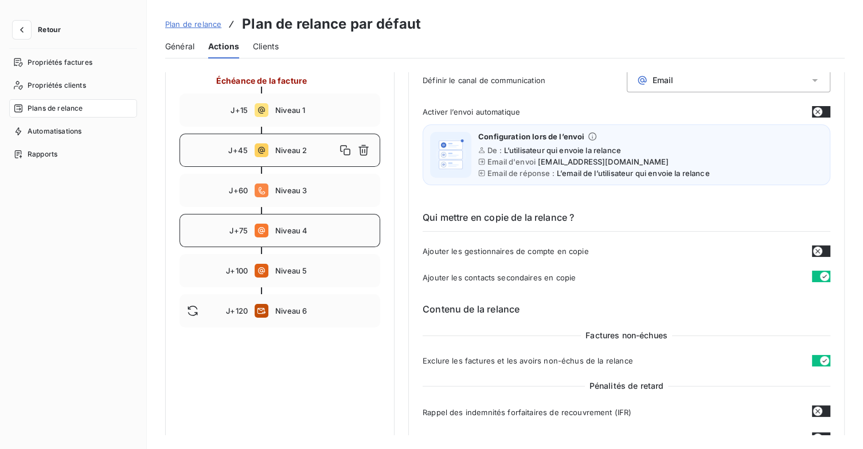
click at [287, 231] on span "Niveau 4" at bounding box center [324, 230] width 98 height 9
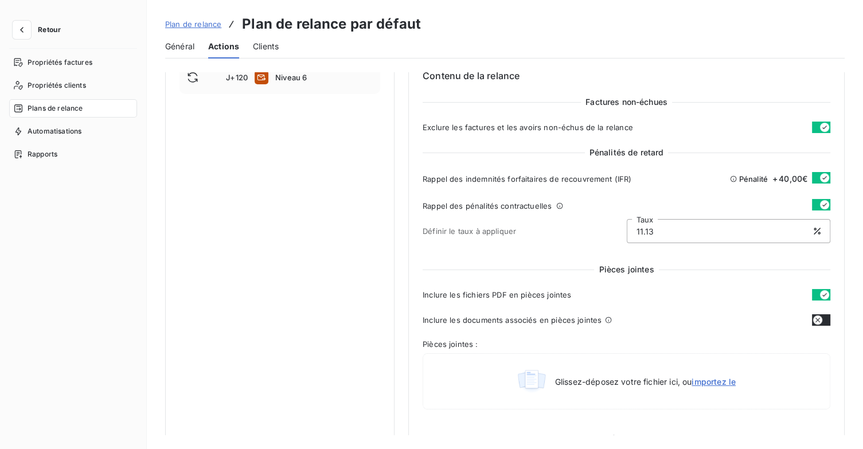
scroll to position [238, 0]
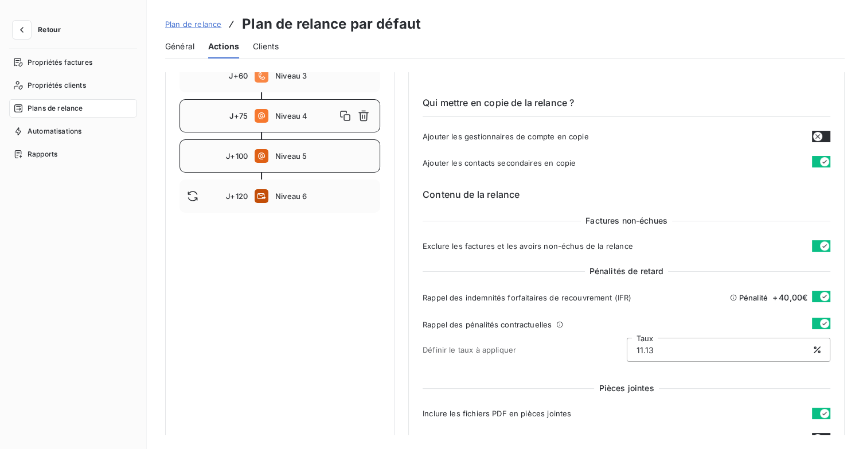
click at [310, 166] on div "J+100 Niveau 5" at bounding box center [280, 155] width 201 height 33
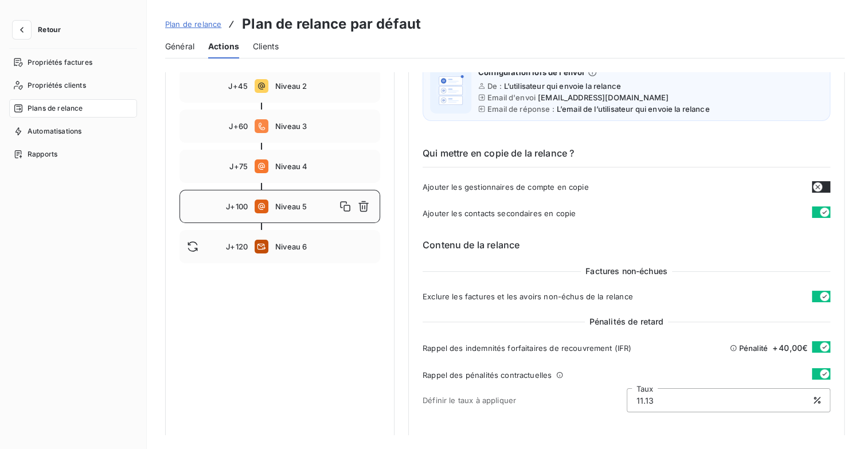
scroll to position [66, 0]
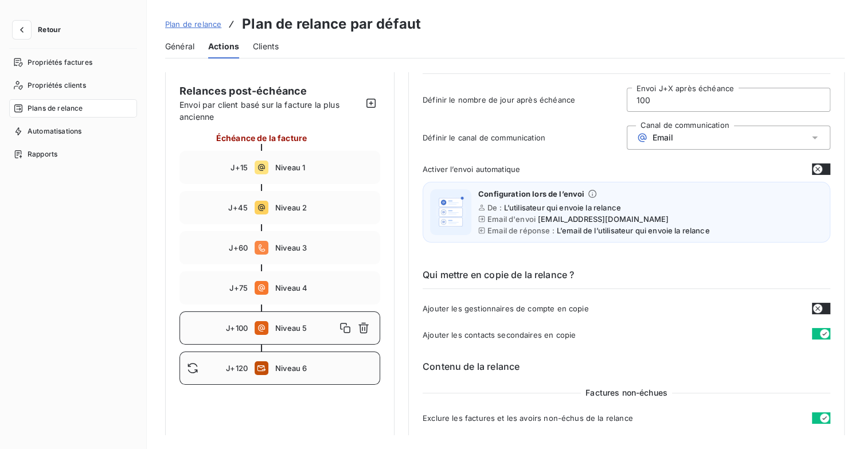
click at [317, 365] on span "Niveau 6" at bounding box center [324, 368] width 98 height 9
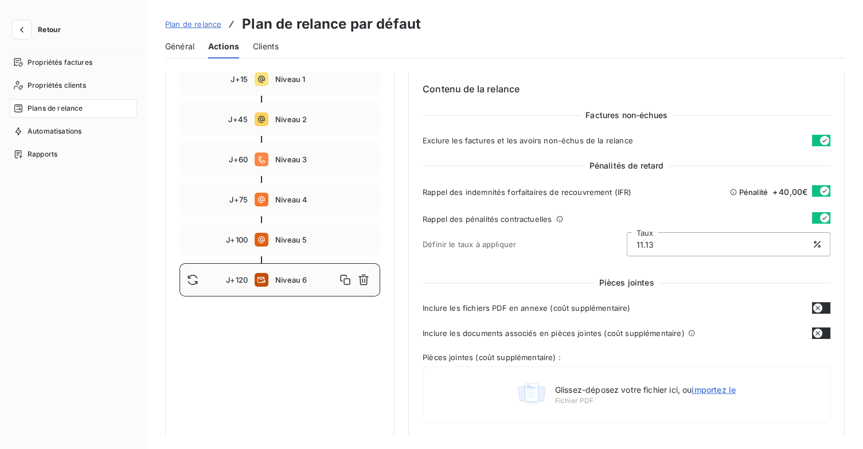
scroll to position [37, 0]
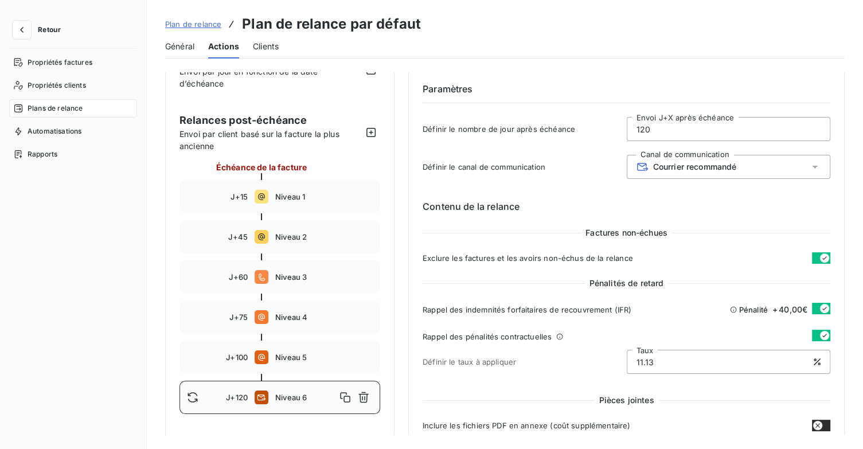
drag, startPoint x: 657, startPoint y: 128, endPoint x: 576, endPoint y: 130, distance: 81.5
click at [576, 130] on div "Définir le nombre de jour après échéance 120 Envoi J+X après échéance" at bounding box center [627, 132] width 408 height 31
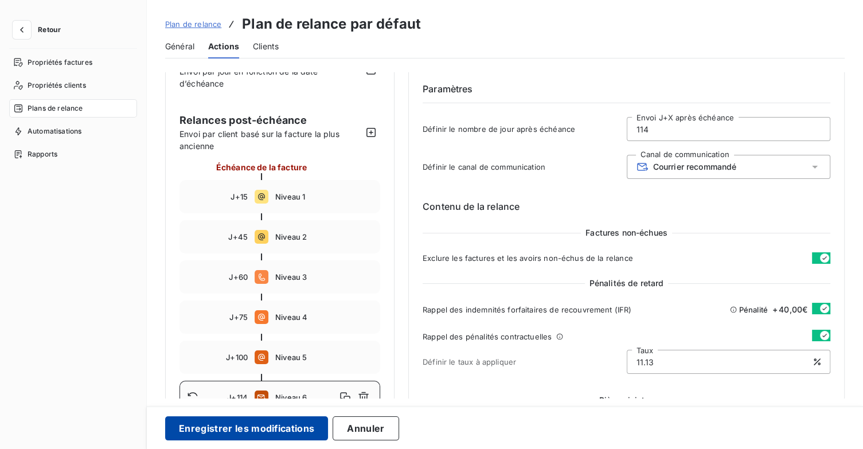
type input "114"
click at [294, 430] on button "Enregistrer les modifications" at bounding box center [246, 428] width 163 height 24
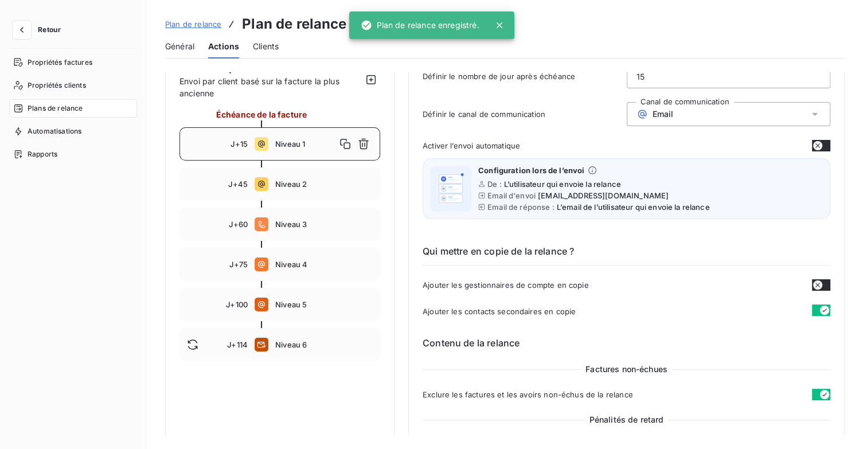
scroll to position [151, 0]
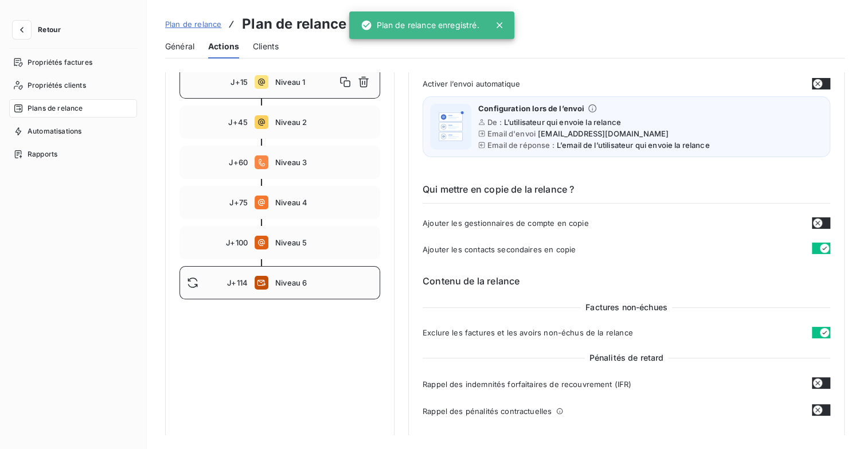
click at [333, 288] on div "J+114 Niveau 6" at bounding box center [280, 282] width 201 height 33
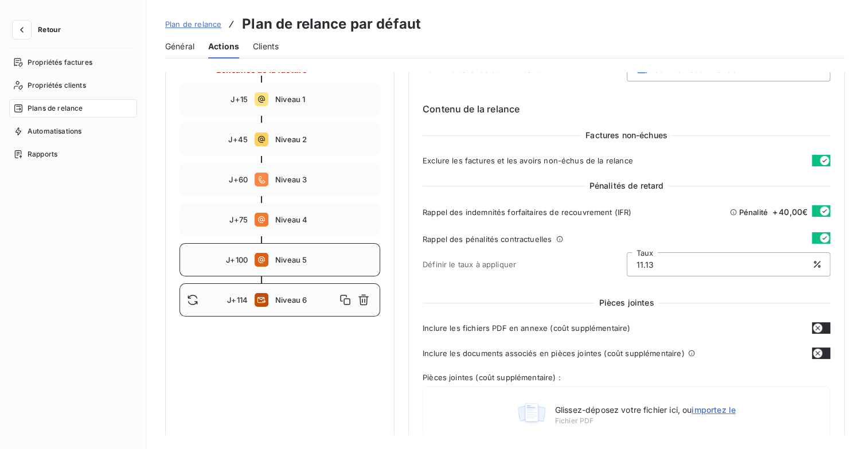
scroll to position [57, 0]
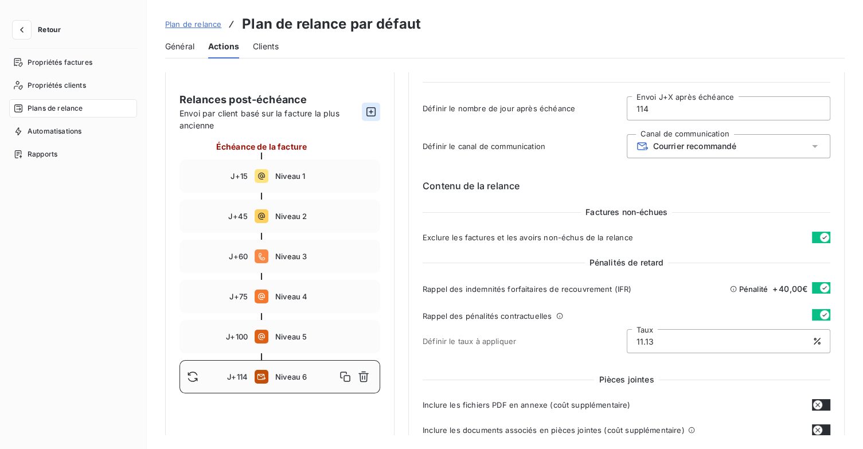
click at [368, 113] on icon "button" at bounding box center [370, 111] width 11 height 11
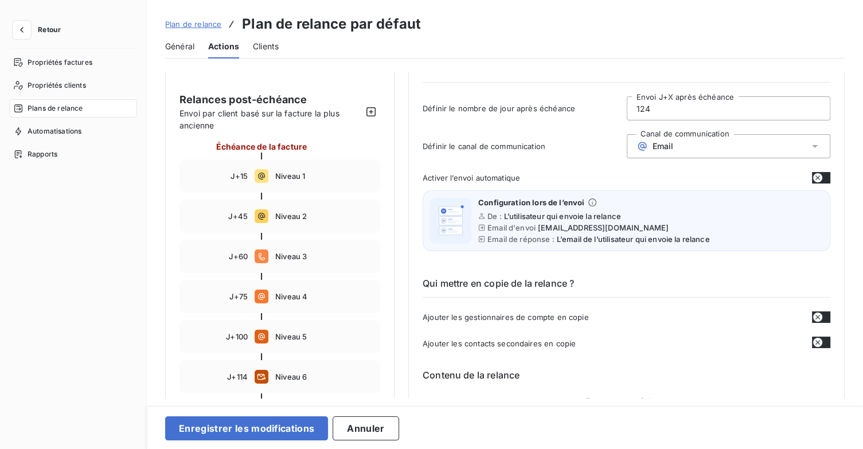
drag, startPoint x: 665, startPoint y: 110, endPoint x: 586, endPoint y: 107, distance: 79.2
click at [590, 107] on div "Définir le nombre de jour après échéance 124 Envoi J+X après échéance" at bounding box center [627, 111] width 408 height 31
type input "122"
click at [751, 135] on div "Email" at bounding box center [729, 146] width 204 height 24
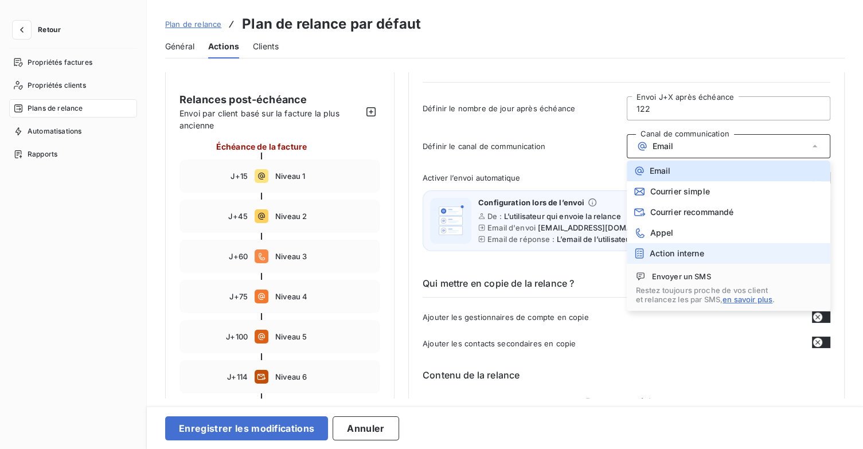
click at [741, 255] on li "Action interne" at bounding box center [729, 253] width 204 height 21
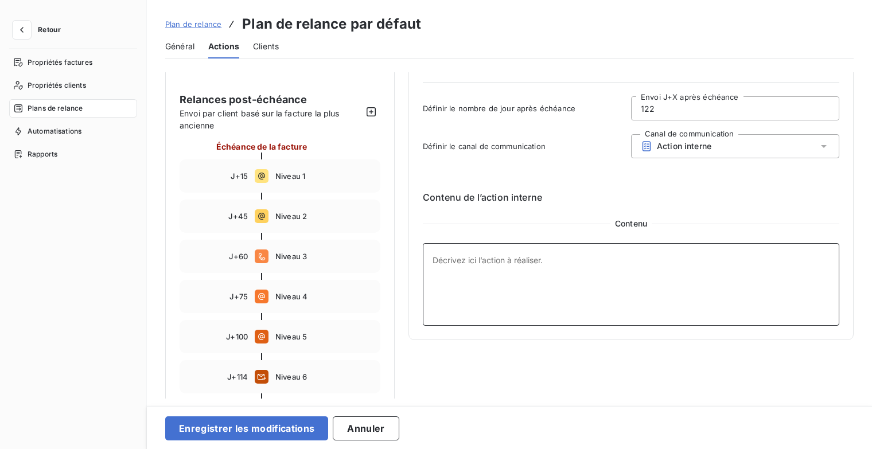
click at [496, 275] on textarea at bounding box center [631, 284] width 416 height 83
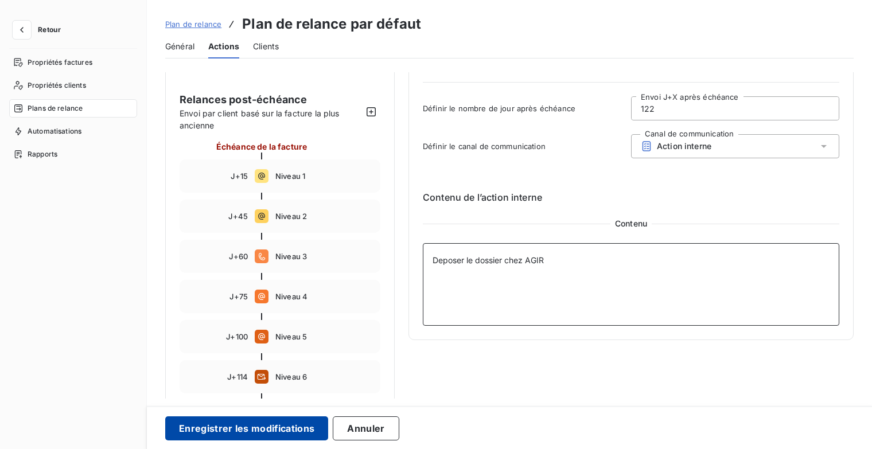
type textarea "Deposer le dossier chez AGIR"
click at [280, 430] on button "Enregistrer les modifications" at bounding box center [246, 428] width 163 height 24
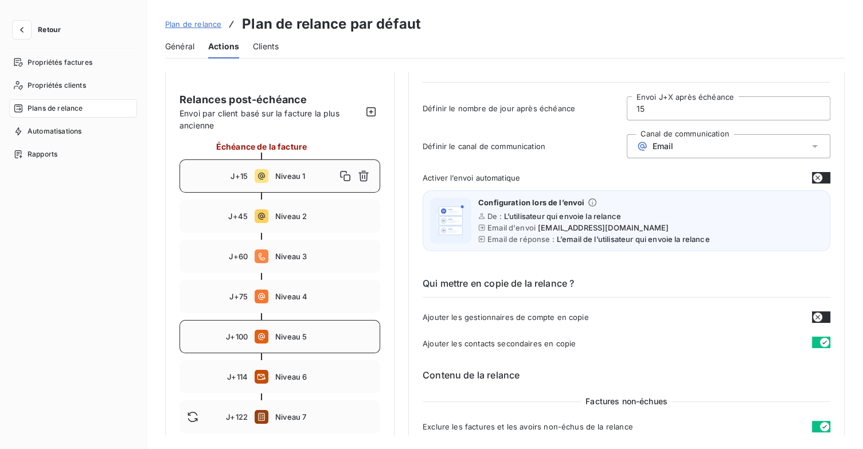
click at [300, 341] on div "J+100 Niveau 5" at bounding box center [280, 336] width 201 height 33
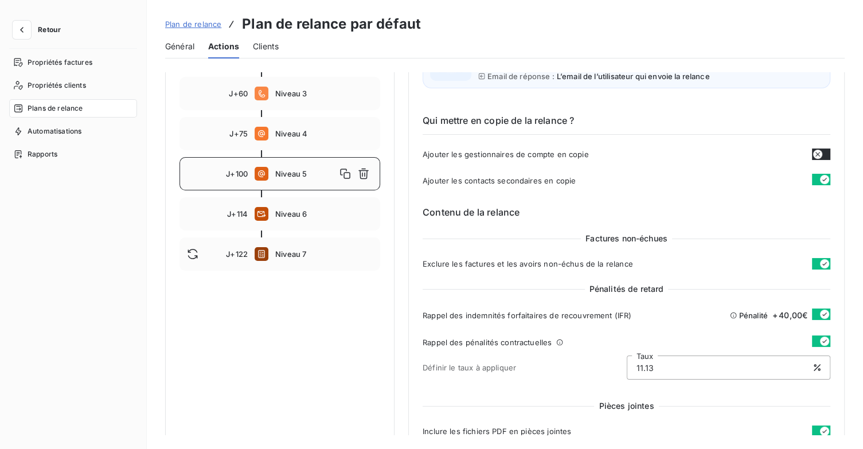
scroll to position [172, 0]
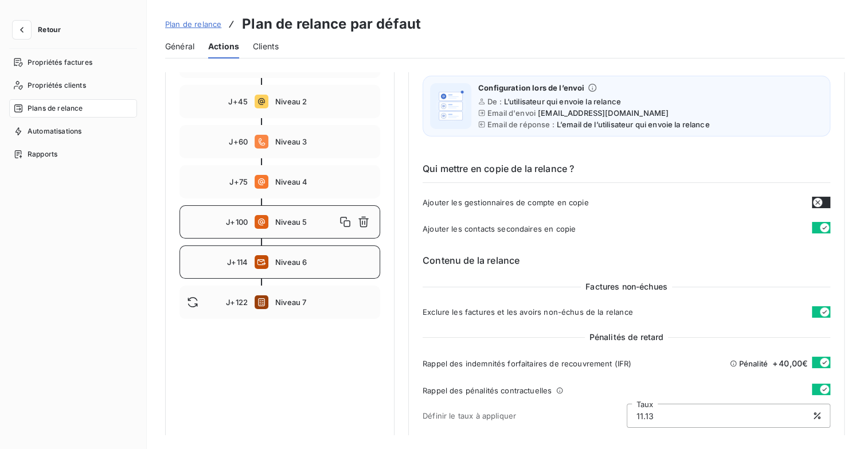
click at [306, 270] on div "J+114 Niveau 6" at bounding box center [280, 261] width 201 height 33
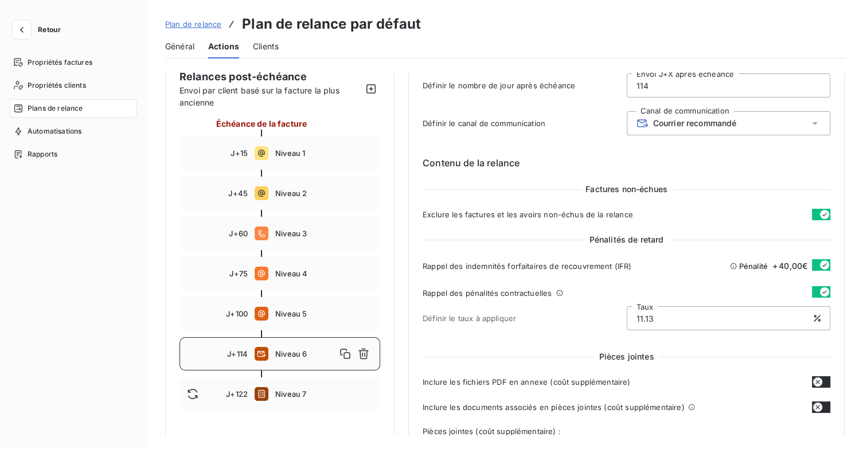
scroll to position [37, 0]
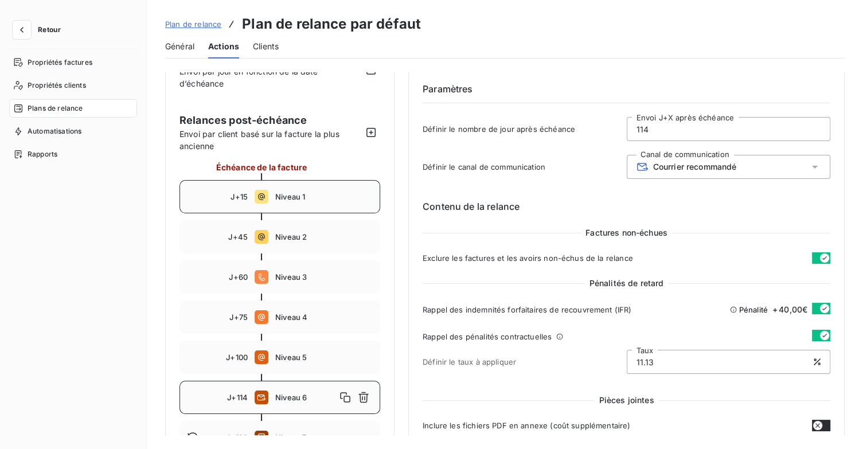
click at [296, 198] on span "Niveau 1" at bounding box center [324, 196] width 98 height 9
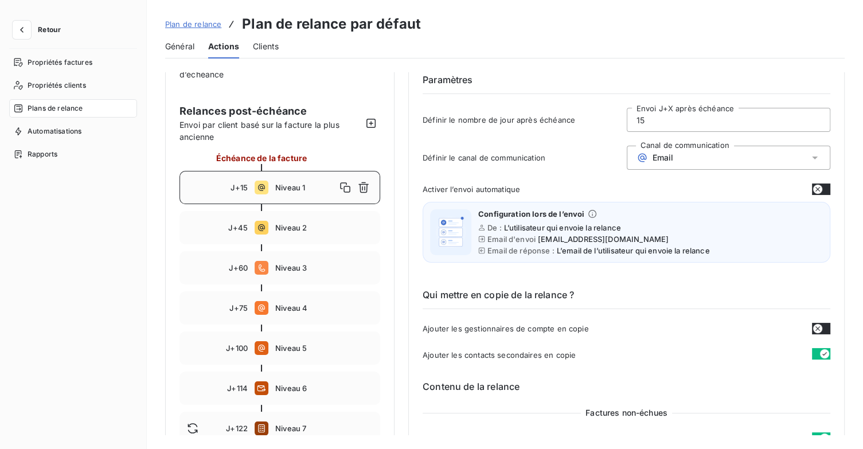
scroll to position [34, 0]
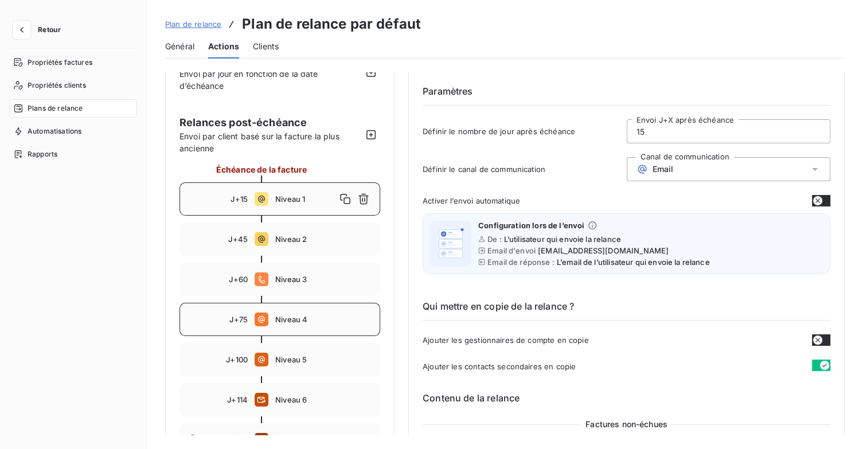
drag, startPoint x: 293, startPoint y: 323, endPoint x: 309, endPoint y: 323, distance: 16.1
click at [294, 323] on div "J+75 Niveau 4" at bounding box center [280, 319] width 201 height 33
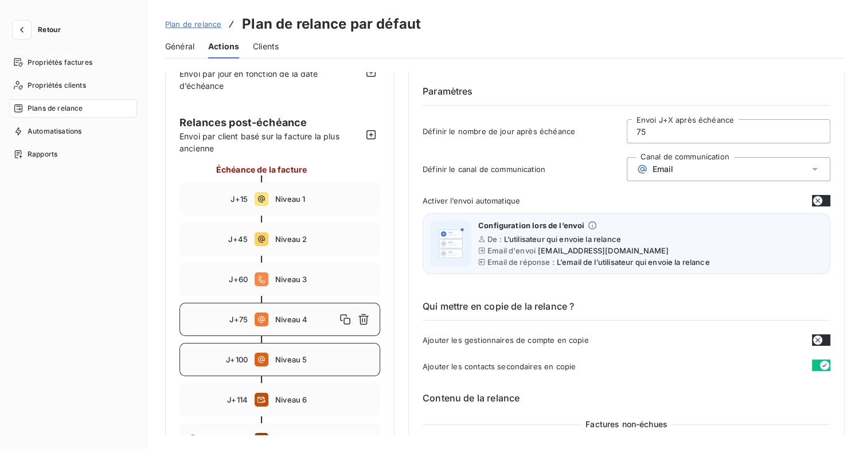
click at [322, 355] on span "Niveau 5" at bounding box center [324, 359] width 98 height 9
type input "100"
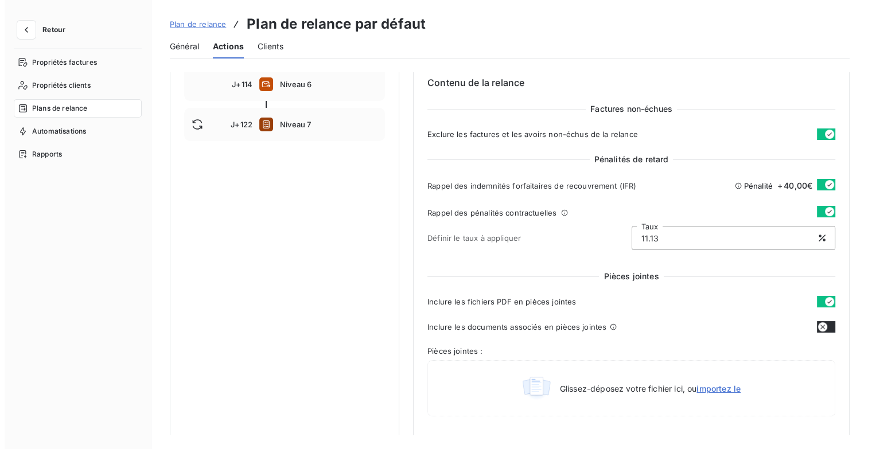
scroll to position [379, 0]
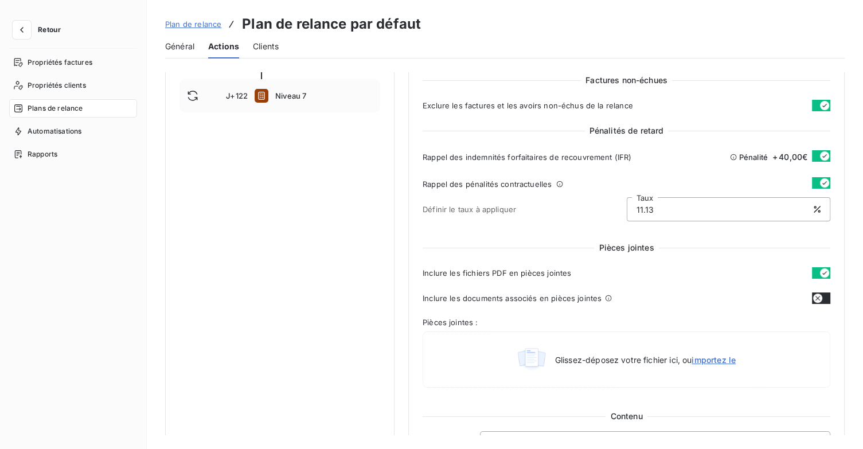
click at [193, 20] on span "Plan de relance" at bounding box center [193, 24] width 56 height 9
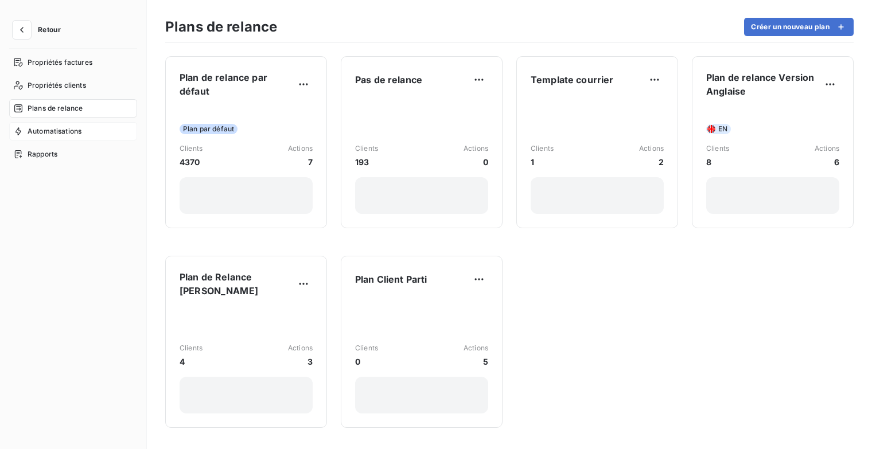
click at [64, 126] on span "Automatisations" at bounding box center [55, 131] width 54 height 10
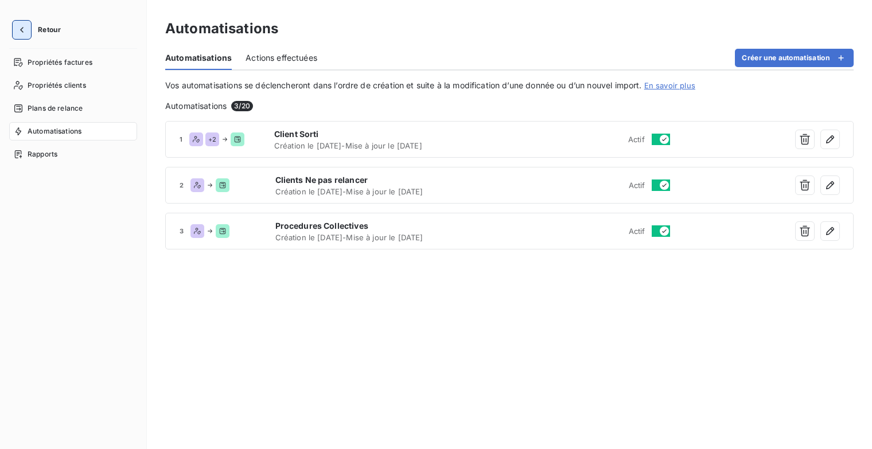
click at [21, 28] on icon "button" at bounding box center [21, 29] width 11 height 11
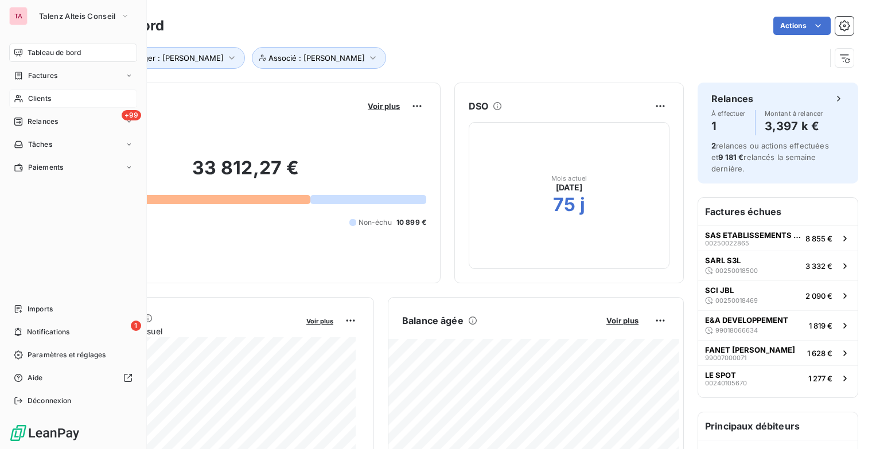
click at [57, 103] on div "Clients" at bounding box center [73, 98] width 128 height 18
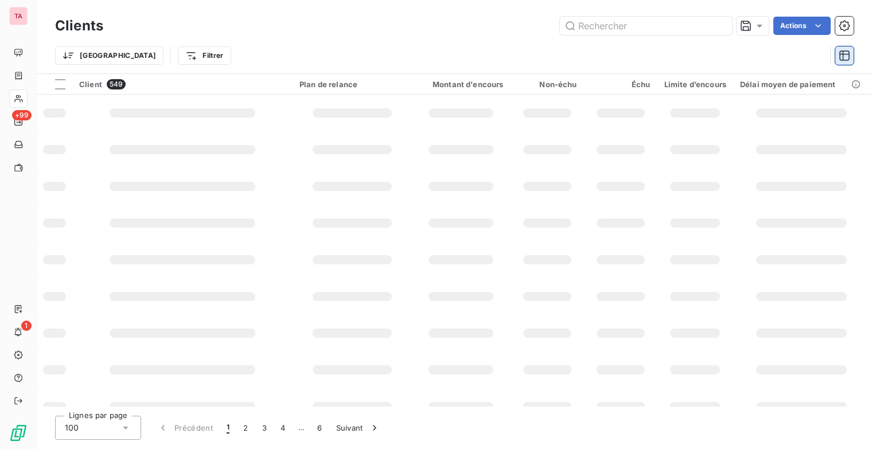
click at [837, 57] on button "button" at bounding box center [844, 55] width 18 height 18
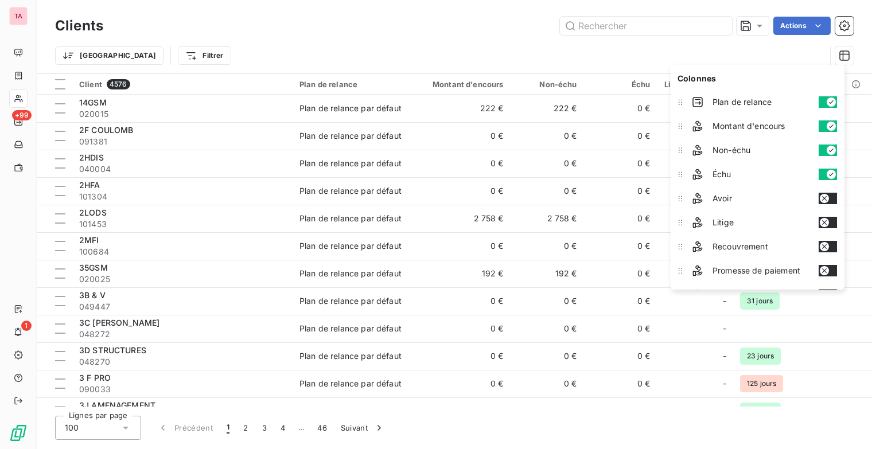
drag, startPoint x: 821, startPoint y: 124, endPoint x: 819, endPoint y: 147, distance: 23.6
click at [821, 127] on button "button" at bounding box center [827, 125] width 18 height 11
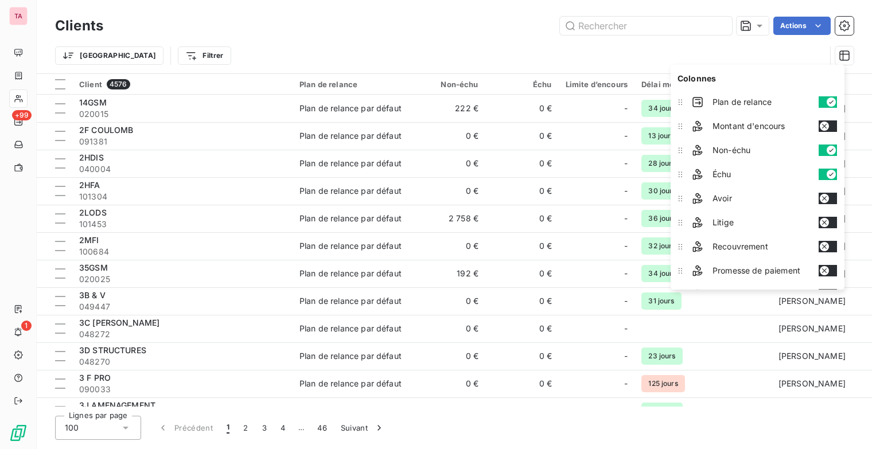
click at [822, 151] on button "button" at bounding box center [827, 150] width 18 height 11
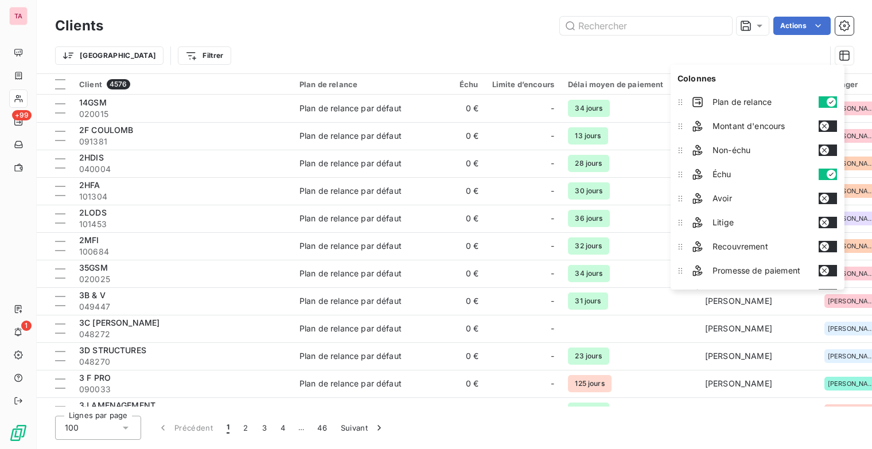
click at [825, 176] on button "button" at bounding box center [827, 174] width 18 height 11
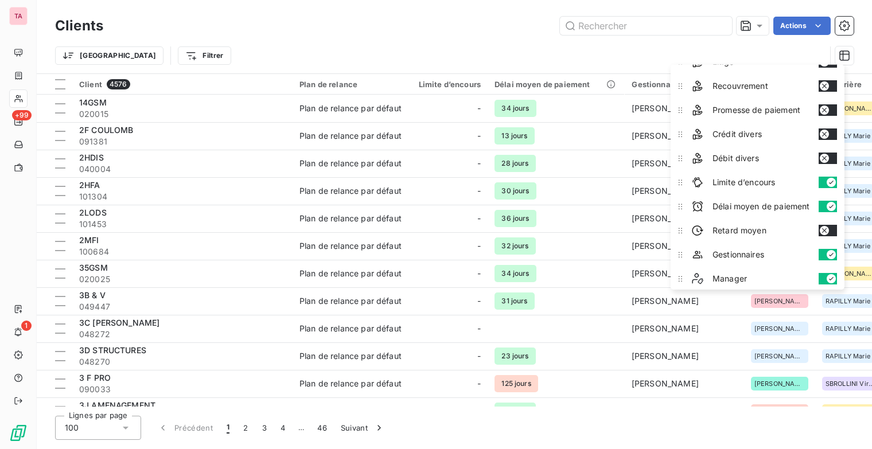
scroll to position [172, 0]
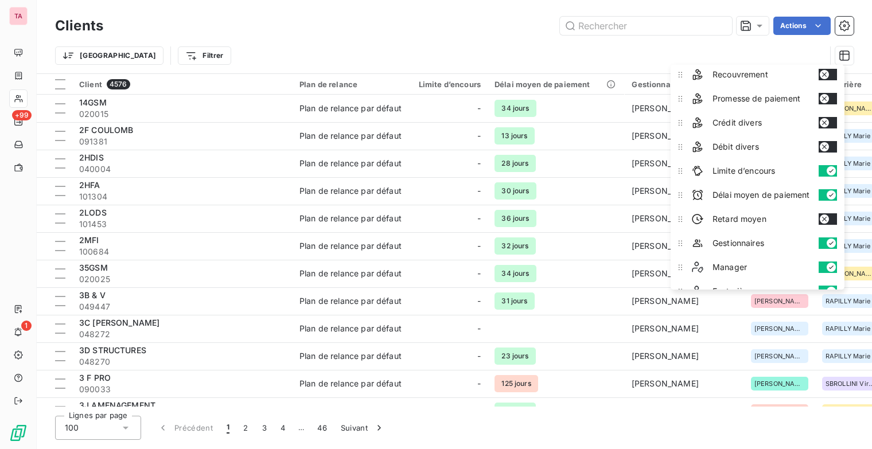
click at [829, 167] on icon "button" at bounding box center [830, 170] width 9 height 9
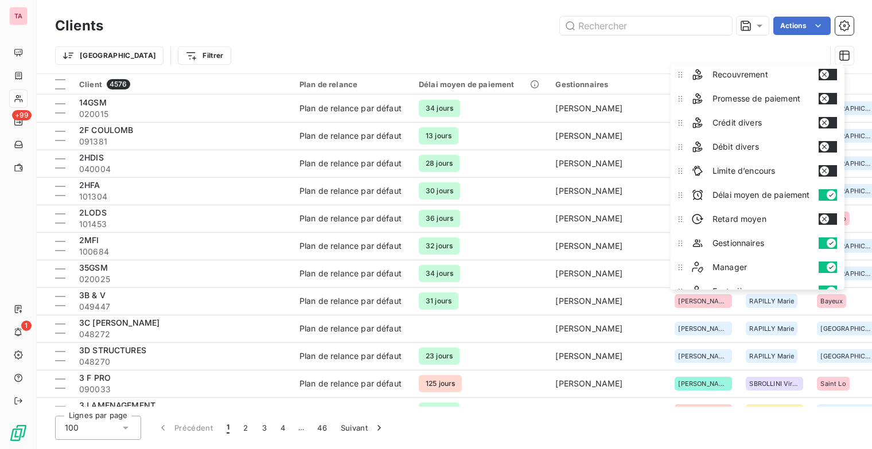
click at [822, 191] on button "button" at bounding box center [827, 194] width 18 height 11
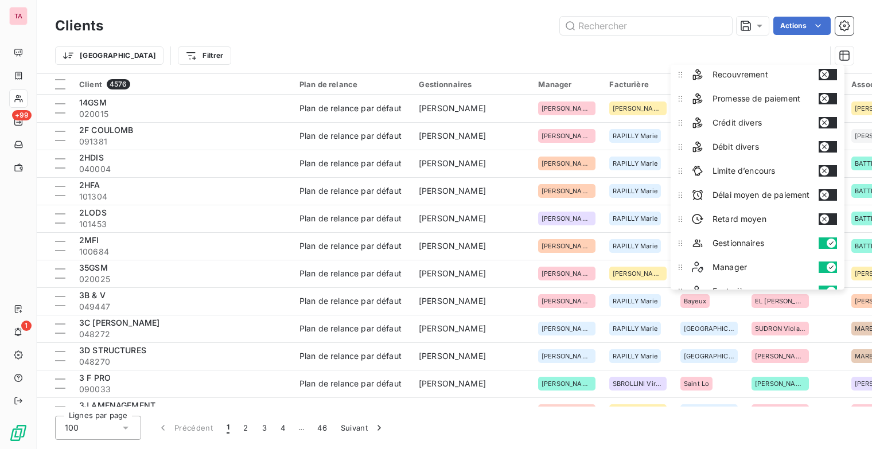
drag, startPoint x: 825, startPoint y: 241, endPoint x: 822, endPoint y: 259, distance: 17.9
click at [825, 242] on button "button" at bounding box center [827, 242] width 18 height 11
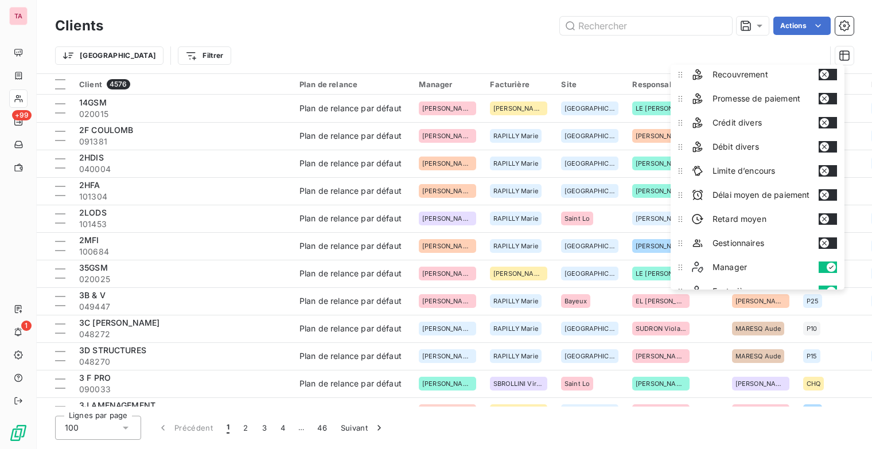
drag, startPoint x: 822, startPoint y: 262, endPoint x: 798, endPoint y: 249, distance: 26.9
click at [822, 262] on button "button" at bounding box center [827, 267] width 18 height 11
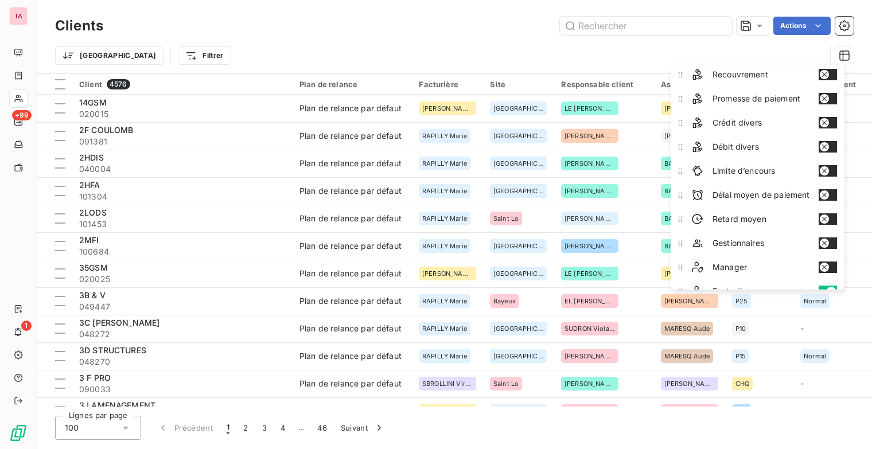
scroll to position [344, 0]
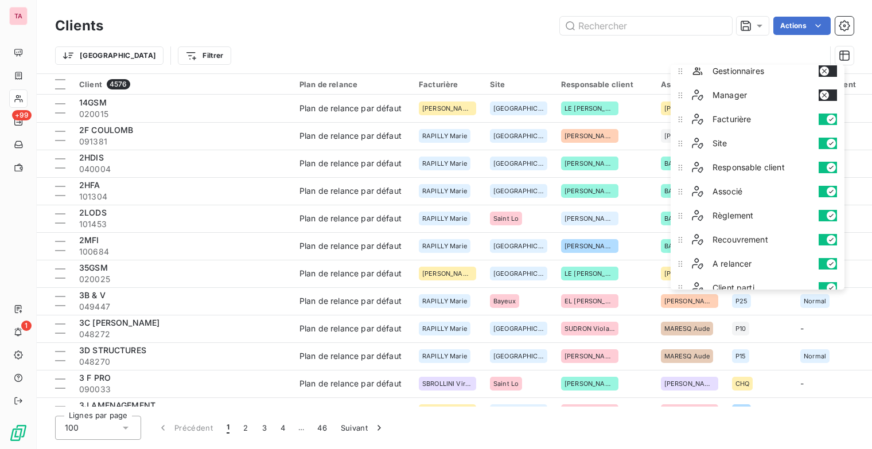
click at [824, 138] on button "button" at bounding box center [827, 143] width 18 height 11
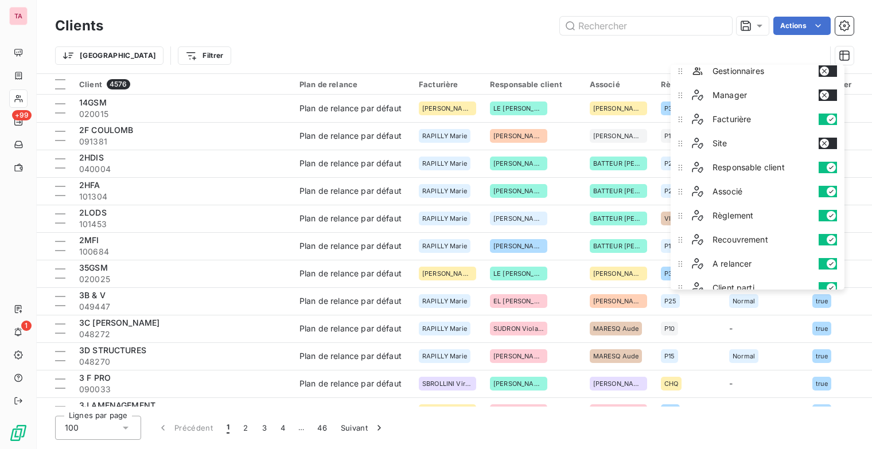
click at [822, 114] on button "button" at bounding box center [827, 119] width 18 height 11
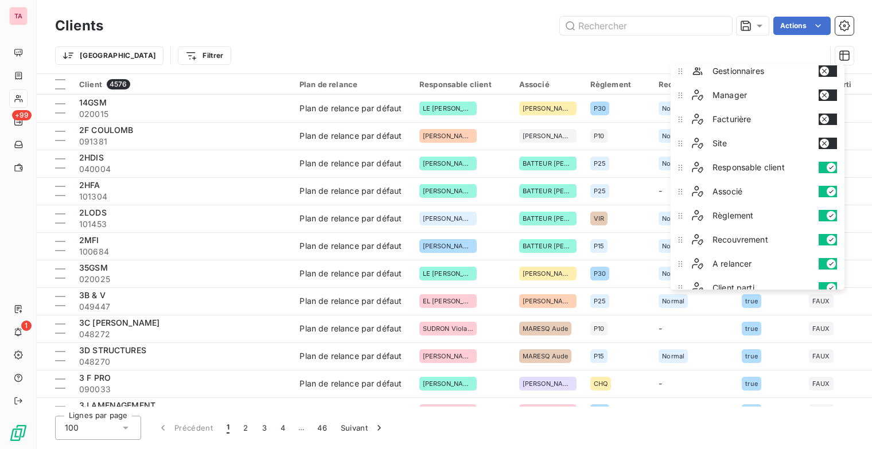
drag, startPoint x: 824, startPoint y: 169, endPoint x: 822, endPoint y: 189, distance: 20.7
click at [824, 169] on div "Responsable client" at bounding box center [764, 167] width 154 height 23
click at [822, 190] on button "button" at bounding box center [827, 191] width 18 height 11
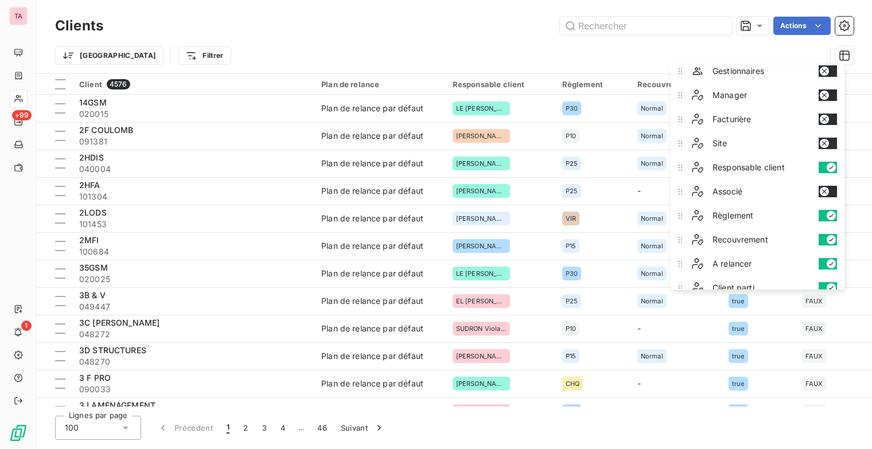
scroll to position [351, 0]
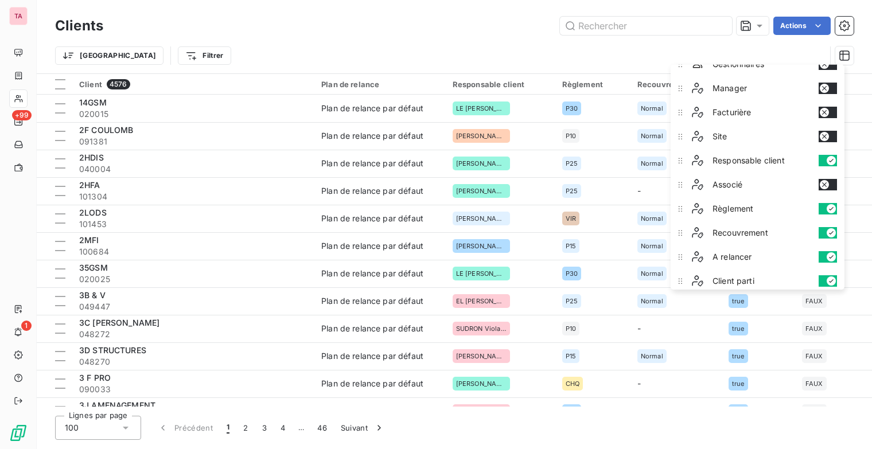
click at [821, 204] on button "button" at bounding box center [827, 208] width 18 height 11
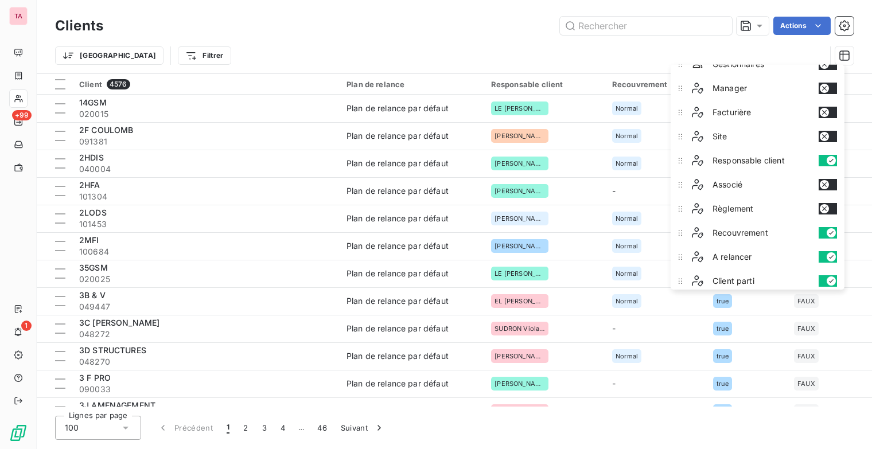
click at [824, 155] on button "button" at bounding box center [827, 160] width 18 height 11
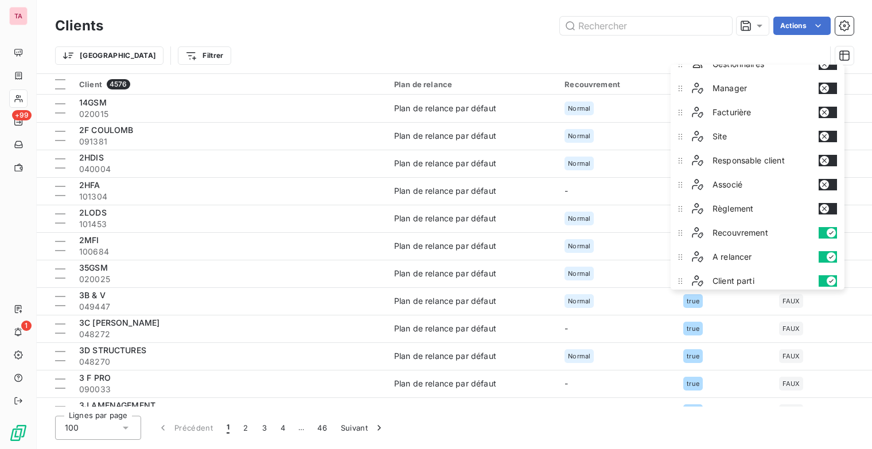
click at [745, 432] on div "Lignes par page 100 Précédent 1 2 3 4 … 46 Suivant" at bounding box center [454, 428] width 798 height 24
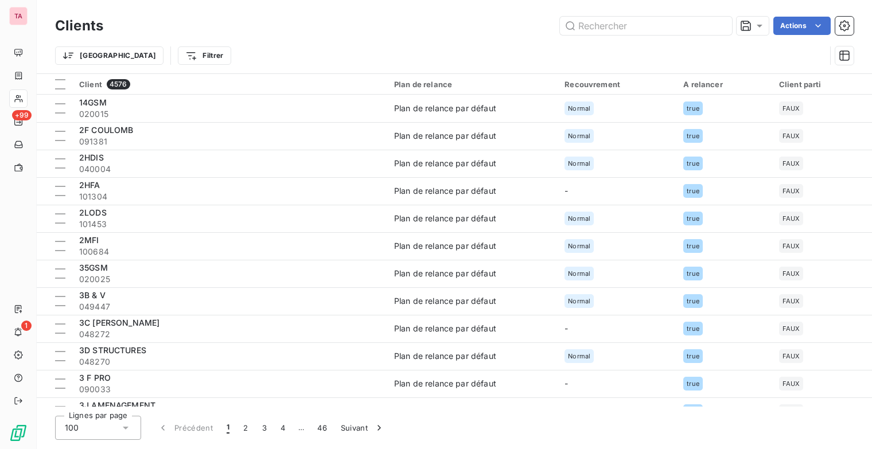
click at [719, 85] on html "TA +99 1 Clients Actions Trier Filtrer Client 4576 Plan de relance Recouvrement…" at bounding box center [436, 224] width 872 height 449
click at [703, 116] on div at bounding box center [672, 115] width 165 height 24
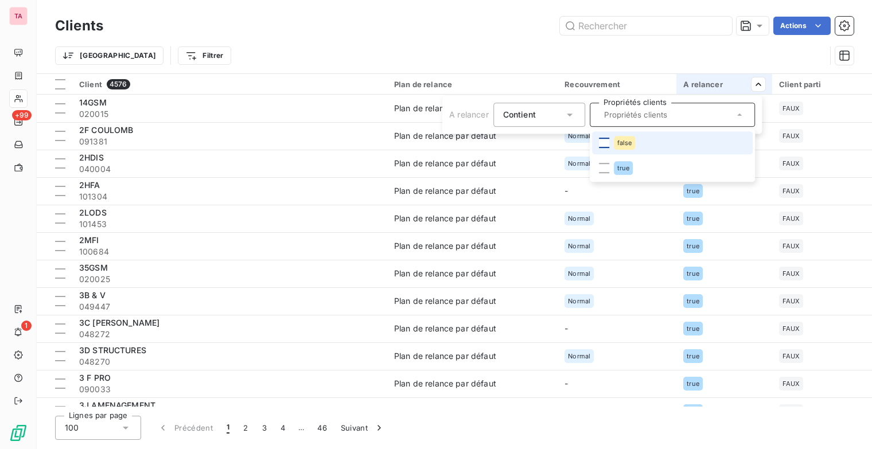
click at [601, 147] on div at bounding box center [604, 143] width 10 height 10
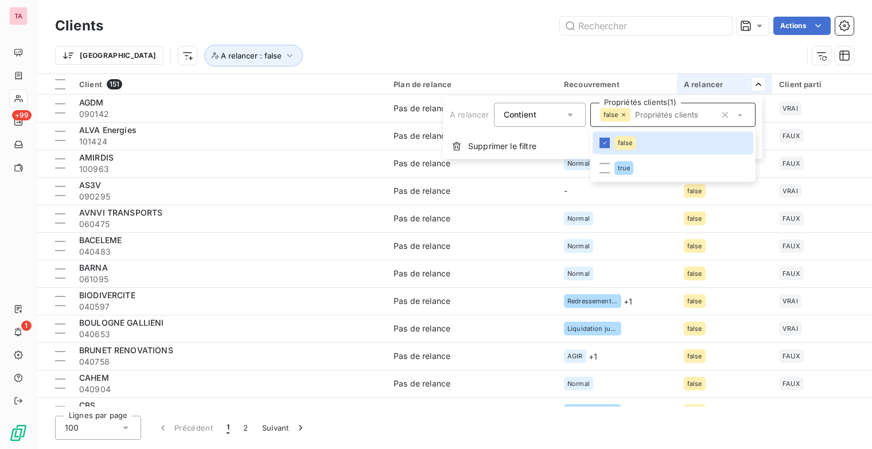
click at [495, 42] on html "TA +99 1 Clients Actions [GEOGRAPHIC_DATA] A relancer : false Client 151 Plan d…" at bounding box center [436, 224] width 872 height 449
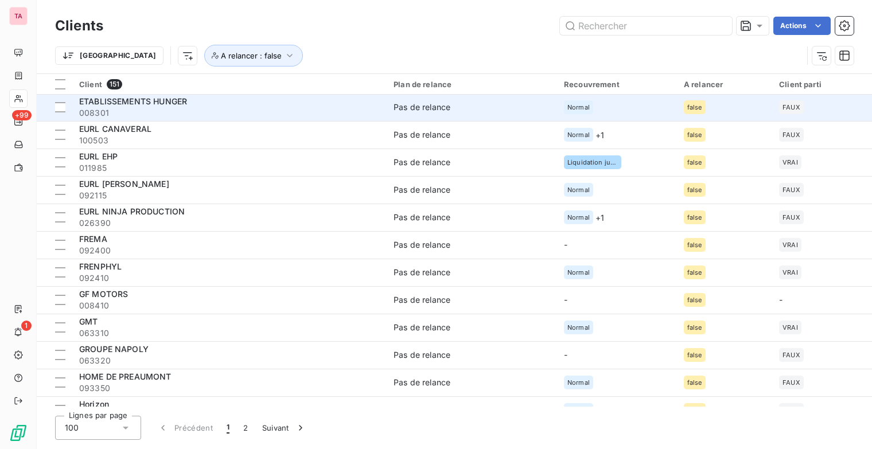
scroll to position [803, 0]
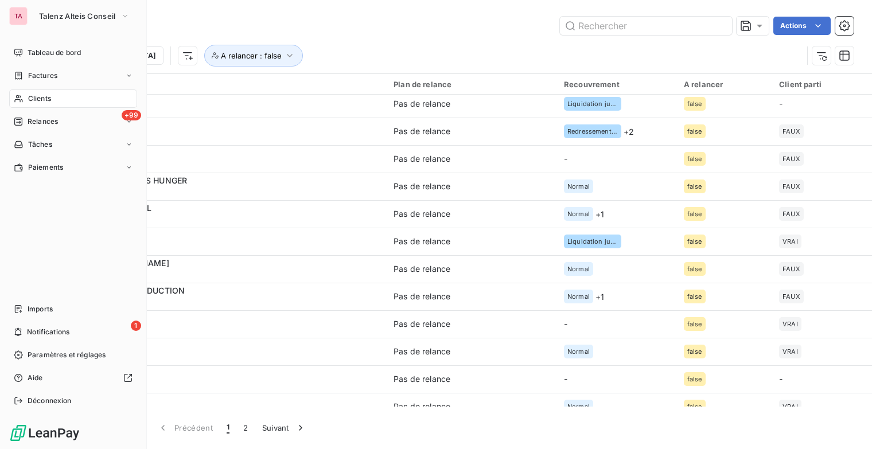
drag, startPoint x: 50, startPoint y: 352, endPoint x: 131, endPoint y: 288, distance: 102.5
click at [50, 352] on span "Paramètres et réglages" at bounding box center [67, 355] width 78 height 10
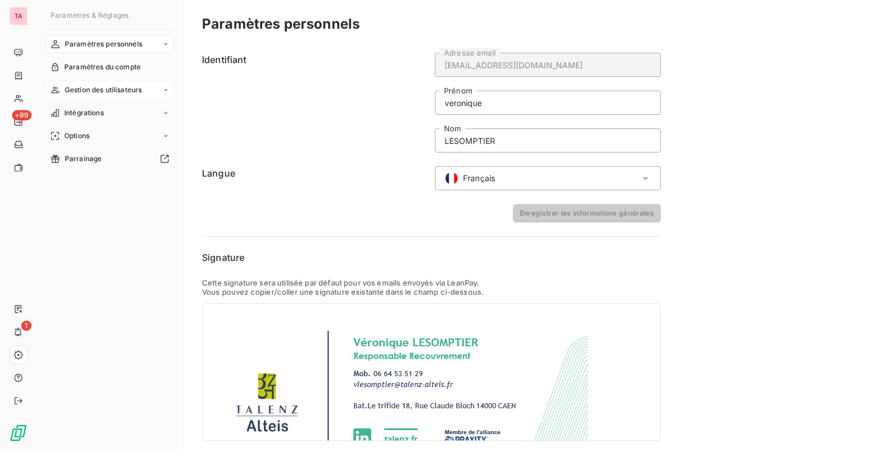
click at [146, 91] on div "Gestion des utilisateurs" at bounding box center [110, 90] width 128 height 18
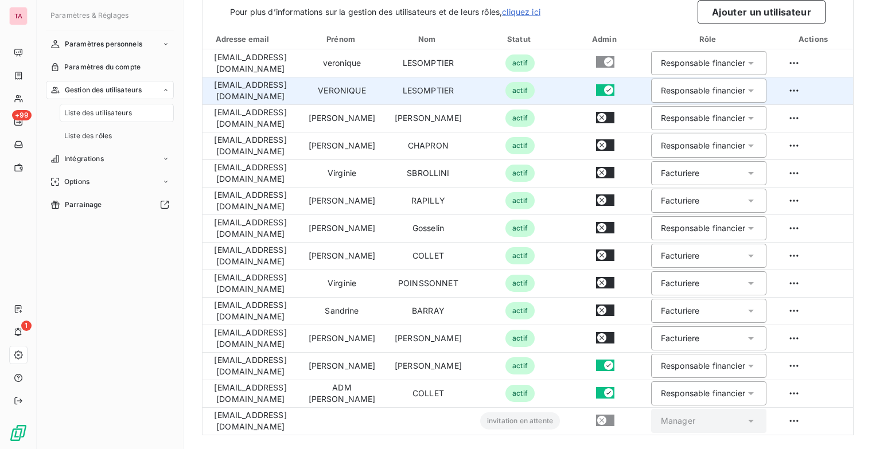
scroll to position [80, 0]
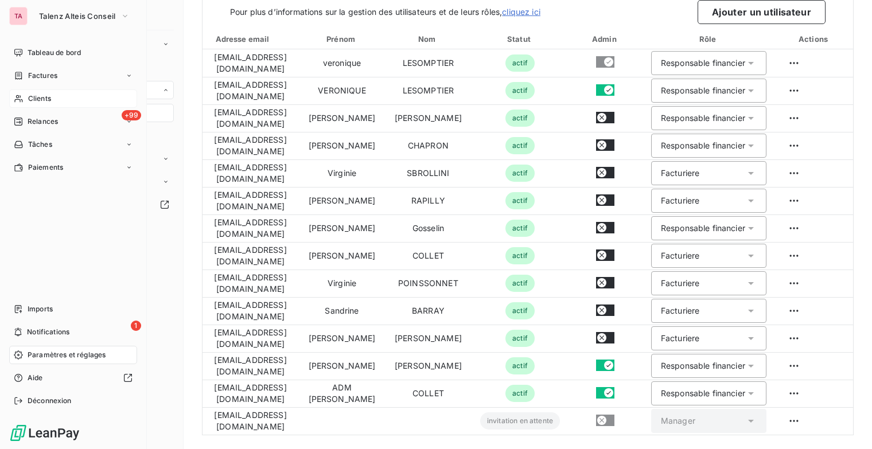
click at [34, 97] on span "Clients" at bounding box center [39, 98] width 23 height 10
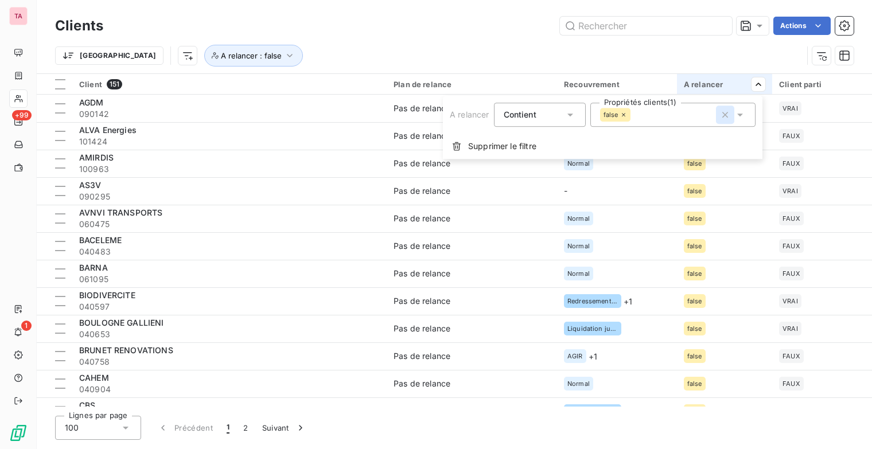
click at [722, 116] on icon "button" at bounding box center [724, 114] width 11 height 11
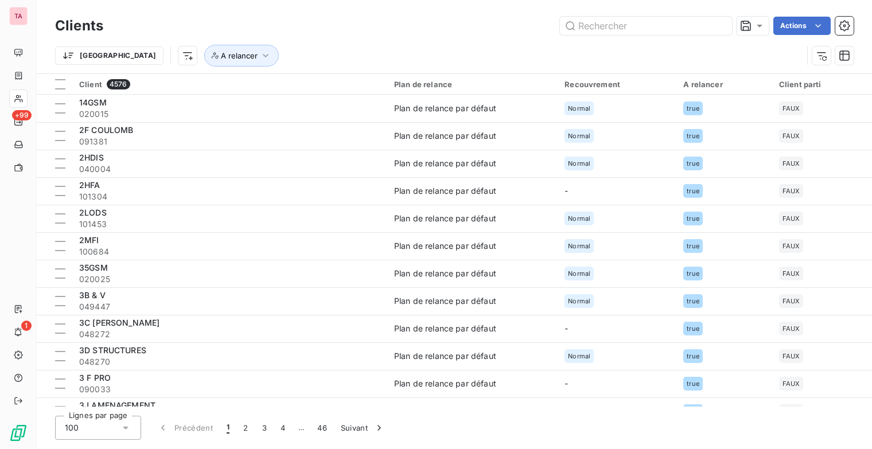
click at [666, 44] on html "TA +99 1 Clients Actions Trier A relancer Client 4576 Plan de relance Recouvrem…" at bounding box center [436, 224] width 872 height 449
click at [741, 122] on div at bounding box center [770, 115] width 165 height 24
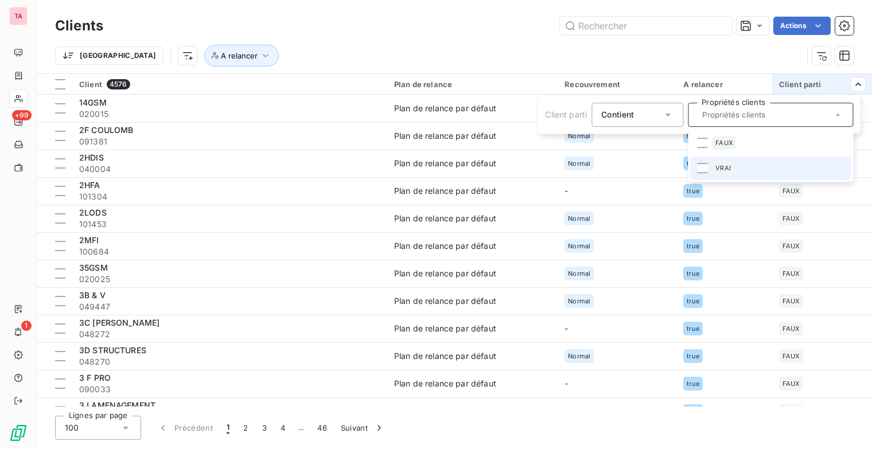
click at [727, 169] on span "VRAI" at bounding box center [722, 168] width 15 height 7
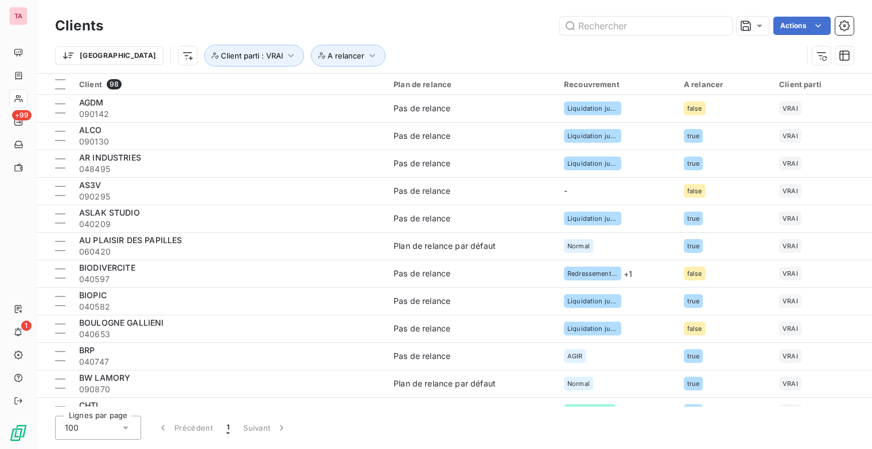
click at [697, 52] on html "TA +99 1 Clients Actions Trier A relancer Client parti : VRAI Client 98 Plan de…" at bounding box center [436, 224] width 872 height 449
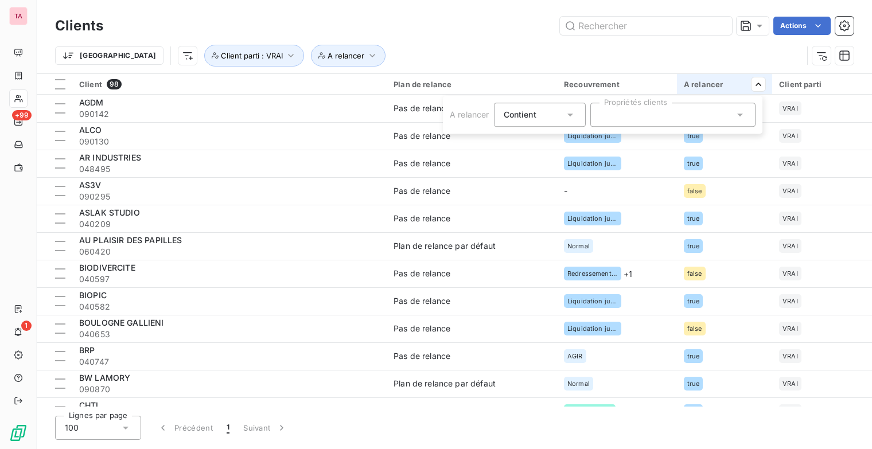
click at [676, 113] on div at bounding box center [672, 115] width 165 height 24
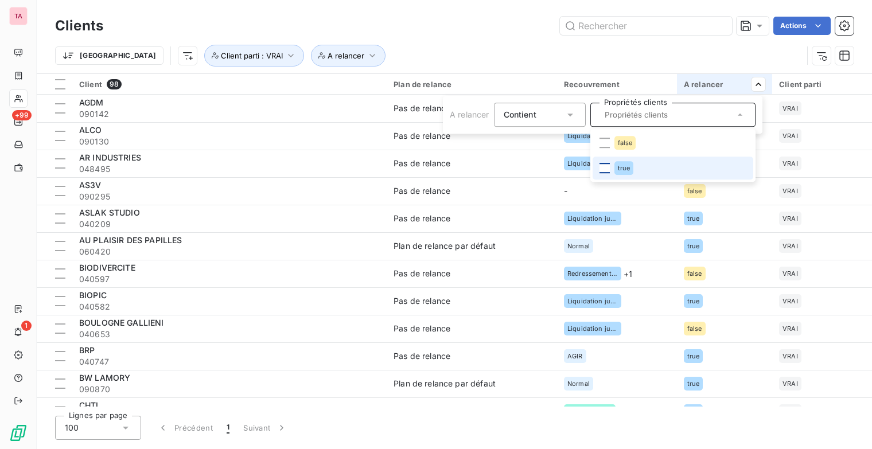
click at [610, 167] on div at bounding box center [604, 168] width 10 height 10
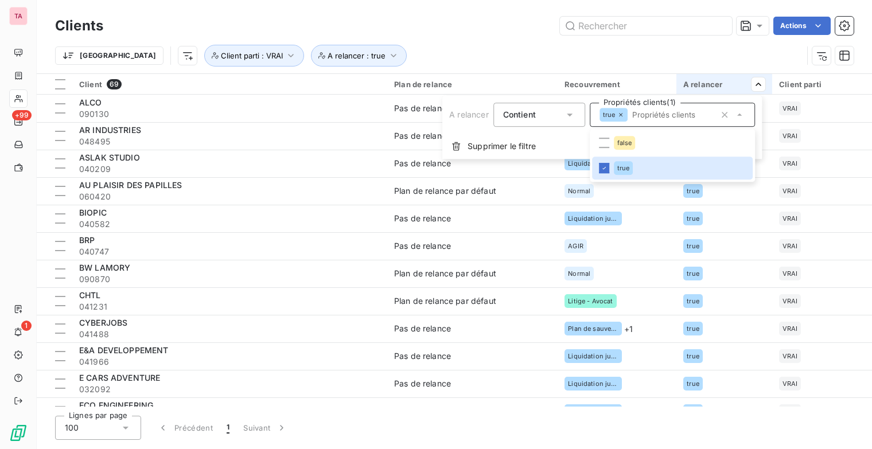
click at [633, 54] on html "TA +99 1 Clients Actions Trier A relancer : true Client parti : VRAI Client 69 …" at bounding box center [436, 224] width 872 height 449
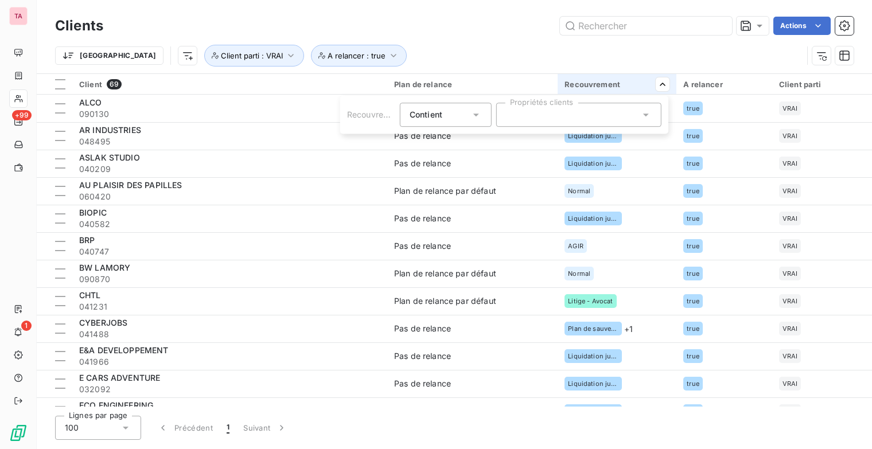
click at [646, 114] on icon at bounding box center [646, 115] width 6 height 3
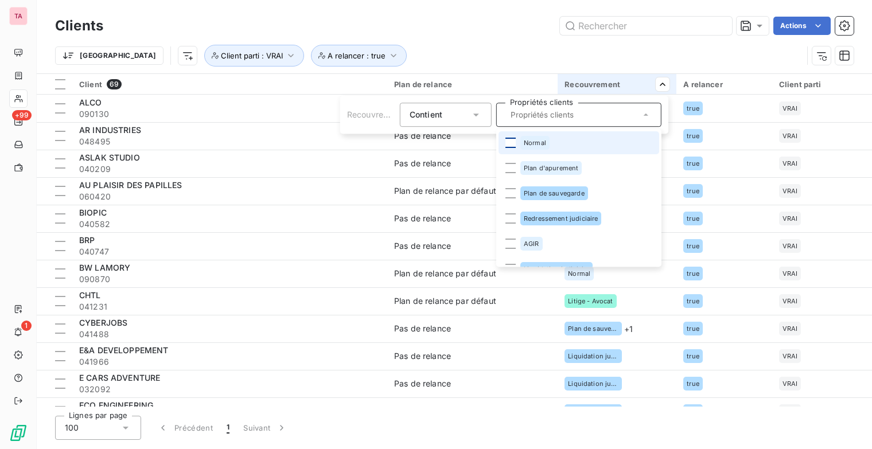
click at [510, 141] on div at bounding box center [510, 143] width 10 height 10
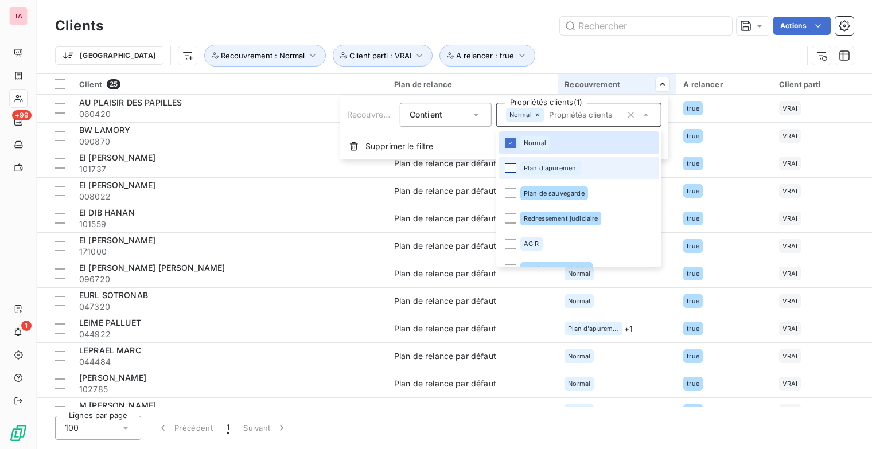
click at [512, 167] on div at bounding box center [510, 168] width 10 height 10
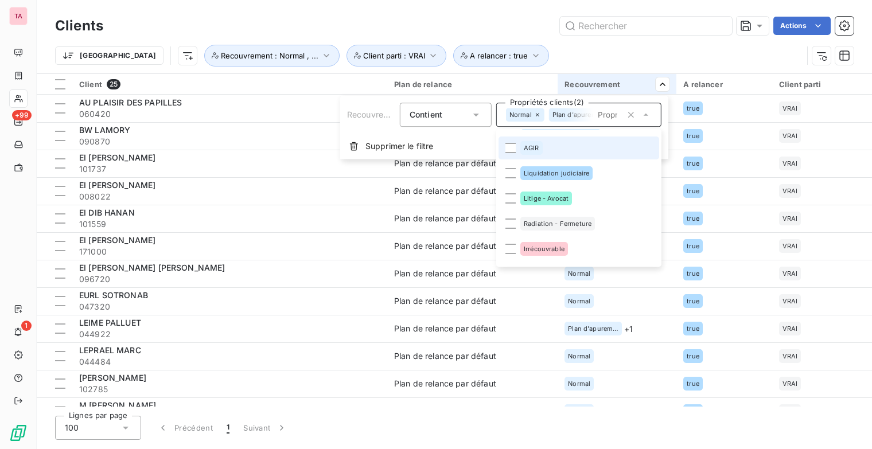
scroll to position [115, 0]
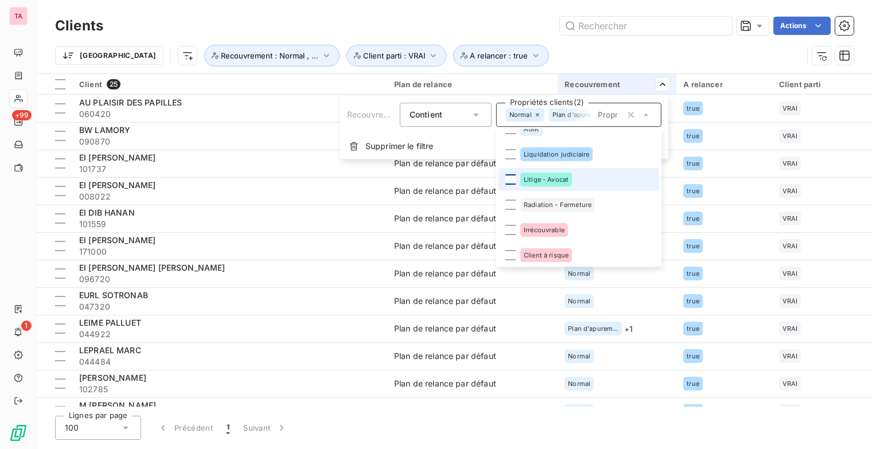
click at [514, 178] on div at bounding box center [510, 179] width 10 height 10
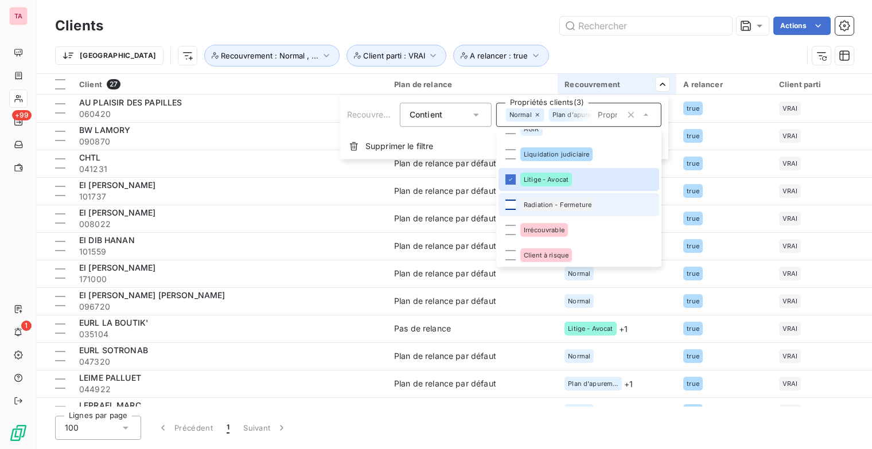
click at [514, 208] on div at bounding box center [510, 205] width 10 height 10
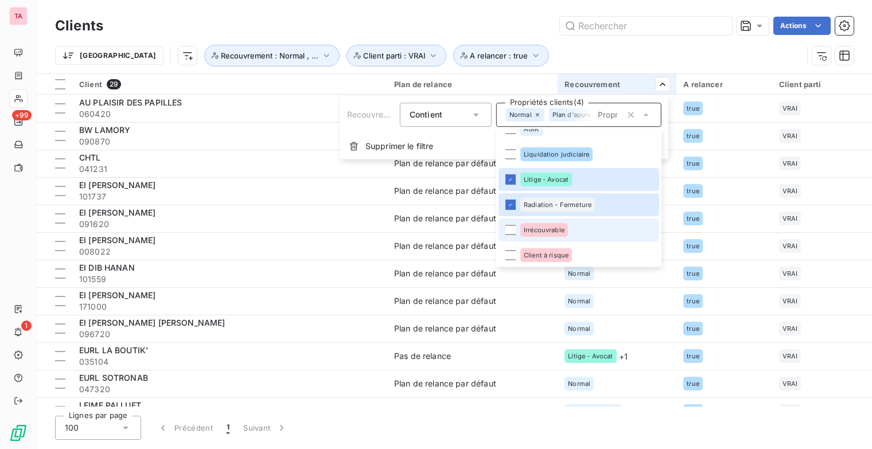
scroll to position [142, 0]
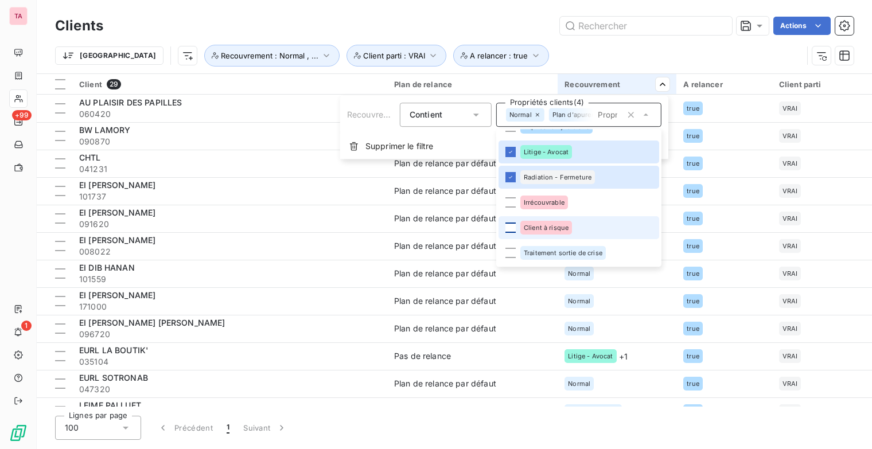
click at [511, 229] on div at bounding box center [510, 228] width 10 height 10
click at [629, 54] on html "TA +99 1 Clients Actions Trier A relancer : true Recouvrement : Normal , ... Cl…" at bounding box center [436, 224] width 872 height 449
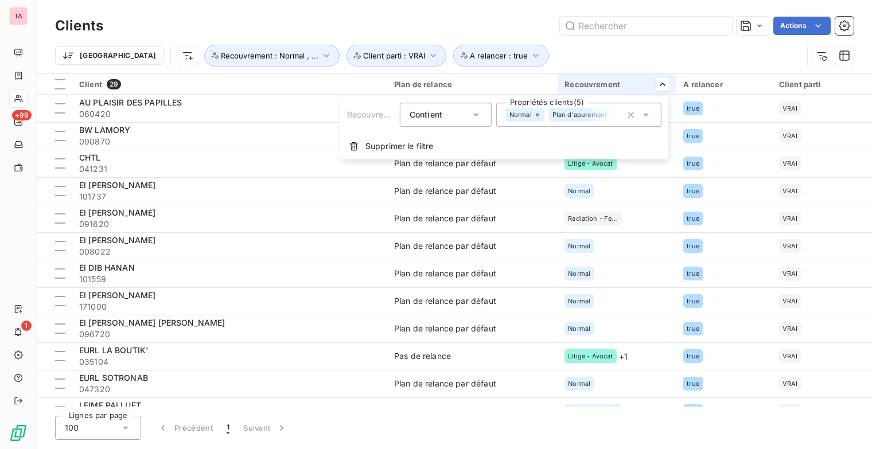
click at [646, 114] on icon at bounding box center [646, 115] width 6 height 3
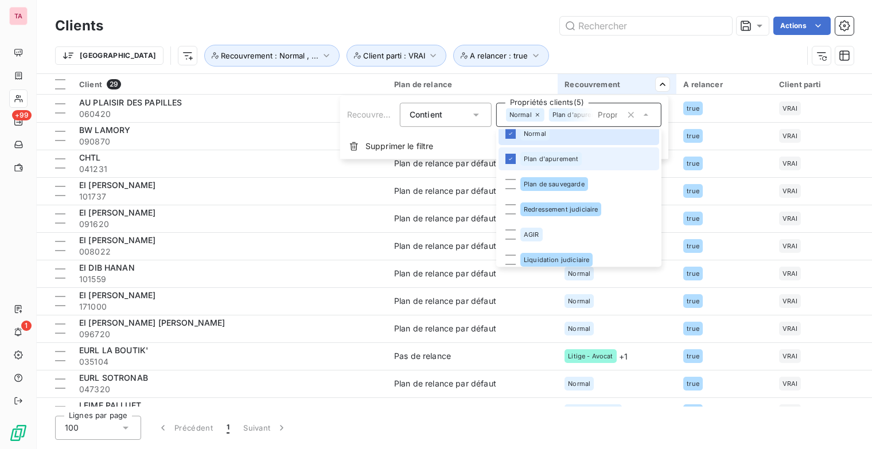
scroll to position [0, 0]
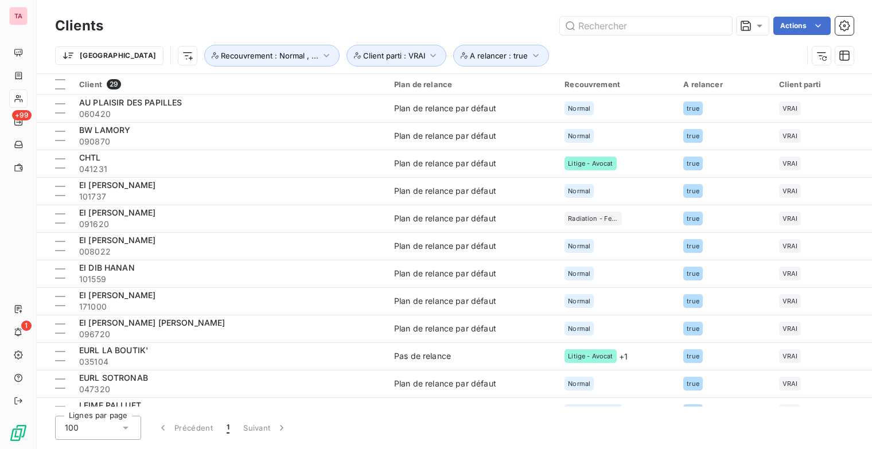
click at [615, 54] on html "TA +99 1 Clients Actions Trier A relancer : true Recouvrement : Normal , ... Cl…" at bounding box center [436, 224] width 872 height 449
click at [57, 87] on div at bounding box center [60, 84] width 10 height 10
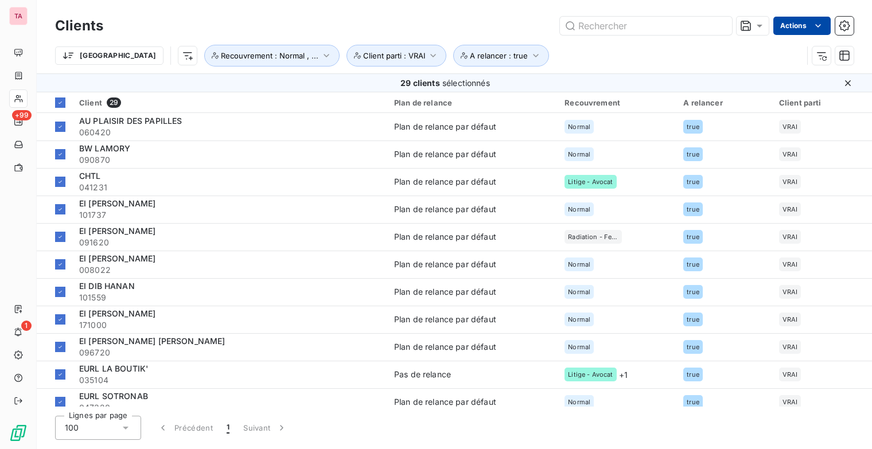
click at [804, 28] on html "TA +99 1 Clients Actions Trier A relancer : true Recouvrement : Normal , ... Cl…" at bounding box center [436, 224] width 872 height 449
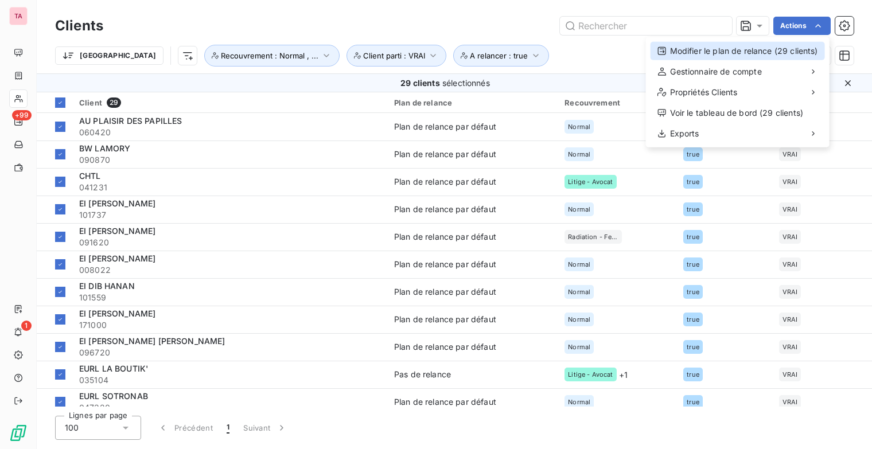
click at [751, 50] on div "Modifier le plan de relance (29 clients)" at bounding box center [737, 51] width 174 height 18
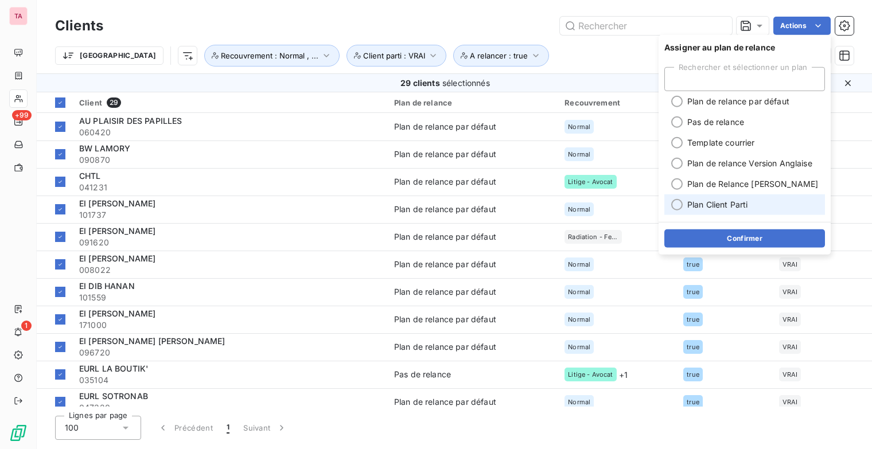
click at [727, 201] on span "Plan Client Parti" at bounding box center [717, 204] width 61 height 11
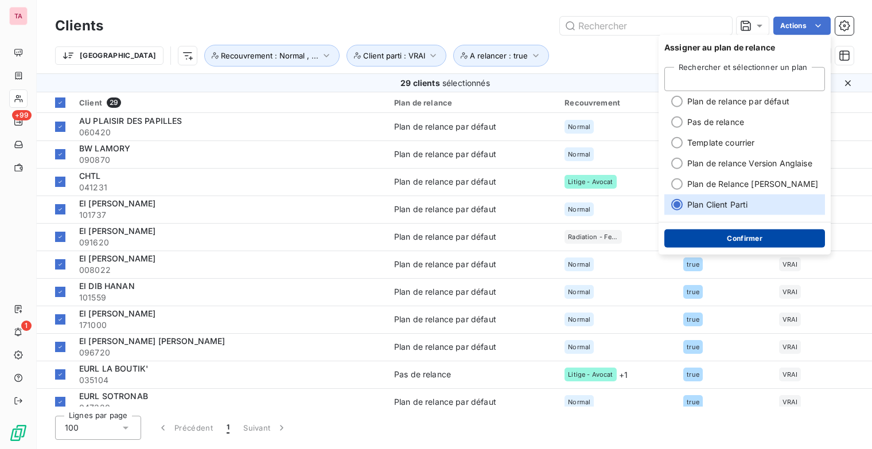
click at [739, 236] on button "Confirmer" at bounding box center [744, 238] width 161 height 18
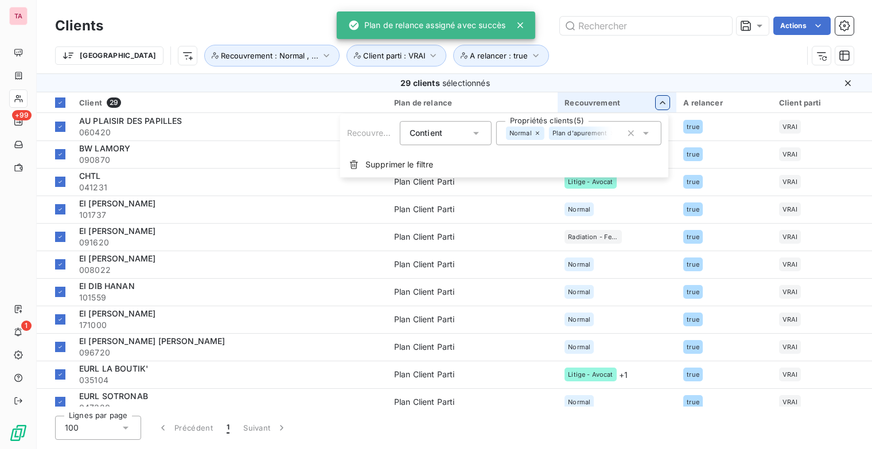
click at [666, 109] on html "TA +99 1 Clients Actions Trier A relancer : true Recouvrement : Normal , ... Cl…" at bounding box center [436, 224] width 872 height 449
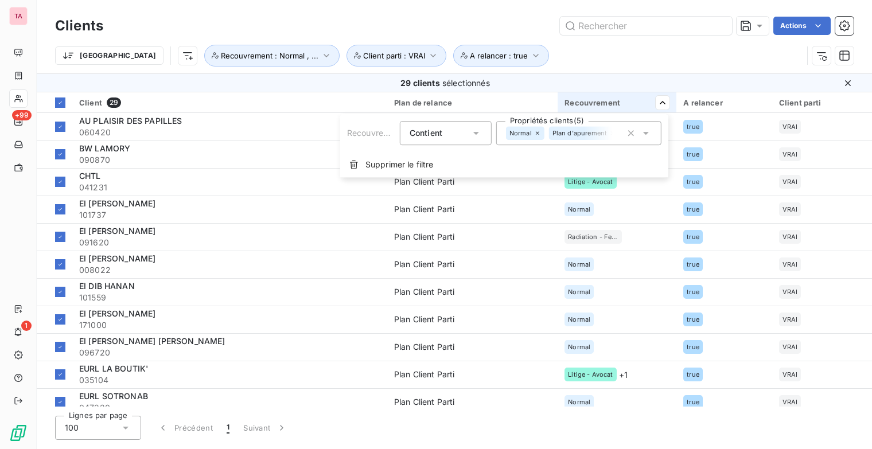
click at [430, 380] on html "TA +99 1 Clients Actions Trier A relancer : true Recouvrement : Normal , ... Cl…" at bounding box center [436, 224] width 872 height 449
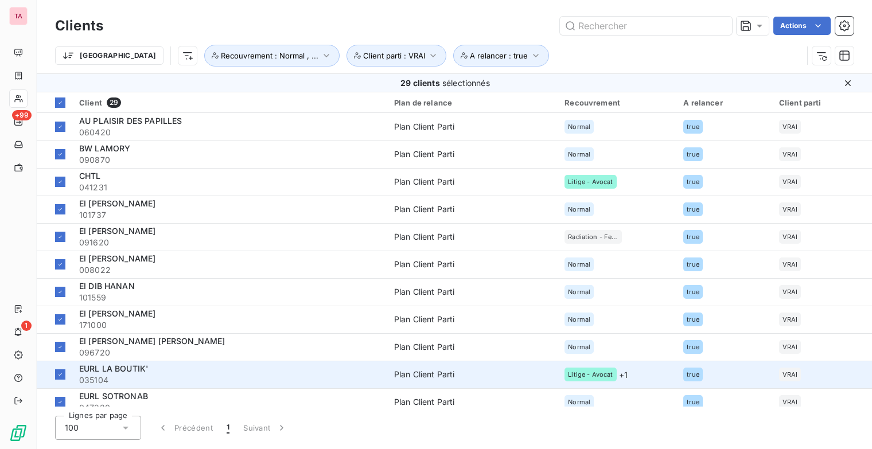
click at [122, 371] on span "EURL LA BOUTIK'" at bounding box center [113, 369] width 69 height 10
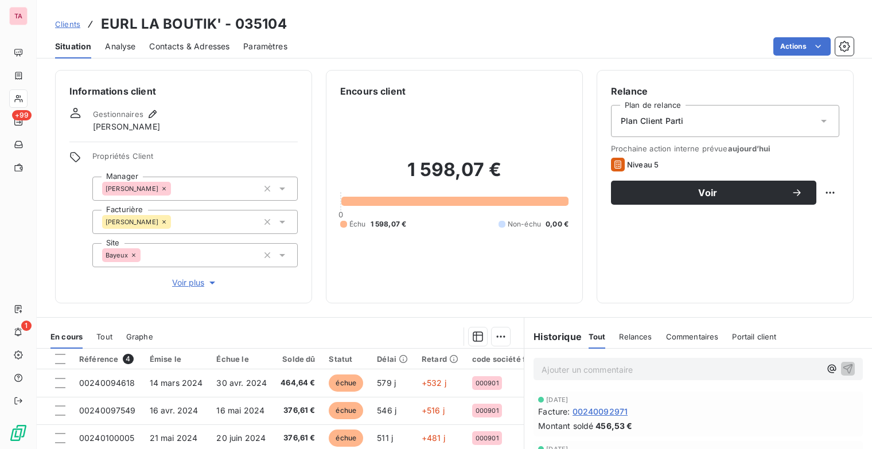
click at [755, 122] on div "Plan Client Parti" at bounding box center [725, 121] width 228 height 32
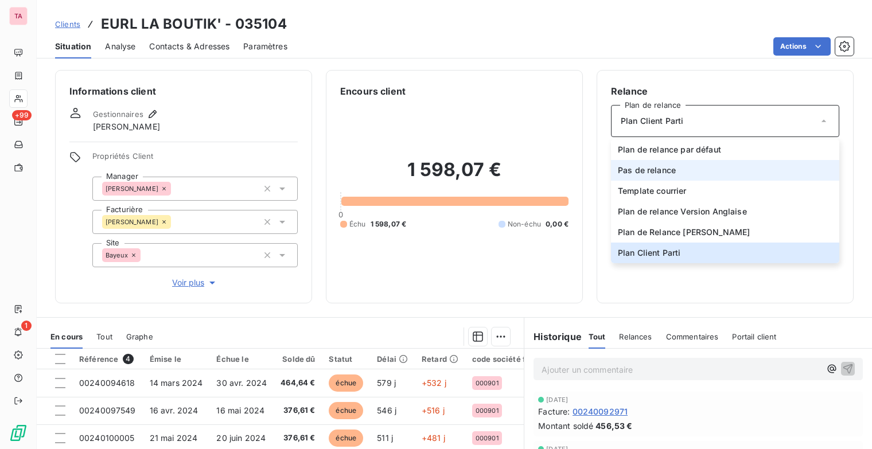
click at [720, 164] on li "Pas de relance" at bounding box center [725, 170] width 228 height 21
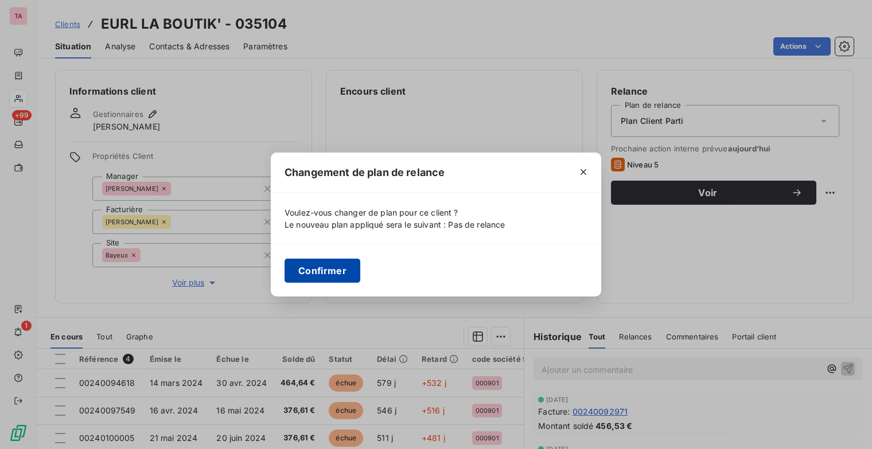
click at [338, 269] on button "Confirmer" at bounding box center [322, 271] width 76 height 24
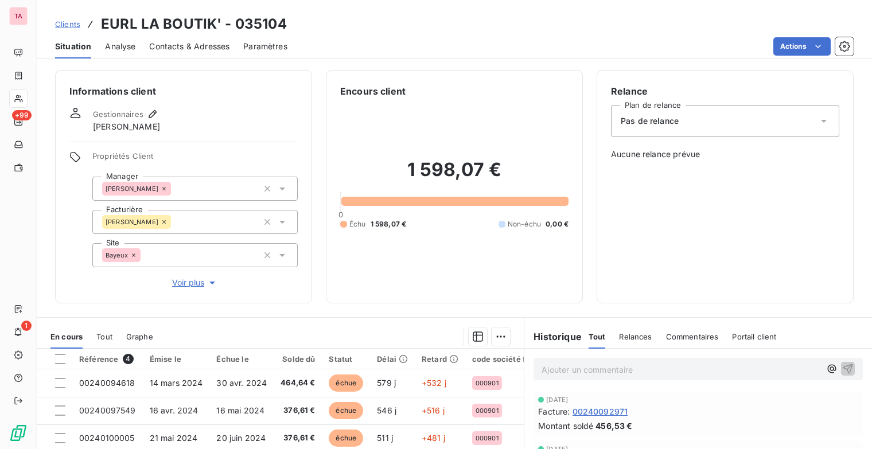
click at [213, 281] on icon "button" at bounding box center [211, 282] width 11 height 11
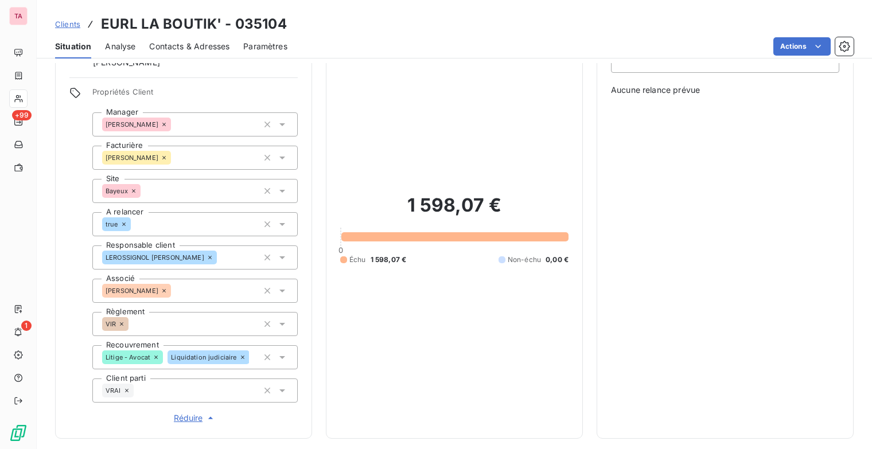
scroll to position [172, 0]
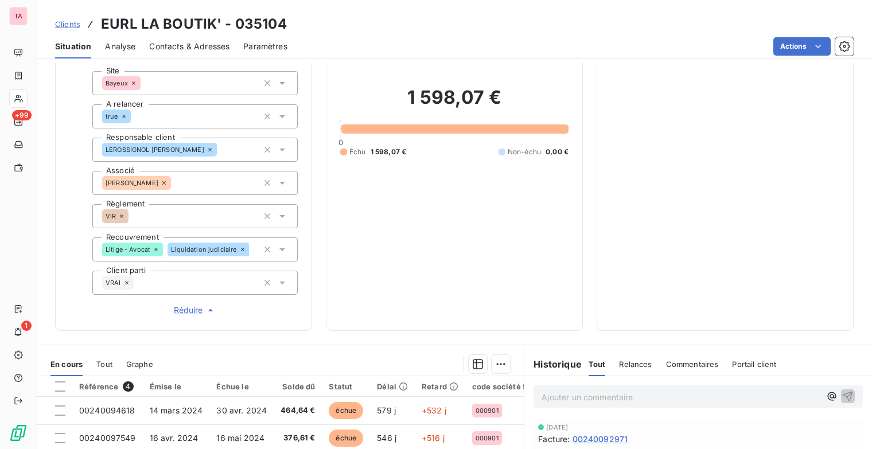
click at [157, 249] on icon at bounding box center [156, 249] width 7 height 7
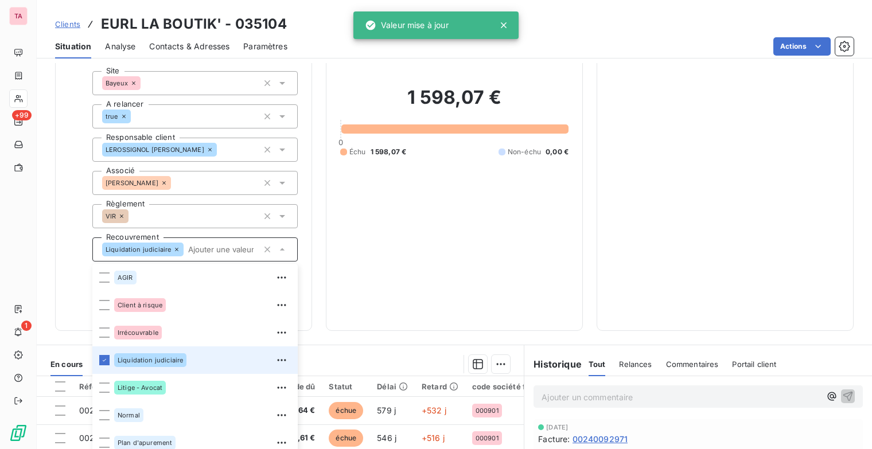
click at [414, 245] on div "1 598,07 € 0 Échu 1 598,07 € Non-échu 0,00 €" at bounding box center [454, 121] width 228 height 391
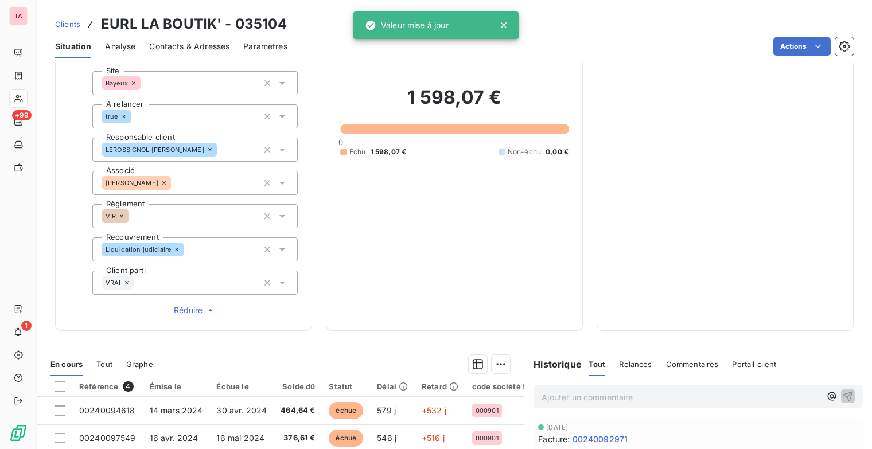
click at [63, 25] on span "Clients" at bounding box center [67, 24] width 25 height 9
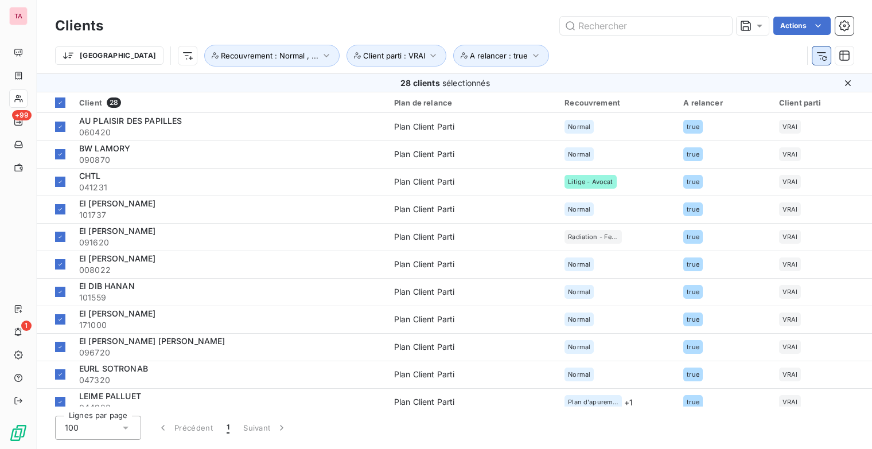
click at [821, 54] on icon "button" at bounding box center [821, 55] width 11 height 11
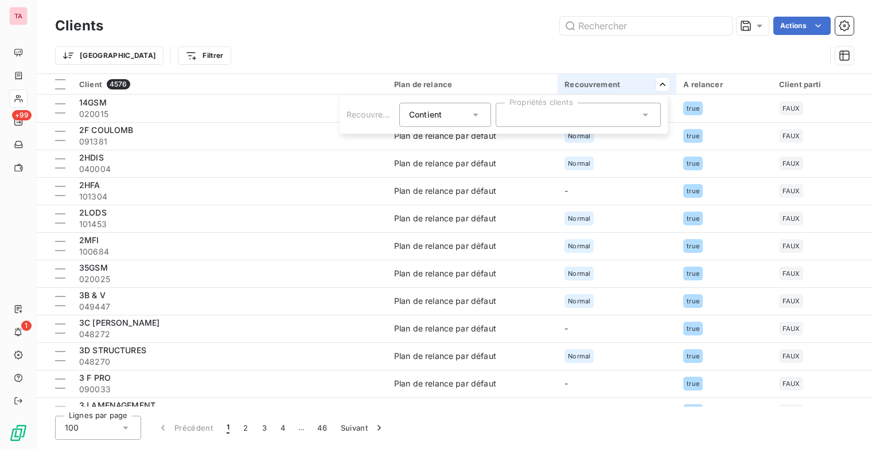
click at [594, 104] on div at bounding box center [578, 115] width 165 height 24
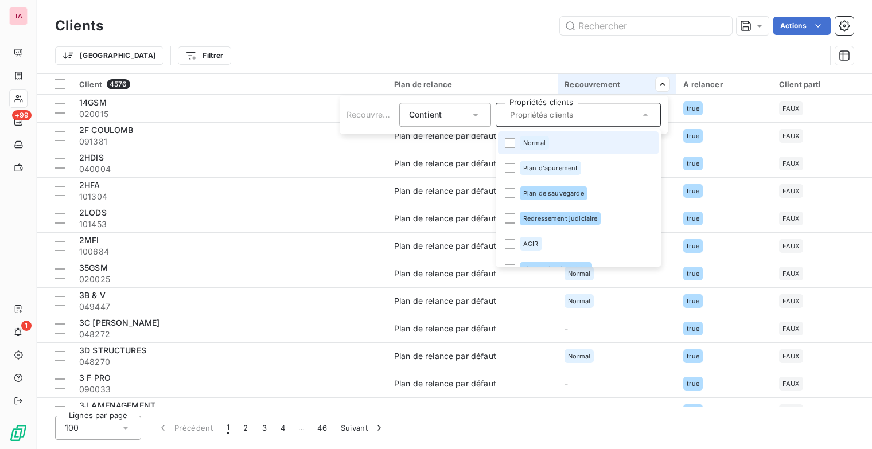
click at [526, 143] on span "Normal" at bounding box center [534, 142] width 22 height 7
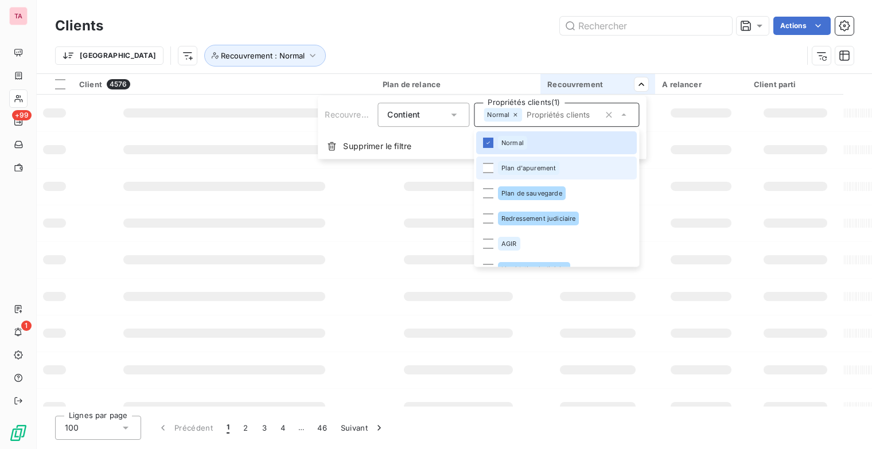
click at [556, 169] on div "Plan d'apurement" at bounding box center [528, 168] width 61 height 14
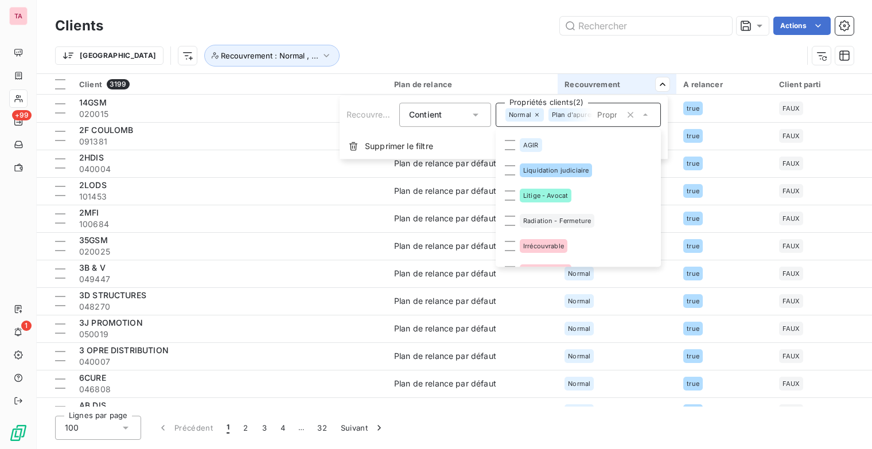
scroll to position [115, 0]
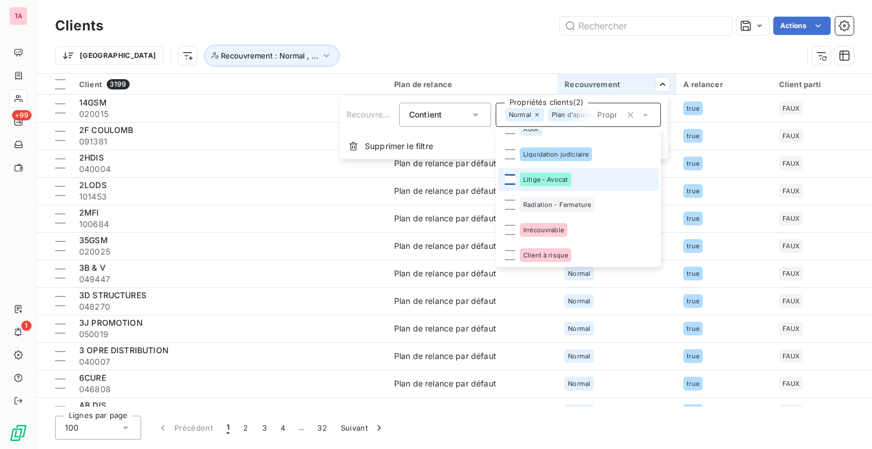
click at [512, 177] on div at bounding box center [510, 179] width 10 height 10
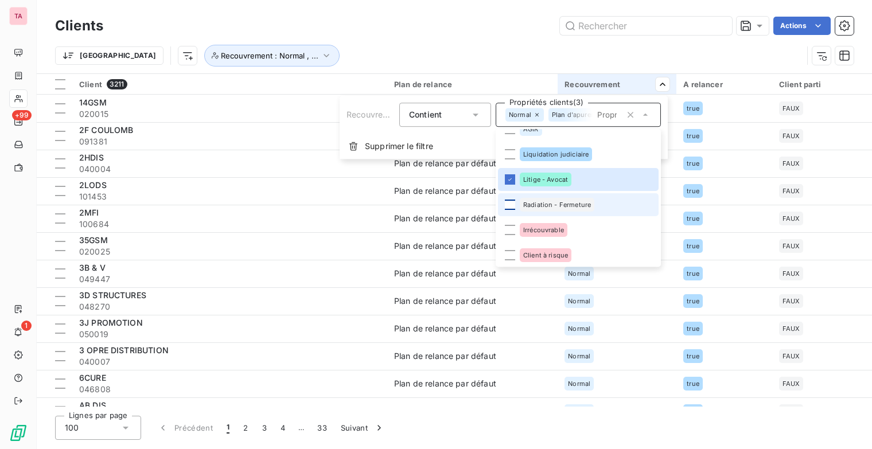
click at [509, 204] on div at bounding box center [510, 205] width 10 height 10
click at [489, 256] on html "TA +99 1 Clients Actions Trier Recouvrement : Normal , ... Client 3215 Plan de …" at bounding box center [436, 224] width 872 height 449
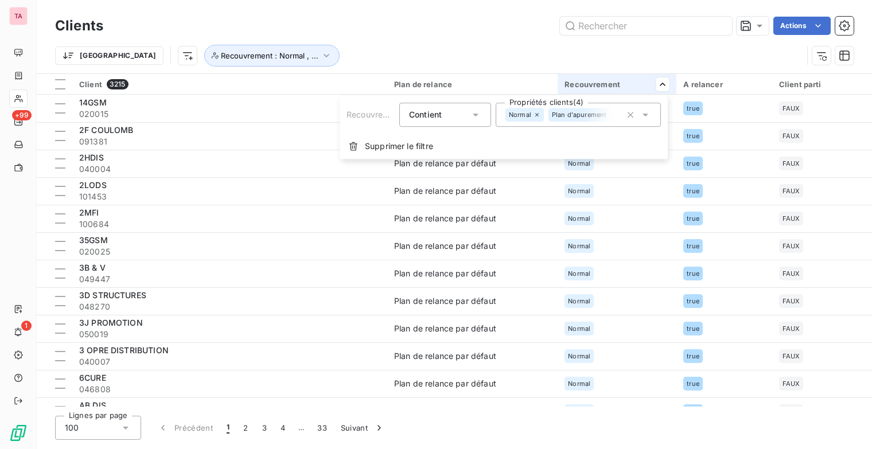
click at [646, 119] on icon at bounding box center [644, 114] width 11 height 11
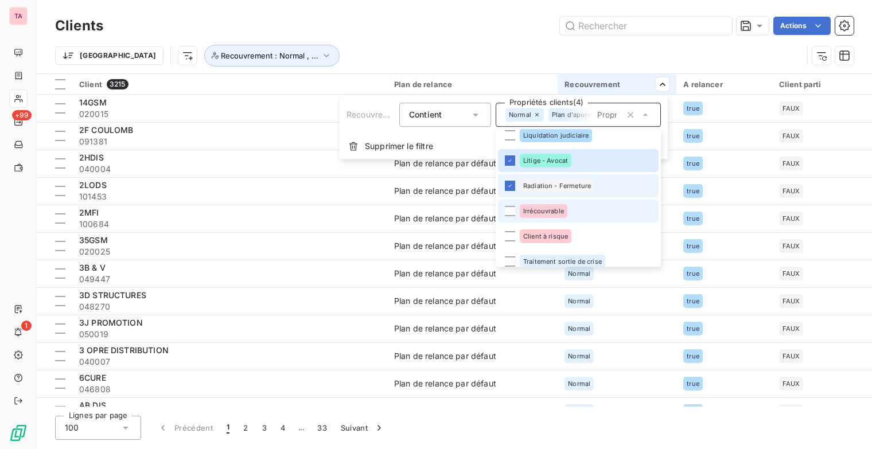
scroll to position [142, 0]
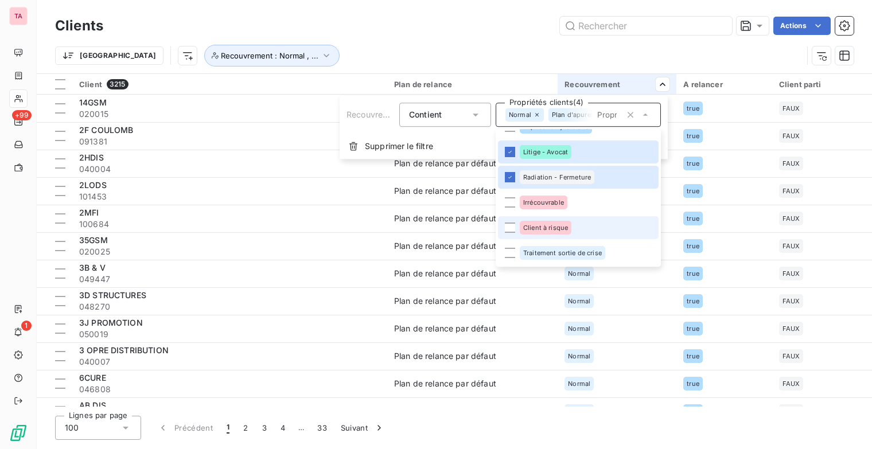
drag, startPoint x: 516, startPoint y: 227, endPoint x: 522, endPoint y: 227, distance: 5.8
click at [515, 227] on li "Client à risque" at bounding box center [578, 227] width 161 height 23
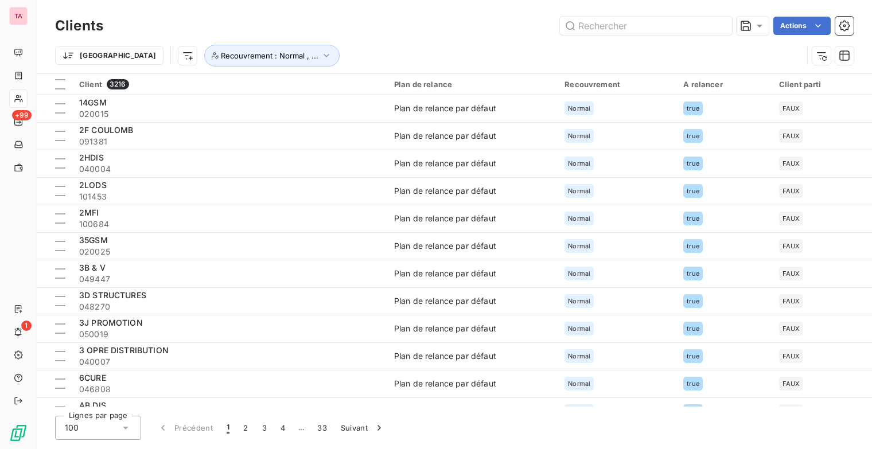
click at [610, 53] on html "TA +99 1 Clients Actions Trier Recouvrement : Normal , ... Client 3216 Plan de …" at bounding box center [436, 224] width 872 height 449
click at [806, 115] on div at bounding box center [770, 115] width 165 height 24
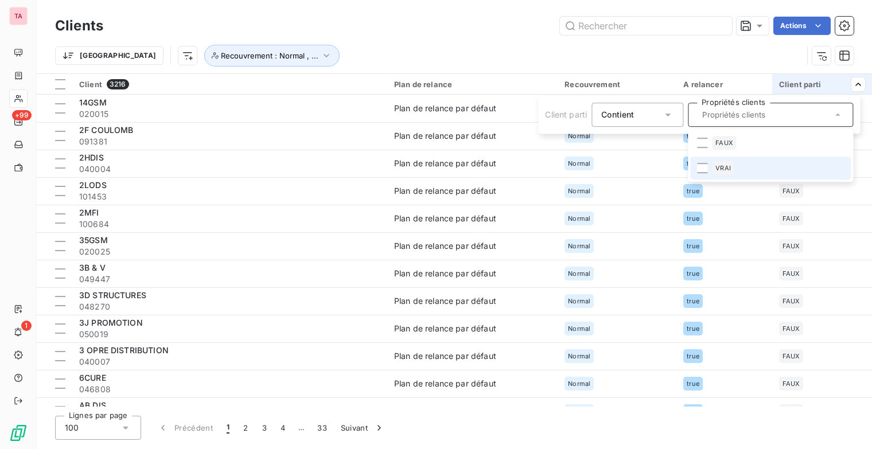
click at [710, 167] on li "VRAI" at bounding box center [770, 168] width 161 height 23
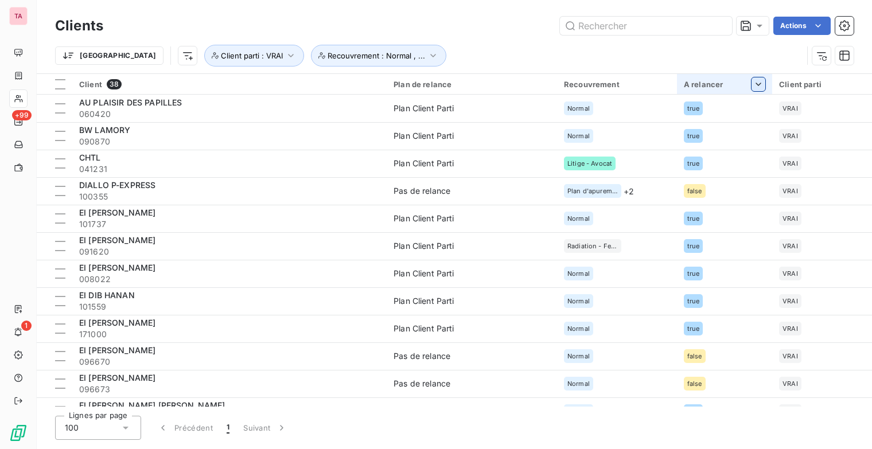
click at [752, 84] on html "TA +99 1 Clients Actions Trier Recouvrement : Normal , ... Client parti : VRAI …" at bounding box center [436, 224] width 872 height 449
click at [697, 110] on div at bounding box center [672, 115] width 165 height 24
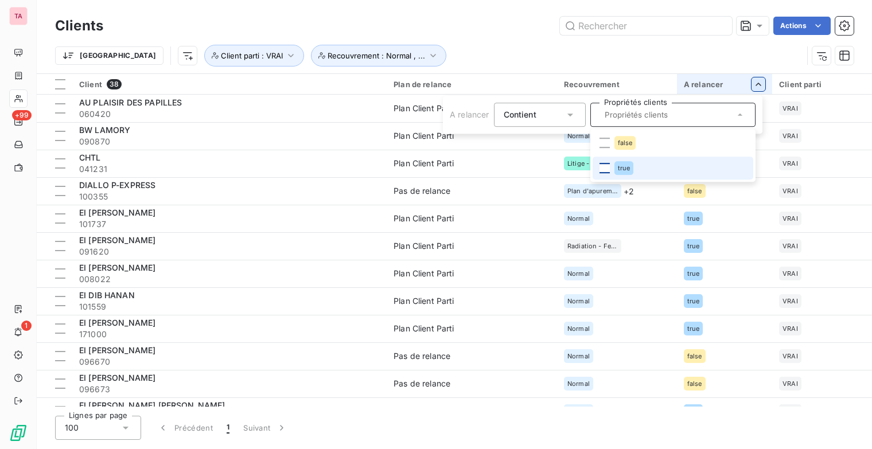
click at [606, 168] on div at bounding box center [604, 168] width 10 height 10
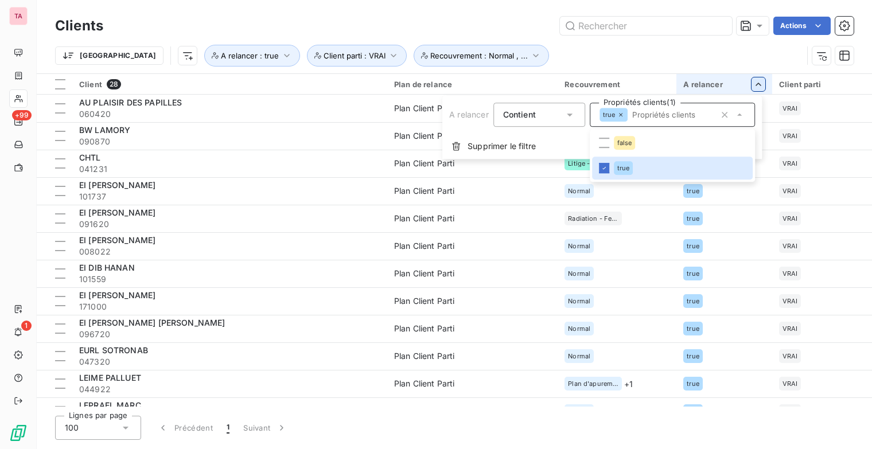
click at [546, 44] on html "TA +99 1 Clients Actions Trier A relancer : true Recouvrement : Normal , ... Cl…" at bounding box center [436, 224] width 872 height 449
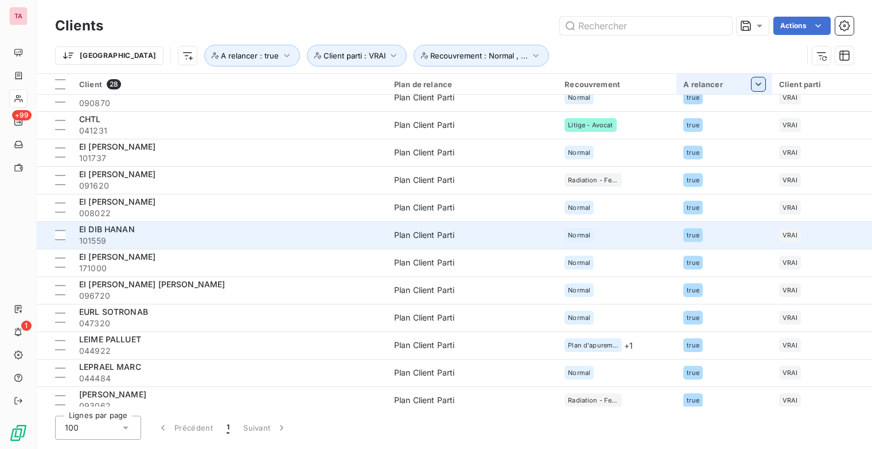
scroll to position [0, 0]
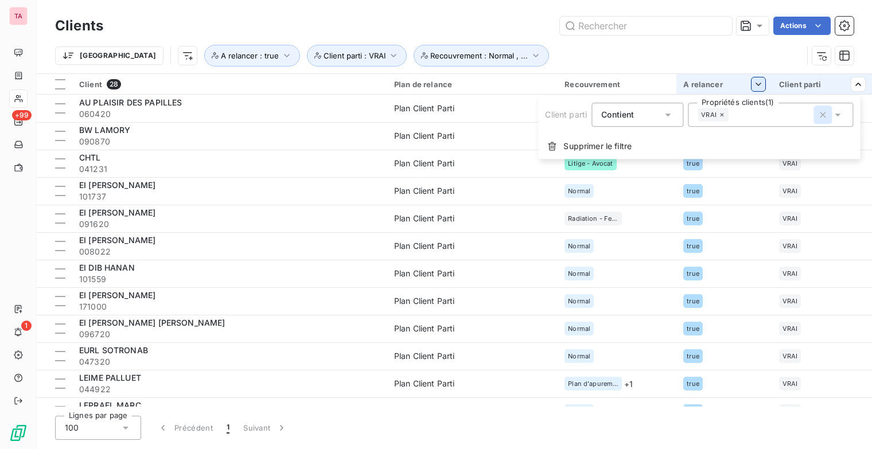
click at [825, 114] on icon "button" at bounding box center [822, 114] width 11 height 11
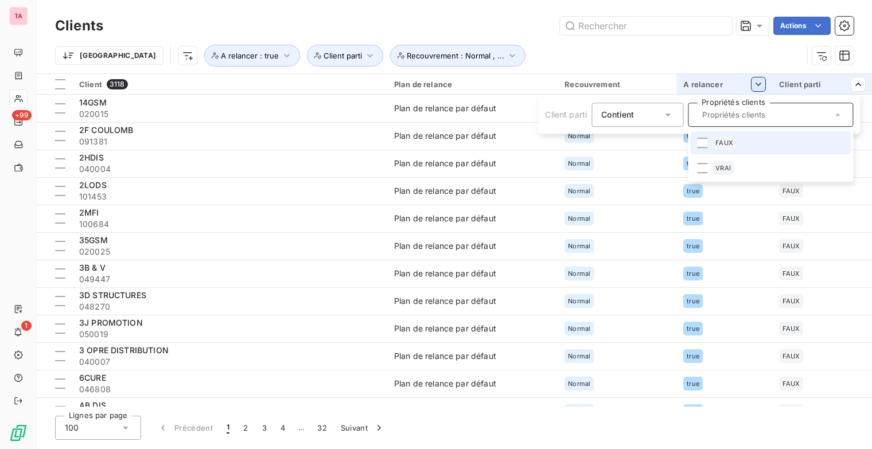
click at [657, 58] on html "TA +99 1 Clients Actions Trier A relancer : true Recouvrement : Normal , ... Cl…" at bounding box center [436, 224] width 872 height 449
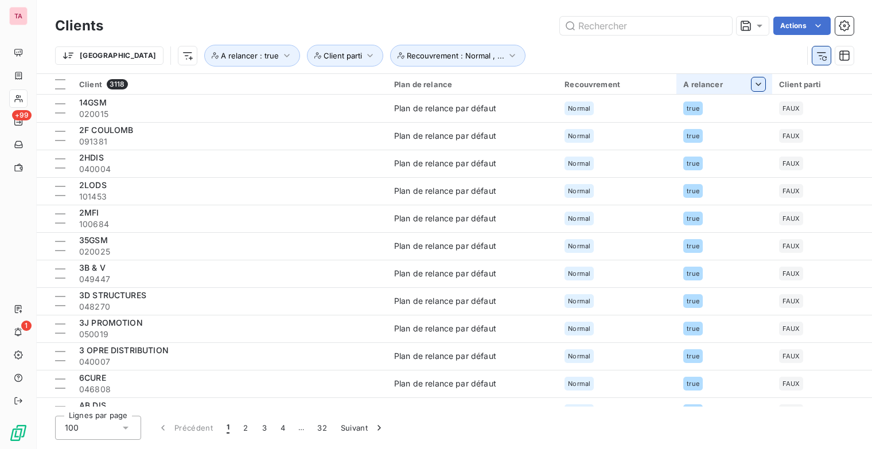
click at [828, 54] on button "button" at bounding box center [821, 55] width 18 height 18
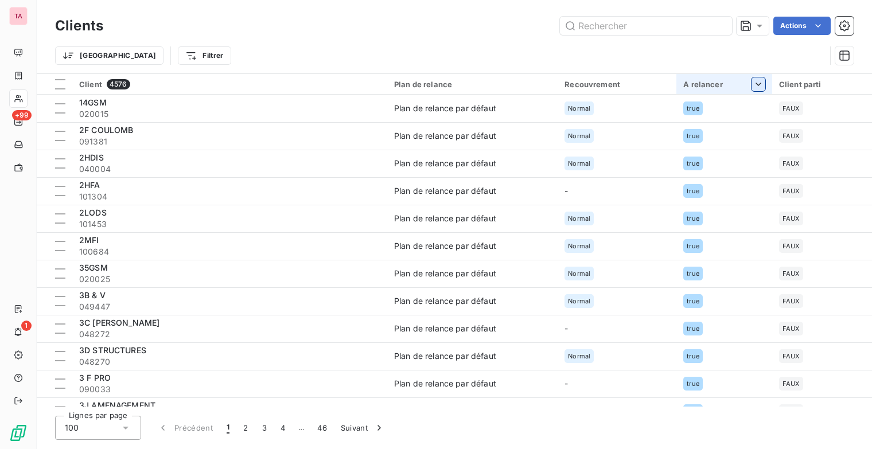
click at [764, 82] on th "A relancer" at bounding box center [724, 84] width 96 height 21
click at [642, 123] on div at bounding box center [672, 115] width 165 height 24
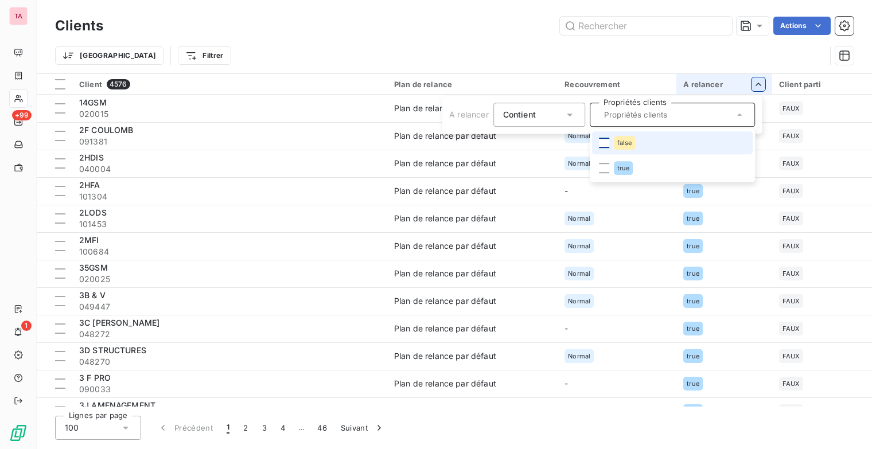
click at [607, 145] on div at bounding box center [604, 143] width 10 height 10
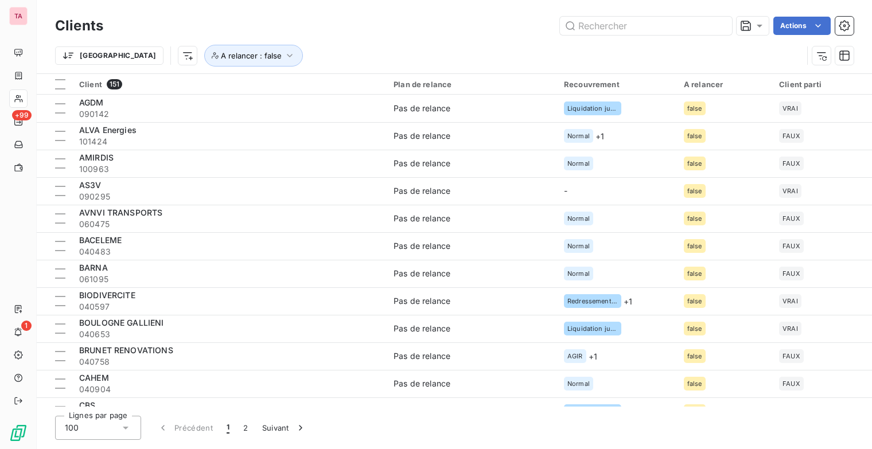
click at [545, 49] on html "TA +99 1 Clients Actions [GEOGRAPHIC_DATA] A relancer : false Client 151 Plan d…" at bounding box center [436, 224] width 872 height 449
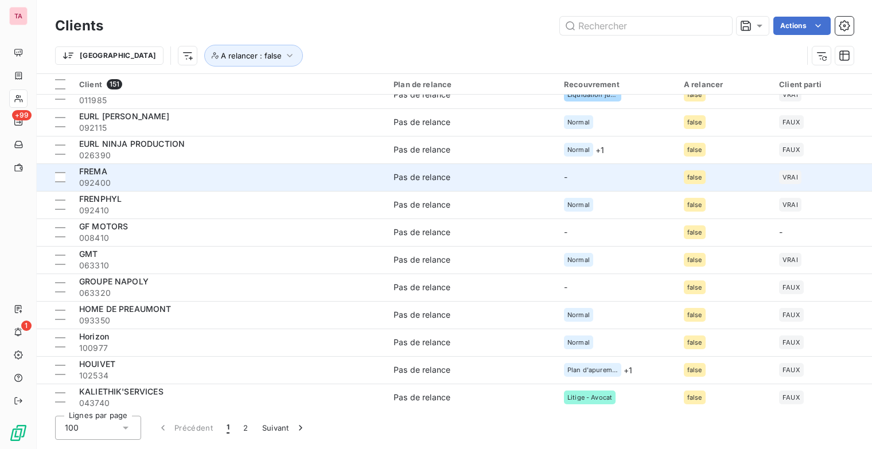
scroll to position [720, 0]
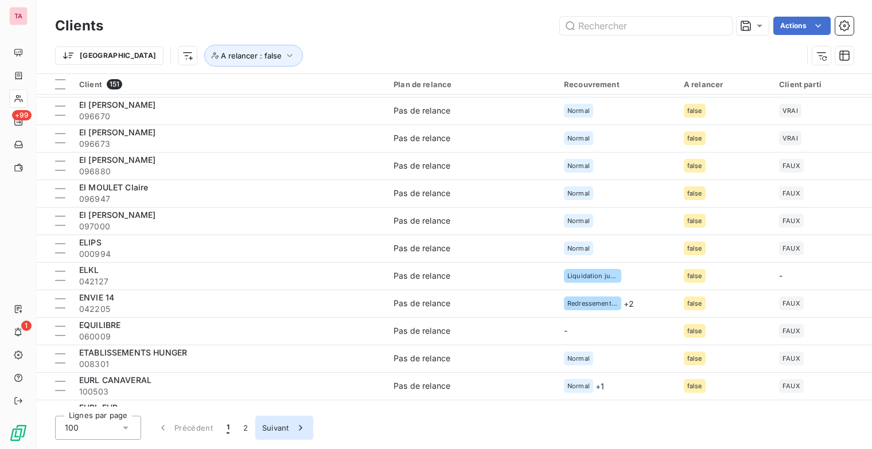
click at [287, 426] on button "Suivant" at bounding box center [284, 428] width 58 height 24
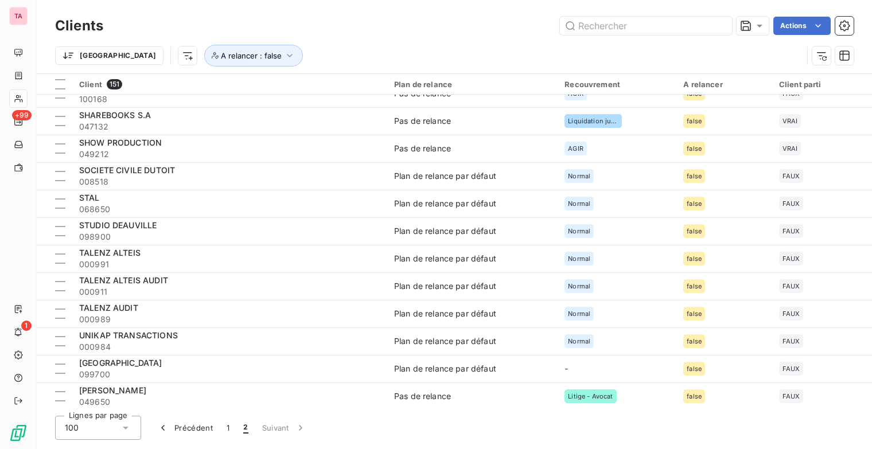
scroll to position [1092, 0]
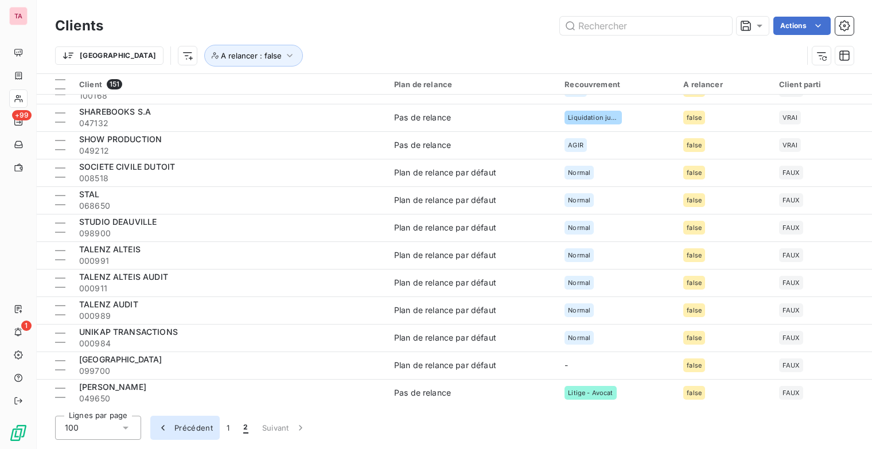
click at [203, 430] on button "Précédent" at bounding box center [184, 428] width 69 height 24
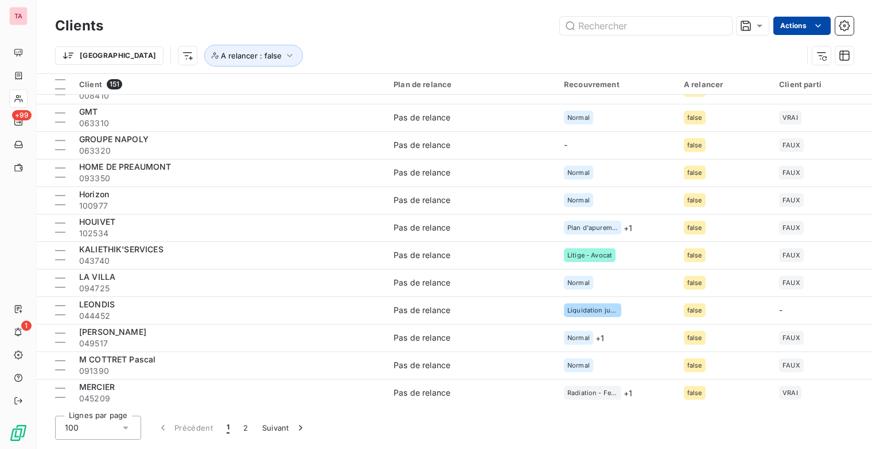
drag, startPoint x: 855, startPoint y: 29, endPoint x: 826, endPoint y: 29, distance: 28.7
click at [854, 29] on div "Clients Actions Trier A relancer : false" at bounding box center [454, 36] width 835 height 73
click at [841, 26] on icon "button" at bounding box center [844, 25] width 11 height 11
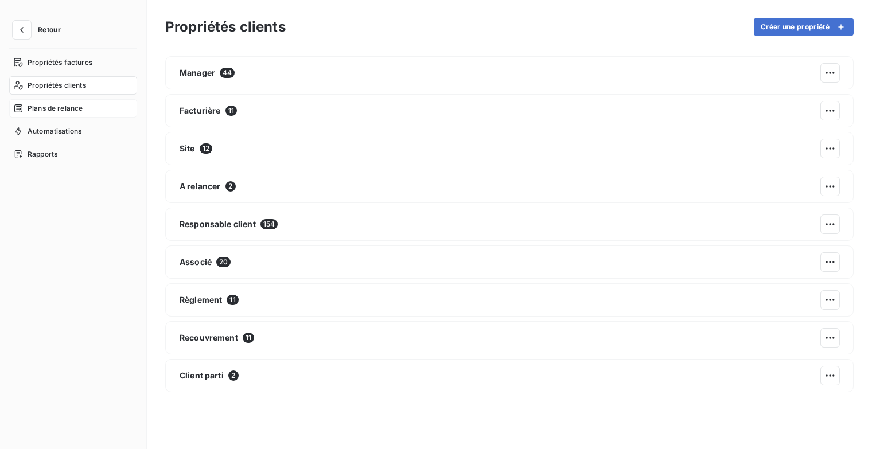
drag, startPoint x: 84, startPoint y: 110, endPoint x: 122, endPoint y: 110, distance: 37.3
click at [85, 110] on div "Plans de relance" at bounding box center [73, 108] width 128 height 18
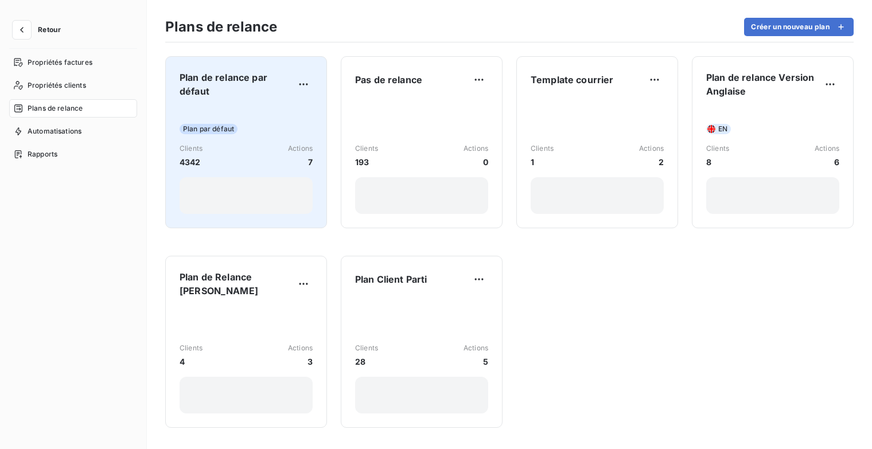
click at [241, 97] on span "Plan de relance par défaut" at bounding box center [237, 85] width 115 height 28
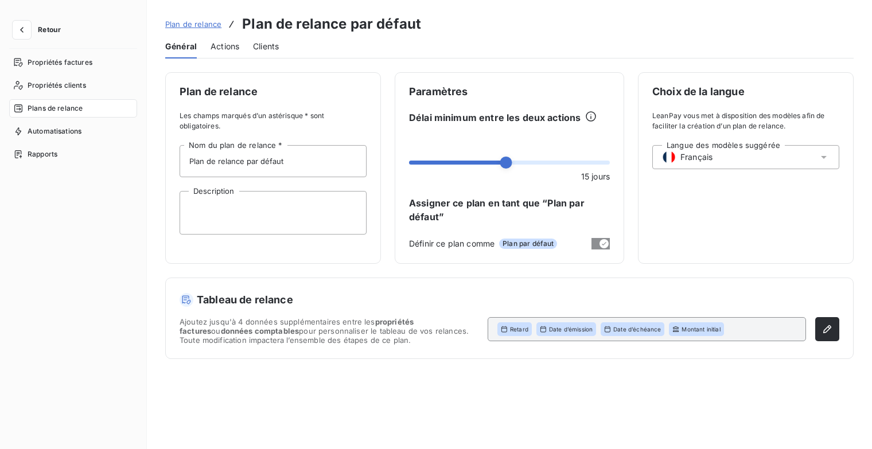
click at [232, 48] on span "Actions" at bounding box center [224, 46] width 29 height 11
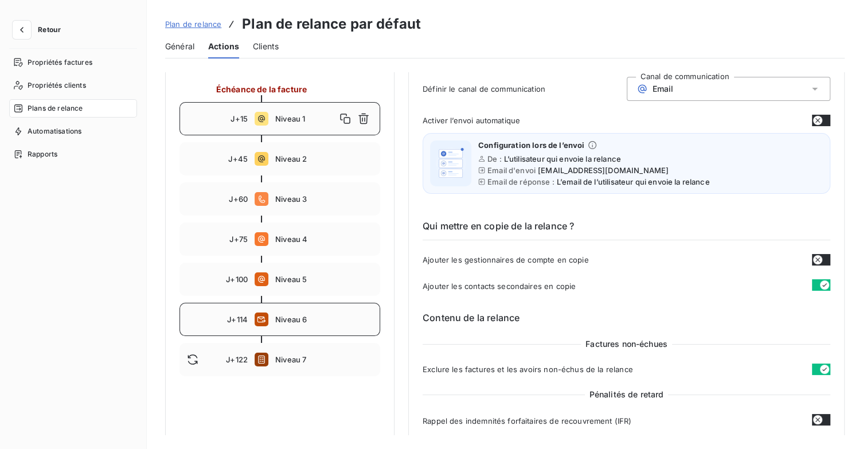
click at [309, 322] on span "Niveau 6" at bounding box center [324, 319] width 98 height 9
type input "114"
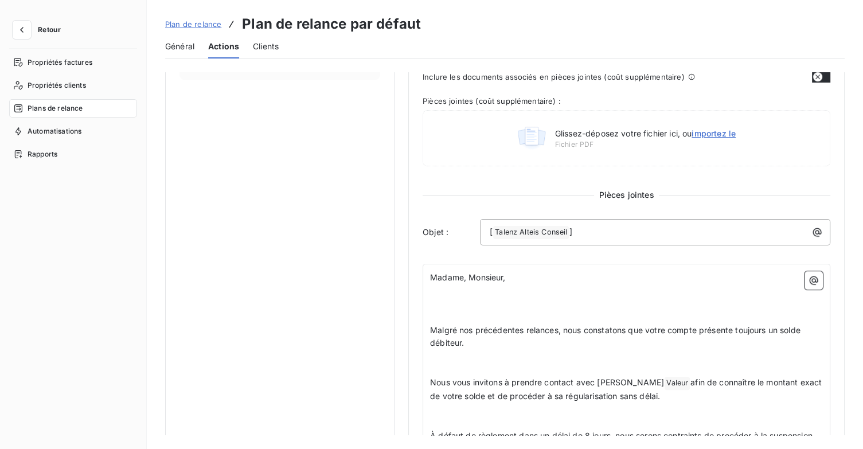
scroll to position [516, 0]
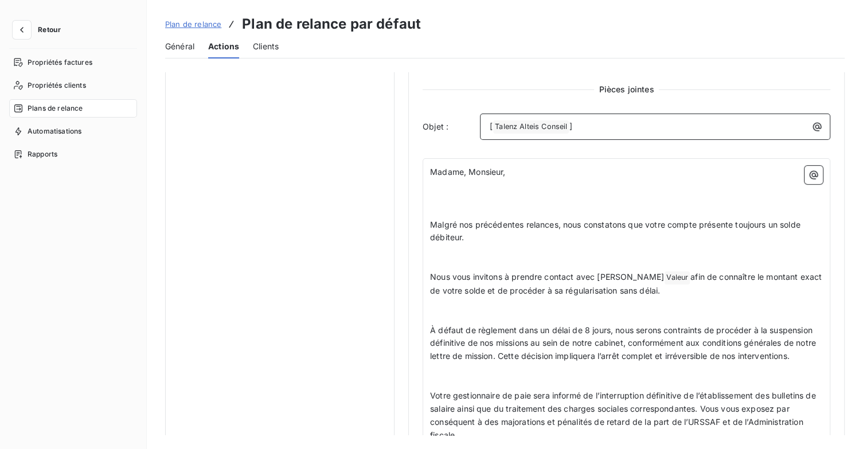
click at [602, 128] on p "[ Talenz Alteis Conseil ﻿ ]" at bounding box center [658, 127] width 337 height 14
drag, startPoint x: 573, startPoint y: 126, endPoint x: 457, endPoint y: 134, distance: 116.7
click at [457, 134] on div "Objet : [ Talenz Alteis Conseil ﻿ ]" at bounding box center [627, 127] width 408 height 26
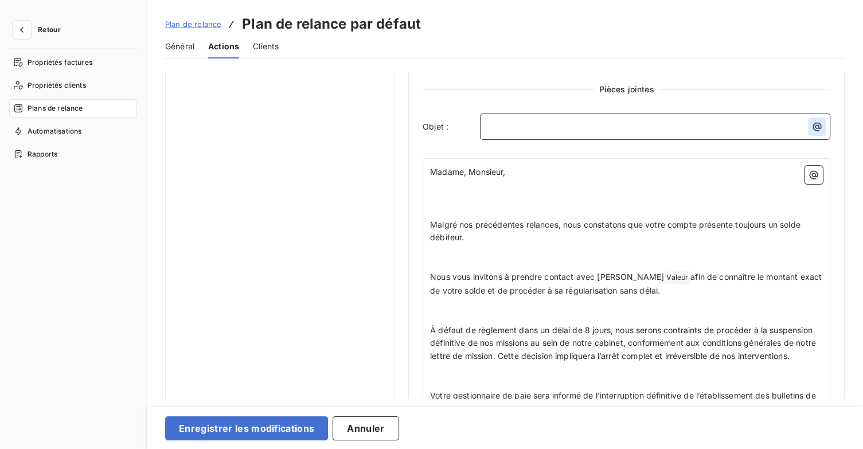
click at [813, 124] on icon "button" at bounding box center [817, 127] width 9 height 9
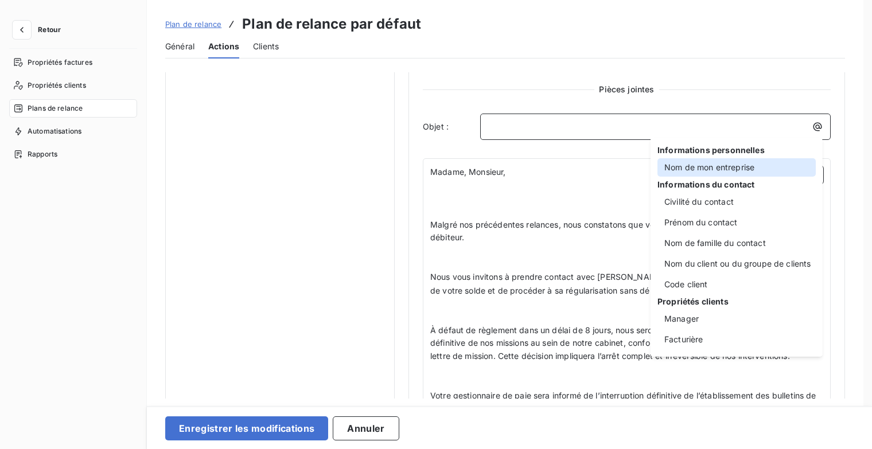
click at [748, 165] on div "Nom de mon entreprise" at bounding box center [736, 167] width 158 height 18
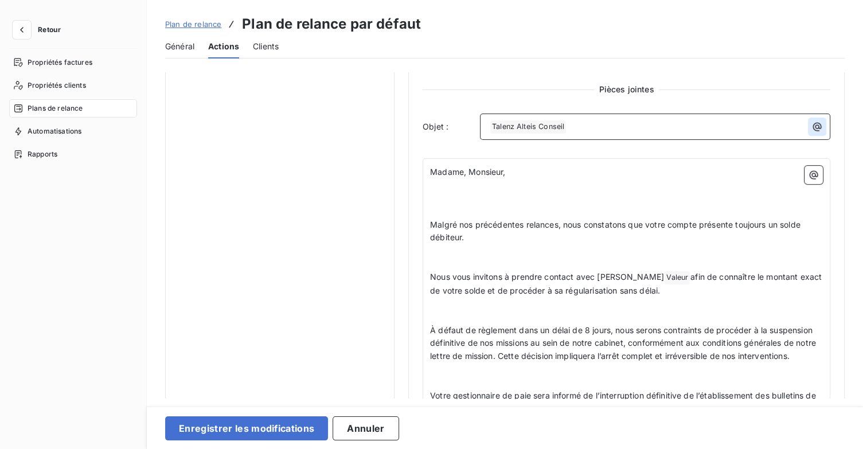
click at [814, 124] on icon "button" at bounding box center [817, 126] width 11 height 11
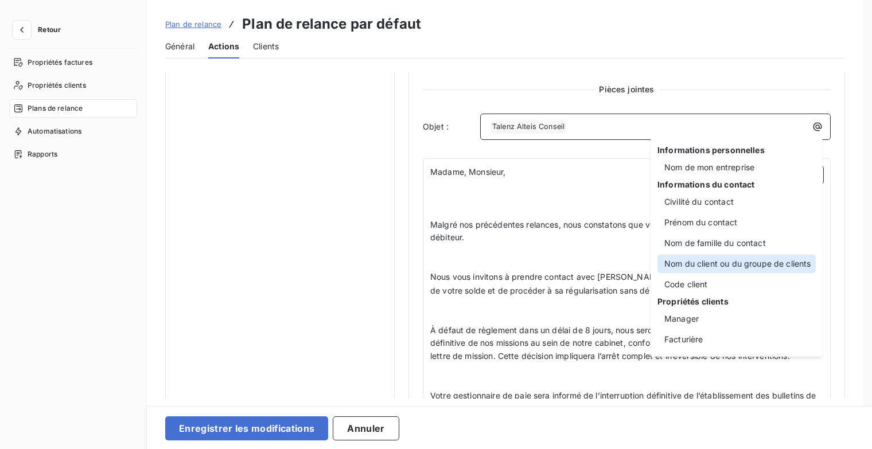
drag, startPoint x: 744, startPoint y: 260, endPoint x: 763, endPoint y: 238, distance: 29.7
click at [744, 260] on div "Nom du client ou du groupe de clients" at bounding box center [736, 264] width 158 height 18
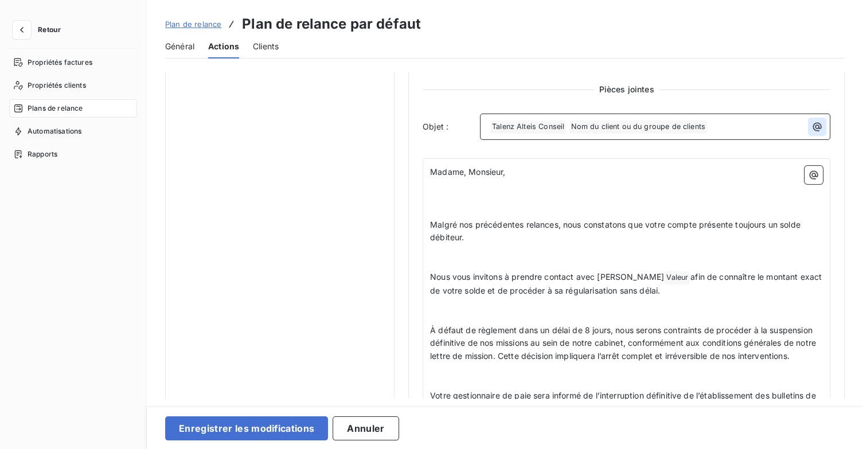
click at [813, 127] on icon "button" at bounding box center [817, 127] width 9 height 9
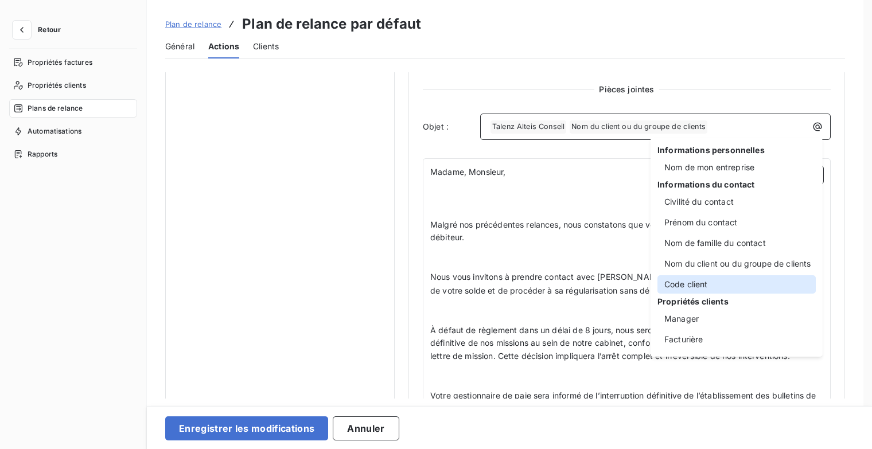
click at [712, 285] on div "Code client" at bounding box center [736, 284] width 158 height 18
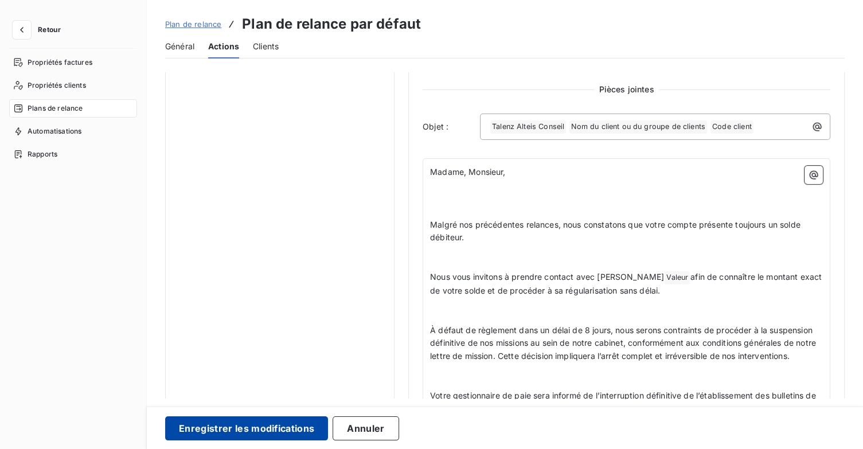
click at [252, 431] on button "Enregistrer les modifications" at bounding box center [246, 428] width 163 height 24
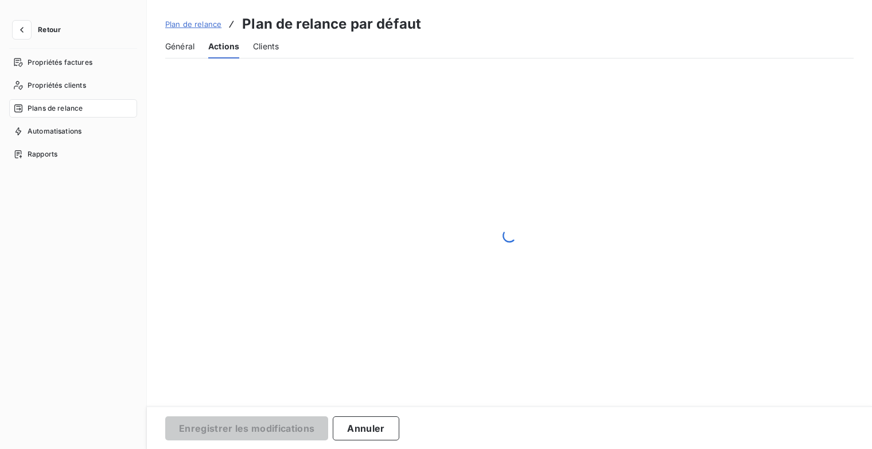
click at [48, 29] on span "Retour" at bounding box center [49, 29] width 23 height 7
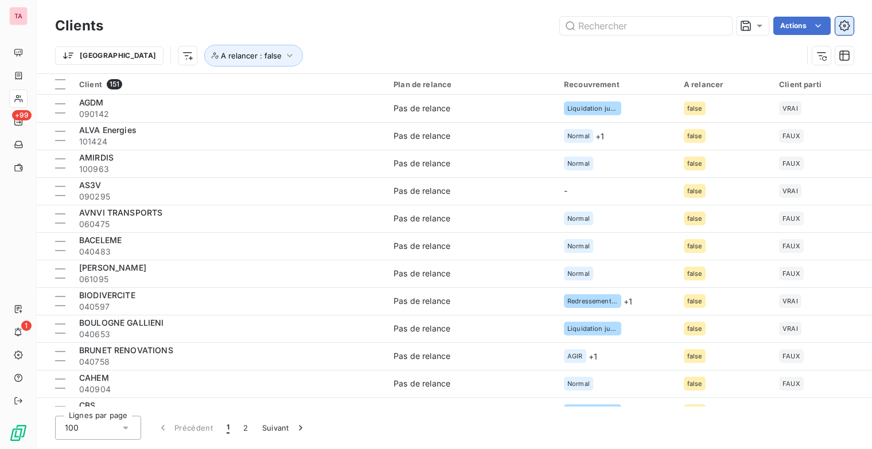
click at [841, 25] on icon "button" at bounding box center [844, 25] width 11 height 11
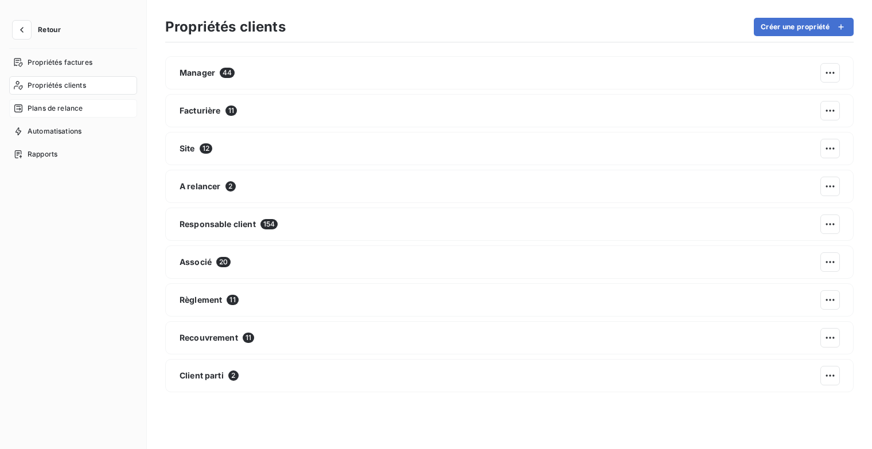
click at [67, 106] on span "Plans de relance" at bounding box center [55, 108] width 55 height 10
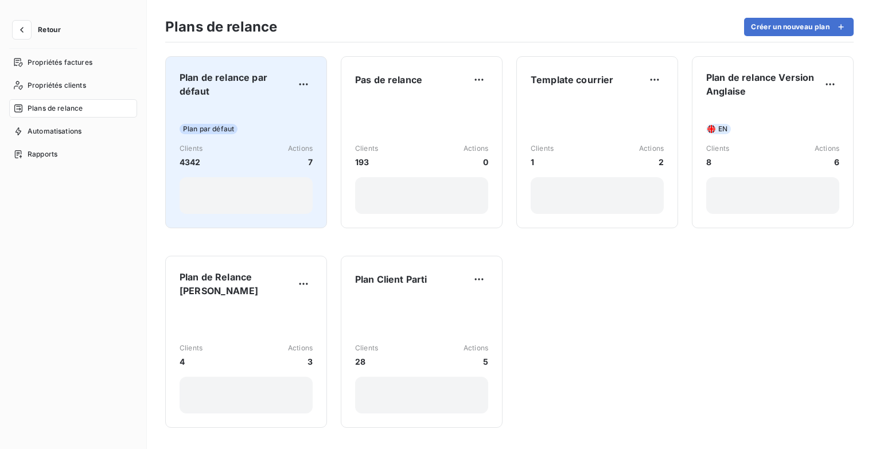
click at [201, 90] on span "Plan de relance par défaut" at bounding box center [237, 85] width 115 height 28
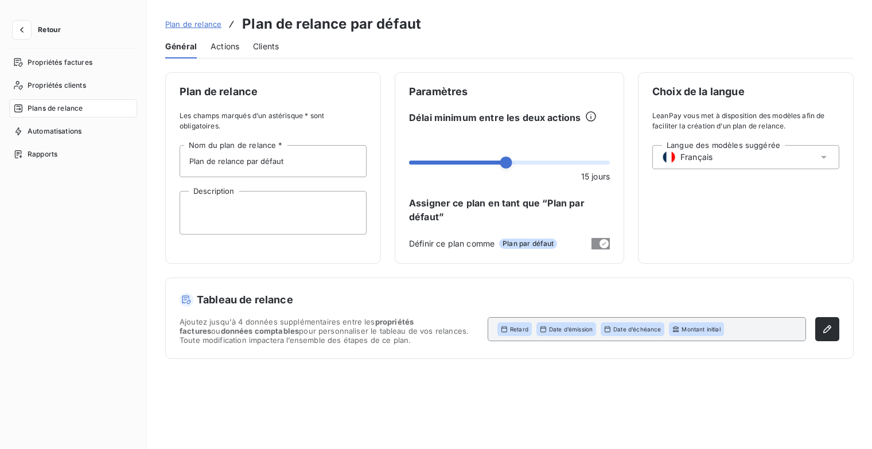
drag, startPoint x: 216, startPoint y: 46, endPoint x: 225, endPoint y: 48, distance: 9.2
click at [217, 47] on span "Actions" at bounding box center [224, 46] width 29 height 11
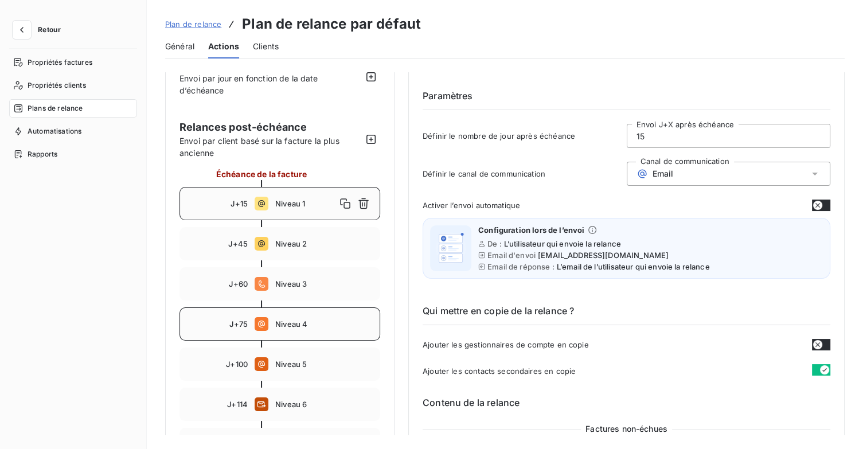
scroll to position [57, 0]
